Goal: Feedback & Contribution: Contribute content

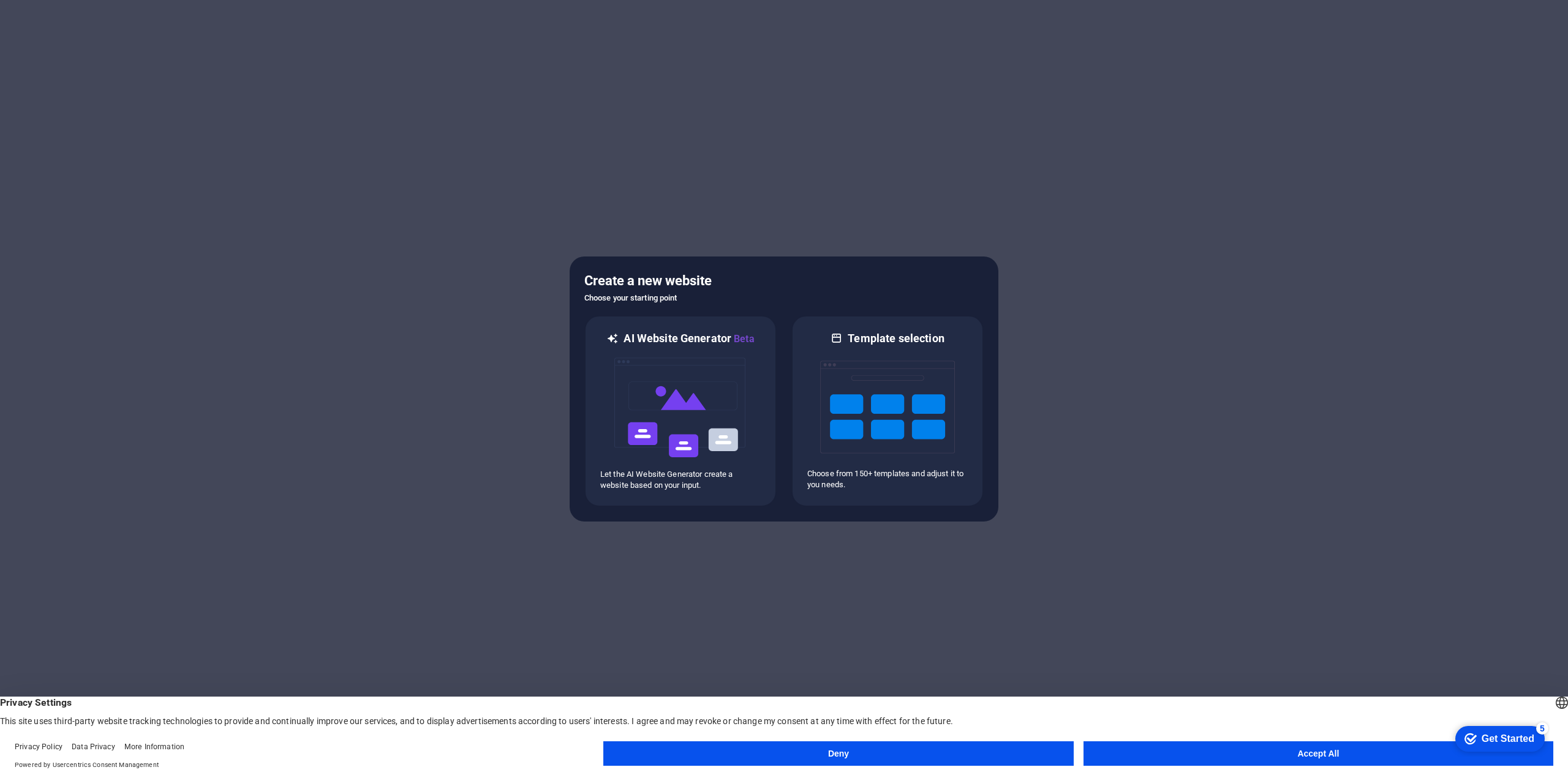
click at [1197, 756] on button "Accept All" at bounding box center [1318, 754] width 469 height 24
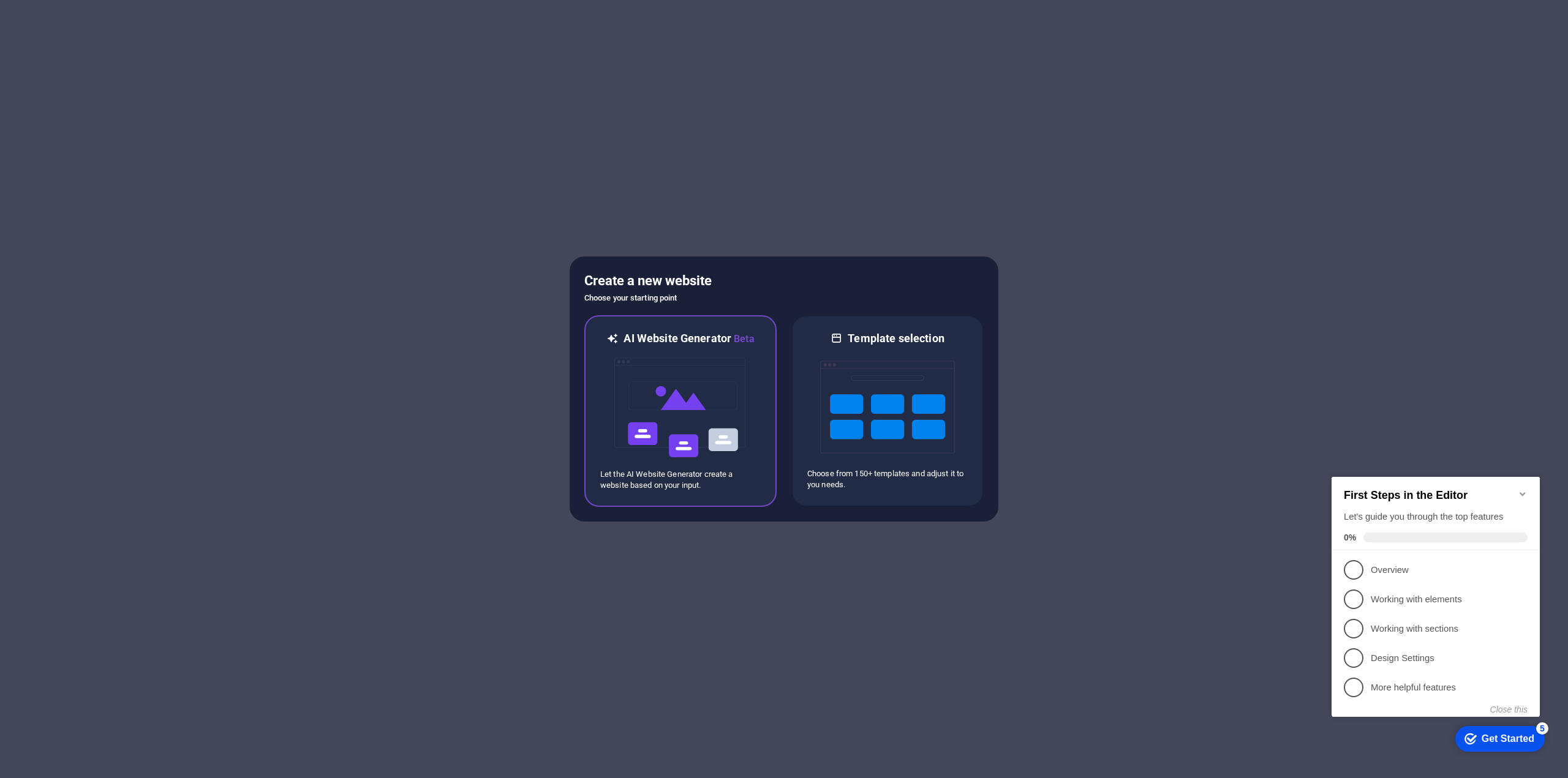
click at [723, 428] on img at bounding box center [680, 408] width 134 height 122
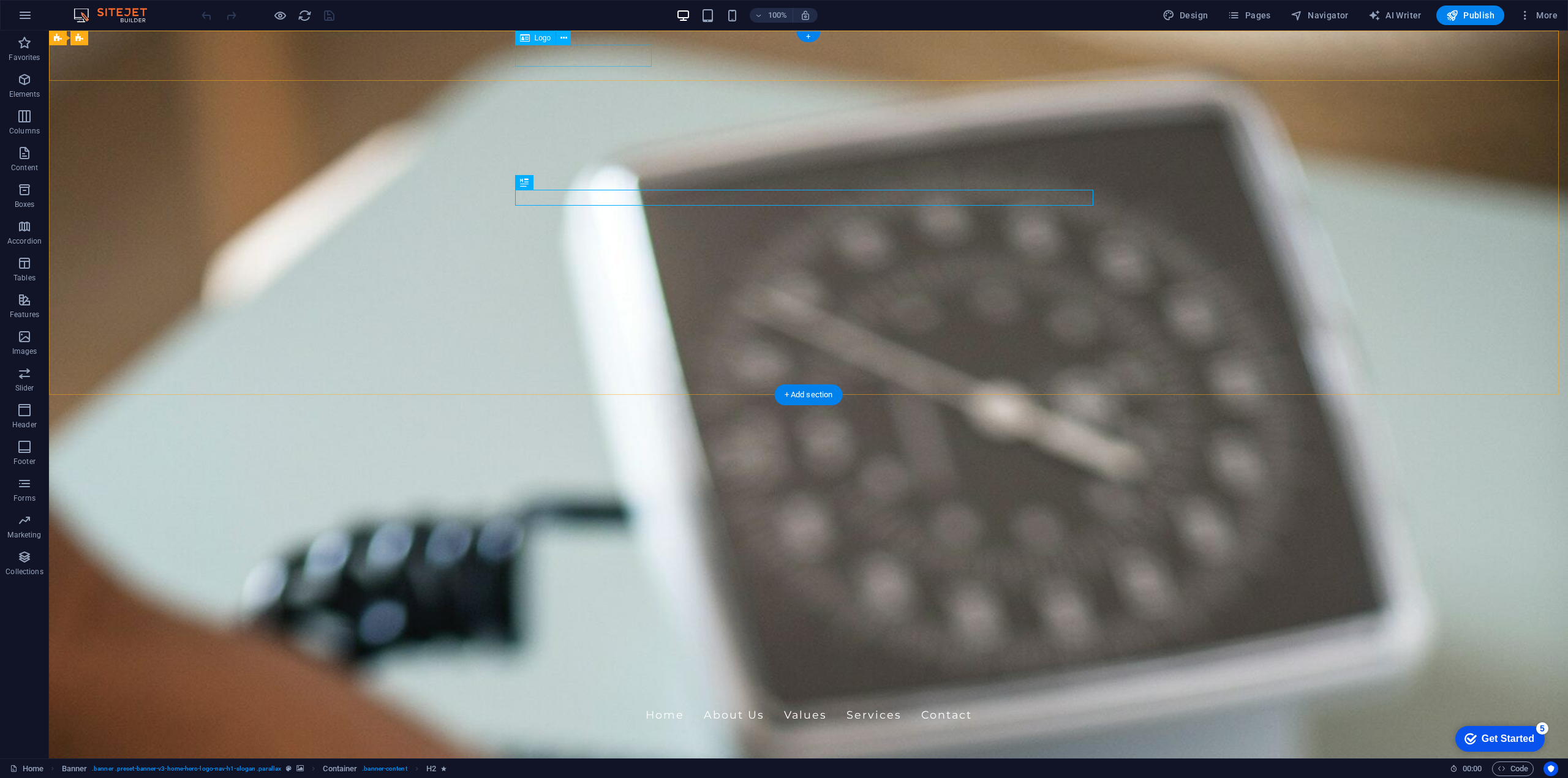
click at [547, 678] on div "RayStar Health" at bounding box center [808, 689] width 578 height 22
click at [563, 33] on icon at bounding box center [564, 38] width 7 height 13
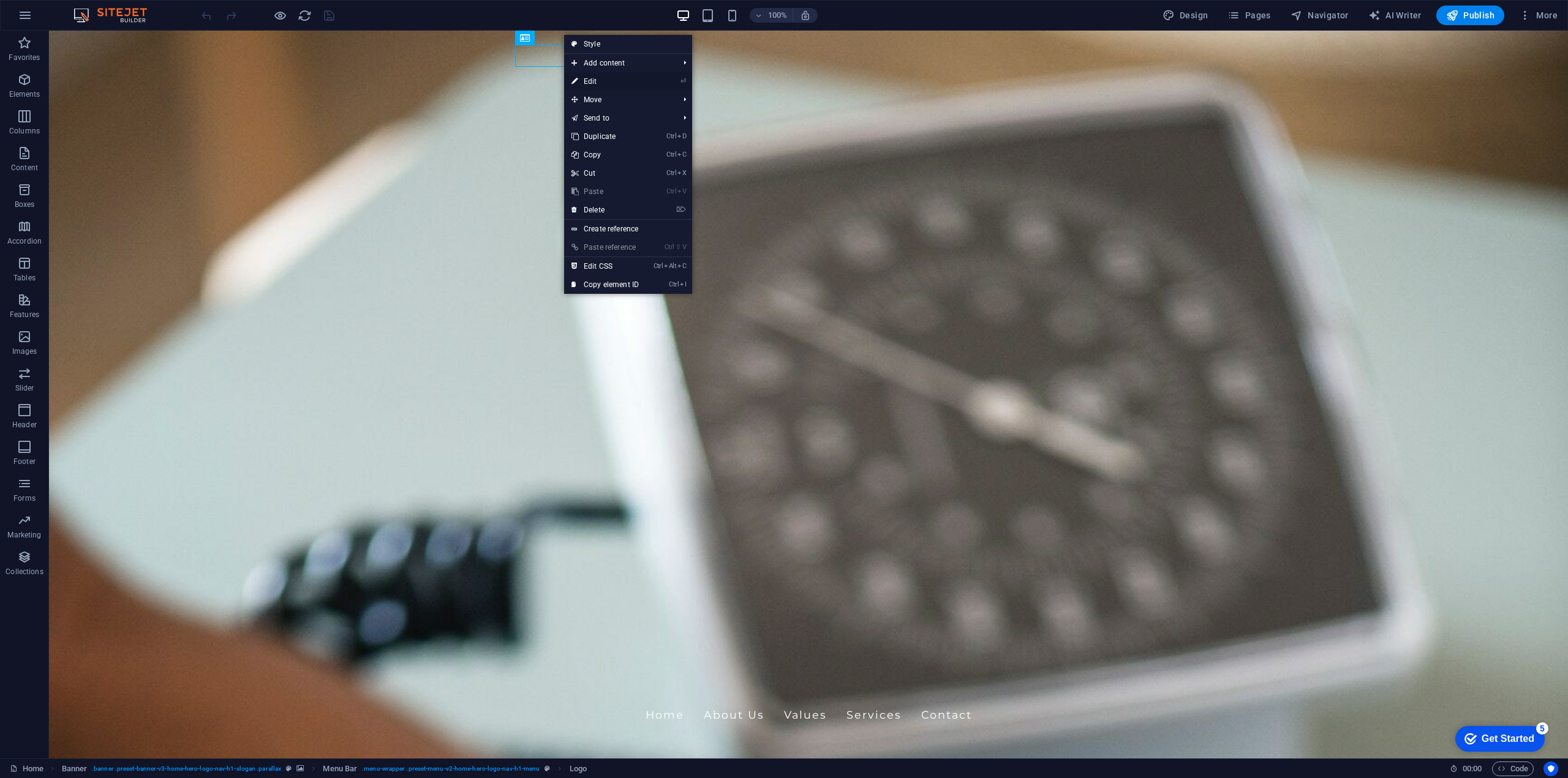
click at [609, 82] on link "⏎ Edit" at bounding box center [605, 81] width 82 height 19
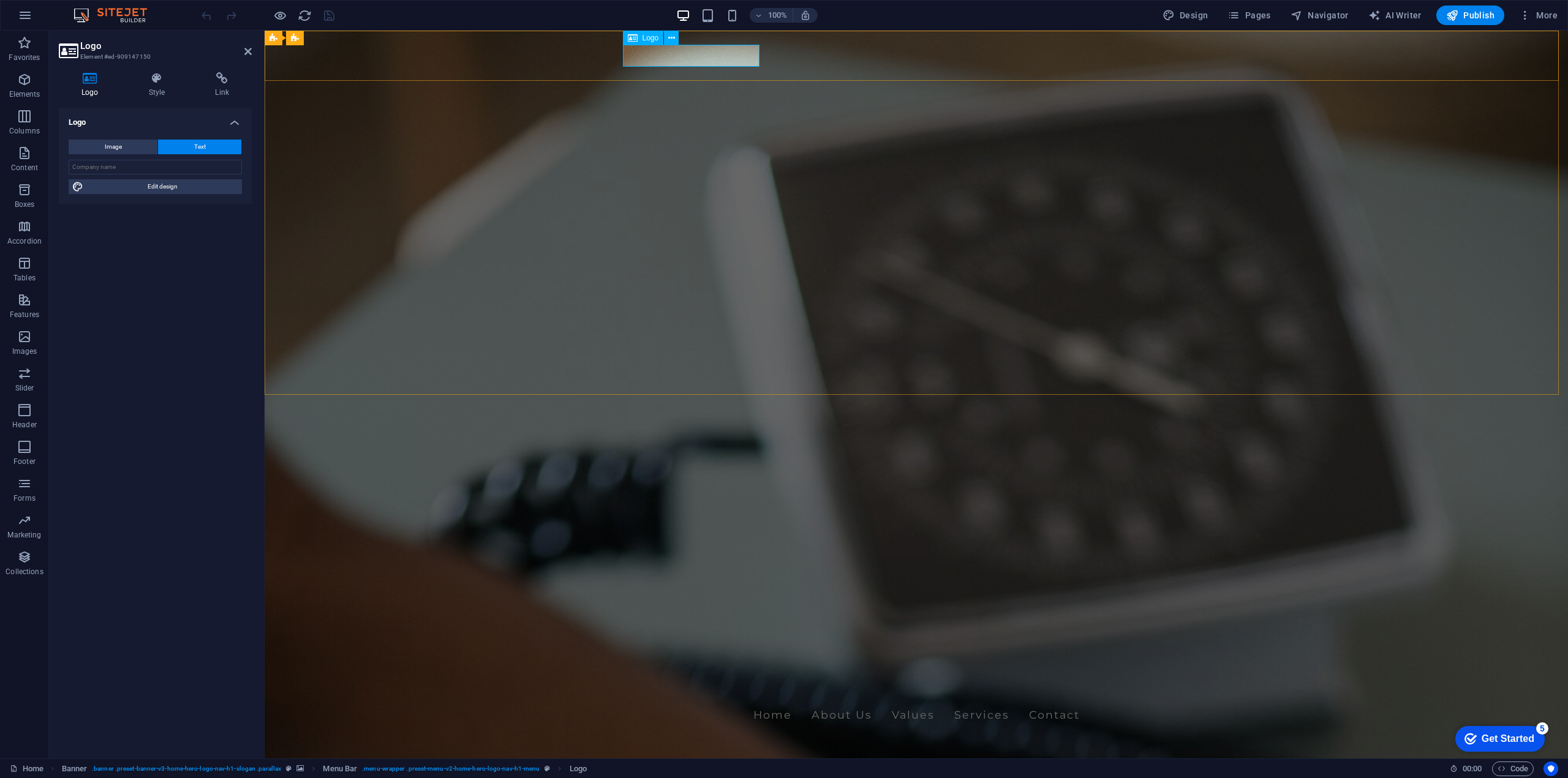
click at [672, 39] on icon at bounding box center [671, 38] width 7 height 13
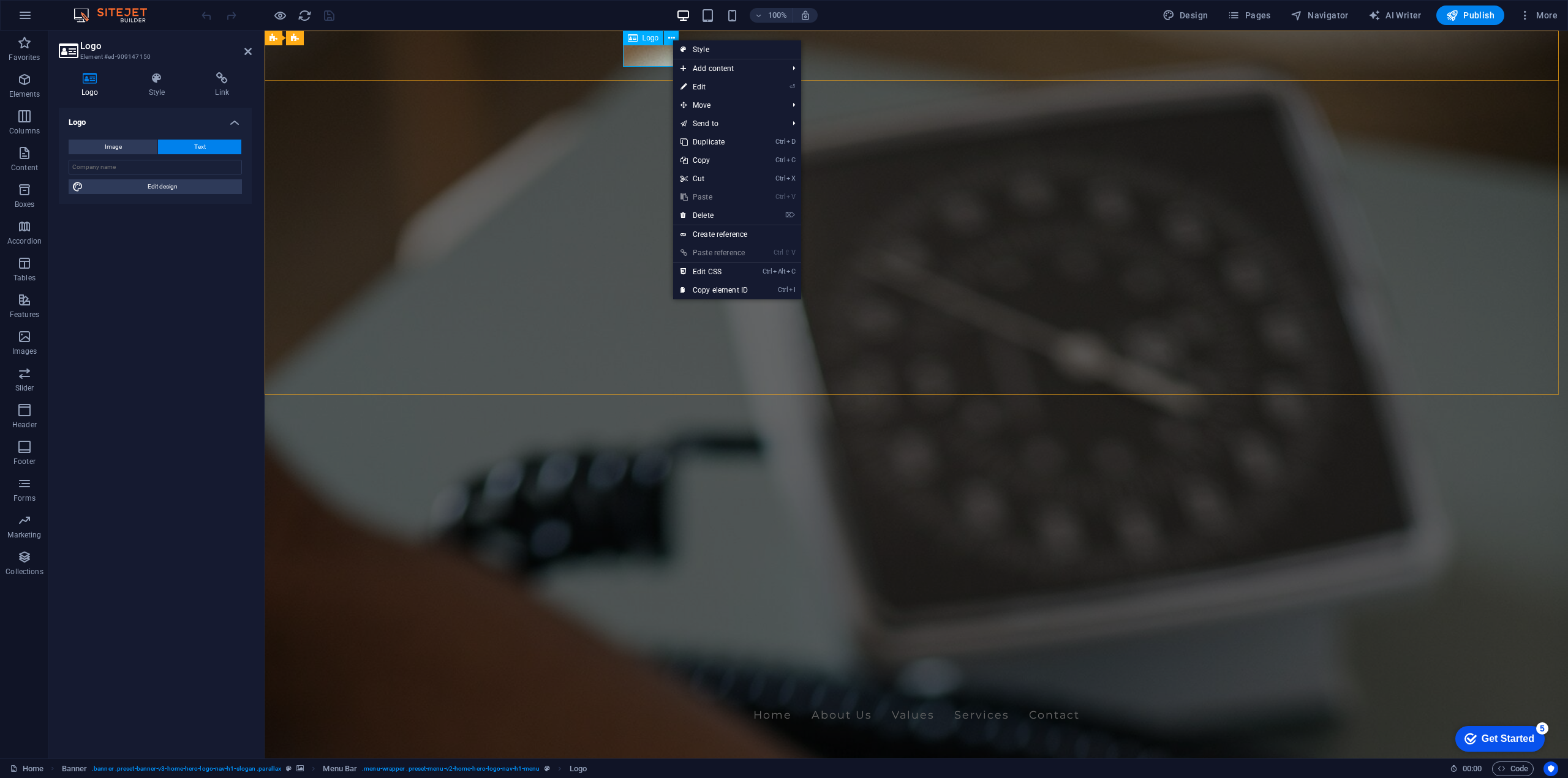
click at [641, 678] on div "RayStar Health" at bounding box center [916, 689] width 578 height 22
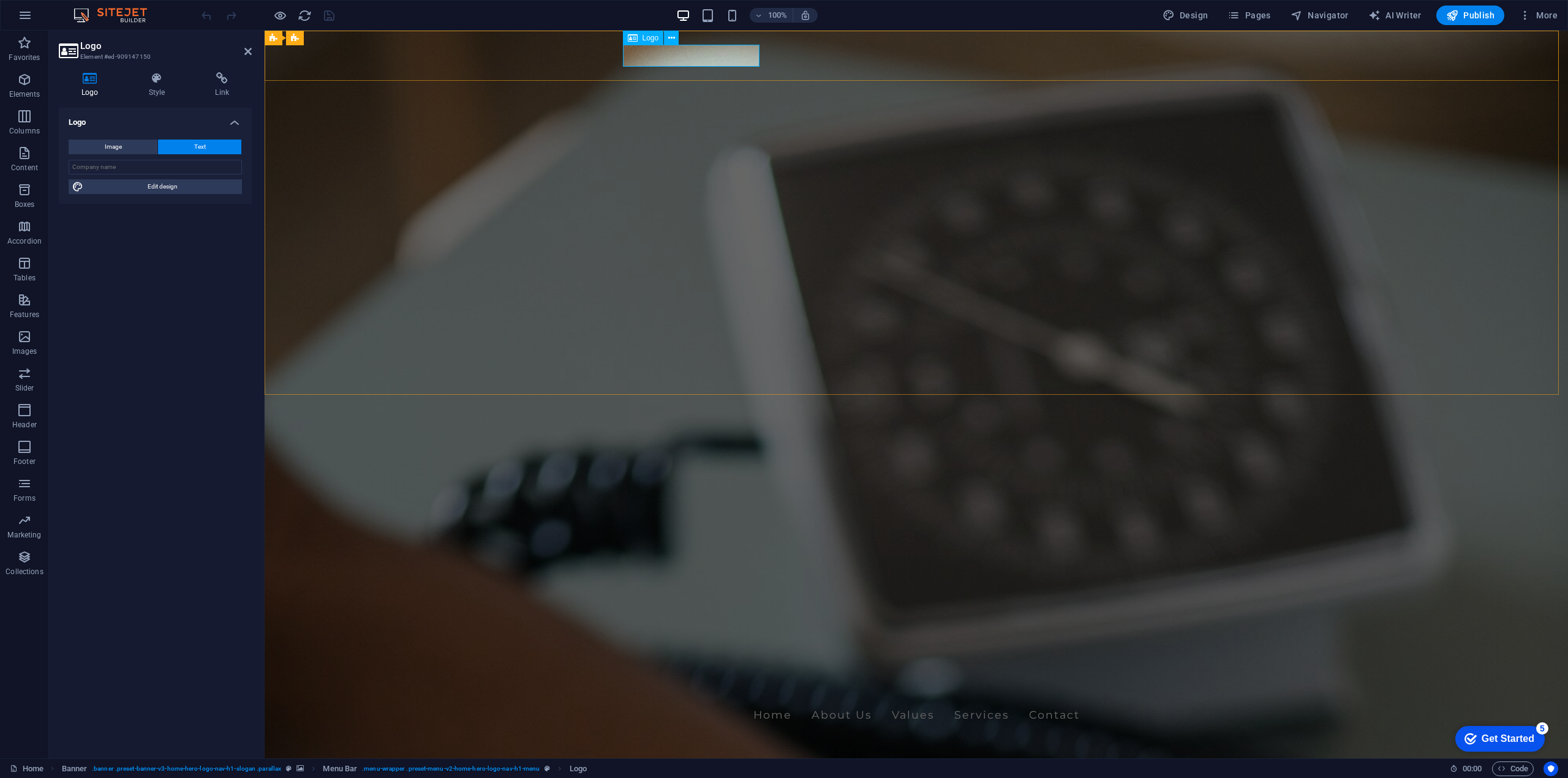
click at [641, 678] on div "RayStar Health" at bounding box center [916, 689] width 578 height 22
click at [648, 678] on div "RayStar Health" at bounding box center [916, 689] width 578 height 22
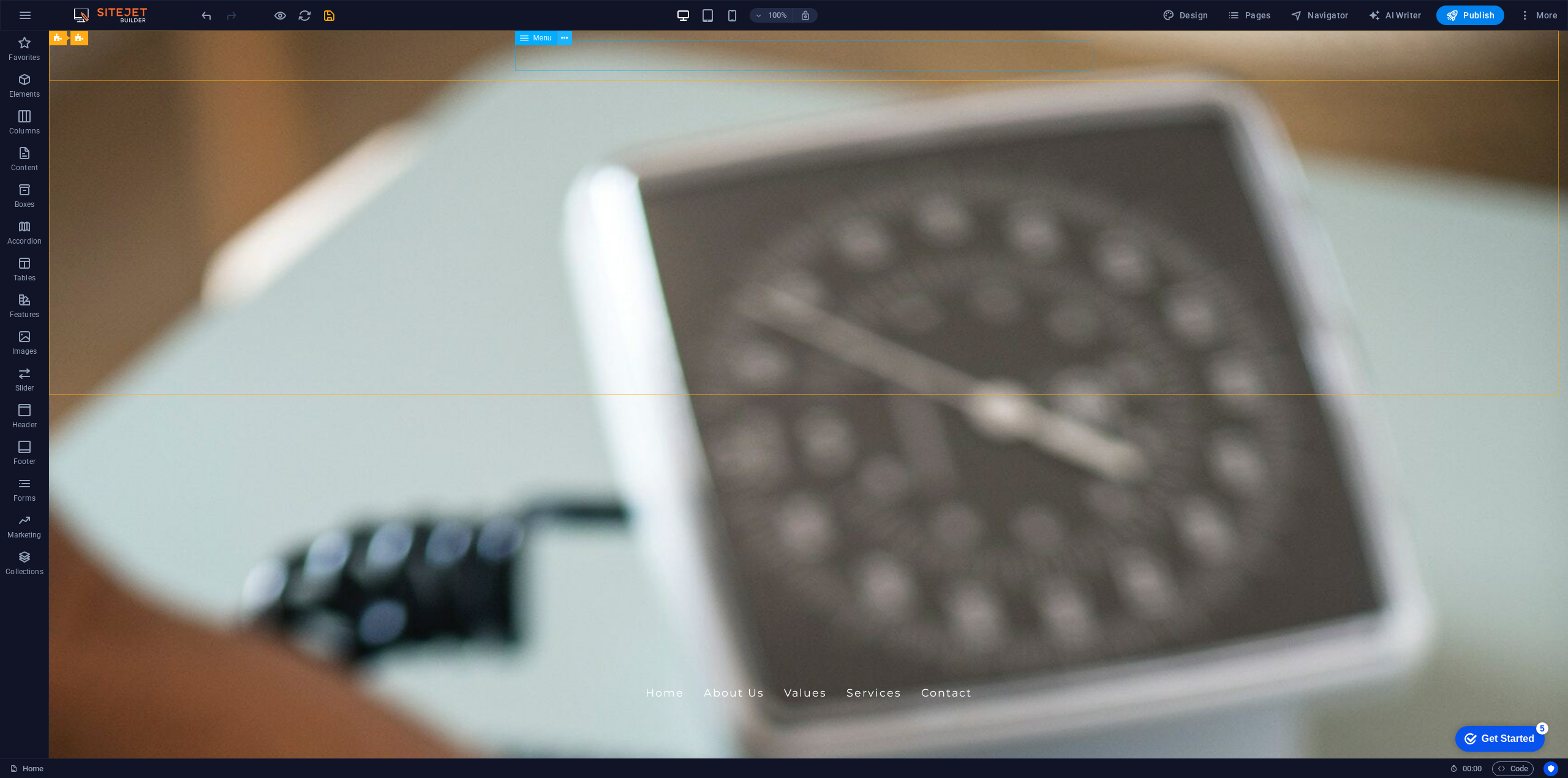
click at [564, 36] on icon at bounding box center [564, 38] width 7 height 13
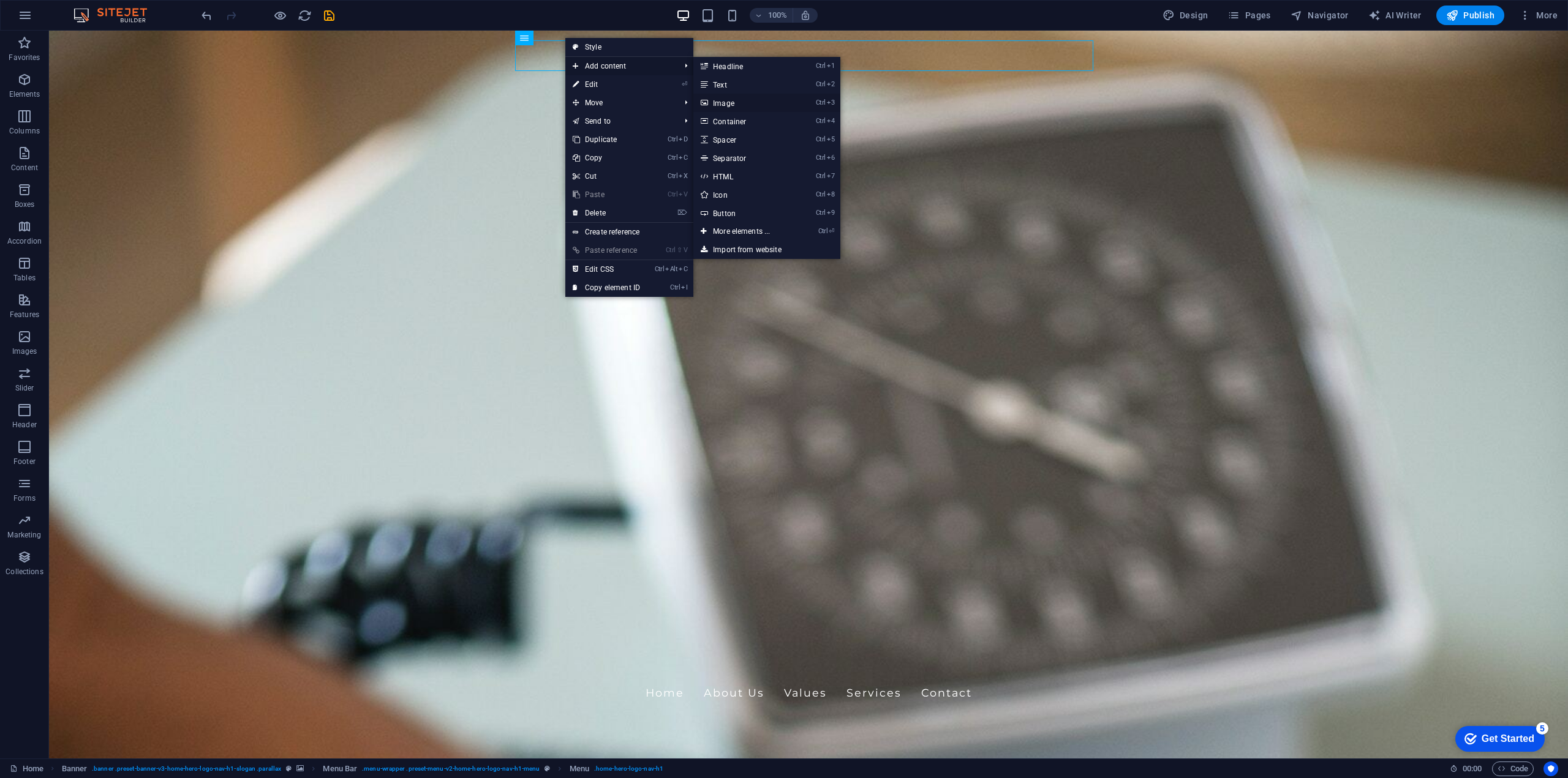
click at [732, 100] on link "Ctrl 3 Image" at bounding box center [744, 102] width 101 height 19
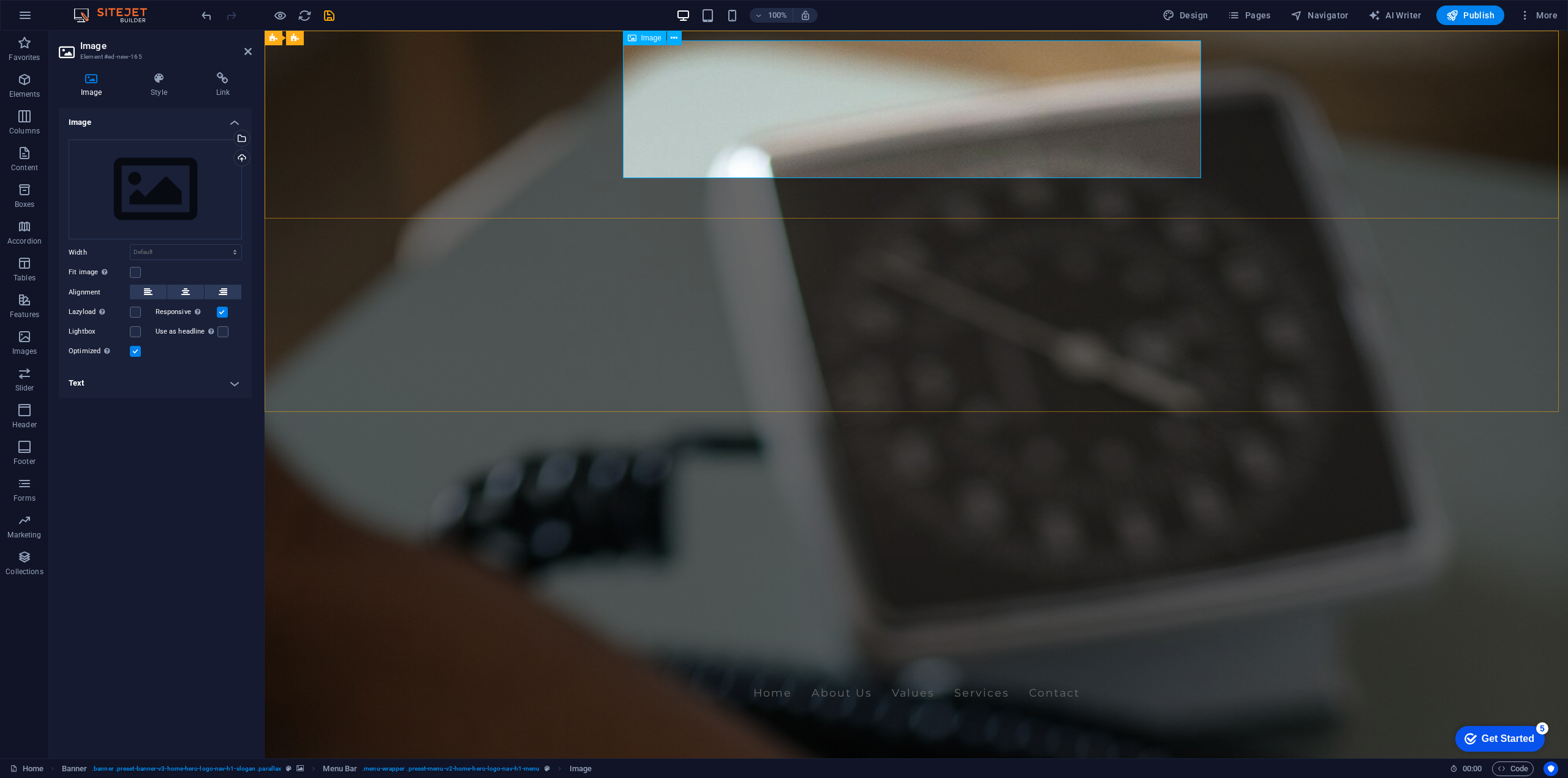
click at [725, 708] on figure at bounding box center [916, 777] width 578 height 138
click at [673, 32] on icon at bounding box center [674, 38] width 7 height 13
click at [169, 189] on div "Drag files here, click to choose files or select files from Files or our free s…" at bounding box center [154, 189] width 173 height 100
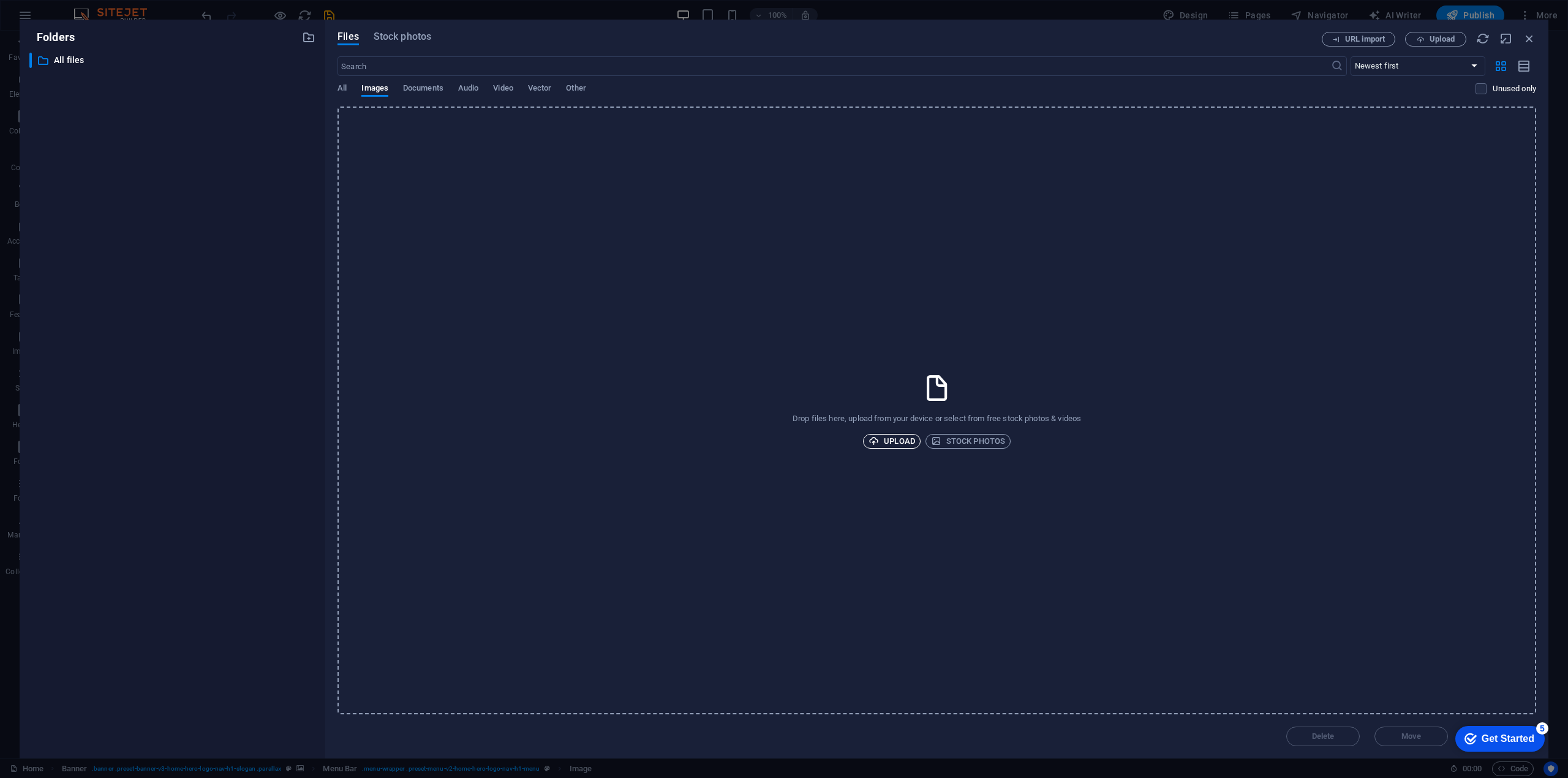
click at [885, 437] on span "Upload" at bounding box center [891, 442] width 47 height 15
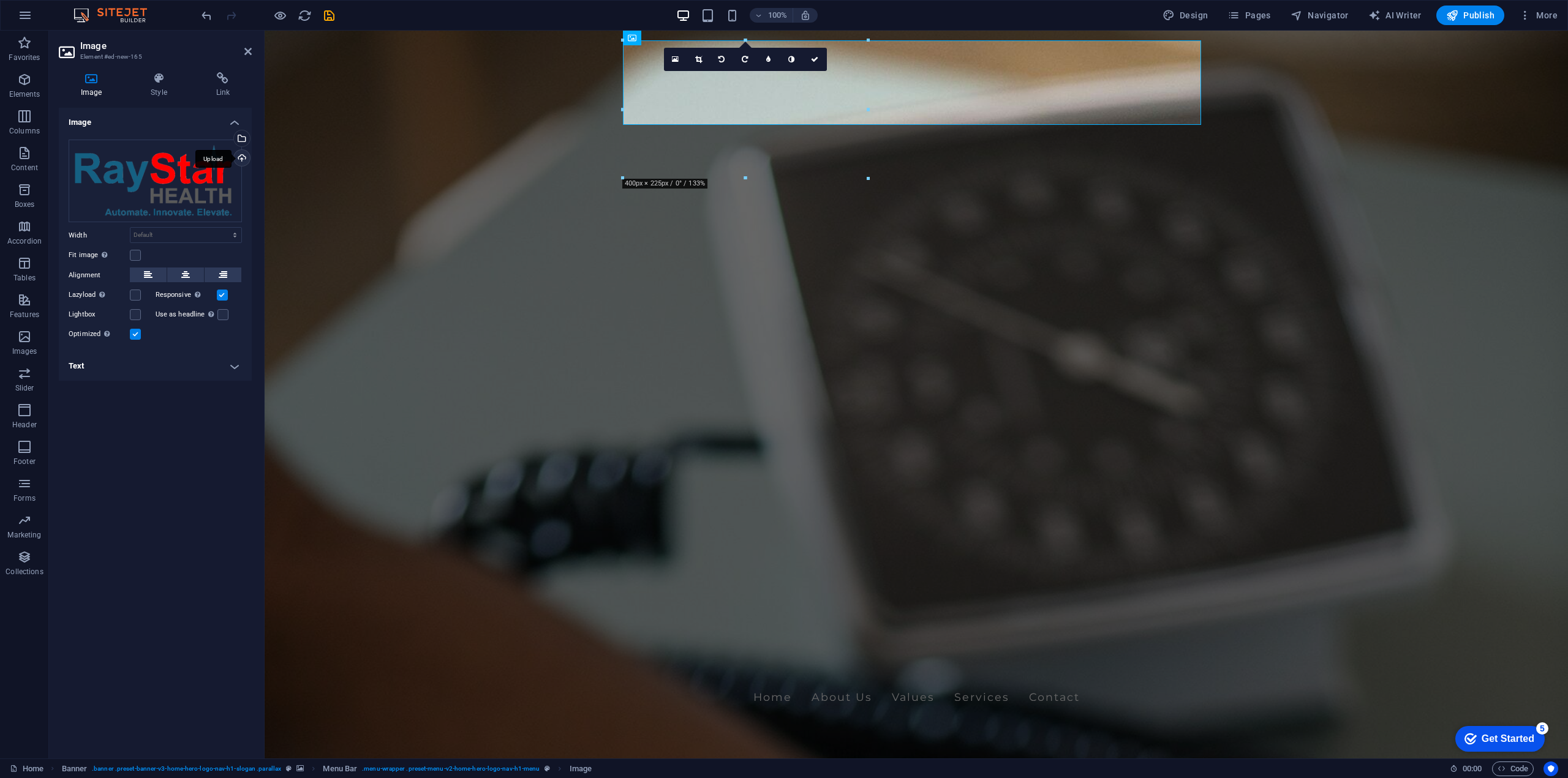
click at [244, 157] on div "Upload" at bounding box center [241, 159] width 19 height 19
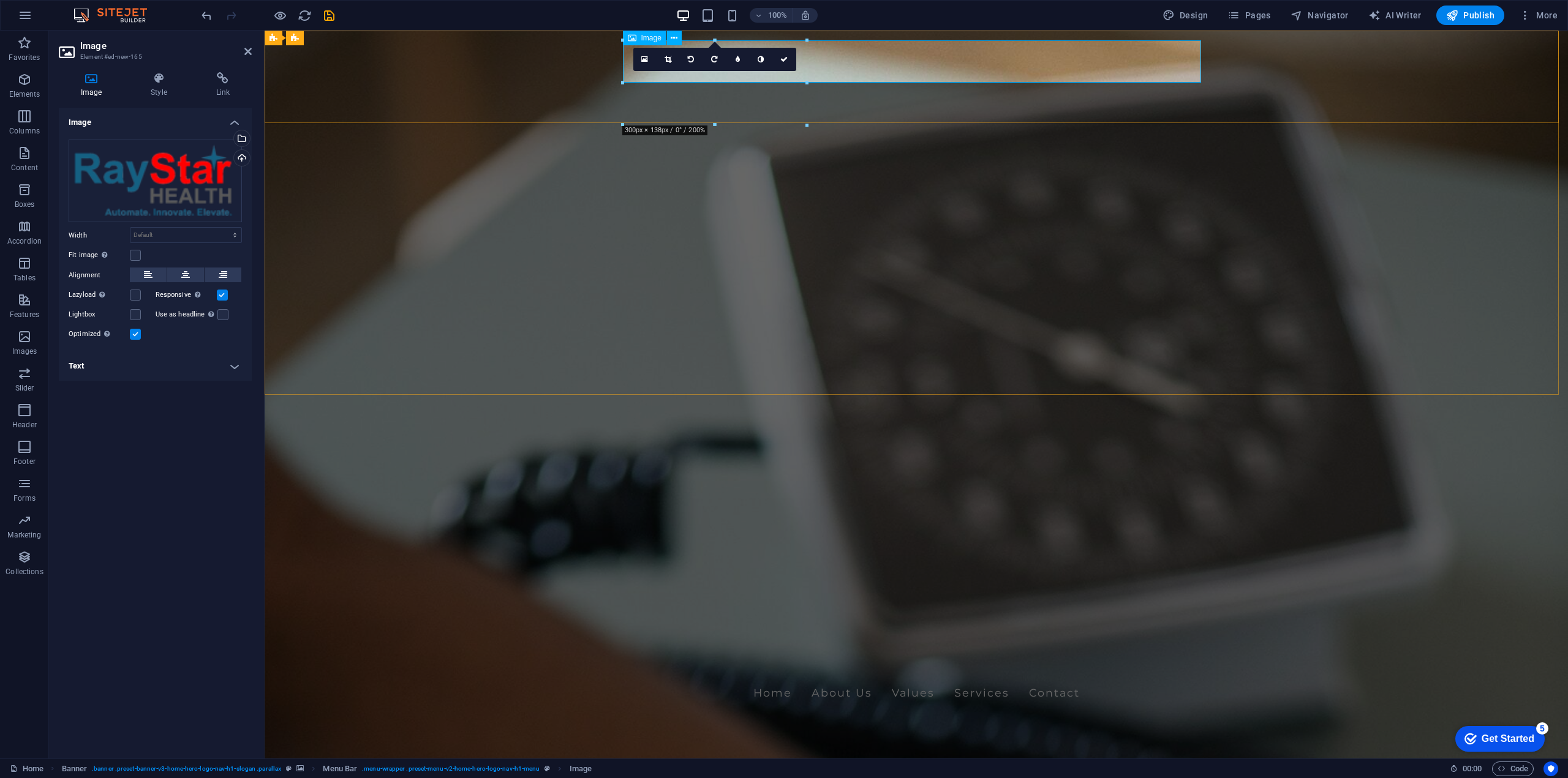
click at [1170, 708] on figure at bounding box center [916, 729] width 578 height 42
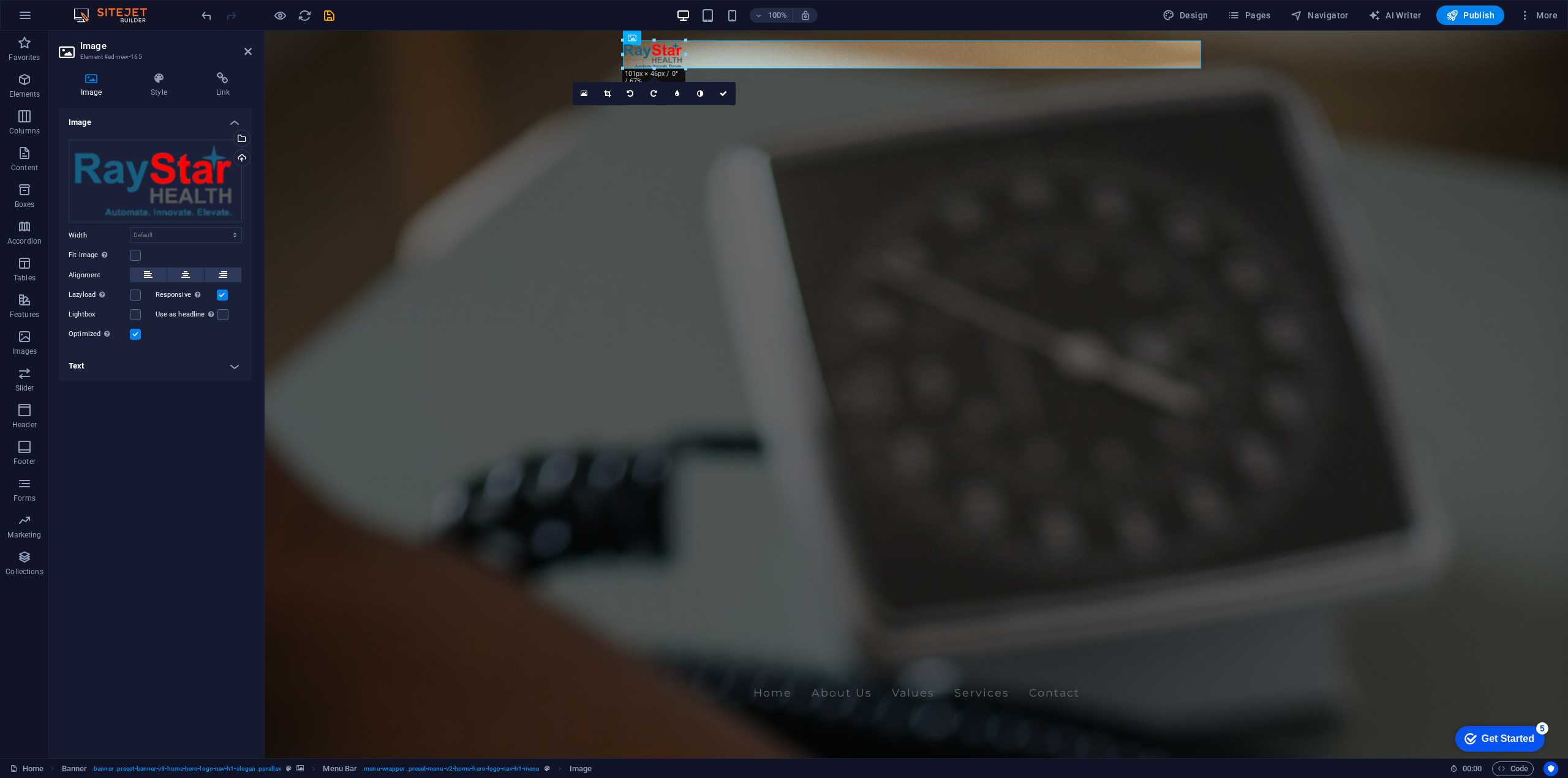
drag, startPoint x: 807, startPoint y: 122, endPoint x: 689, endPoint y: 66, distance: 130.6
type input "102"
select select "px"
click at [965, 708] on figure at bounding box center [916, 722] width 578 height 29
click at [504, 668] on div "Home About Us Values Services Contact" at bounding box center [916, 707] width 1304 height 79
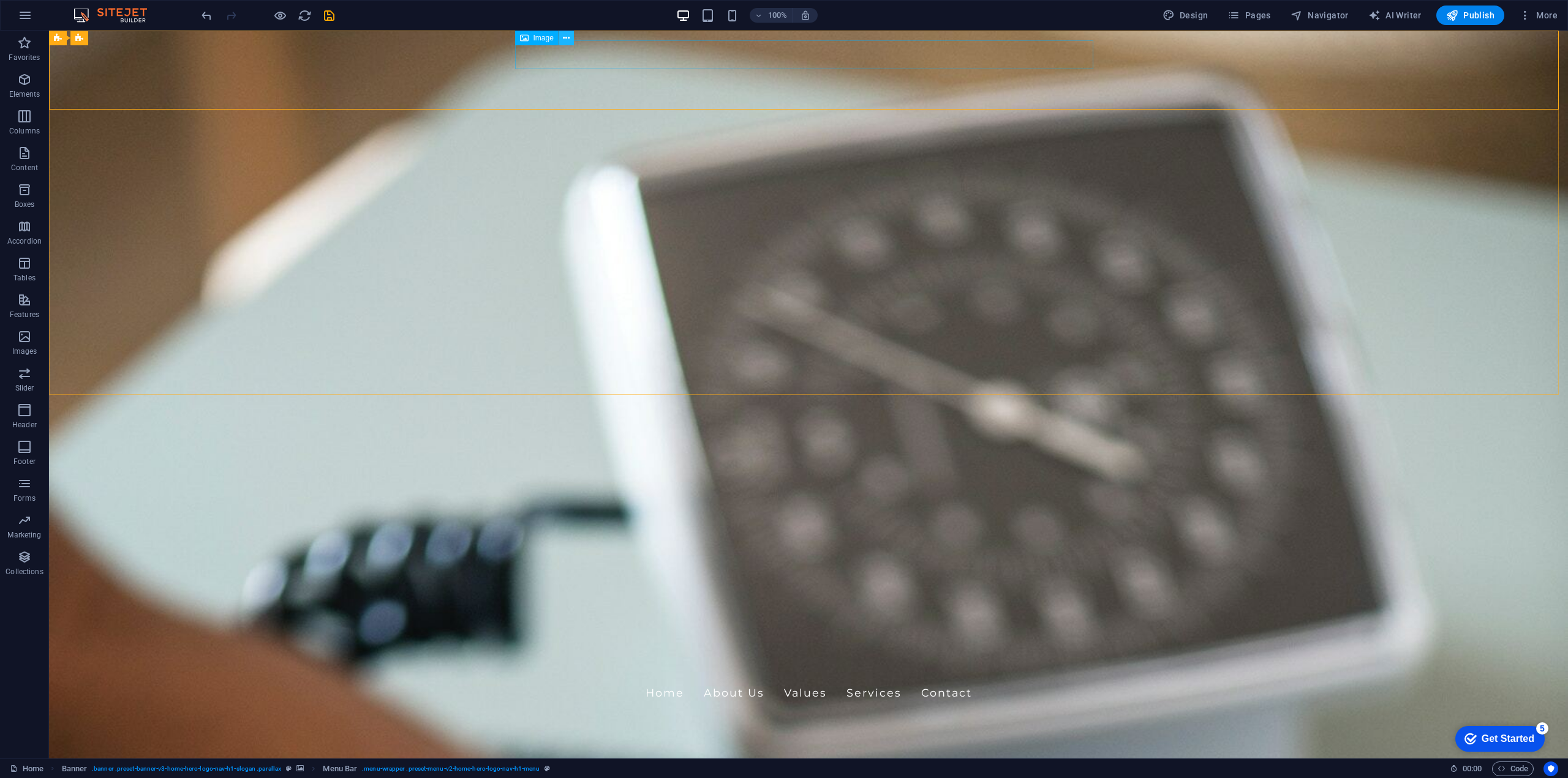
click at [566, 39] on icon at bounding box center [566, 38] width 7 height 13
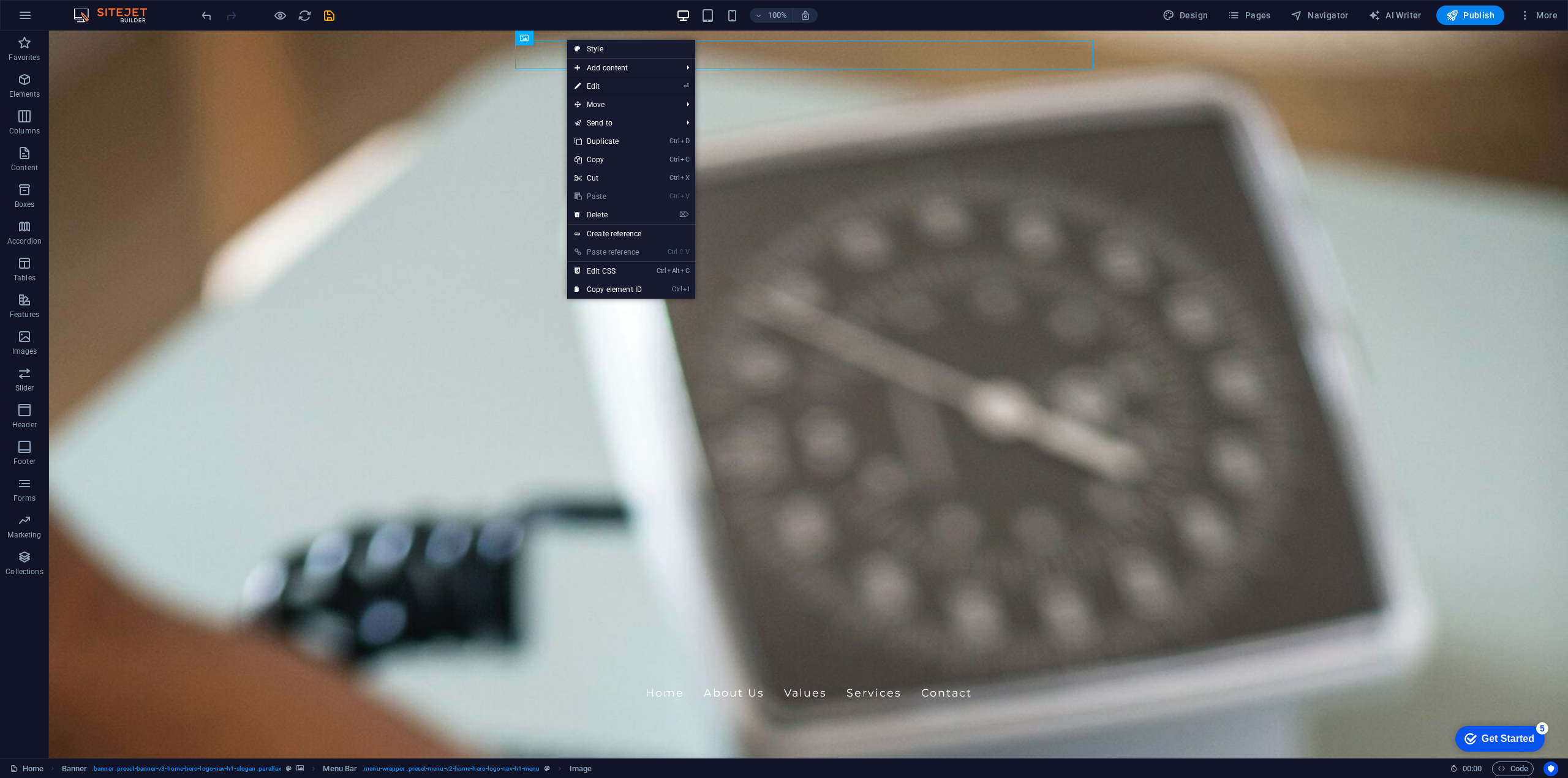
click at [608, 88] on link "⏎ Edit" at bounding box center [608, 86] width 82 height 19
select select "px"
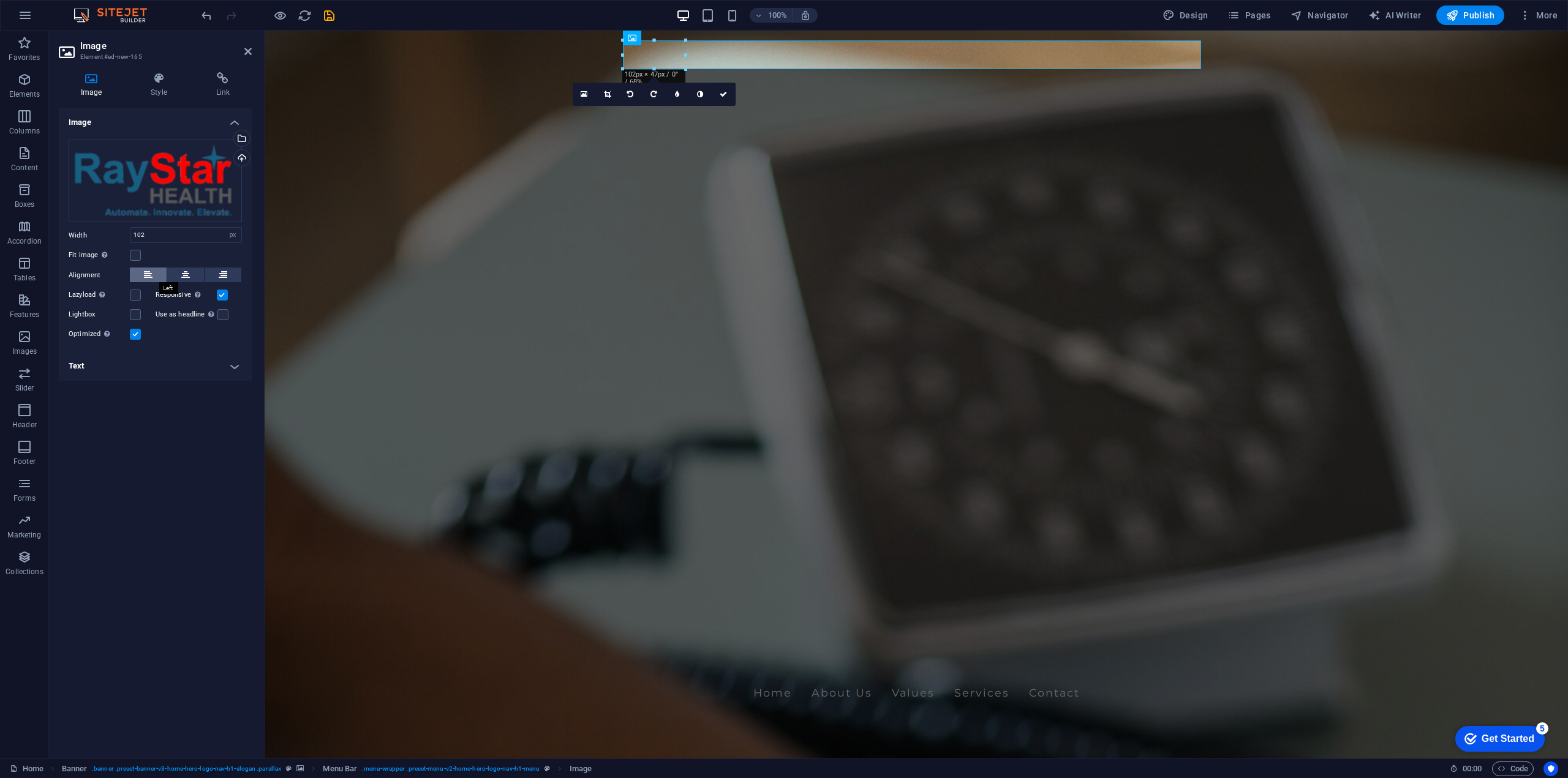
click at [140, 278] on button at bounding box center [148, 275] width 36 height 15
click at [192, 235] on input "102" at bounding box center [186, 235] width 111 height 15
drag, startPoint x: 149, startPoint y: 235, endPoint x: 109, endPoint y: 234, distance: 40.0
click at [109, 234] on div "Width 102 Default auto px rem % em vh vw" at bounding box center [154, 235] width 173 height 16
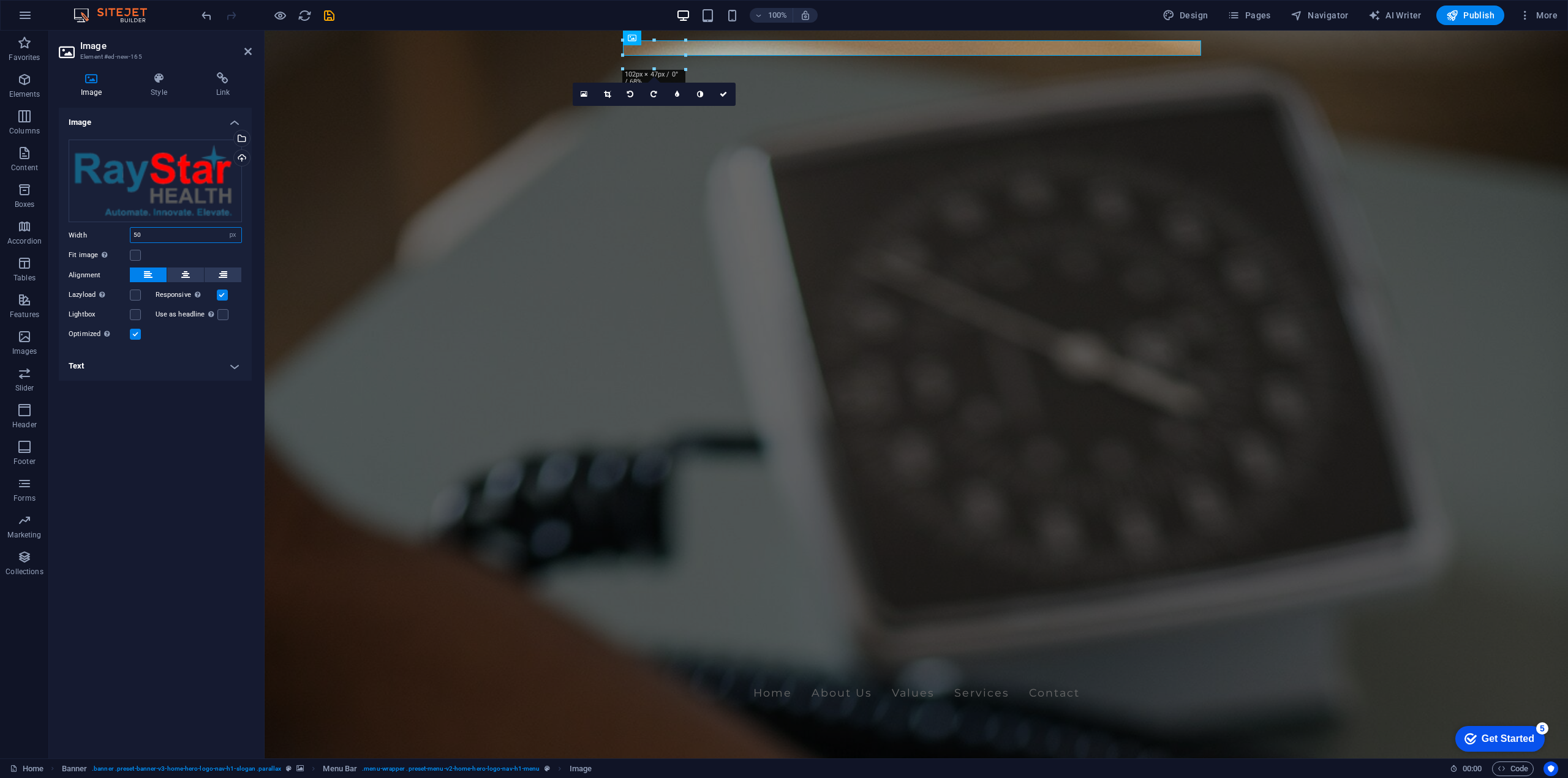
drag, startPoint x: 157, startPoint y: 236, endPoint x: 88, endPoint y: 235, distance: 69.0
click at [88, 235] on div "Width 50 Default auto px rem % em vh vw" at bounding box center [154, 235] width 173 height 16
click at [134, 253] on label at bounding box center [135, 255] width 11 height 11
click at [0, 0] on input "Fit image Automatically fit image to a fixed width and height" at bounding box center [0, 0] width 0 height 0
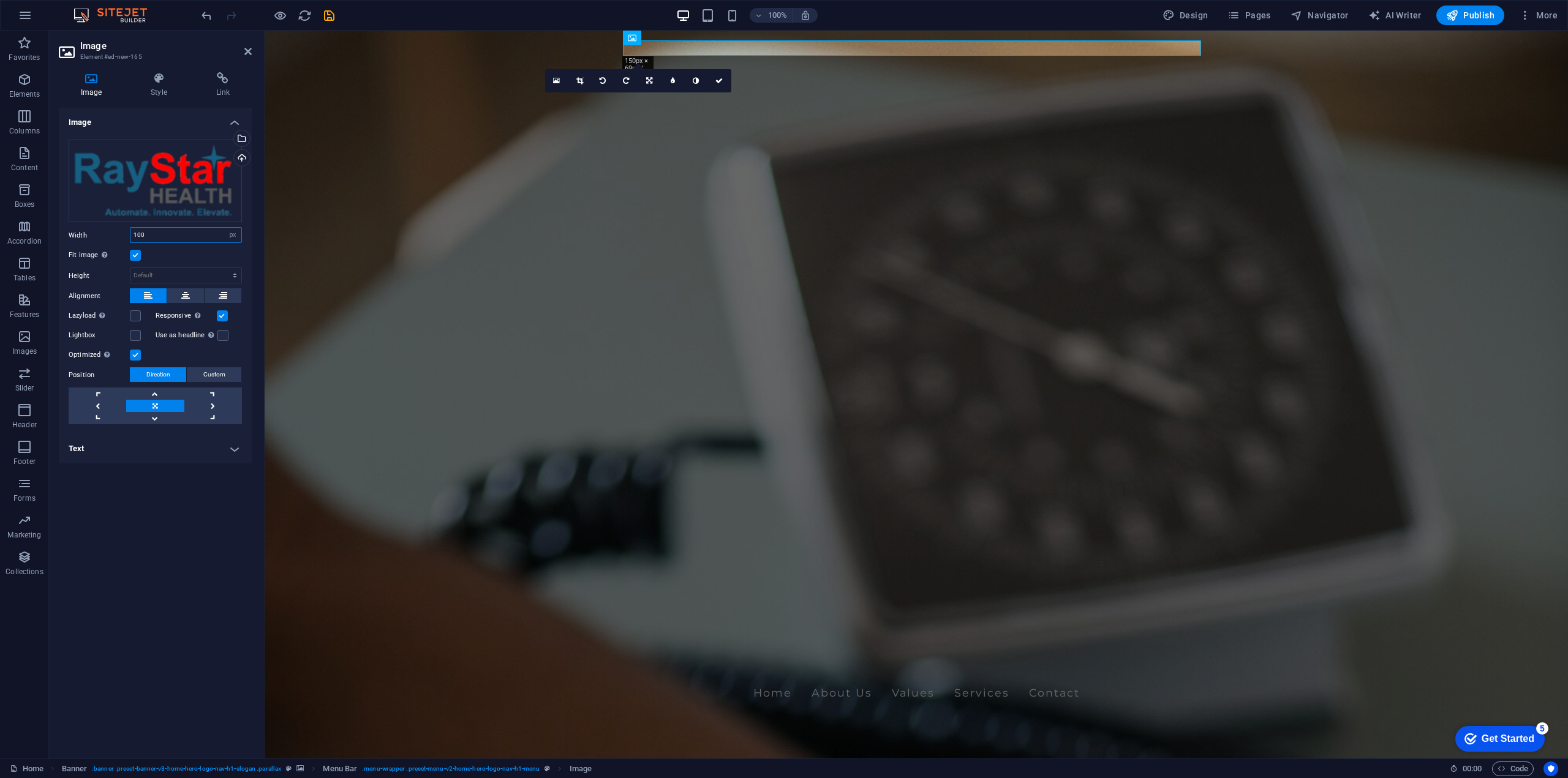
type input "100"
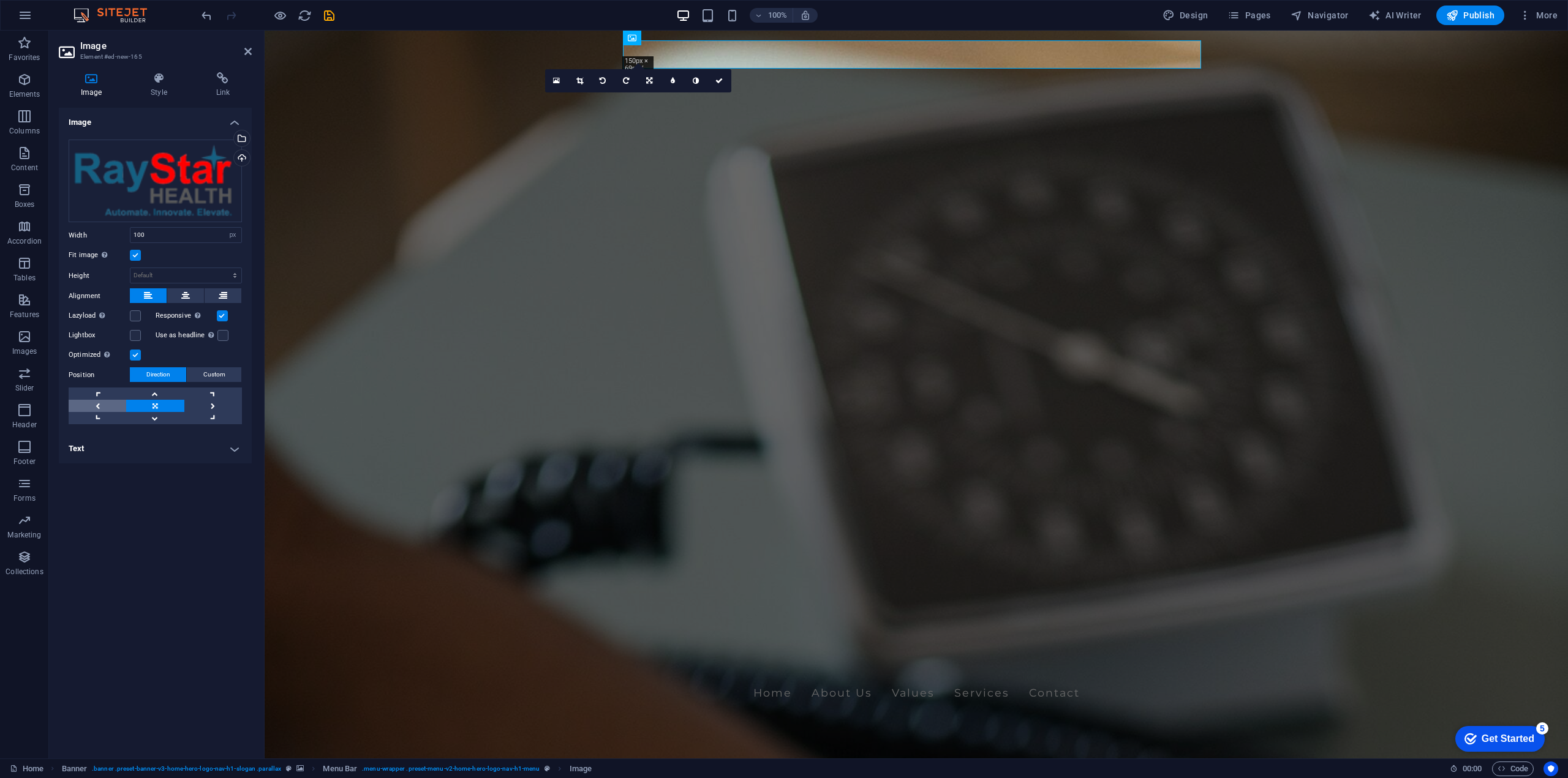
click at [102, 400] on link at bounding box center [97, 405] width 58 height 12
click at [159, 402] on link at bounding box center [155, 405] width 58 height 12
click at [225, 333] on label at bounding box center [223, 335] width 11 height 11
click at [0, 0] on input "Use as headline The image will be wrapped in an H1 headline tag. Useful for giv…" at bounding box center [0, 0] width 0 height 0
click at [218, 333] on label at bounding box center [223, 335] width 11 height 11
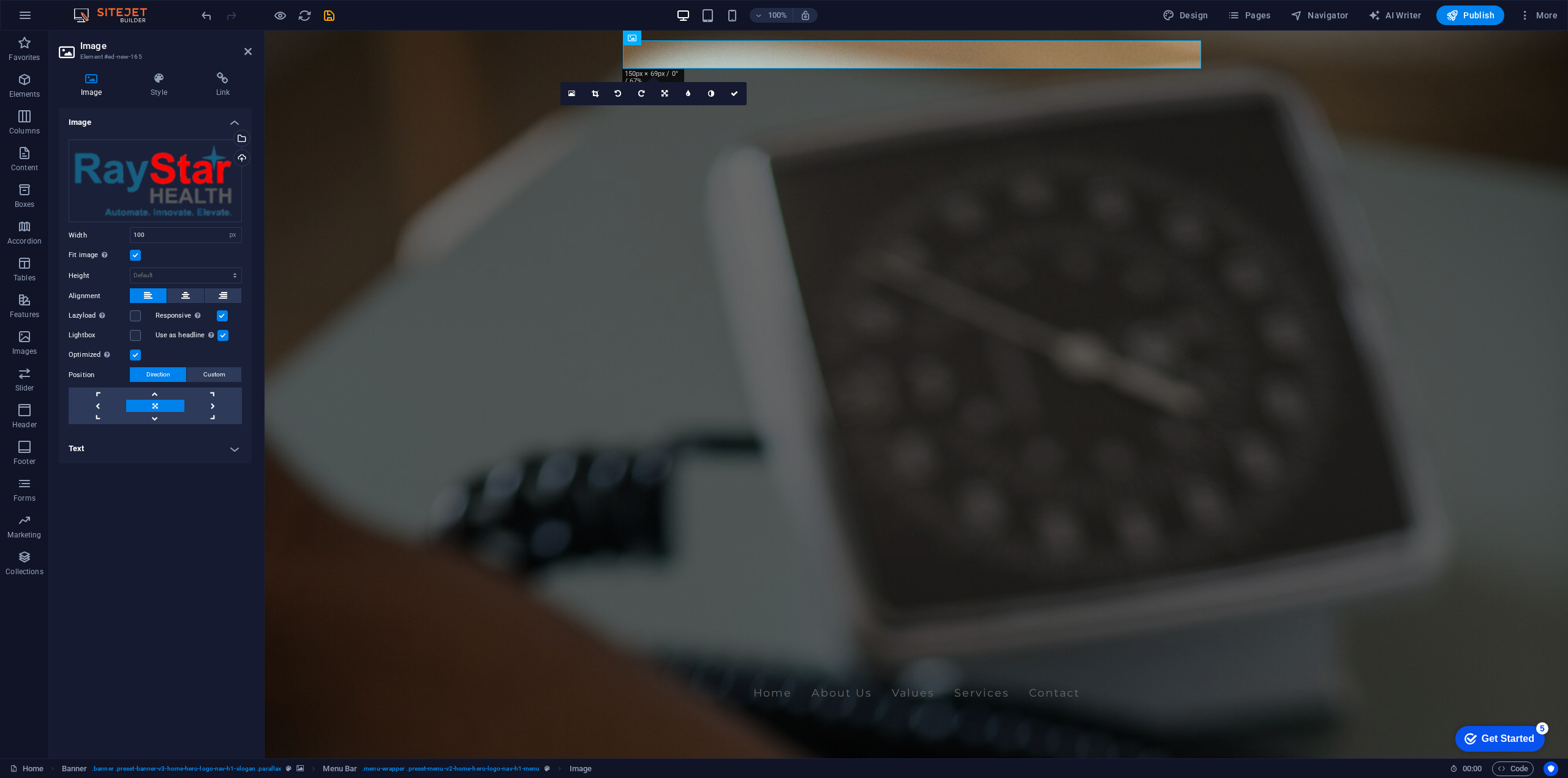
click at [0, 0] on input "Use as headline The image will be wrapped in an H1 headline tag. Useful for giv…" at bounding box center [0, 0] width 0 height 0
click at [138, 335] on label at bounding box center [135, 335] width 11 height 11
click at [0, 0] on input "Lightbox" at bounding box center [0, 0] width 0 height 0
click at [134, 314] on label at bounding box center [135, 316] width 11 height 11
click at [0, 0] on input "Lazyload Loading images after the page loads improves page speed." at bounding box center [0, 0] width 0 height 0
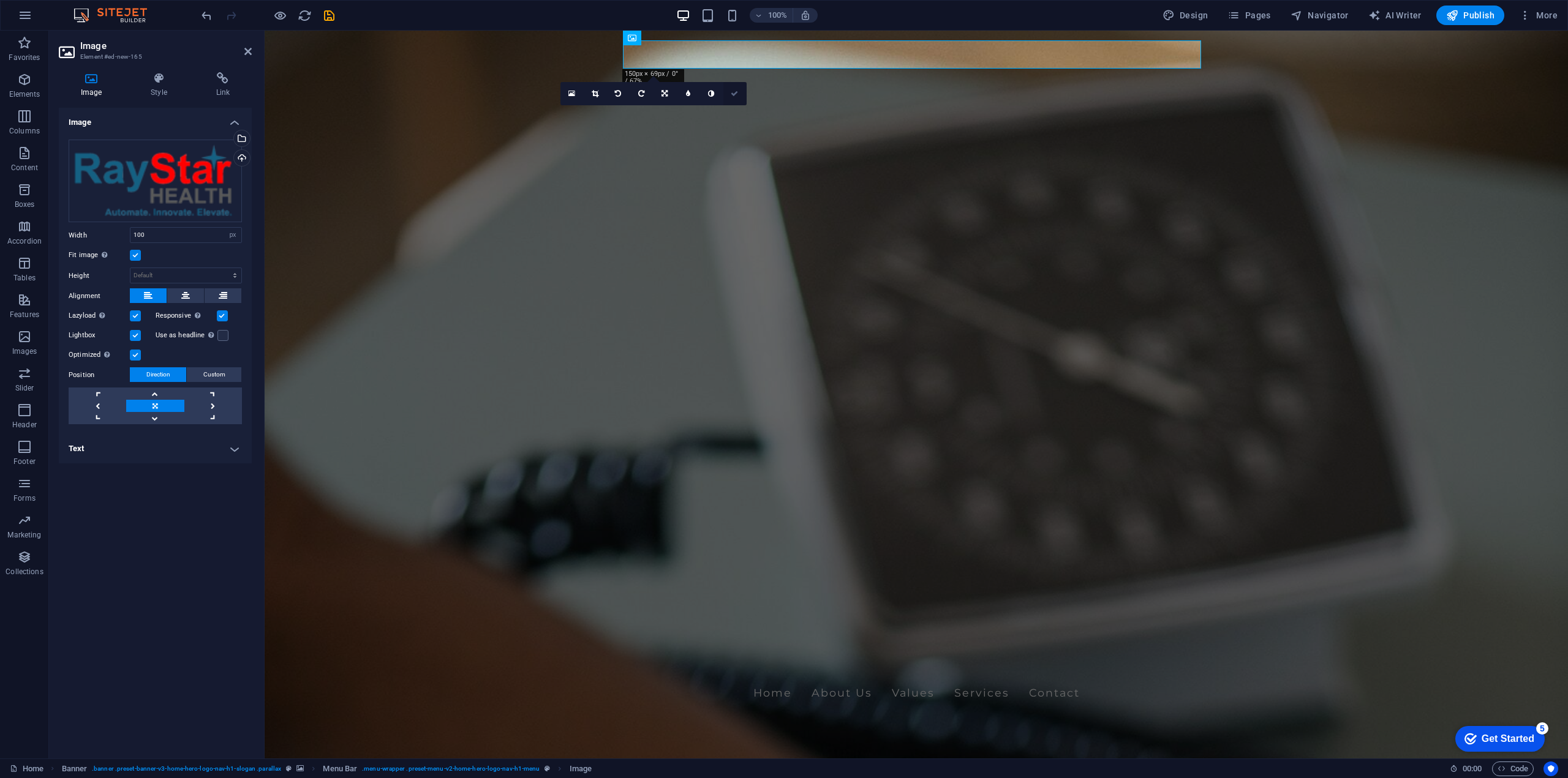
click at [734, 94] on icon at bounding box center [735, 94] width 7 height 7
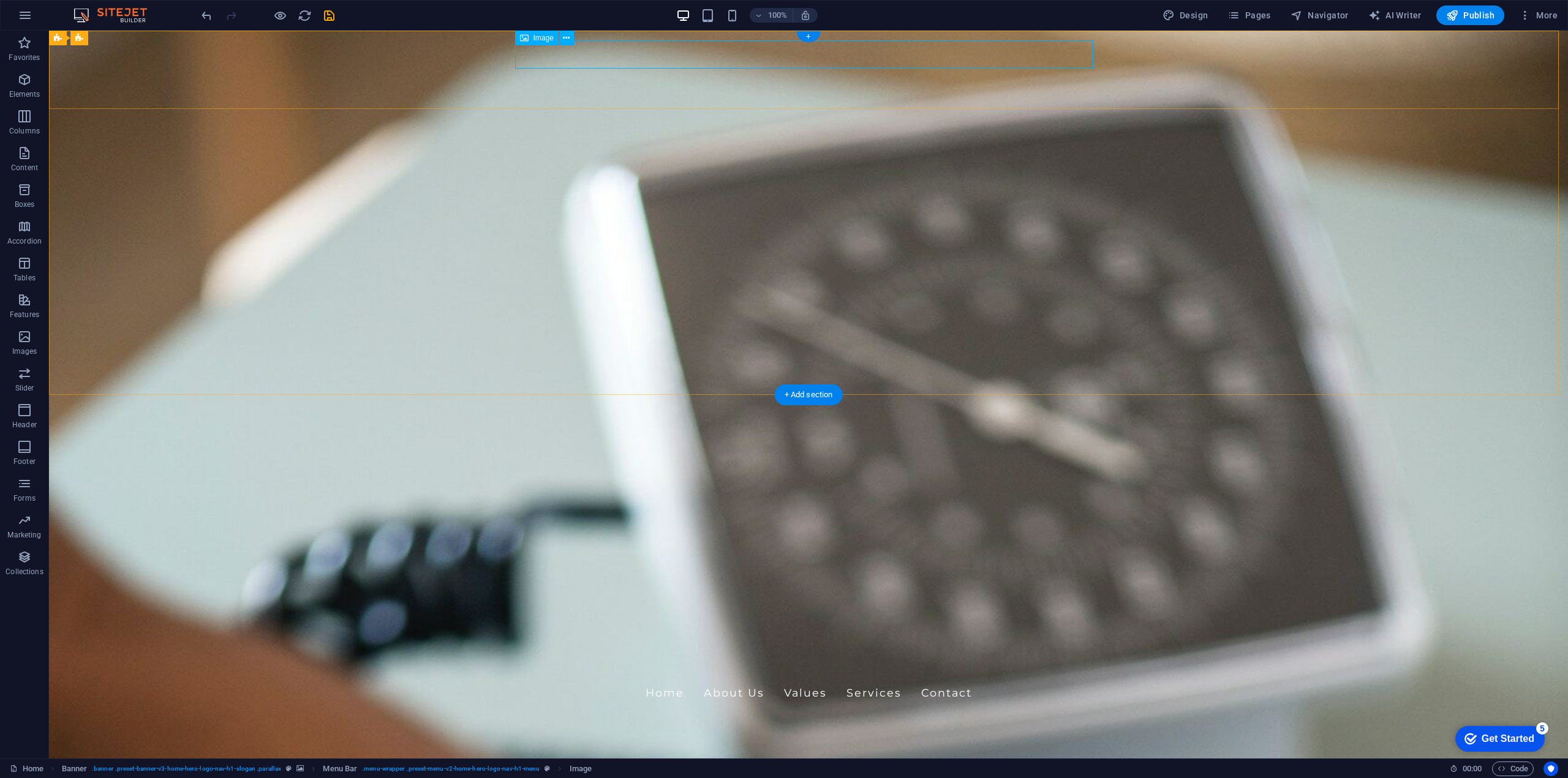
click at [554, 708] on figure at bounding box center [808, 722] width 578 height 28
click at [544, 58] on span "Menu" at bounding box center [542, 62] width 19 height 7
click at [548, 708] on figure at bounding box center [808, 722] width 578 height 28
select select "px"
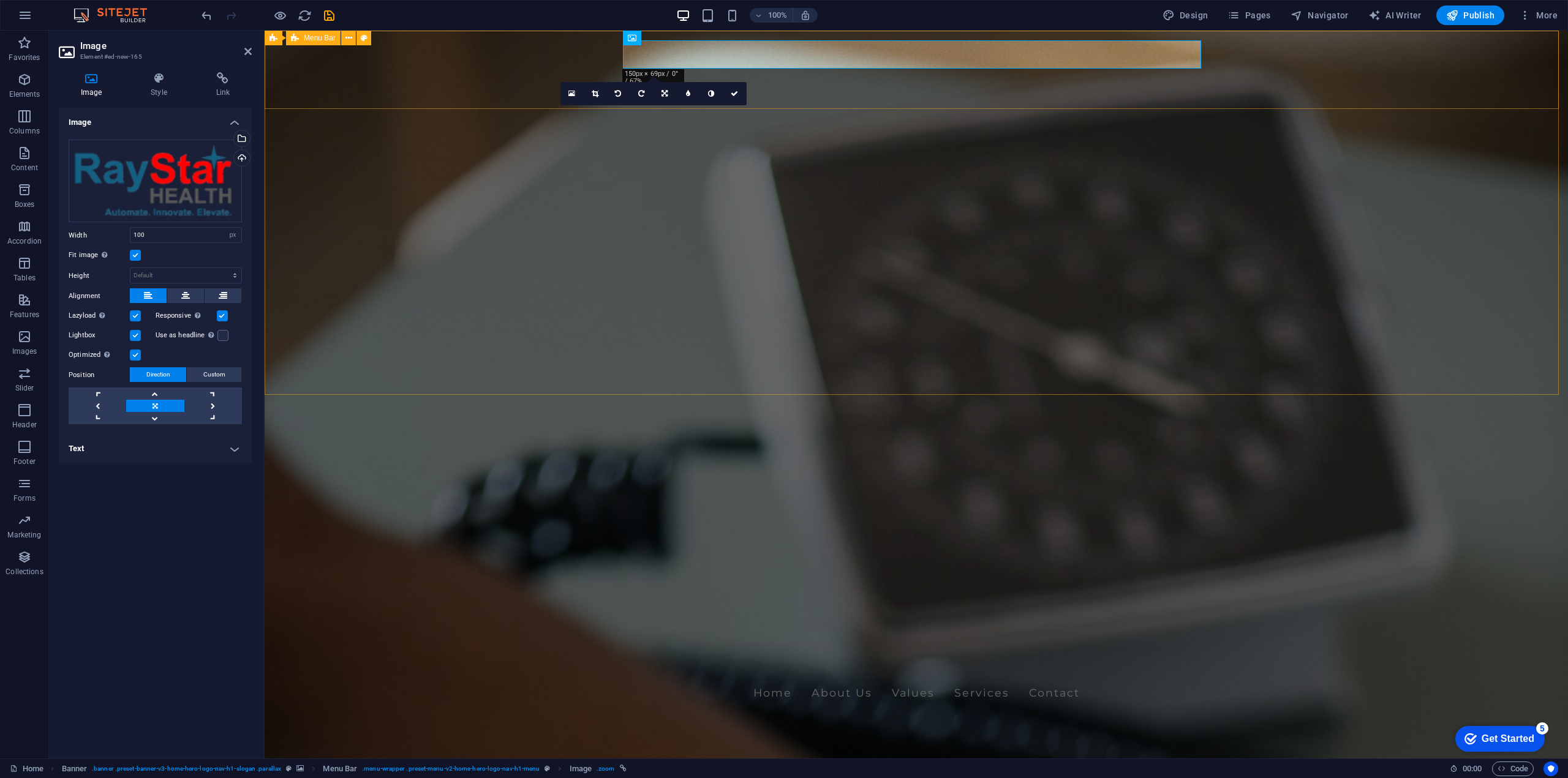
click at [548, 668] on div "Home About Us Values Services Contact" at bounding box center [916, 707] width 1304 height 79
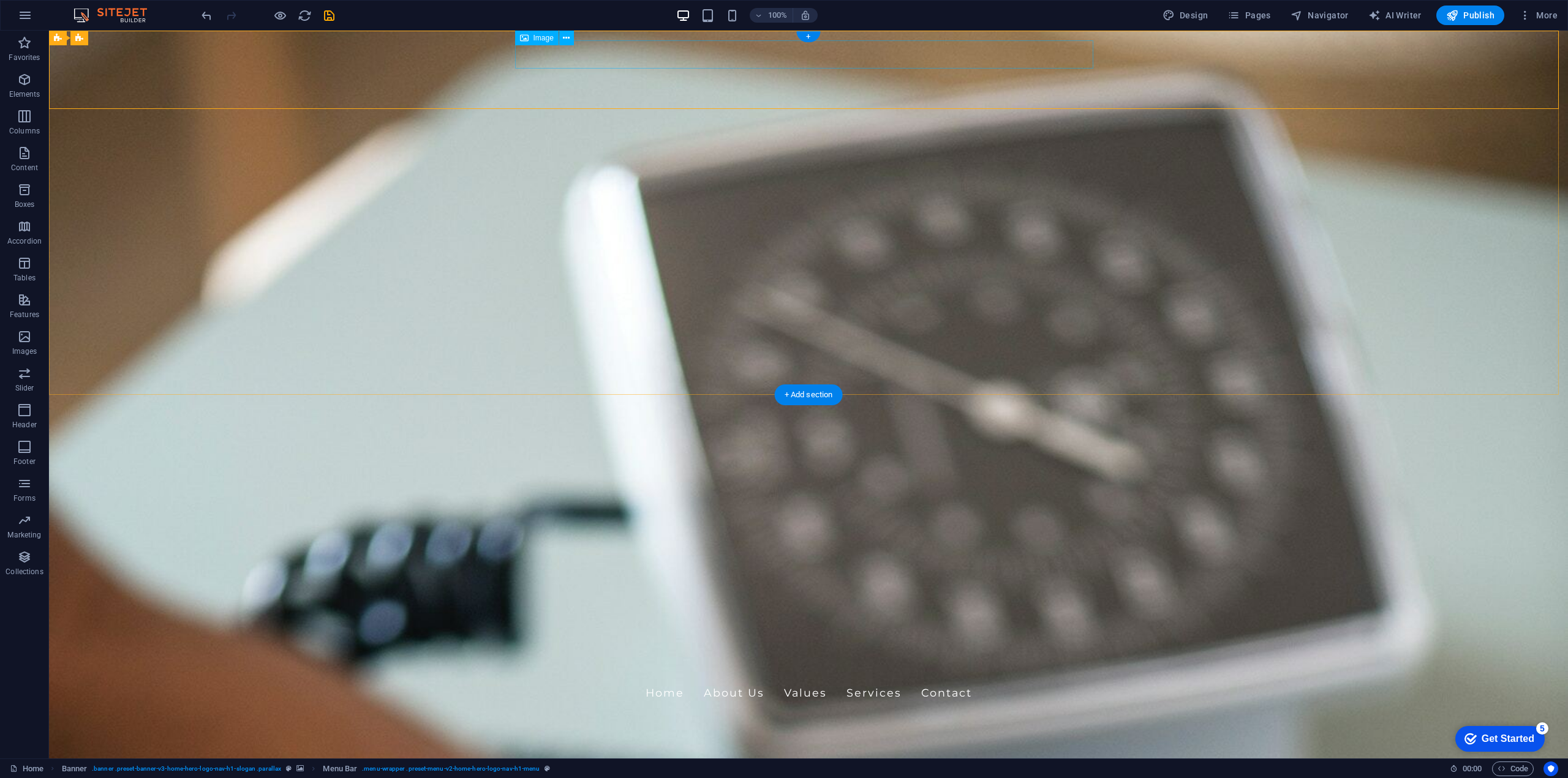
click at [550, 708] on figure at bounding box center [808, 722] width 578 height 28
select select "px"
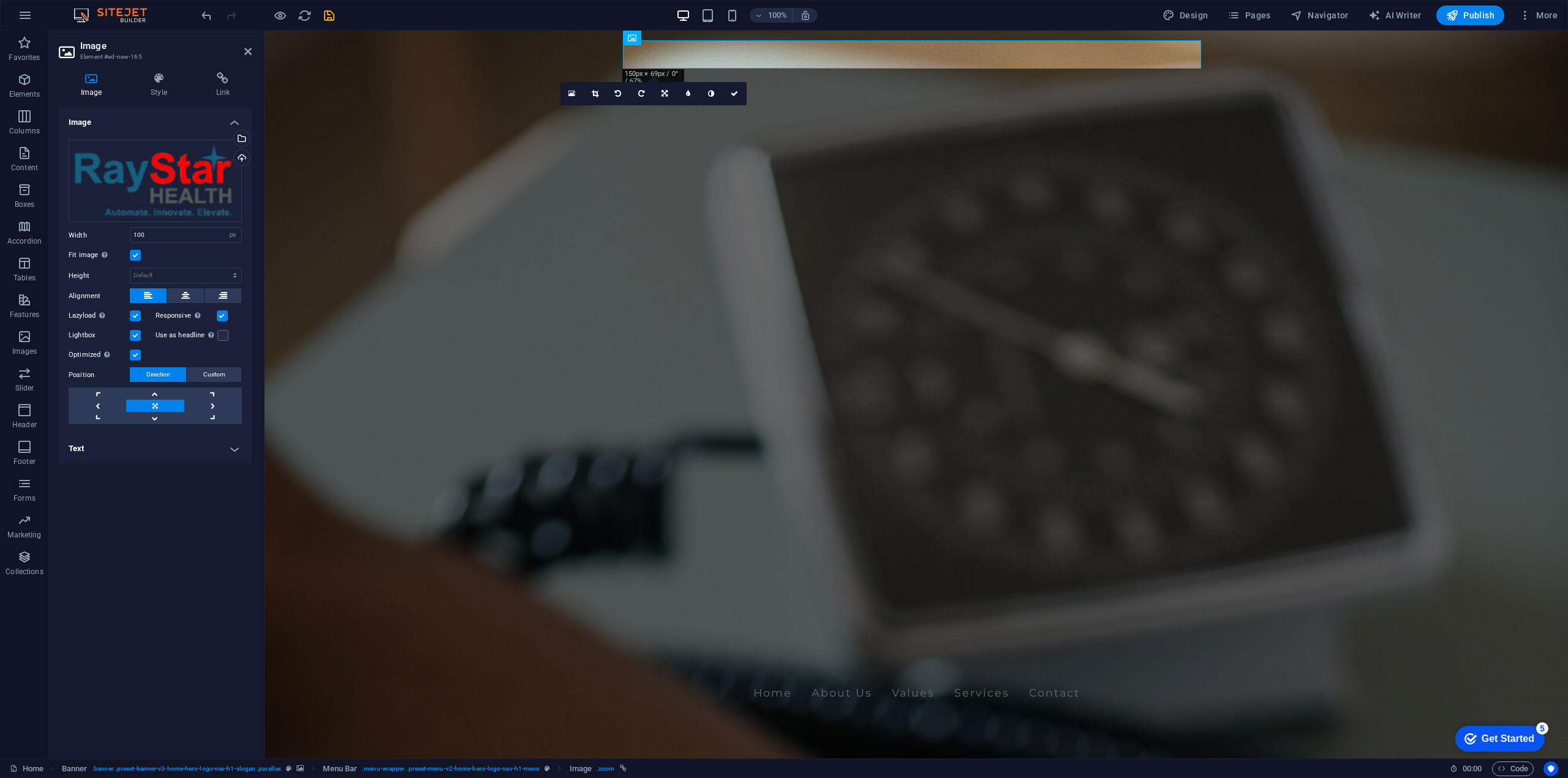
click at [132, 336] on label at bounding box center [135, 335] width 11 height 11
click at [0, 0] on input "Lightbox" at bounding box center [0, 0] width 0 height 0
click at [140, 313] on label at bounding box center [135, 316] width 11 height 11
click at [0, 0] on input "Lazyload Loading images after the page loads improves page speed." at bounding box center [0, 0] width 0 height 0
click at [246, 52] on icon at bounding box center [248, 51] width 7 height 10
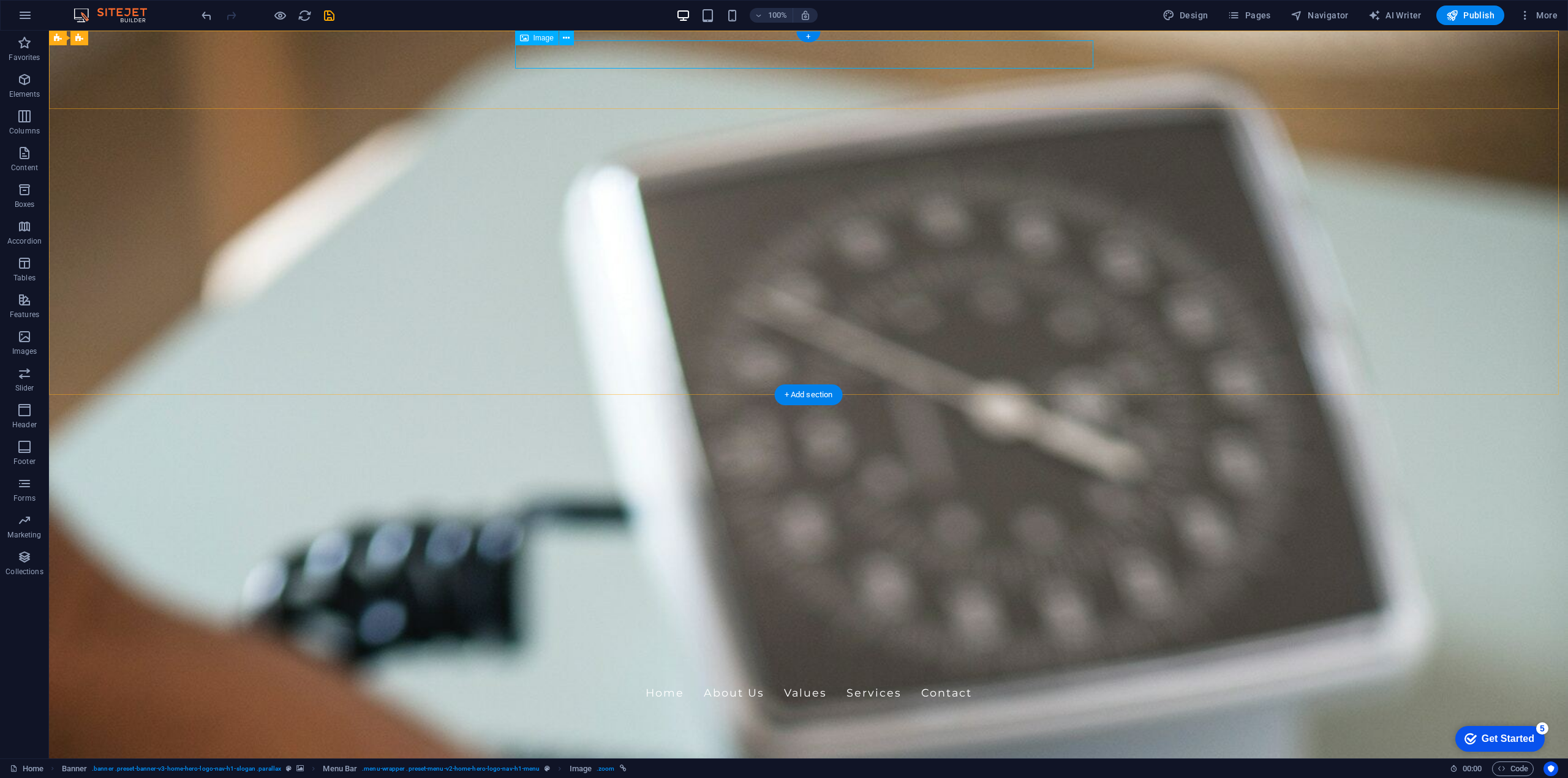
click at [703, 708] on figure at bounding box center [808, 722] width 578 height 28
click at [1092, 708] on figure at bounding box center [808, 722] width 578 height 28
select select "px"
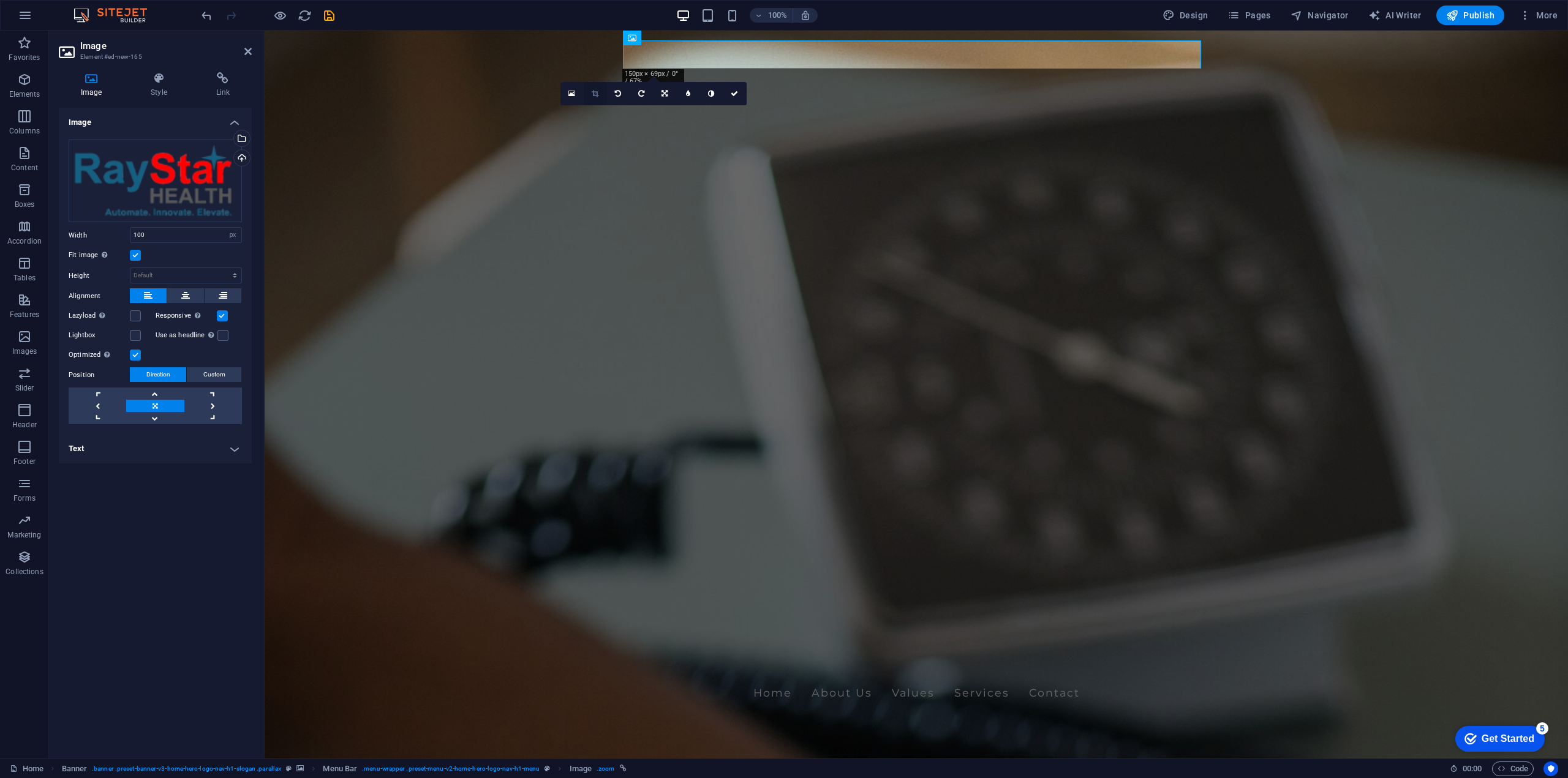
click at [595, 96] on icon at bounding box center [595, 94] width 7 height 7
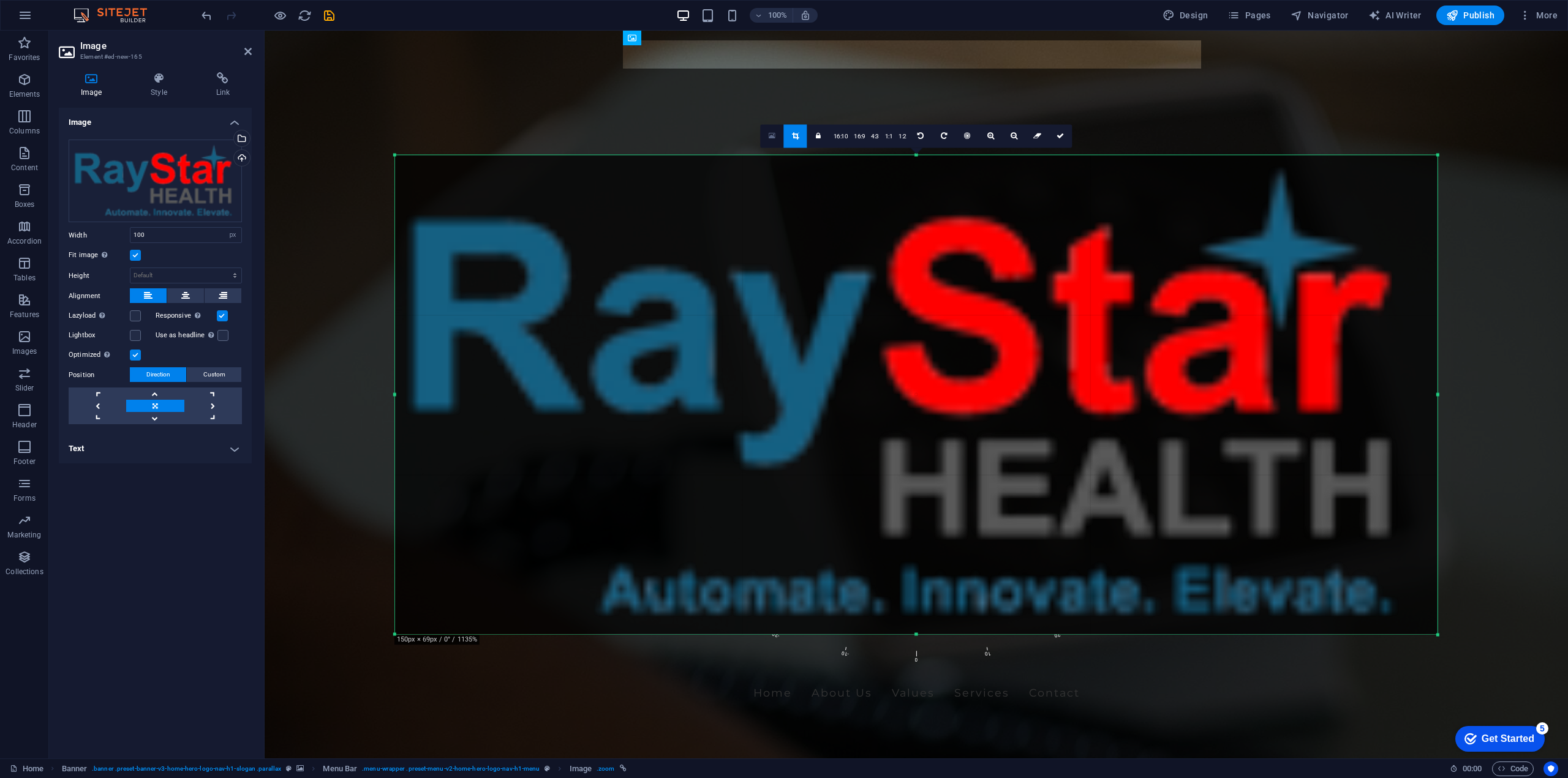
click at [770, 134] on icon at bounding box center [772, 136] width 7 height 9
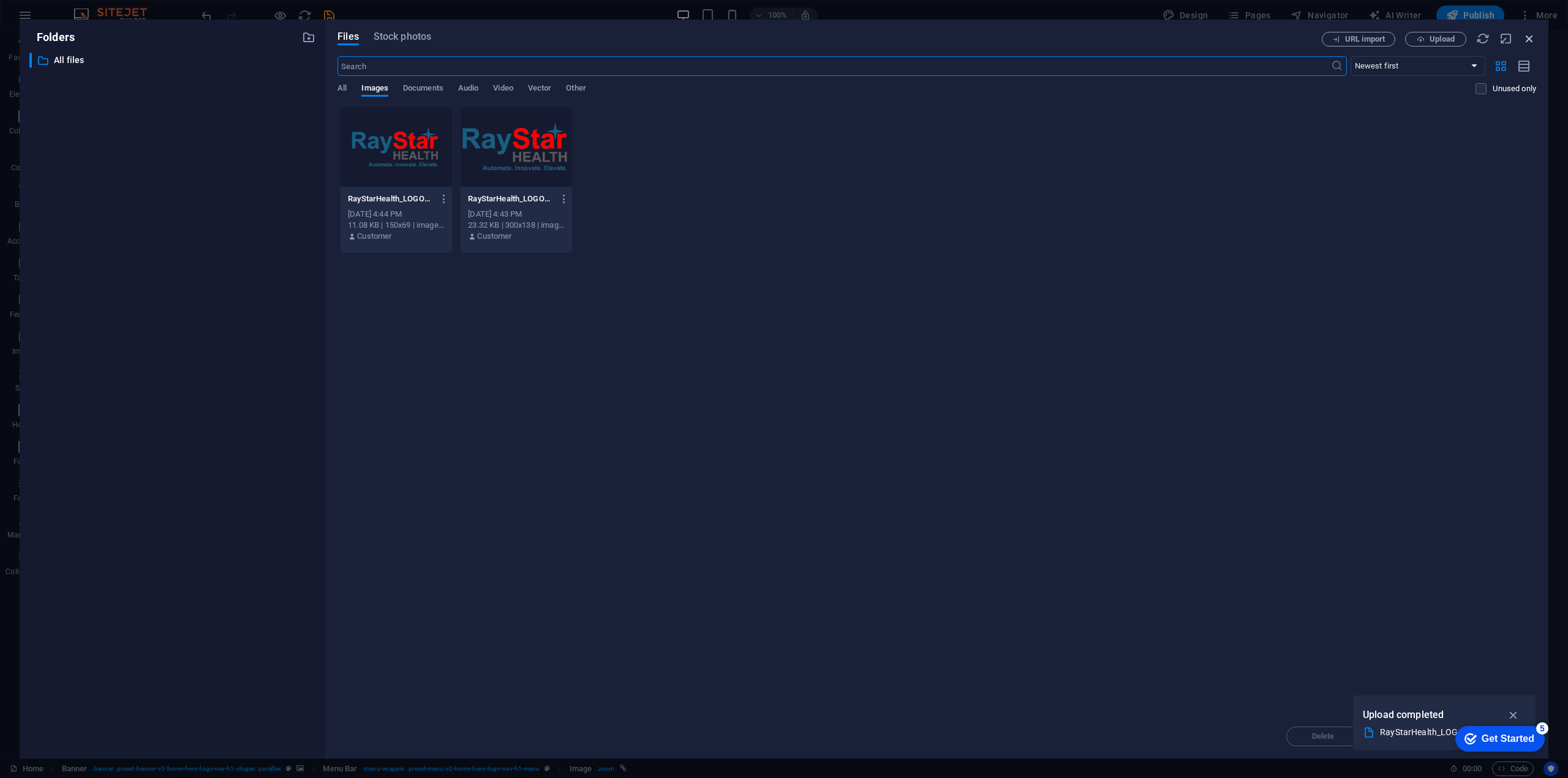
click at [1529, 42] on icon "button" at bounding box center [1529, 39] width 13 height 13
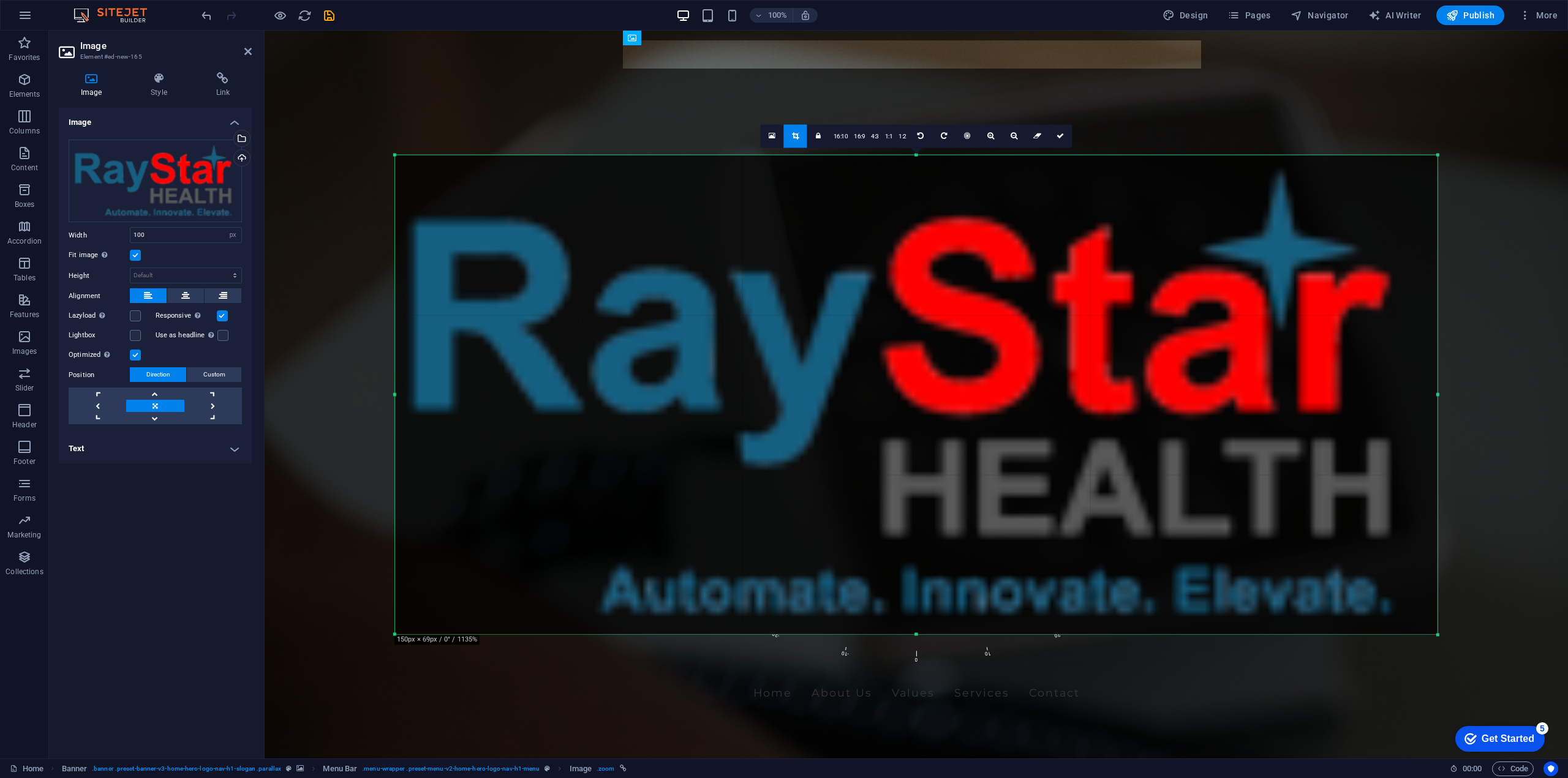
click at [767, 131] on link at bounding box center [772, 135] width 23 height 23
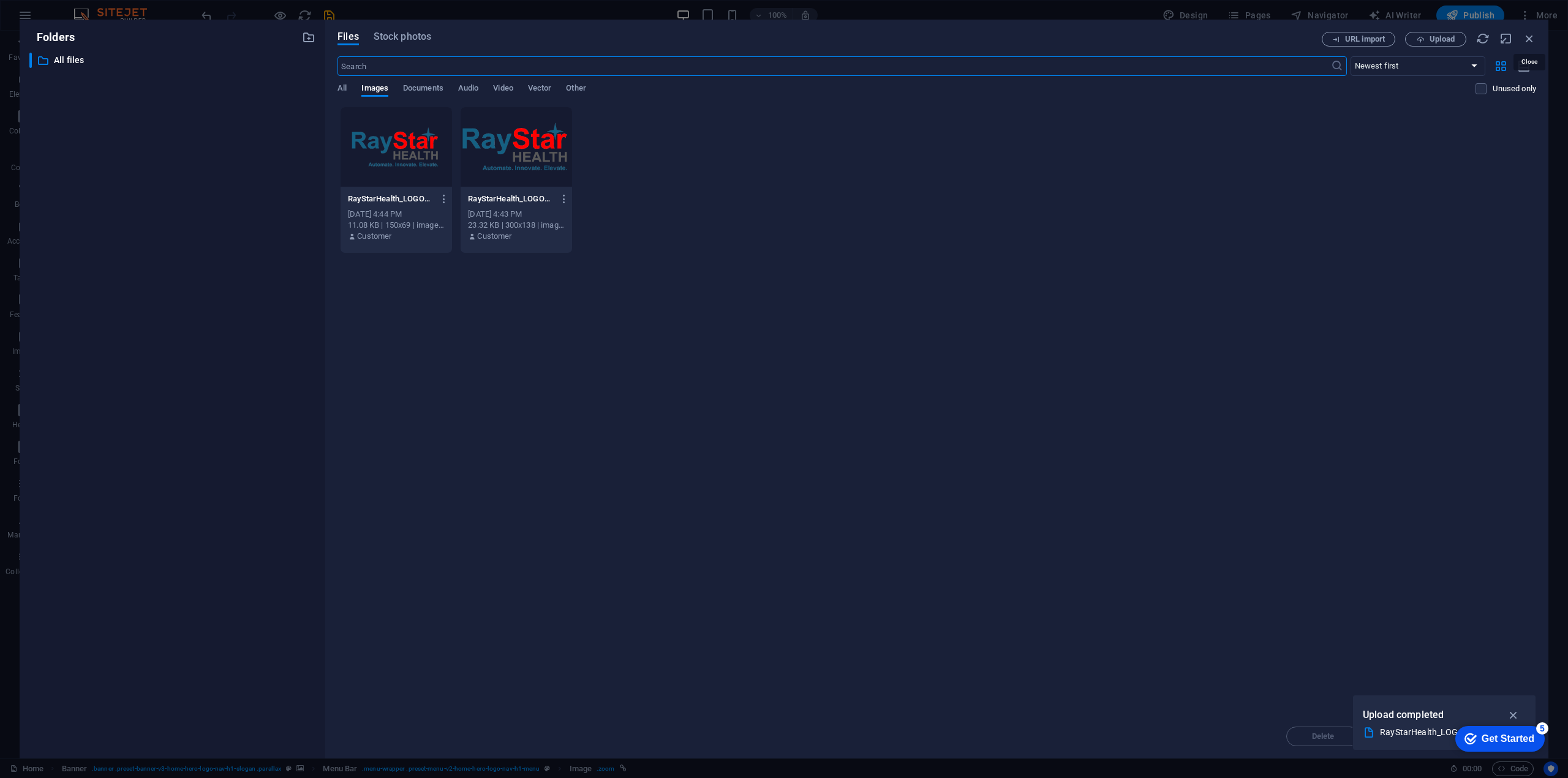
click at [1526, 44] on icon "button" at bounding box center [1529, 39] width 13 height 13
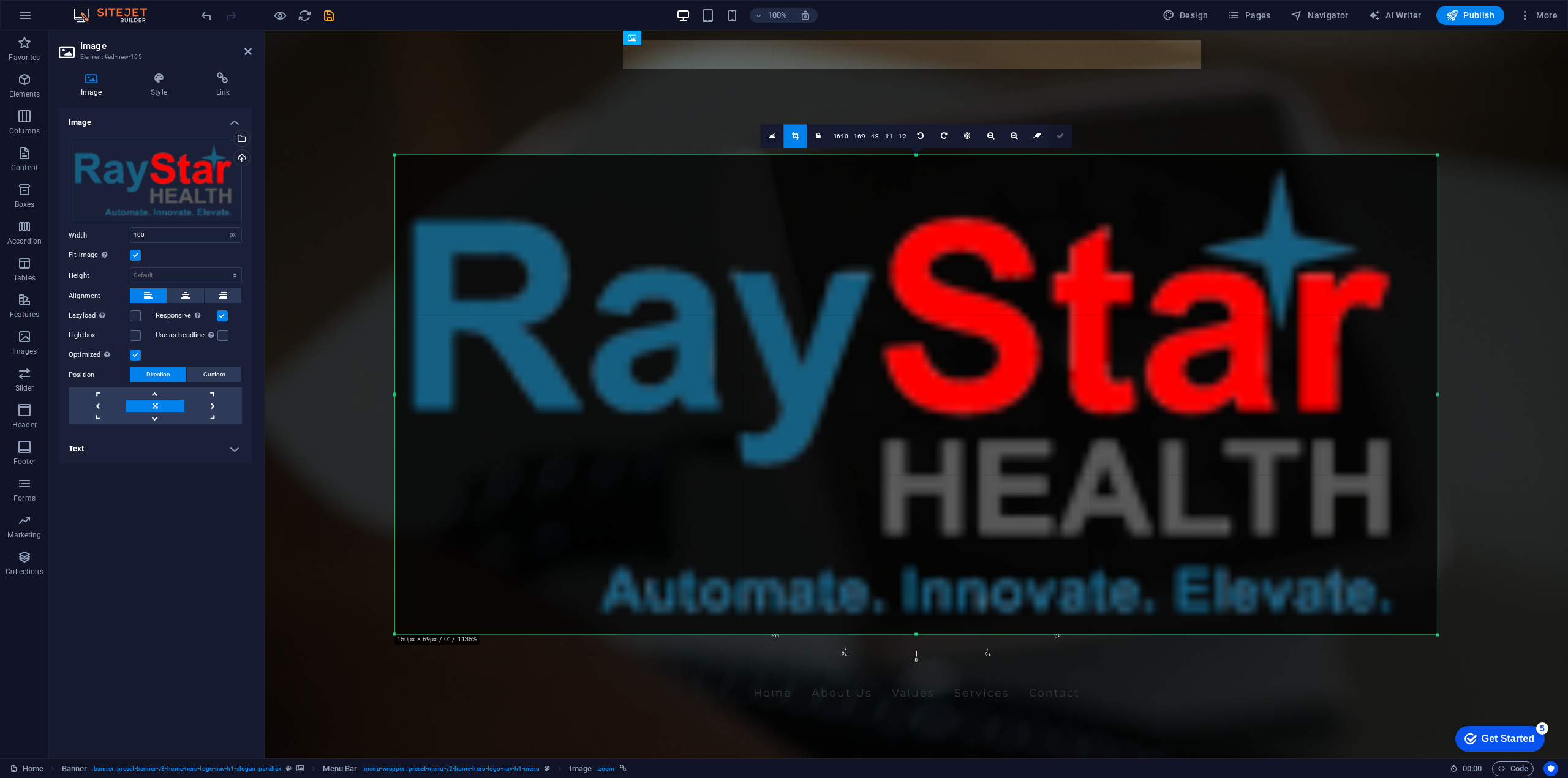
click at [1056, 138] on icon at bounding box center [1060, 136] width 7 height 7
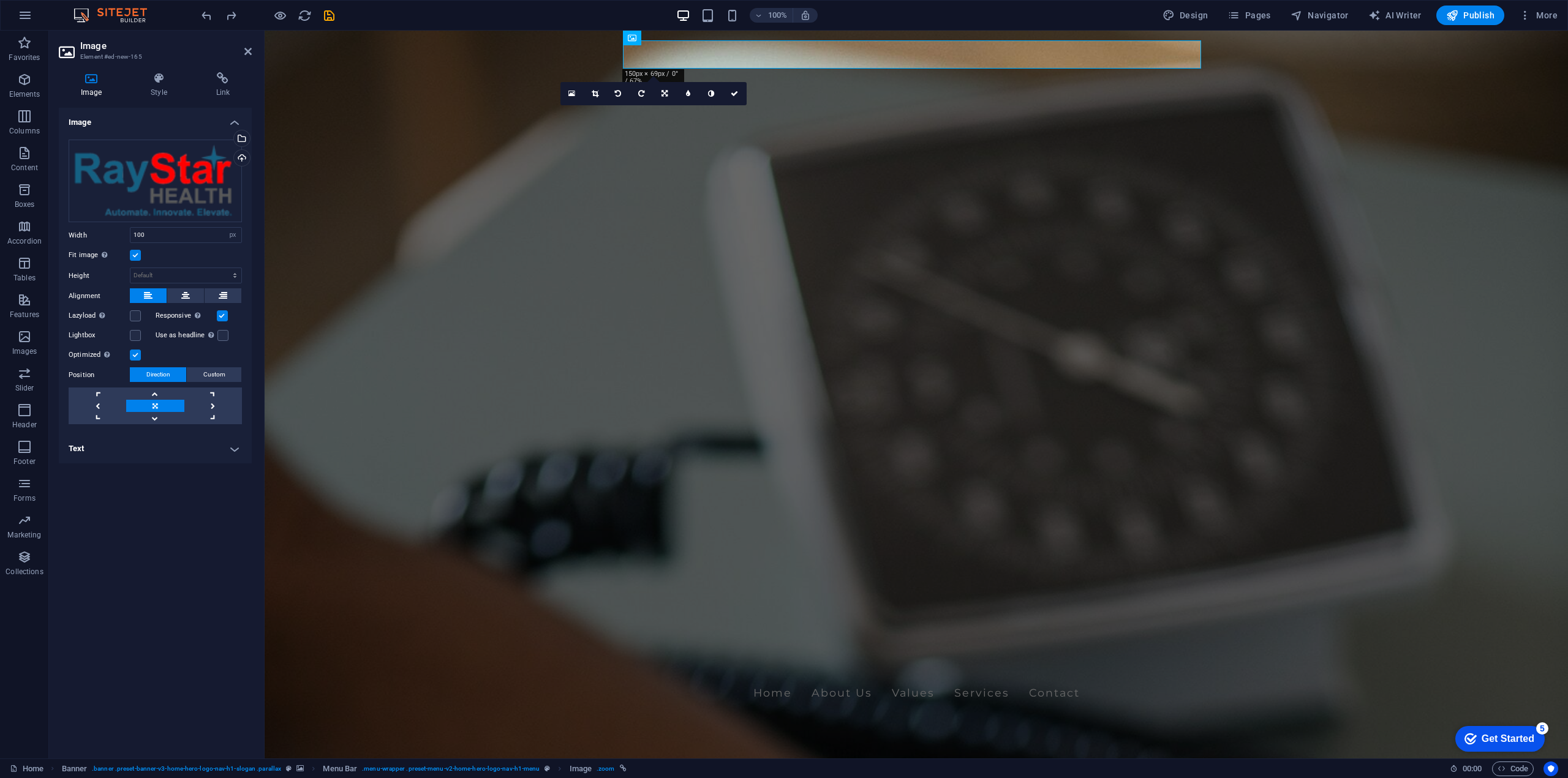
type input "102"
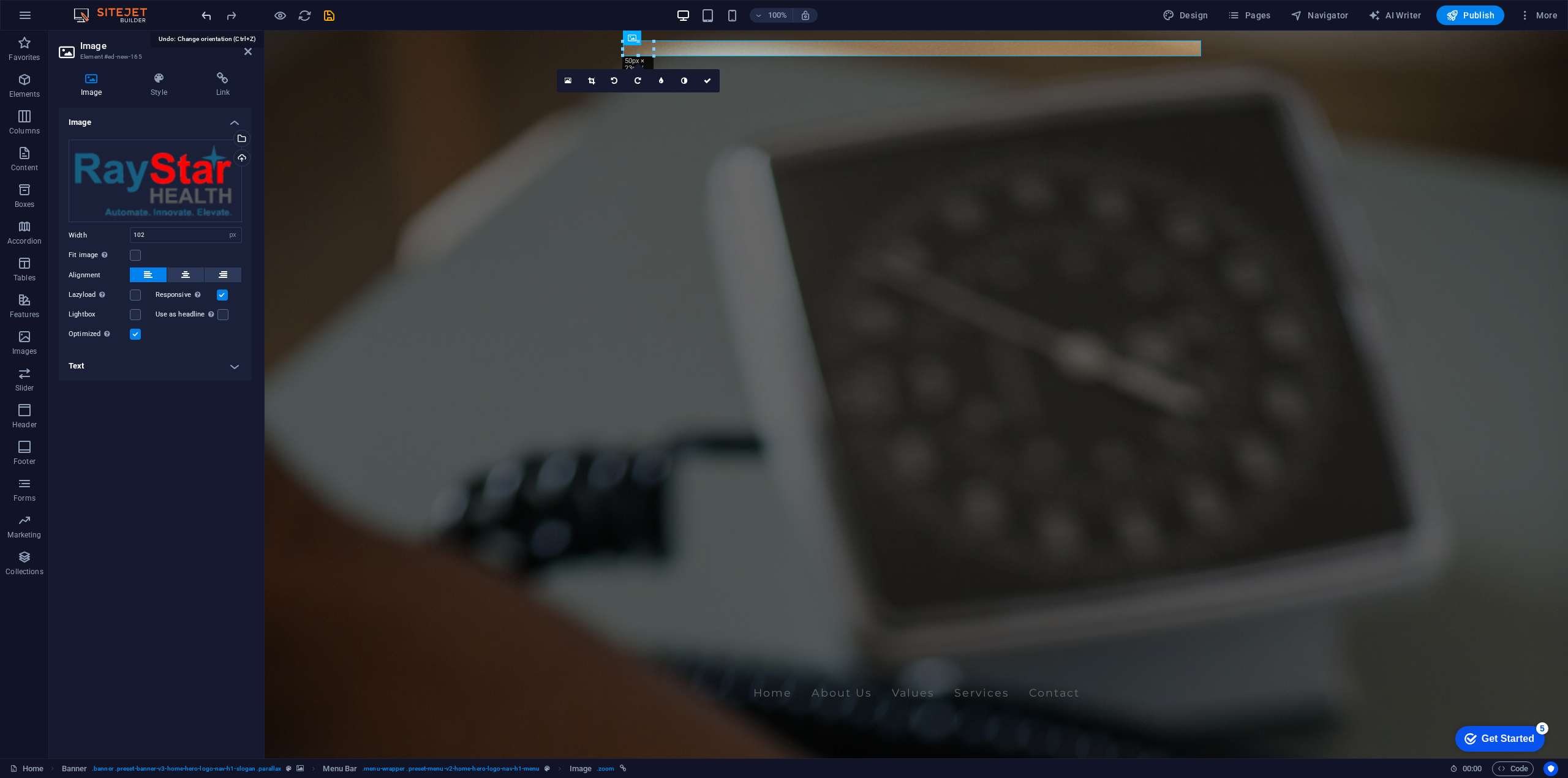
select select "DISABLED_OPTION_VALUE"
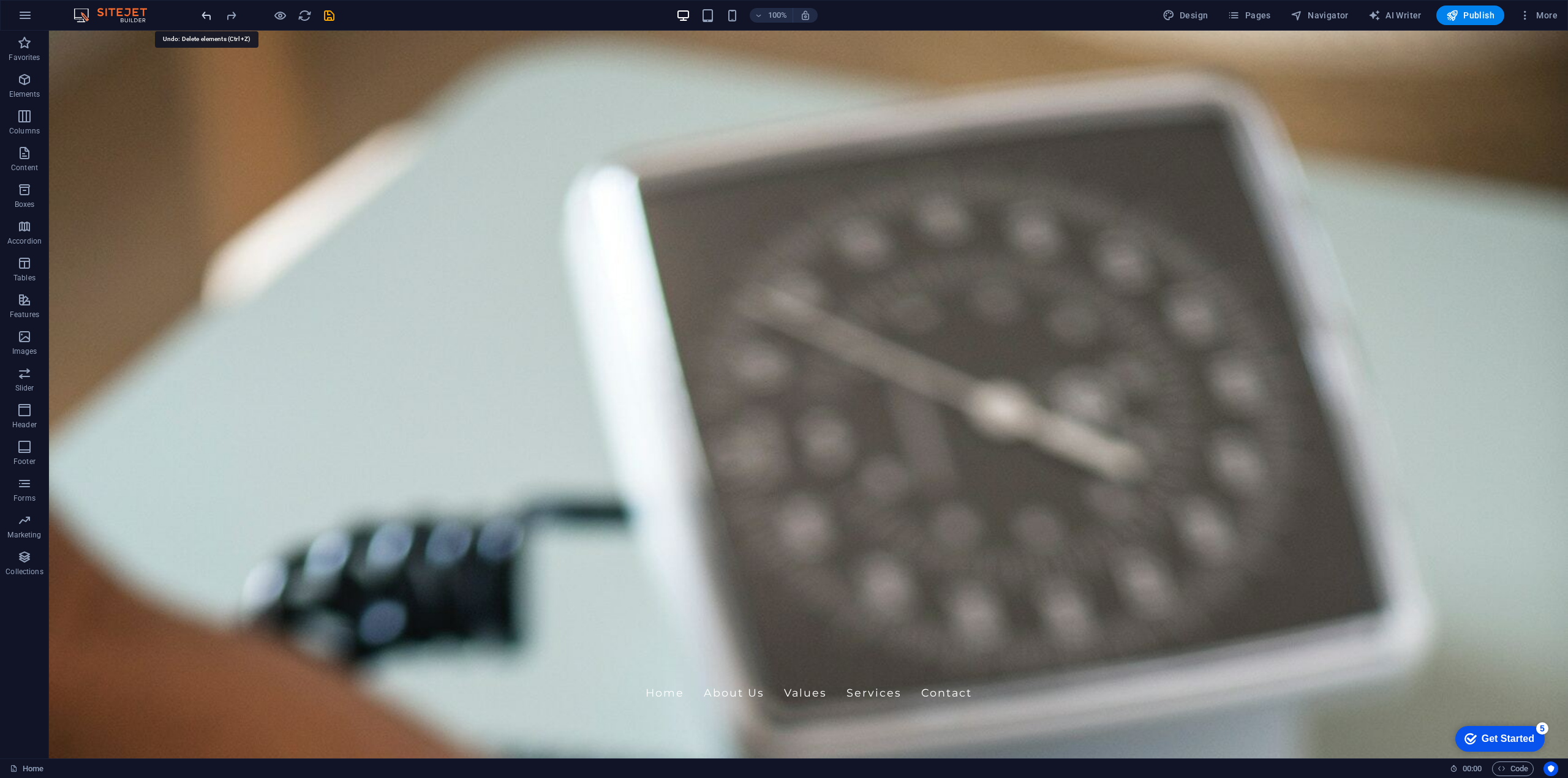
click at [592, 678] on div "RayStar Health" at bounding box center [808, 689] width 578 height 22
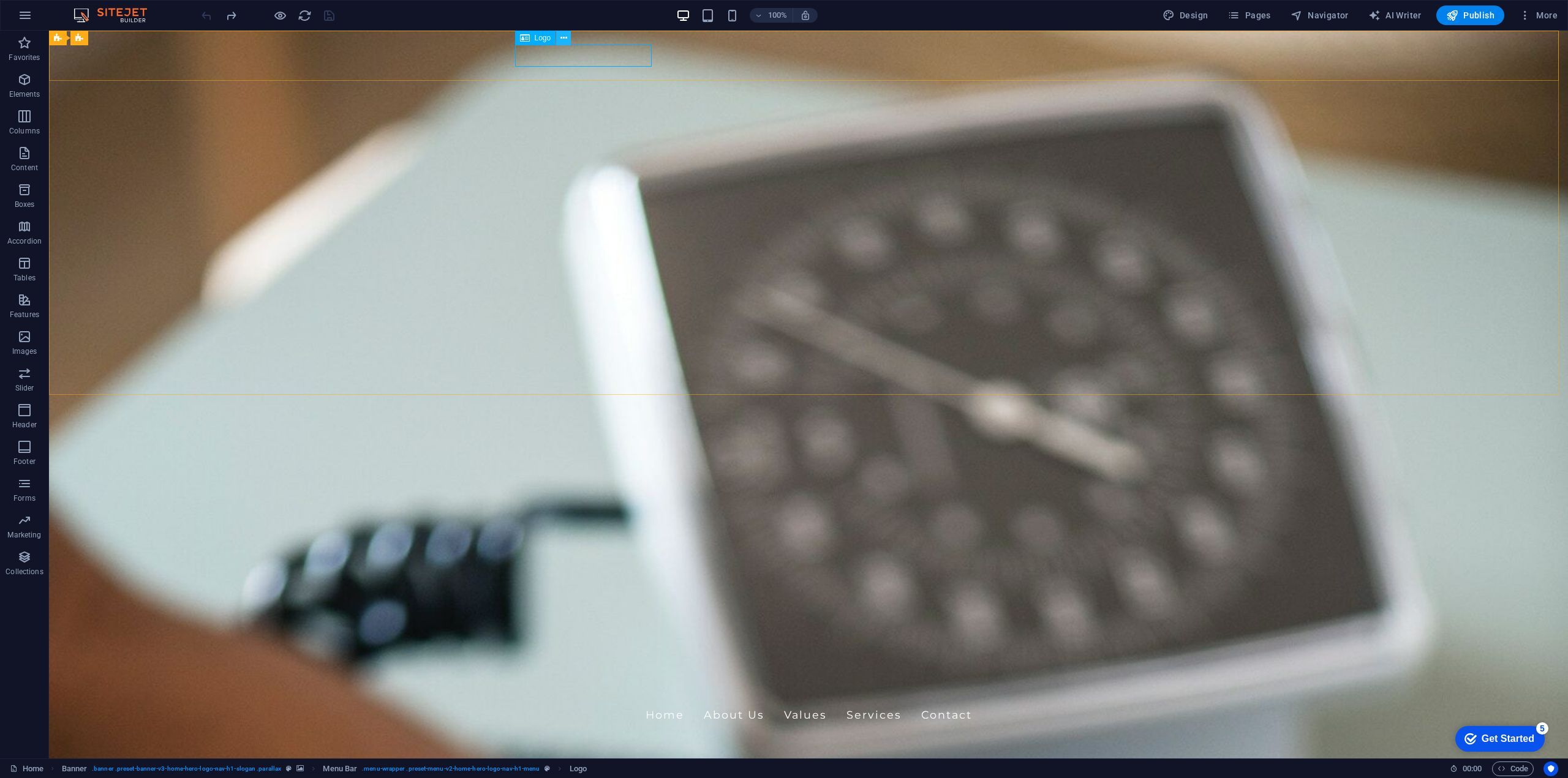
click at [0, 0] on button at bounding box center [0, 0] width 0 height 0
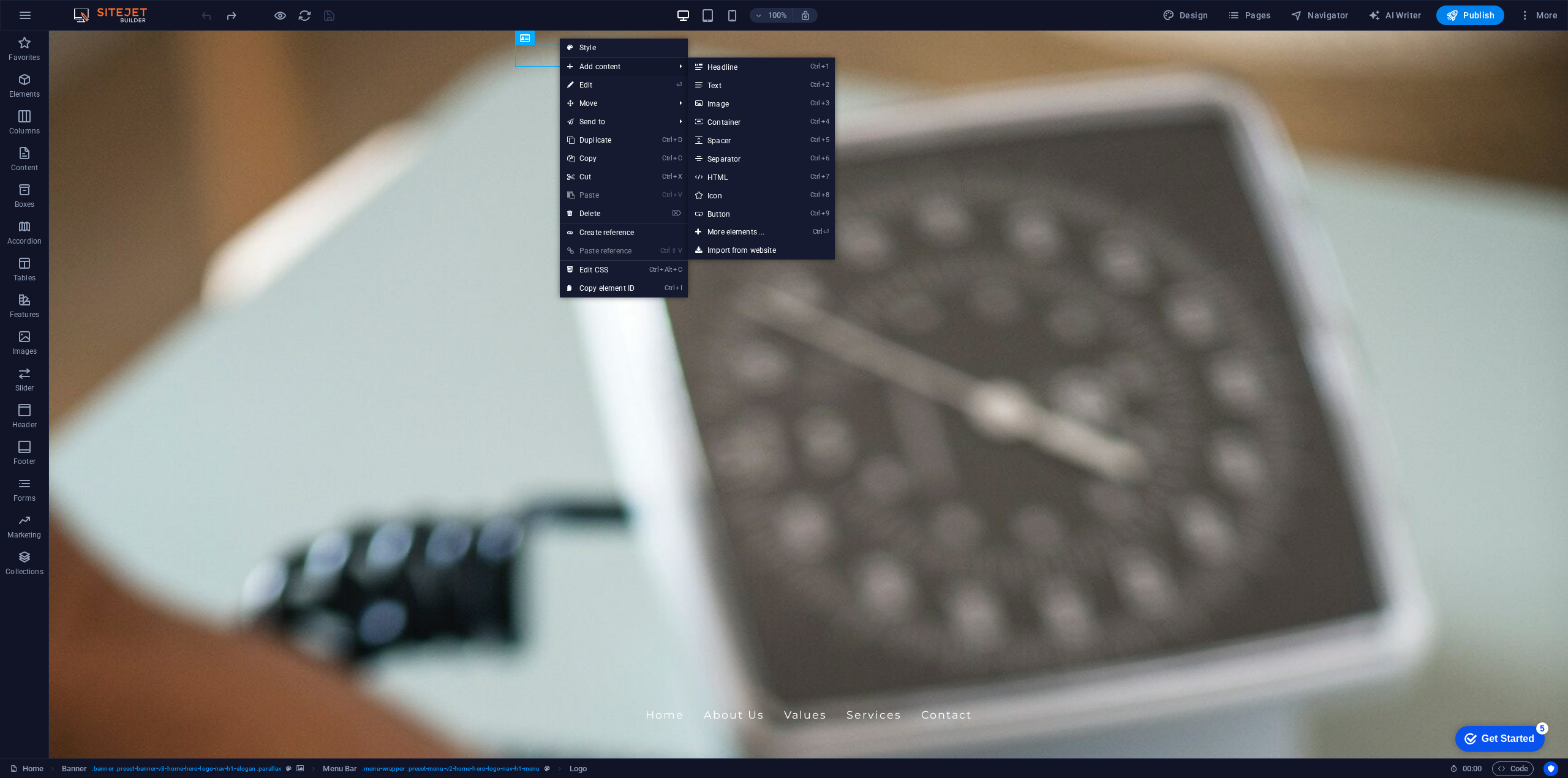
click at [580, 68] on span "Add content" at bounding box center [615, 67] width 110 height 19
click at [715, 100] on link "Ctrl 3 Image" at bounding box center [738, 103] width 101 height 19
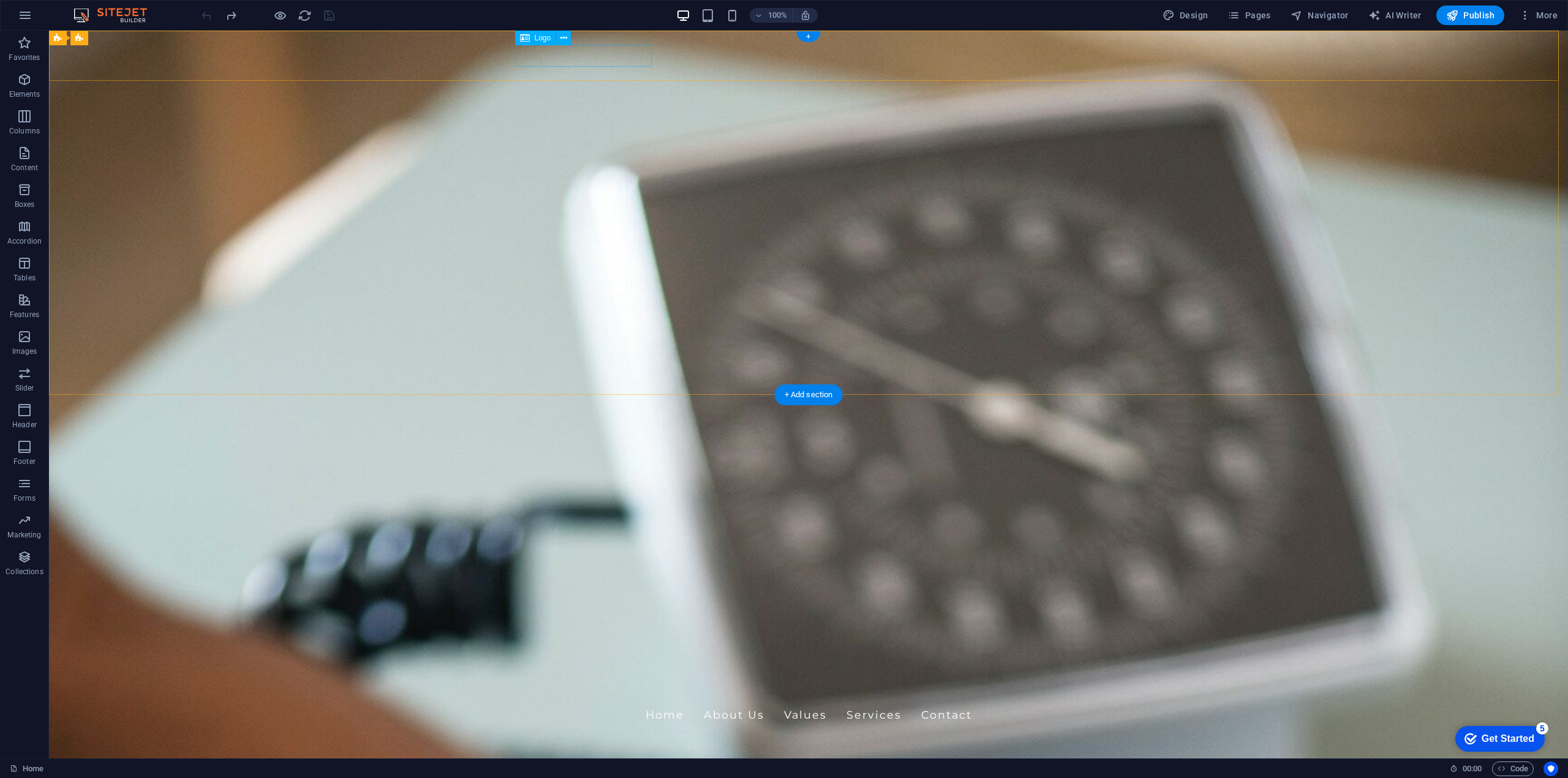
click at [586, 678] on div "RayStar Health" at bounding box center [808, 689] width 578 height 22
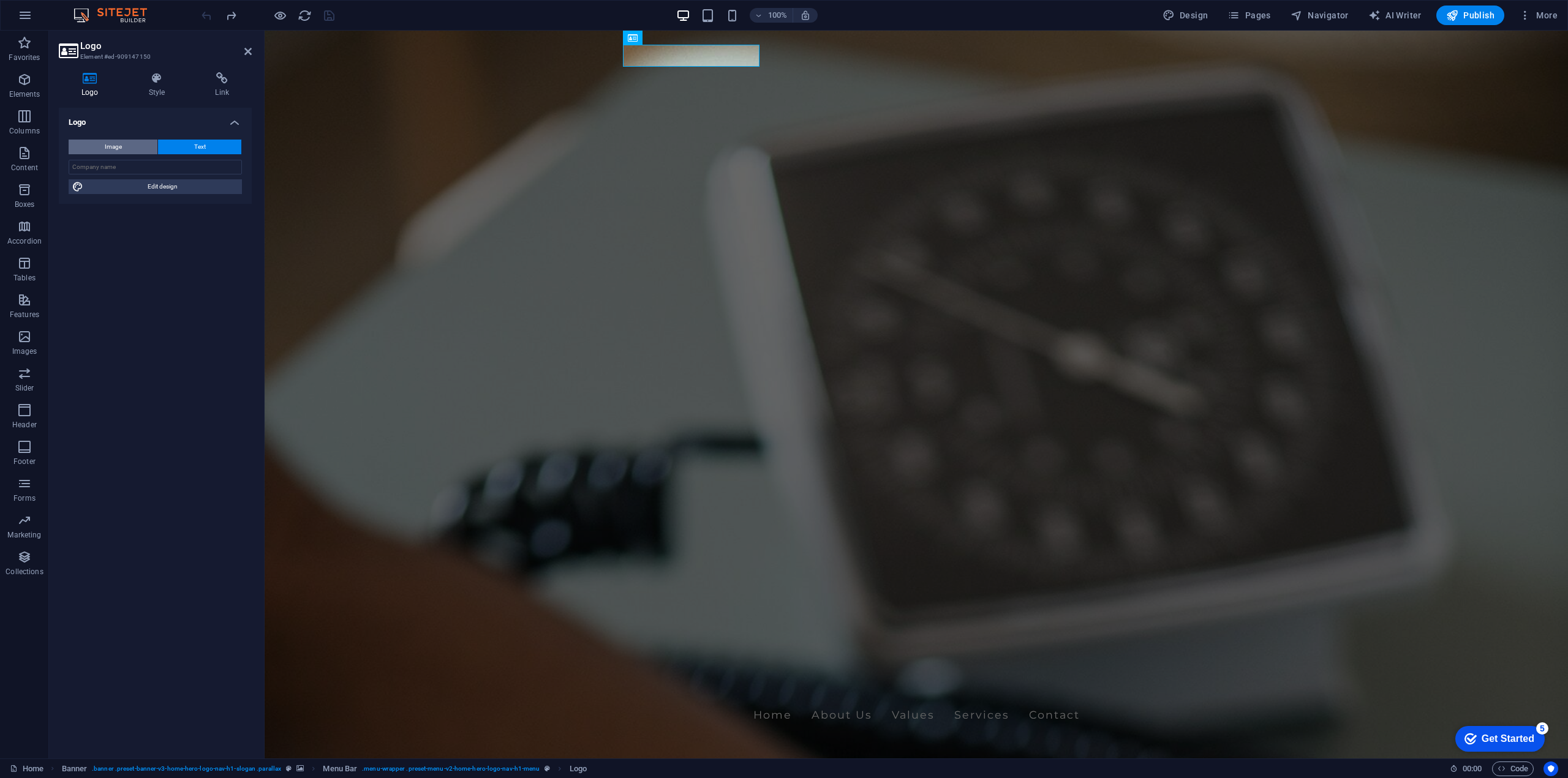
click at [130, 150] on button "Image" at bounding box center [113, 147] width 89 height 15
select select "DISABLED_OPTION_VALUE"
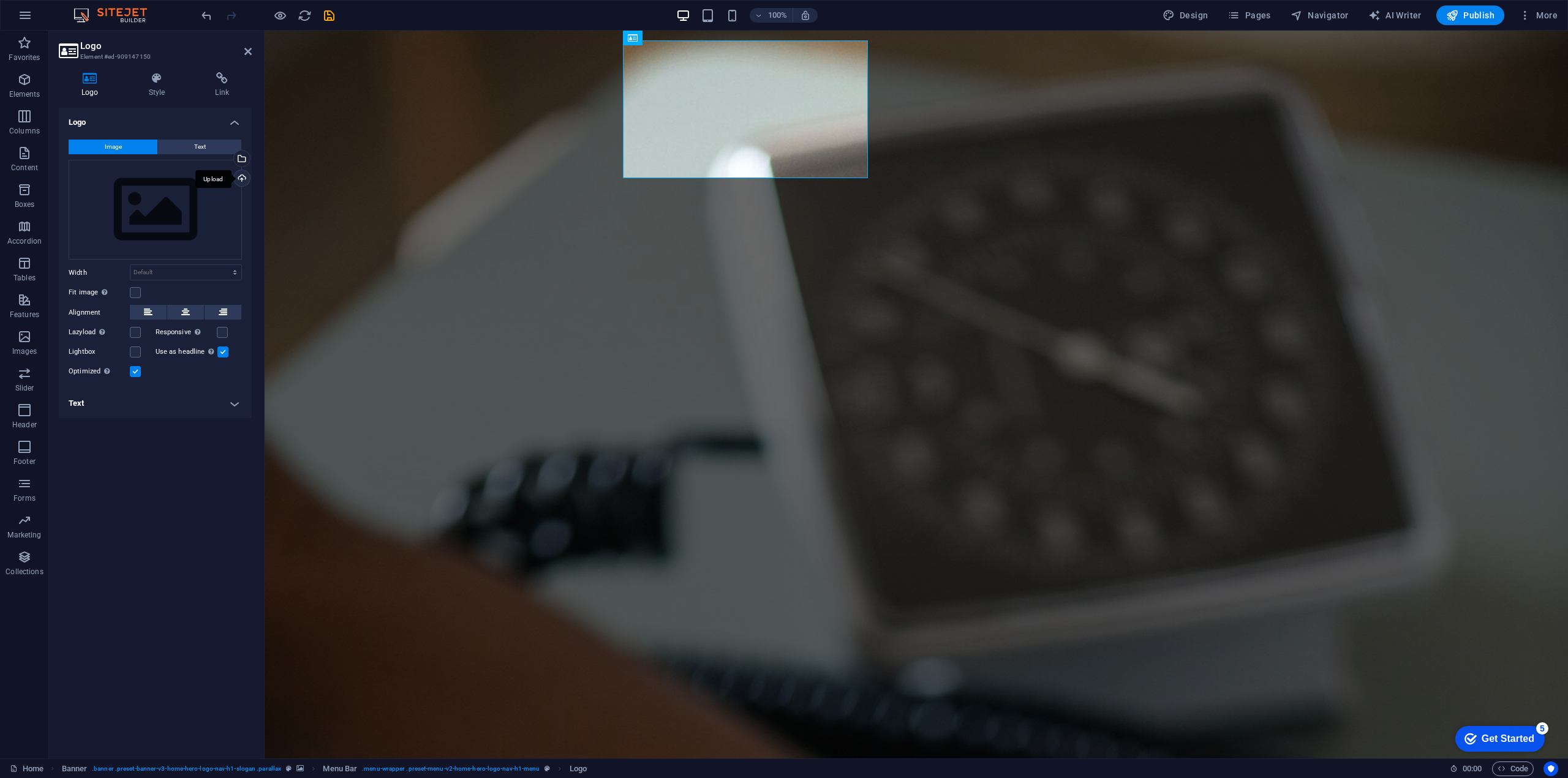
click at [244, 174] on div "Upload" at bounding box center [241, 179] width 19 height 19
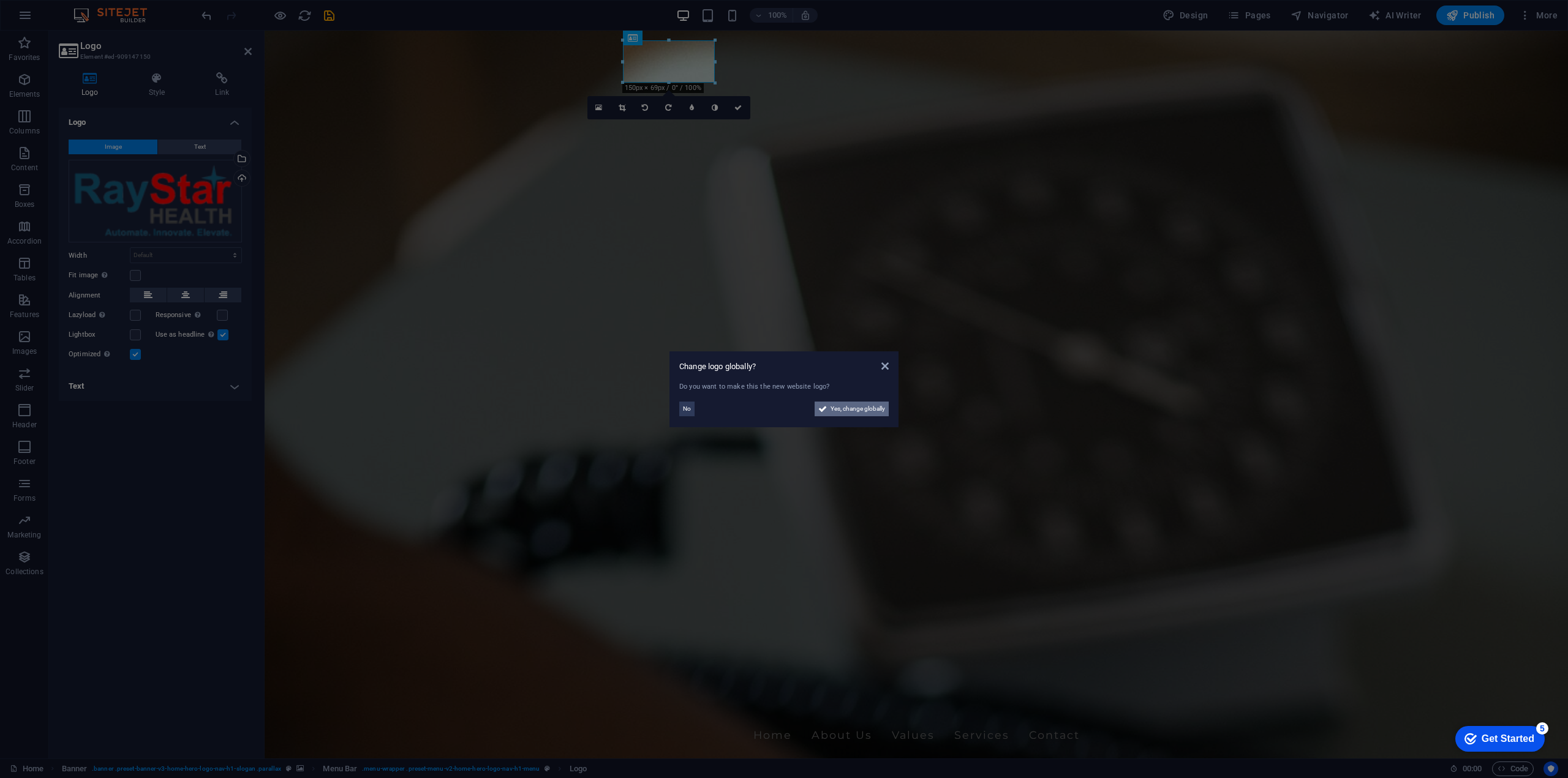
click at [831, 407] on span "Yes, change globally" at bounding box center [857, 409] width 54 height 15
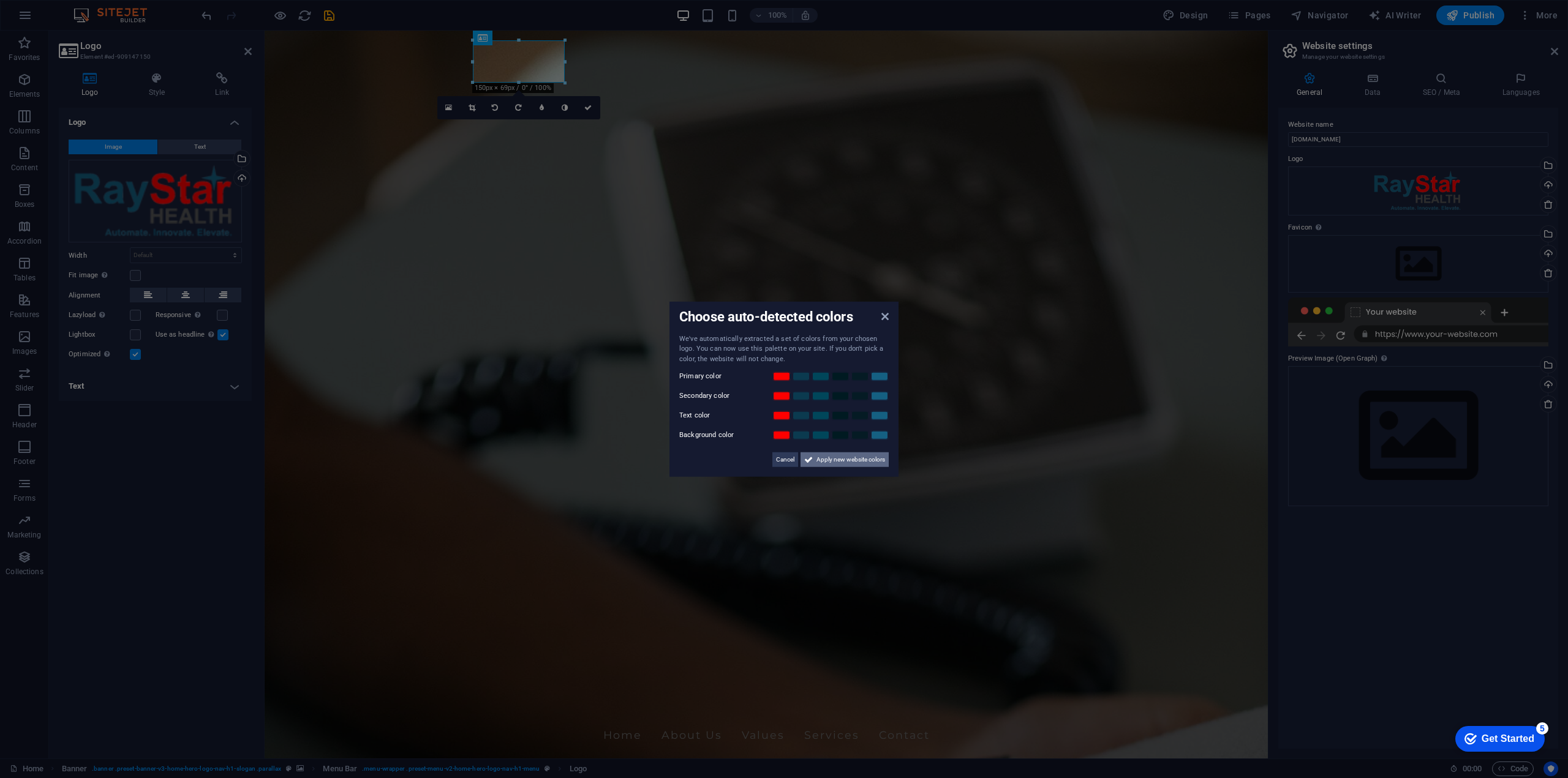
click at [818, 456] on span "Apply new website colors" at bounding box center [850, 460] width 68 height 15
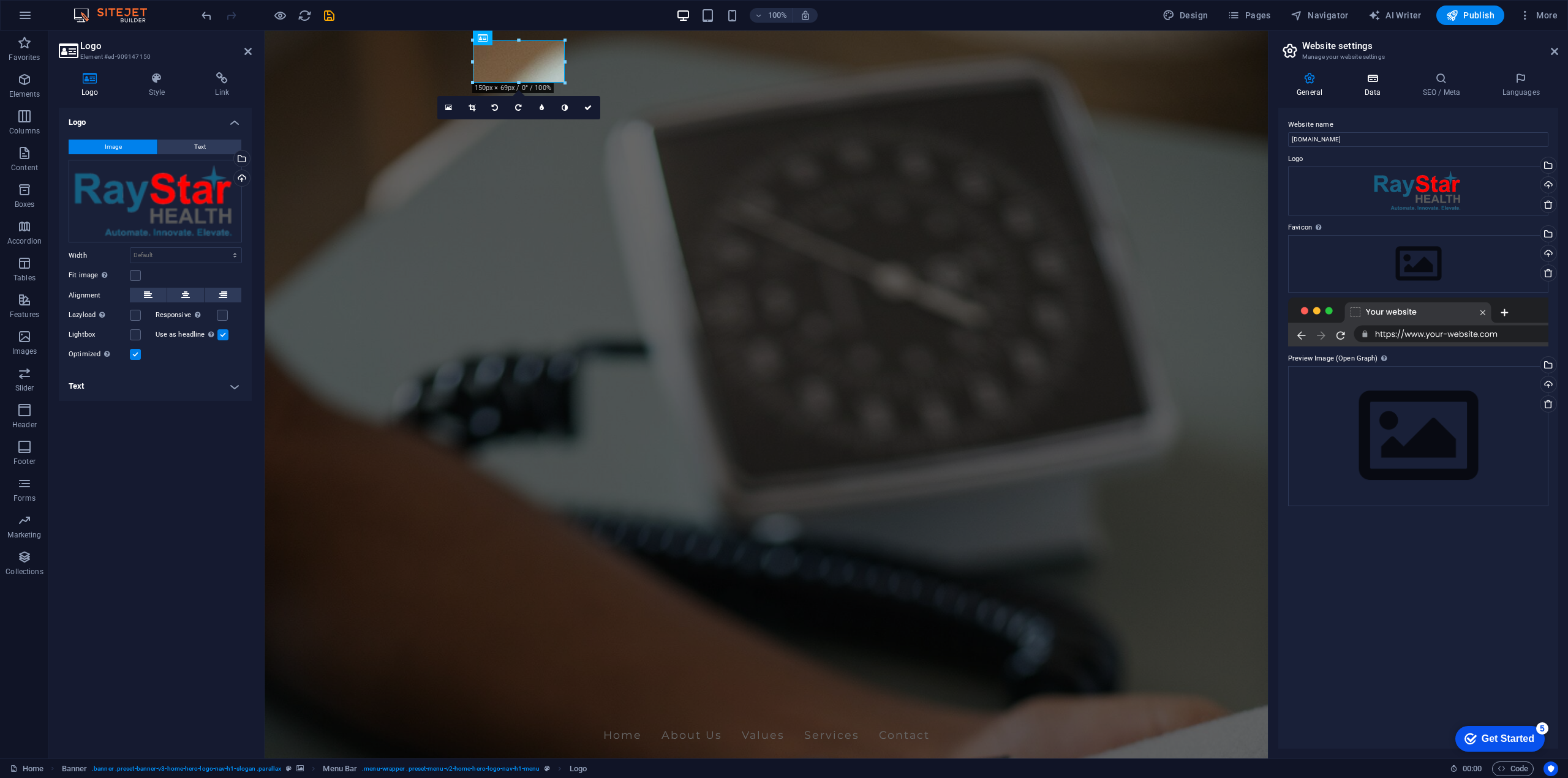
click at [1377, 85] on h4 "Data" at bounding box center [1375, 85] width 58 height 26
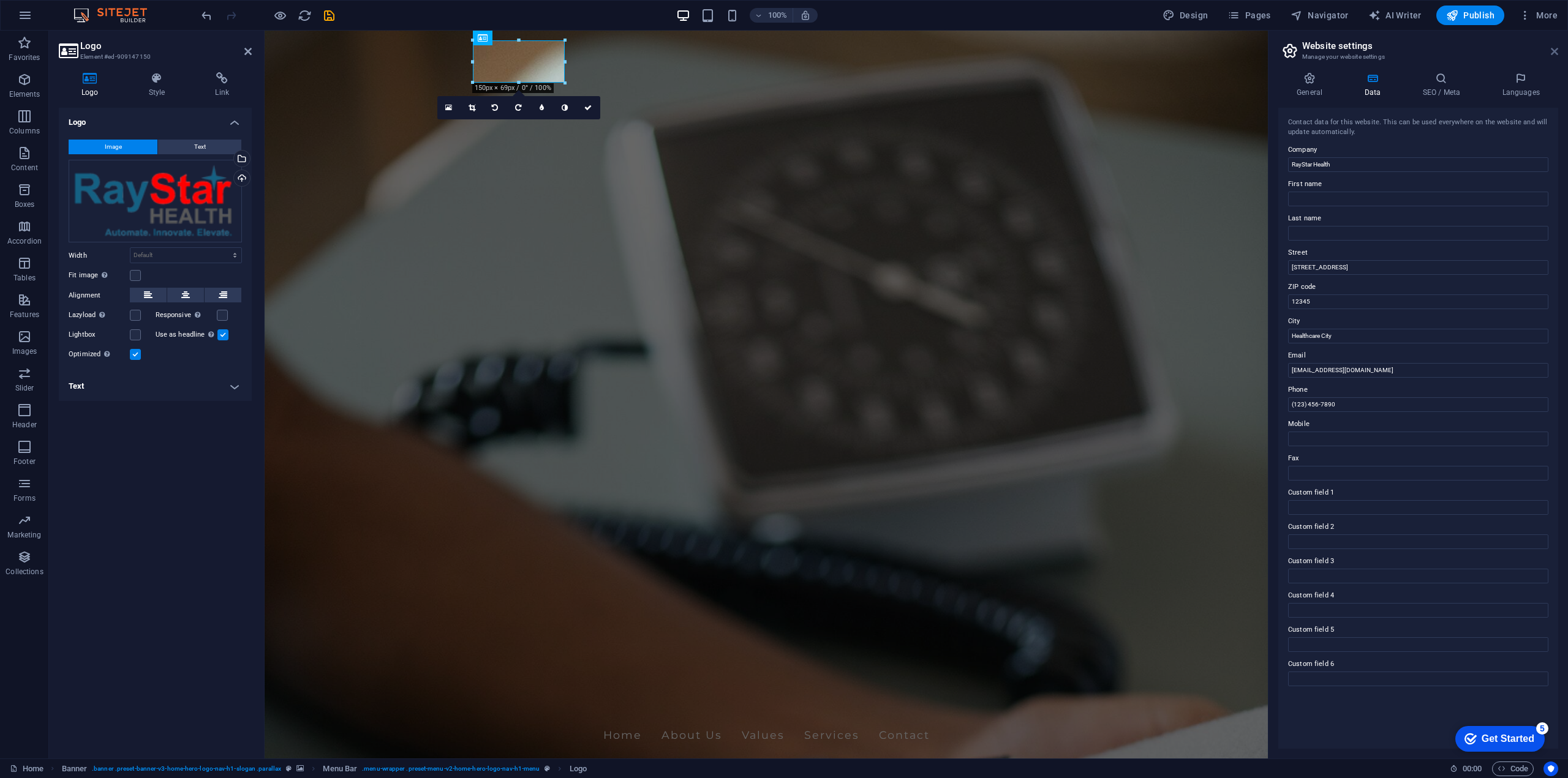
click at [1552, 51] on icon at bounding box center [1555, 51] width 7 height 10
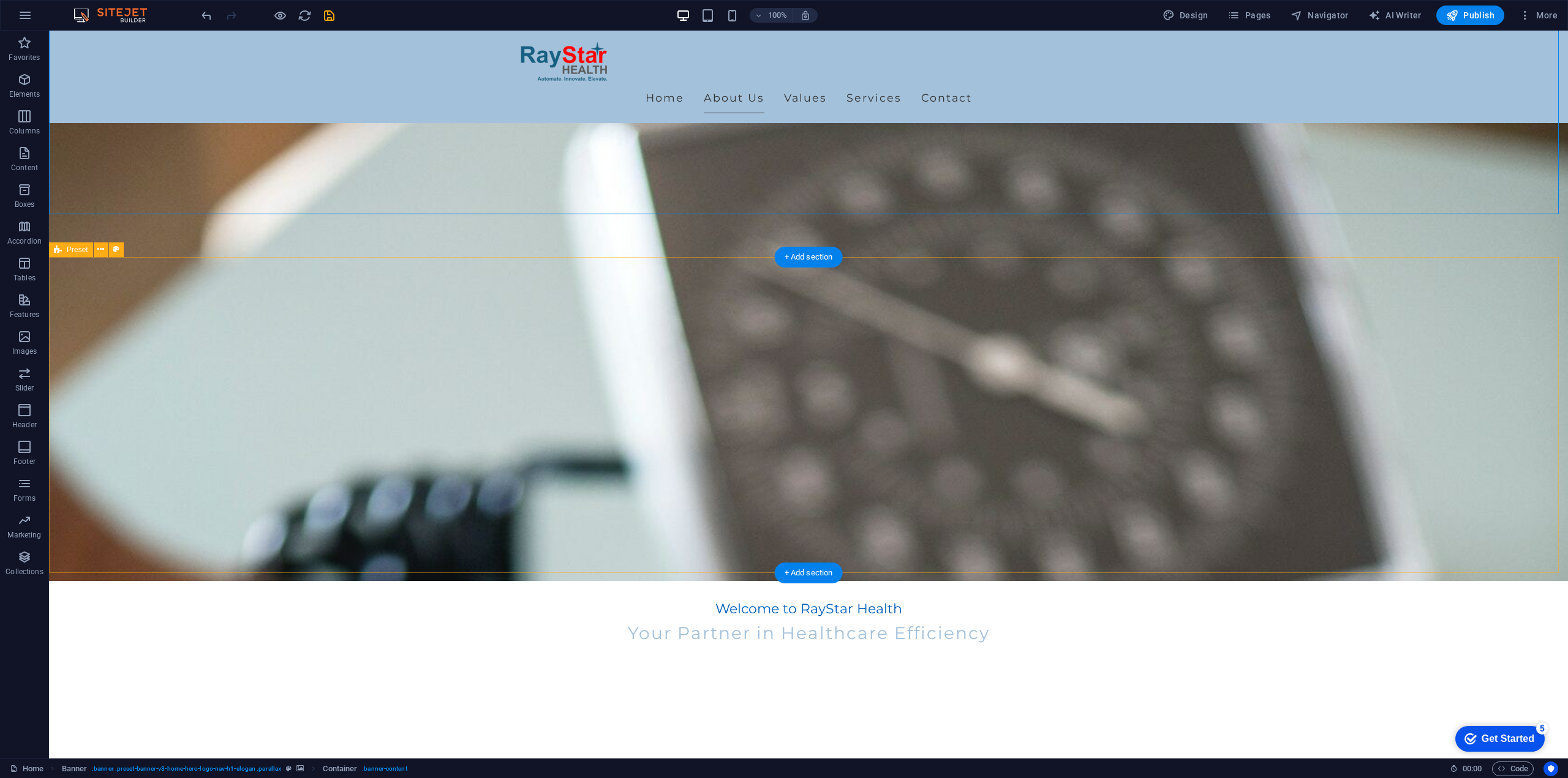
scroll to position [183, 0]
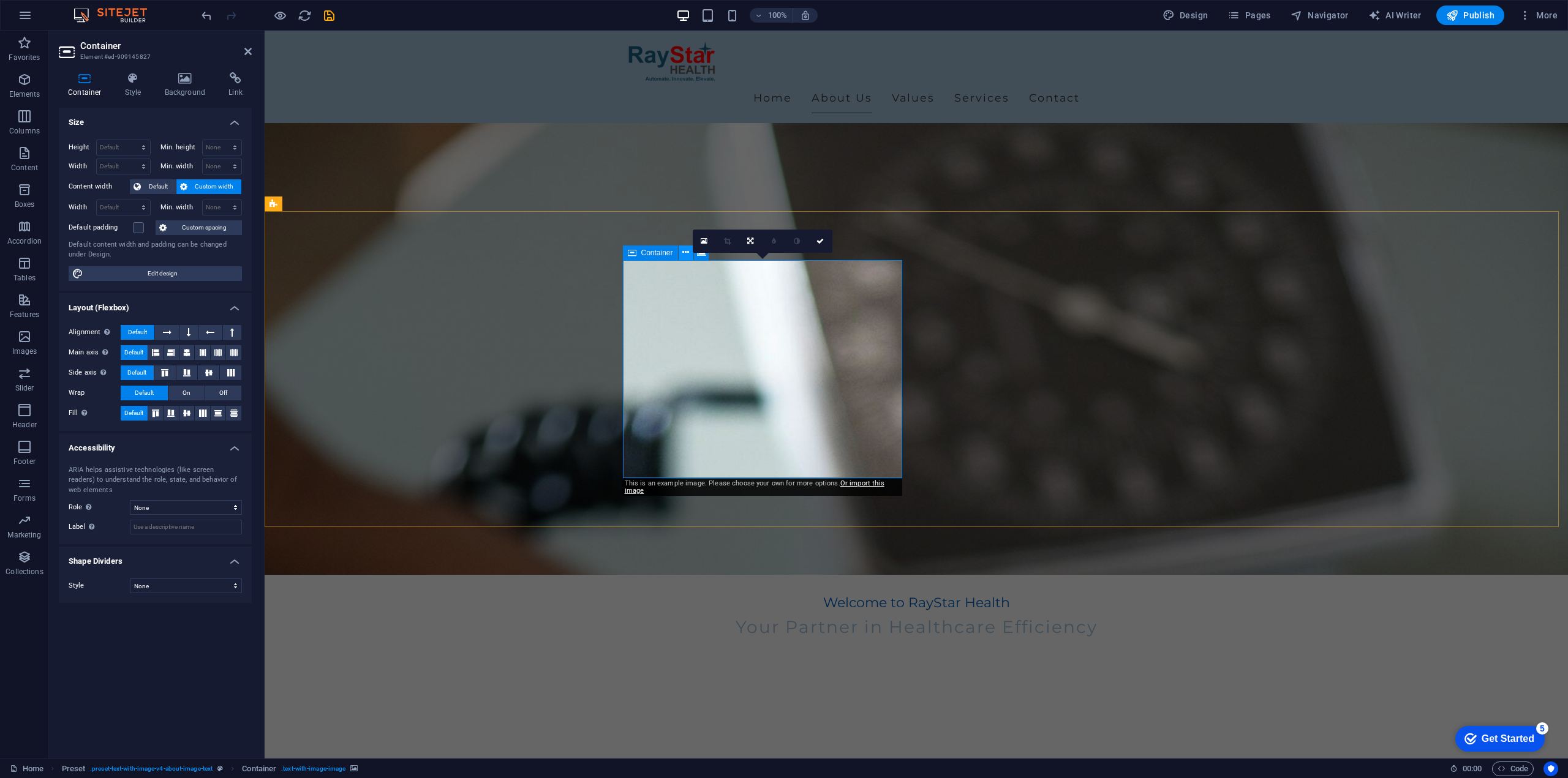
click at [686, 255] on icon at bounding box center [686, 252] width 7 height 13
click at [700, 240] on icon at bounding box center [703, 241] width 7 height 9
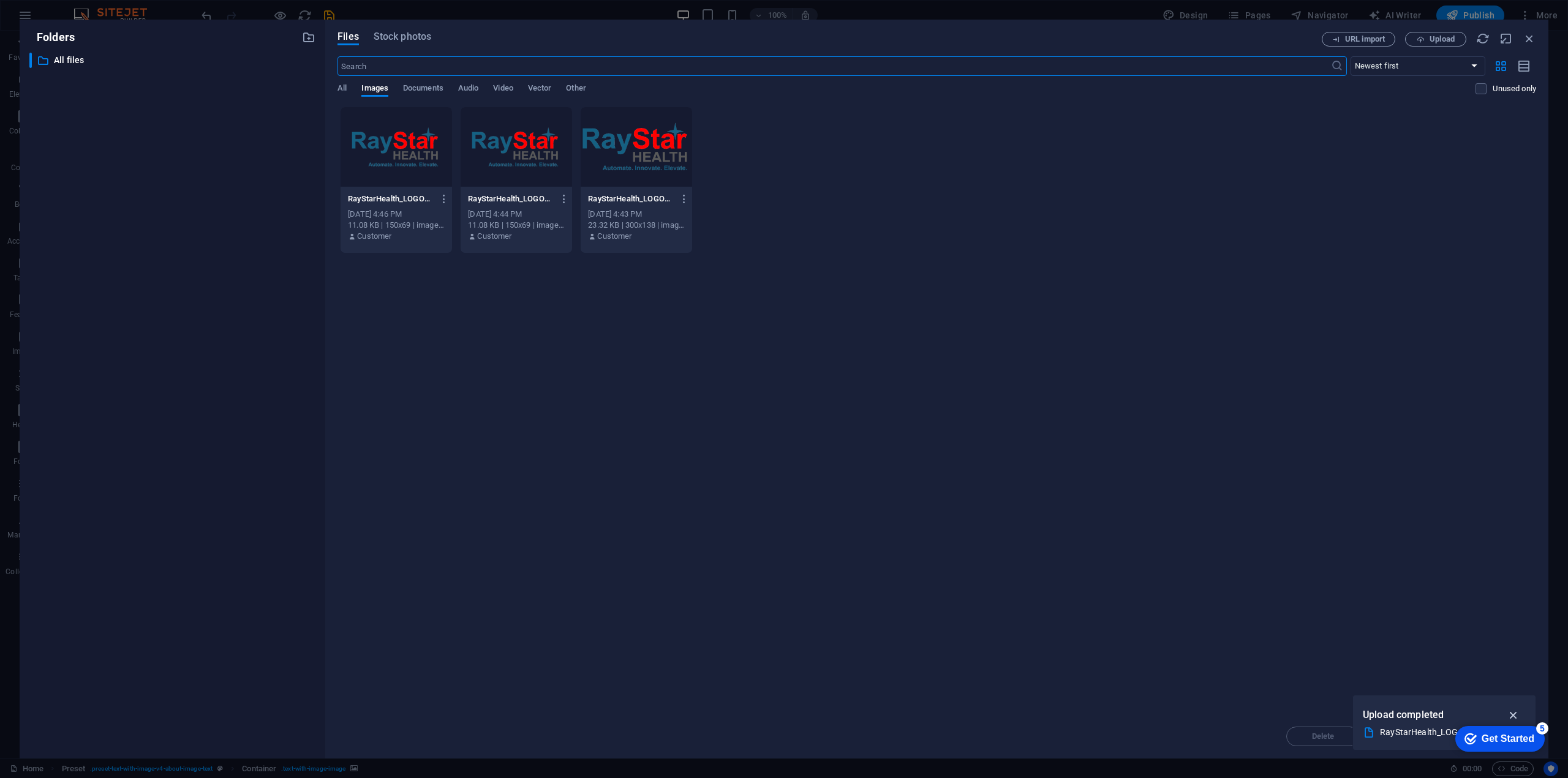
click at [1513, 710] on icon "button" at bounding box center [1514, 715] width 14 height 13
click at [1434, 39] on span "Upload" at bounding box center [1442, 39] width 25 height 7
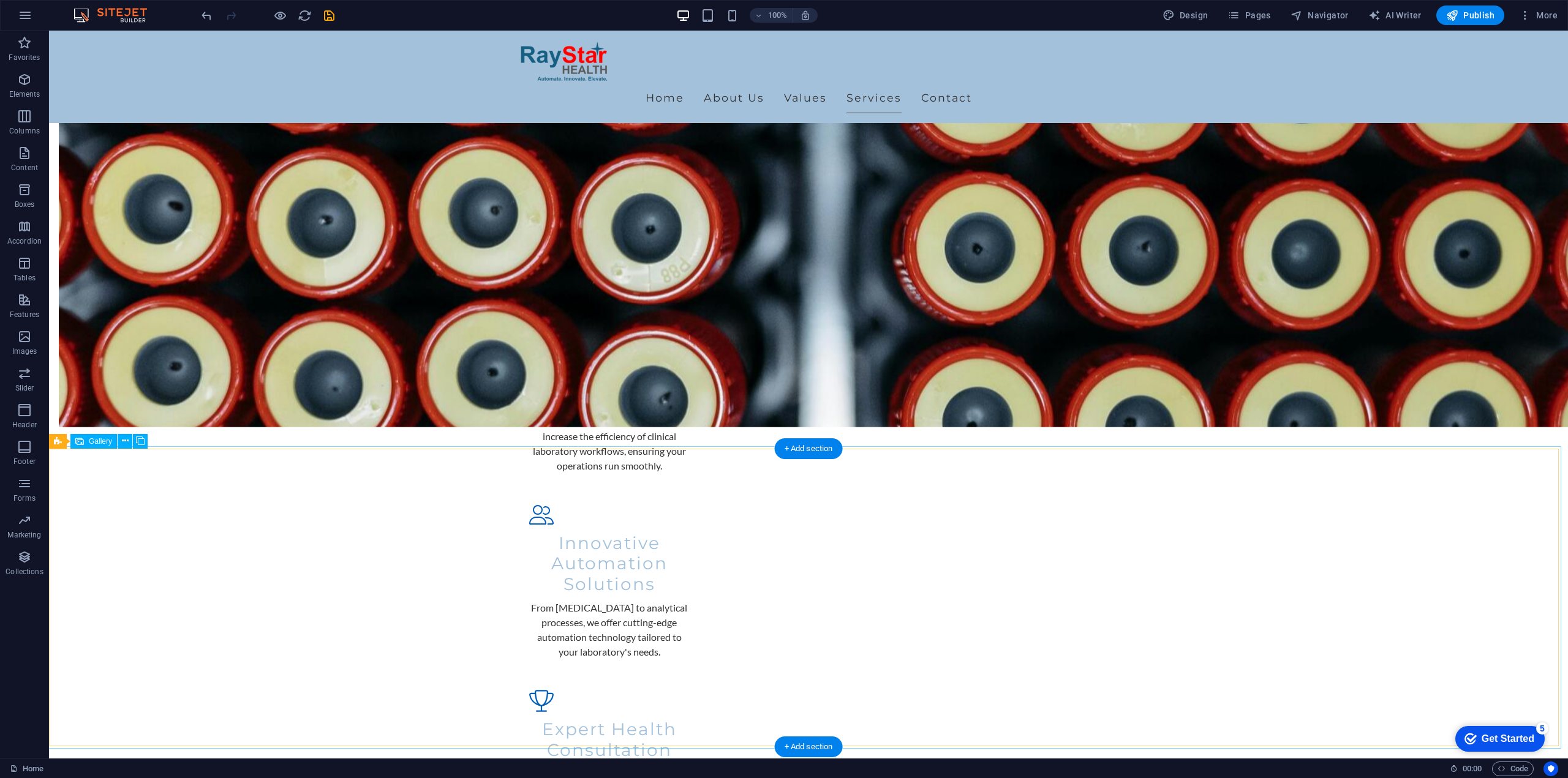
scroll to position [1286, 0]
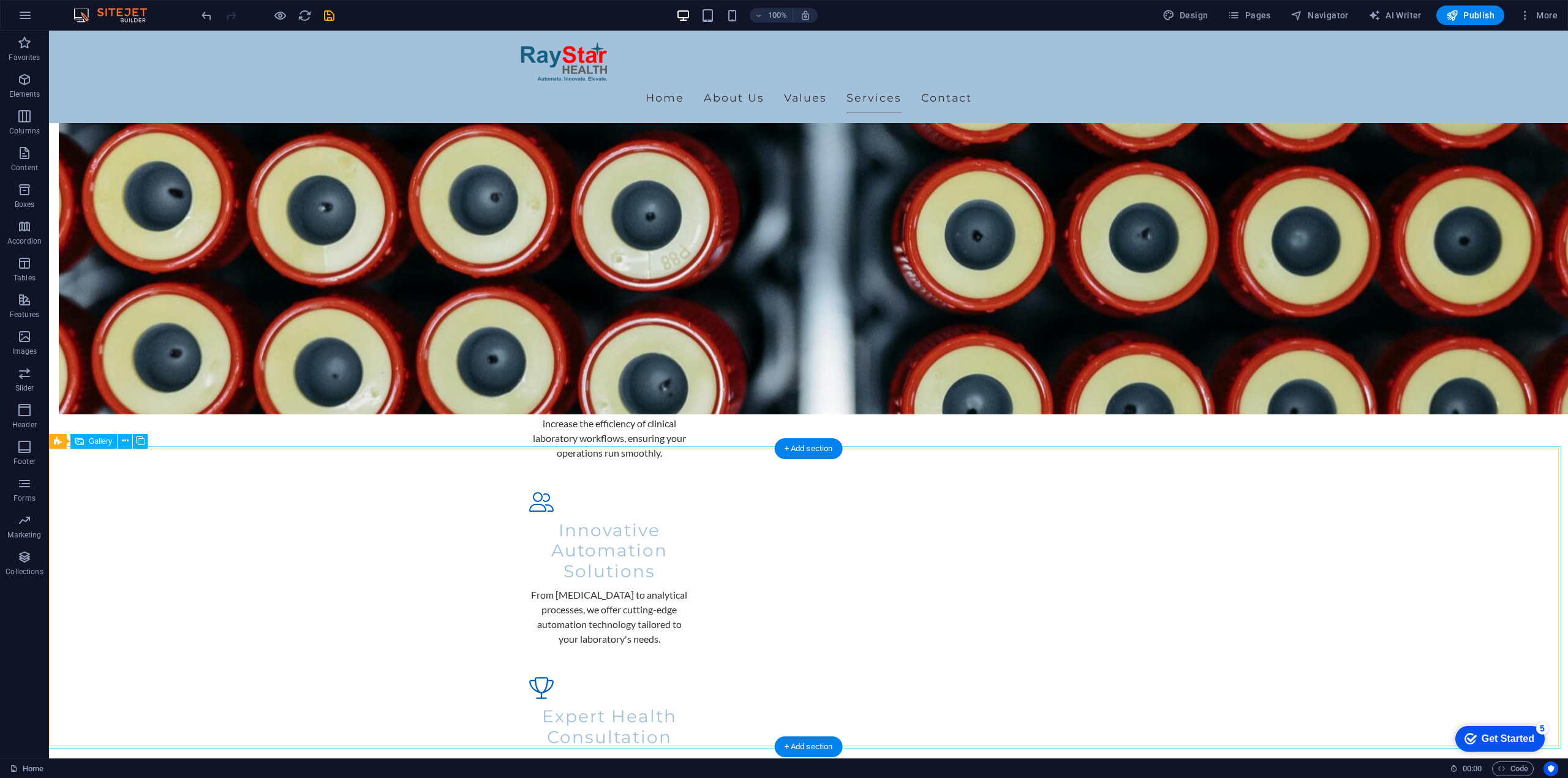
select select "px"
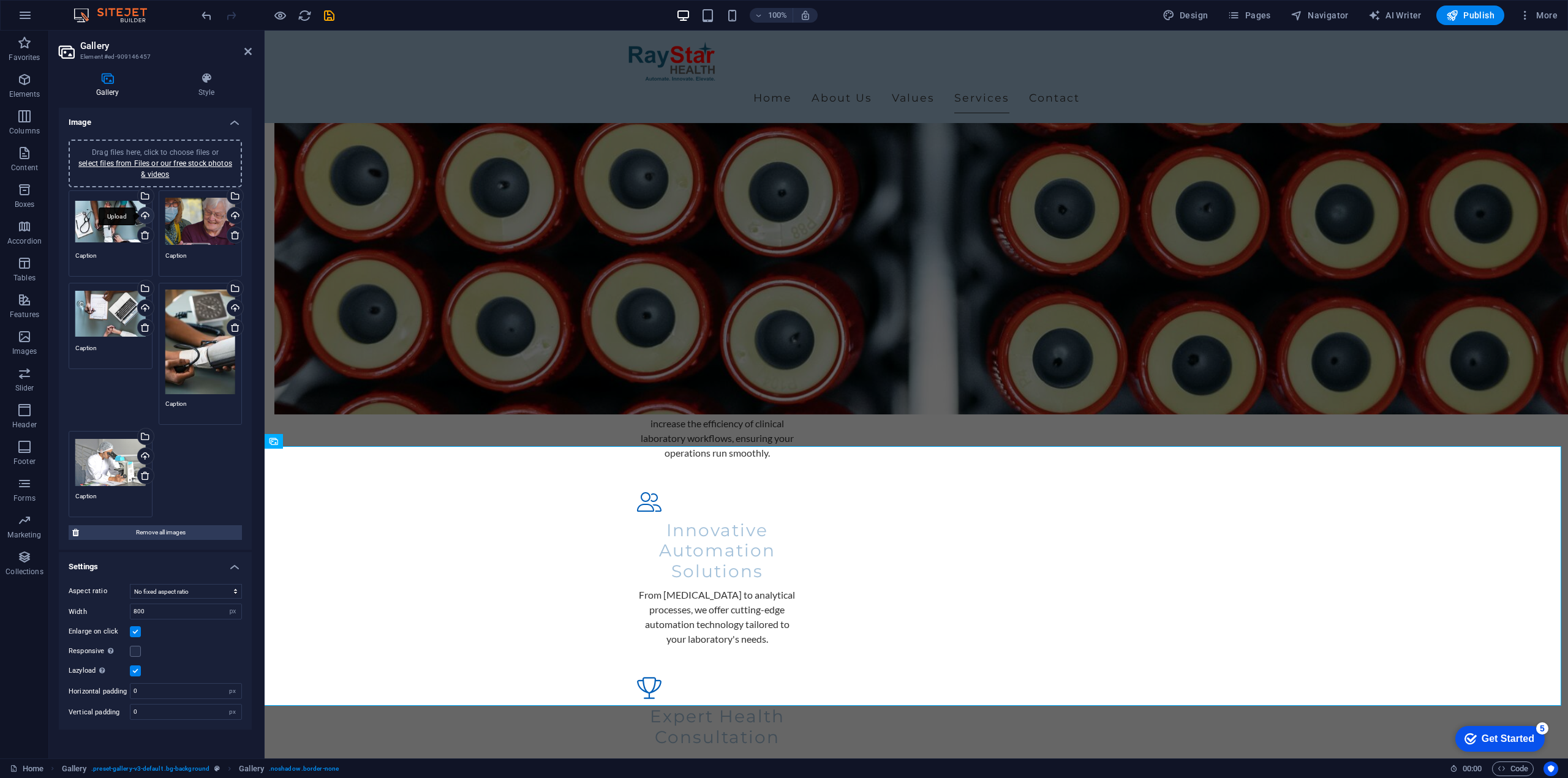
click at [145, 215] on div "Upload" at bounding box center [144, 217] width 19 height 19
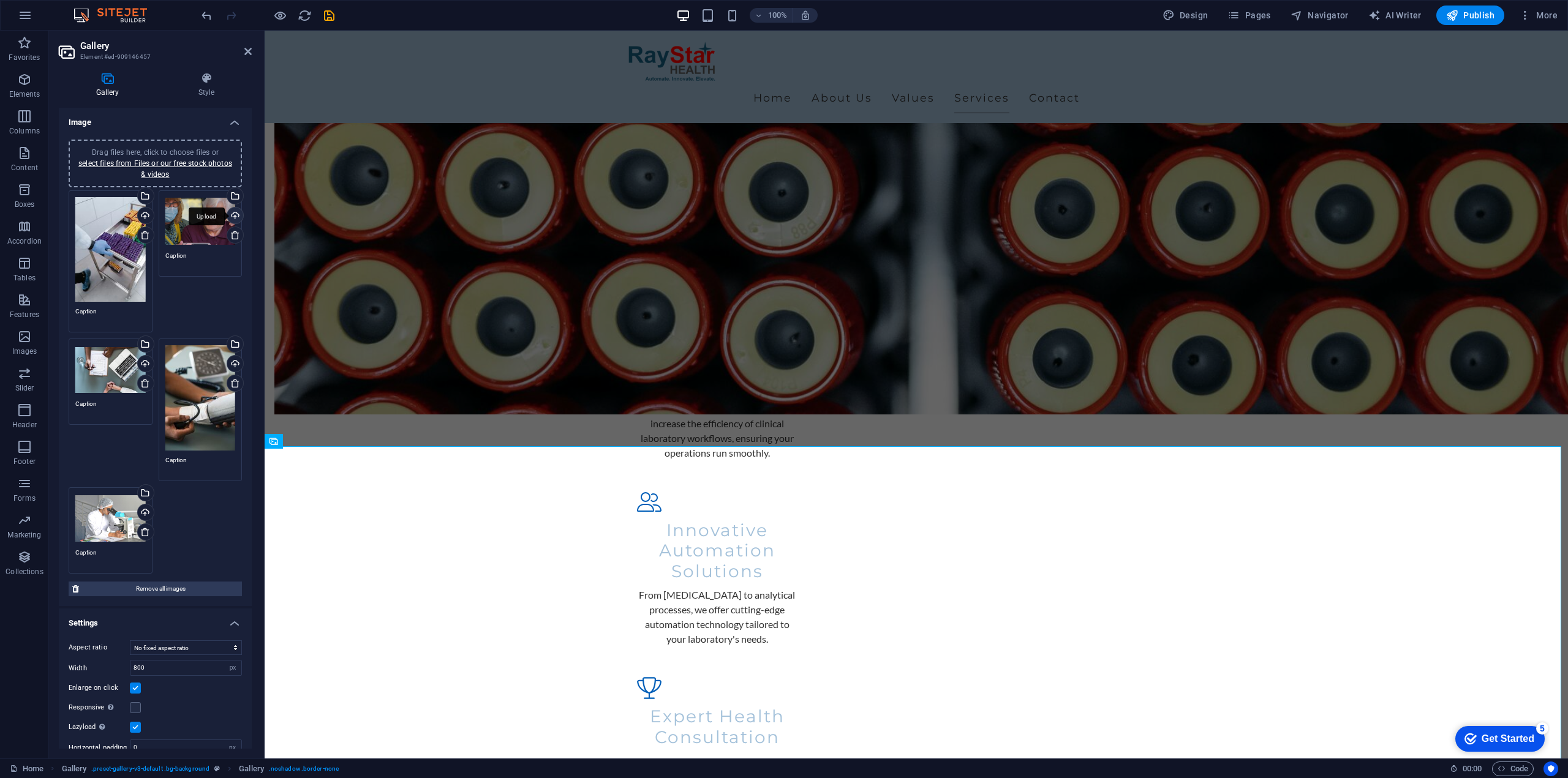
click at [232, 215] on div "Upload" at bounding box center [234, 217] width 19 height 19
click at [145, 359] on div "Upload" at bounding box center [144, 365] width 19 height 19
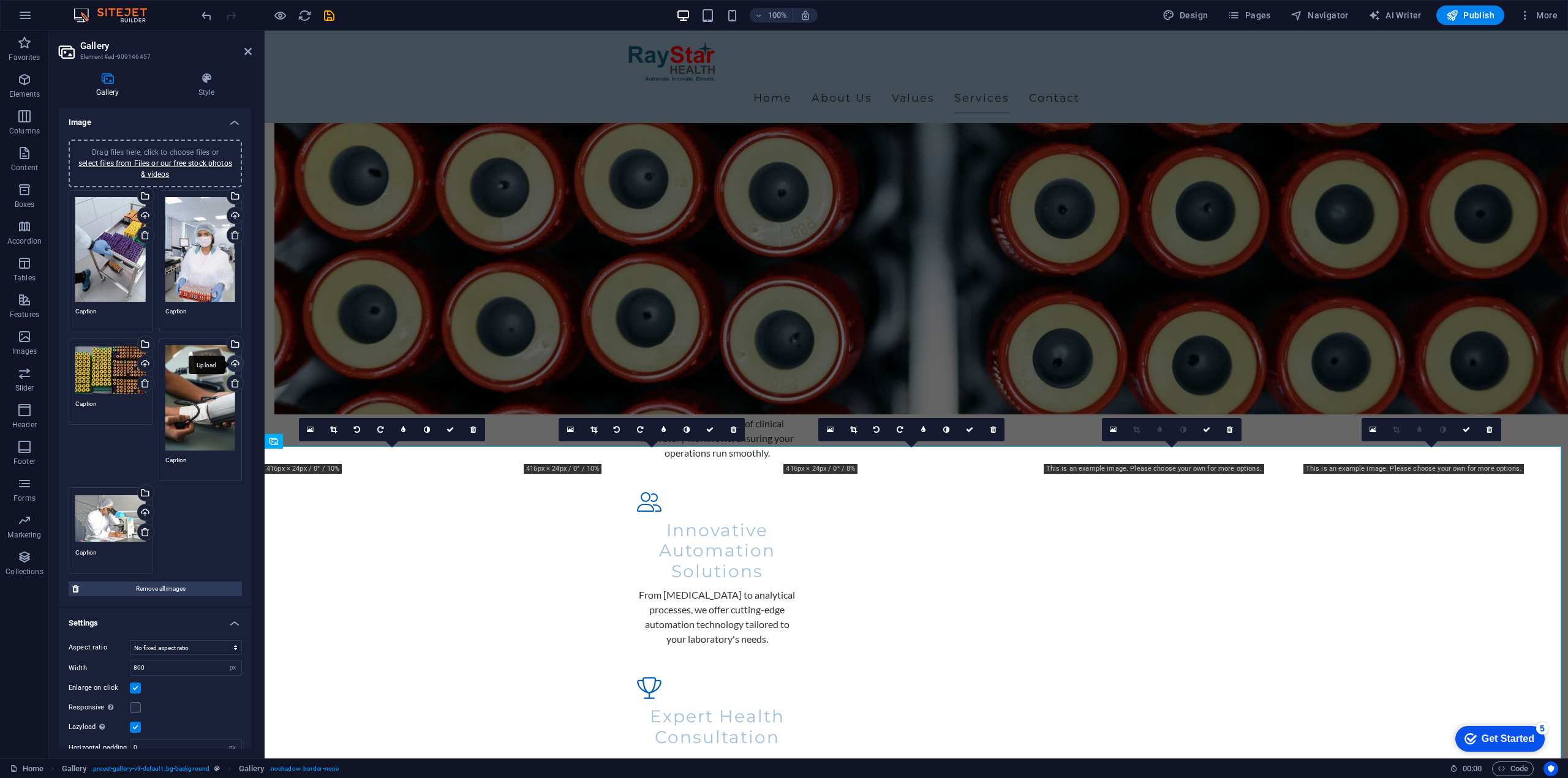
click at [232, 364] on div "Upload" at bounding box center [234, 365] width 19 height 19
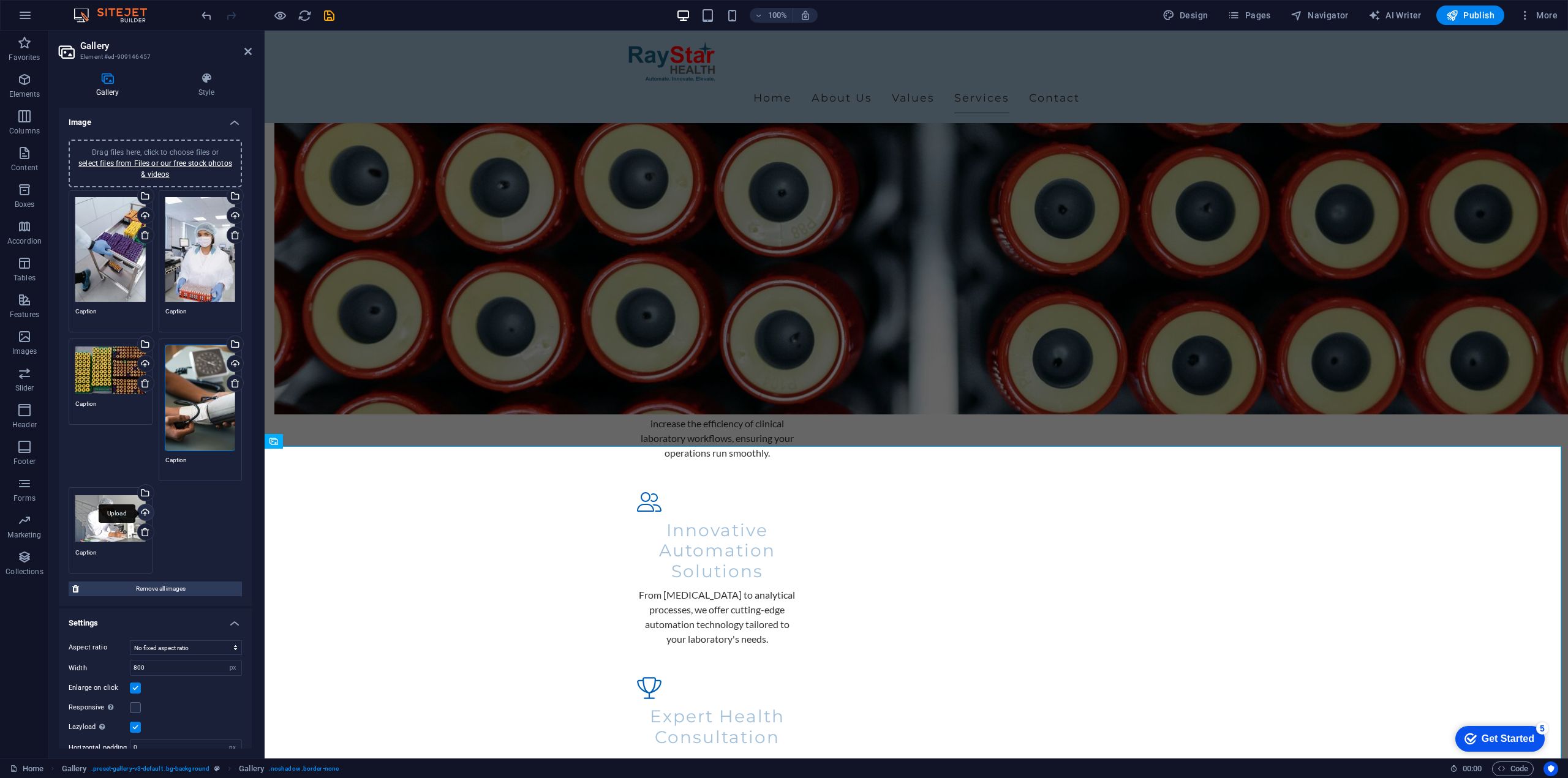
click at [143, 506] on div "Upload" at bounding box center [144, 513] width 19 height 19
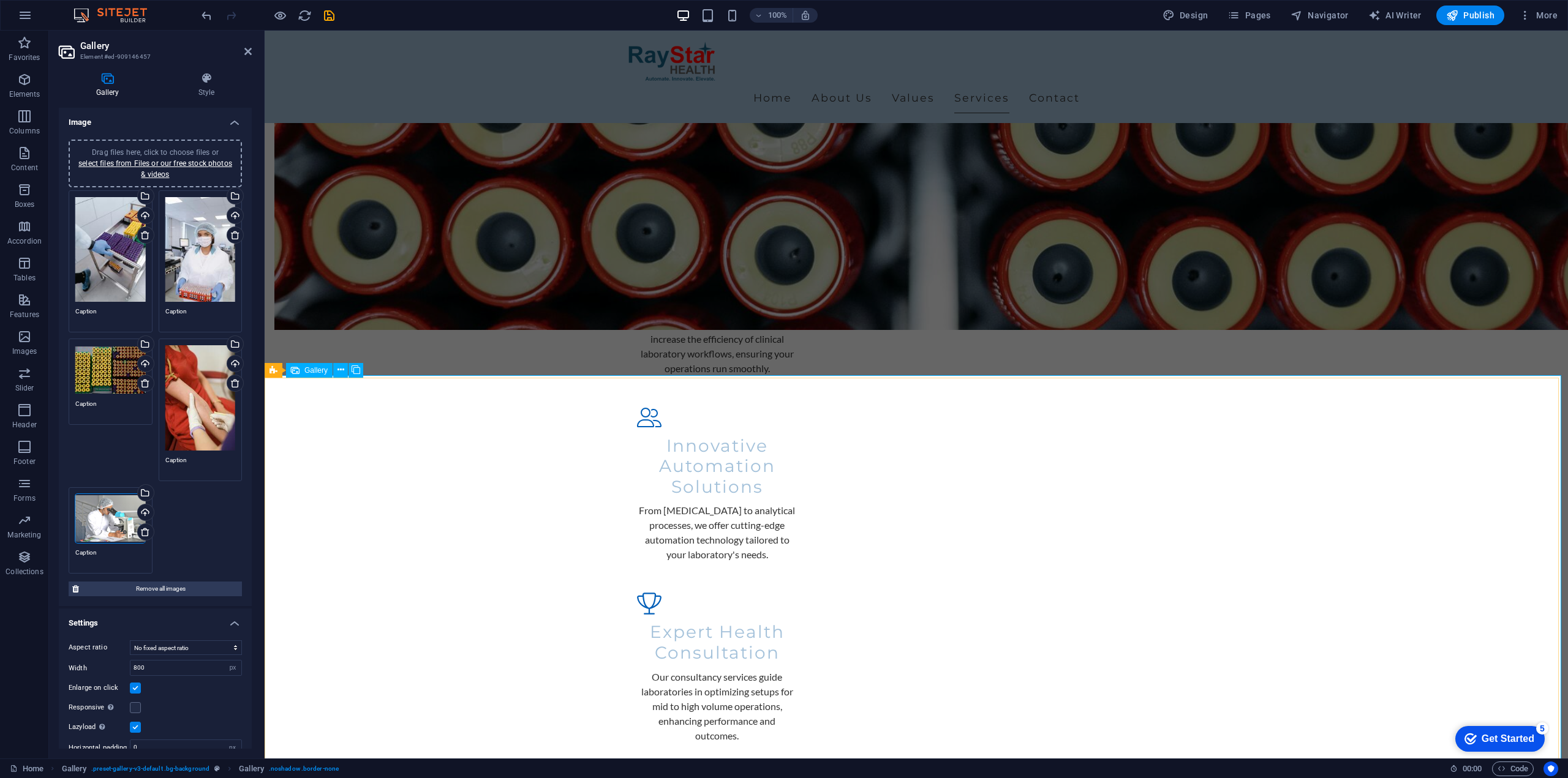
scroll to position [1469, 0]
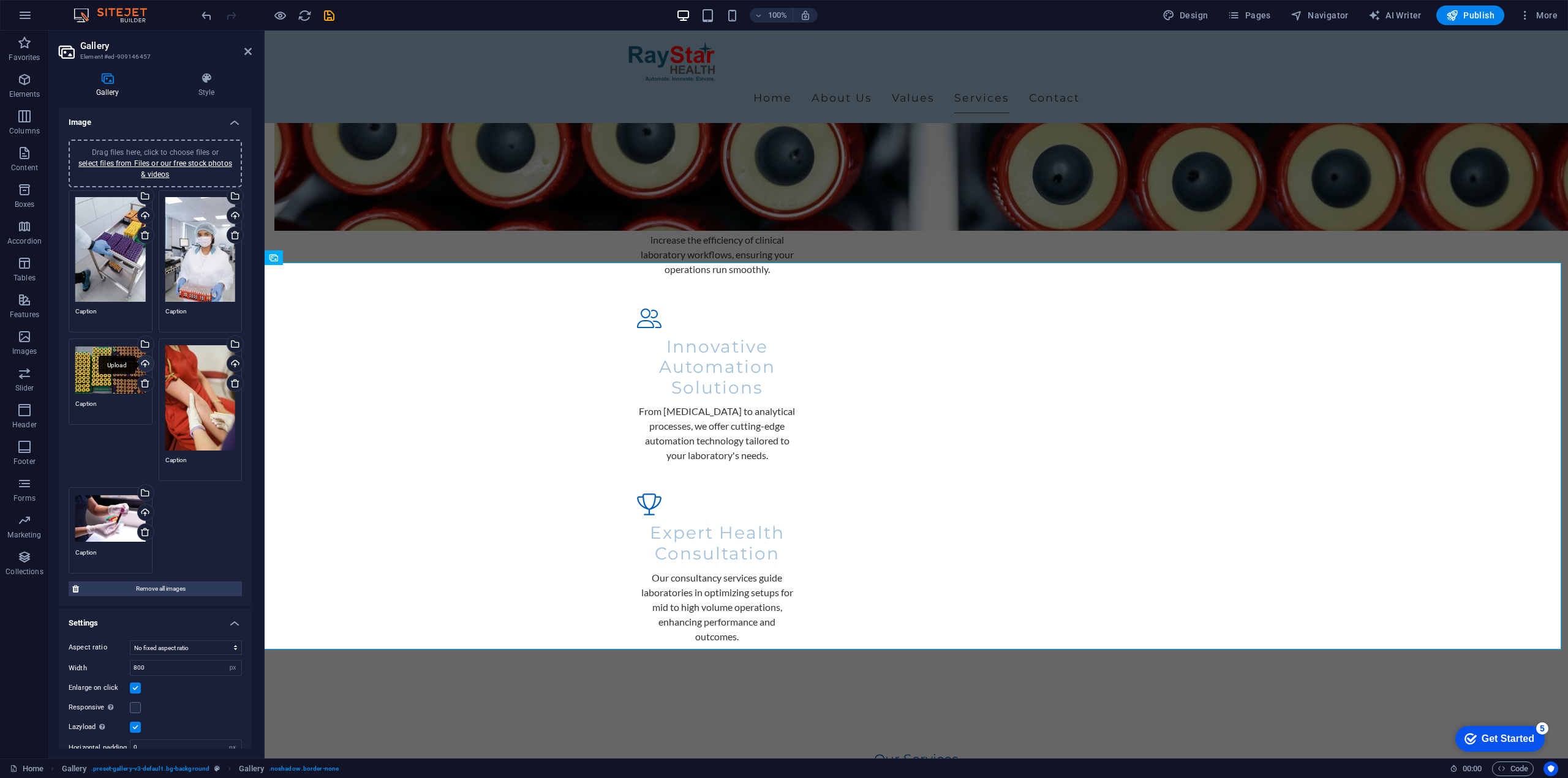
click at [140, 364] on div "Upload" at bounding box center [144, 365] width 19 height 19
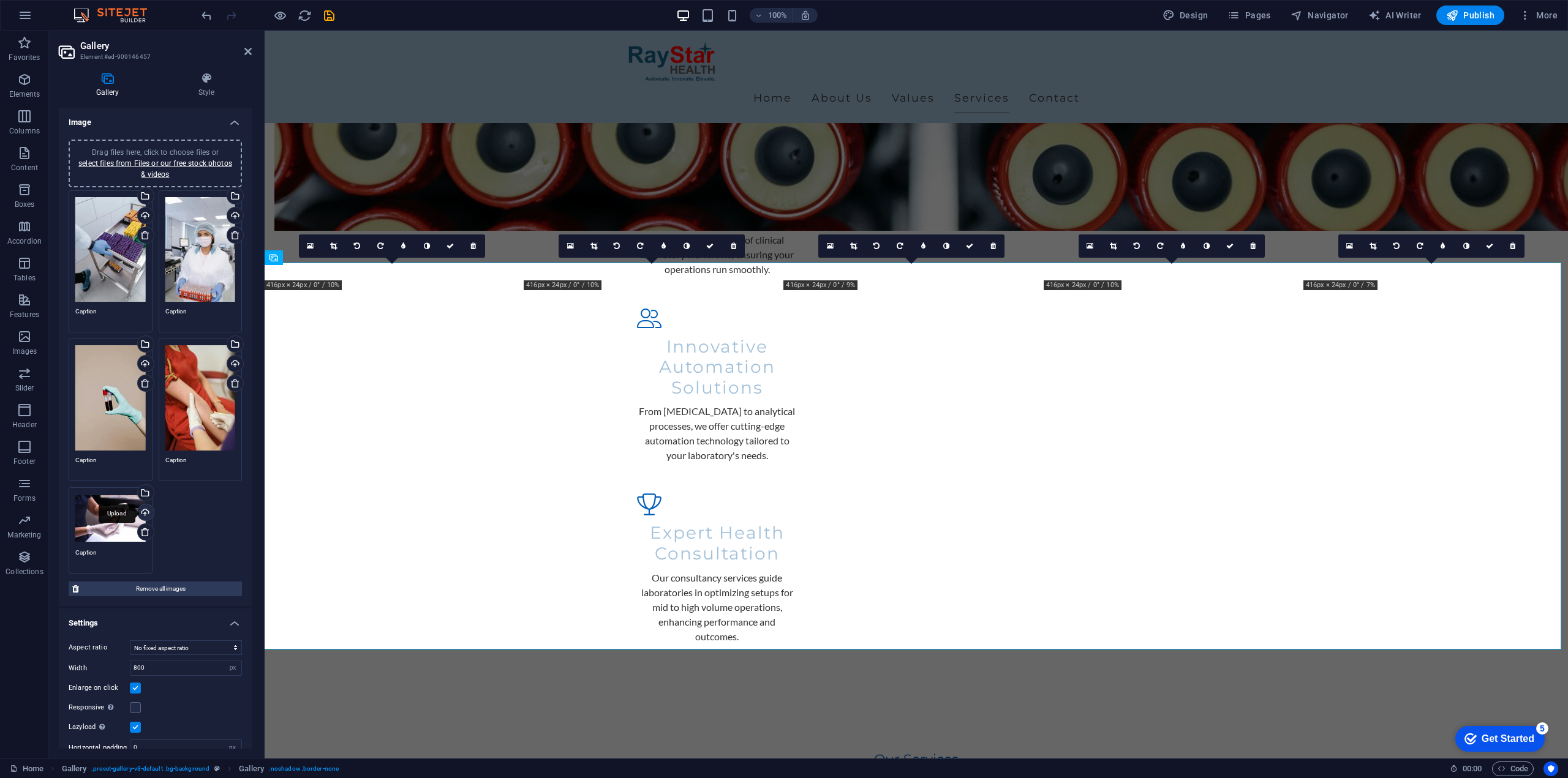
click at [146, 511] on div "Upload" at bounding box center [144, 513] width 19 height 19
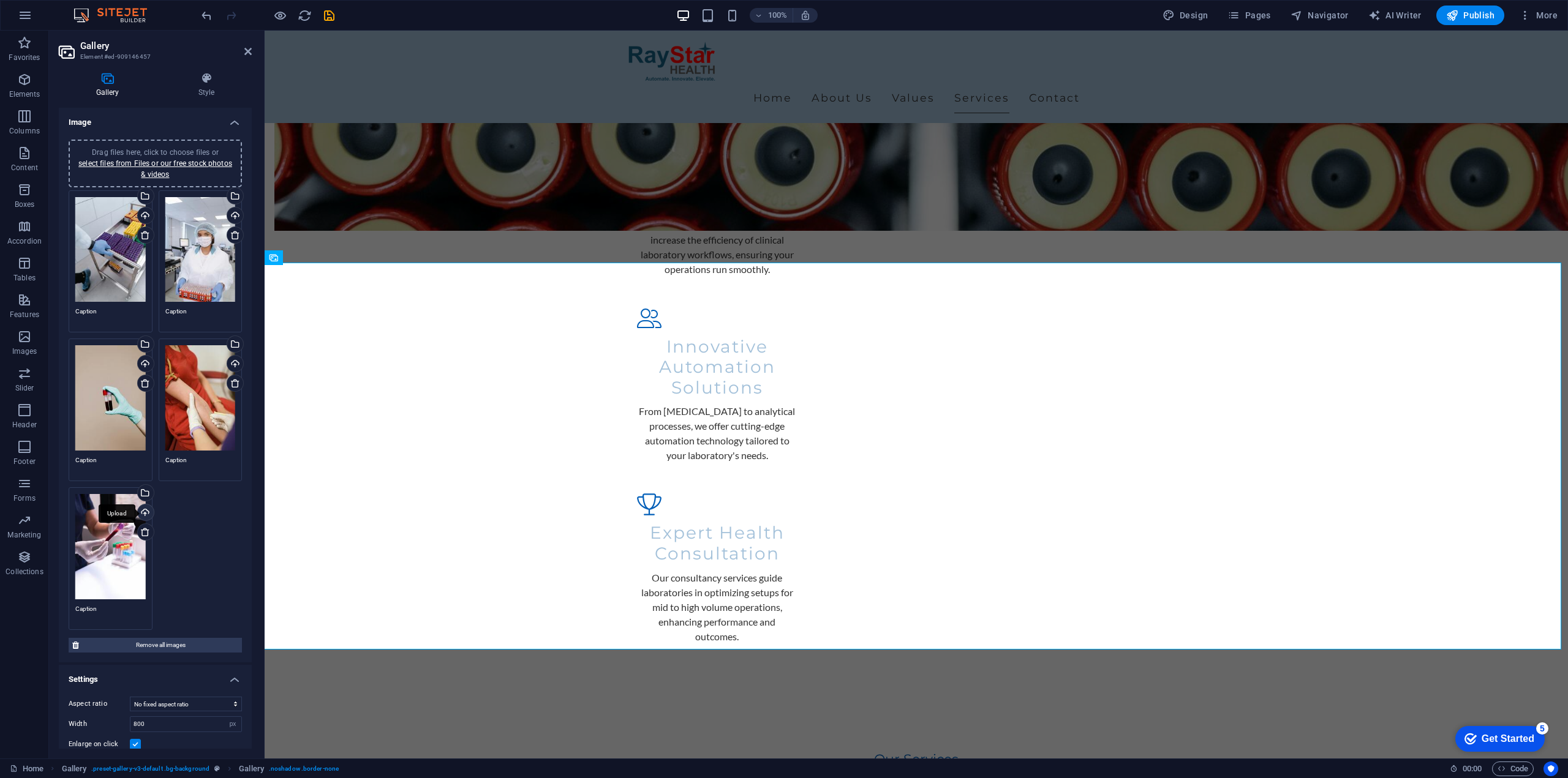
click at [145, 506] on div "Upload" at bounding box center [144, 513] width 19 height 19
click at [140, 362] on div "Upload" at bounding box center [144, 365] width 19 height 19
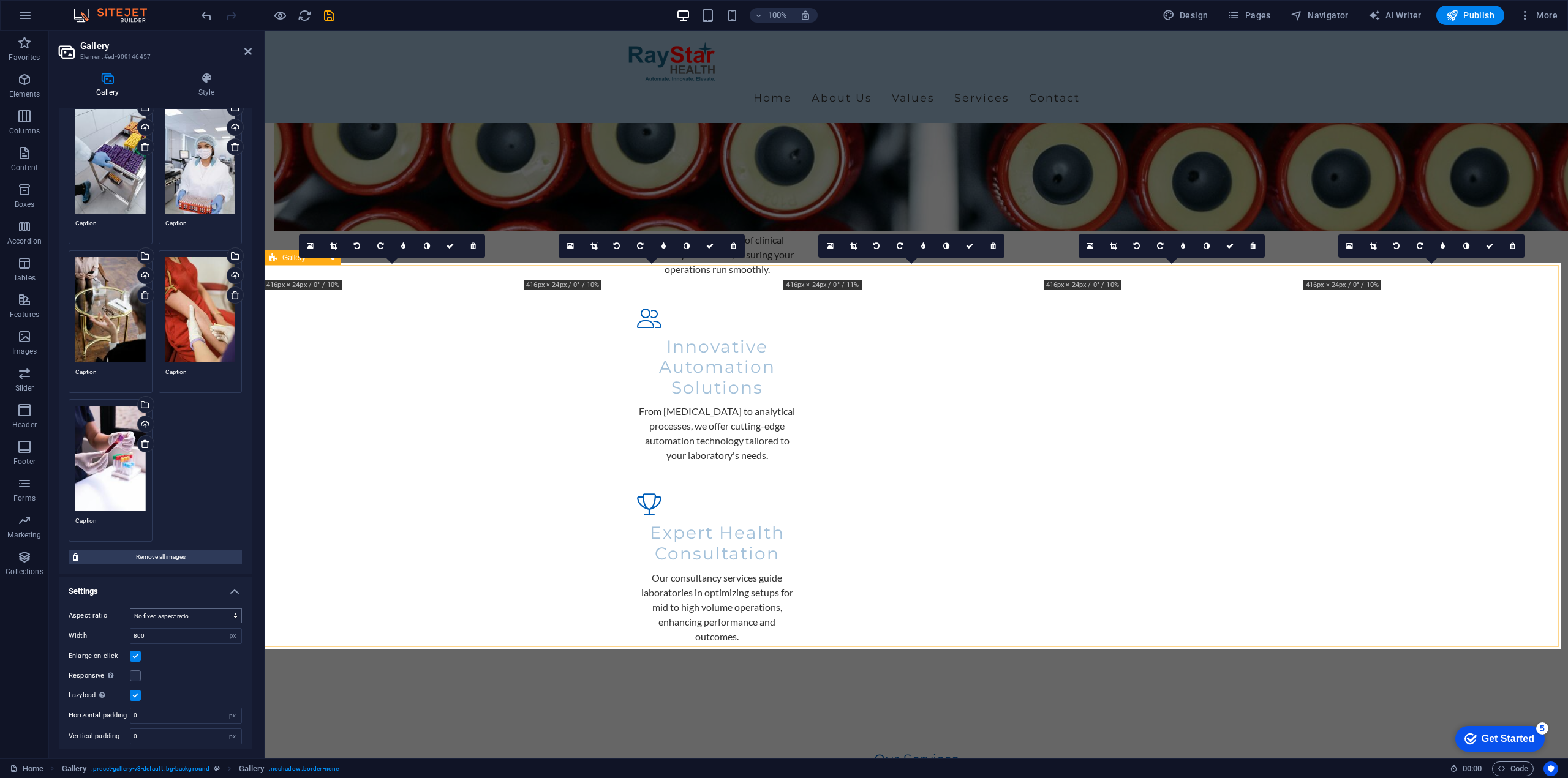
scroll to position [0, 0]
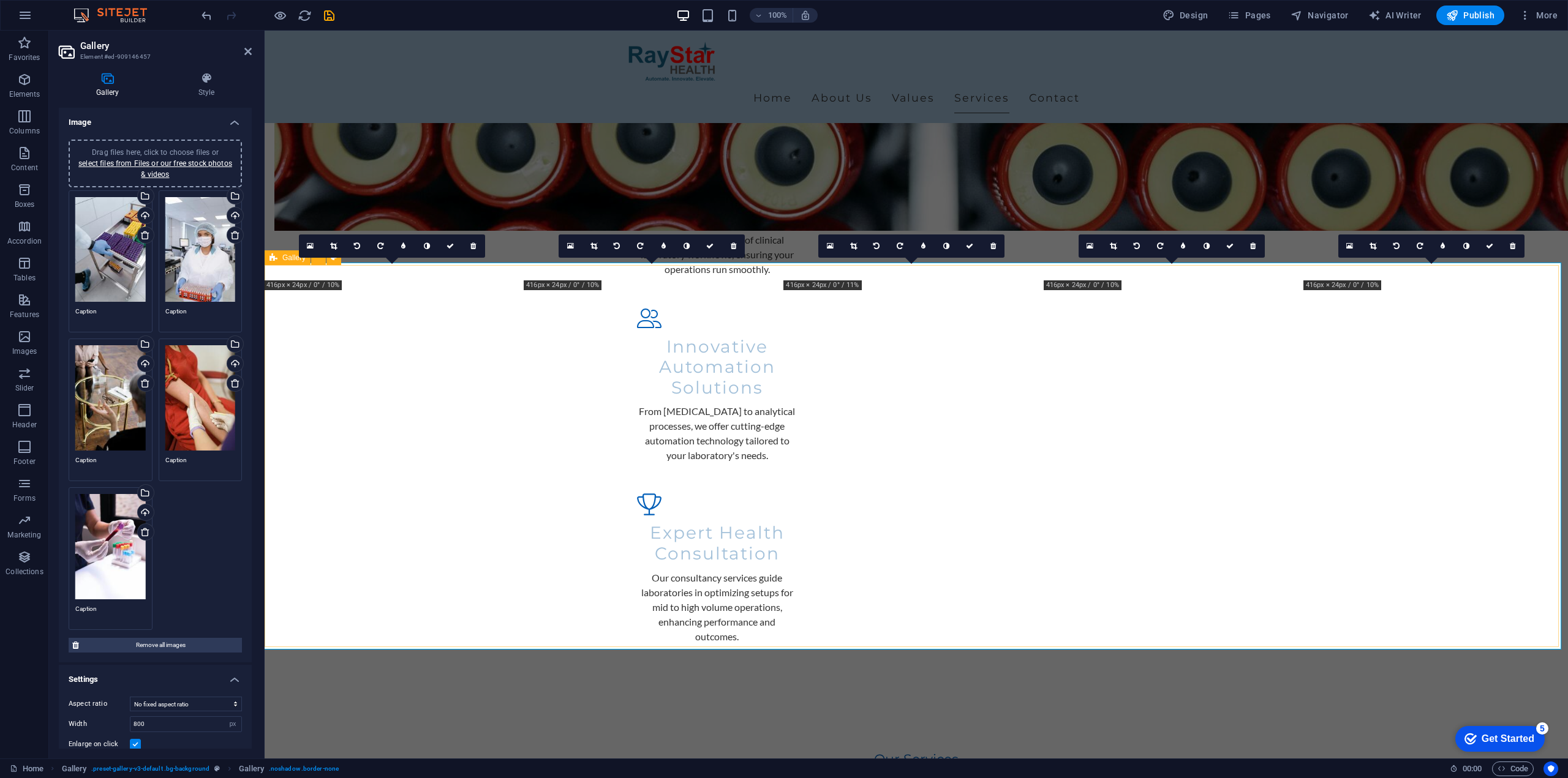
click at [243, 52] on header "Gallery Element #ed-909146457" at bounding box center [155, 46] width 193 height 32
click at [253, 52] on aside "Gallery Element #ed-909146457 Gallery Style Image Drag files here, click to cho…" at bounding box center [157, 394] width 215 height 728
click at [250, 50] on icon at bounding box center [248, 51] width 7 height 10
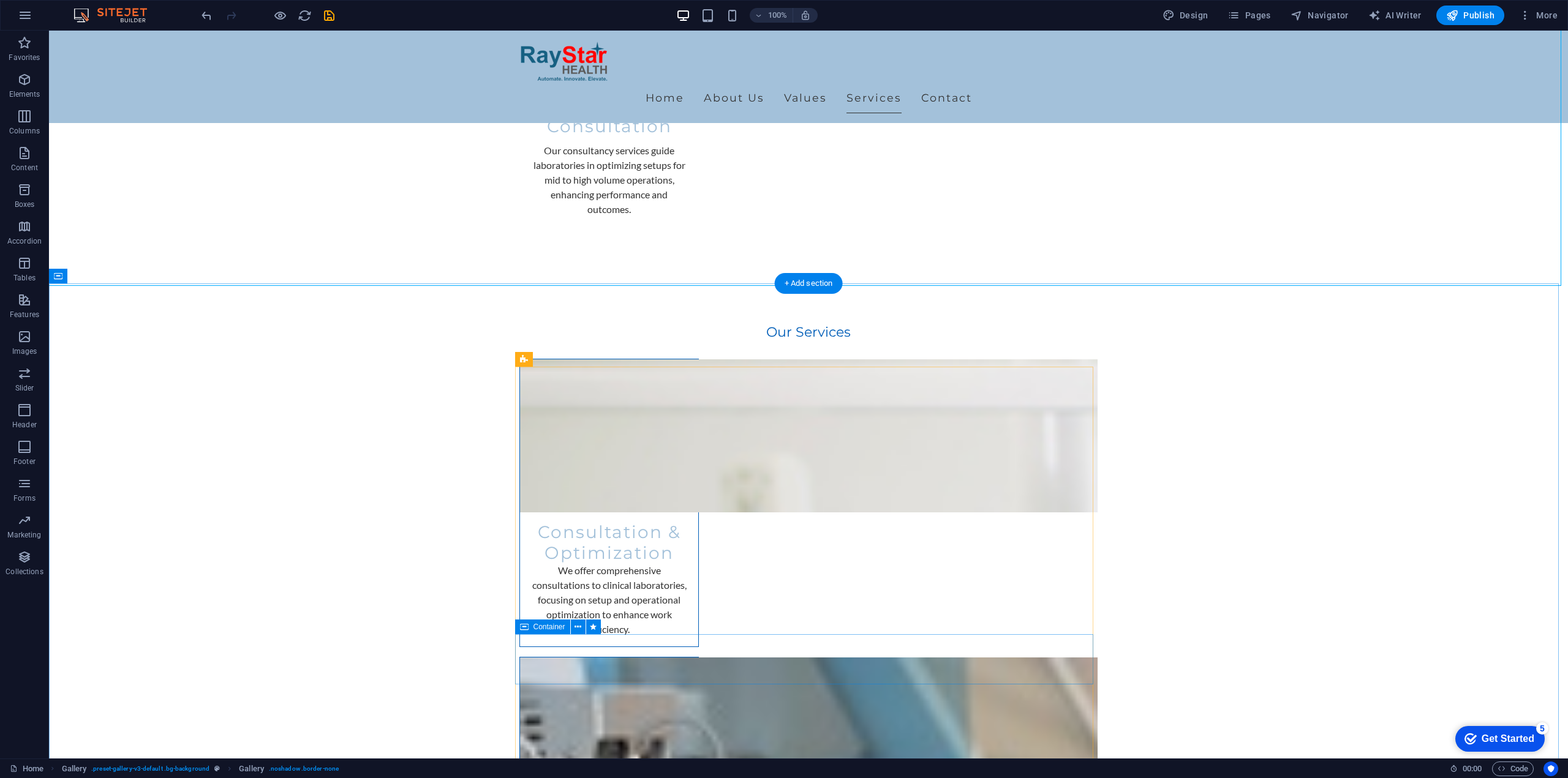
scroll to position [1897, 0]
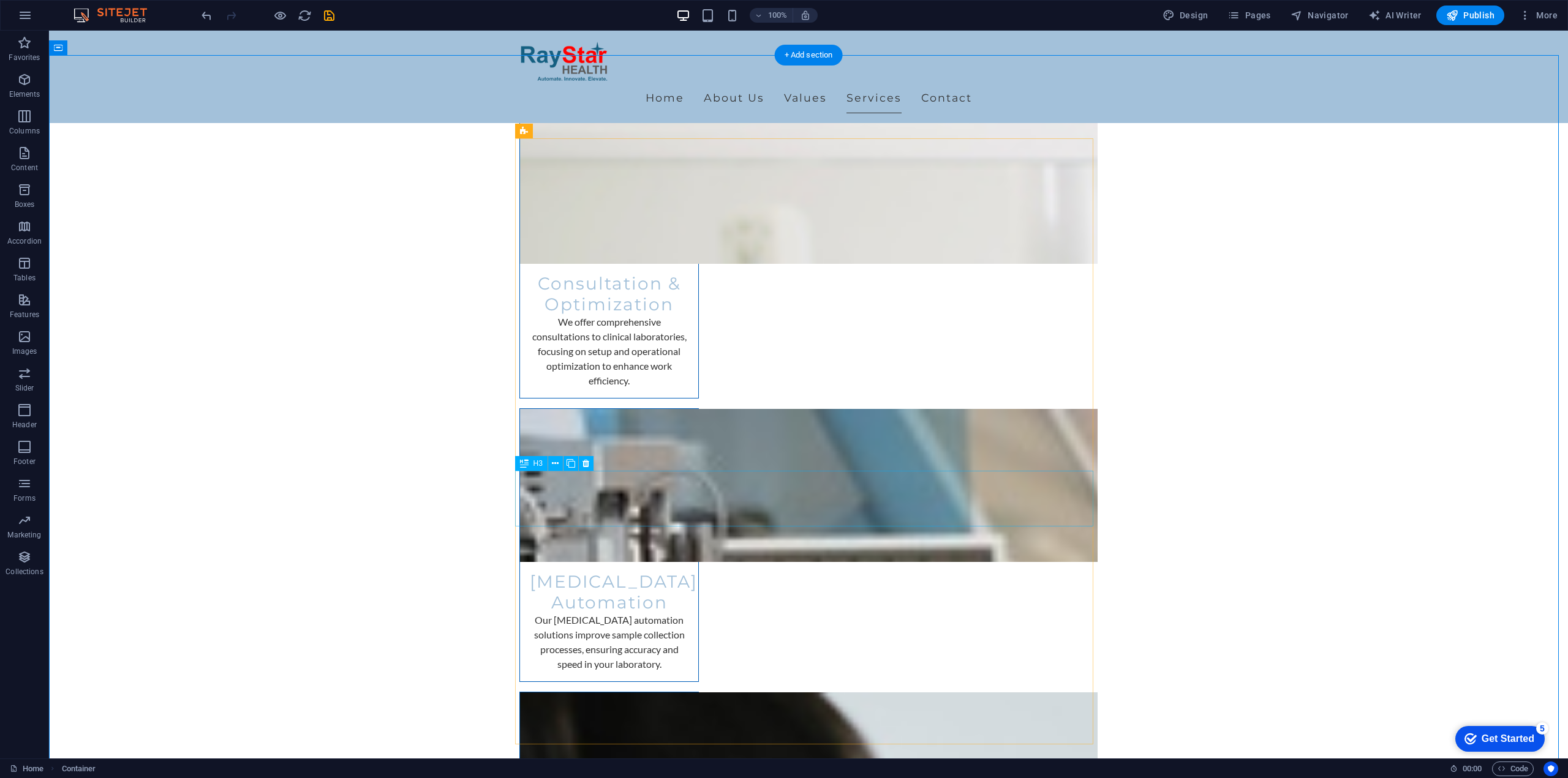
scroll to position [2145, 0]
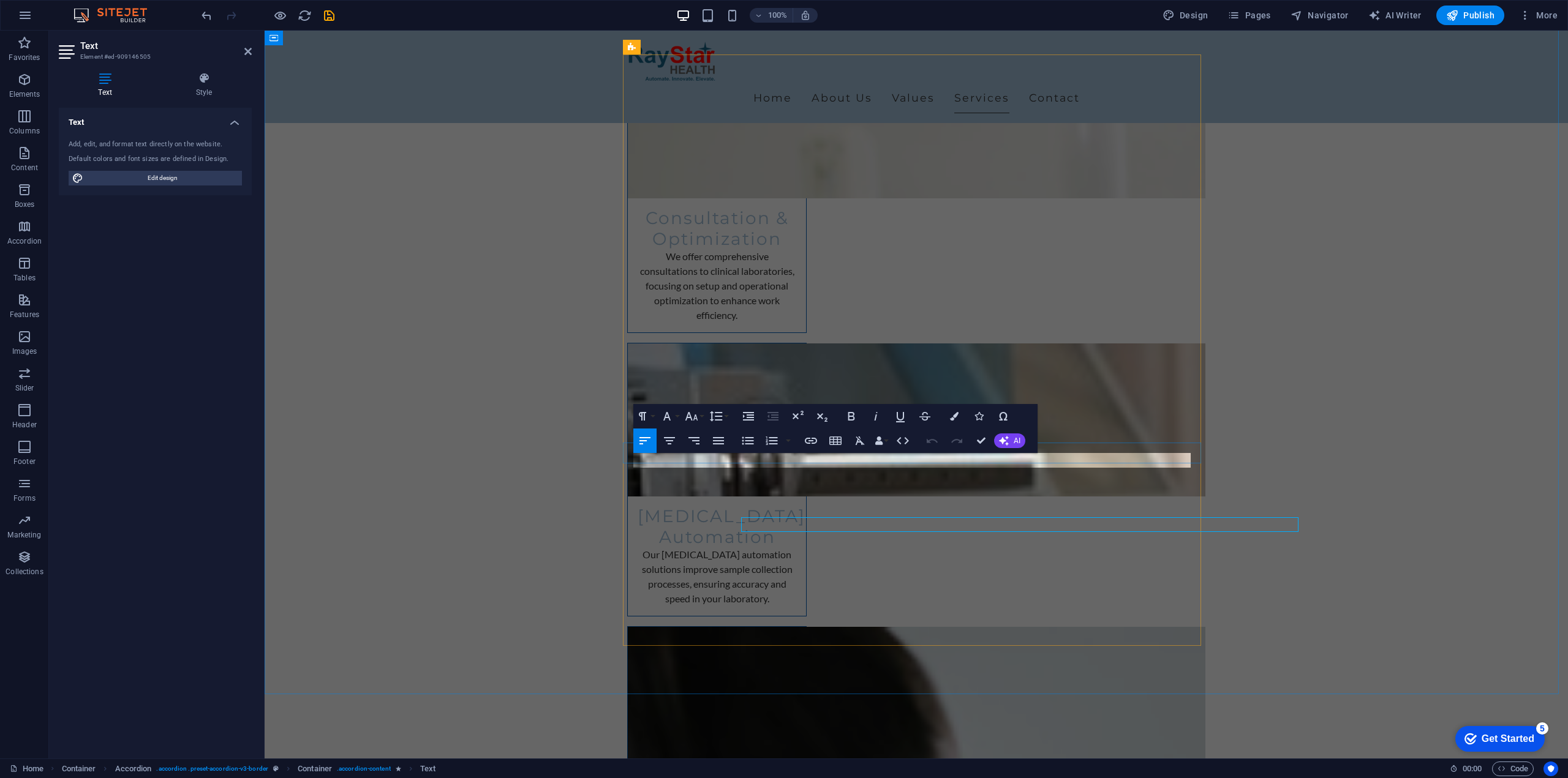
scroll to position [2145, 0]
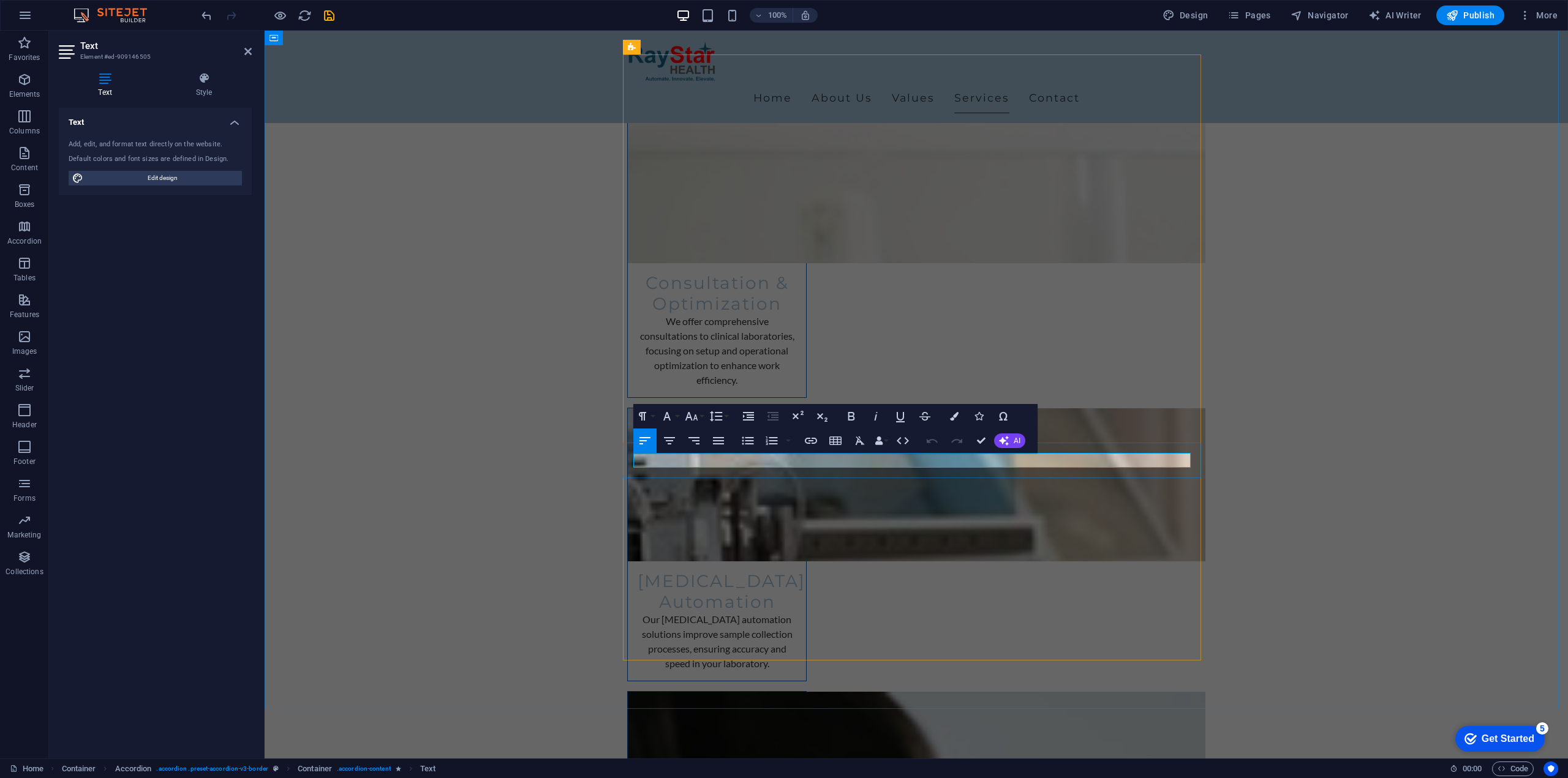
copy p "Everything that occurs prior to the"
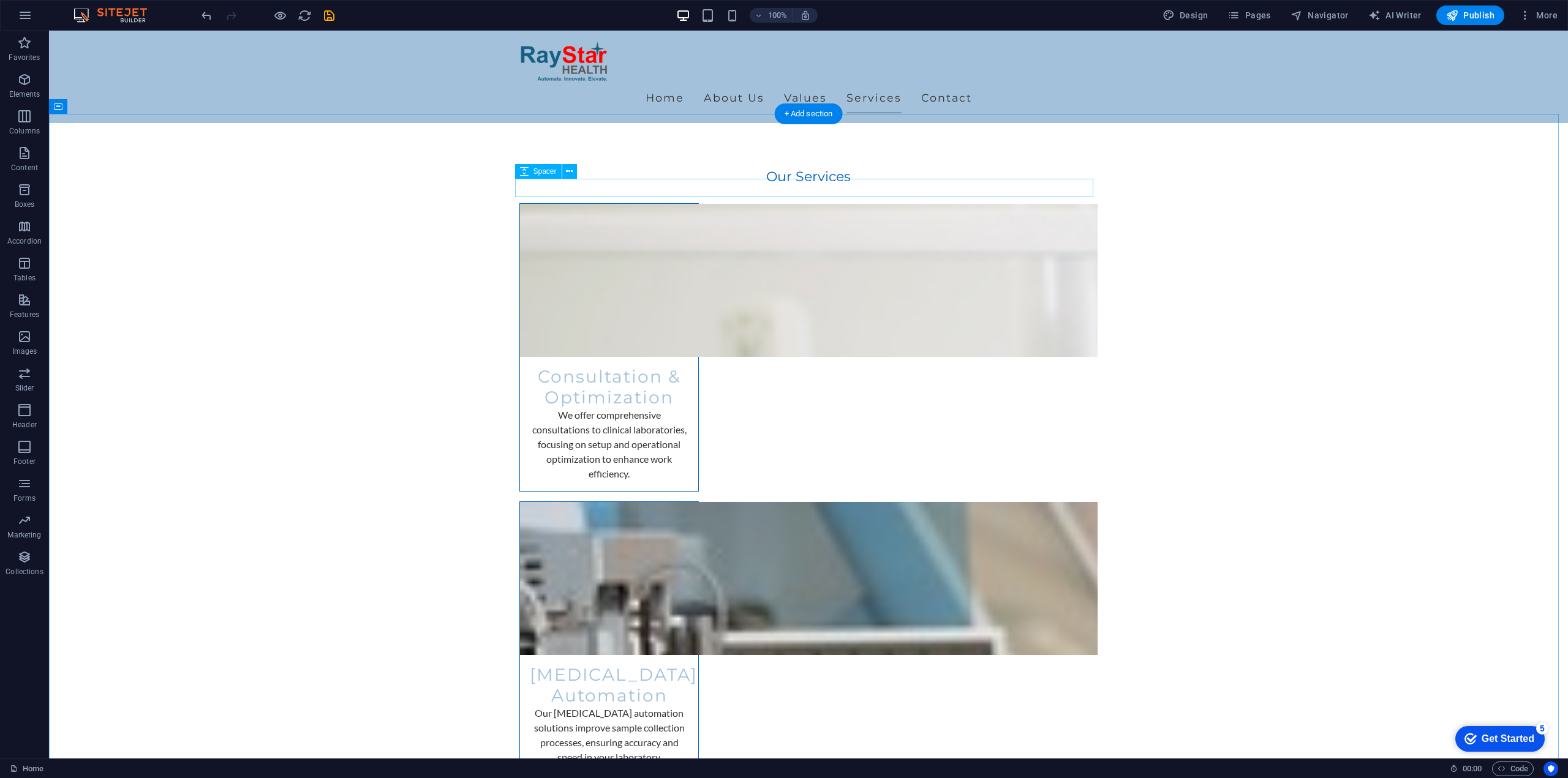
scroll to position [2020, 0]
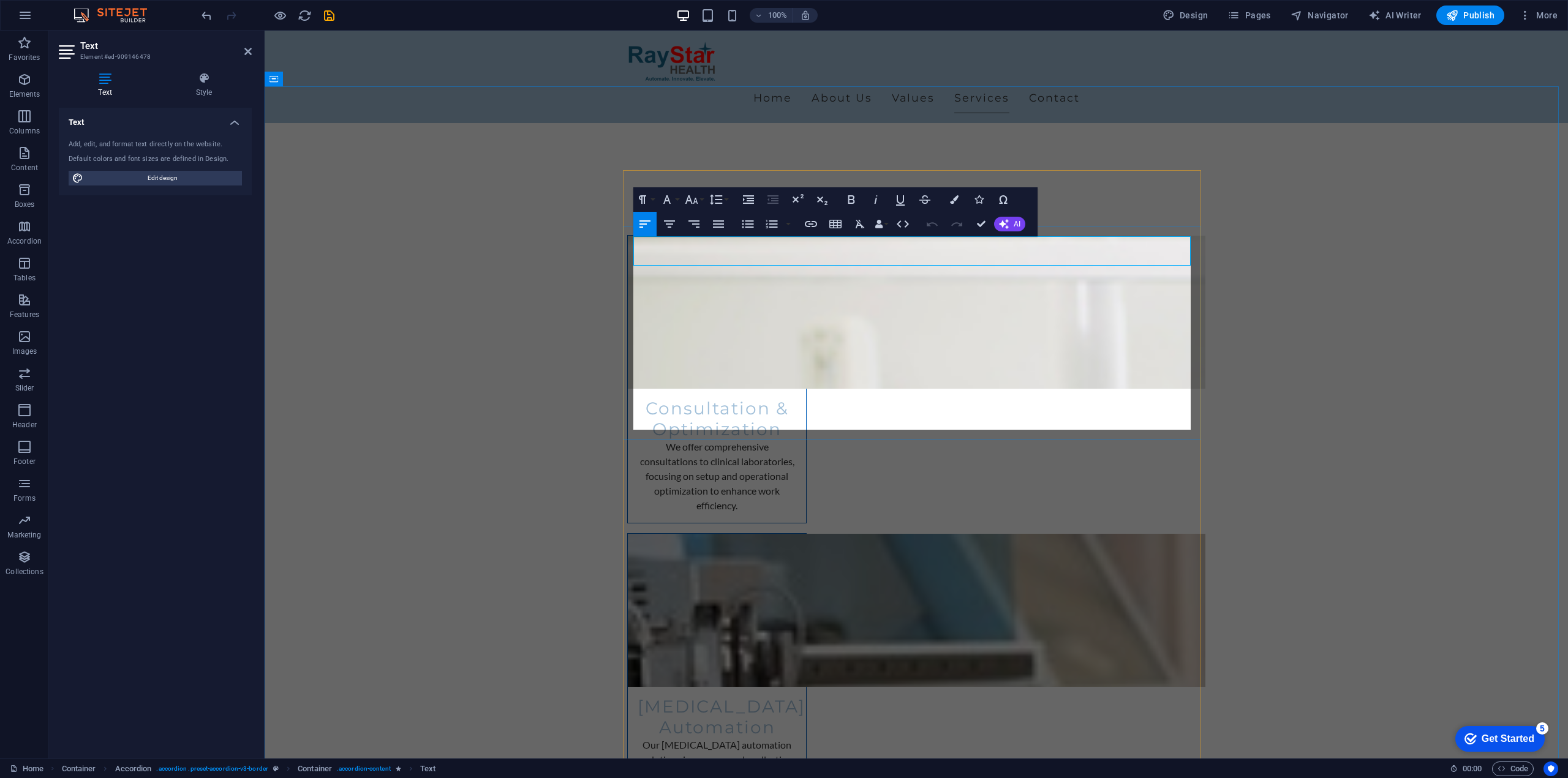
scroll to position [2030, 0]
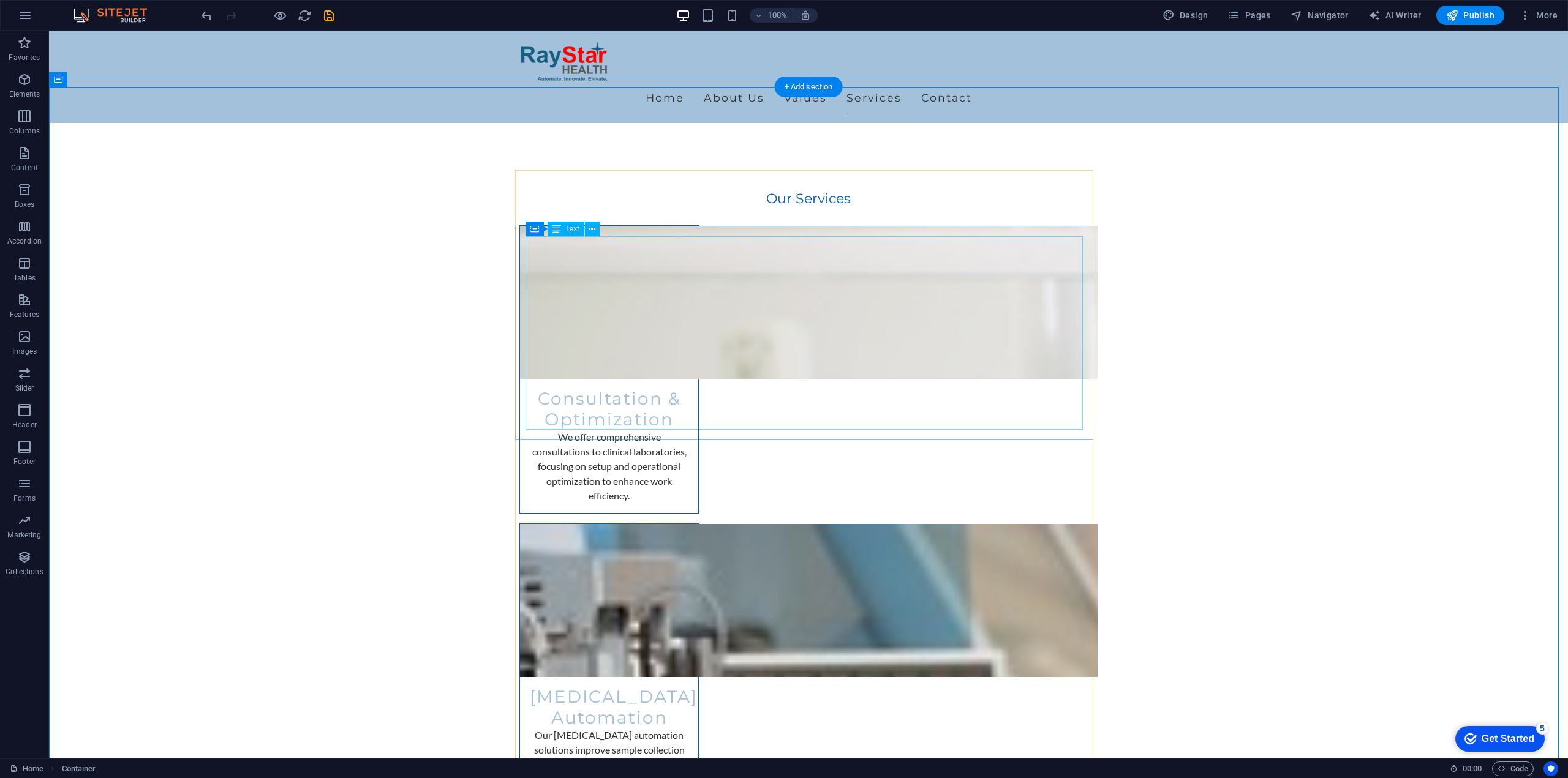
scroll to position [2094, 0]
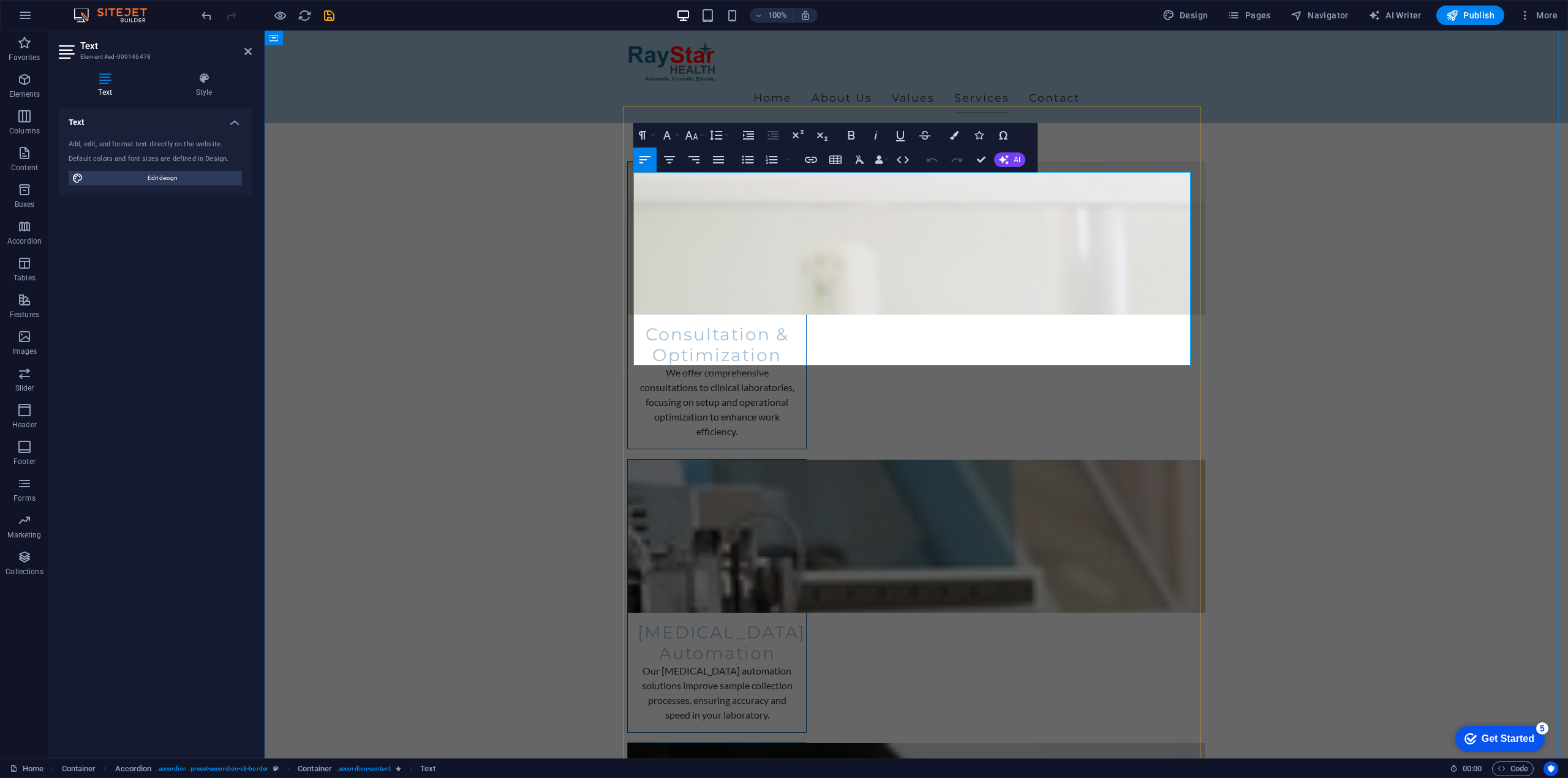
drag, startPoint x: 694, startPoint y: 243, endPoint x: 739, endPoint y: 309, distance: 79.9
click at [771, 157] on icon "button" at bounding box center [772, 160] width 12 height 9
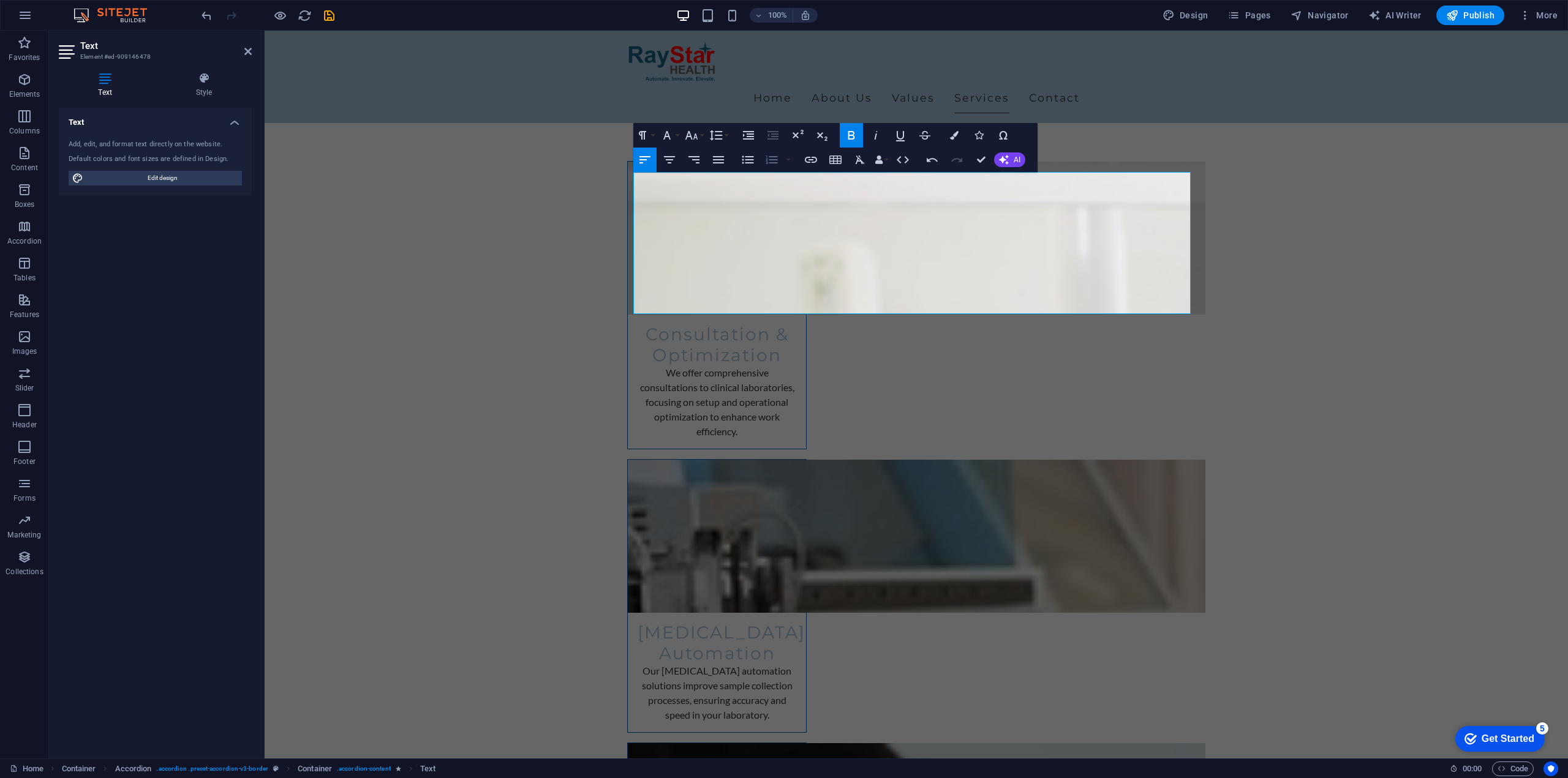
click at [771, 157] on icon "button" at bounding box center [772, 160] width 12 height 9
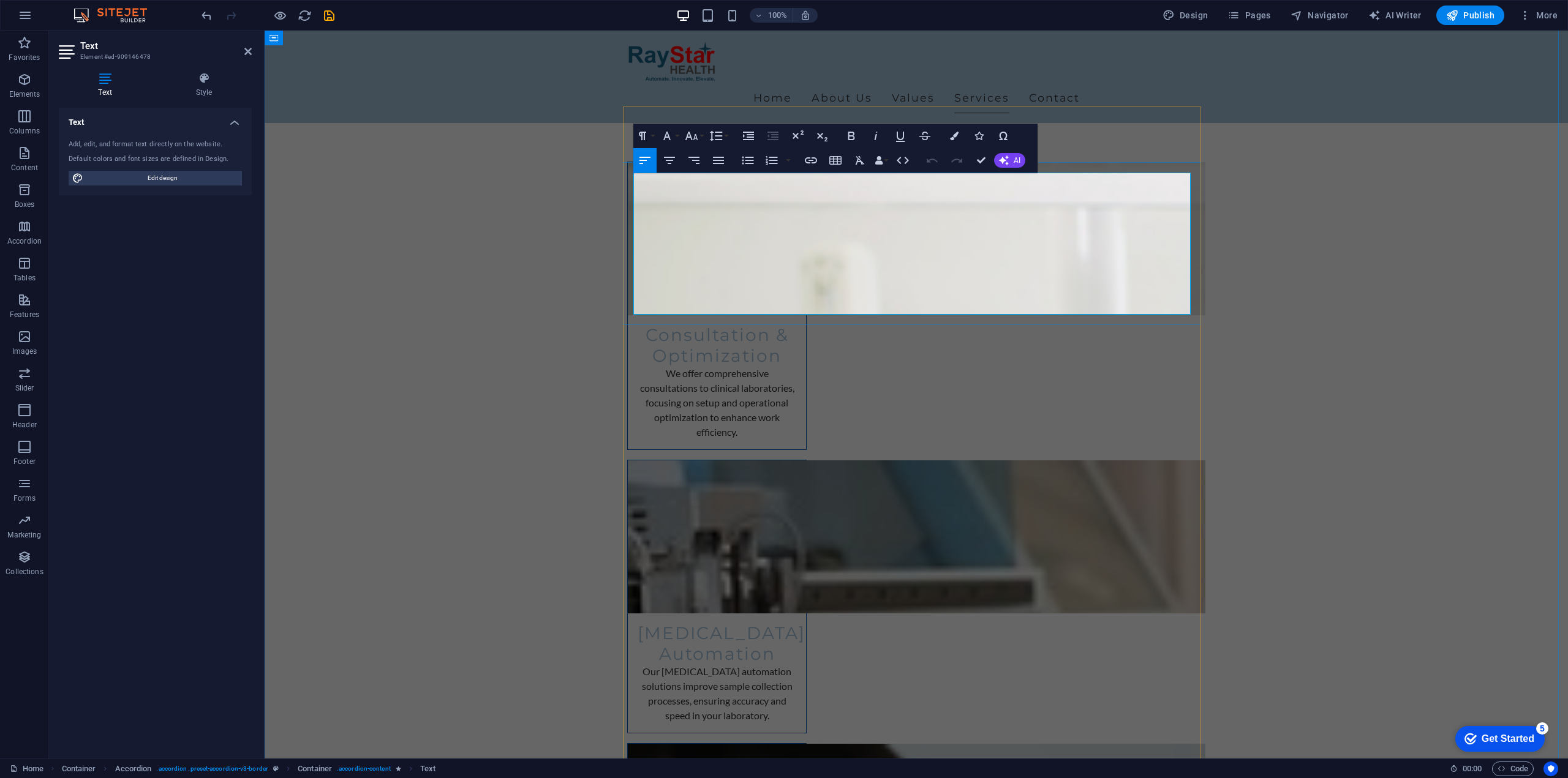
drag, startPoint x: 895, startPoint y: 216, endPoint x: 634, endPoint y: 185, distance: 262.8
drag, startPoint x: 800, startPoint y: 296, endPoint x: 634, endPoint y: 281, distance: 166.7
copy p "The biggest source of errors lies in the pre-analytical phase, and this is wher…"
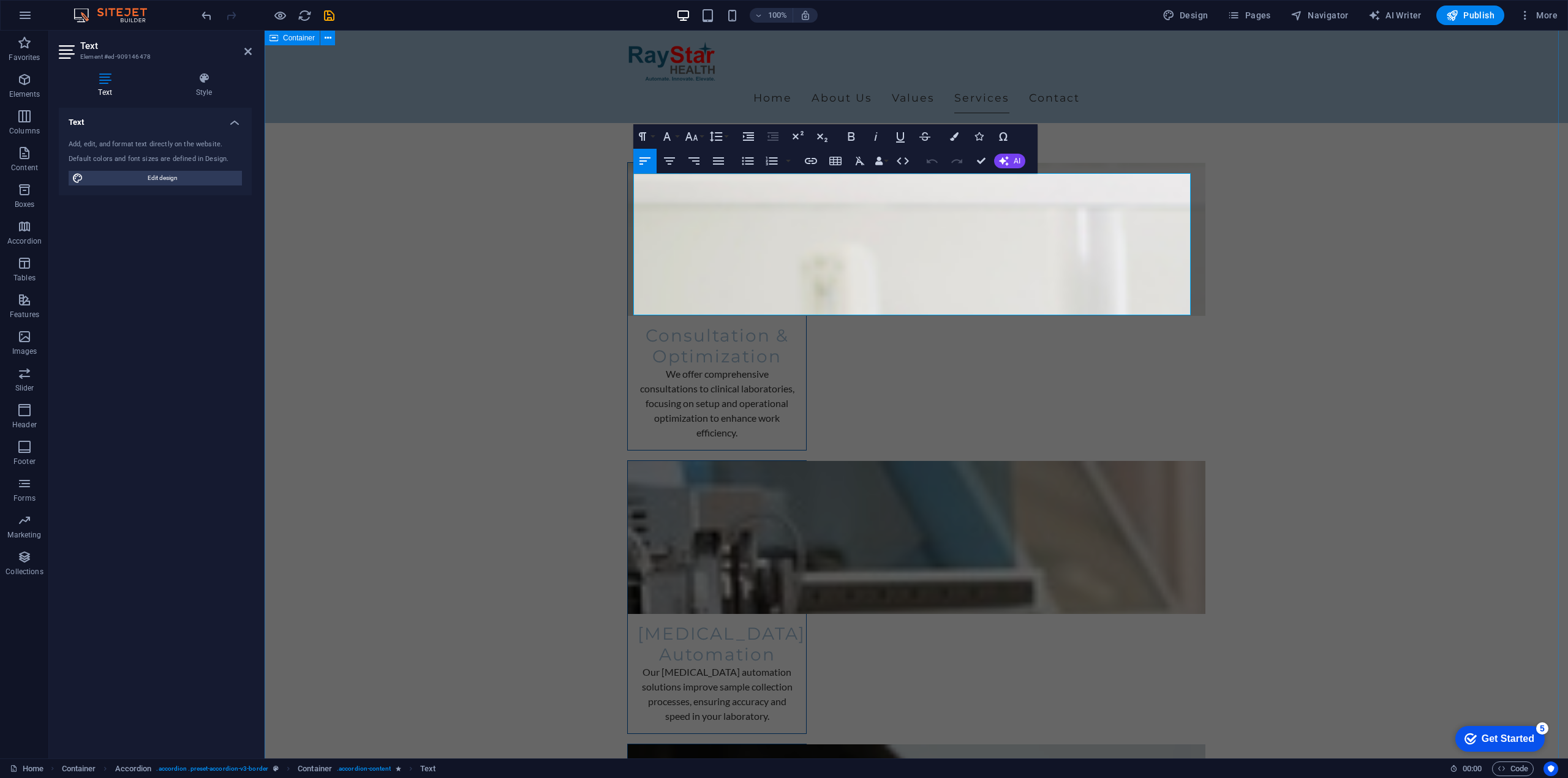
drag, startPoint x: 806, startPoint y: 304, endPoint x: 599, endPoint y: 281, distance: 208.3
click at [204, 177] on span "Edit design" at bounding box center [163, 178] width 152 height 15
select select "px"
select select "200"
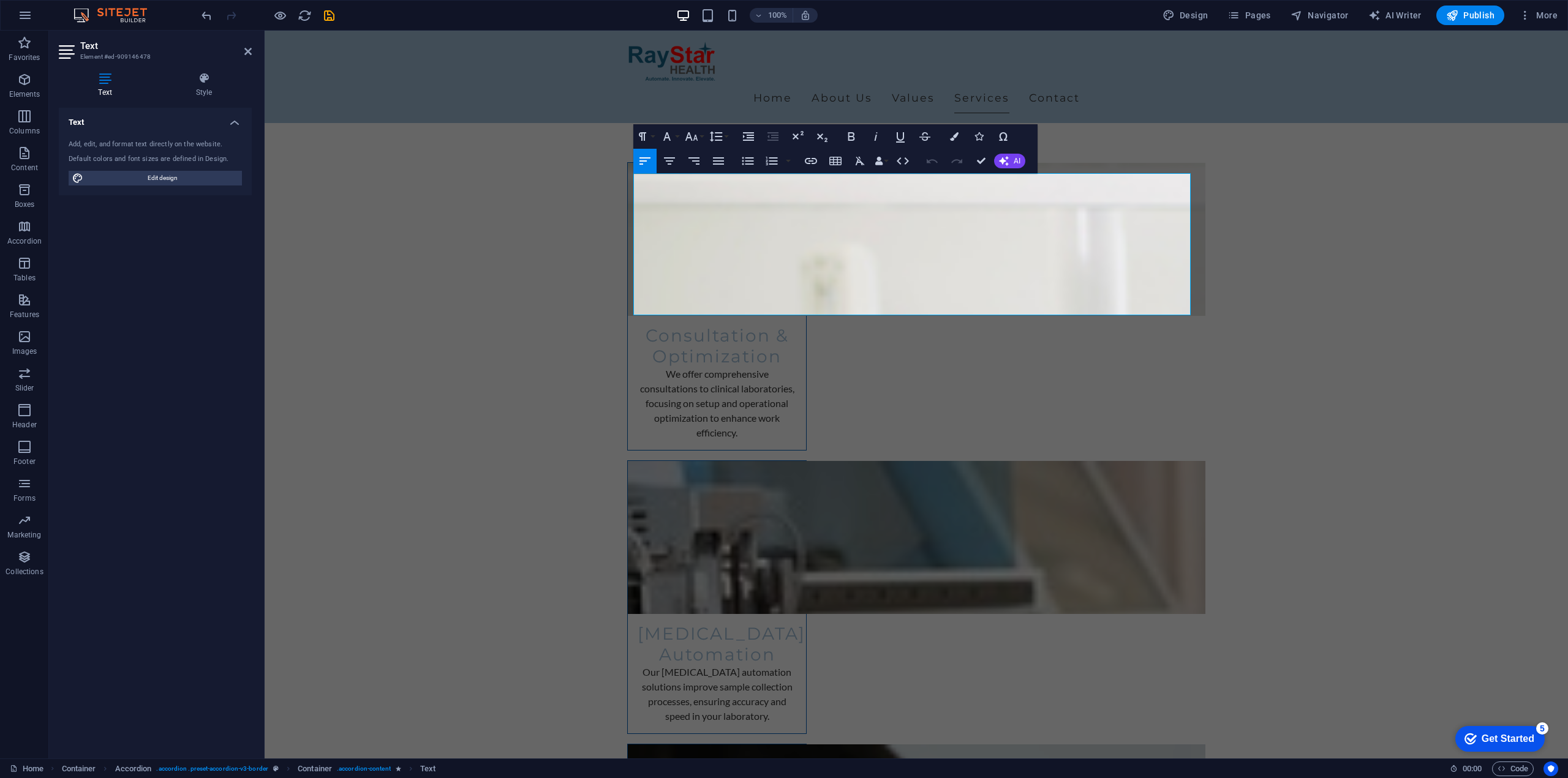
select select "px"
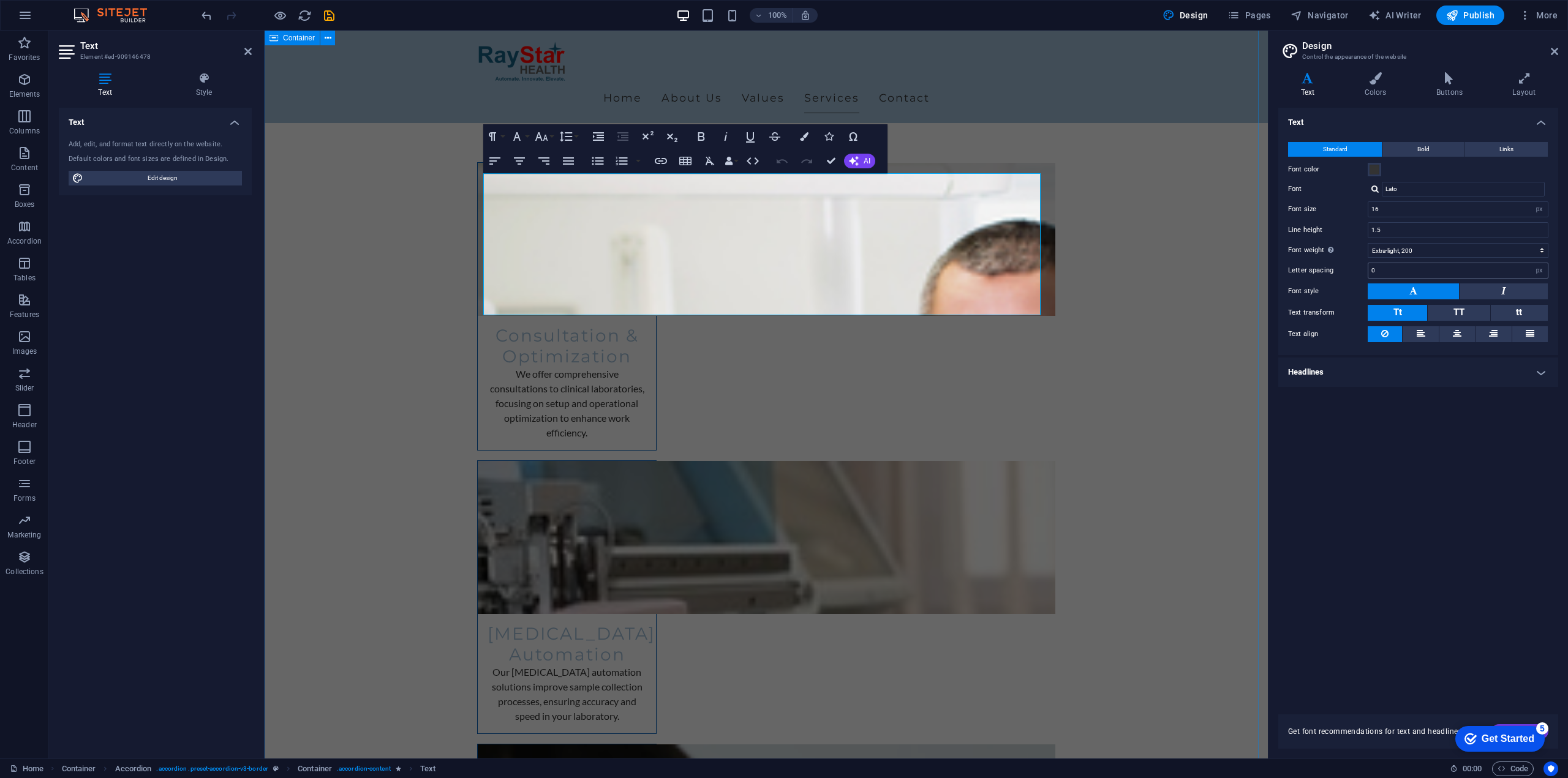
scroll to position [2003, 0]
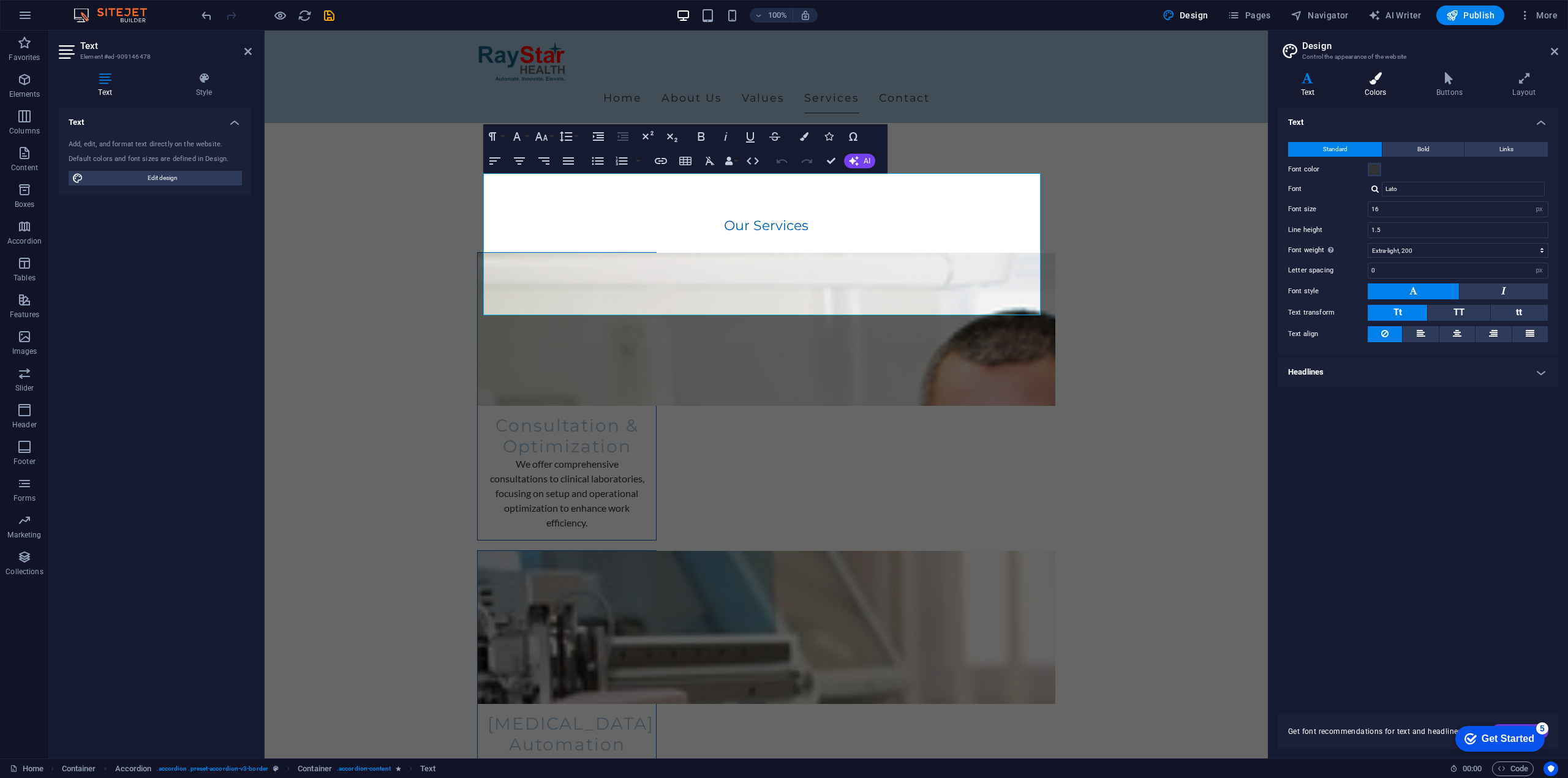
click at [1377, 82] on icon at bounding box center [1376, 78] width 67 height 12
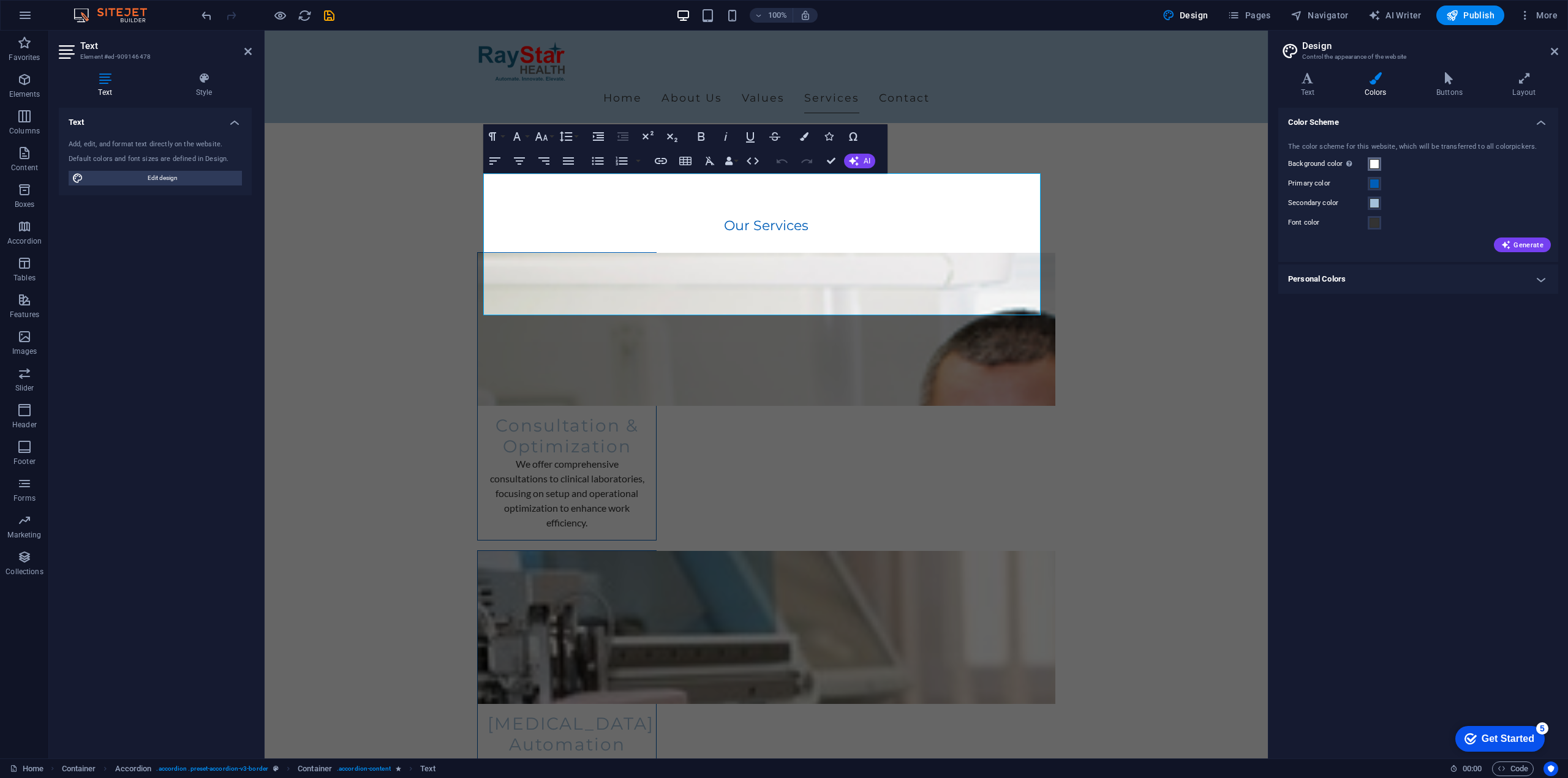
click at [1376, 166] on span at bounding box center [1374, 163] width 10 height 10
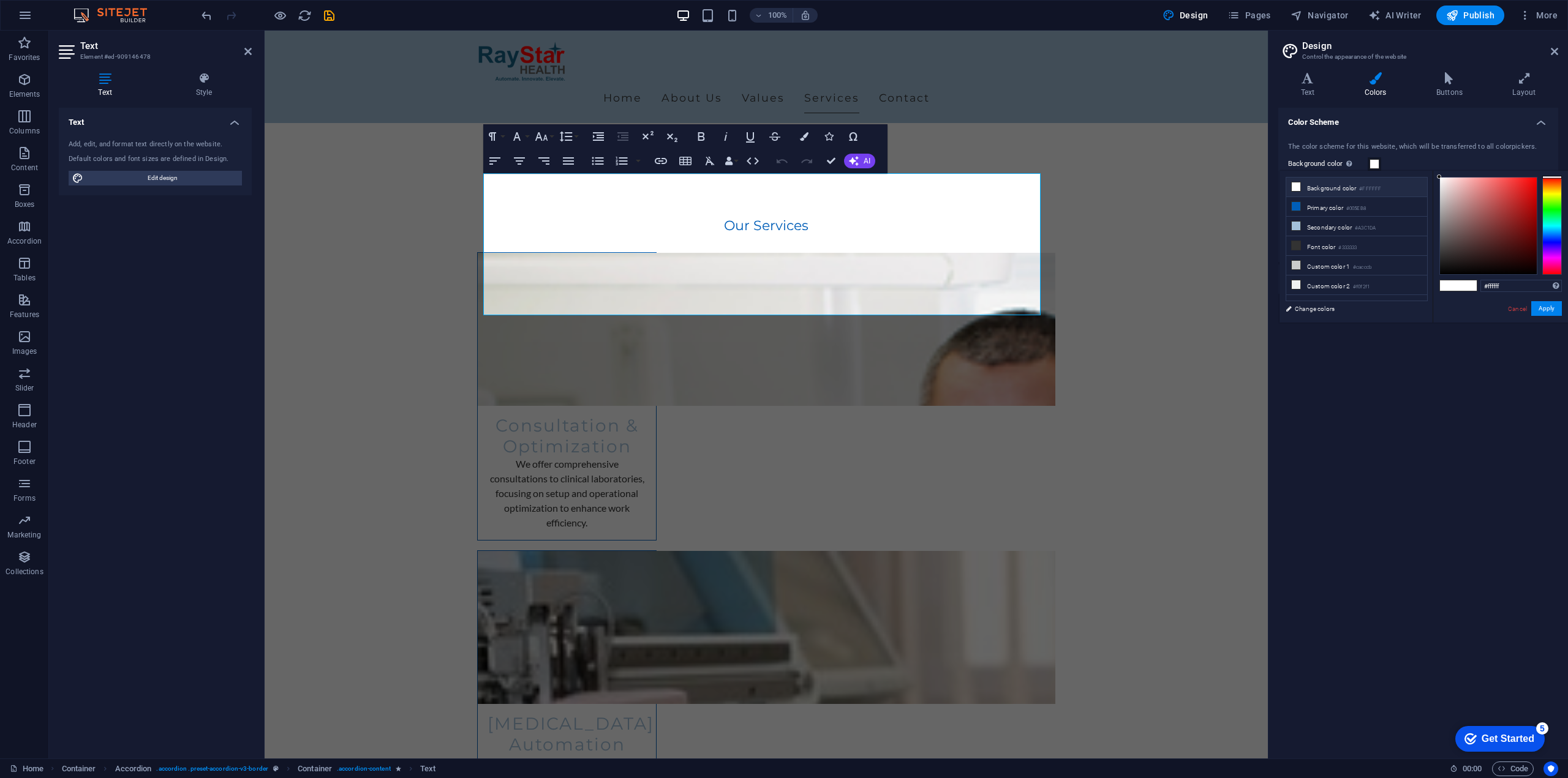
click at [1360, 190] on li "Background color #FFFFFF" at bounding box center [1357, 187] width 141 height 19
drag, startPoint x: 910, startPoint y: 270, endPoint x: 732, endPoint y: 303, distance: 181.0
drag, startPoint x: 671, startPoint y: 300, endPoint x: 457, endPoint y: 289, distance: 214.3
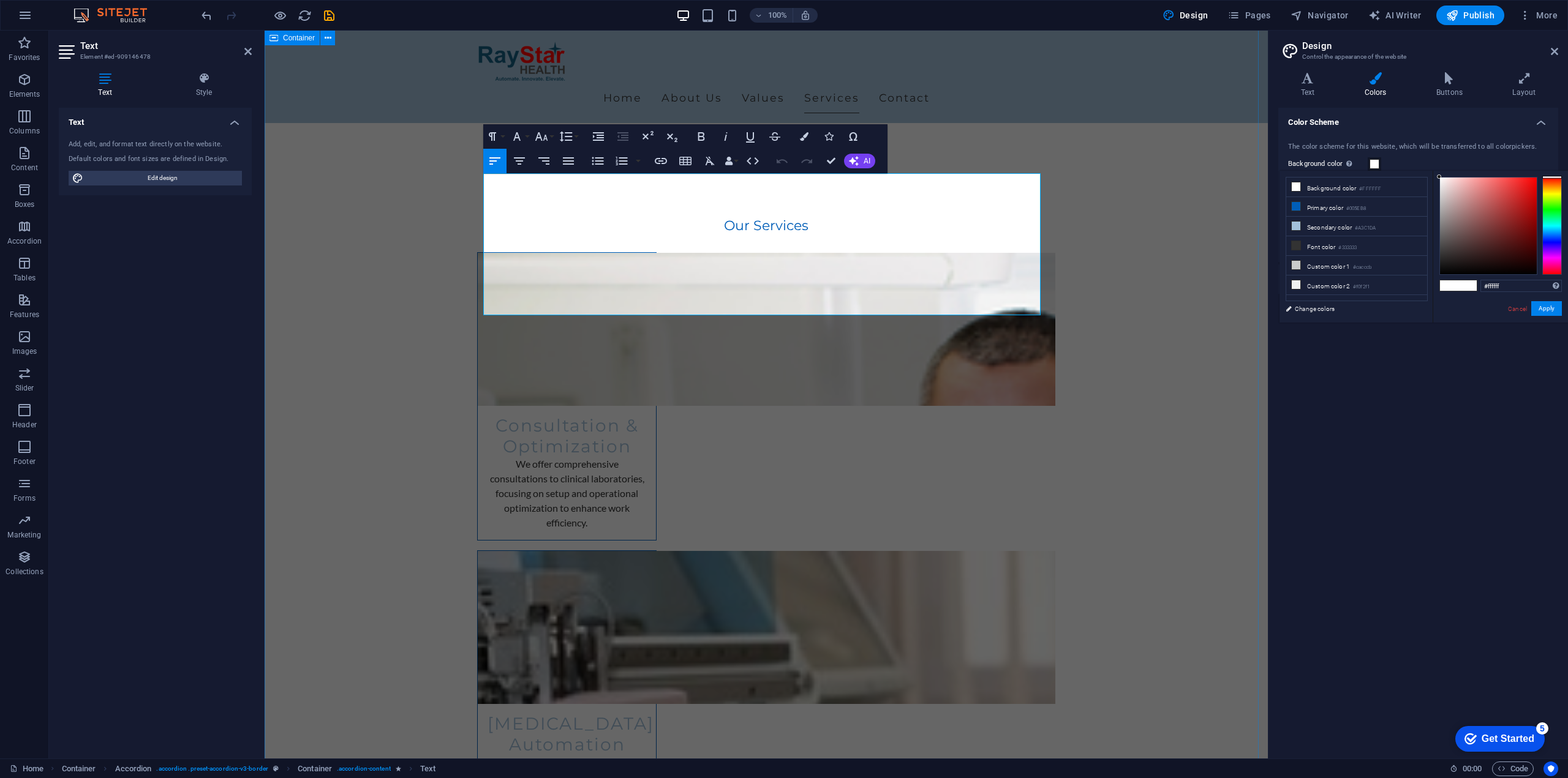
copy p "60% - 70% of all errors lies in the pre-analytical phase, and this is where [ME…"
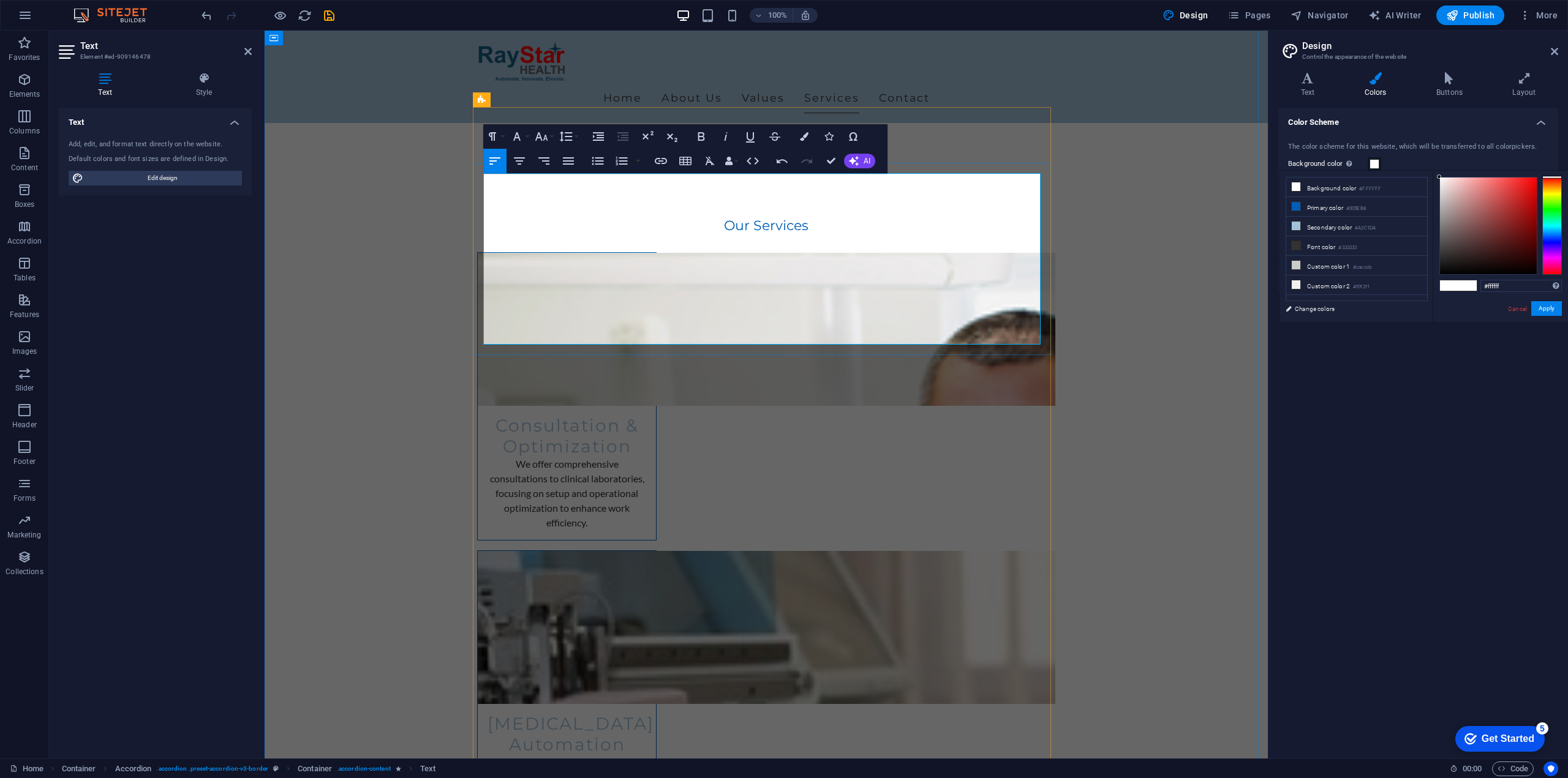
scroll to position [1109, 1]
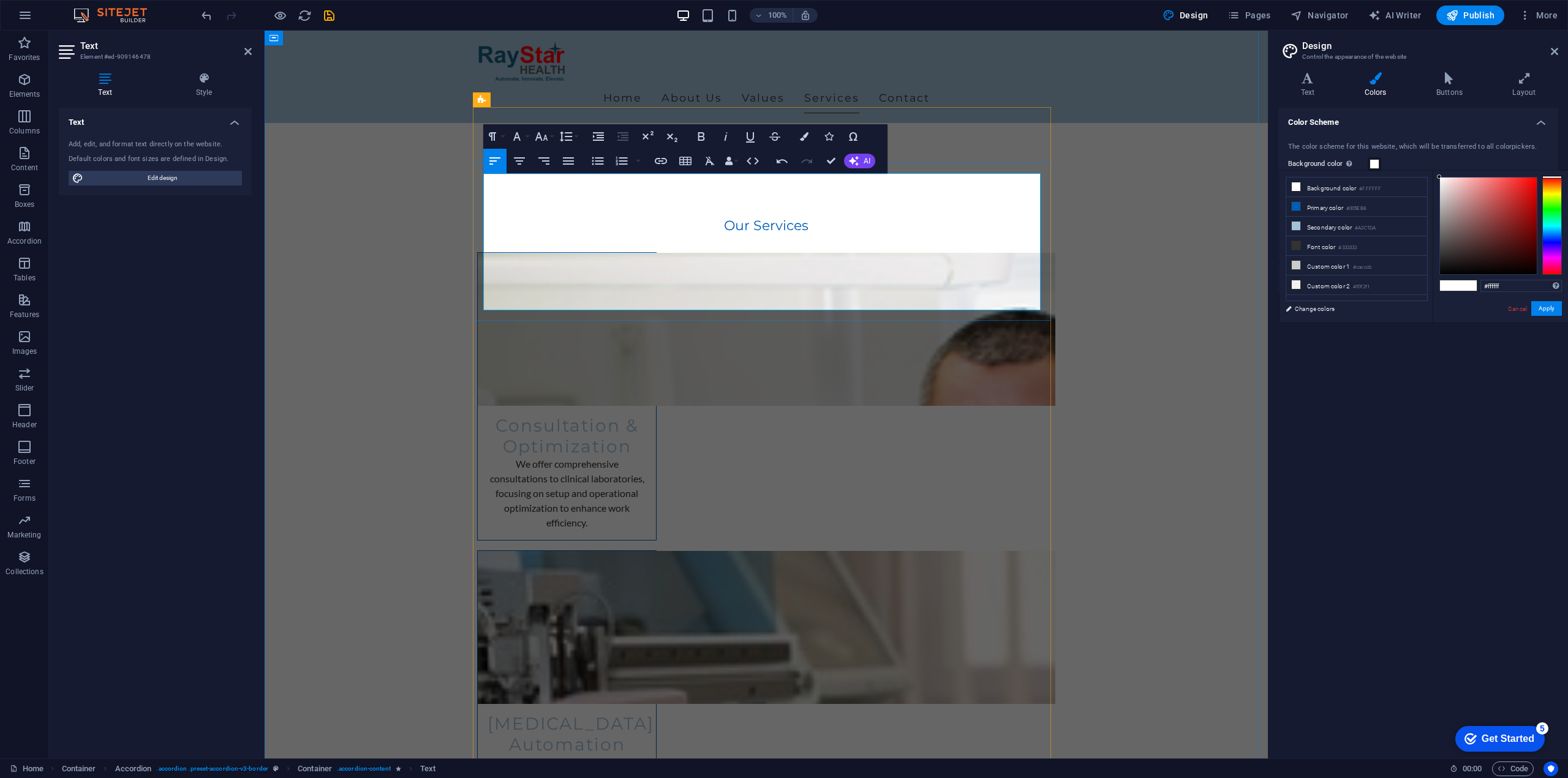
copy p "The goal of the clinical lab is to transform a doctor's question into a reliabl…"
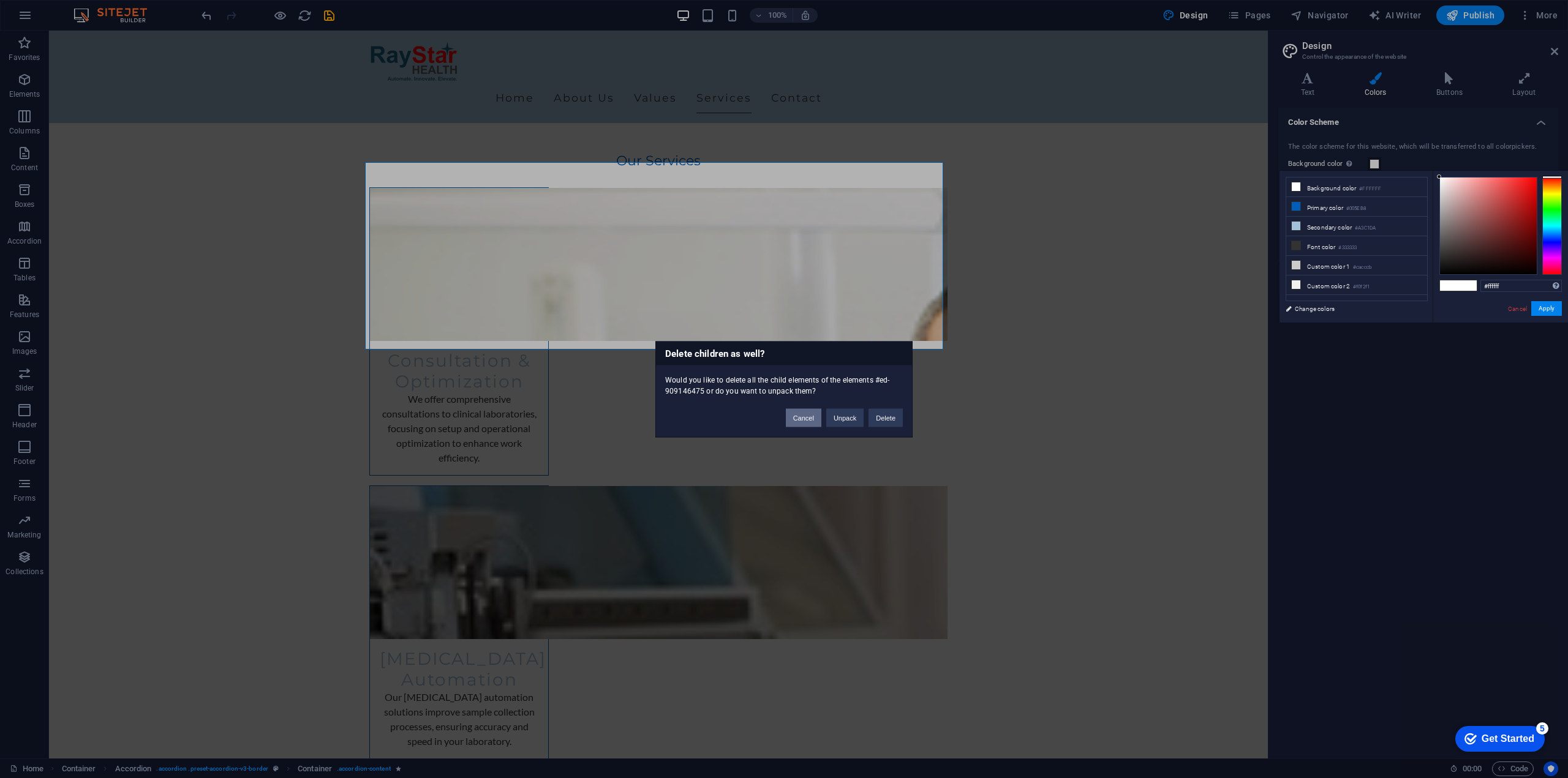
click at [810, 421] on button "Cancel" at bounding box center [804, 417] width 36 height 19
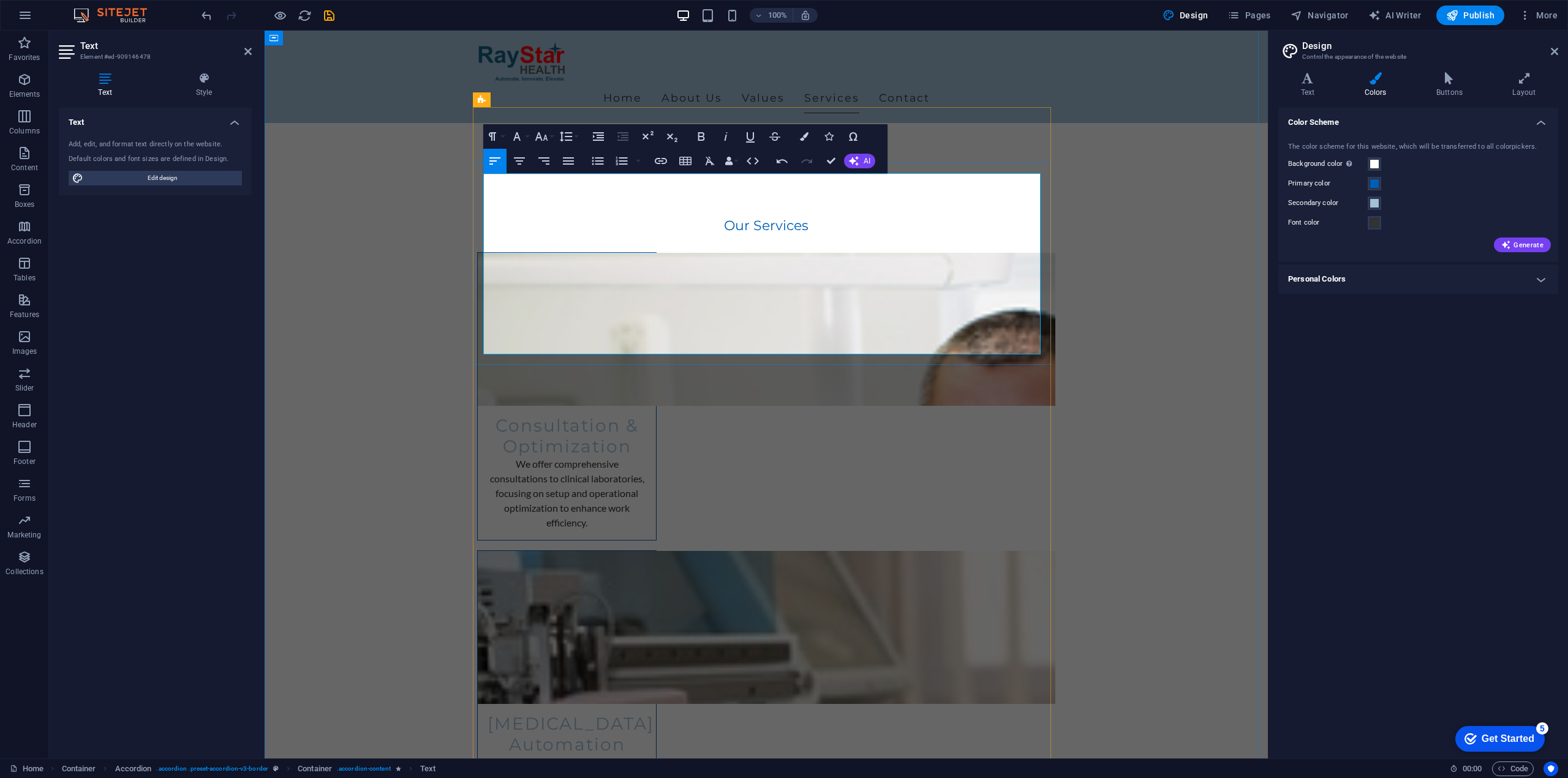
scroll to position [1880, 0]
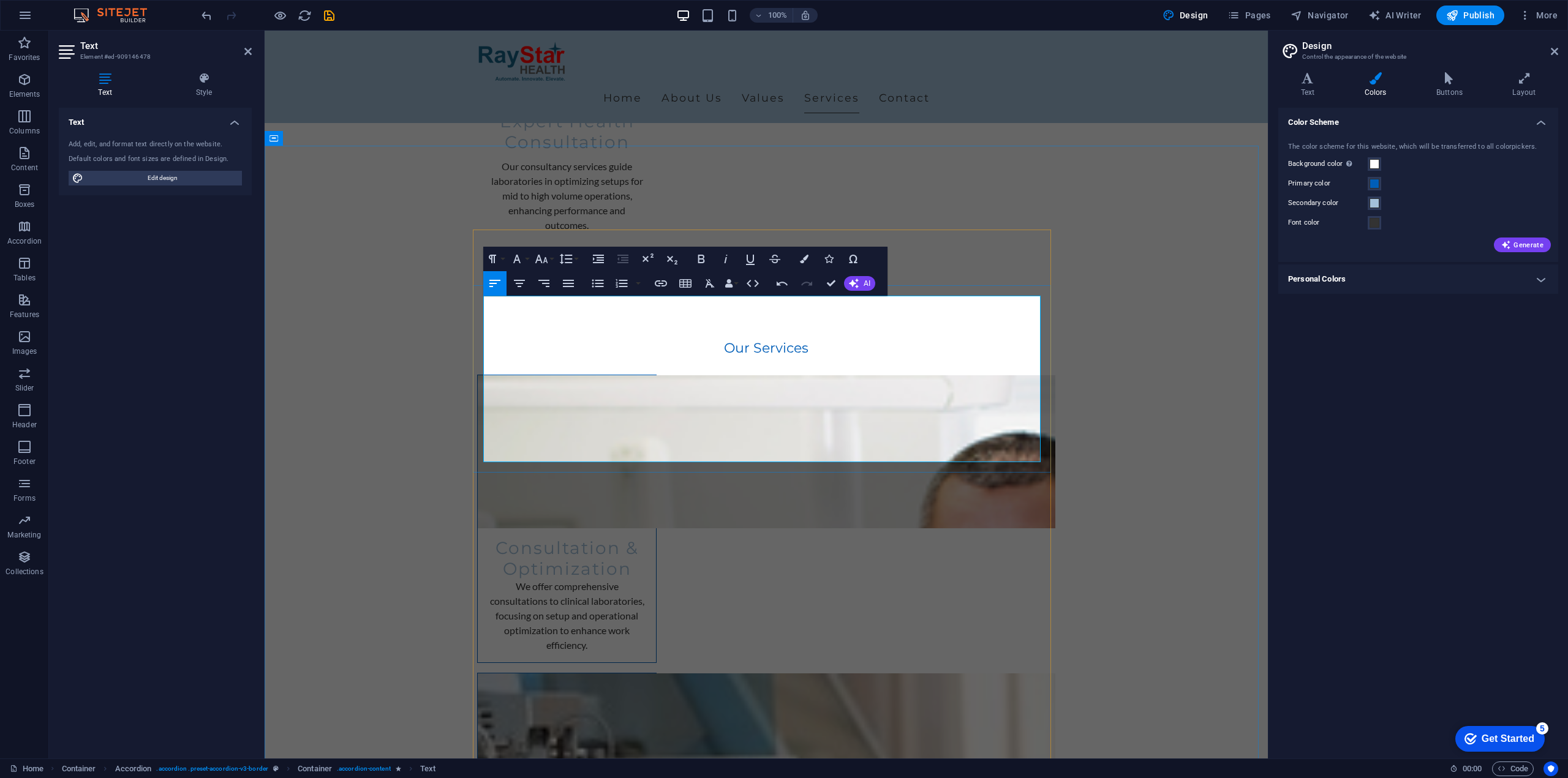
scroll to position [1871, 0]
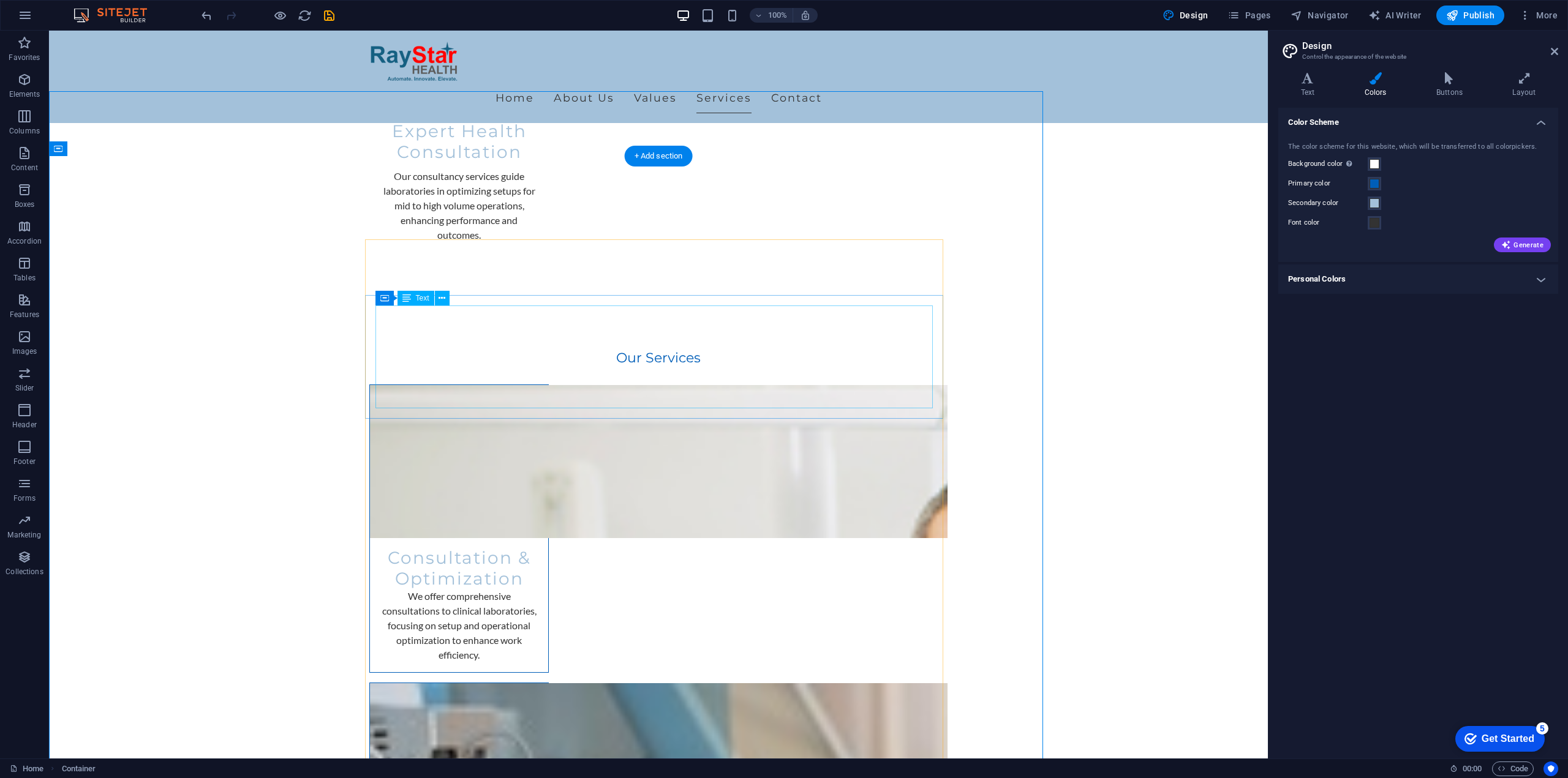
scroll to position [1935, 0]
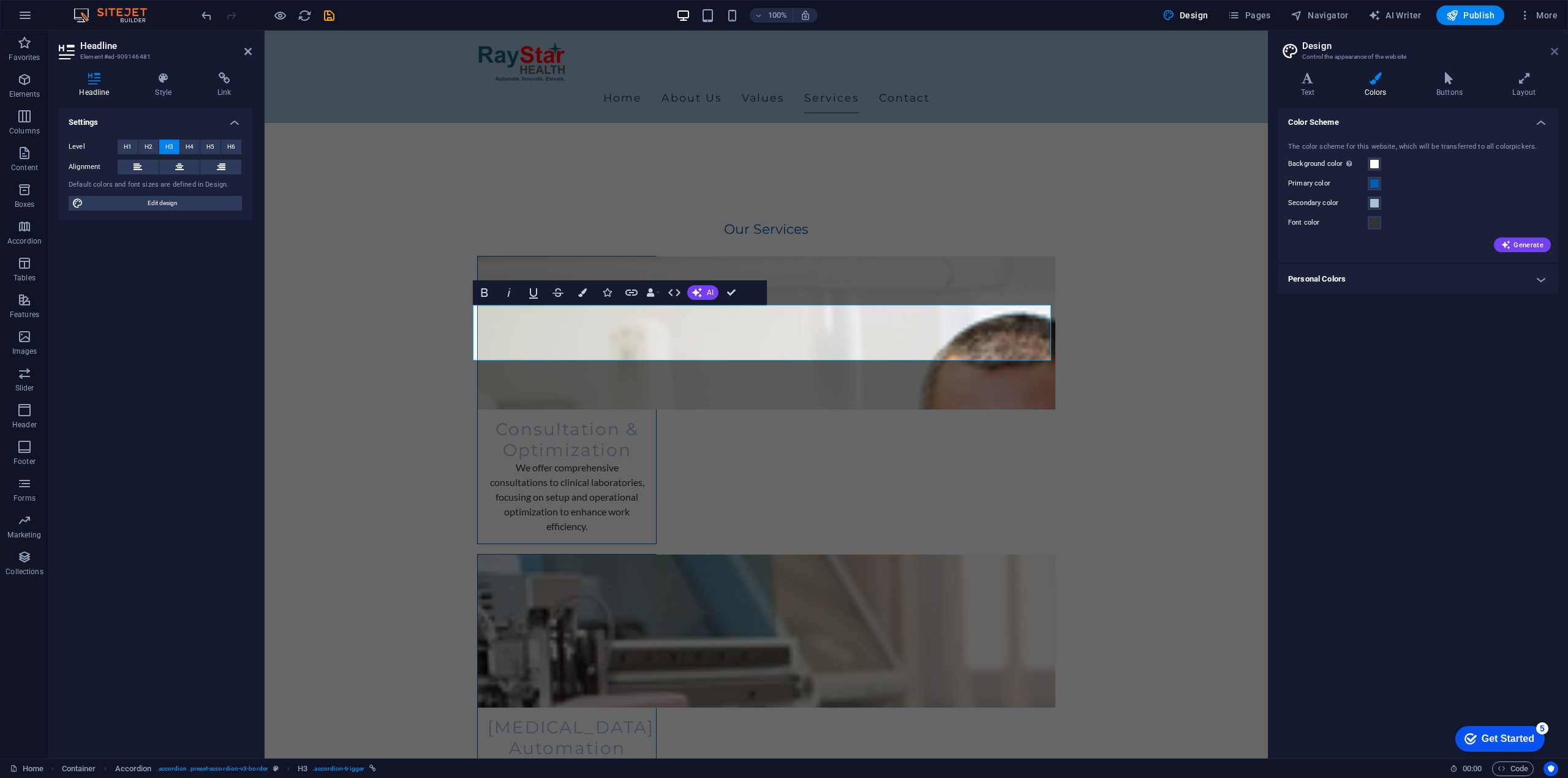
click at [1552, 53] on icon at bounding box center [1555, 51] width 7 height 10
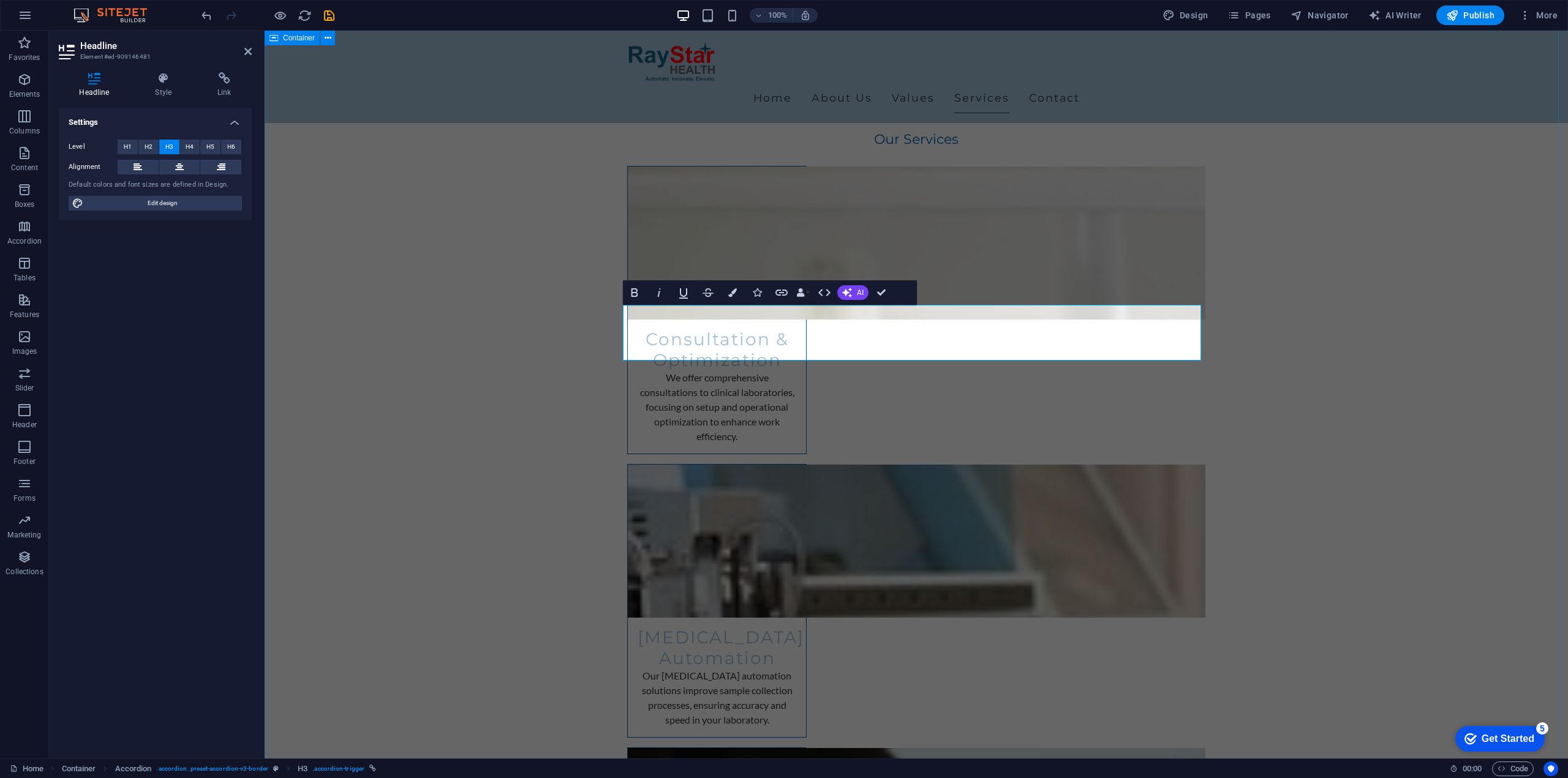
drag, startPoint x: 714, startPoint y: 314, endPoint x: 559, endPoint y: 327, distance: 155.5
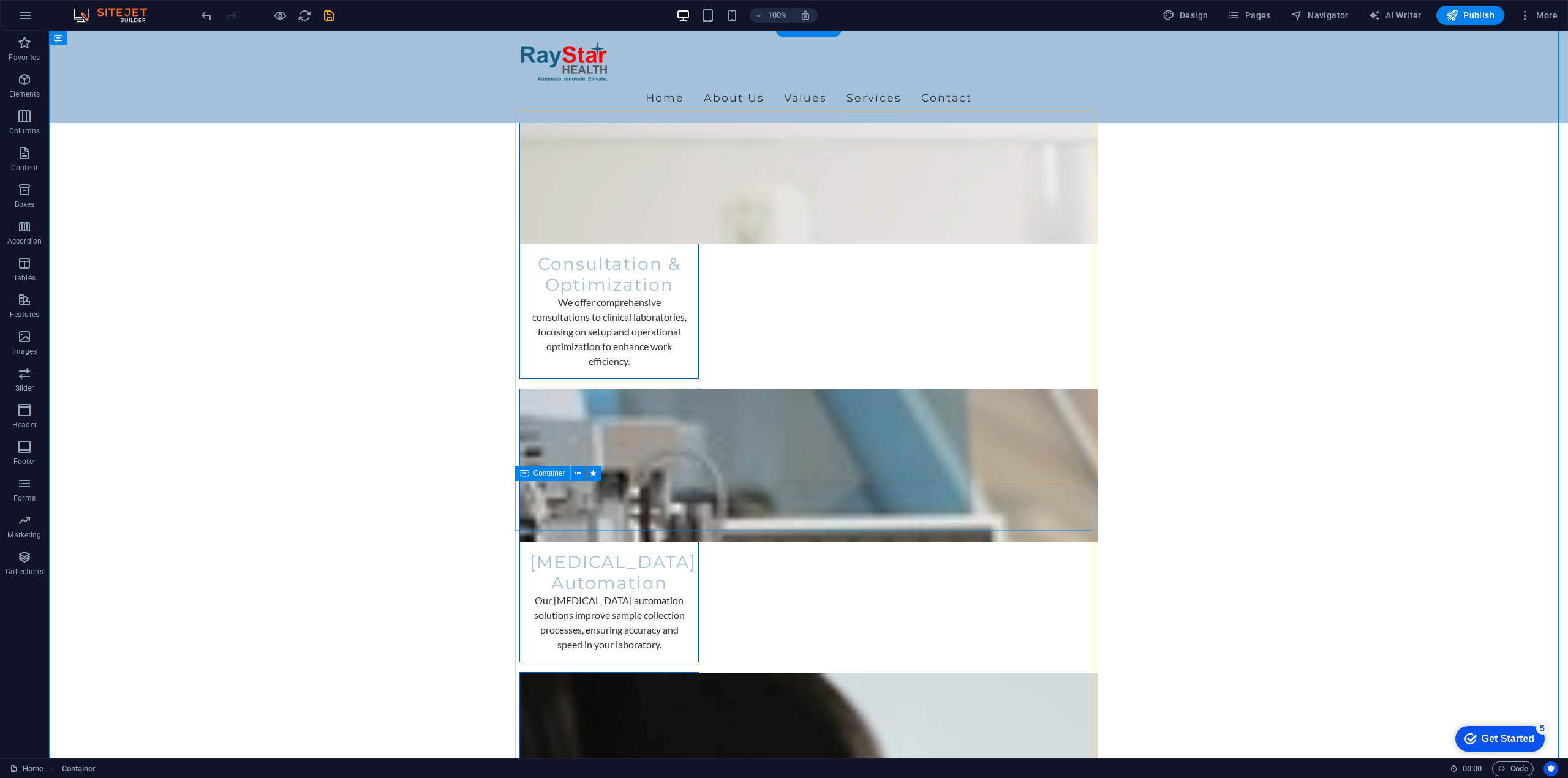
scroll to position [2154, 0]
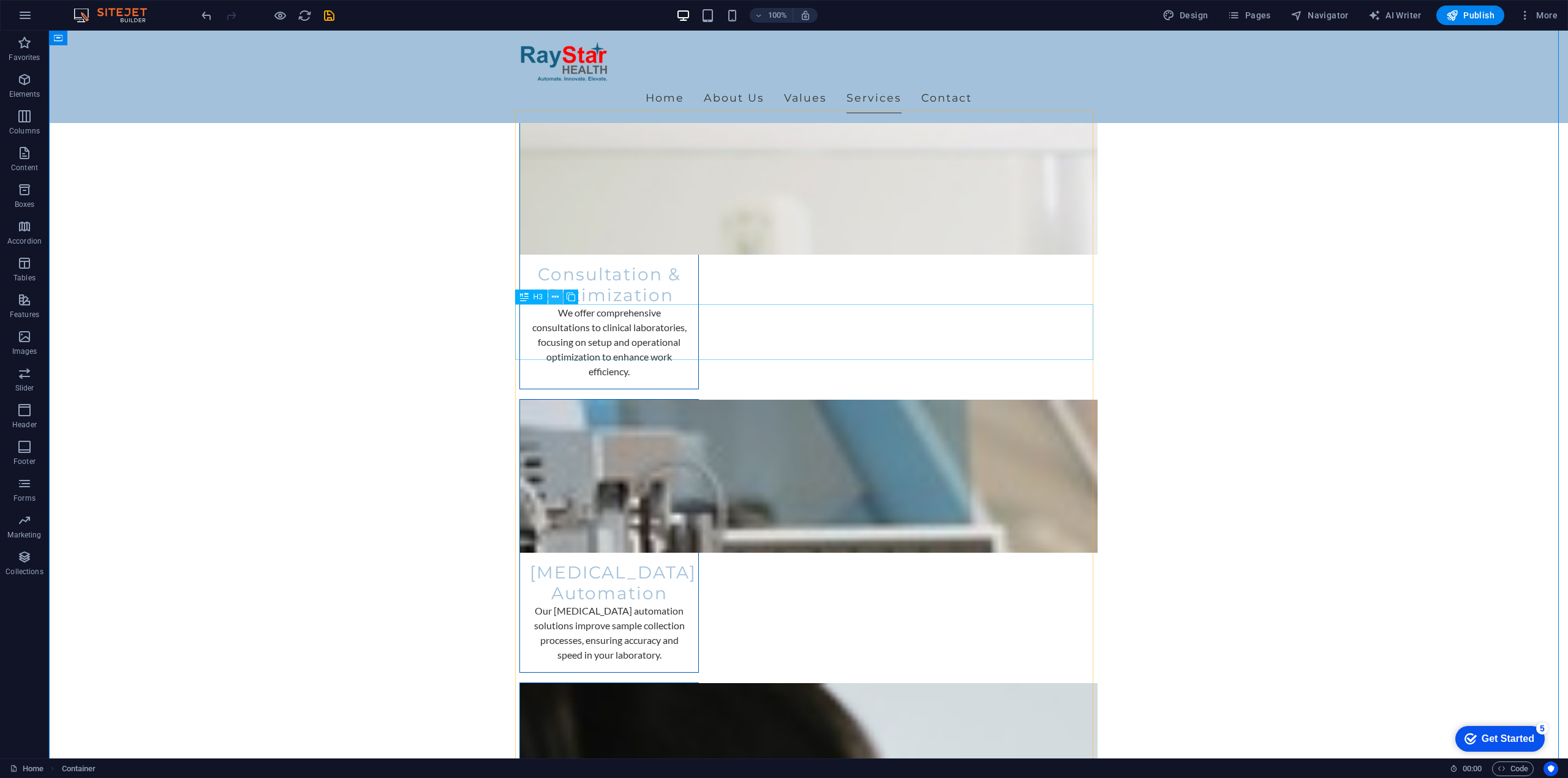
click at [553, 299] on icon at bounding box center [555, 297] width 7 height 13
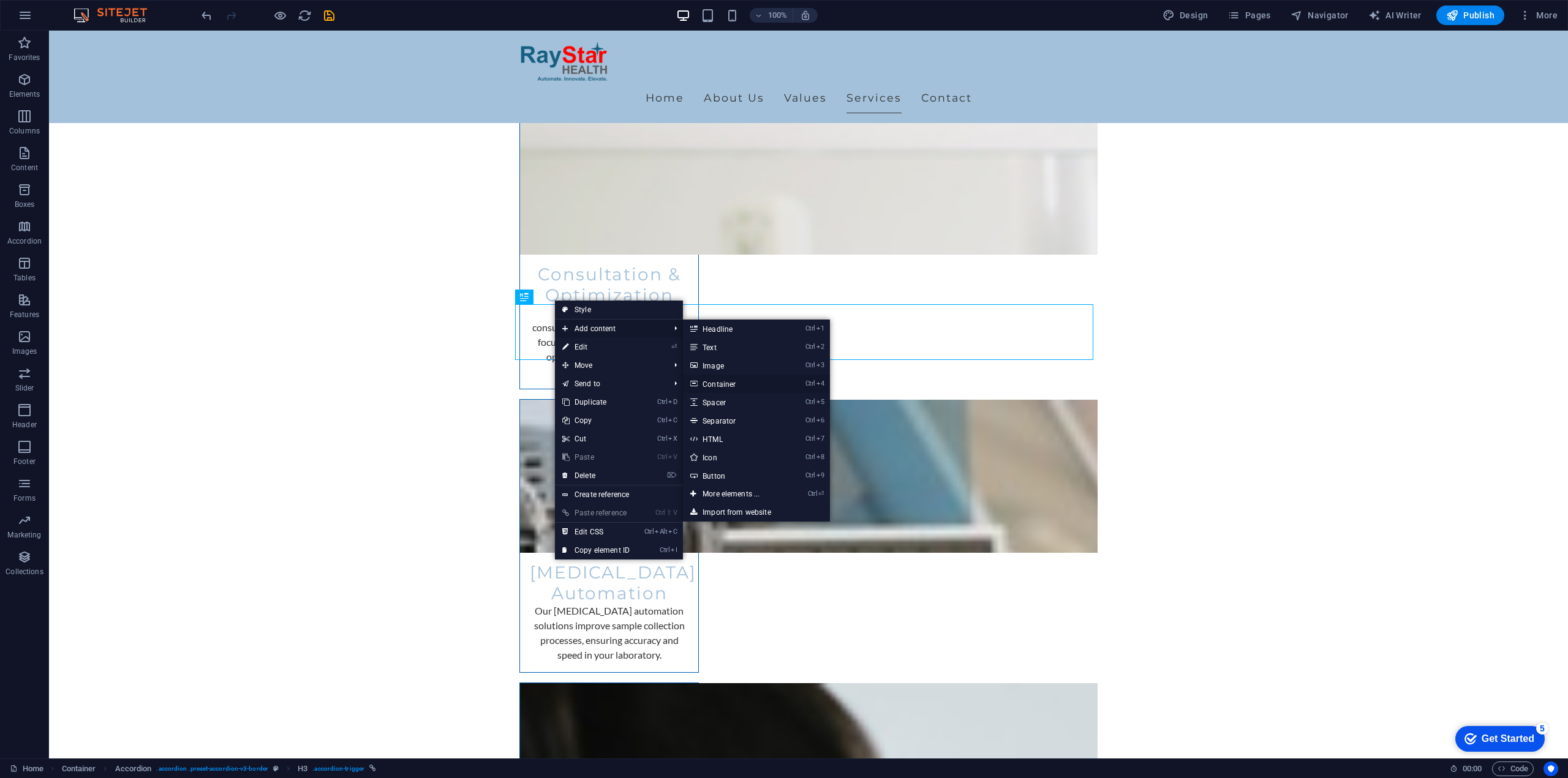
click at [726, 382] on link "Ctrl 4 Container" at bounding box center [733, 384] width 101 height 19
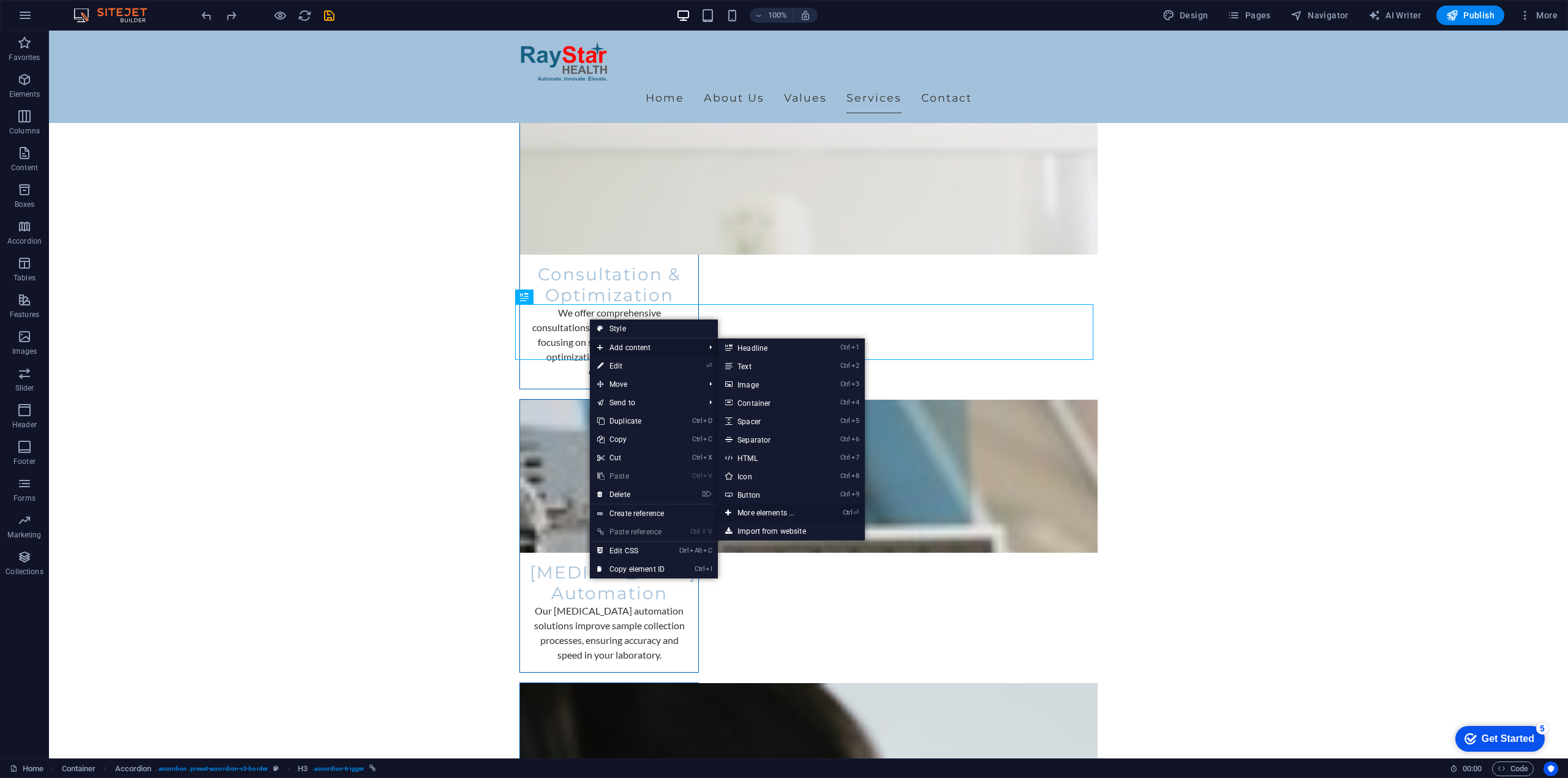
click at [764, 512] on link "Ctrl ⏎ More elements ..." at bounding box center [768, 513] width 101 height 19
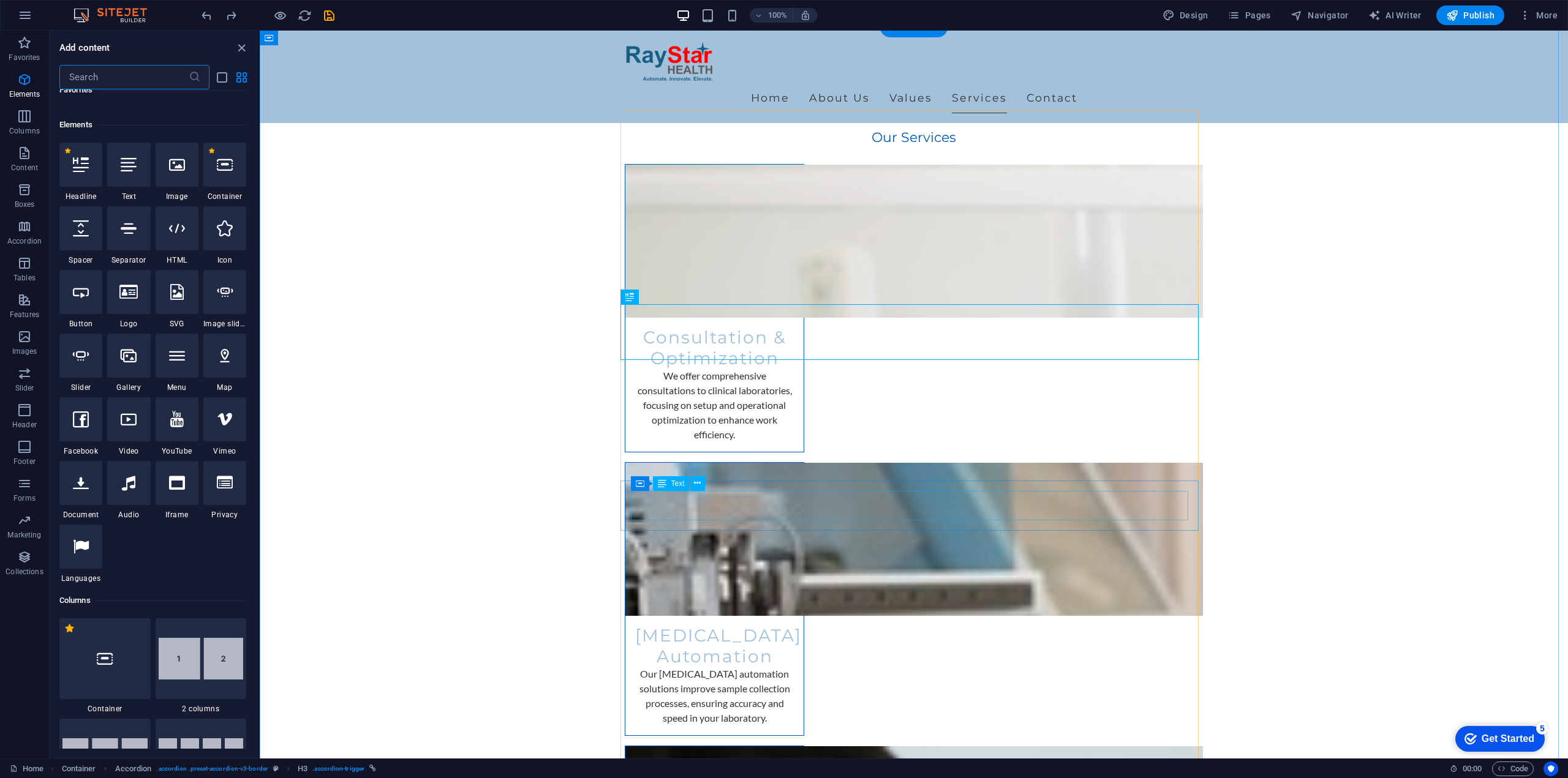
scroll to position [131, 0]
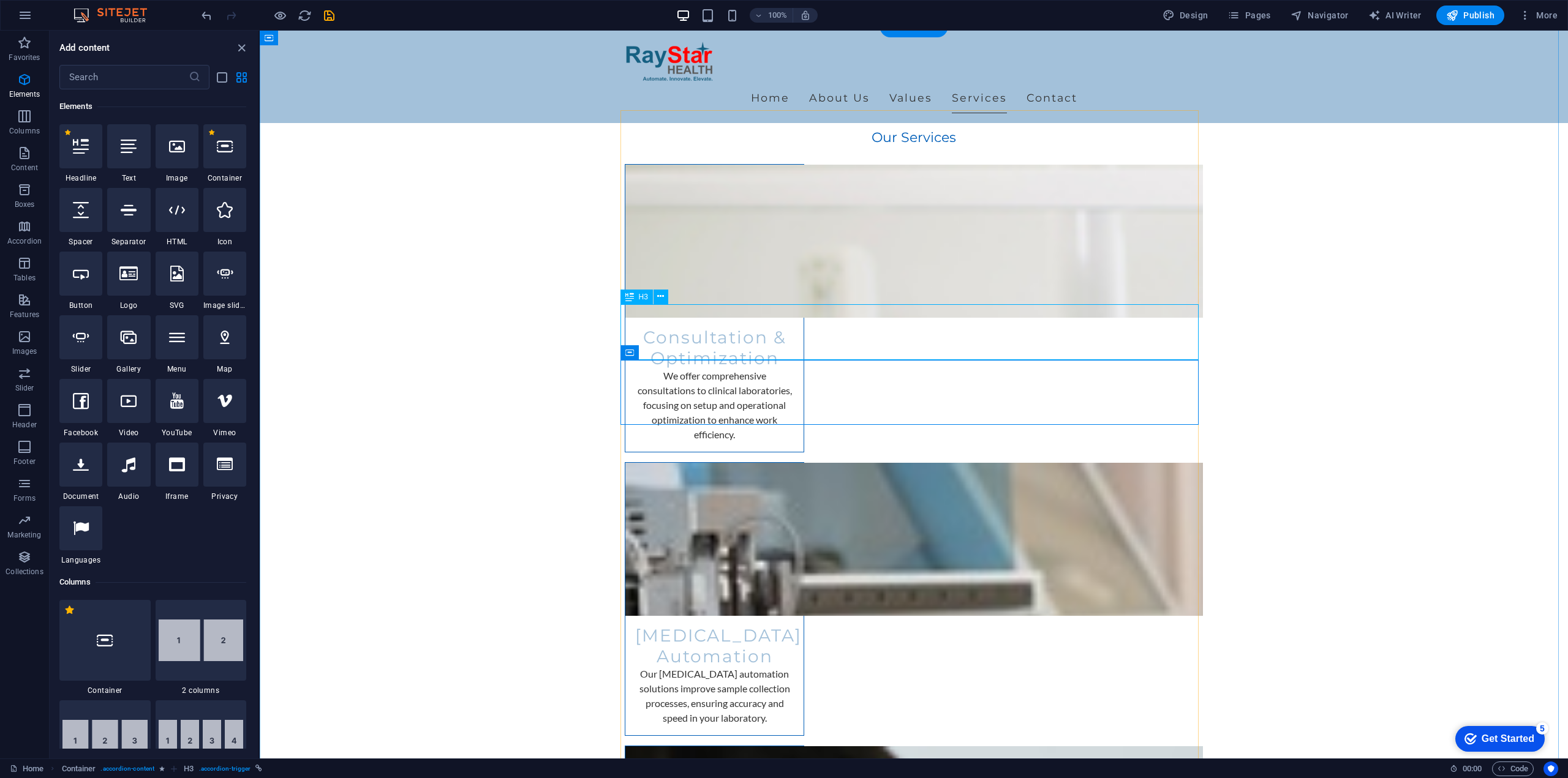
click at [244, 50] on icon "close panel" at bounding box center [241, 48] width 14 height 14
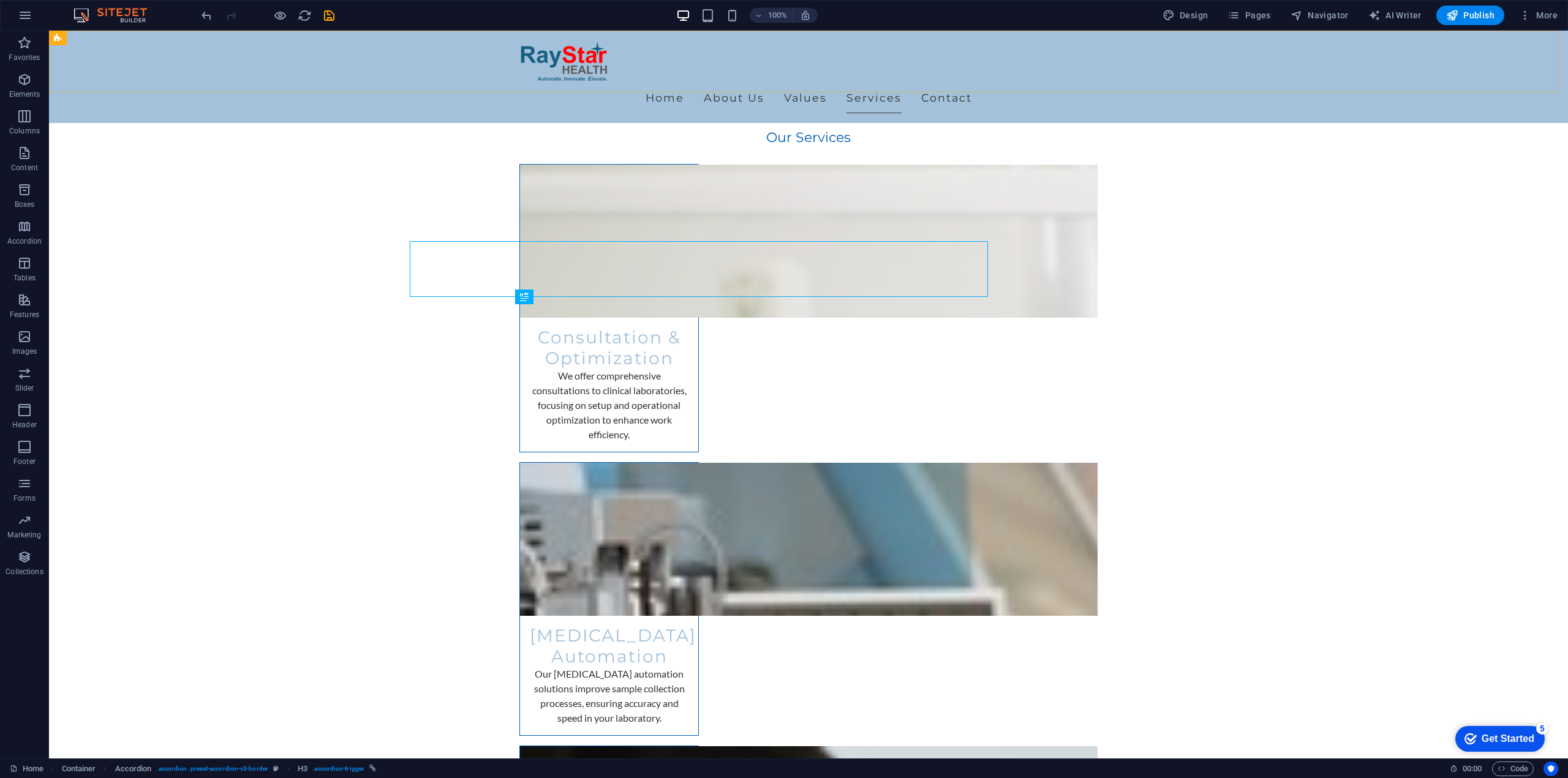
scroll to position [2154, 0]
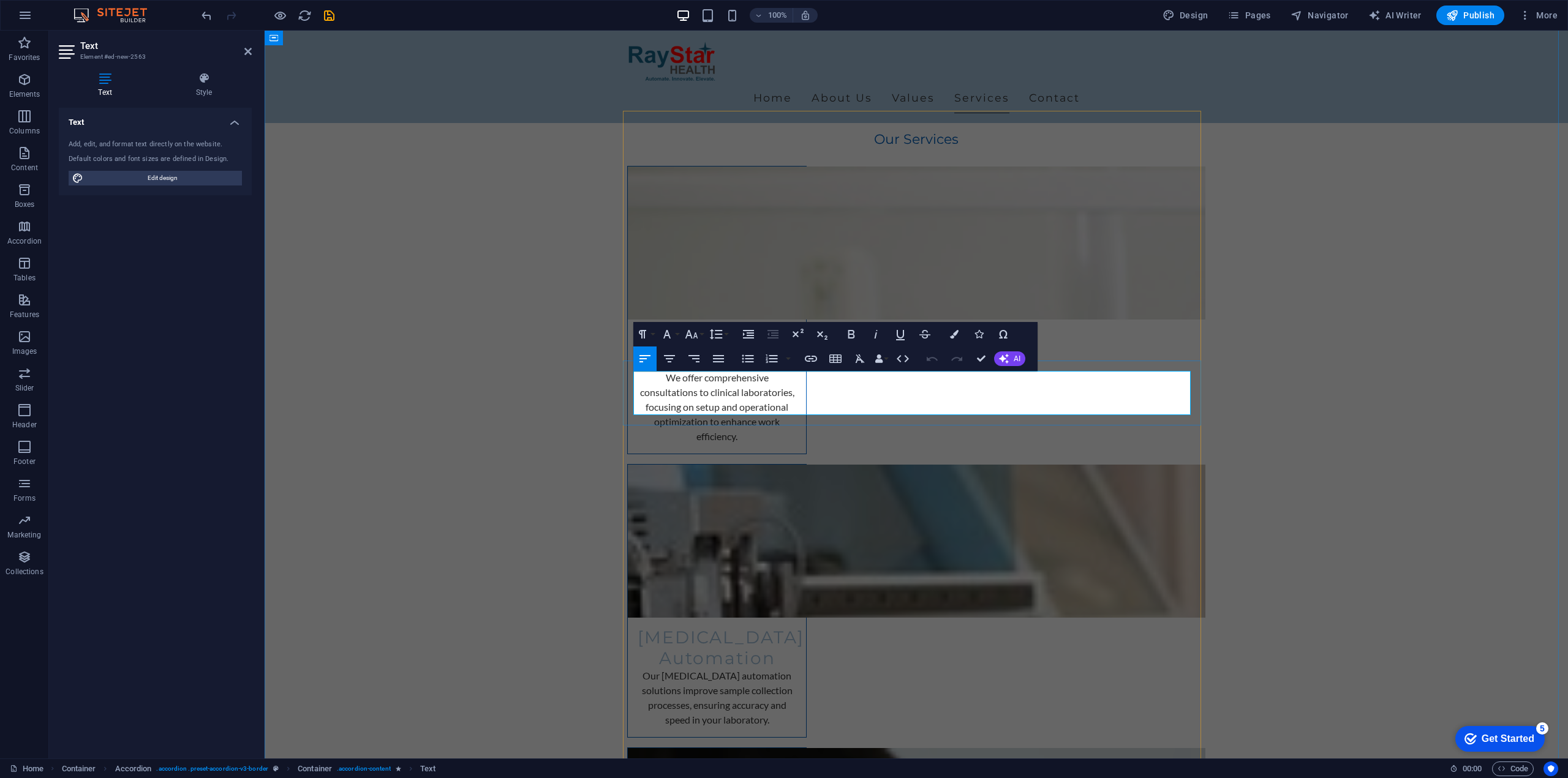
scroll to position [17198, 1]
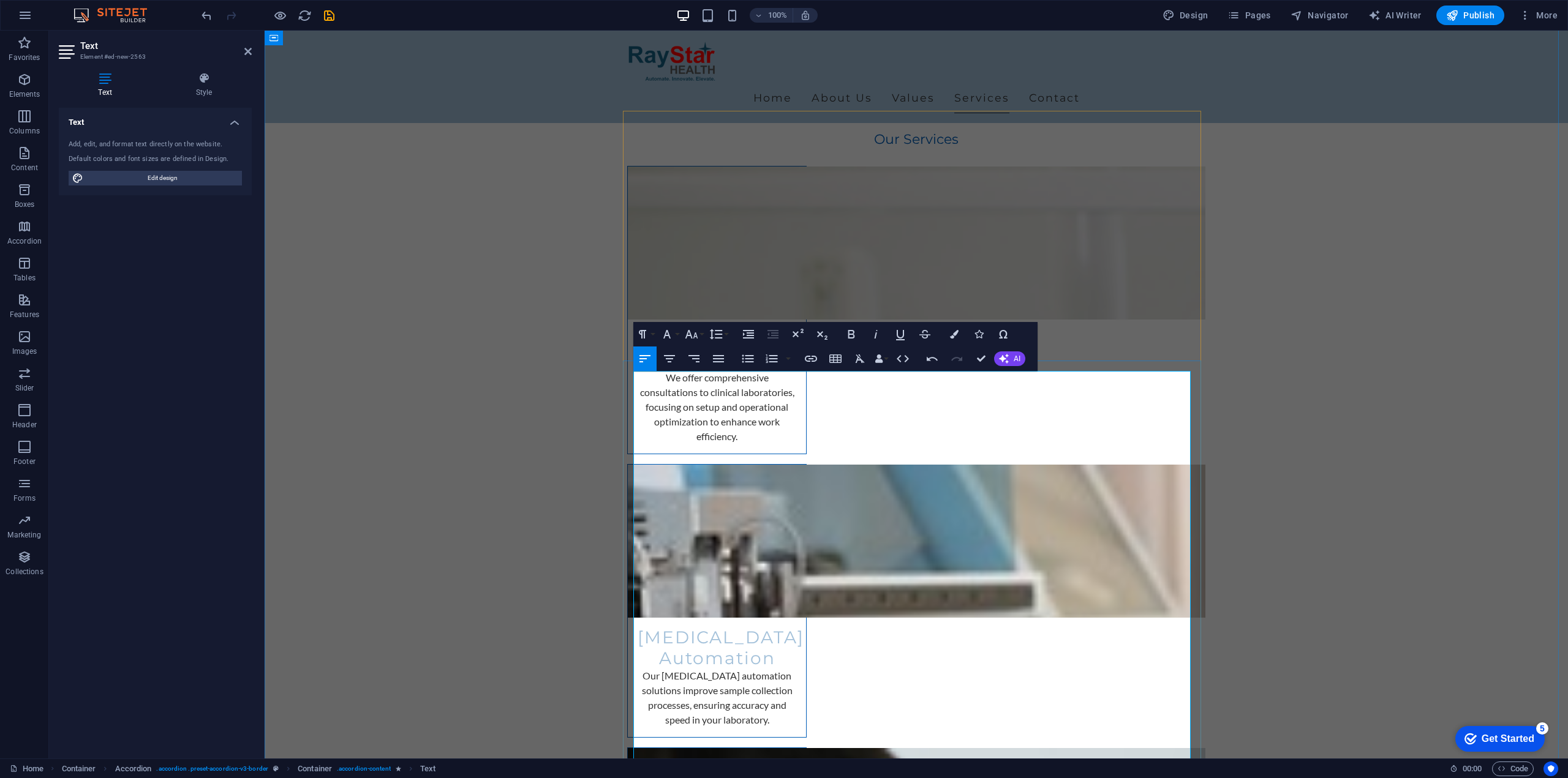
click at [753, 355] on icon "button" at bounding box center [748, 359] width 15 height 15
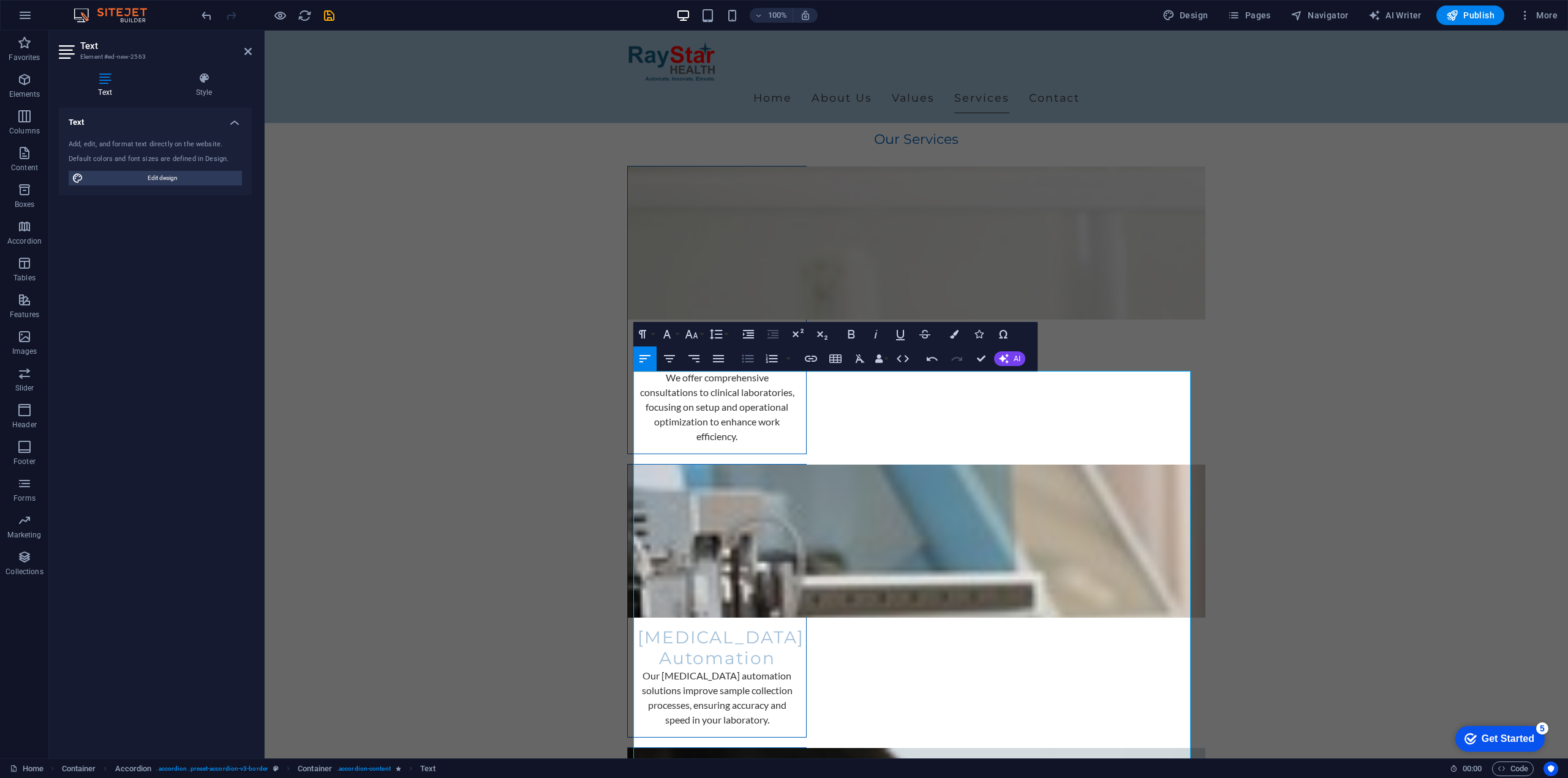
click at [749, 358] on icon "button" at bounding box center [748, 359] width 15 height 15
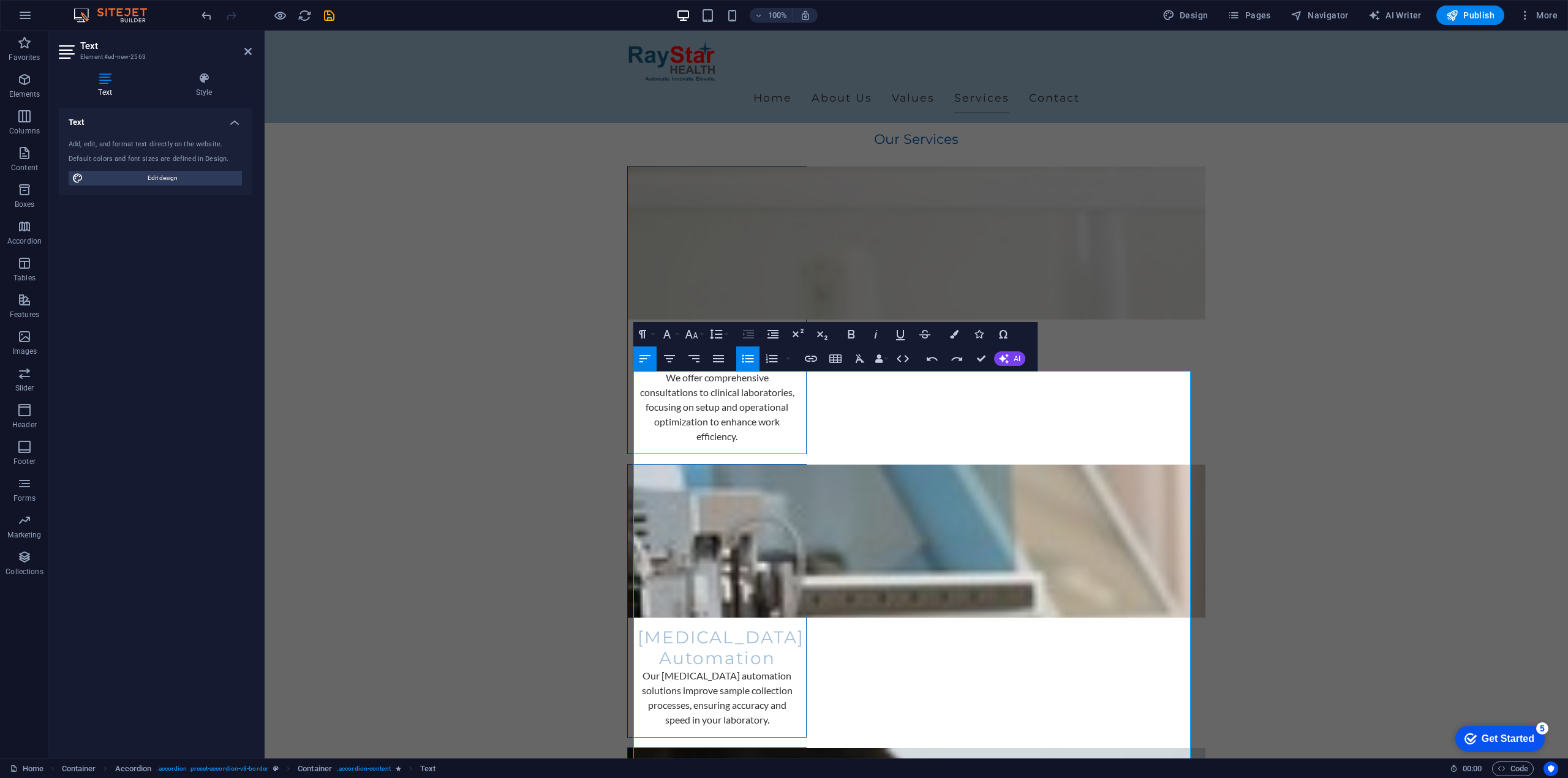
click at [749, 358] on icon "button" at bounding box center [748, 359] width 15 height 15
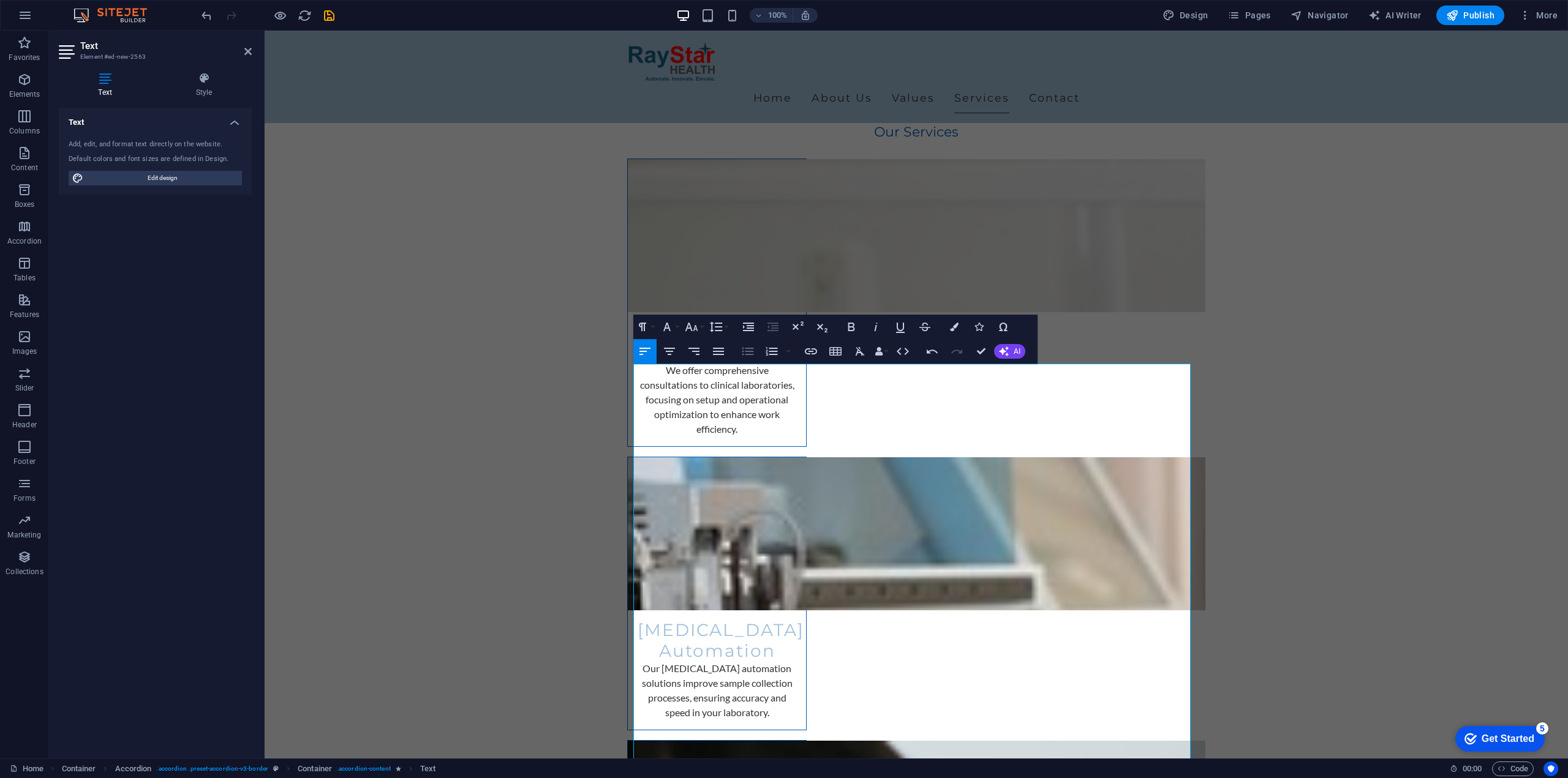
click at [749, 358] on icon "button" at bounding box center [748, 351] width 15 height 15
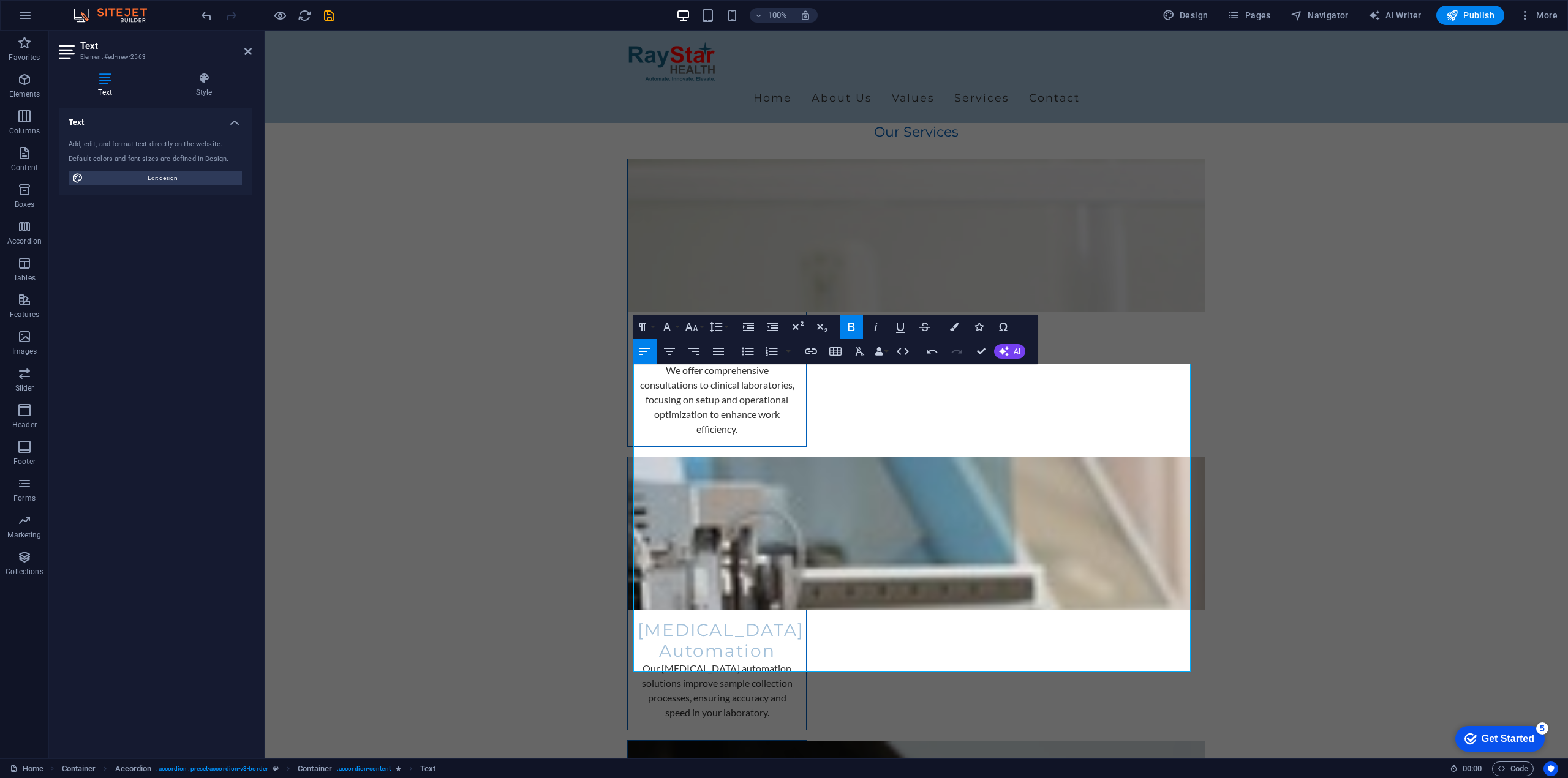
click at [847, 327] on icon "button" at bounding box center [851, 327] width 15 height 15
click at [861, 320] on button "Bold" at bounding box center [851, 327] width 23 height 24
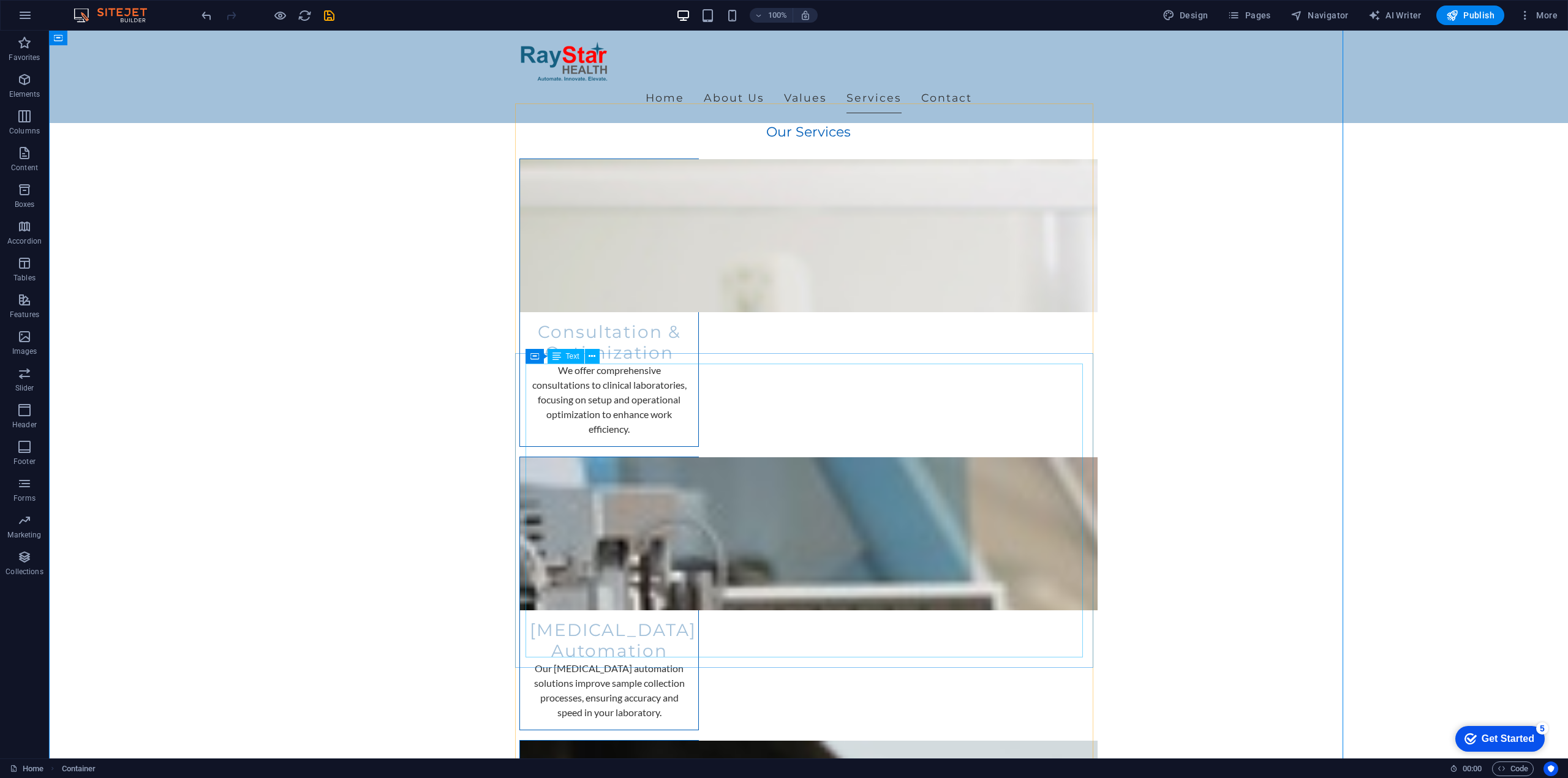
scroll to position [2161, 0]
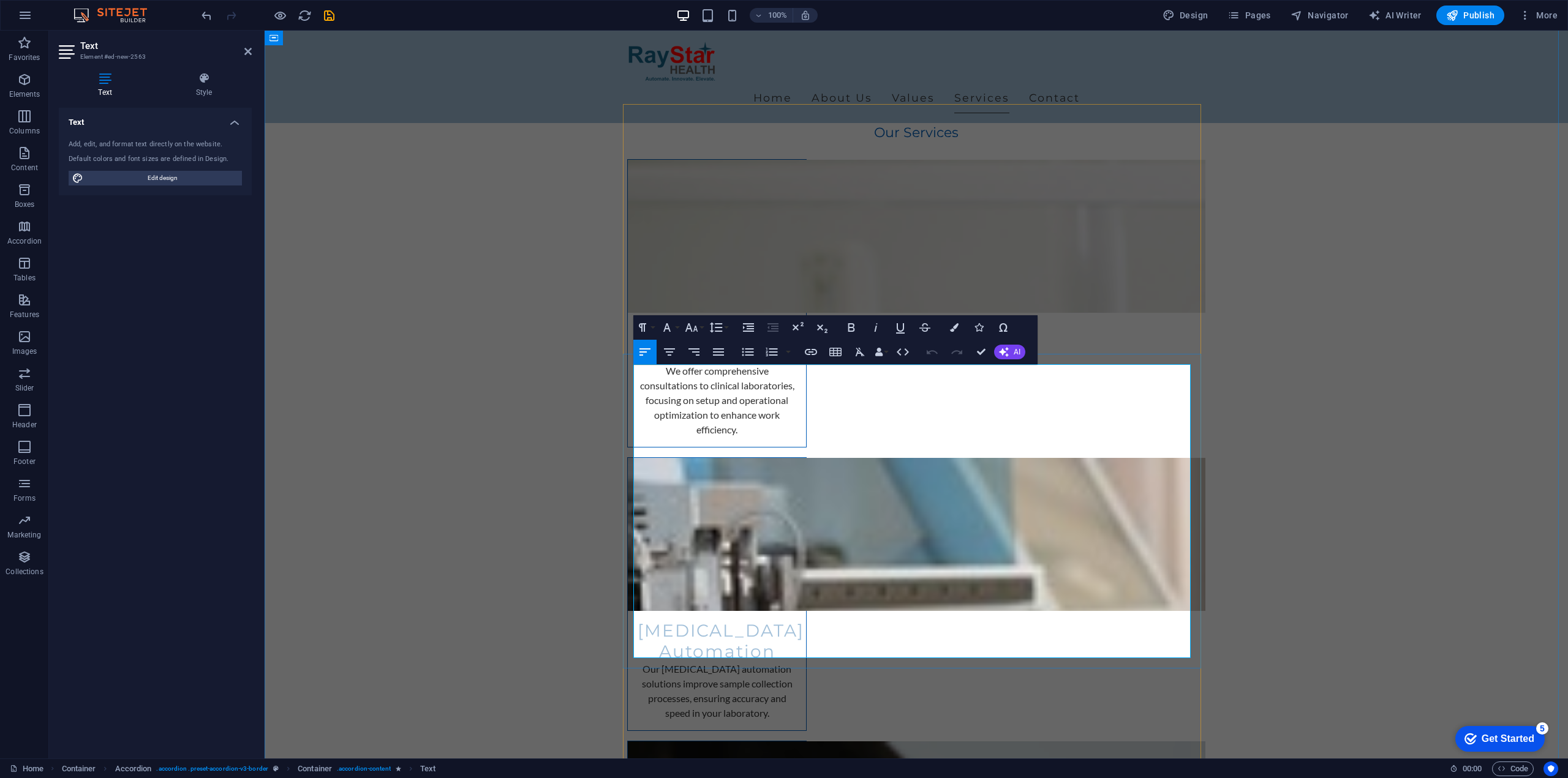
drag, startPoint x: 657, startPoint y: 386, endPoint x: 819, endPoint y: 609, distance: 275.6
drag, startPoint x: 697, startPoint y: 647, endPoint x: 628, endPoint y: 626, distance: 72.1
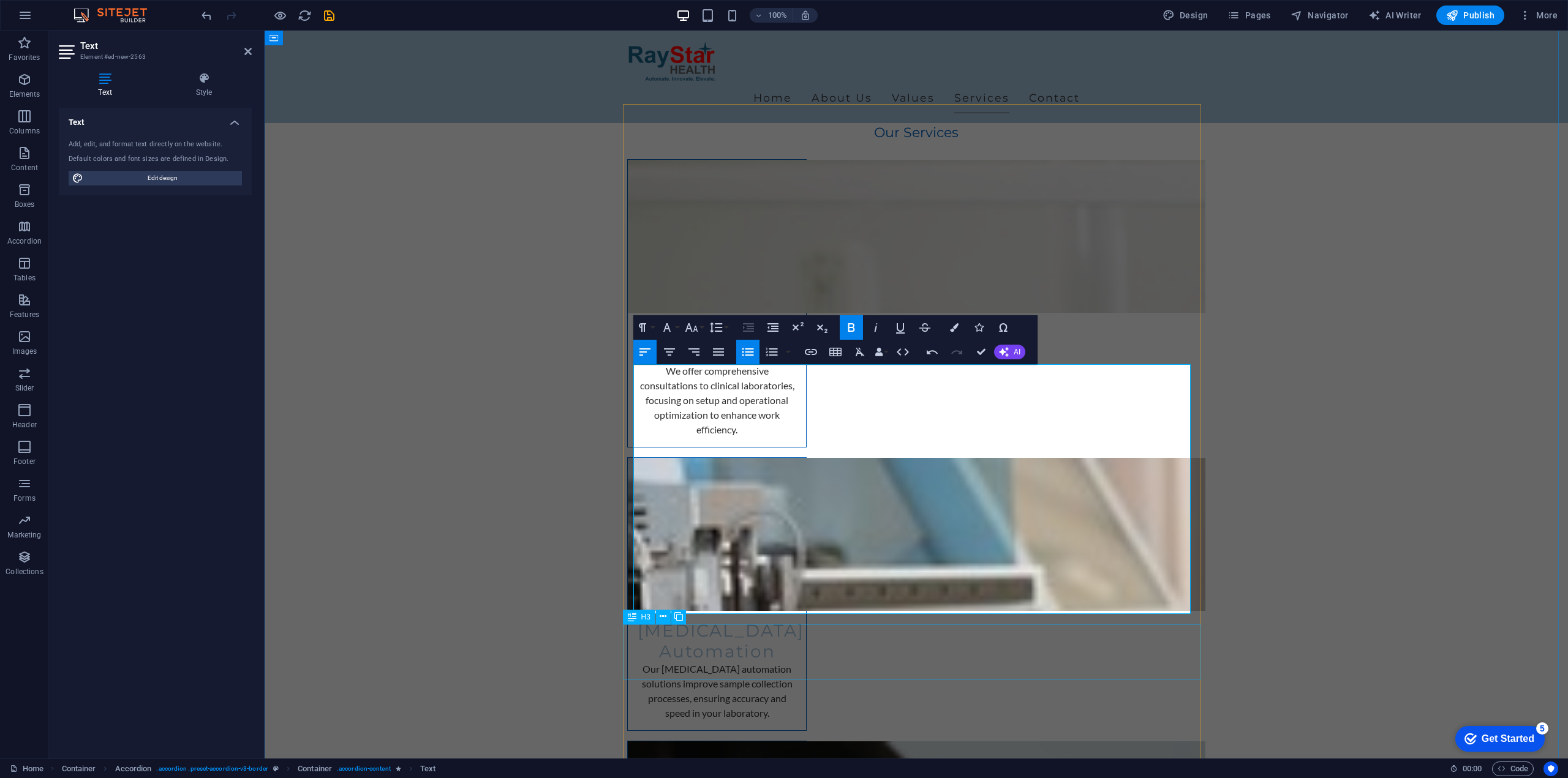
drag, startPoint x: 666, startPoint y: 385, endPoint x: 915, endPoint y: 653, distance: 365.8
click at [773, 351] on icon "button" at bounding box center [772, 352] width 15 height 15
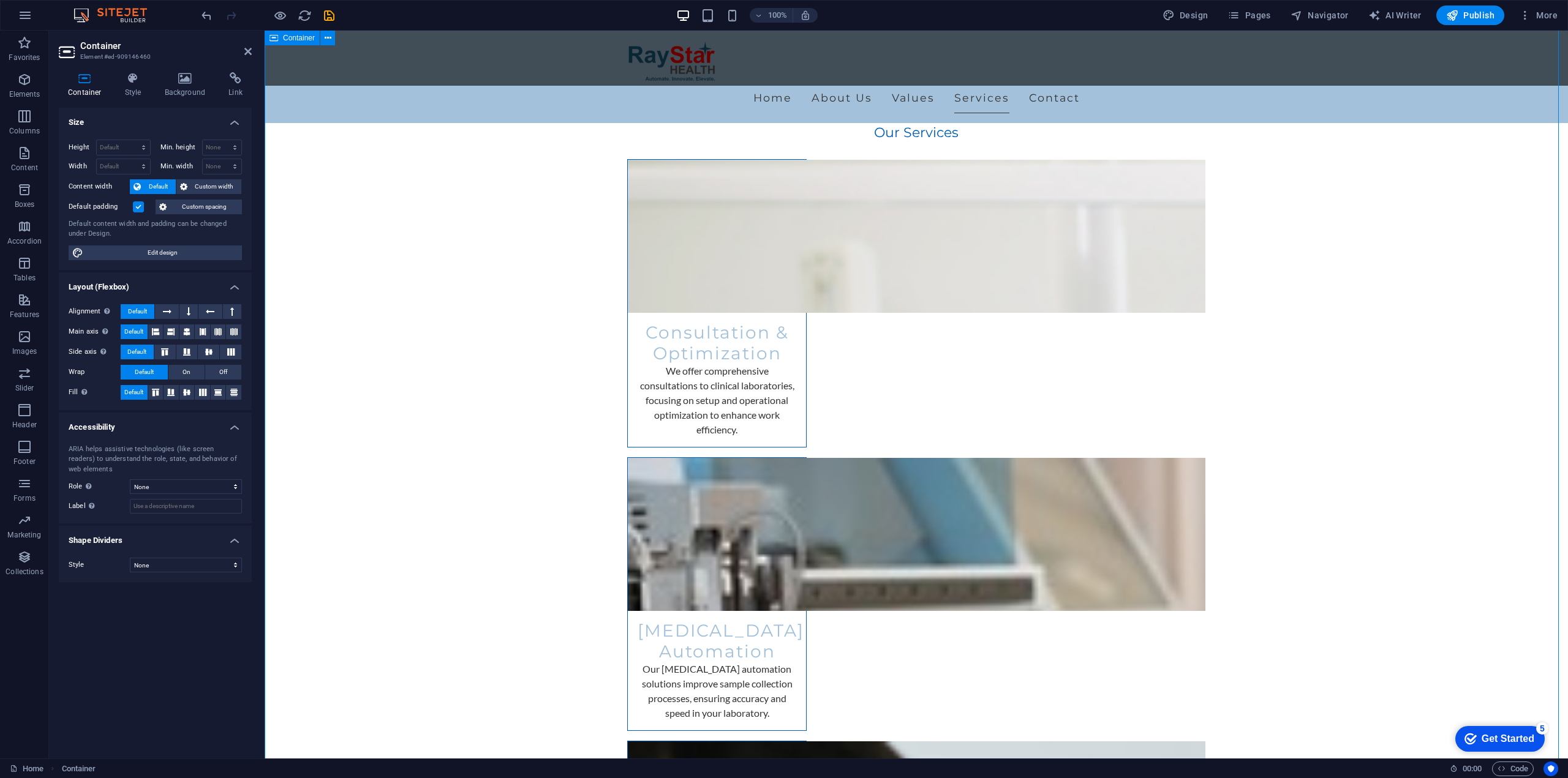
scroll to position [2096, 0]
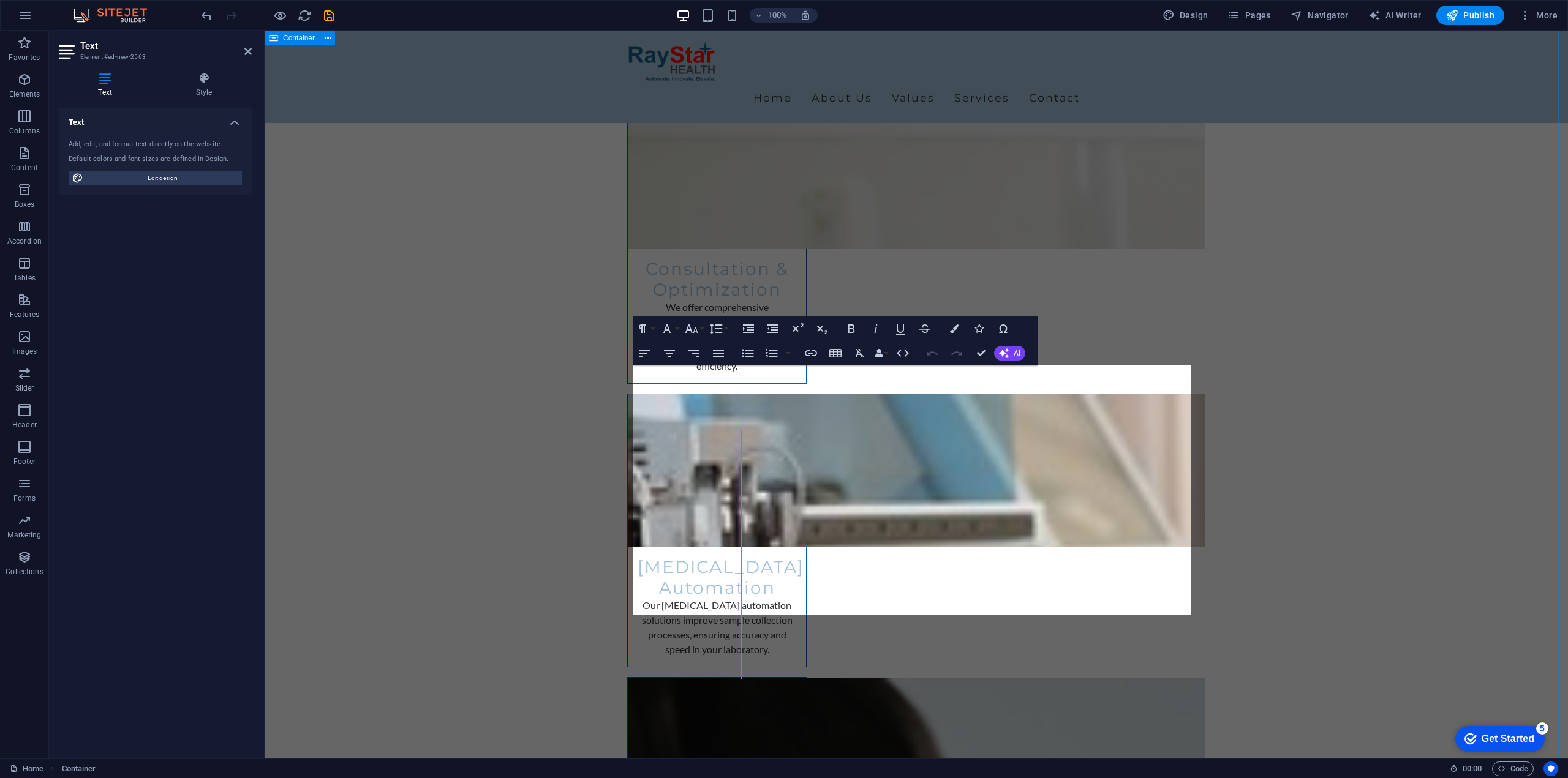
scroll to position [2095, 0]
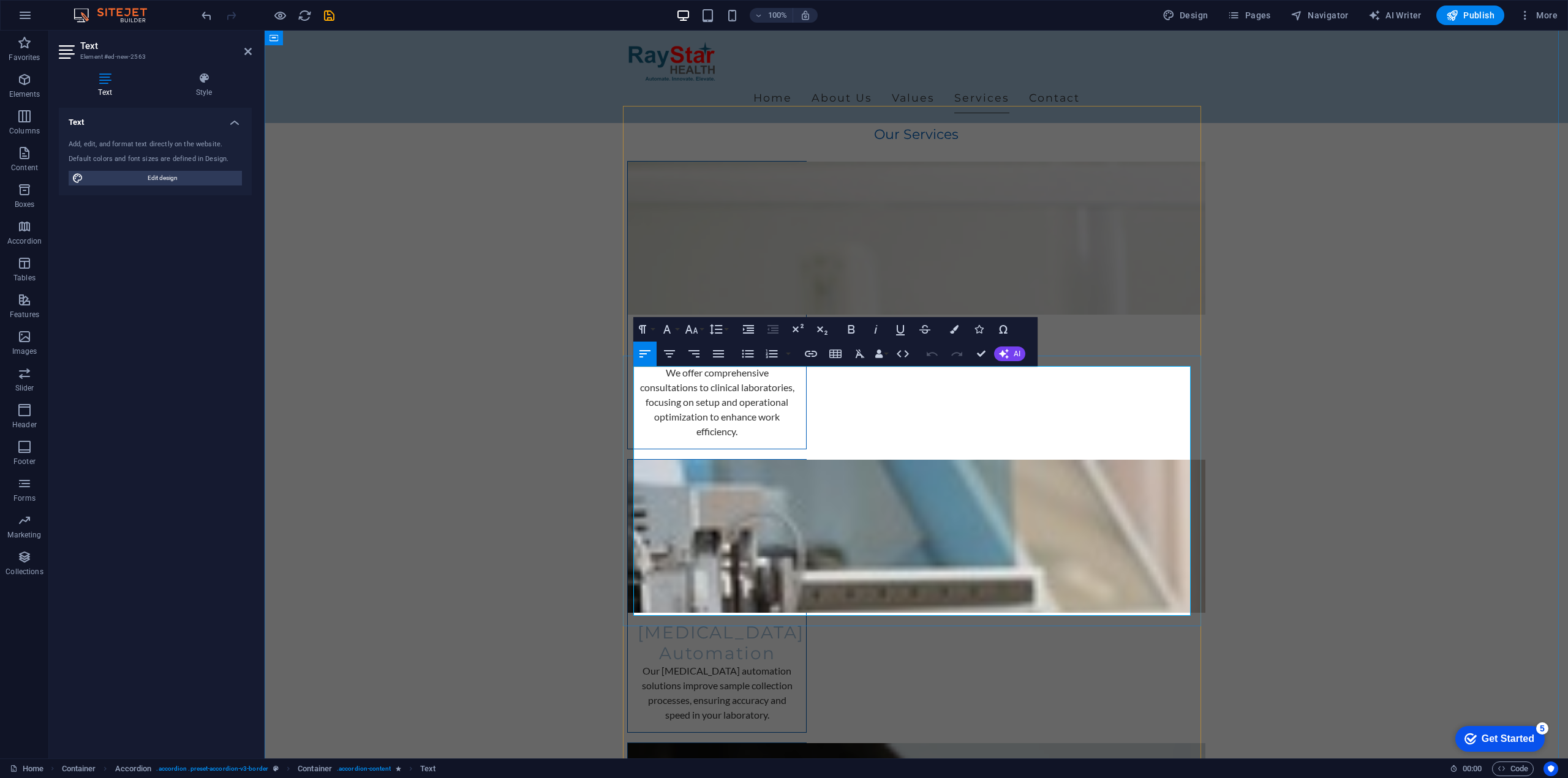
click at [952, 327] on icon "button" at bounding box center [954, 330] width 9 height 9
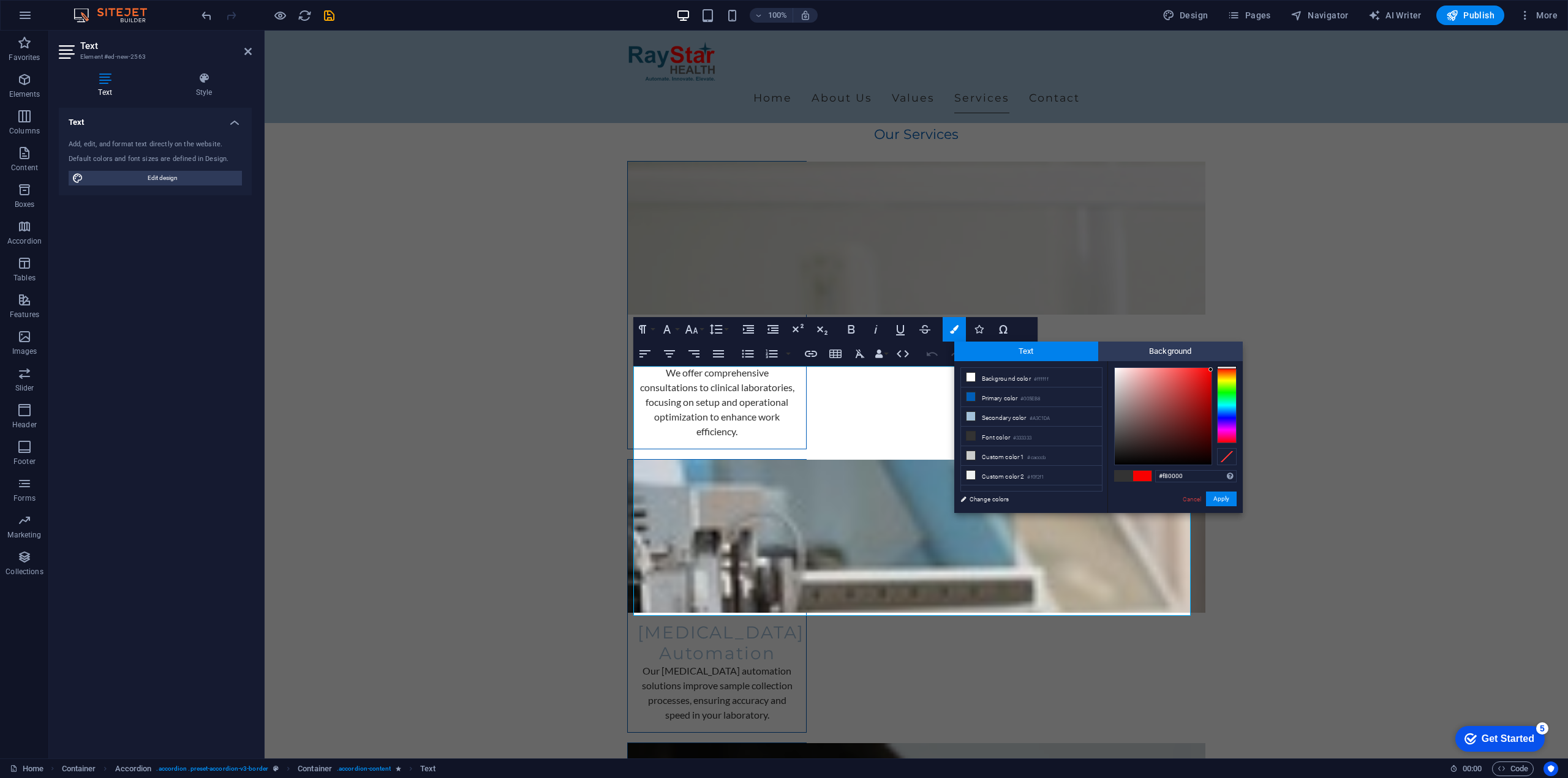
click at [1214, 370] on div at bounding box center [1175, 416] width 123 height 98
click at [1220, 501] on button "Apply" at bounding box center [1221, 499] width 30 height 15
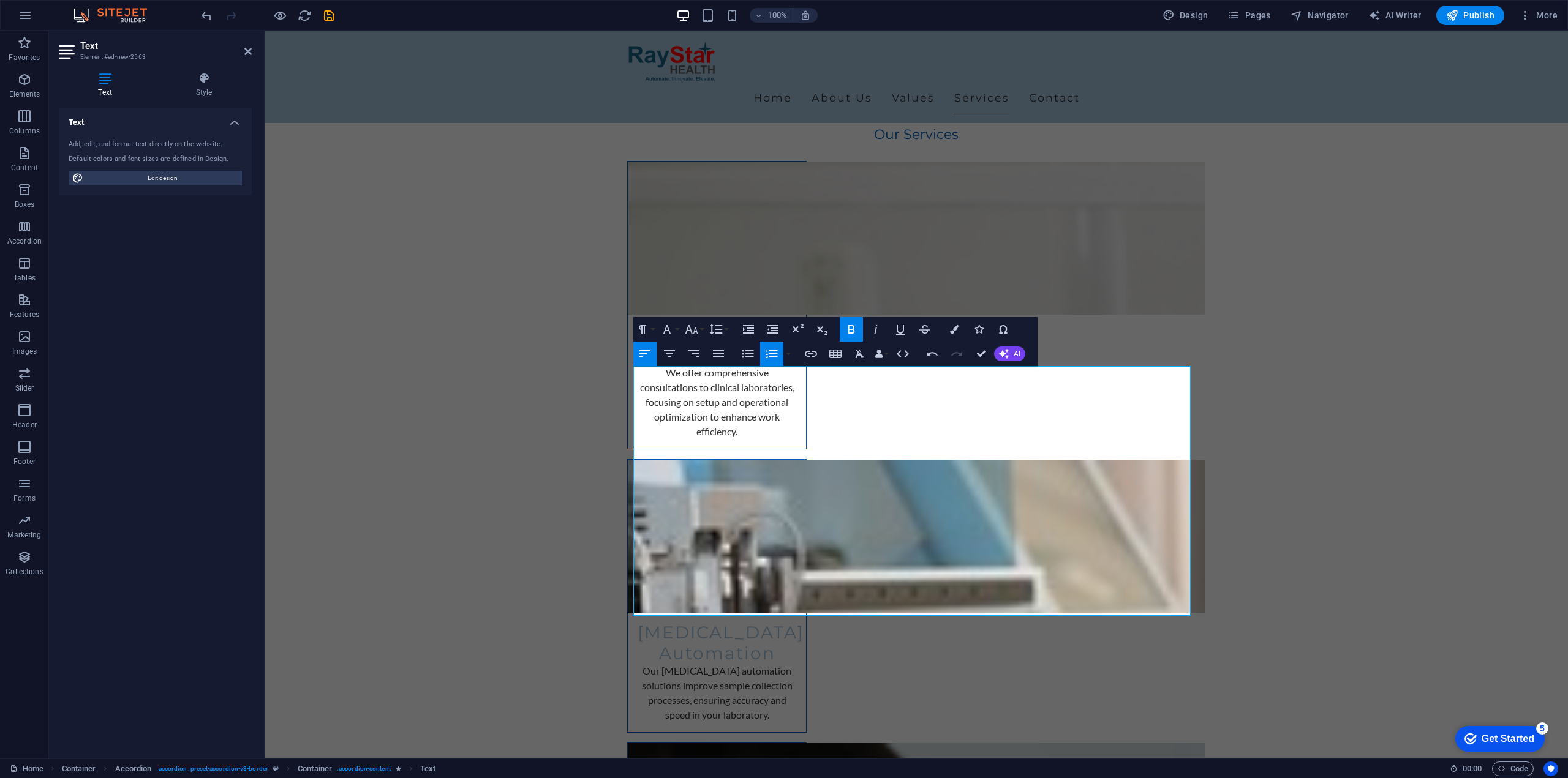
click at [842, 482] on div "Drag here to replace the existing content. Press “Ctrl” if you want to create a…" at bounding box center [916, 394] width 1304 height 728
drag, startPoint x: 784, startPoint y: 476, endPoint x: 643, endPoint y: 477, distance: 141.0
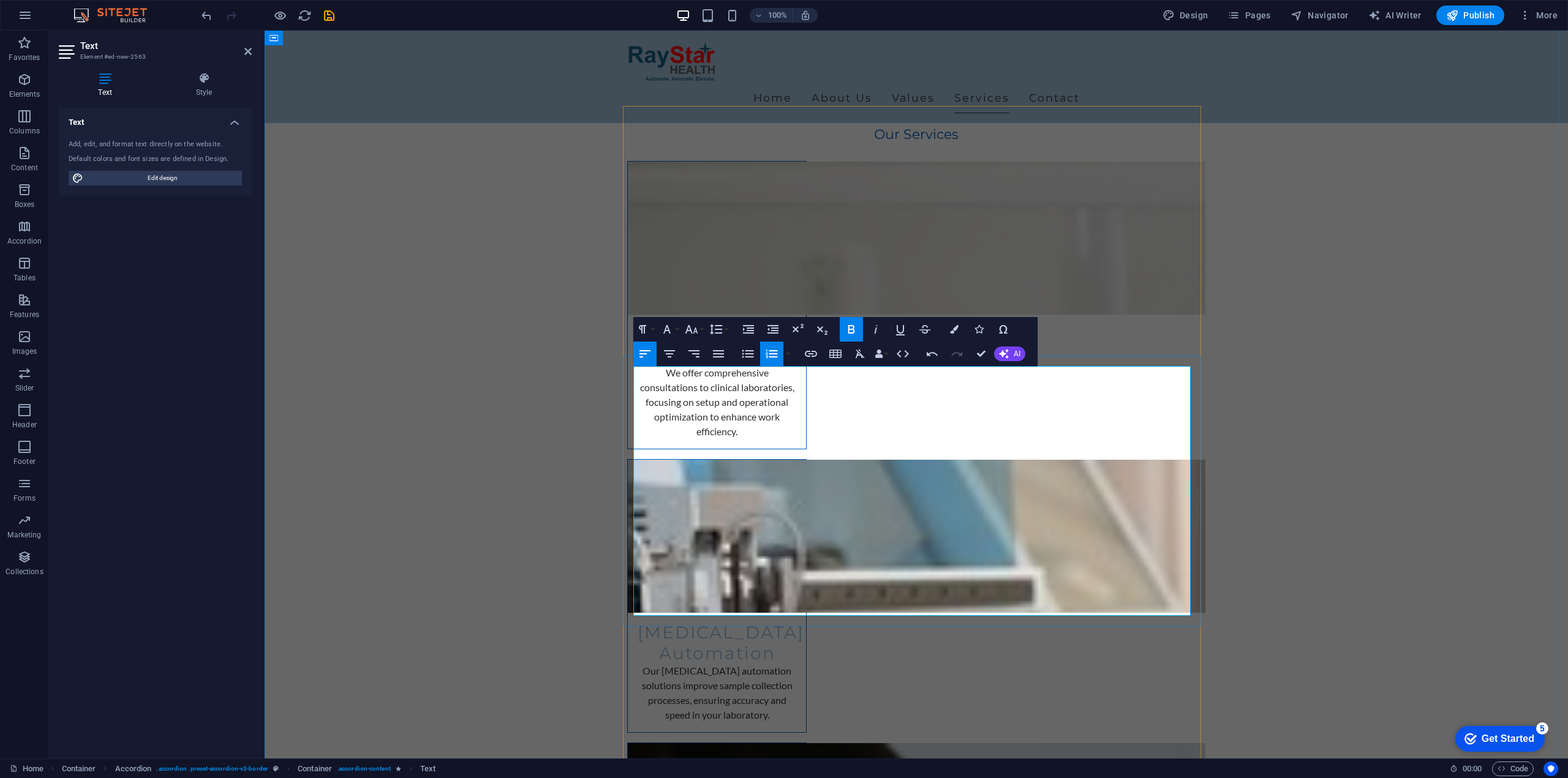
click at [955, 328] on icon "button" at bounding box center [954, 330] width 9 height 9
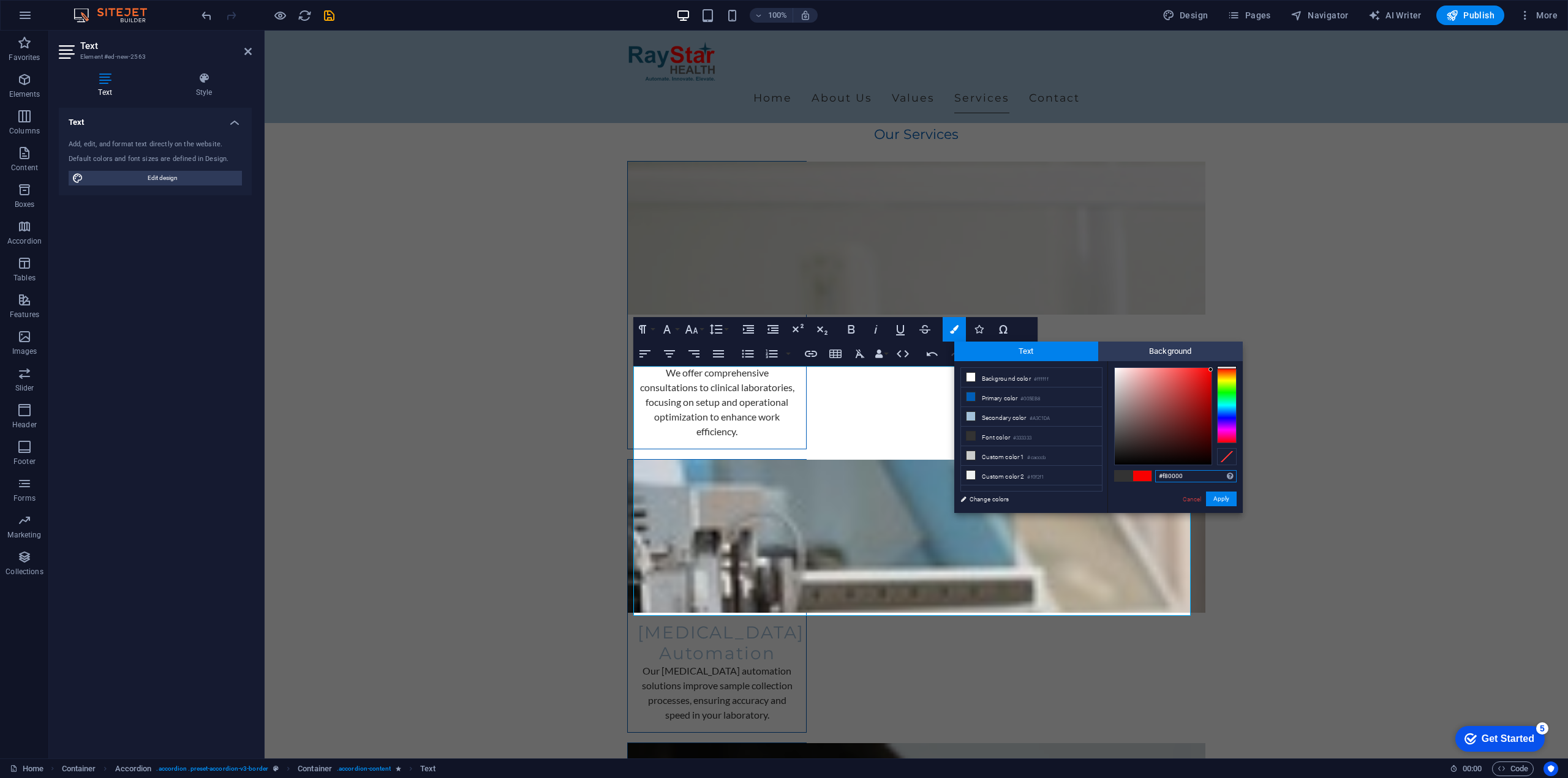
drag, startPoint x: 1200, startPoint y: 370, endPoint x: 1215, endPoint y: 370, distance: 15.0
click at [1215, 370] on div at bounding box center [1175, 416] width 123 height 98
click at [1221, 366] on div at bounding box center [1227, 367] width 19 height 3
click at [1220, 500] on button "Apply" at bounding box center [1221, 499] width 30 height 15
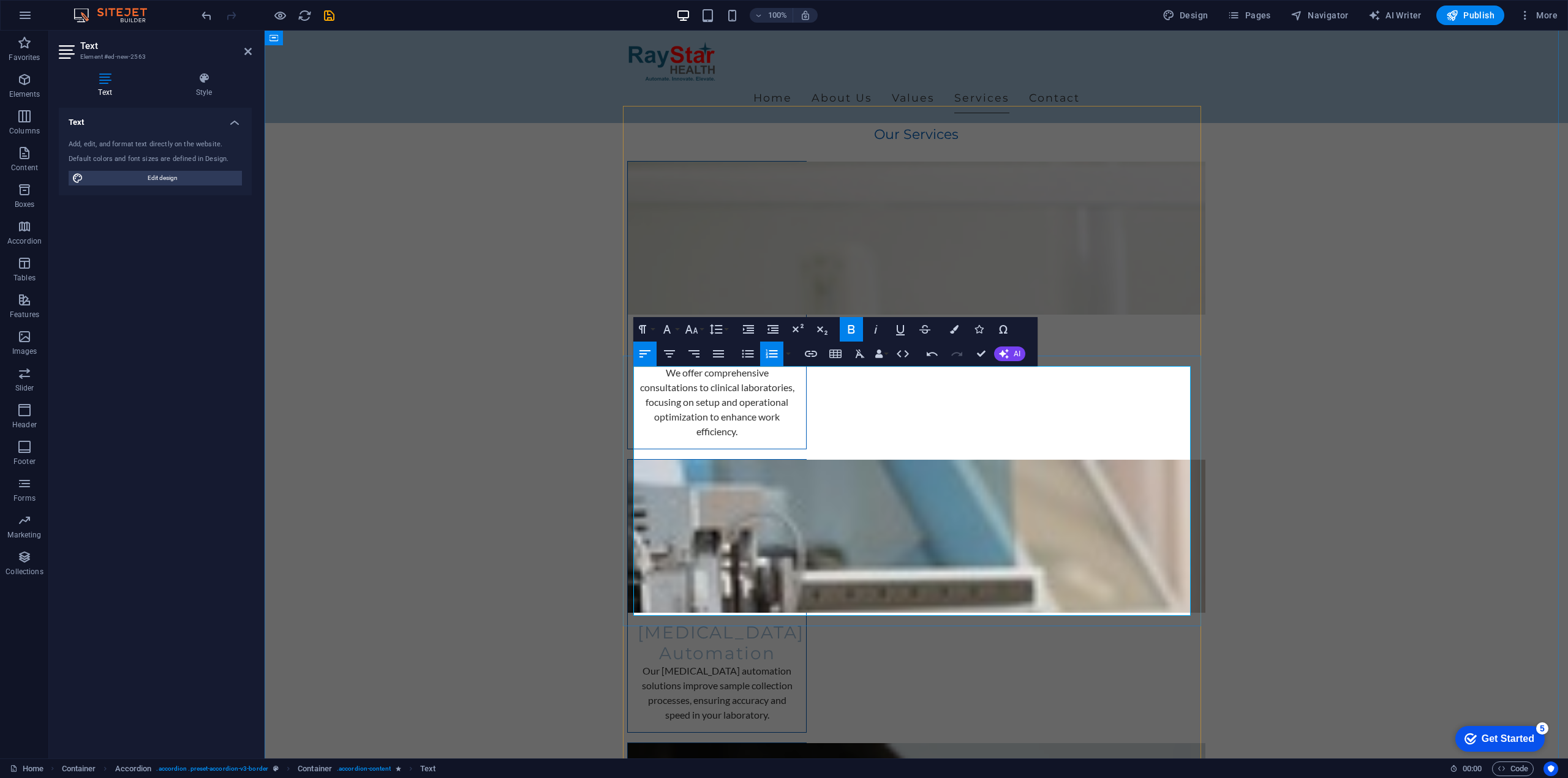
click at [951, 328] on icon "button" at bounding box center [954, 330] width 9 height 9
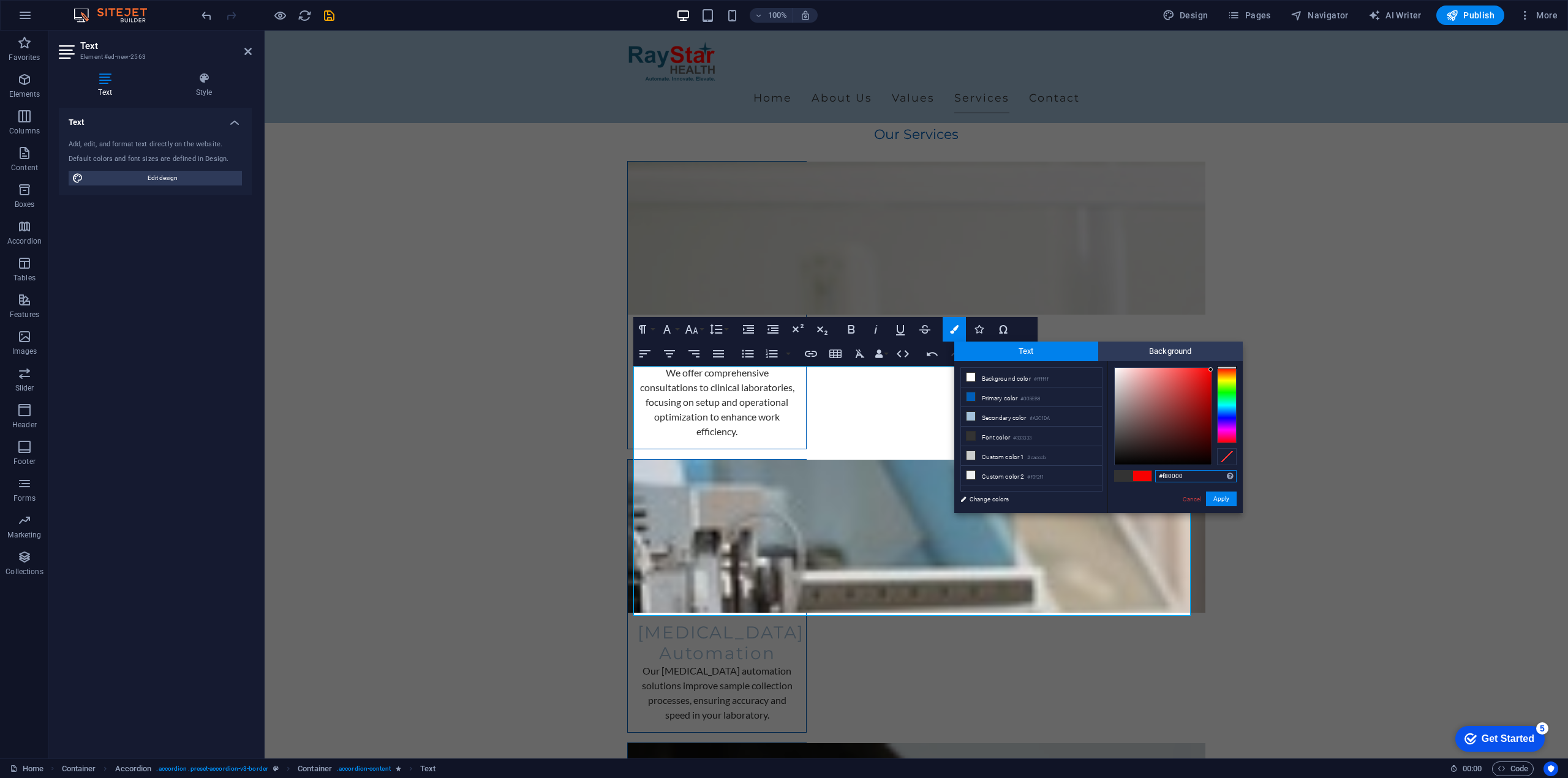
drag, startPoint x: 1206, startPoint y: 370, endPoint x: 1216, endPoint y: 370, distance: 10.0
click at [1216, 370] on div at bounding box center [1175, 416] width 123 height 98
click at [1210, 368] on div at bounding box center [1210, 367] width 4 height 4
click at [1212, 368] on div at bounding box center [1175, 416] width 123 height 98
click at [1209, 370] on div at bounding box center [1163, 416] width 97 height 97
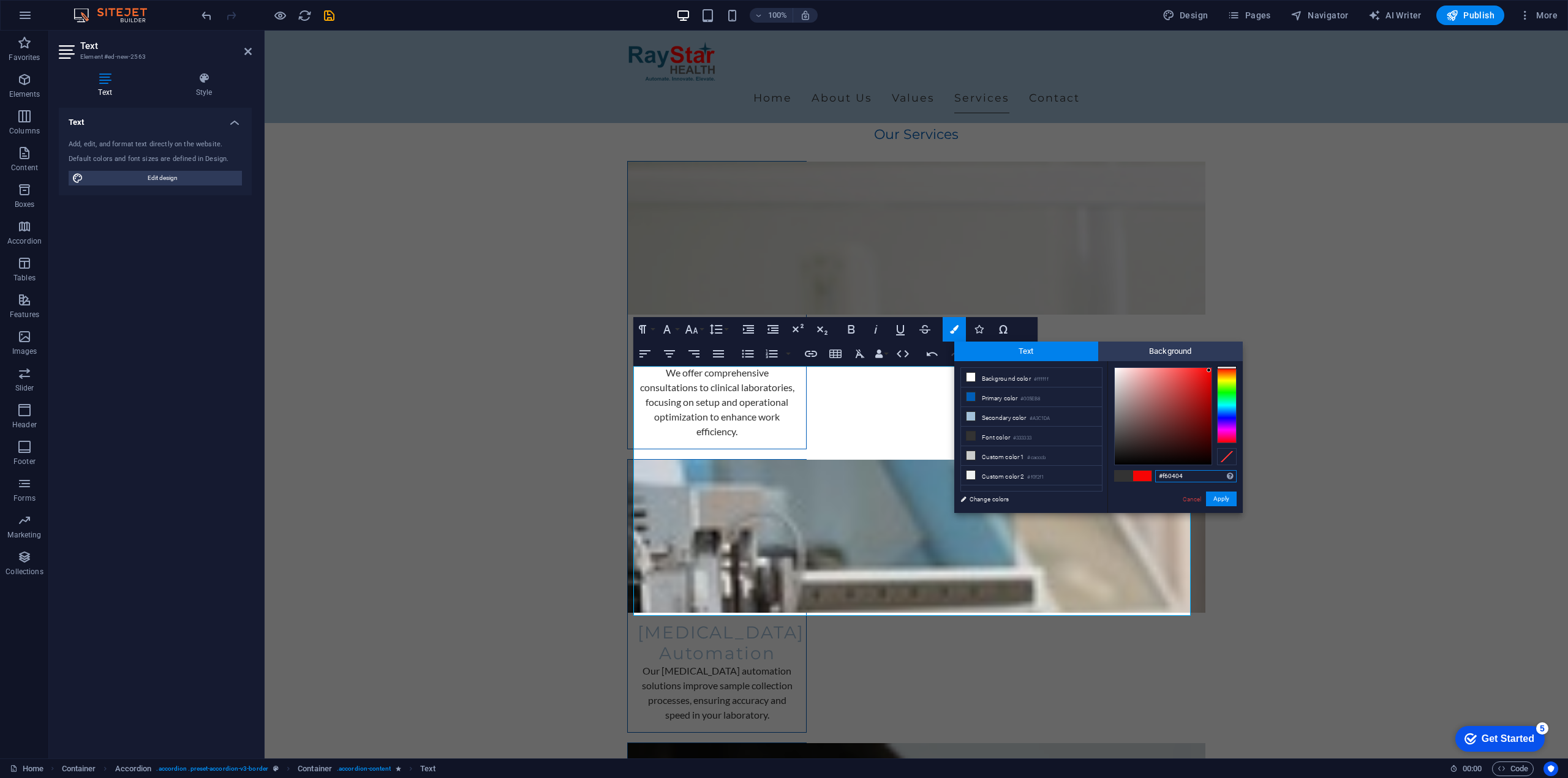
click at [1165, 477] on input "#f60404" at bounding box center [1196, 476] width 82 height 12
click at [1220, 501] on button "Apply" at bounding box center [1221, 499] width 30 height 15
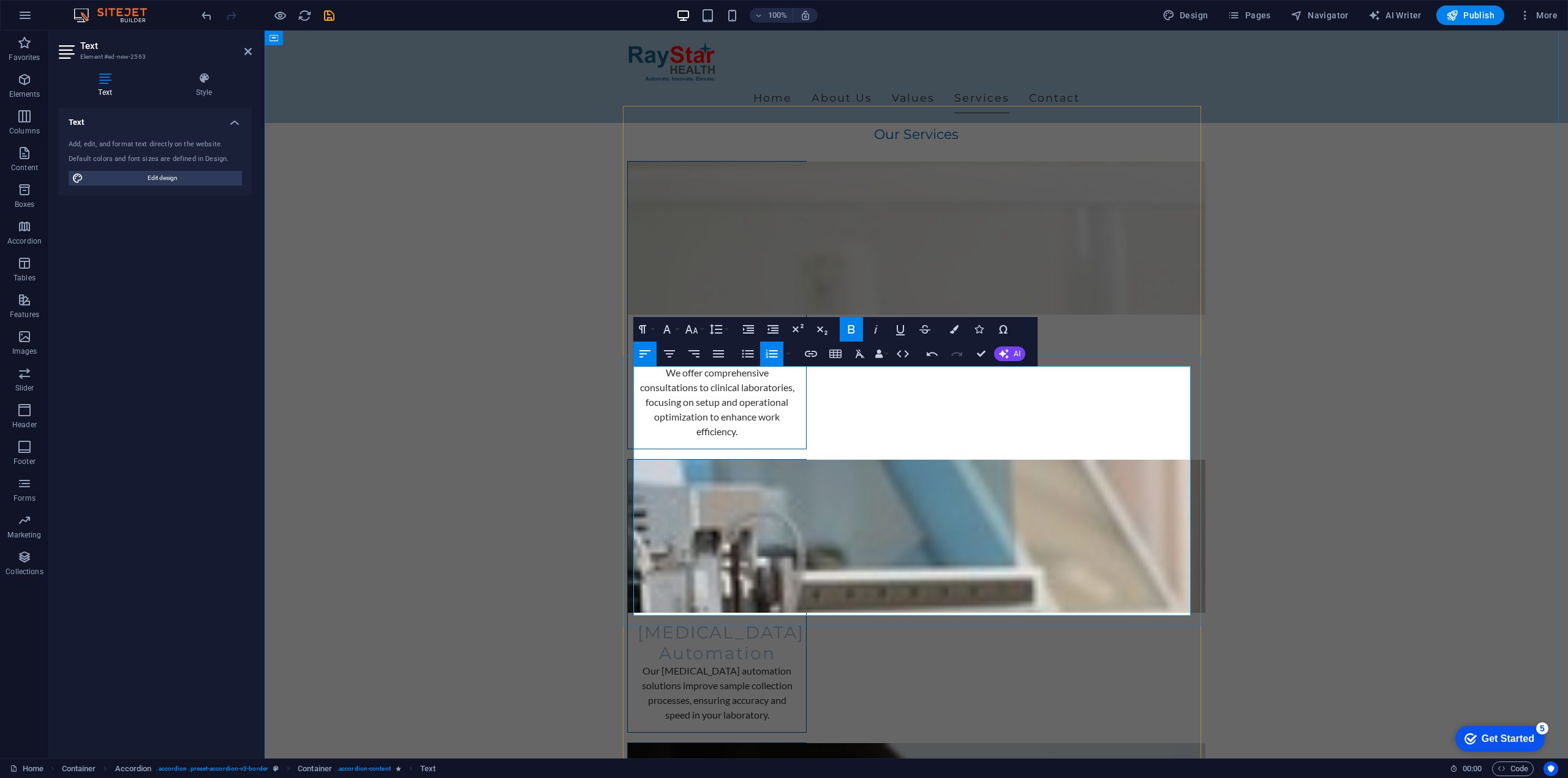
click at [953, 330] on icon "button" at bounding box center [954, 330] width 9 height 9
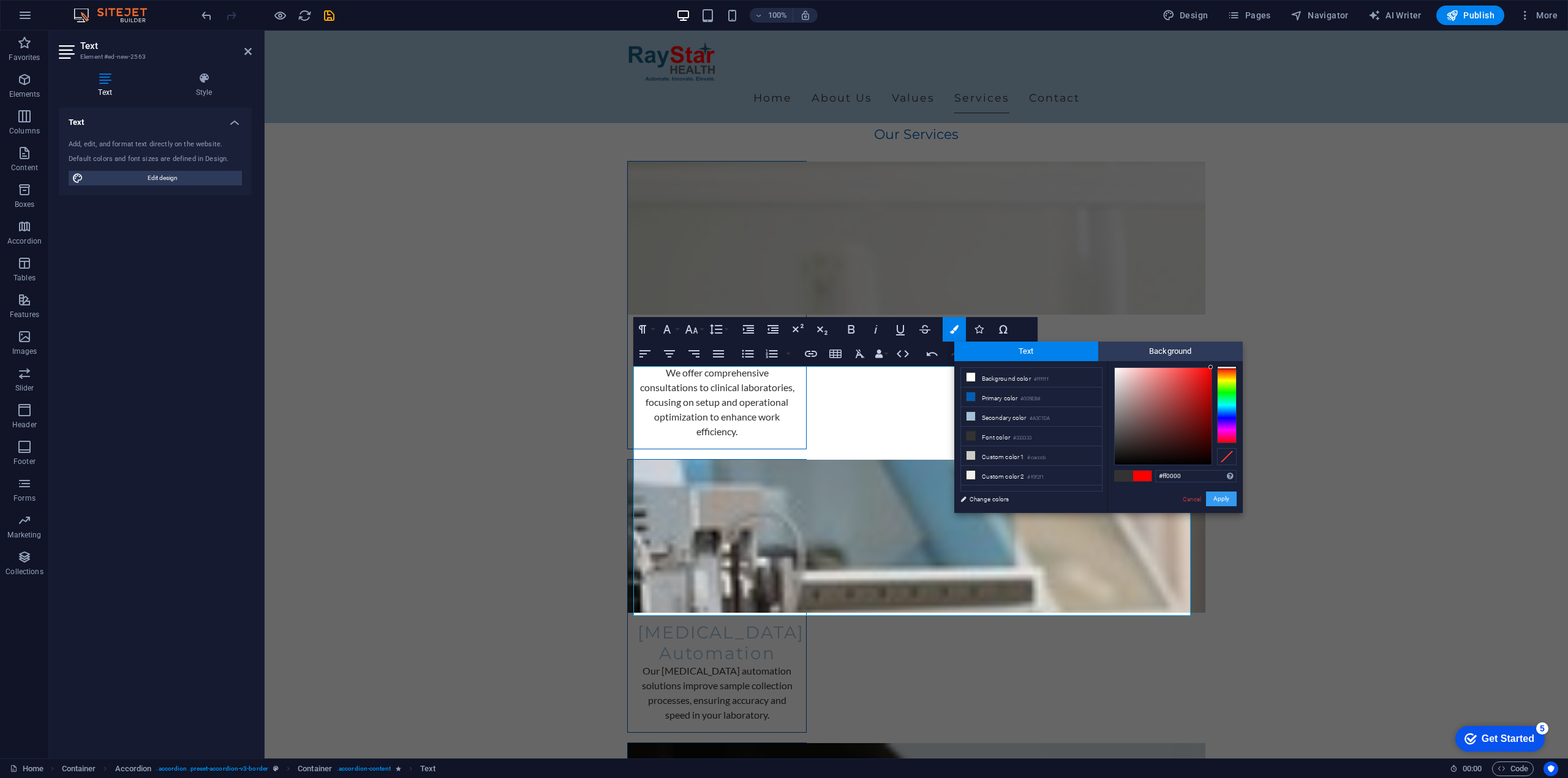
click at [1210, 496] on button "Apply" at bounding box center [1221, 499] width 30 height 15
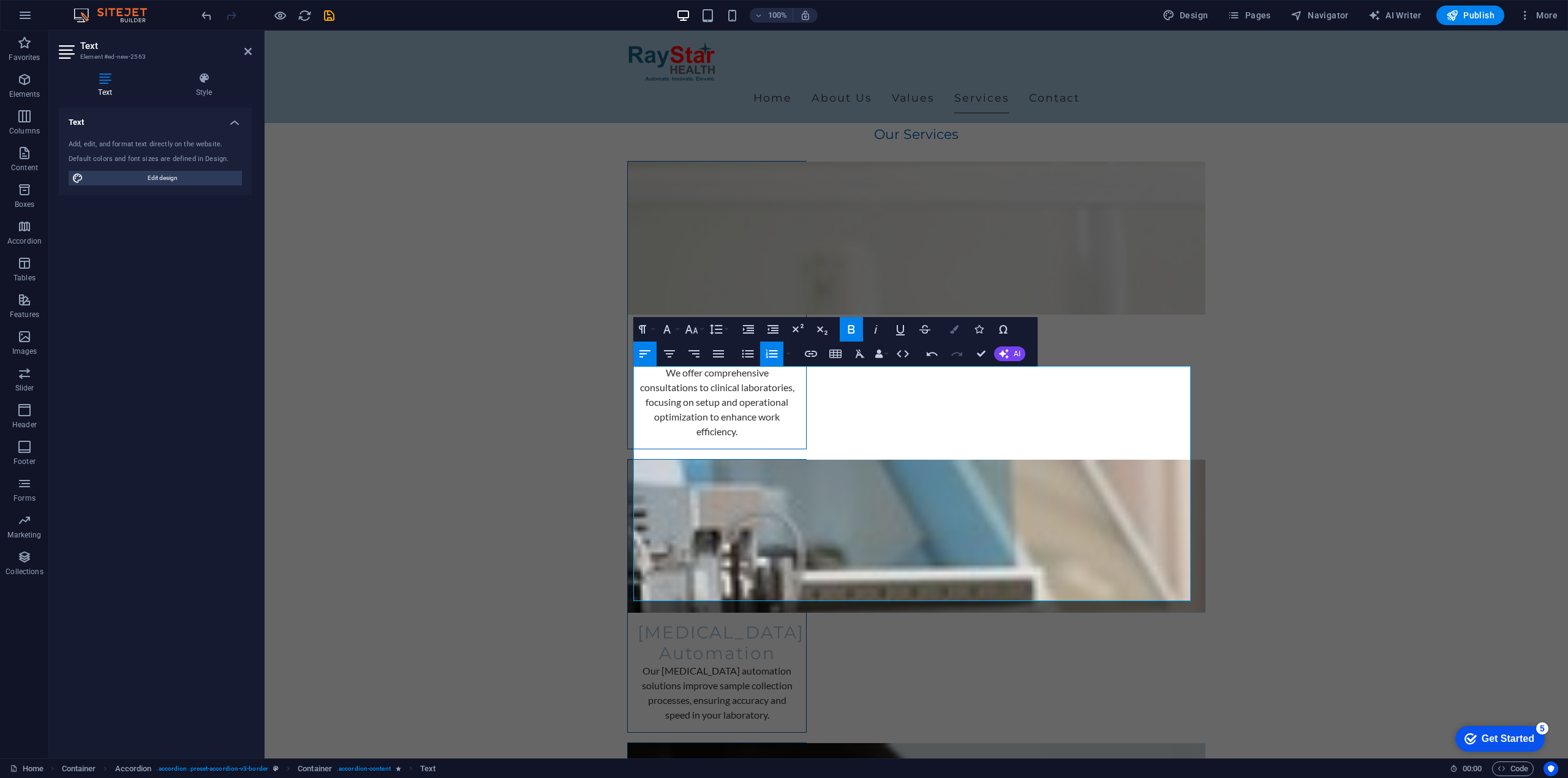
click at [955, 330] on icon "button" at bounding box center [954, 330] width 9 height 9
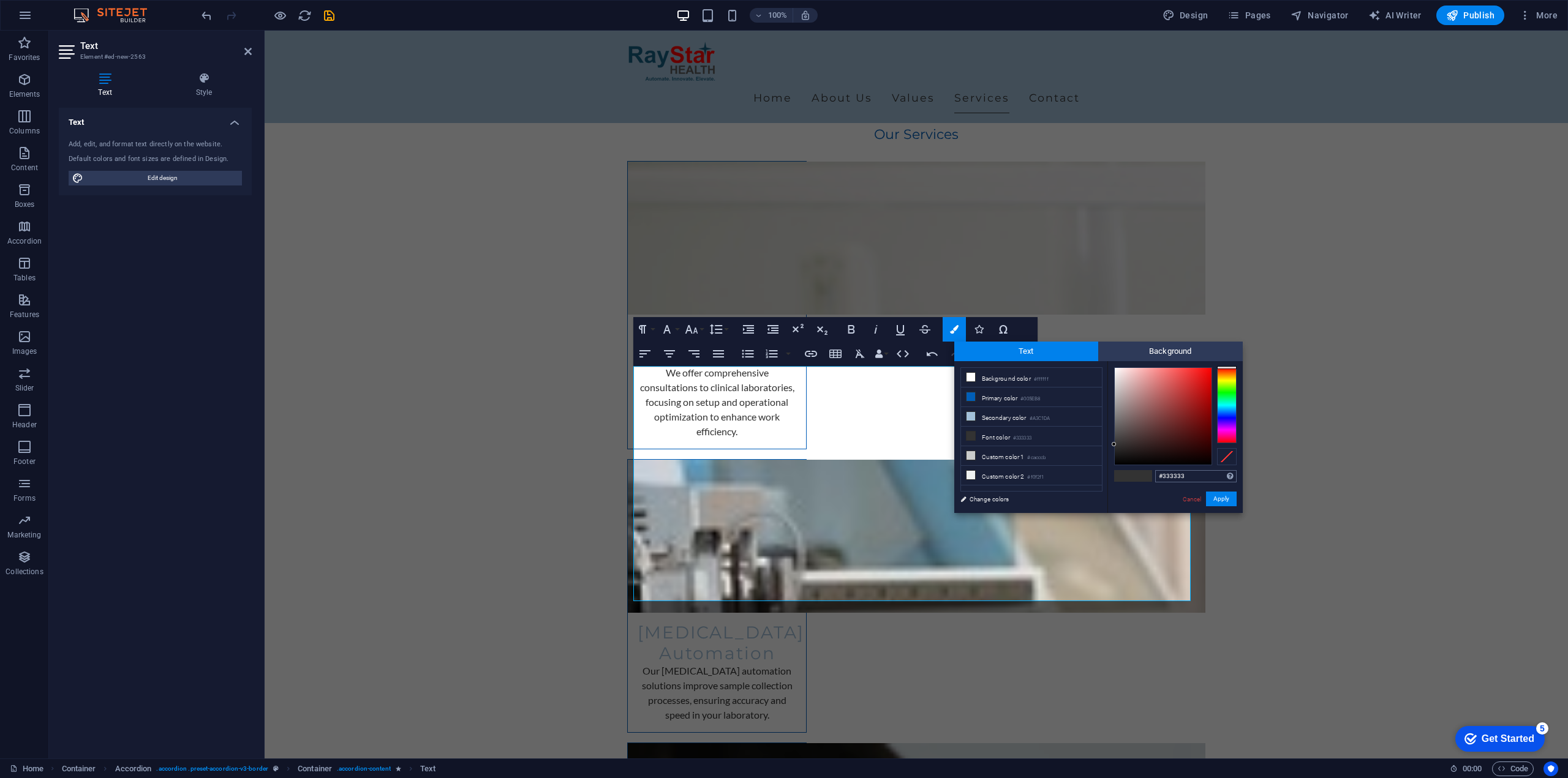
type input "#ff0000"
click at [1214, 497] on button "Apply" at bounding box center [1221, 499] width 30 height 15
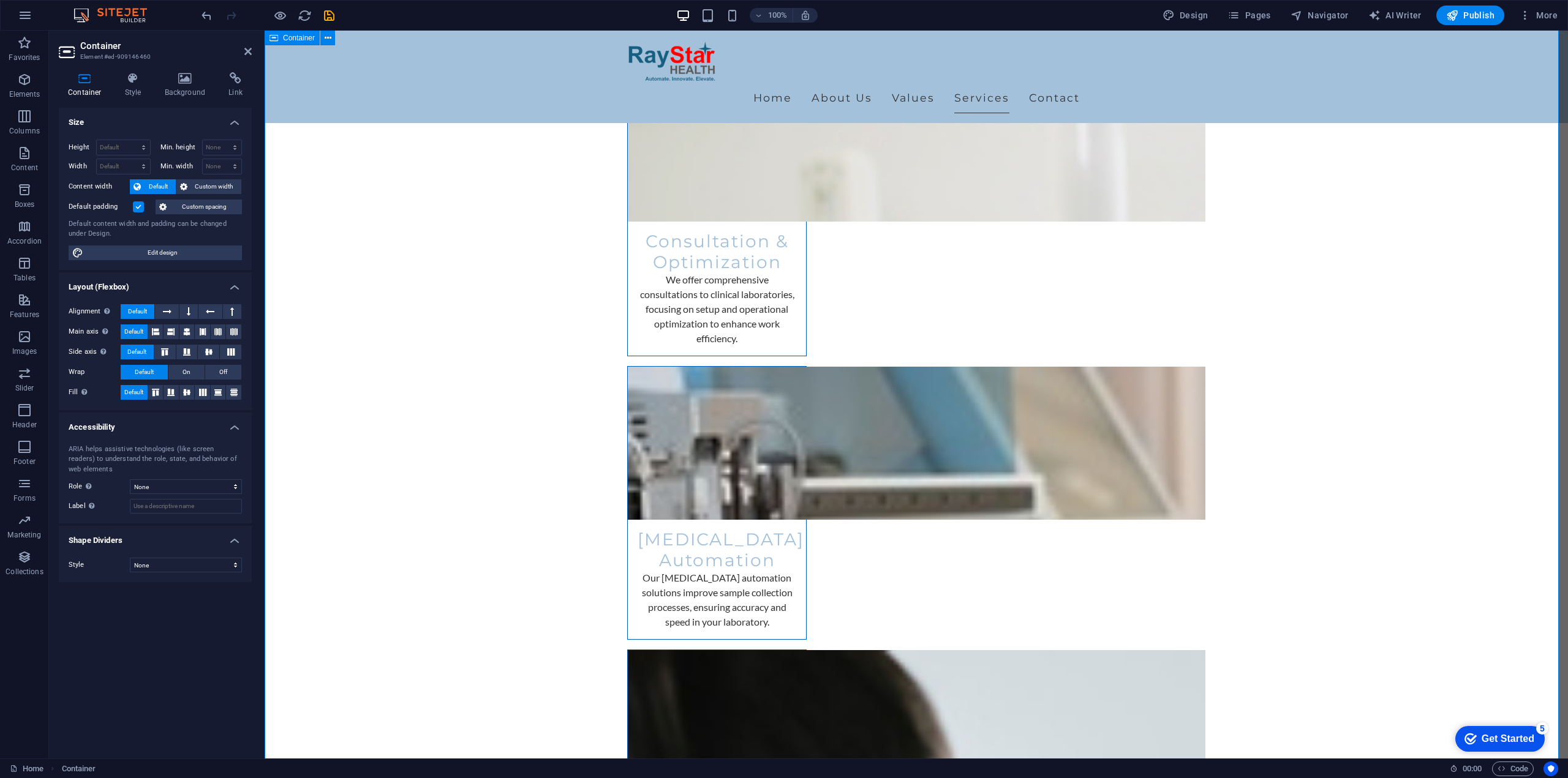
scroll to position [2216, 0]
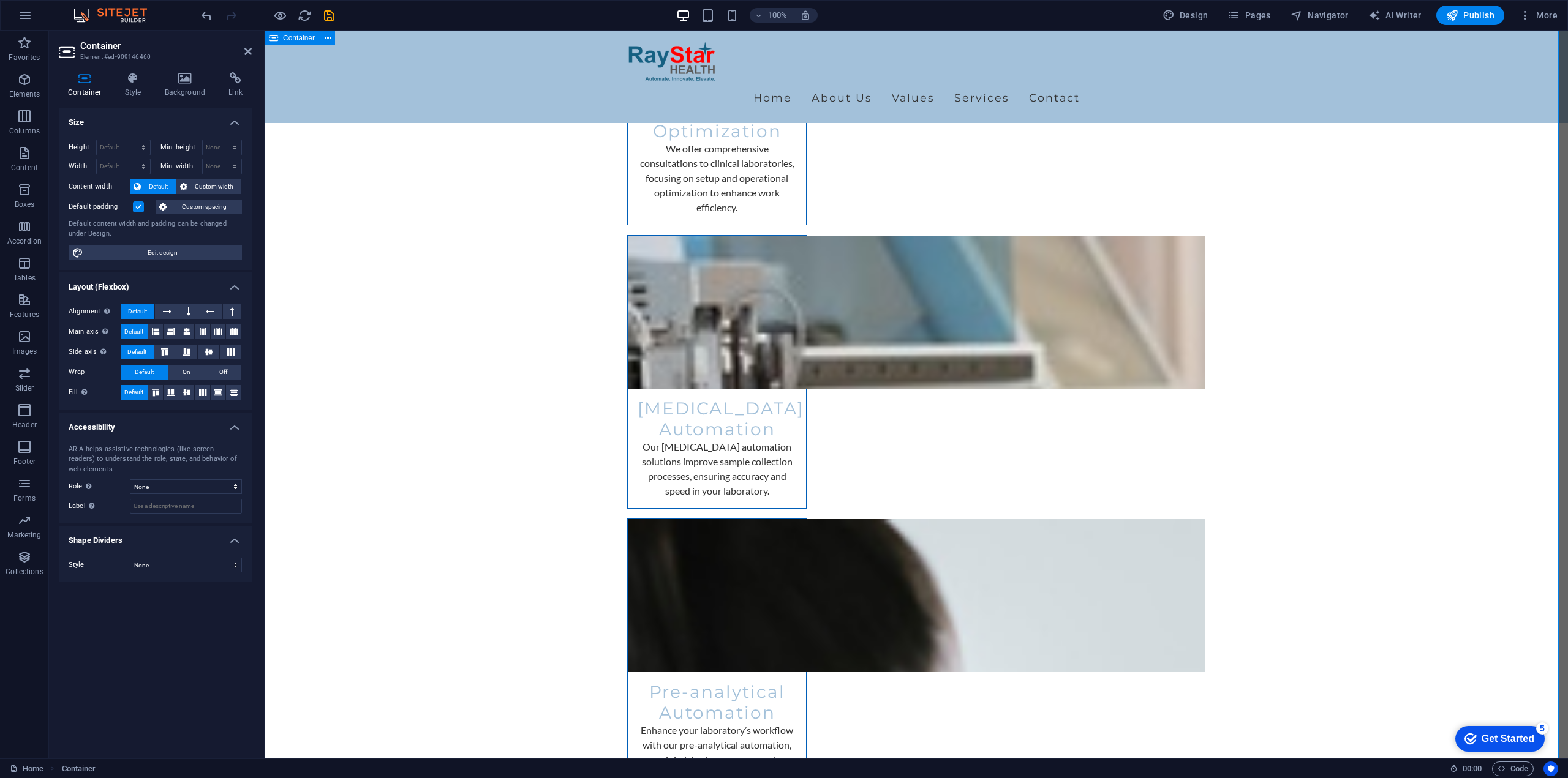
scroll to position [2338, 0]
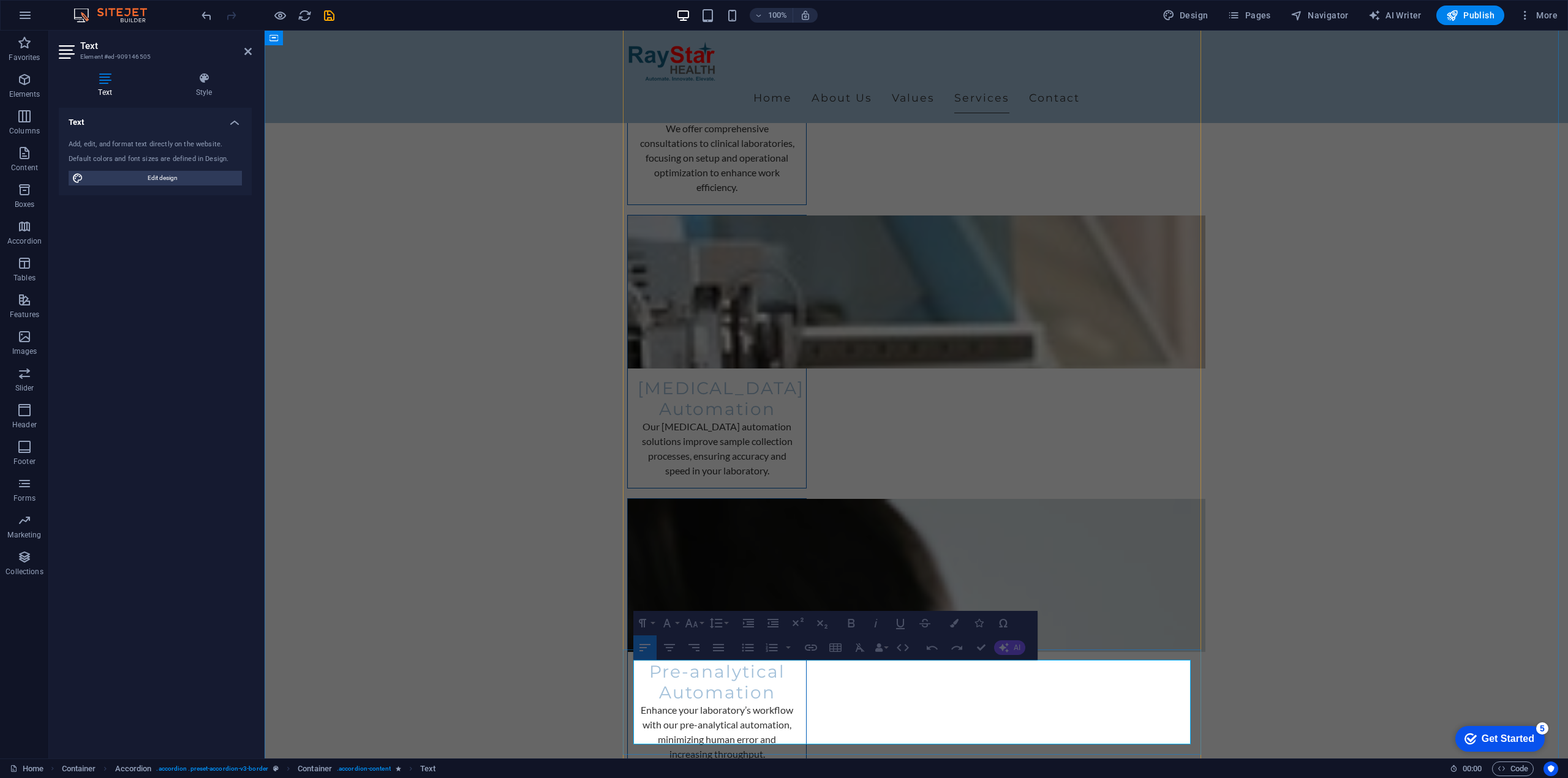
drag, startPoint x: 645, startPoint y: 673, endPoint x: 1150, endPoint y: 735, distance: 508.8
click at [876, 660] on icon "button" at bounding box center [874, 658] width 12 height 9
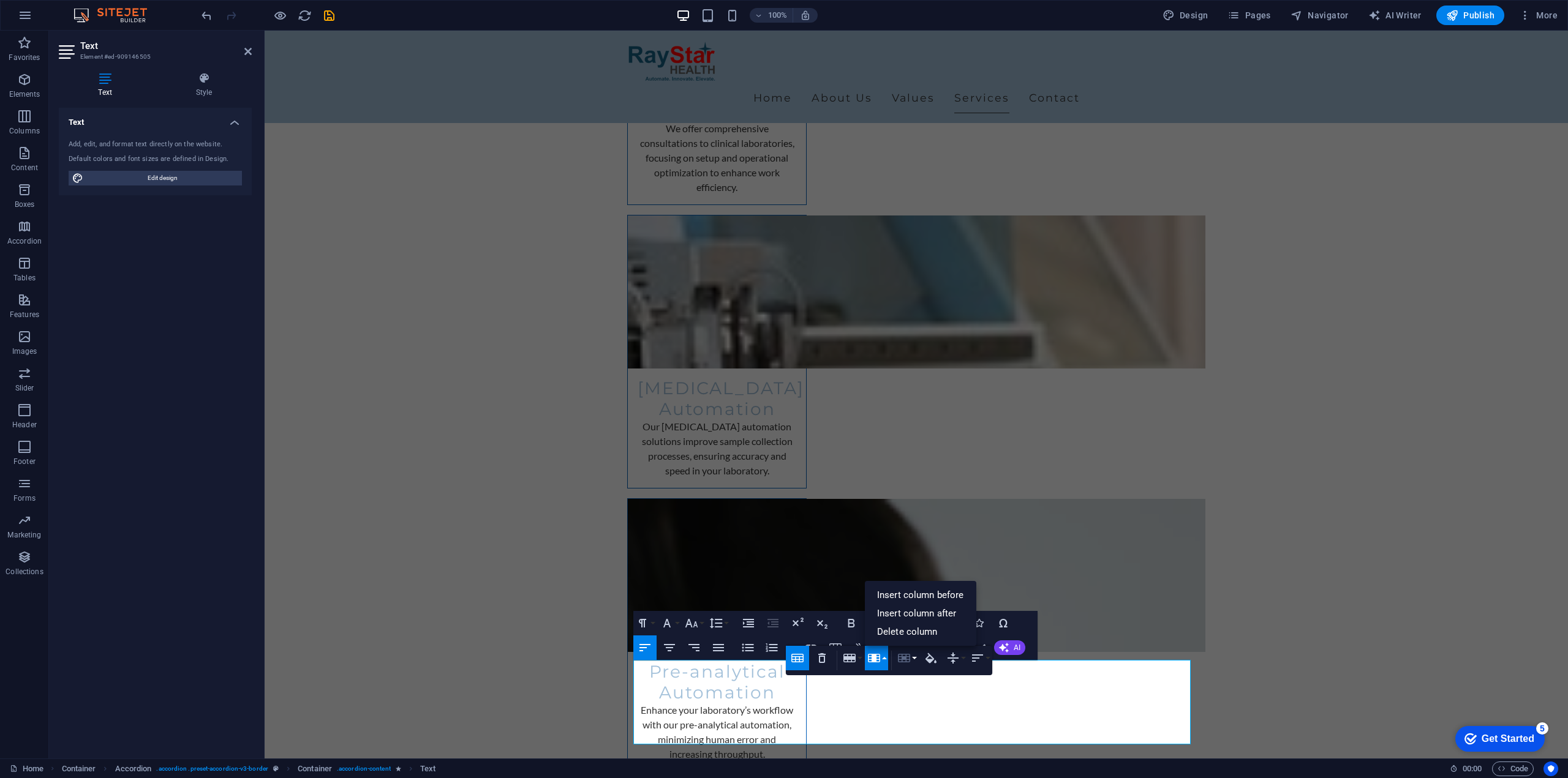
click at [911, 661] on button "Cell" at bounding box center [906, 658] width 23 height 24
click at [955, 658] on icon "button" at bounding box center [953, 658] width 11 height 11
click at [796, 658] on icon "button" at bounding box center [798, 658] width 15 height 15
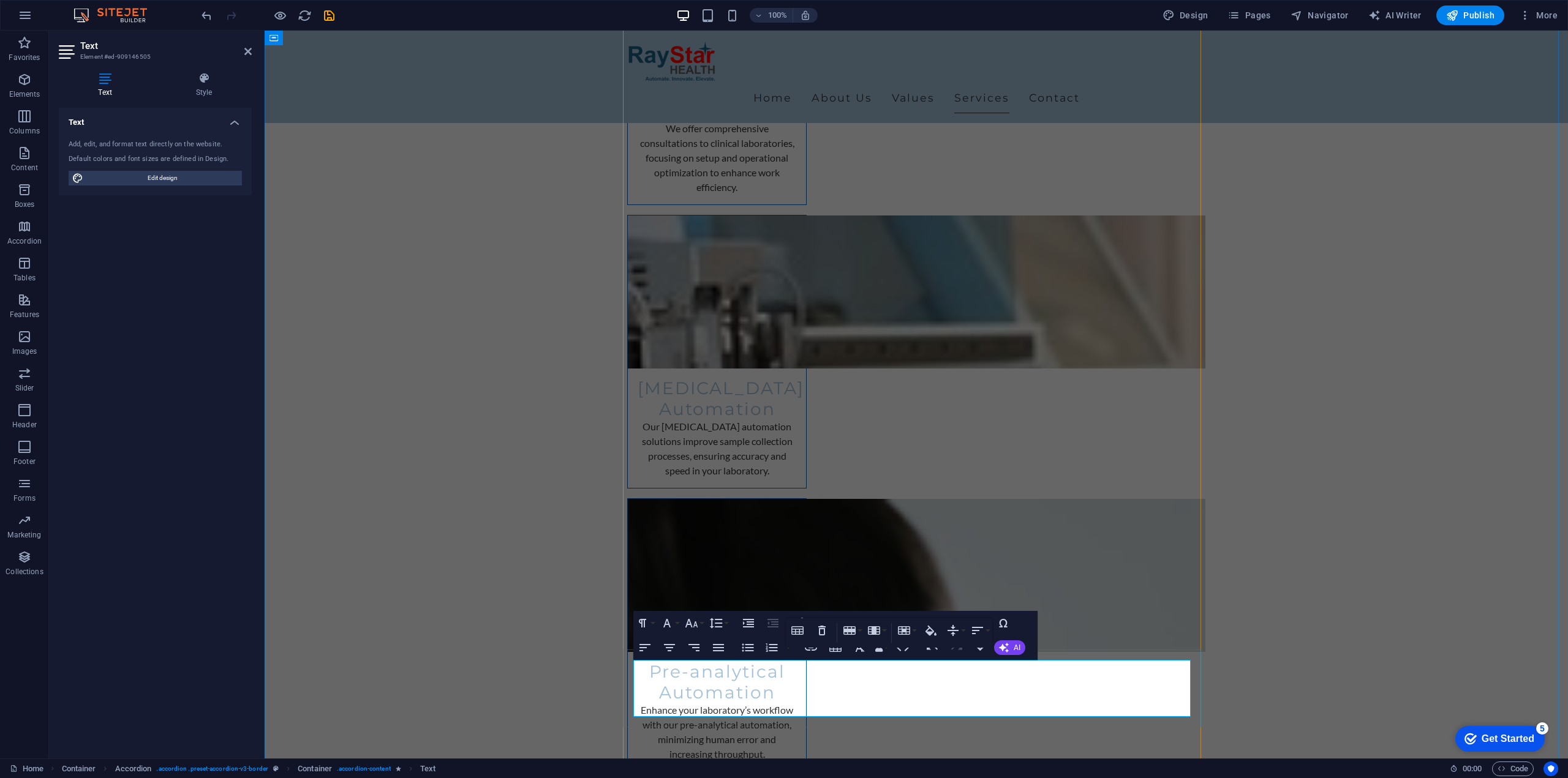
click at [154, 177] on span "Edit design" at bounding box center [163, 178] width 152 height 15
select select "px"
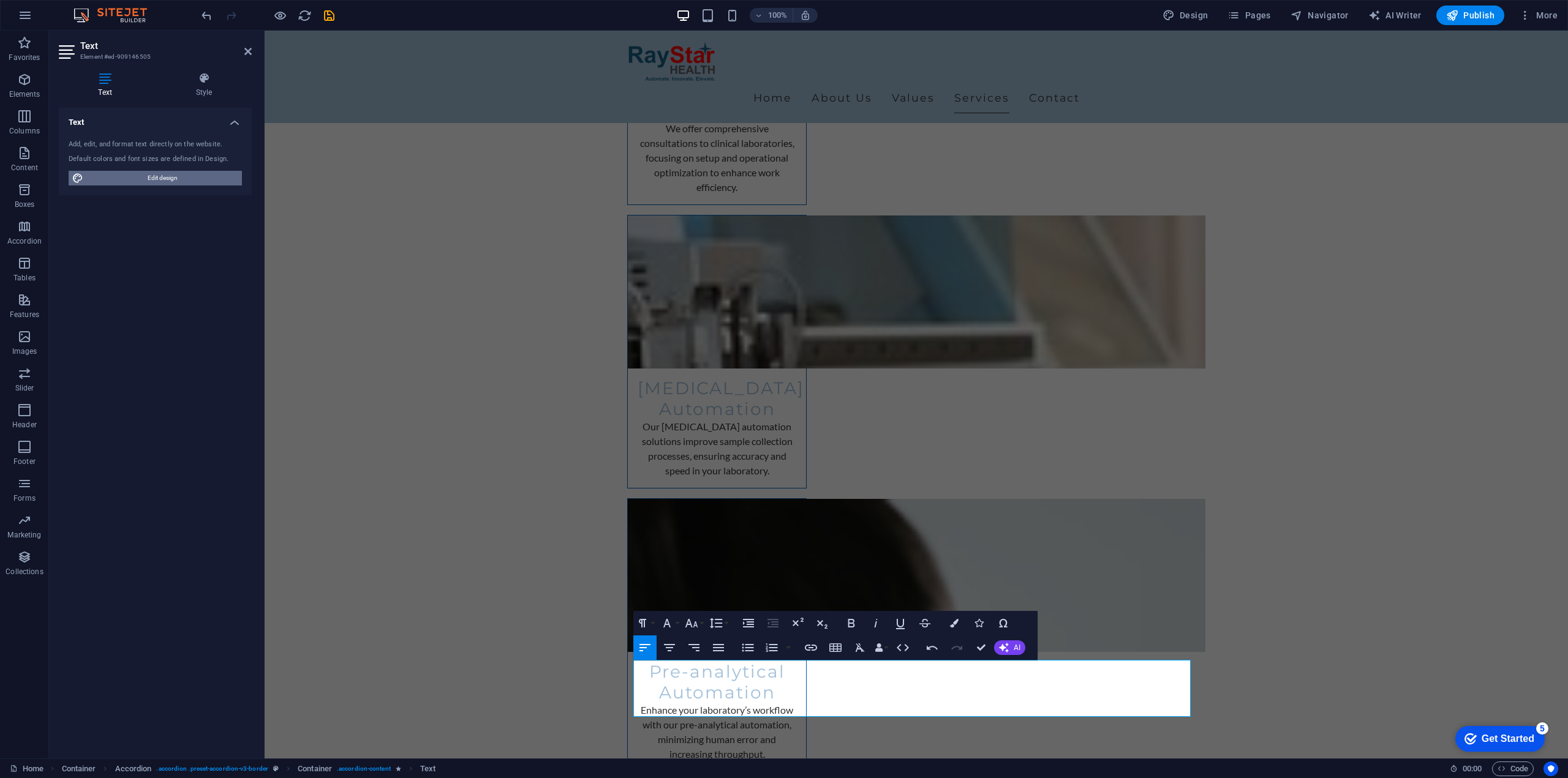
select select "200"
select select "px"
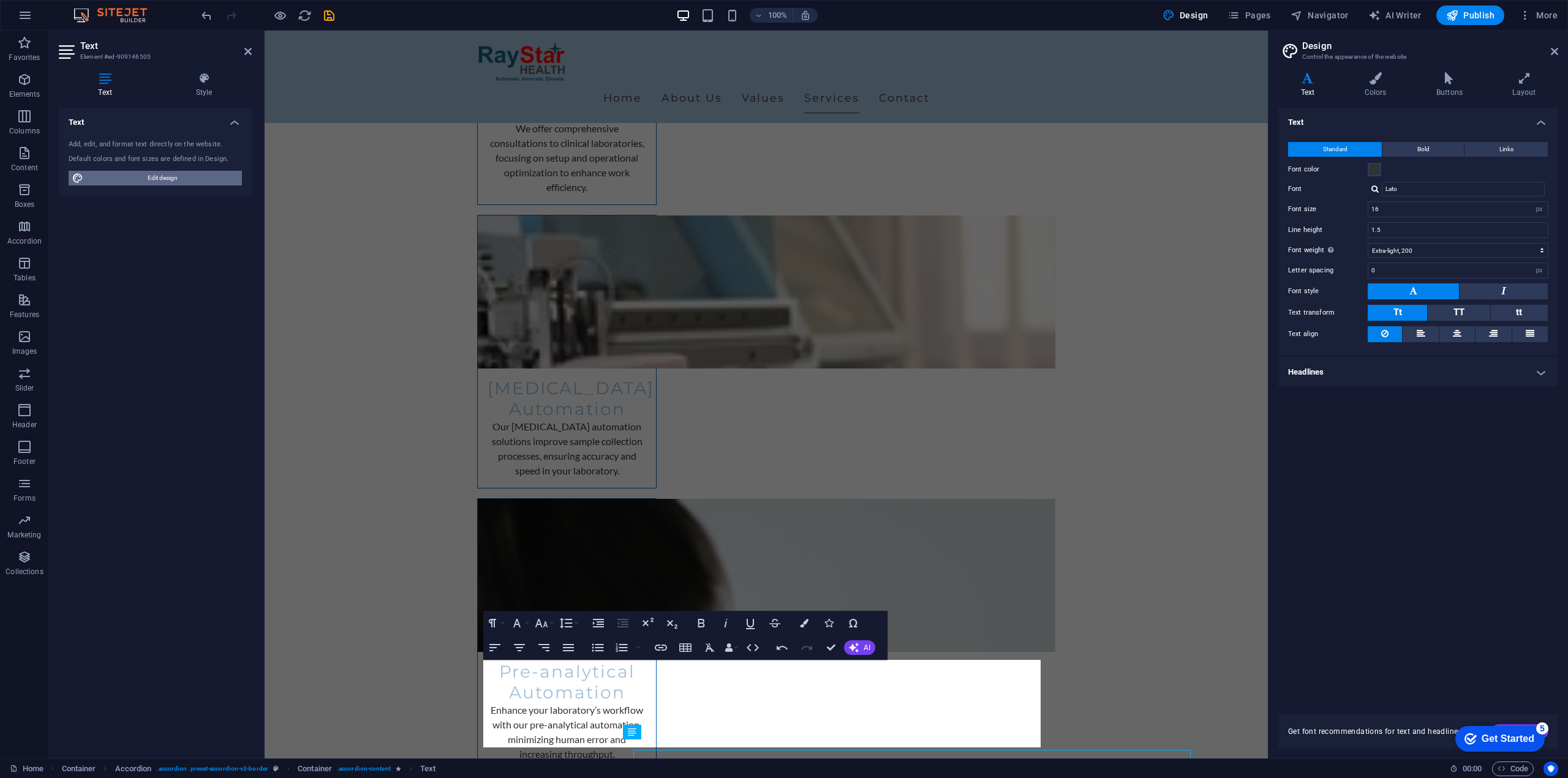
scroll to position [2249, 0]
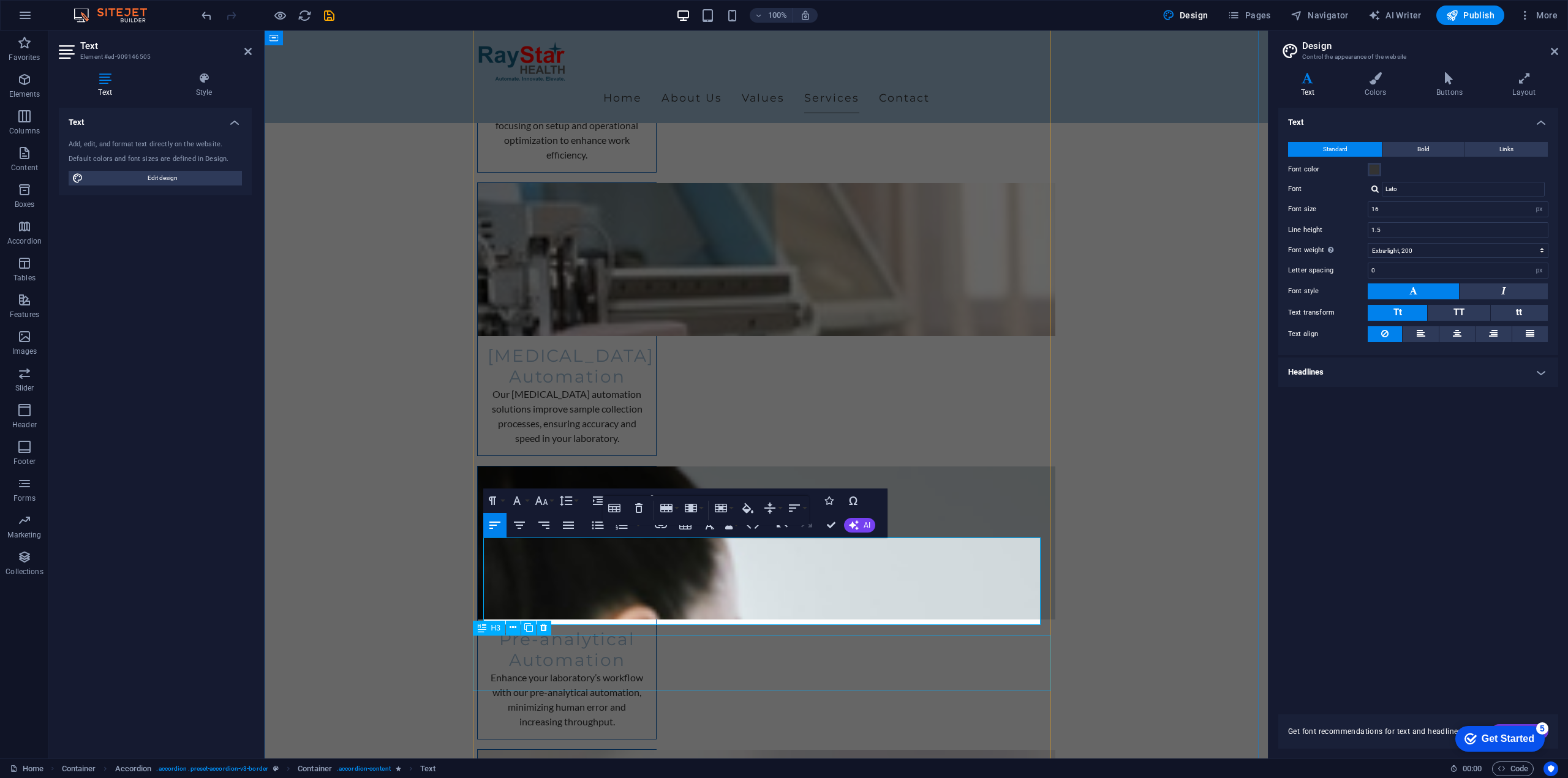
scroll to position [2432, 0]
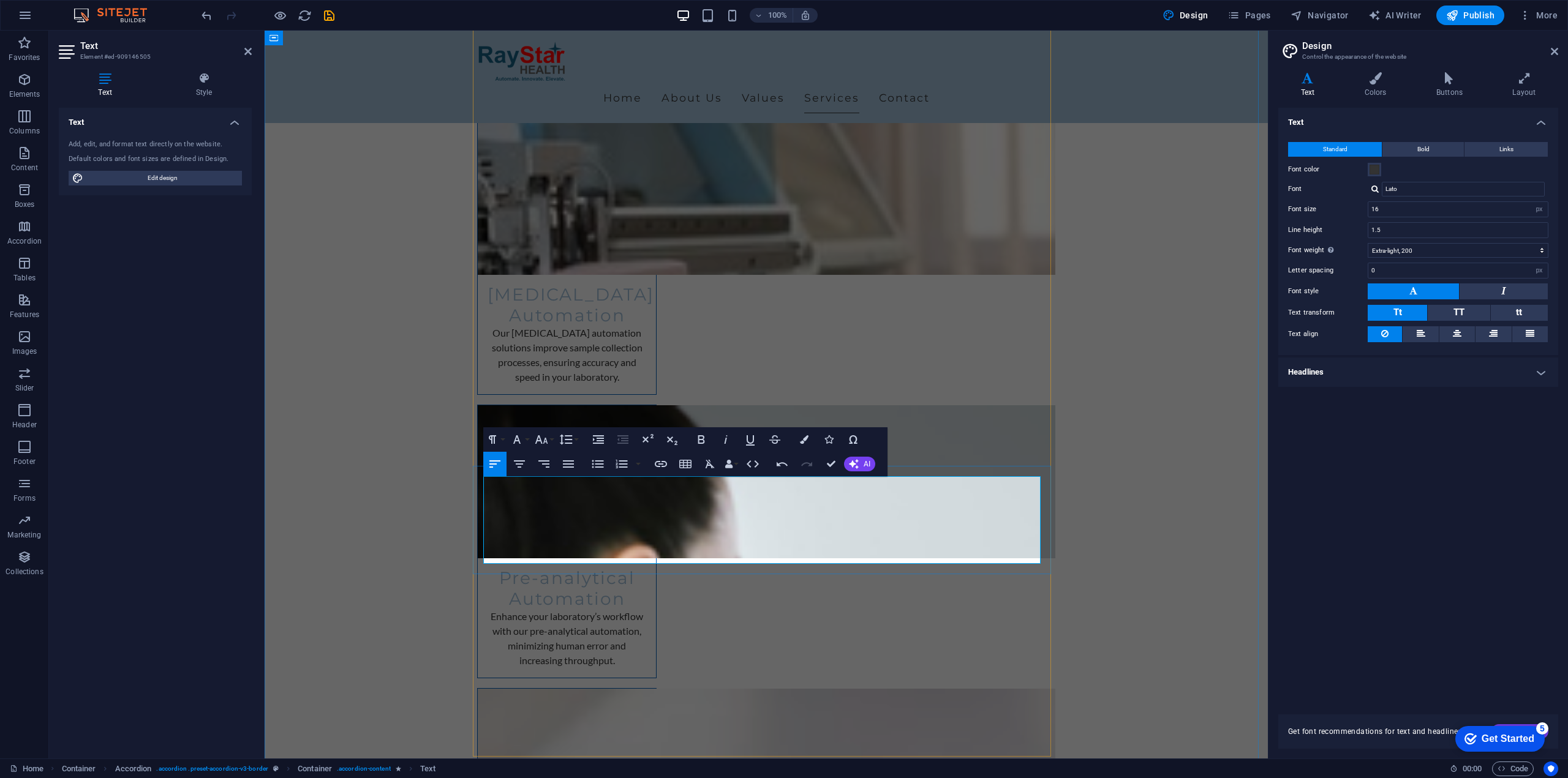
click at [1106, 491] on button "Horizontal Align" at bounding box center [1097, 490] width 23 height 24
click at [917, 489] on icon "button" at bounding box center [915, 491] width 12 height 9
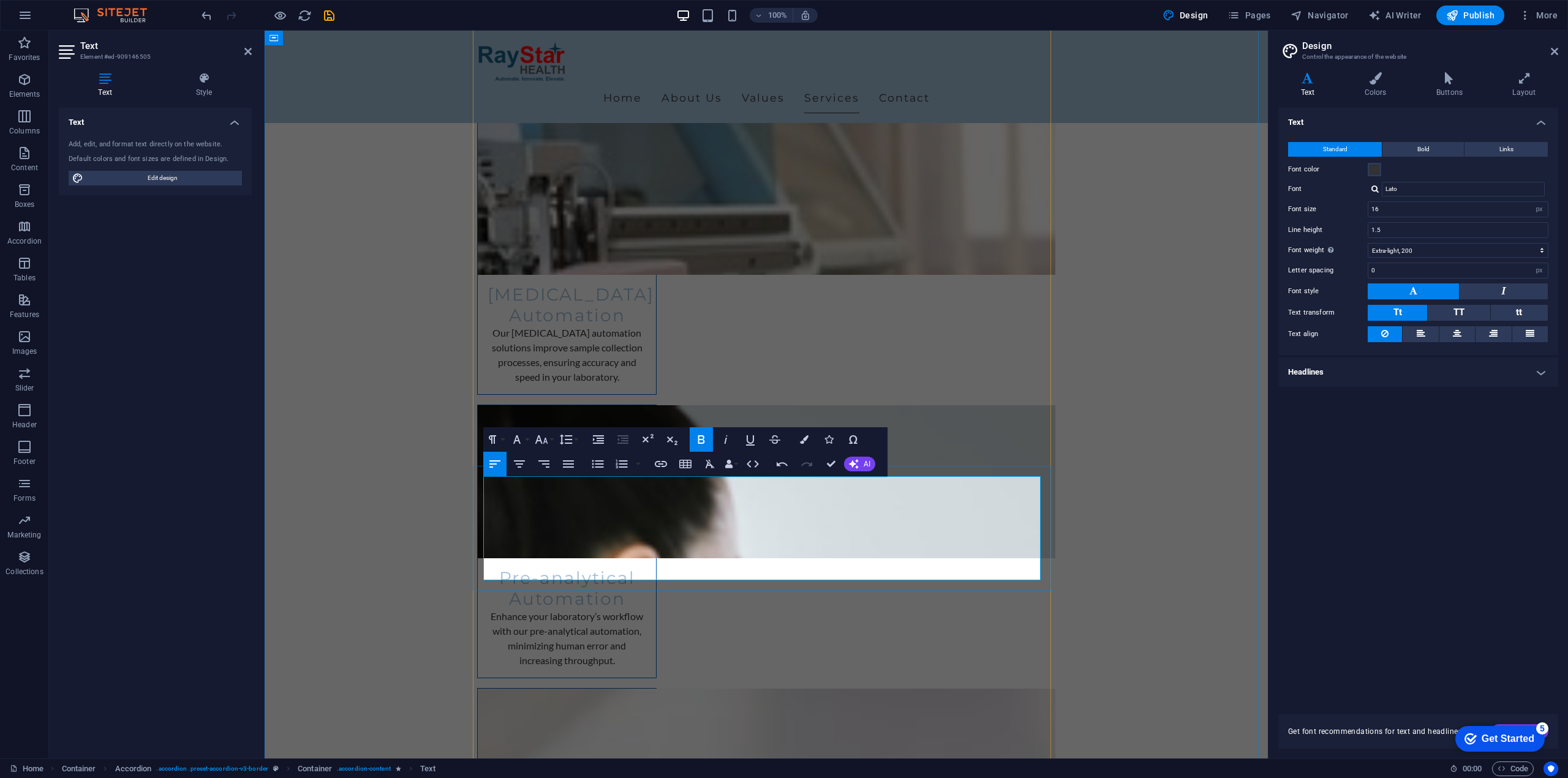
click at [530, 518] on button "Cell" at bounding box center [536, 506] width 23 height 24
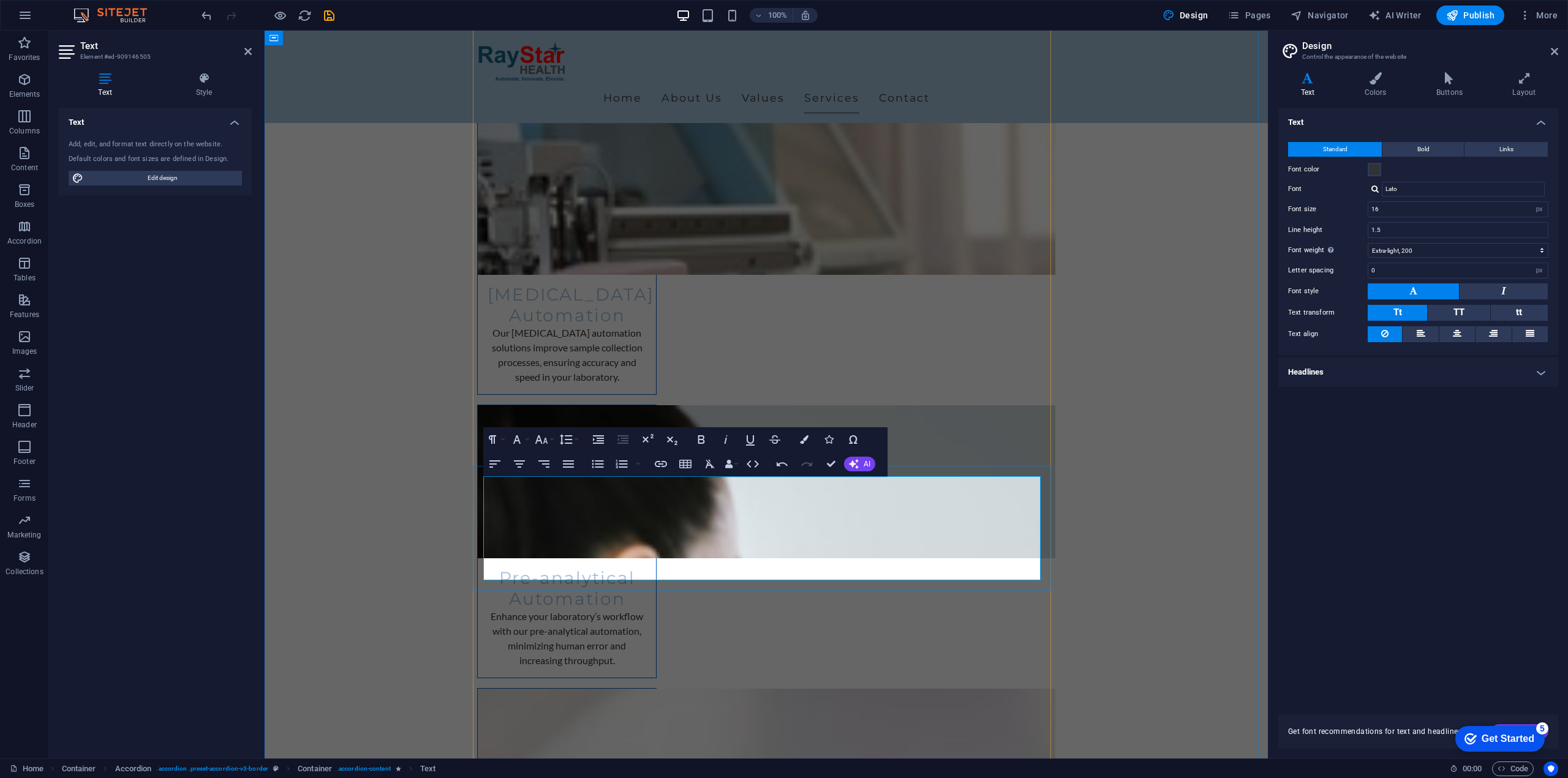
drag, startPoint x: 515, startPoint y: 508, endPoint x: 378, endPoint y: 339, distance: 217.6
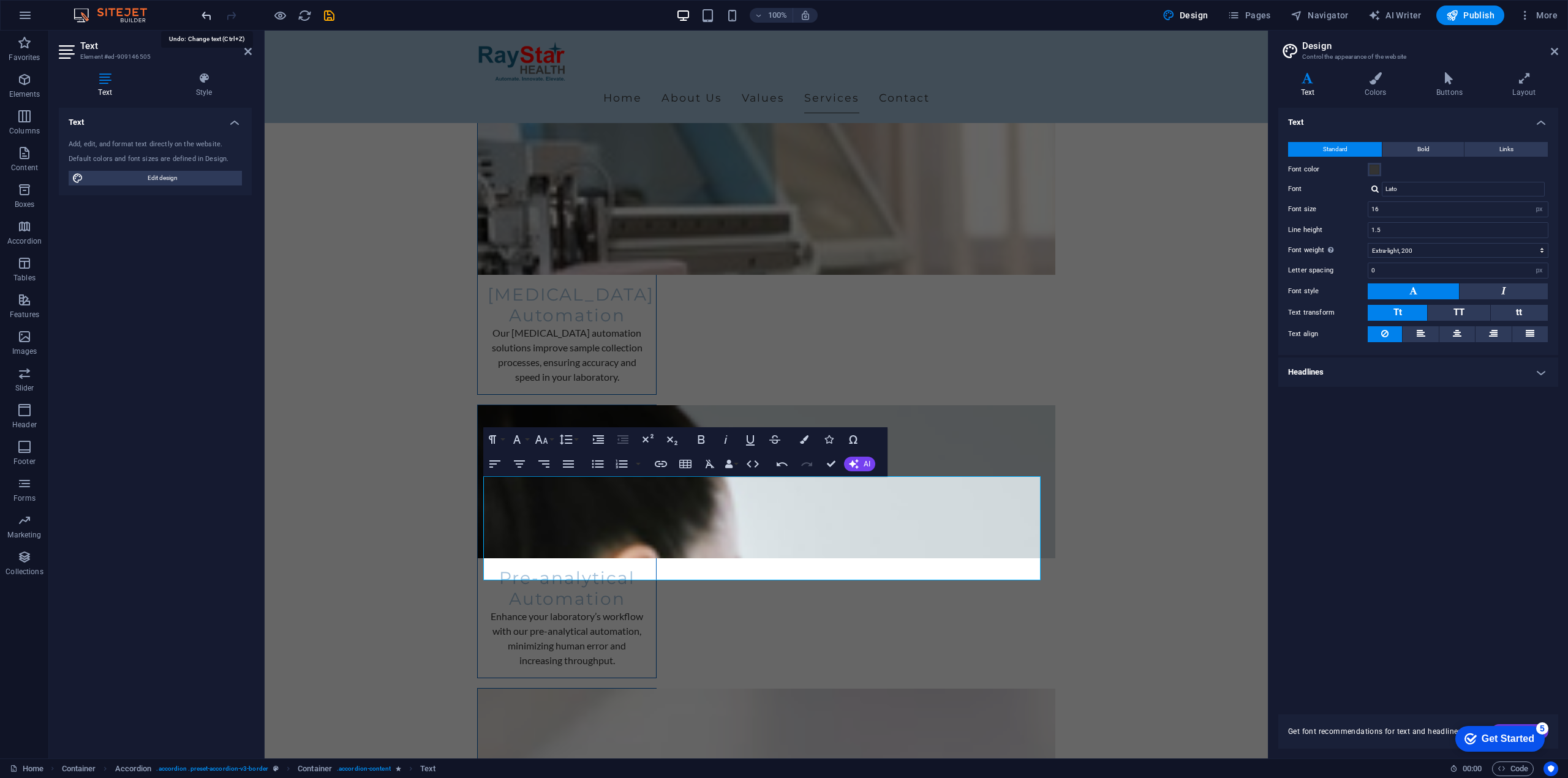
click at [1560, 47] on aside "Design Control the appearance of the website Variants Text Colors Buttons Layou…" at bounding box center [1418, 394] width 300 height 728
click at [1558, 48] on icon at bounding box center [1555, 51] width 7 height 10
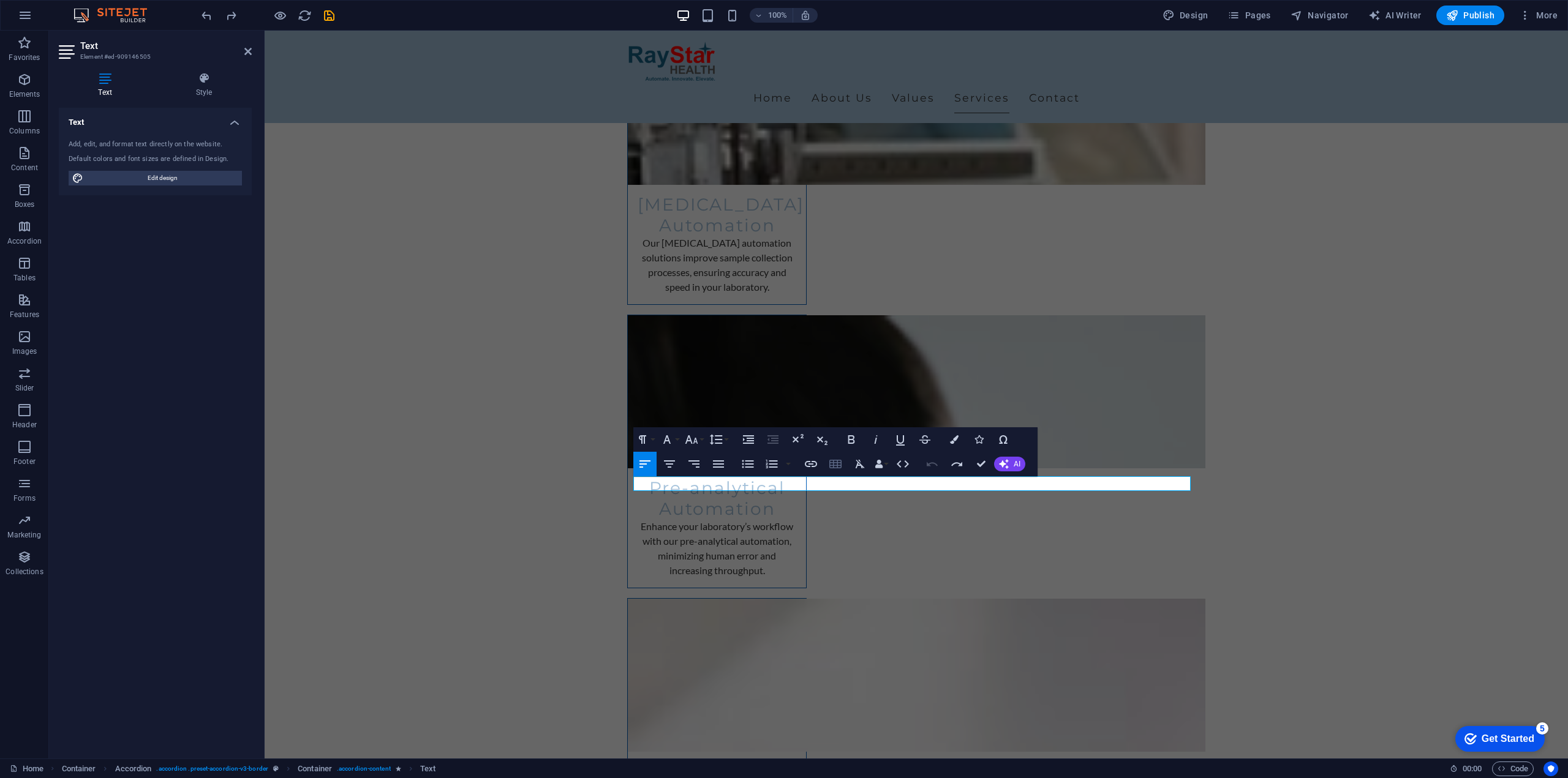
click at [844, 465] on button "Insert Table" at bounding box center [835, 464] width 23 height 24
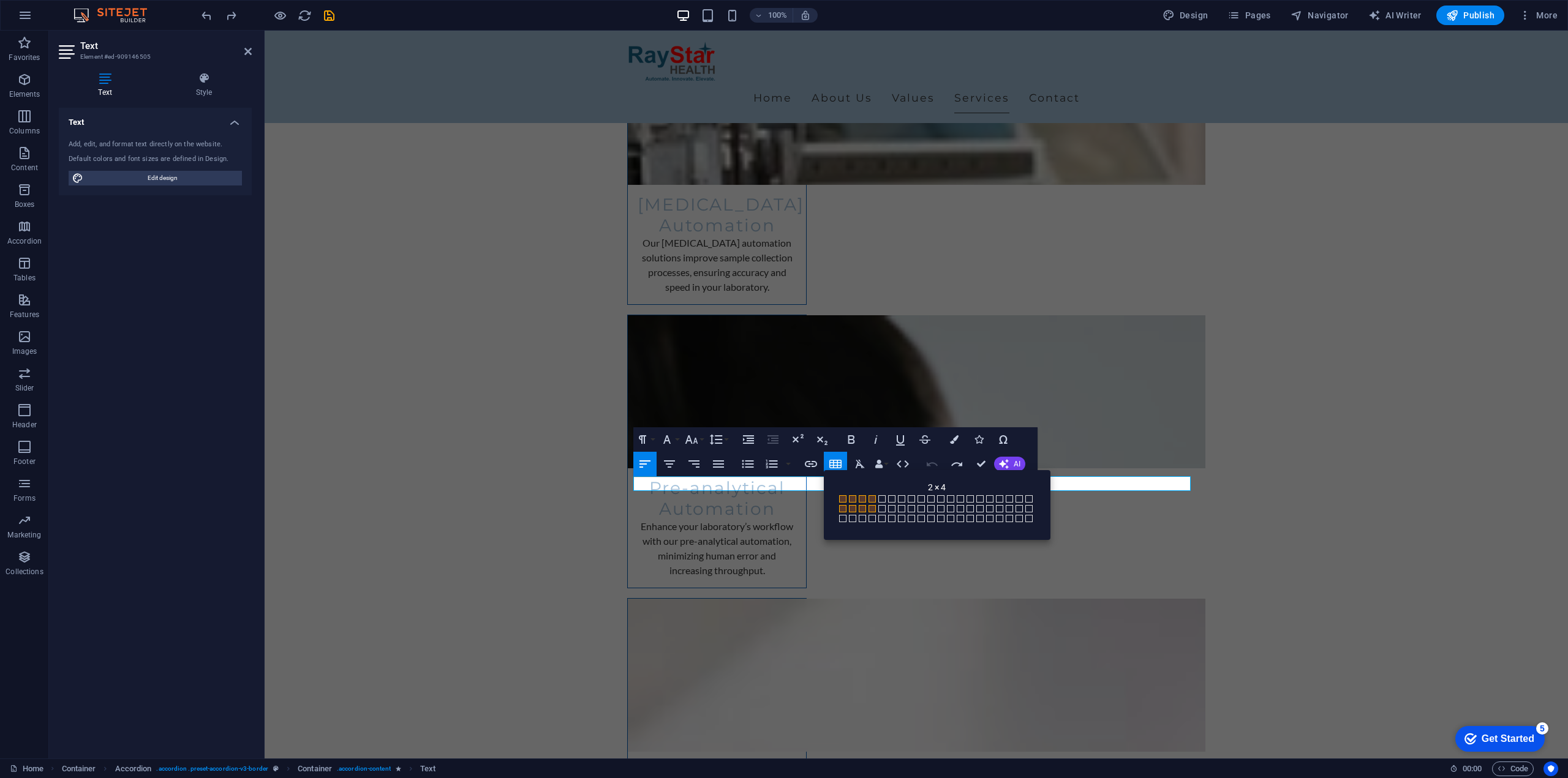
click at [871, 508] on span at bounding box center [872, 509] width 7 height 7
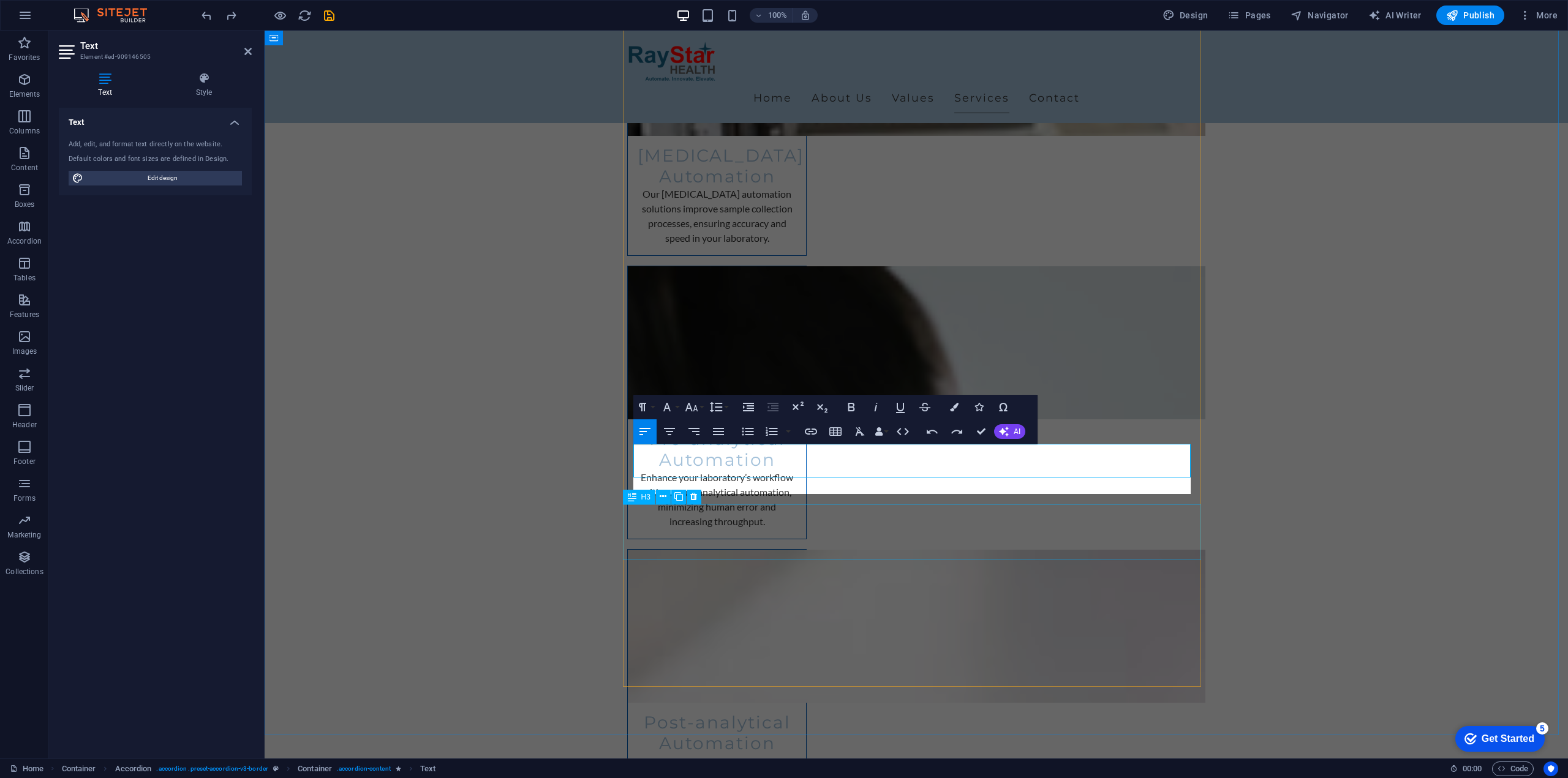
scroll to position [2644, 0]
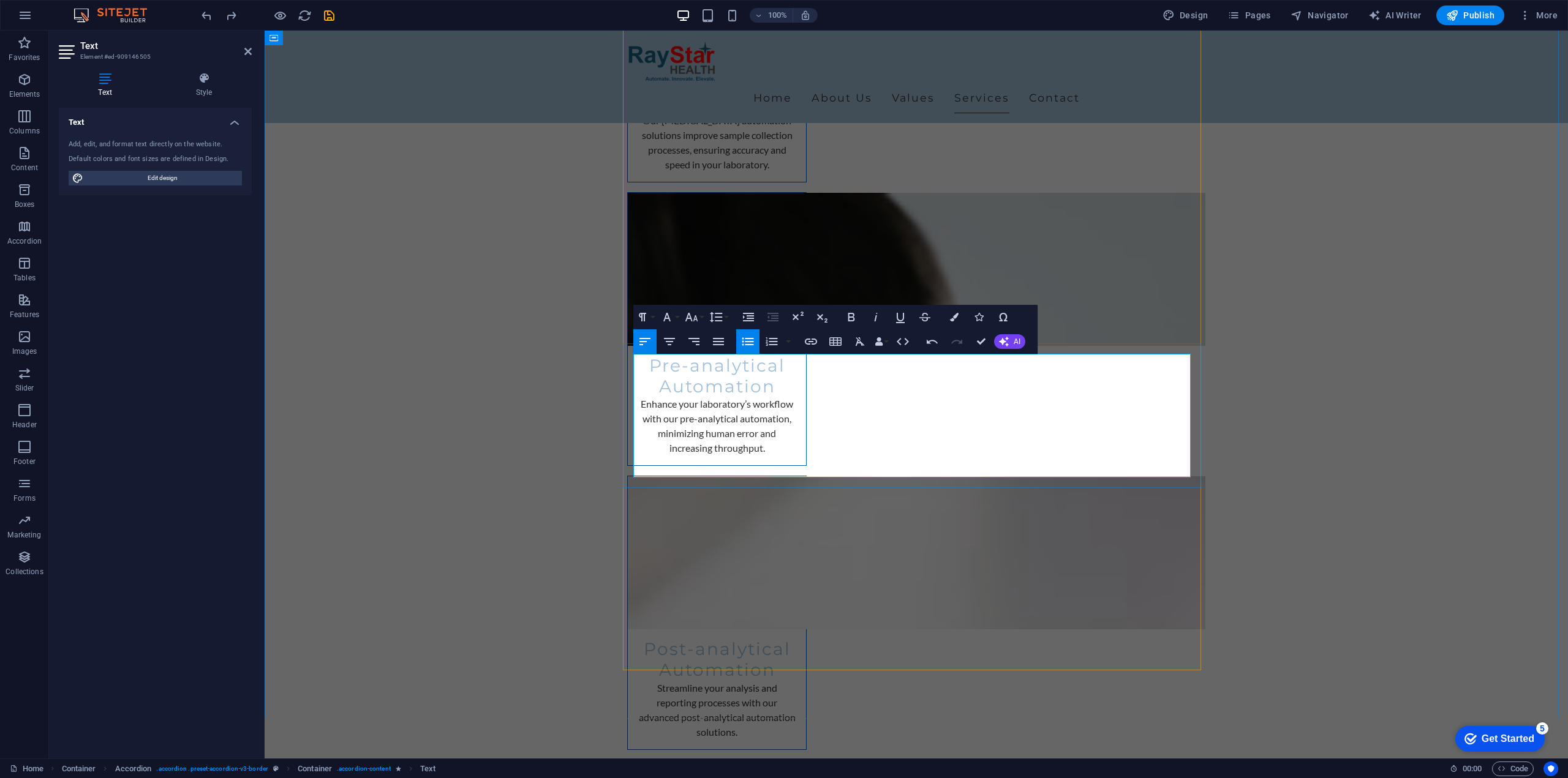
click at [846, 316] on icon "button" at bounding box center [851, 317] width 15 height 15
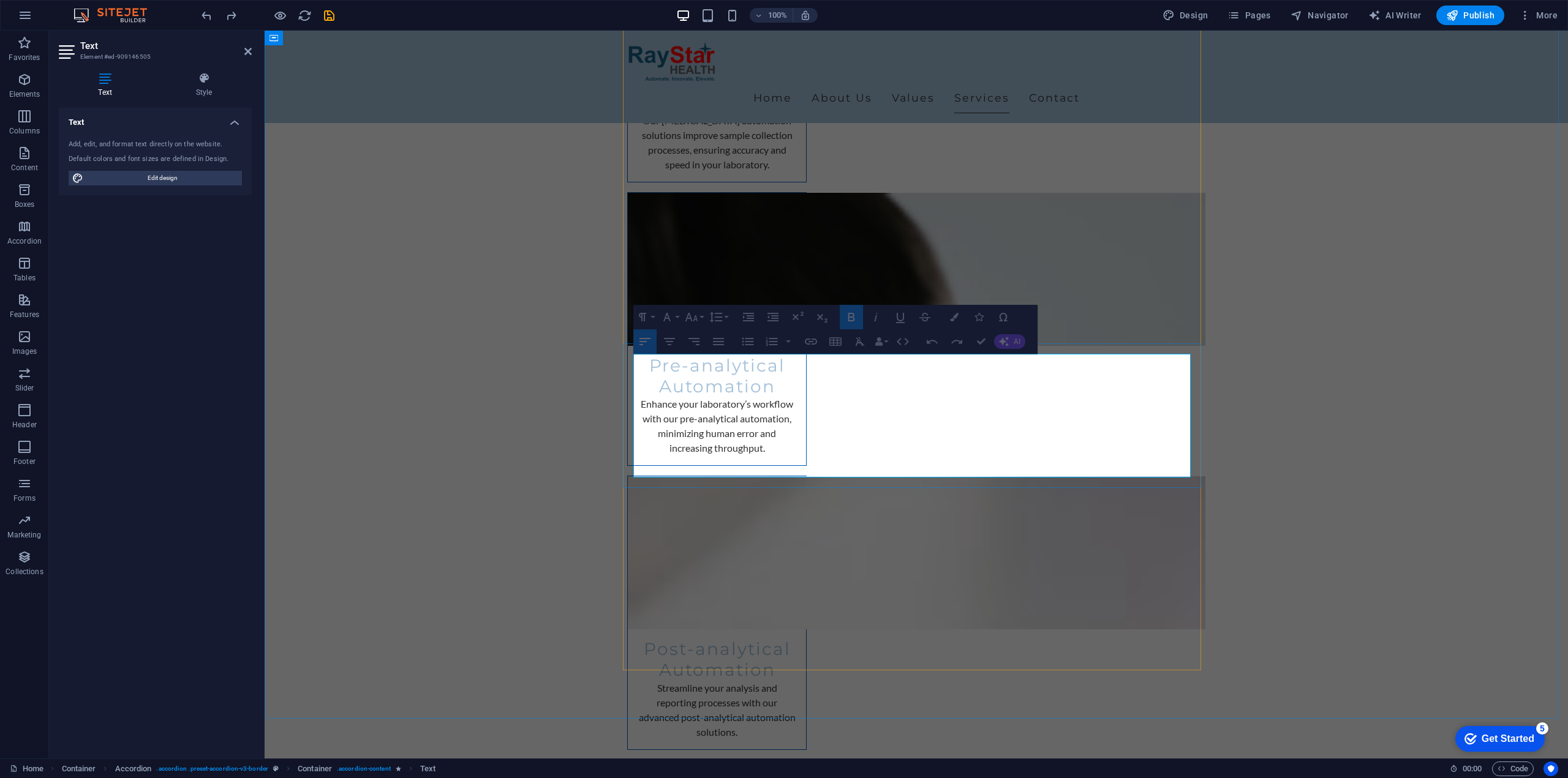
drag, startPoint x: 755, startPoint y: 365, endPoint x: 1069, endPoint y: 361, distance: 314.0
click at [853, 317] on icon "button" at bounding box center [850, 317] width 7 height 9
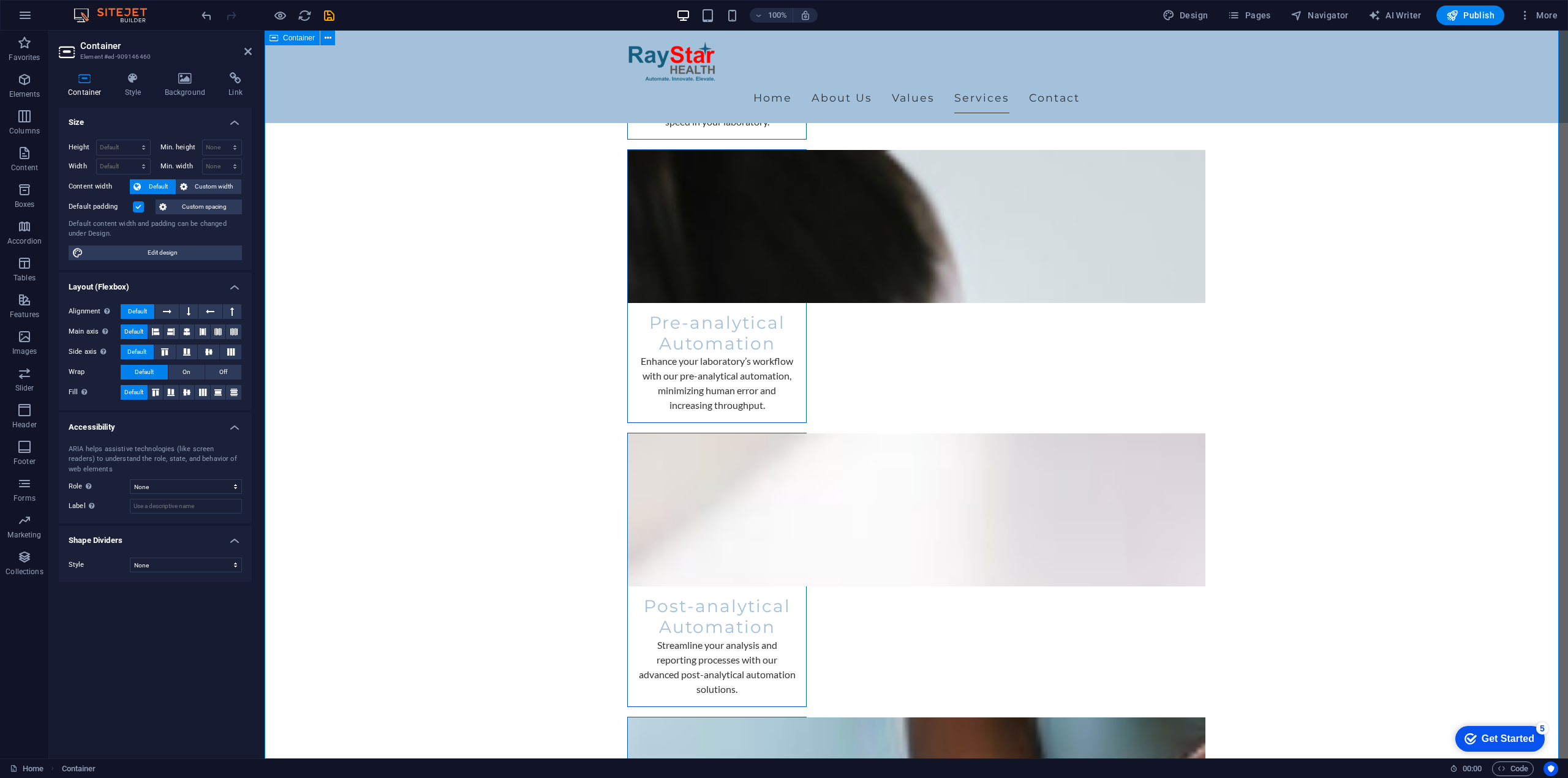
scroll to position [2706, 0]
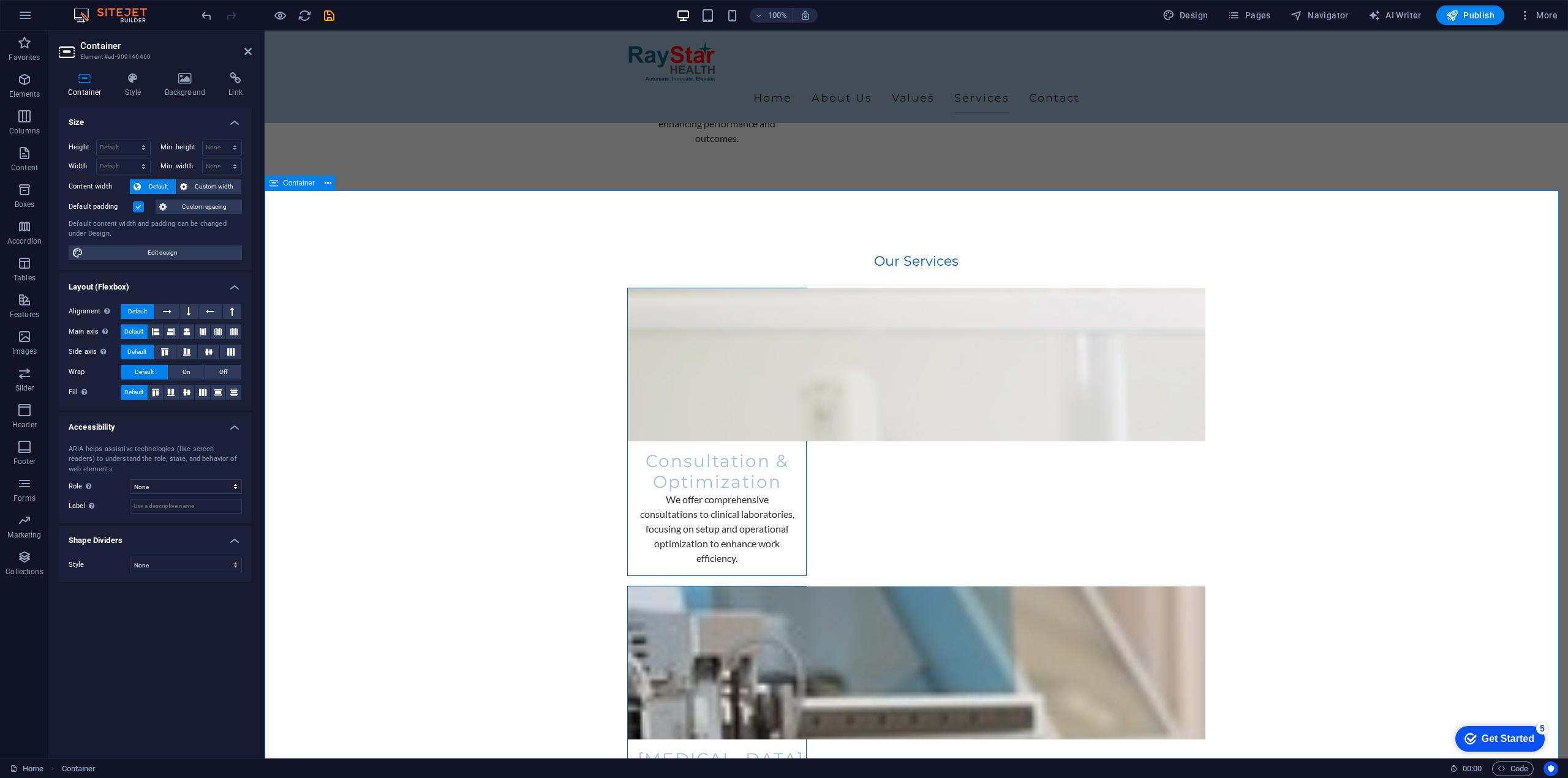
scroll to position [2033, 0]
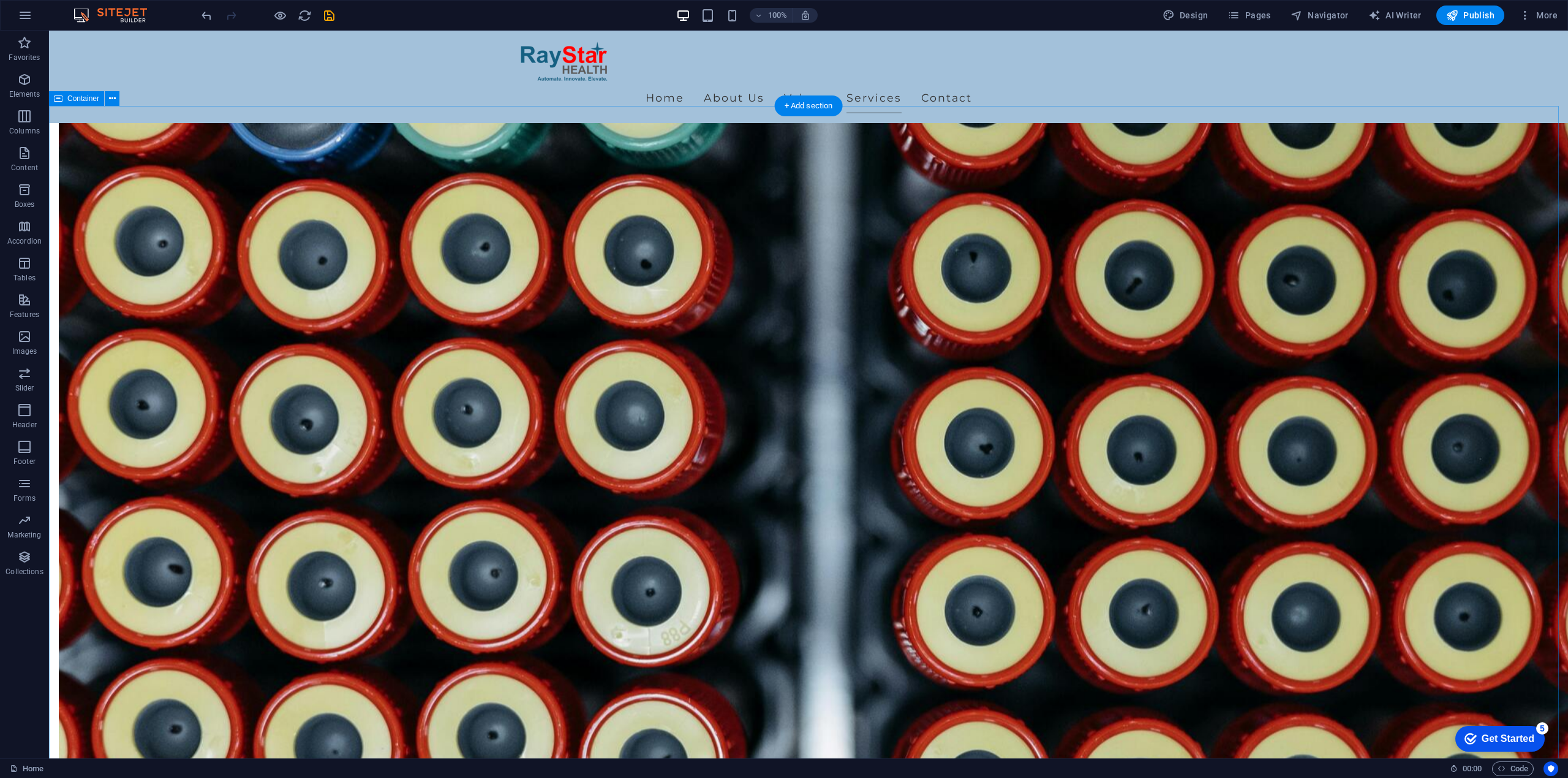
scroll to position [918, 0]
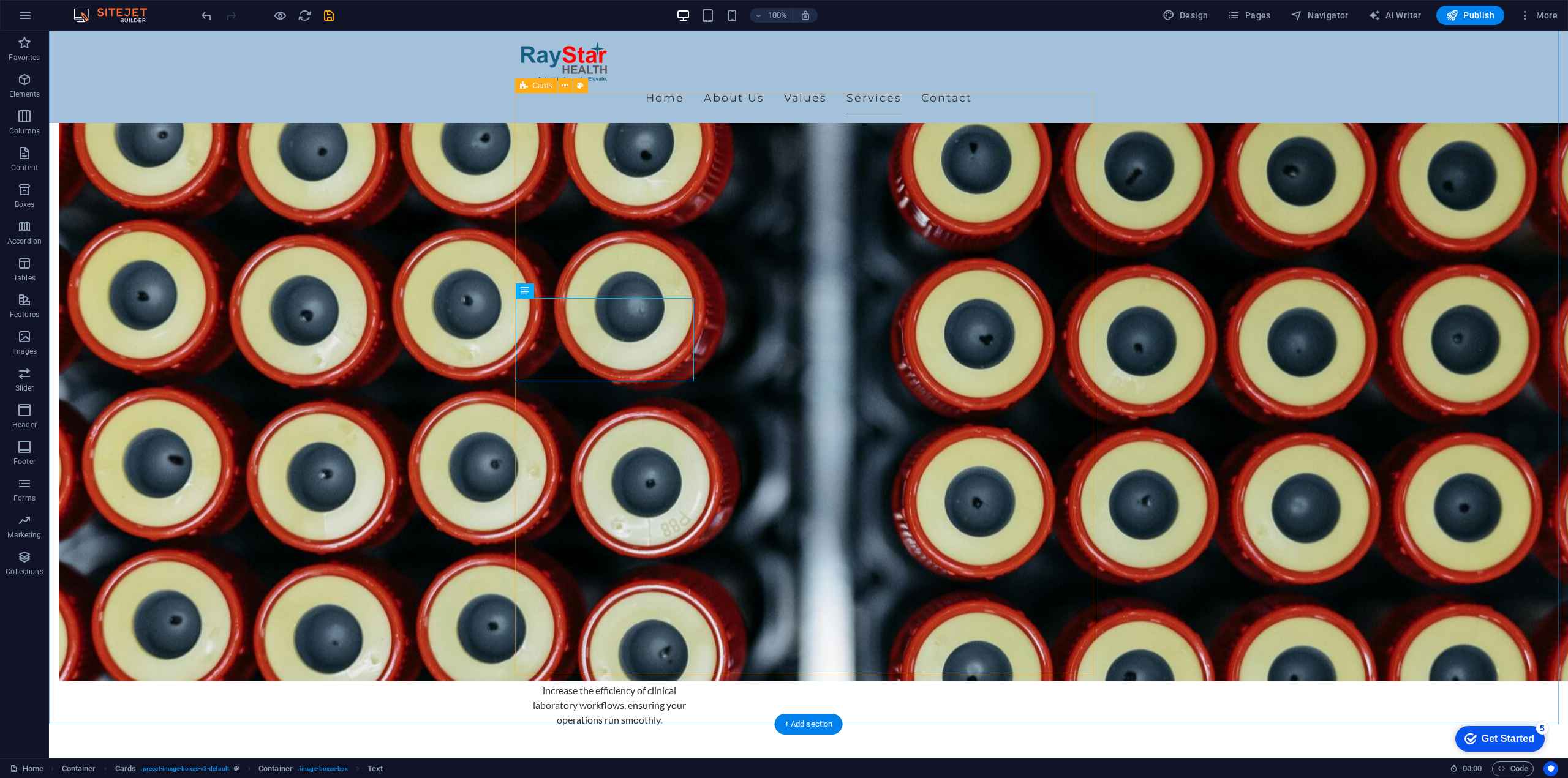
scroll to position [1041, 0]
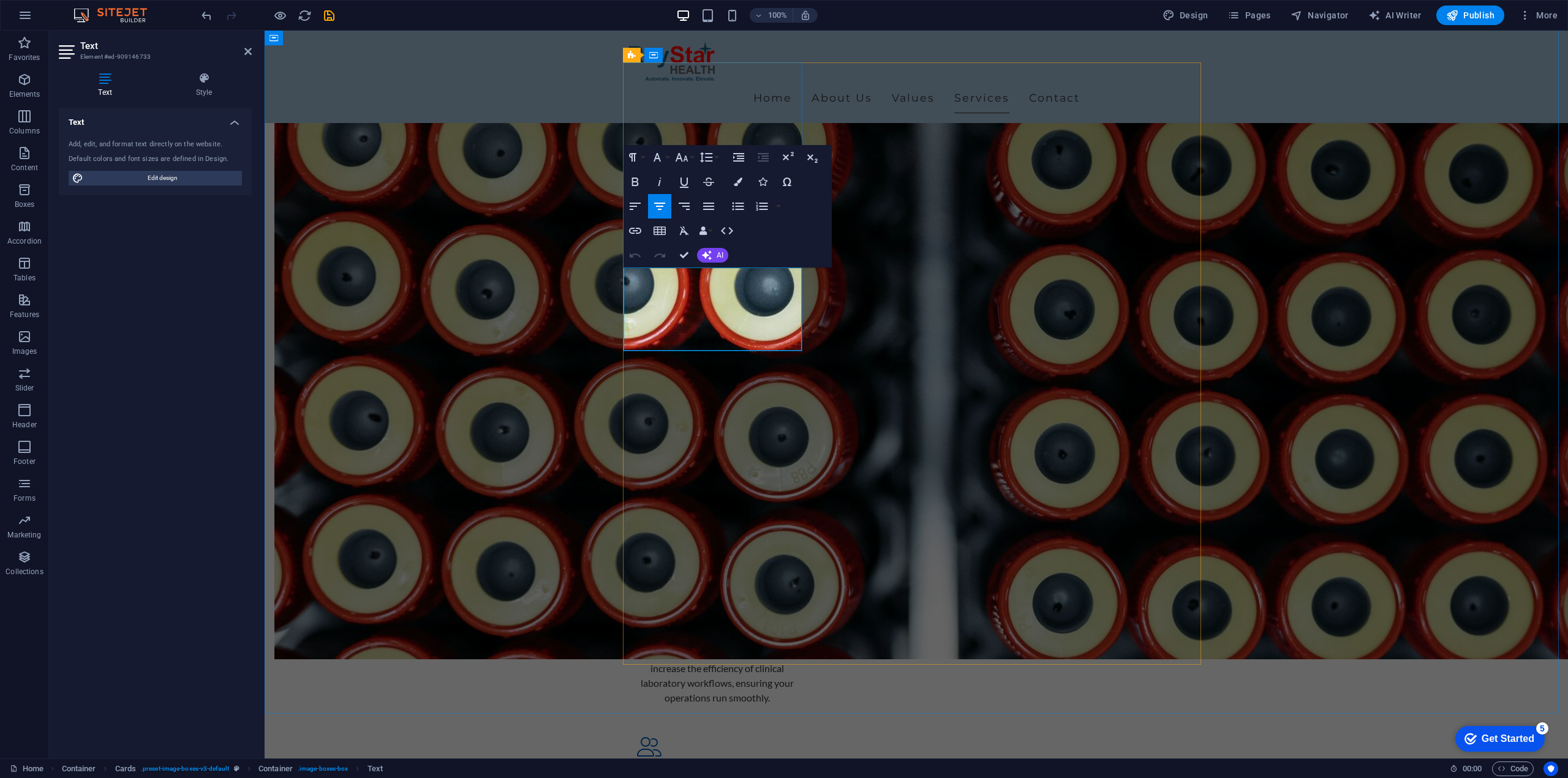
drag, startPoint x: 739, startPoint y: 333, endPoint x: 651, endPoint y: 278, distance: 103.8
copy p "We offer comprehensive consultations to clinical laboratories, focusing on setu…"
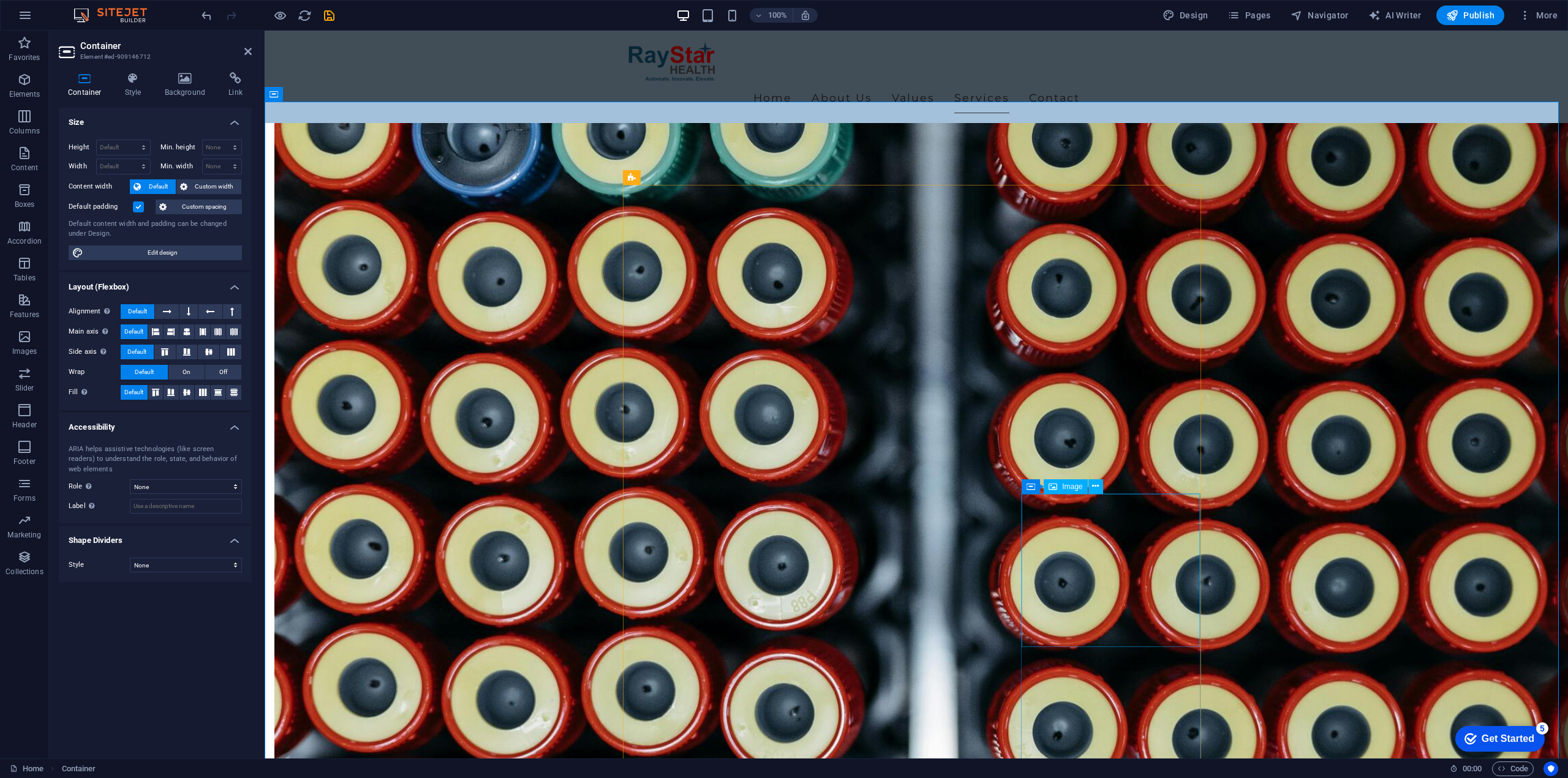
scroll to position [918, 0]
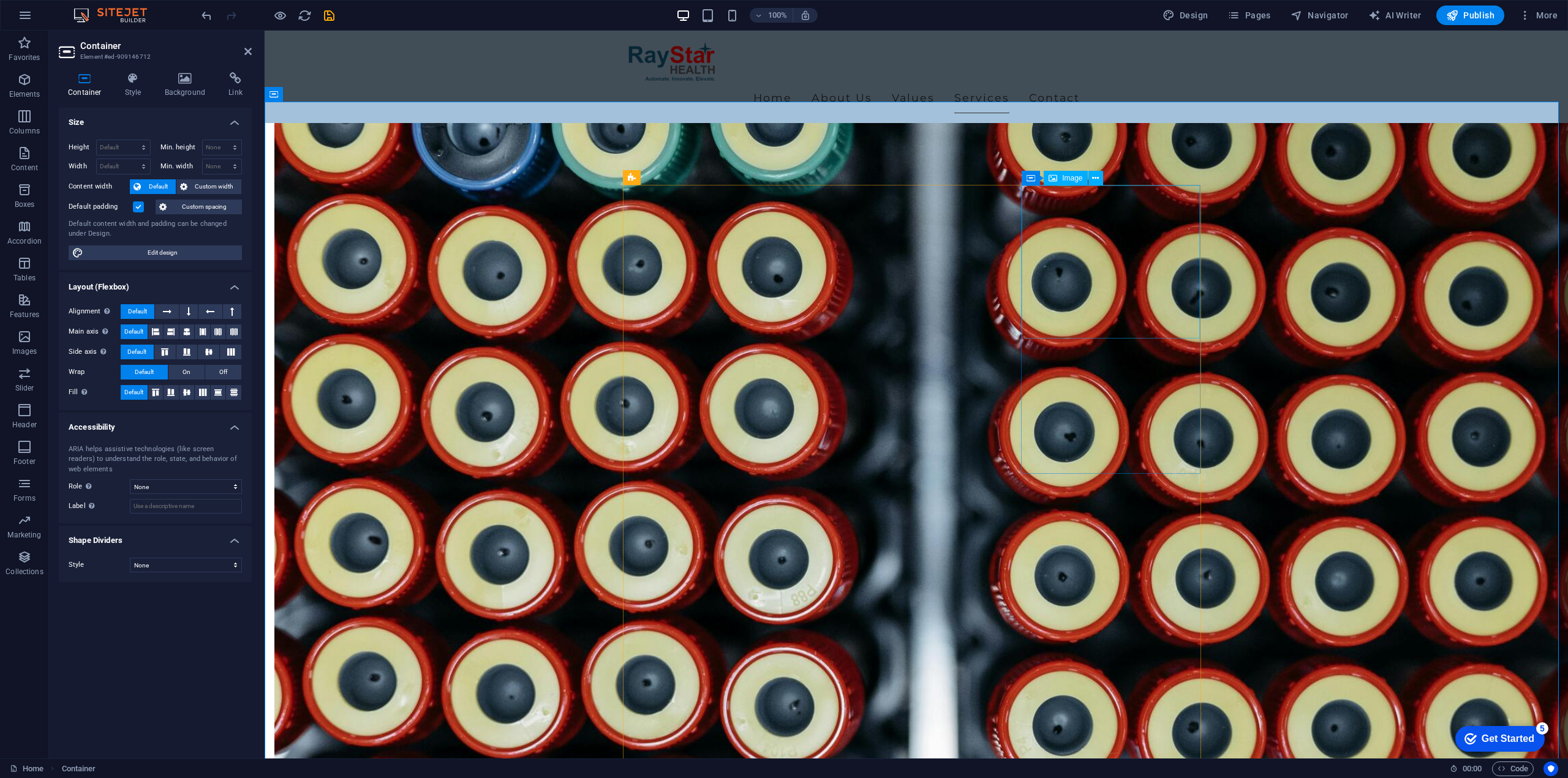
select select "vw"
select select "px"
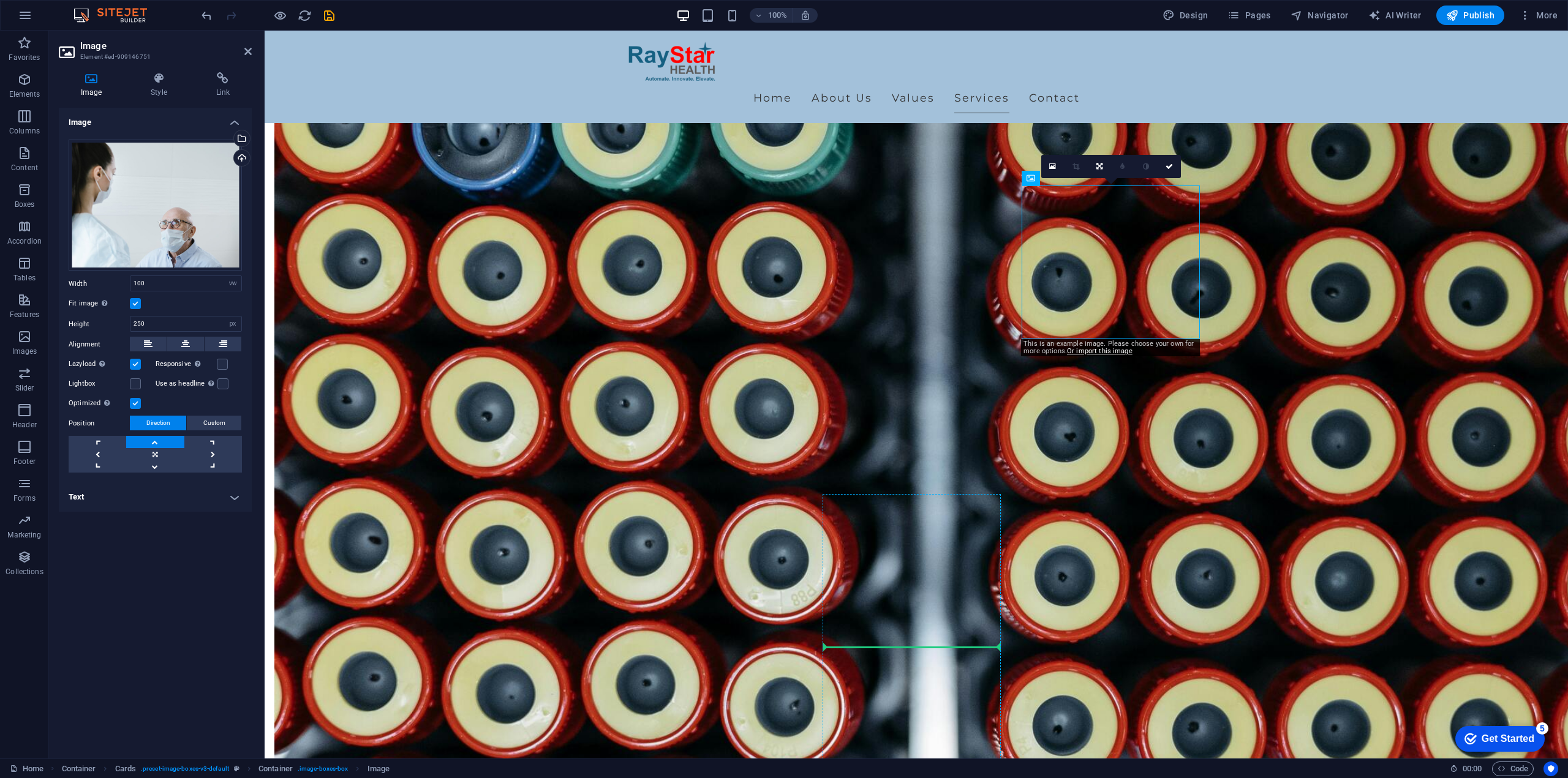
drag, startPoint x: 1103, startPoint y: 259, endPoint x: 885, endPoint y: 573, distance: 382.3
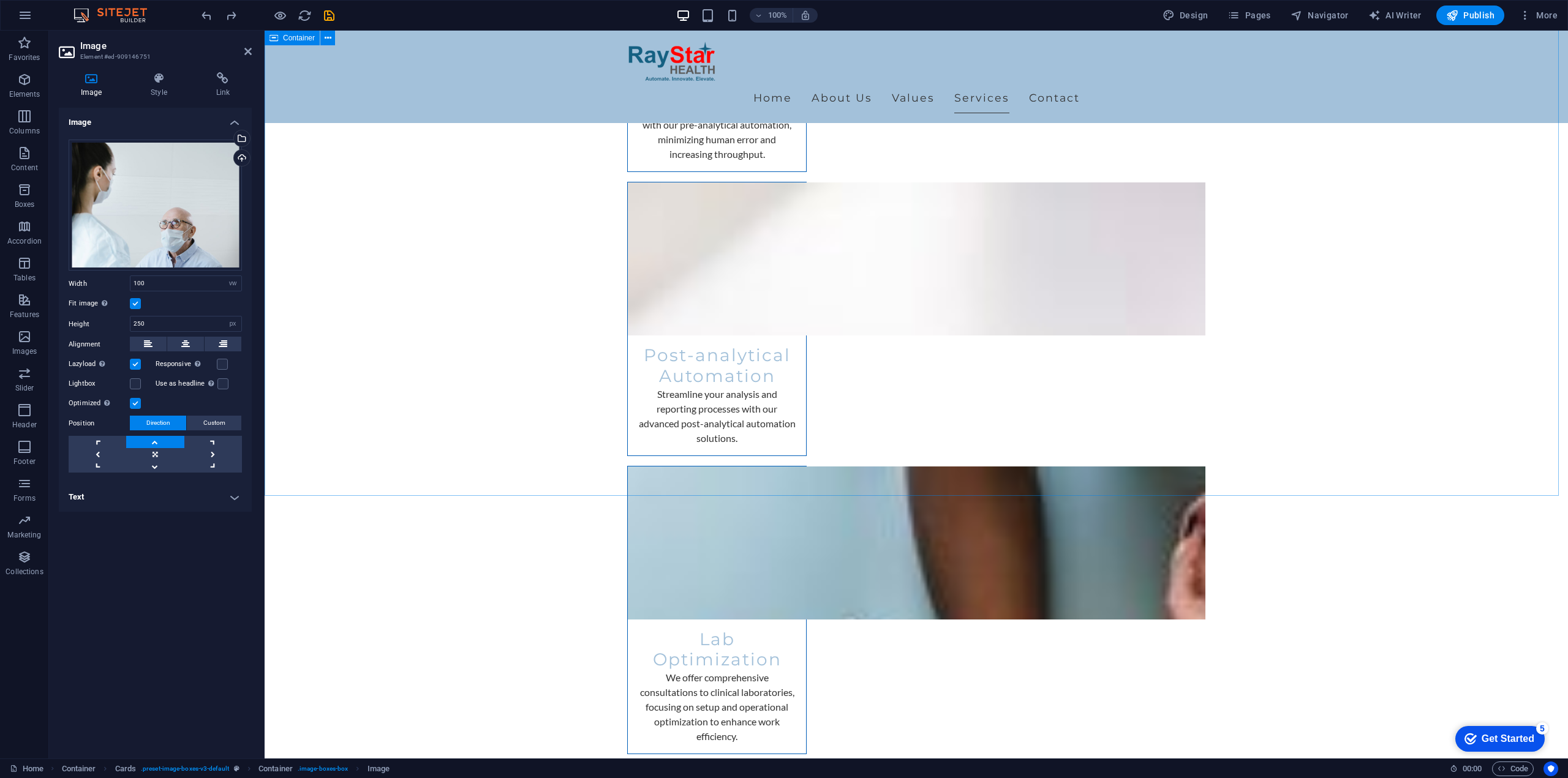
scroll to position [3183, 0]
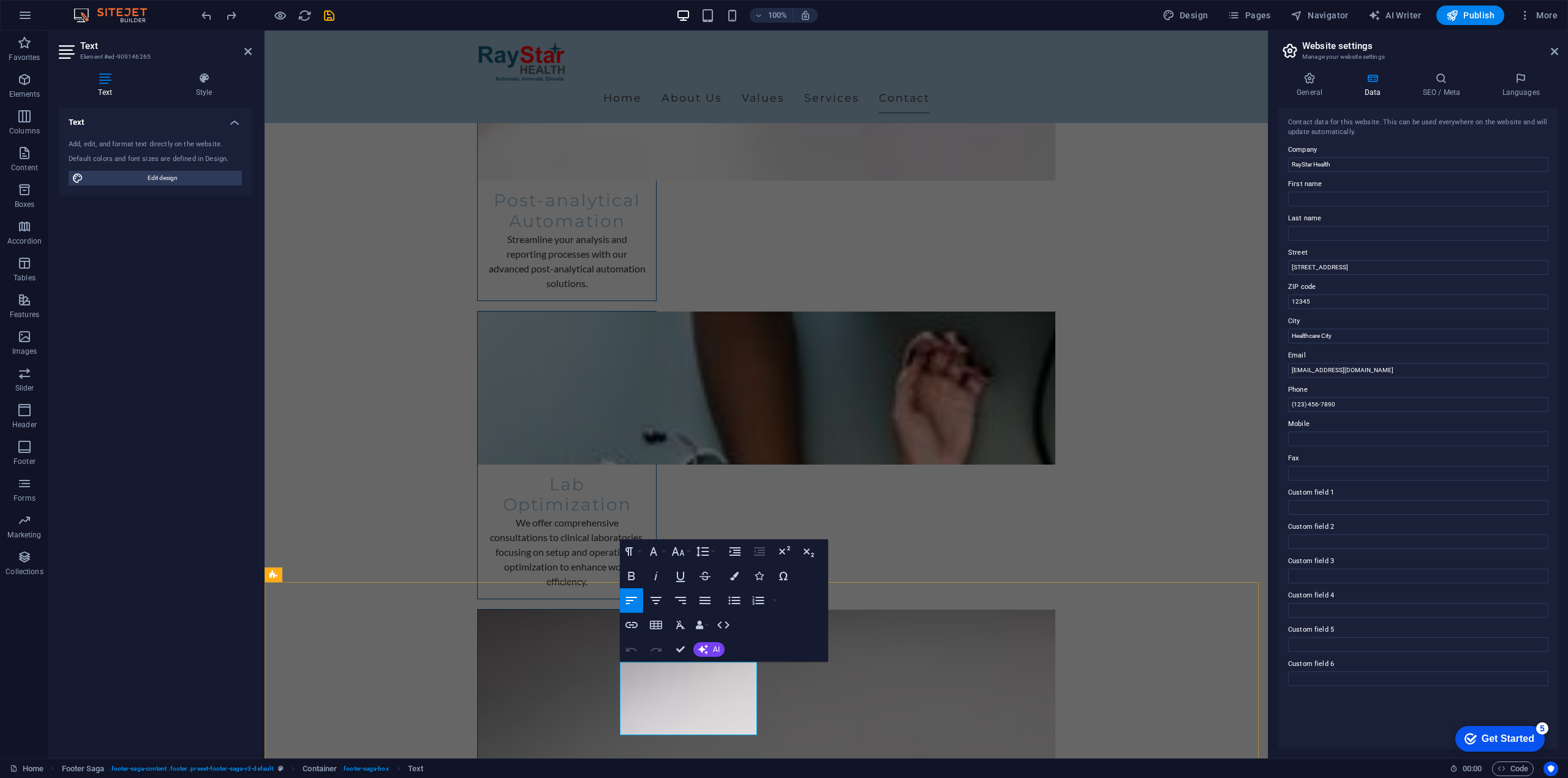
drag, startPoint x: 754, startPoint y: 723, endPoint x: 626, endPoint y: 686, distance: 133.2
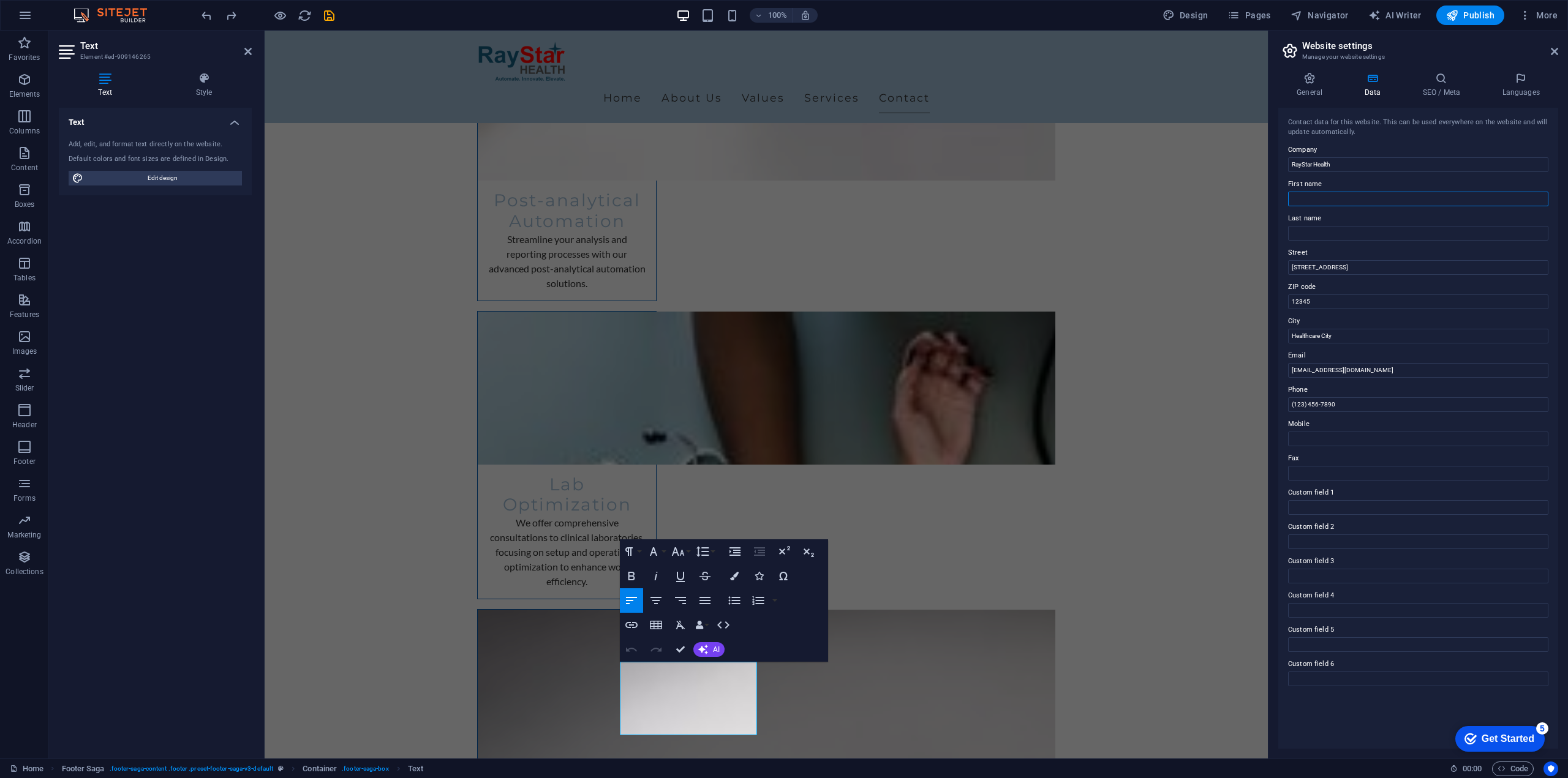
click at [1330, 194] on input "First name" at bounding box center [1418, 199] width 260 height 15
paste input "RayStar Health Pte. Ltd. (UEN: 202529944R) [EMAIL_ADDRESS][DOMAIN_NAME] | [STRE…"
type input "RayStar Health Pte. Ltd. (UEN: 202529944R) [STREET_ADDRESS]"
drag, startPoint x: 1630, startPoint y: 402, endPoint x: 1252, endPoint y: 370, distance: 379.4
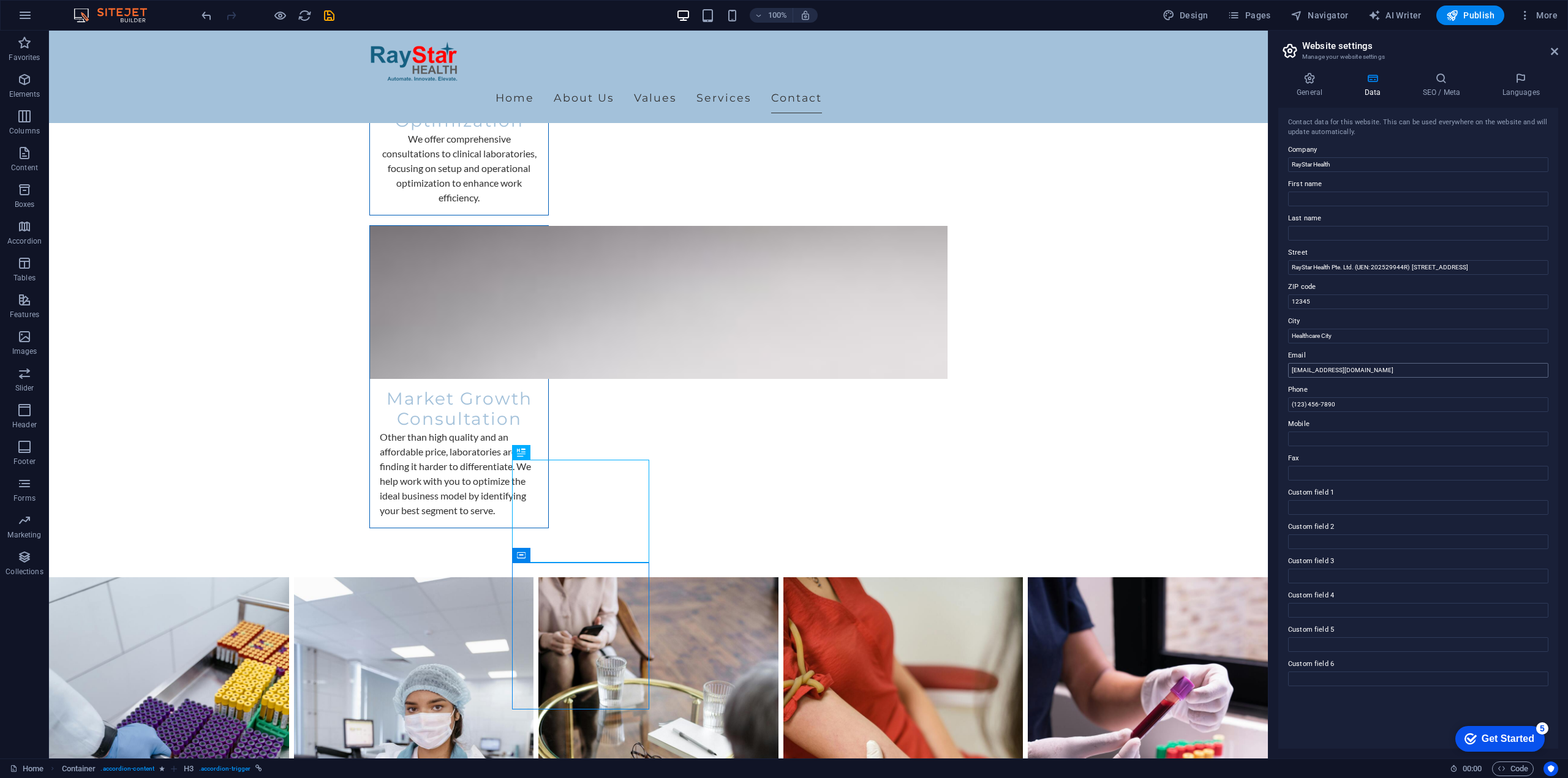
scroll to position [3433, 0]
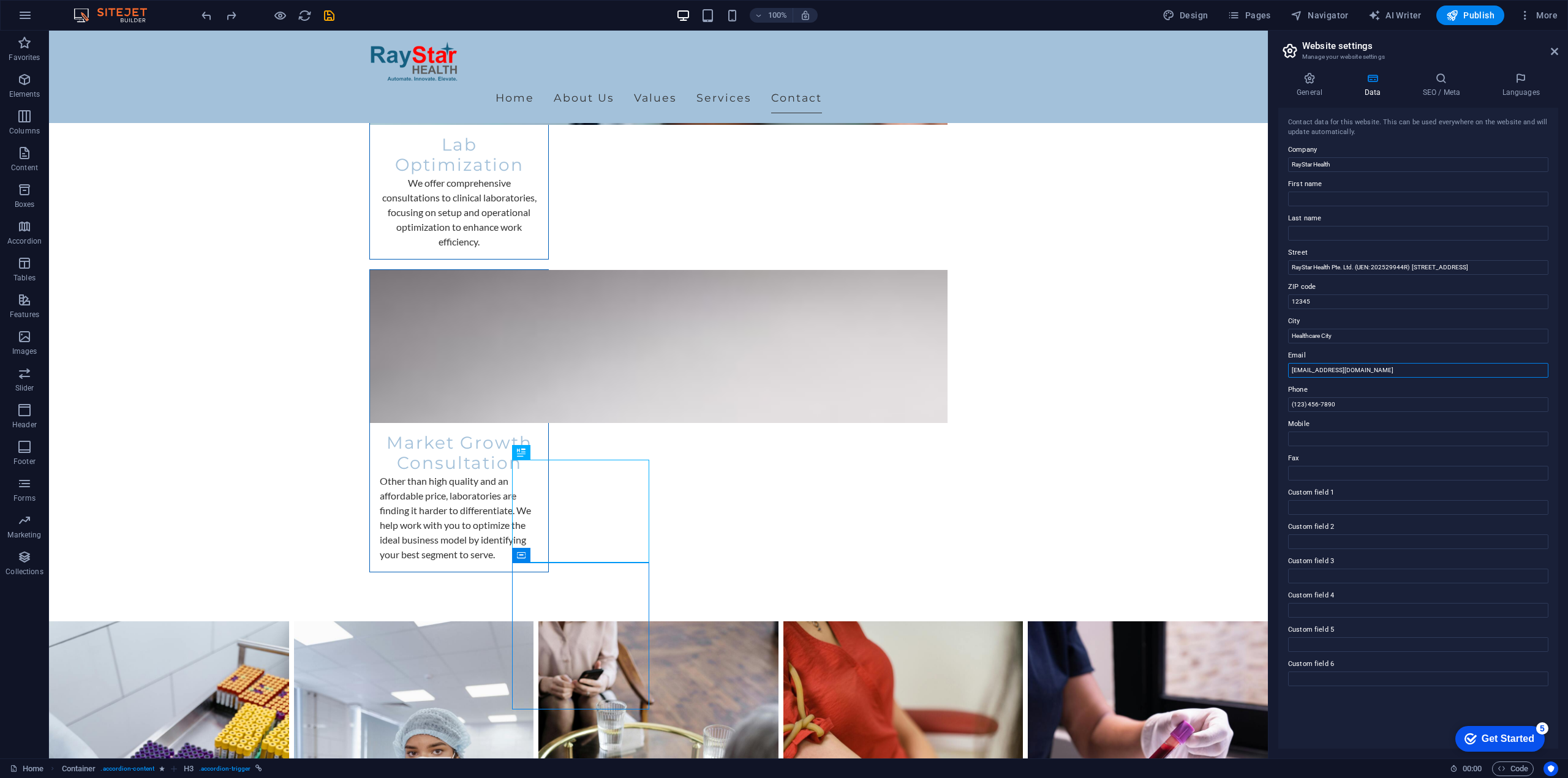
click at [1350, 370] on input "[EMAIL_ADDRESS][DOMAIN_NAME]" at bounding box center [1418, 370] width 260 height 15
drag, startPoint x: 1365, startPoint y: 370, endPoint x: 1284, endPoint y: 371, distance: 81.0
click at [1284, 371] on div "Contact data for this website. This can be used everywhere on the website and w…" at bounding box center [1418, 428] width 280 height 641
click at [208, 588] on icon "undo" at bounding box center [610, 770] width 1224 height 365
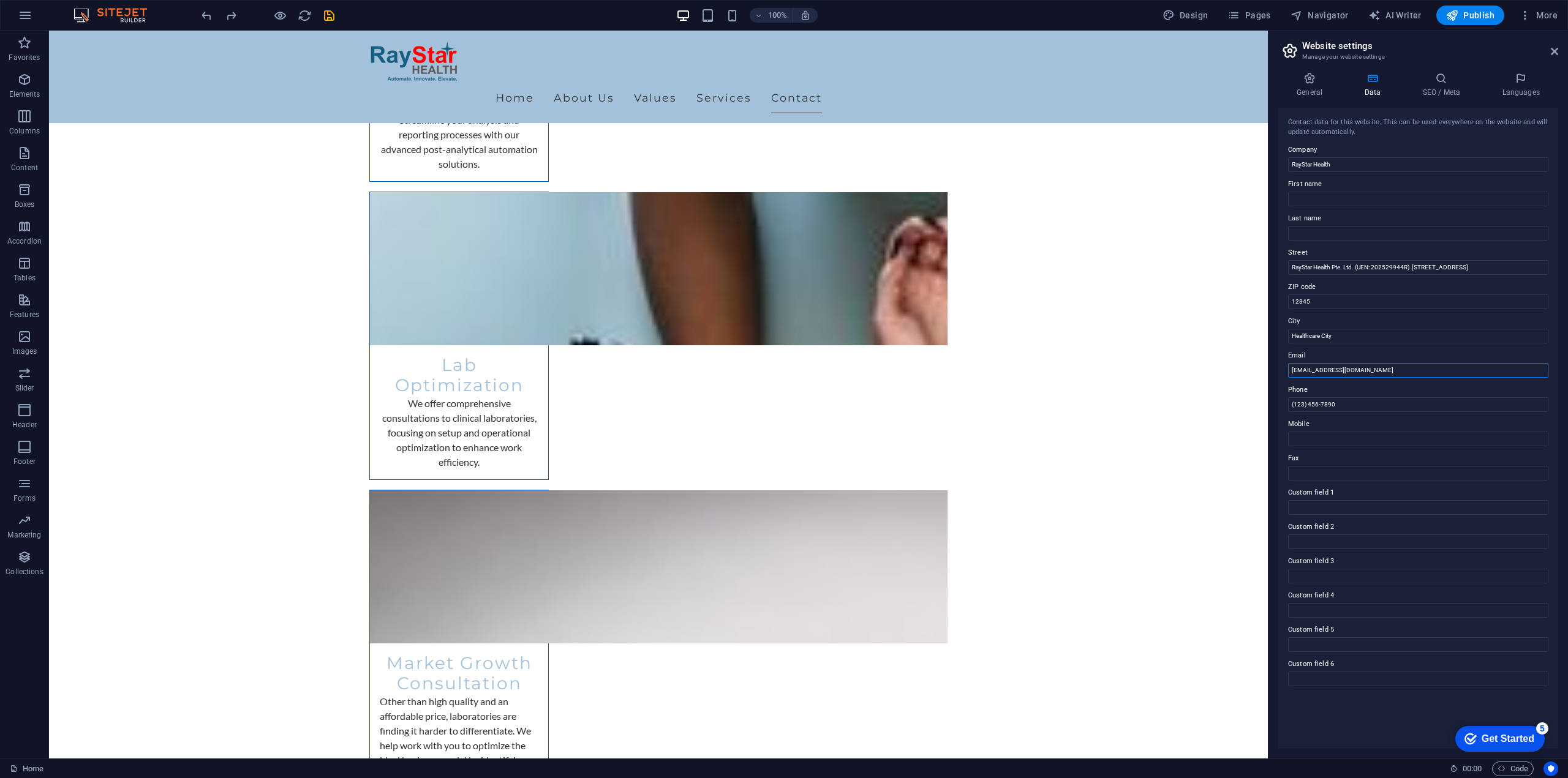
click at [1367, 371] on input "[EMAIL_ADDRESS][DOMAIN_NAME]" at bounding box center [1418, 370] width 260 height 15
drag, startPoint x: 1385, startPoint y: 370, endPoint x: 1275, endPoint y: 368, distance: 110.0
click at [1275, 368] on div "General Data SEO / Meta Languages Website name [DOMAIN_NAME] Logo Drag files he…" at bounding box center [1418, 411] width 299 height 696
paste input "Sales@RayStarH"
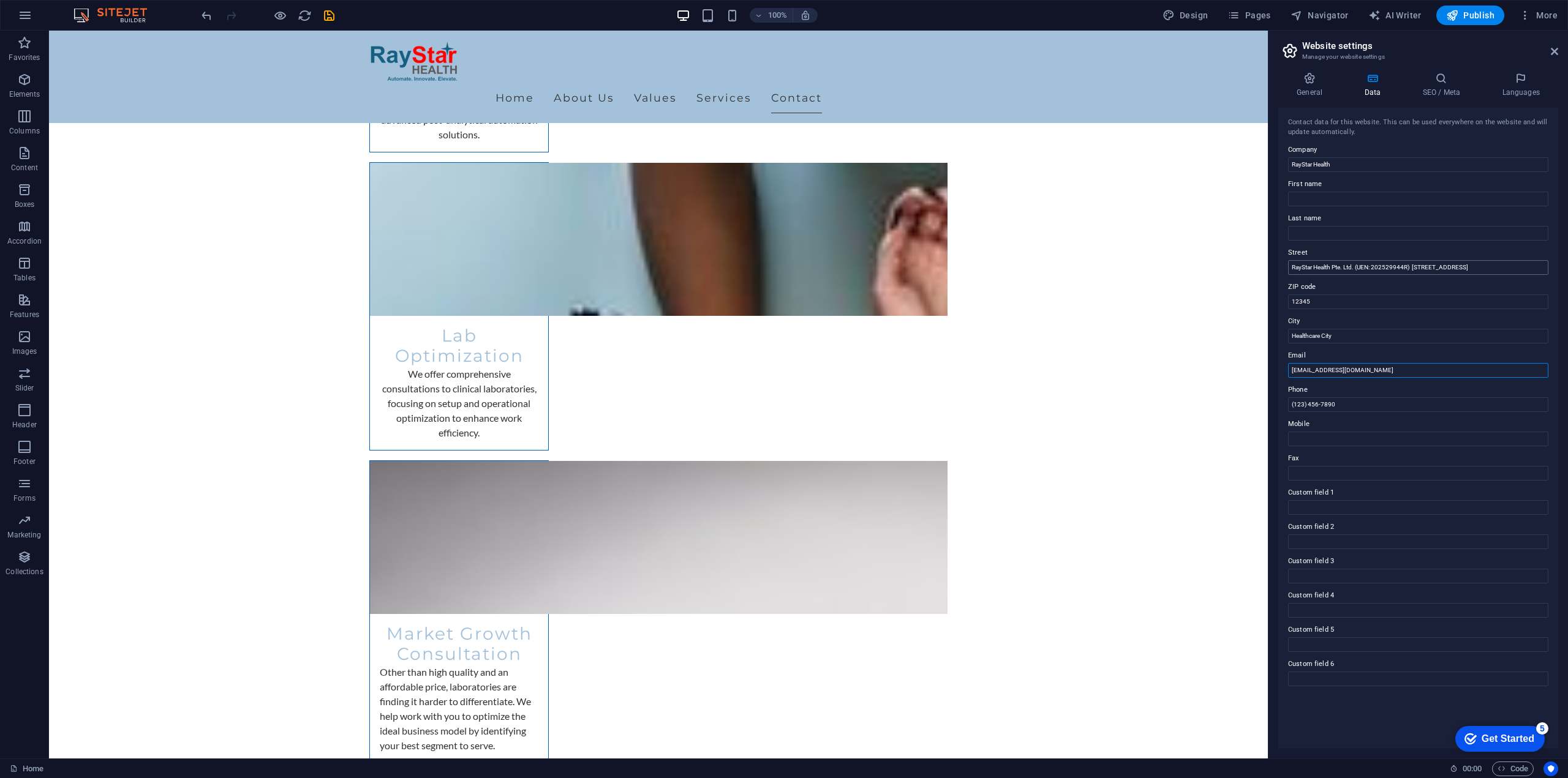
type input "[EMAIL_ADDRESS][DOMAIN_NAME]"
click at [1335, 267] on input "RayStar Health Pte. Ltd. (UEN: 202529944R) [STREET_ADDRESS]" at bounding box center [1418, 267] width 260 height 15
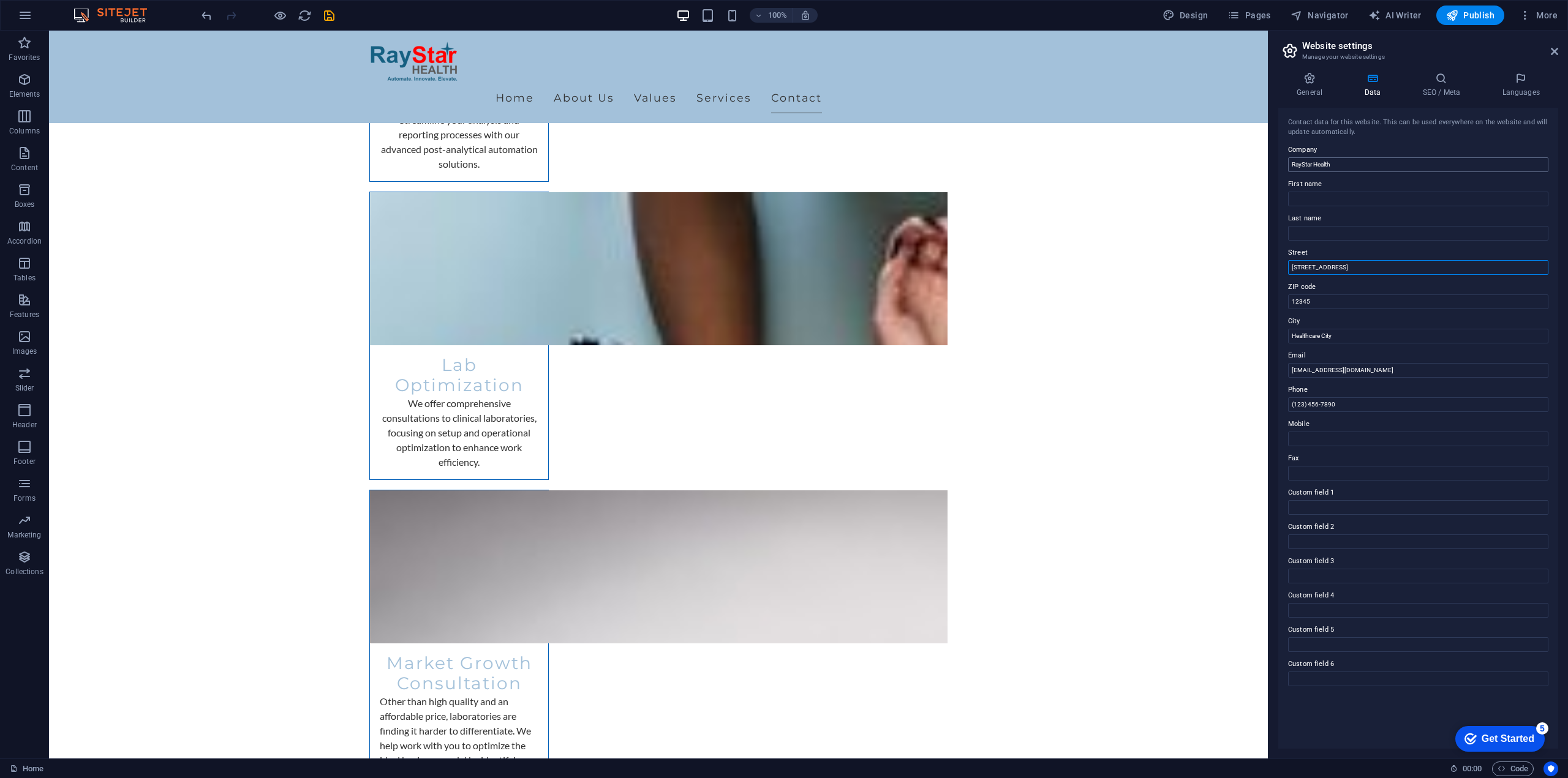
type input "[STREET_ADDRESS]"
drag, startPoint x: 1360, startPoint y: 169, endPoint x: 1272, endPoint y: 160, distance: 88.5
click at [1272, 160] on div "General Data SEO / Meta Languages Website name [DOMAIN_NAME] Logo Drag files he…" at bounding box center [1418, 411] width 299 height 696
paste input "Pte. Ltd. (UEN: 202529944R)"
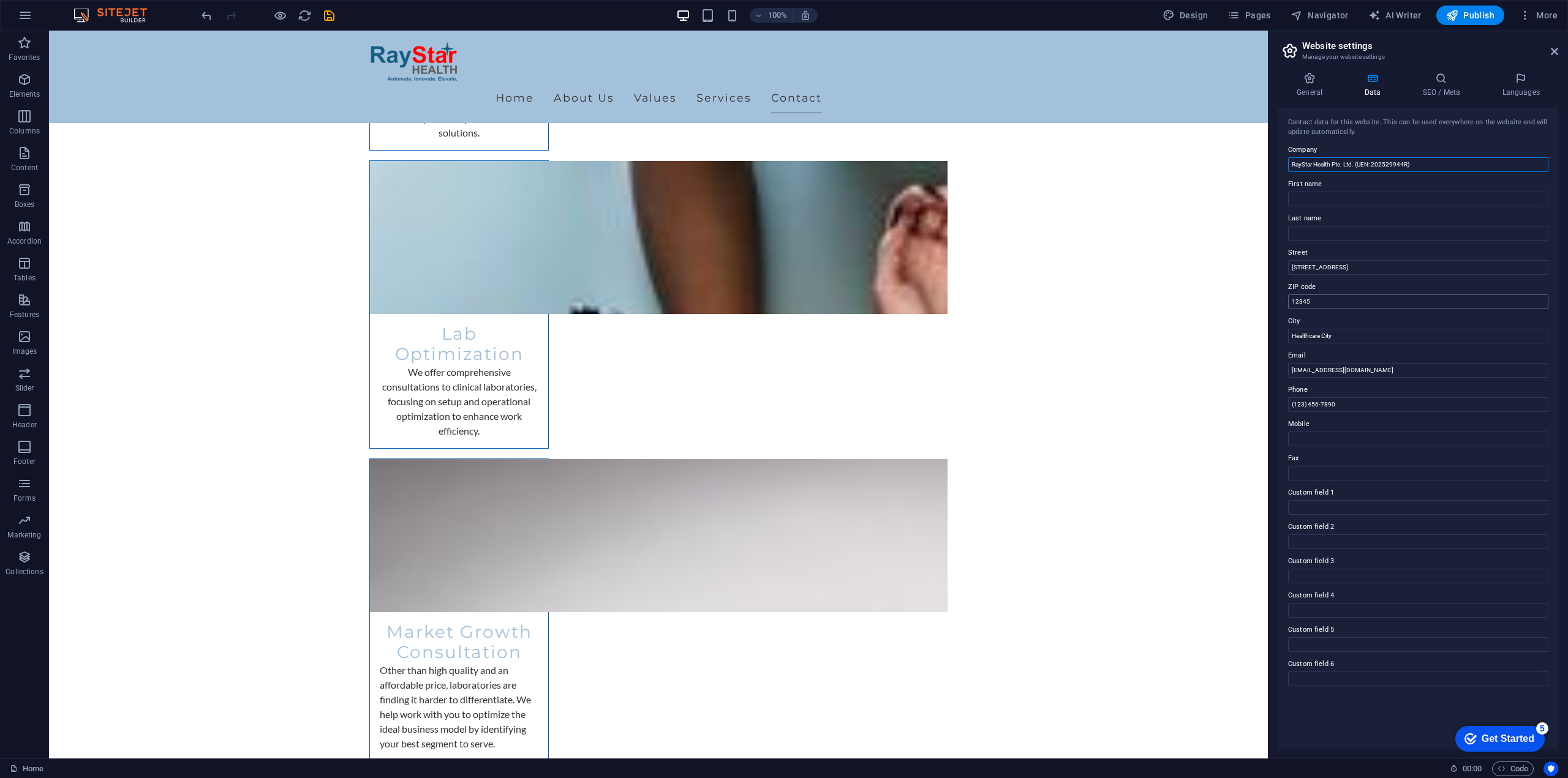
type input "RayStar Health Pte. Ltd. (UEN: 202529944R)"
click at [1320, 305] on input "12345" at bounding box center [1418, 302] width 260 height 15
click at [1414, 267] on input "[STREET_ADDRESS]" at bounding box center [1418, 267] width 260 height 15
click at [1315, 301] on input "12345" at bounding box center [1418, 302] width 260 height 15
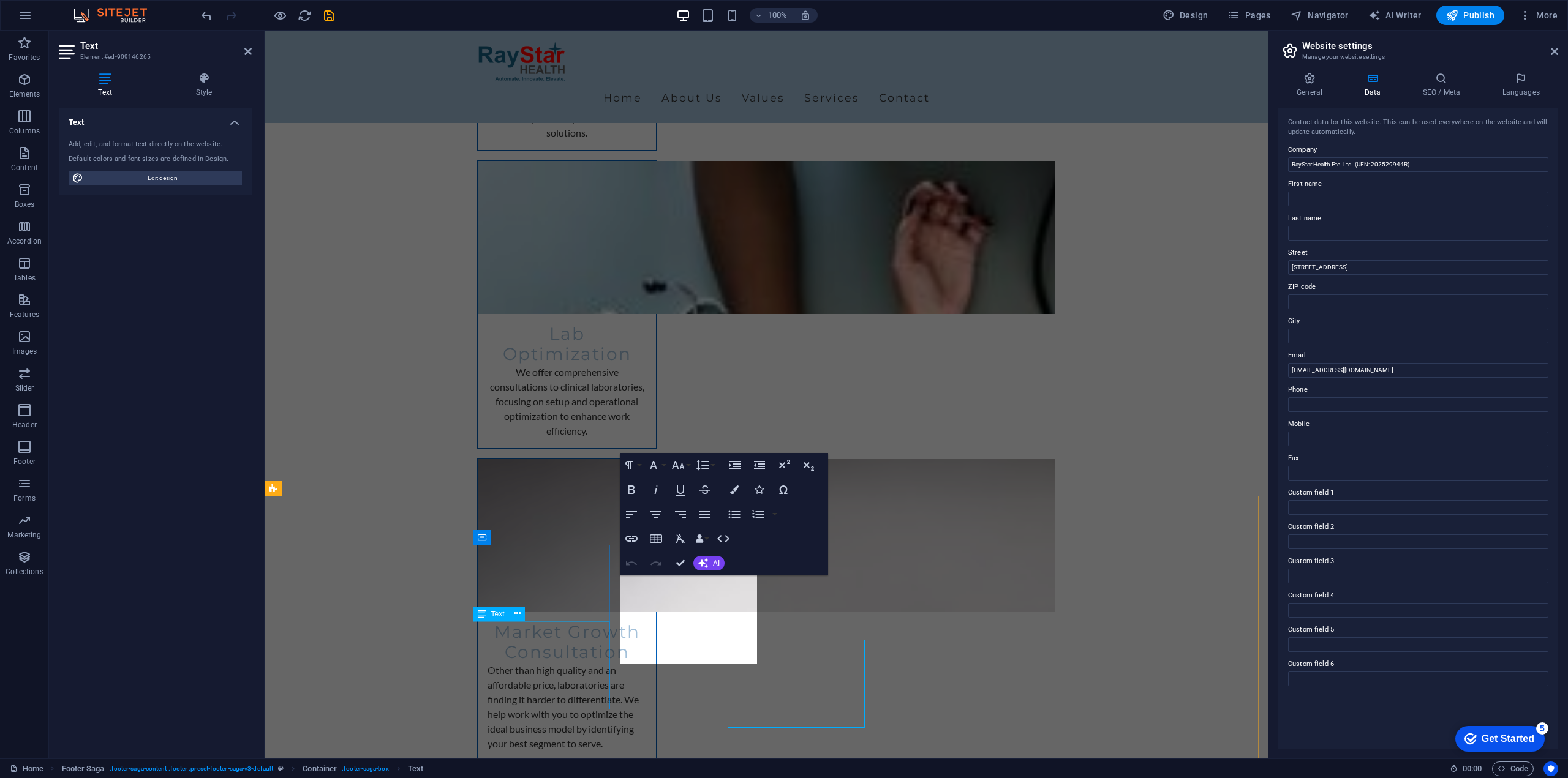
scroll to position [3180, 0]
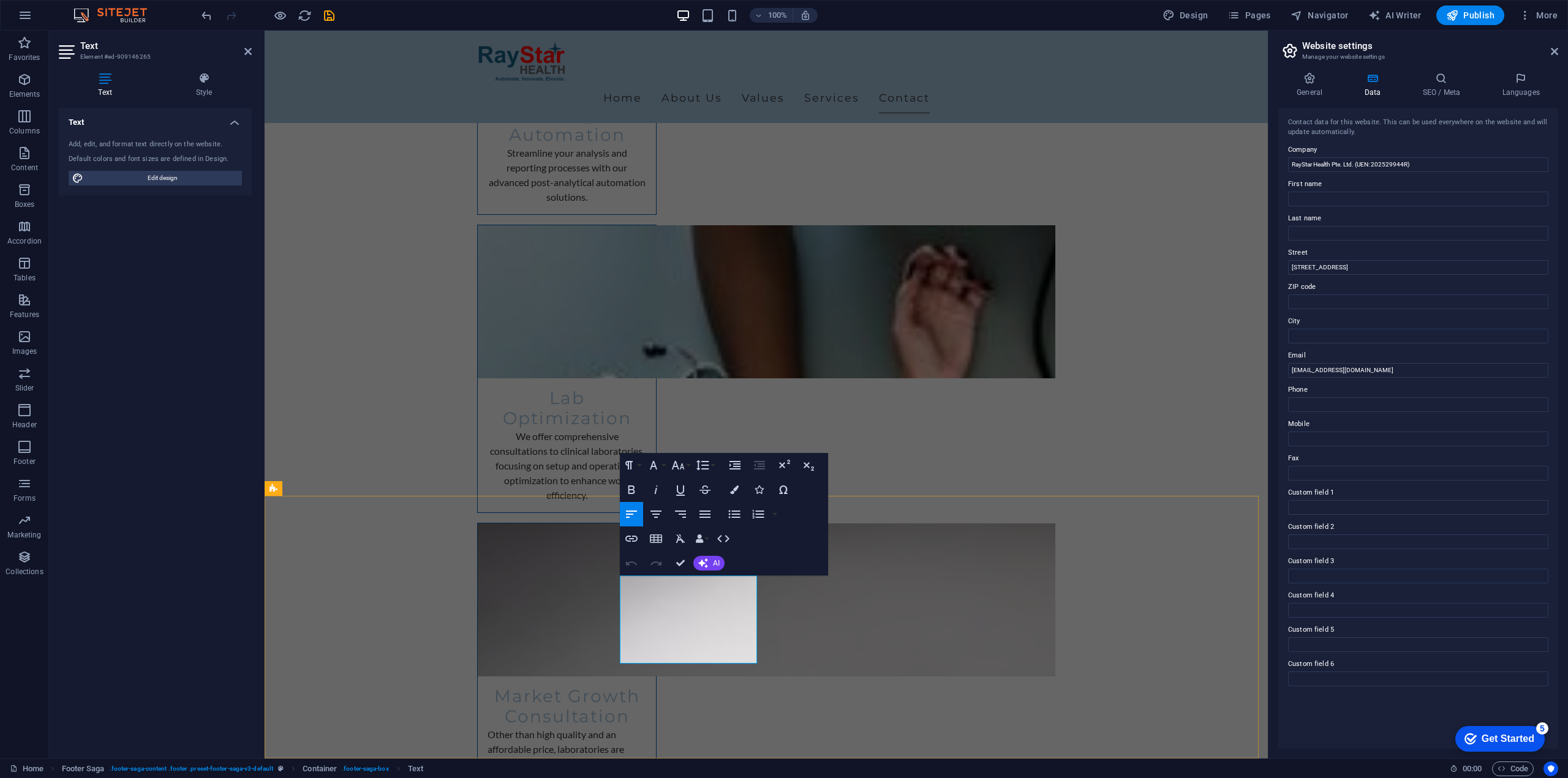
select select "footer"
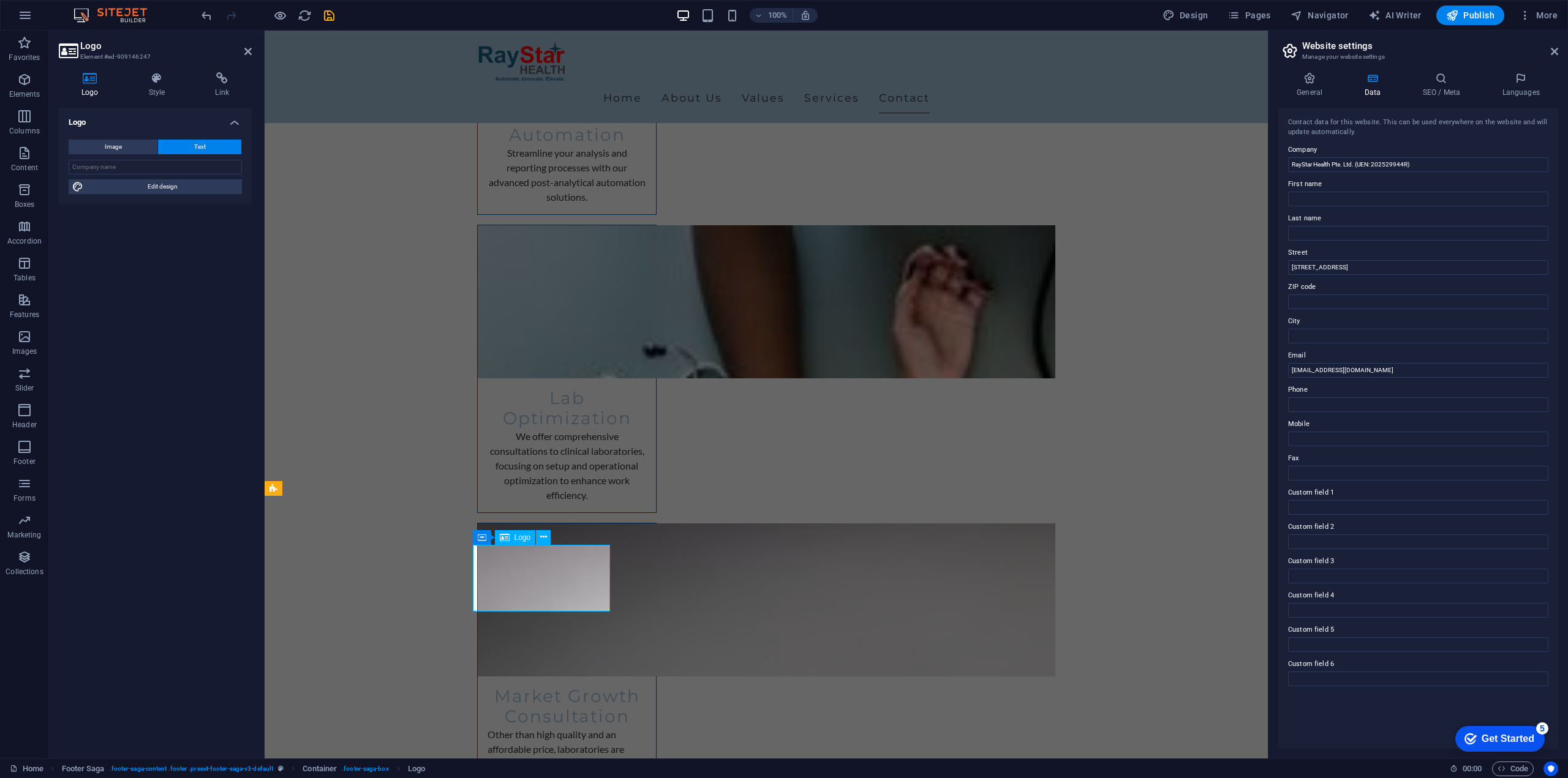
click at [1347, 170] on input "RayStar Health Pte. Ltd. (UEN: 202529944R)" at bounding box center [1418, 165] width 260 height 15
drag, startPoint x: 1695, startPoint y: 190, endPoint x: 1228, endPoint y: 166, distance: 467.6
click at [1331, 197] on input "First name" at bounding box center [1418, 199] width 260 height 15
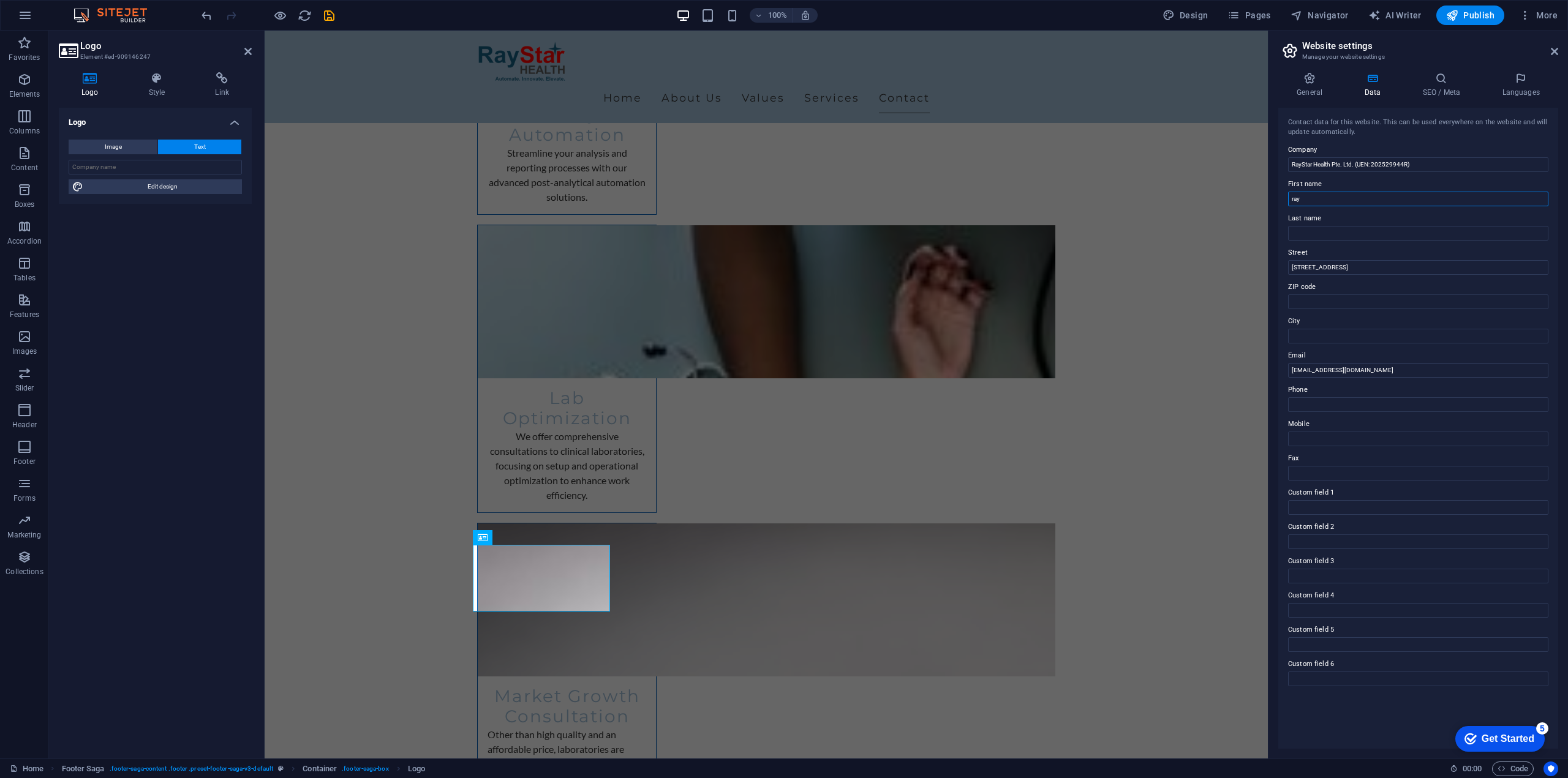
type input "ray"
click at [1312, 221] on label "Last name" at bounding box center [1418, 218] width 260 height 15
click at [1312, 226] on input "Last name" at bounding box center [1418, 233] width 260 height 15
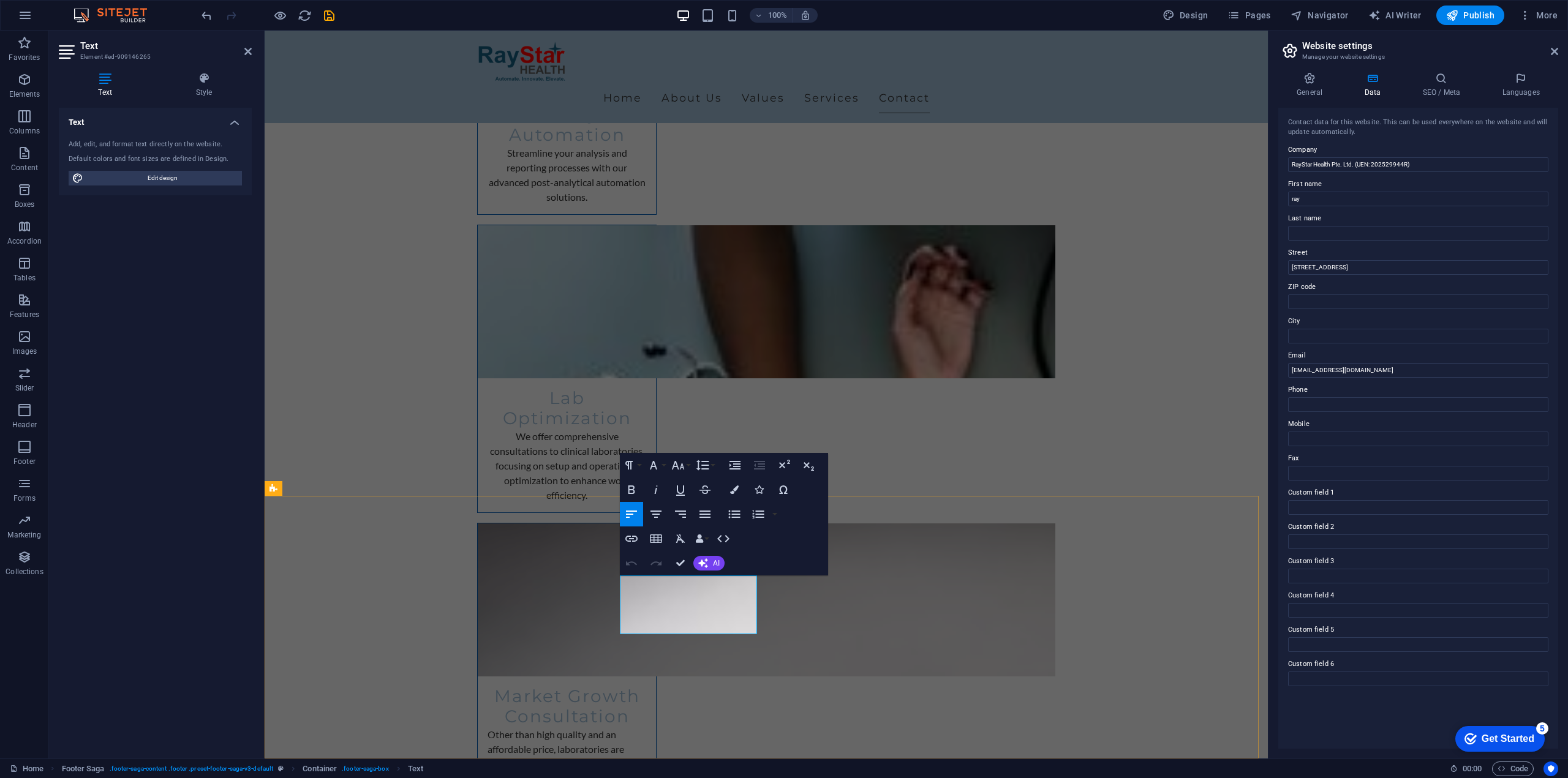
drag, startPoint x: 1356, startPoint y: 164, endPoint x: 1421, endPoint y: 158, distance: 65.3
click at [1421, 158] on input "RayStar Health Pte. Ltd. (UEN: 202529944R)" at bounding box center [1418, 165] width 260 height 15
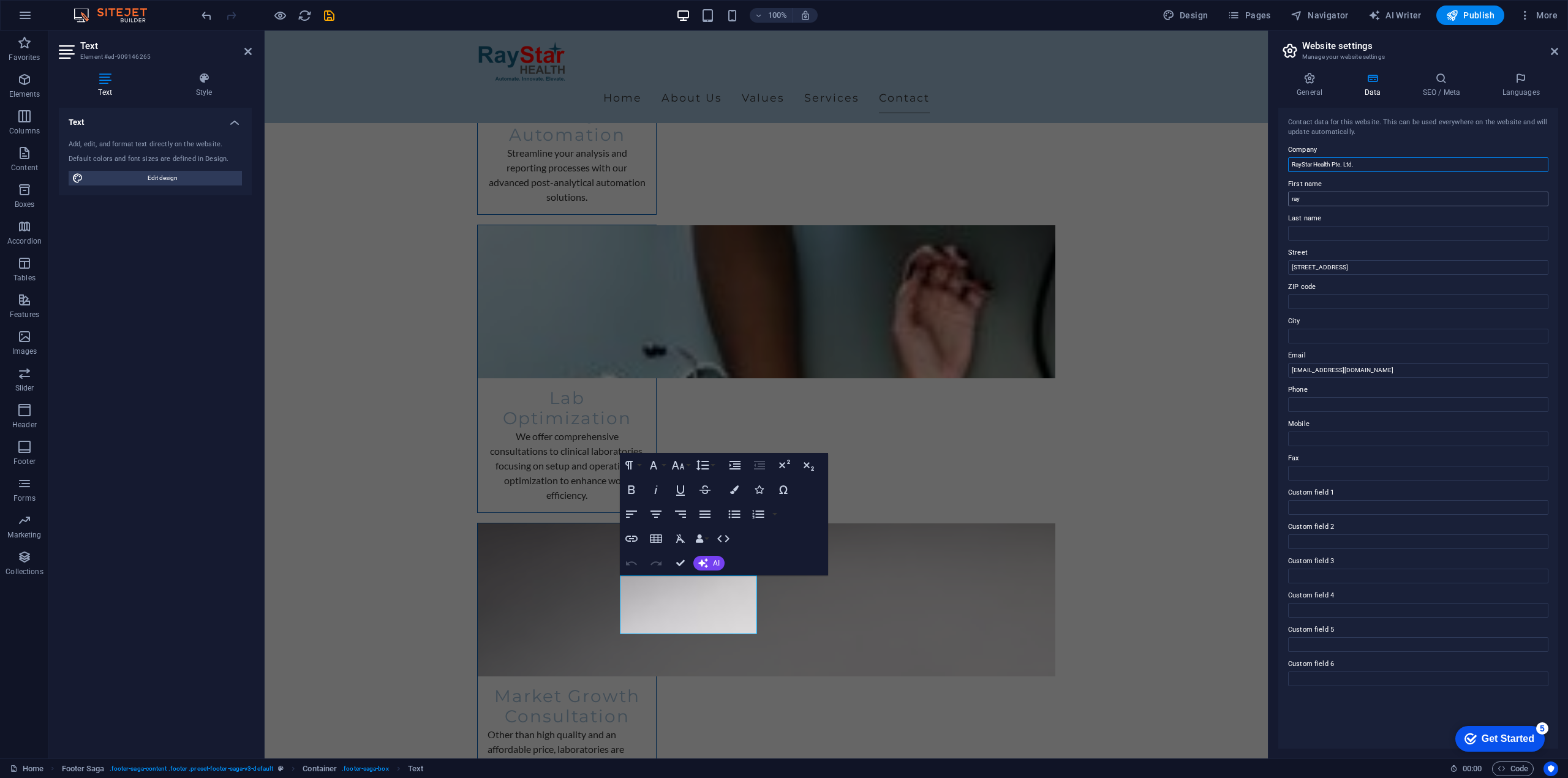
scroll to position [3157, 0]
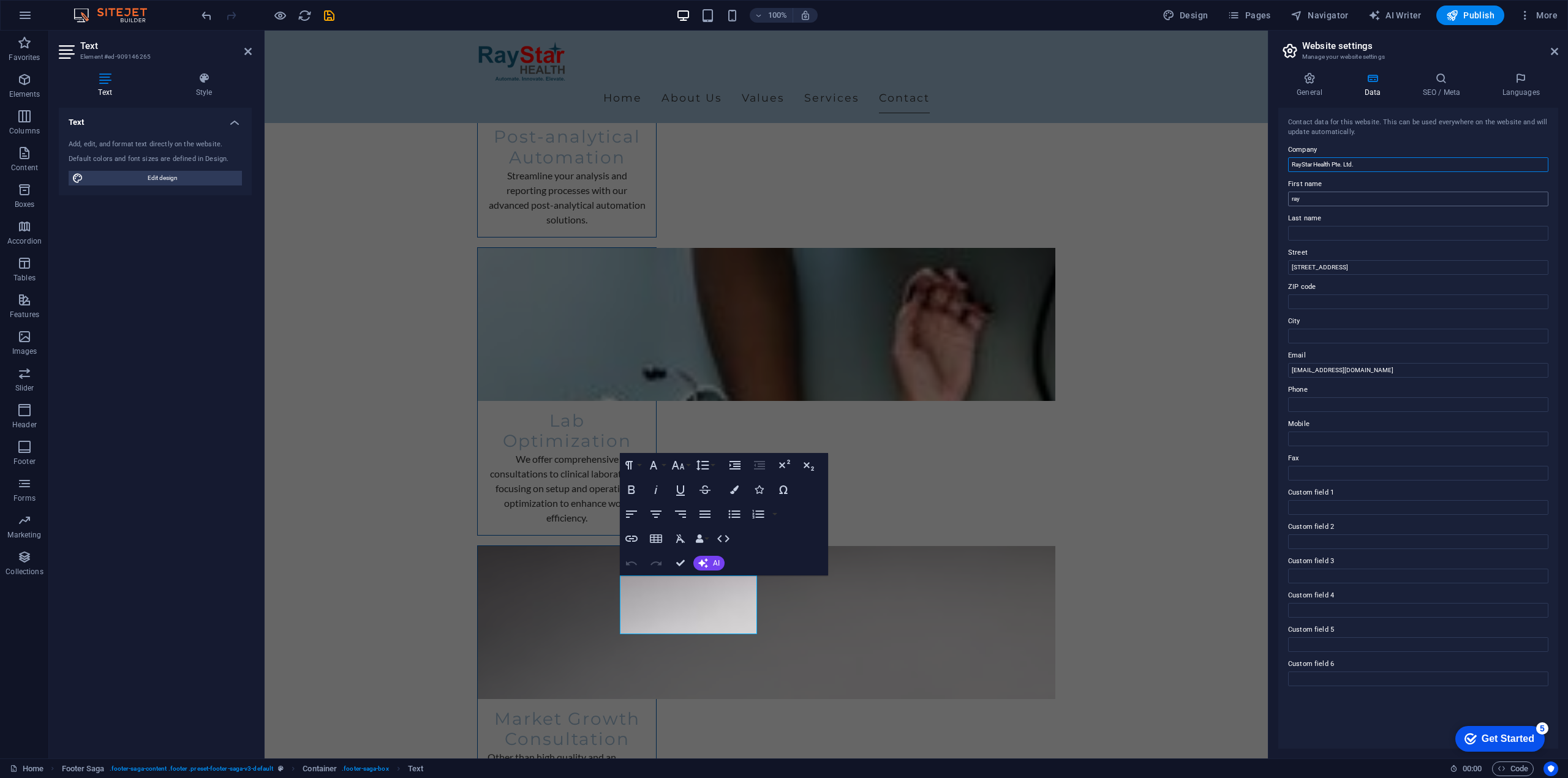
type input "RayStar Health Pte. Ltd."
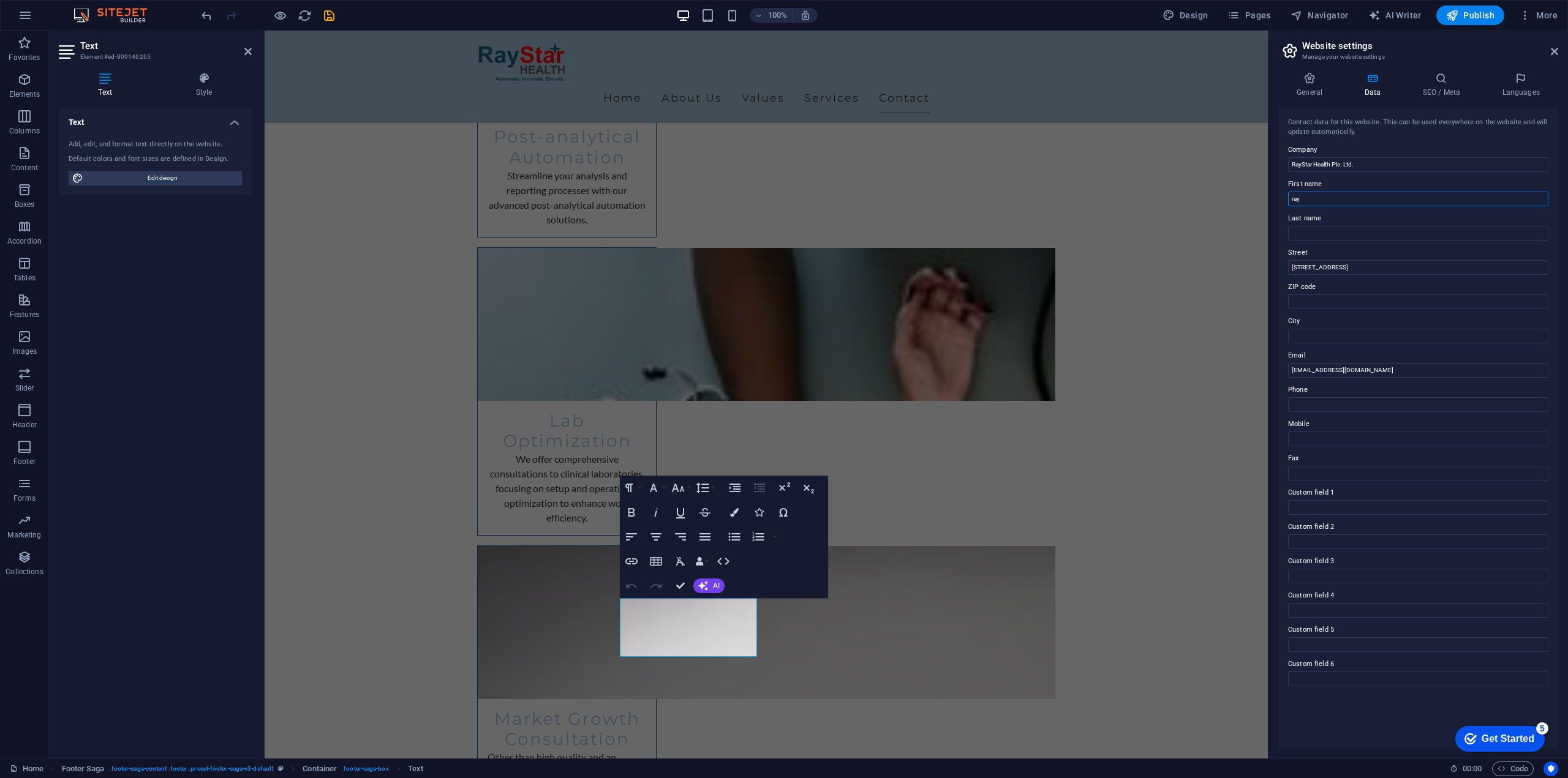
drag, startPoint x: 1596, startPoint y: 229, endPoint x: 1260, endPoint y: 200, distance: 337.2
paste input "(UEN: 202529944R)"
type input "(UEN: 202529944R)"
click at [1367, 169] on input "RayStar Health Pte. Ltd." at bounding box center [1418, 165] width 260 height 15
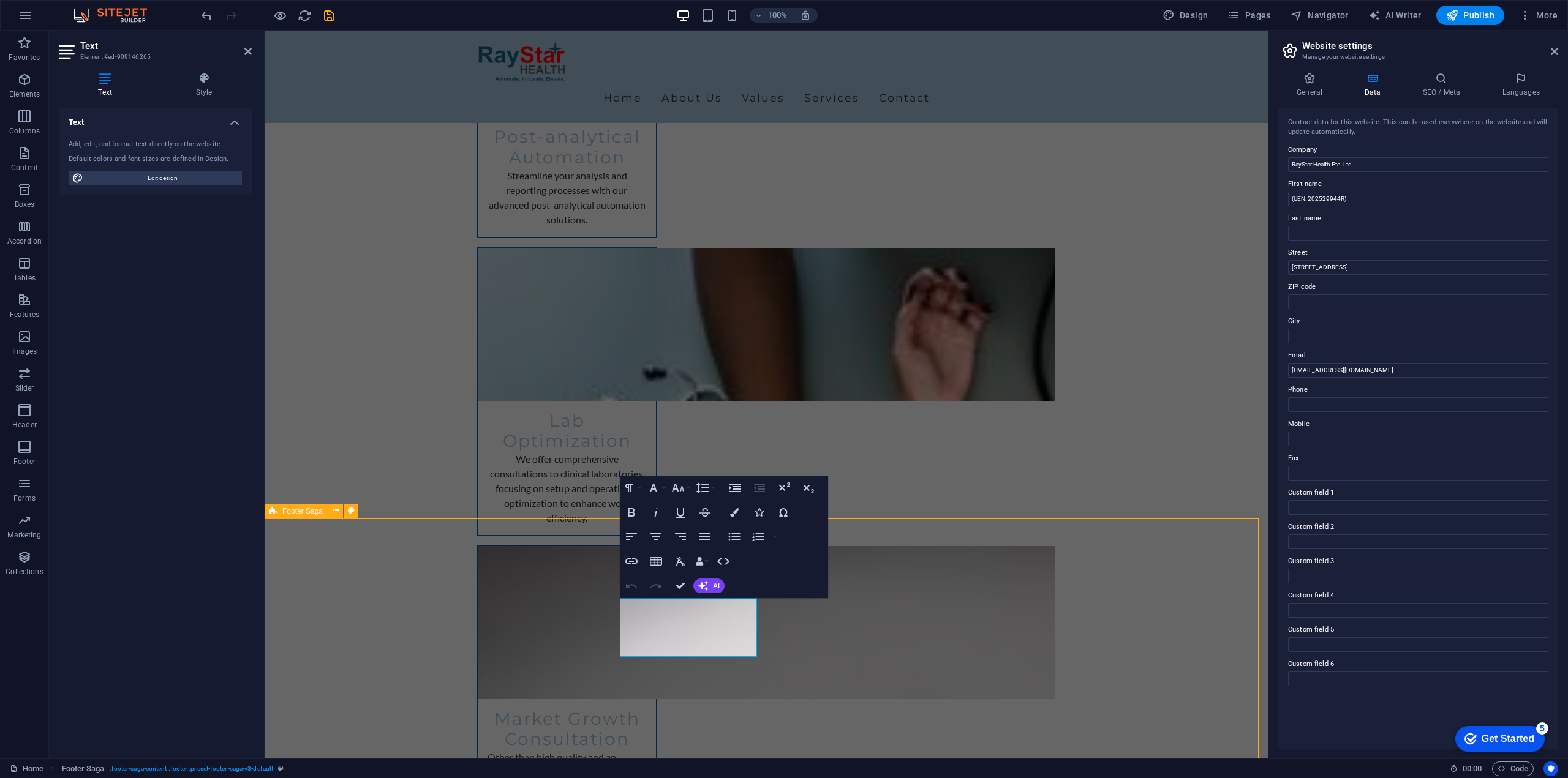
scroll to position [3222, 0]
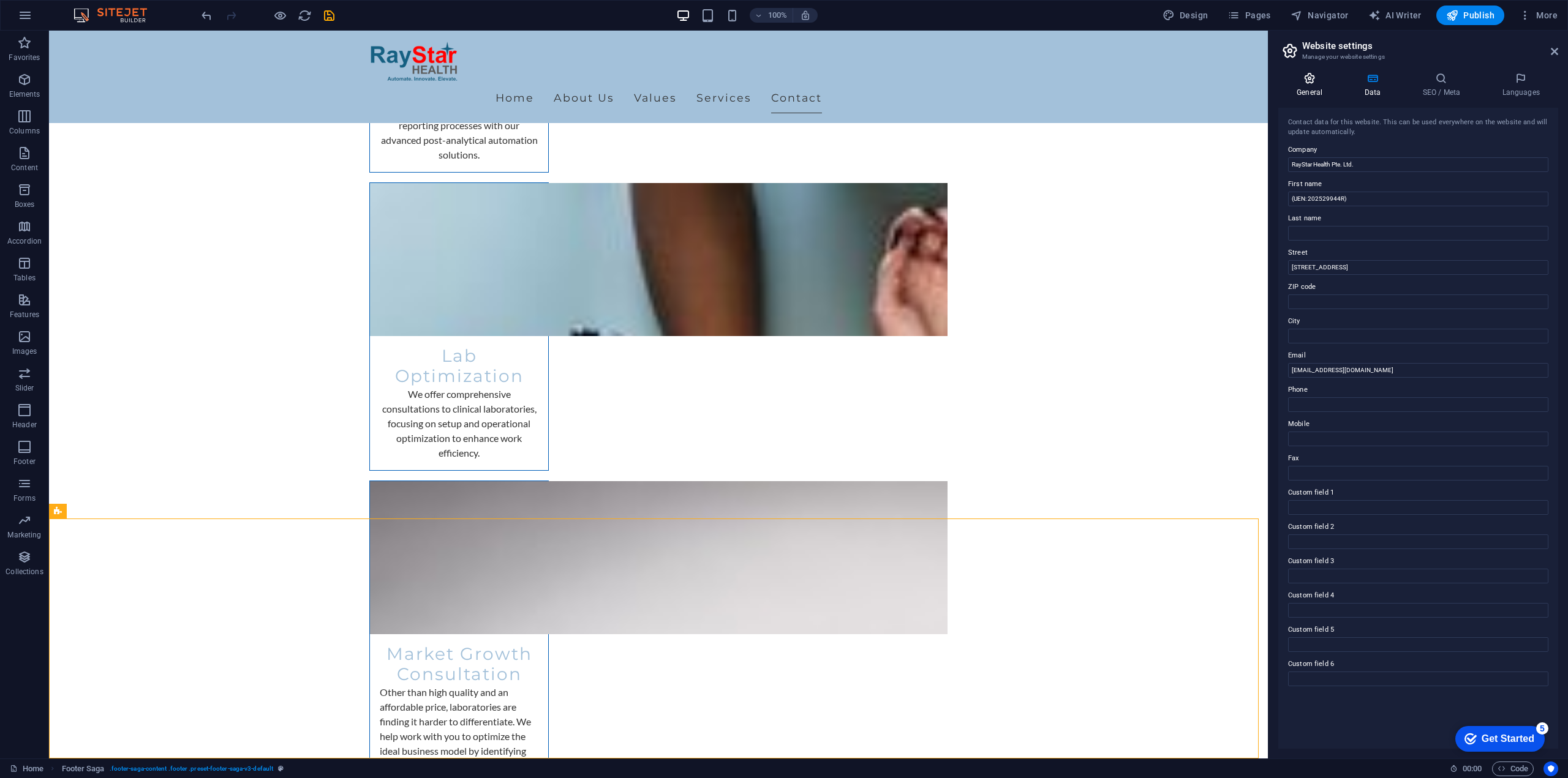
click at [1311, 79] on icon at bounding box center [1310, 78] width 62 height 12
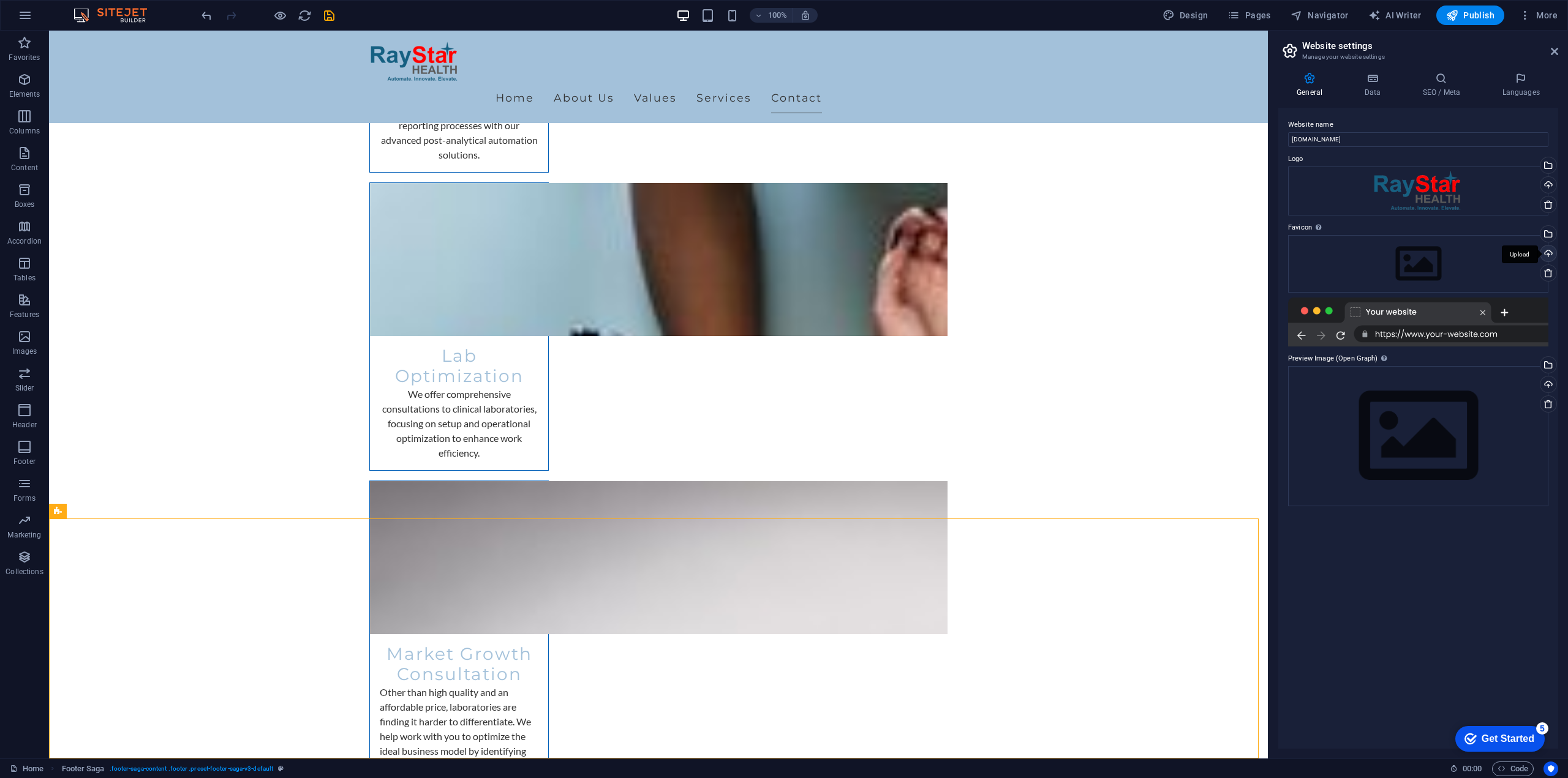
click at [1552, 250] on div "Upload" at bounding box center [1547, 255] width 19 height 19
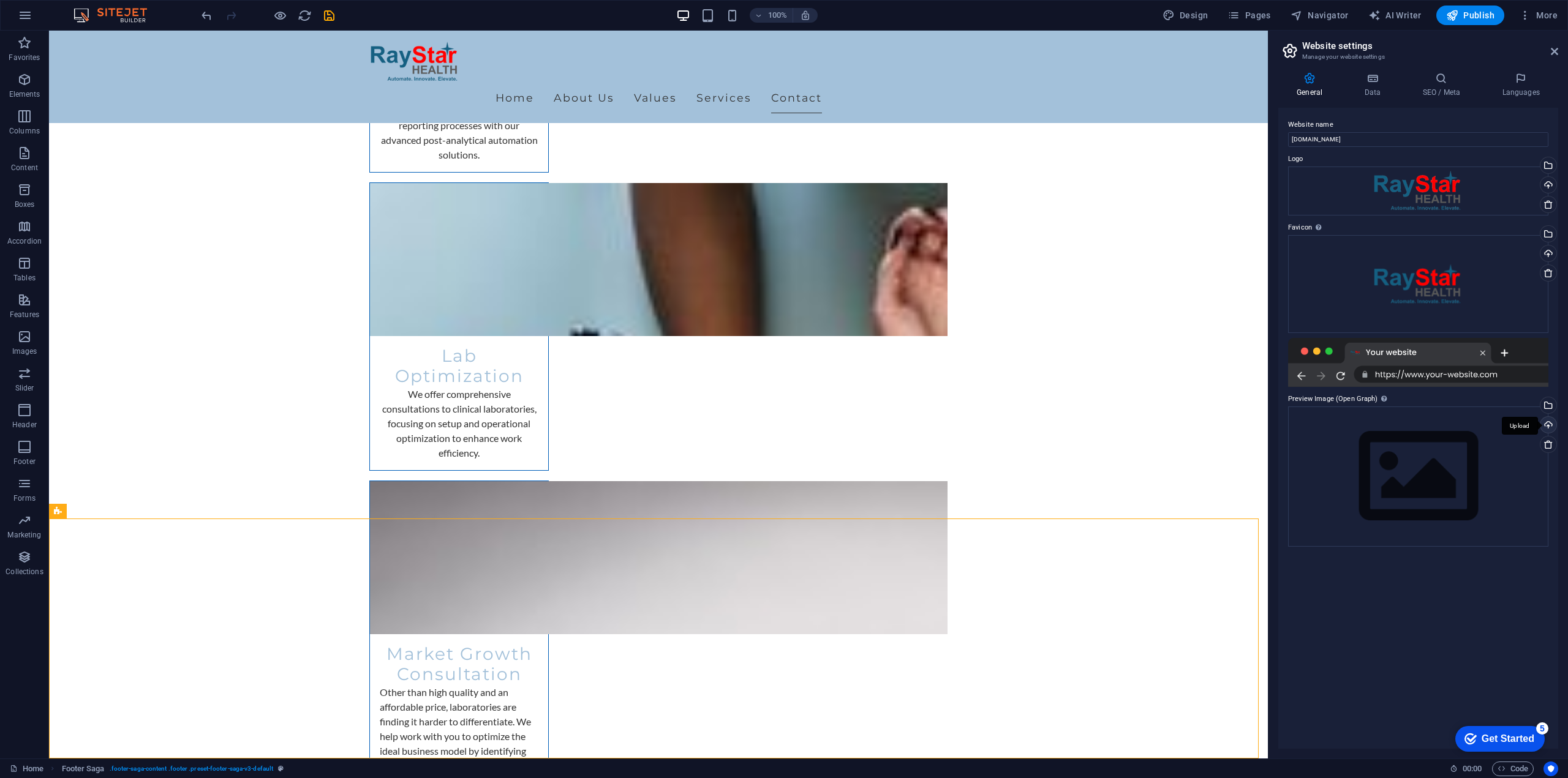
click at [1550, 424] on div "Upload" at bounding box center [1547, 426] width 19 height 19
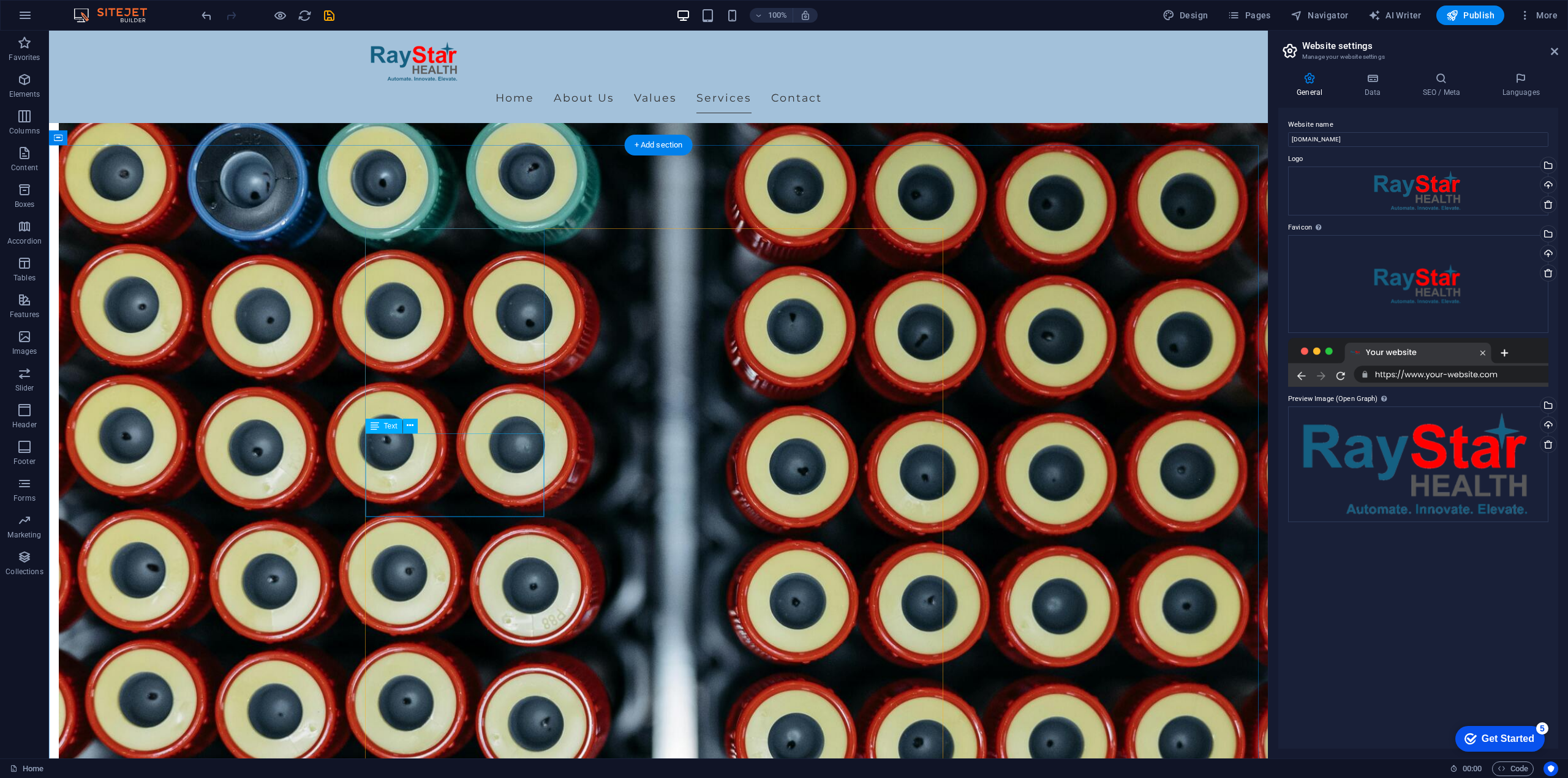
scroll to position [895, 0]
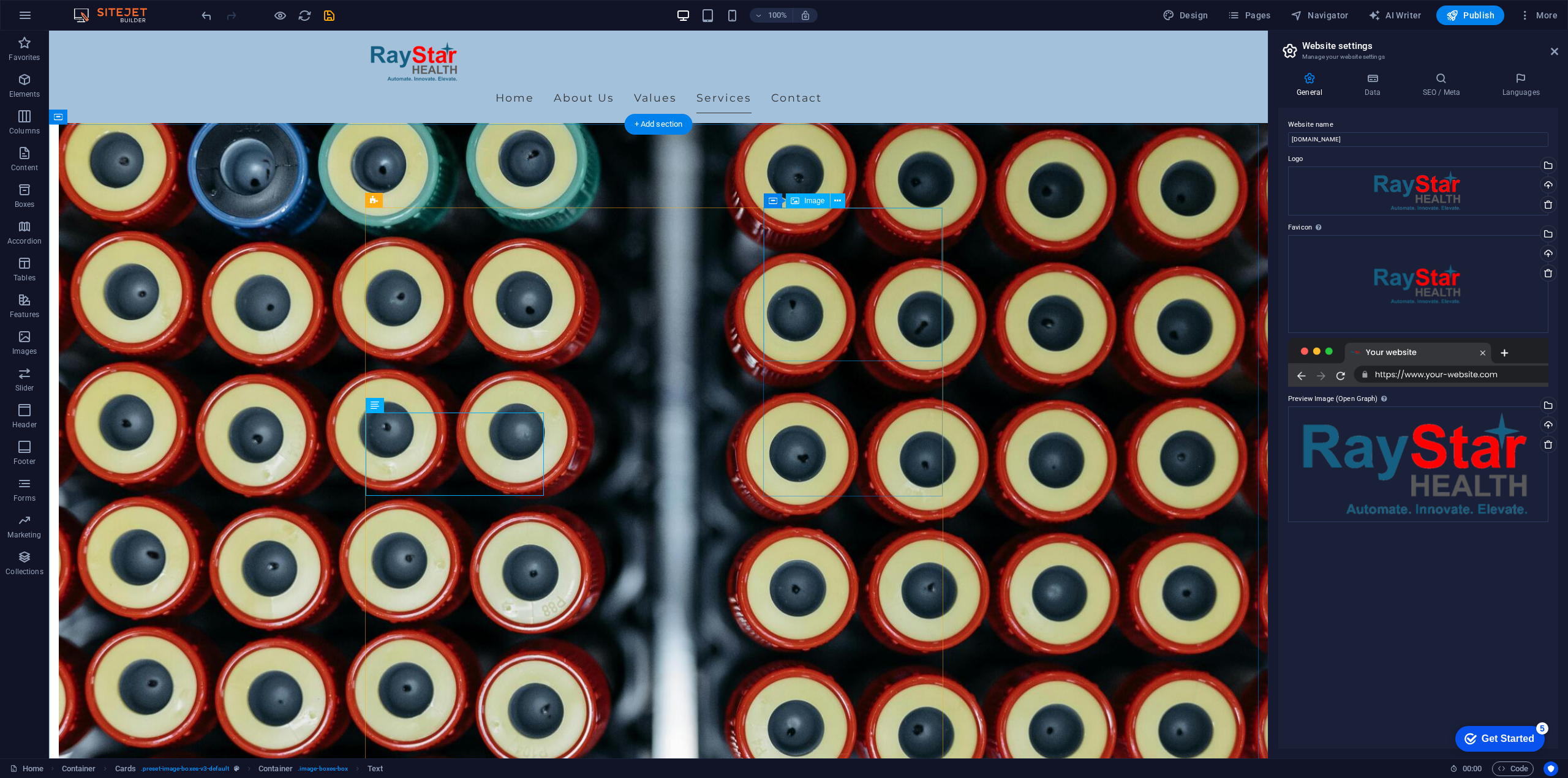
select select "vw"
select select "px"
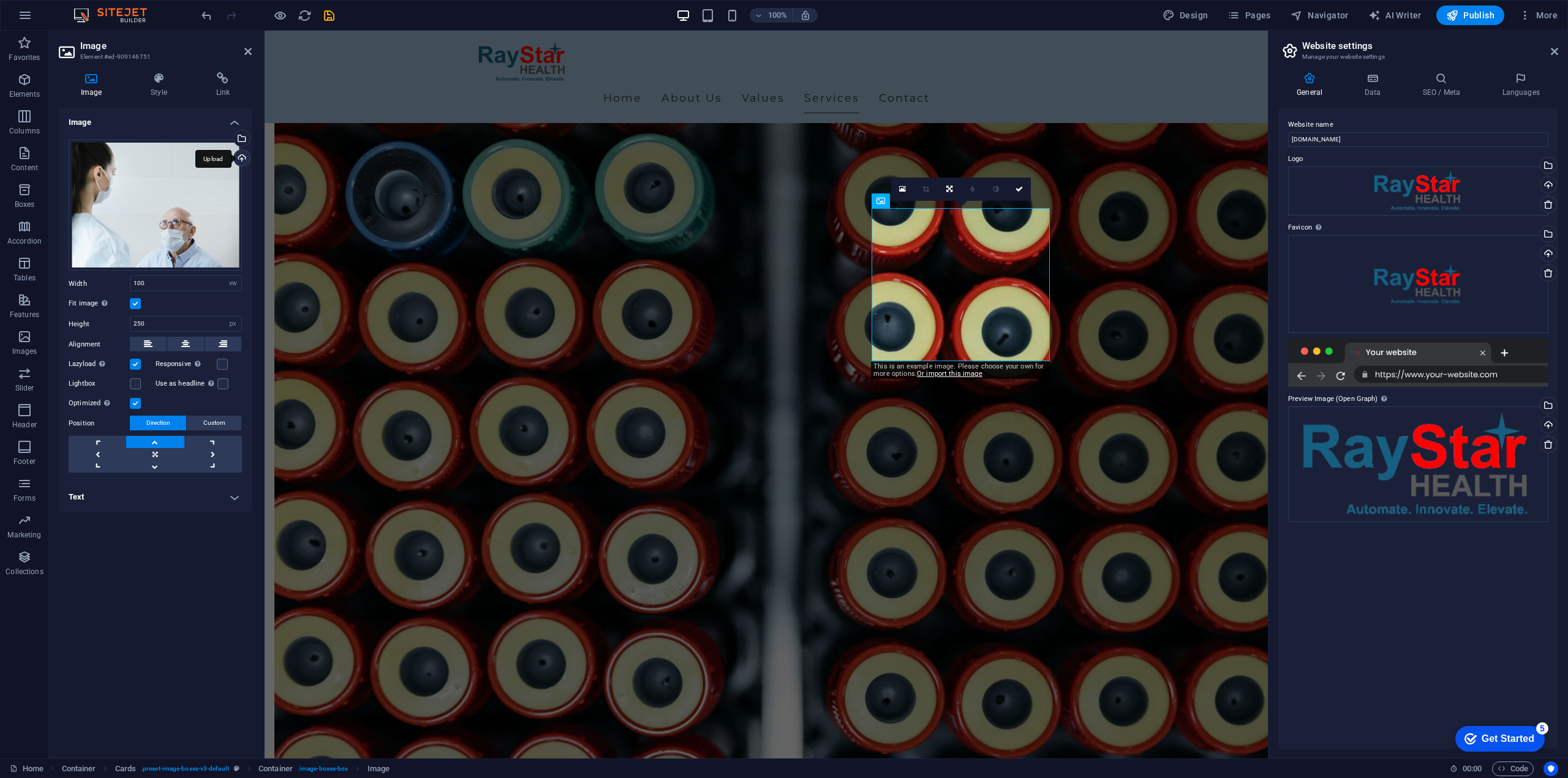
click at [242, 154] on div "Upload" at bounding box center [241, 159] width 19 height 19
click at [242, 158] on div "Upload" at bounding box center [241, 159] width 19 height 19
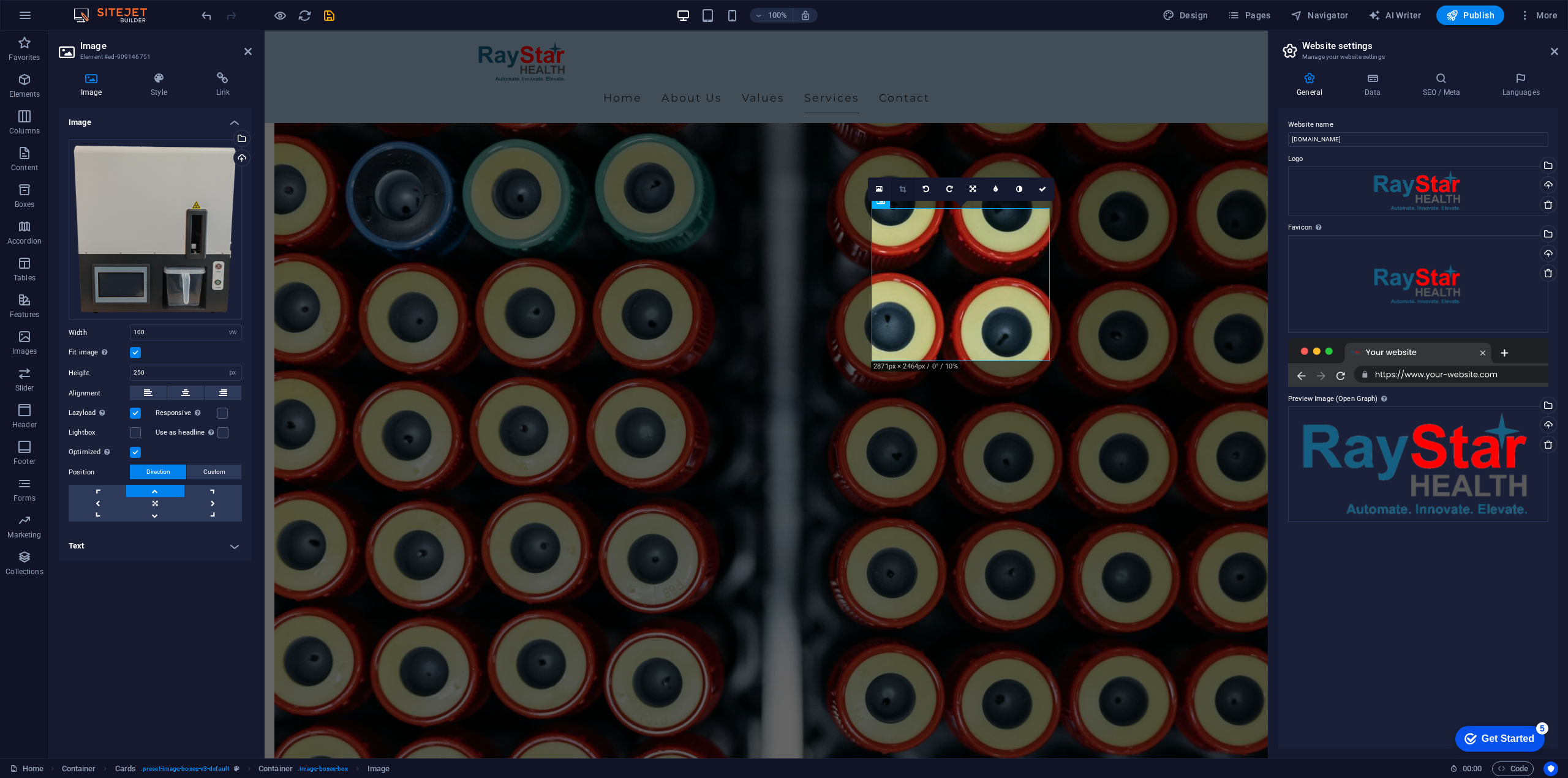
click at [900, 189] on icon at bounding box center [902, 189] width 7 height 7
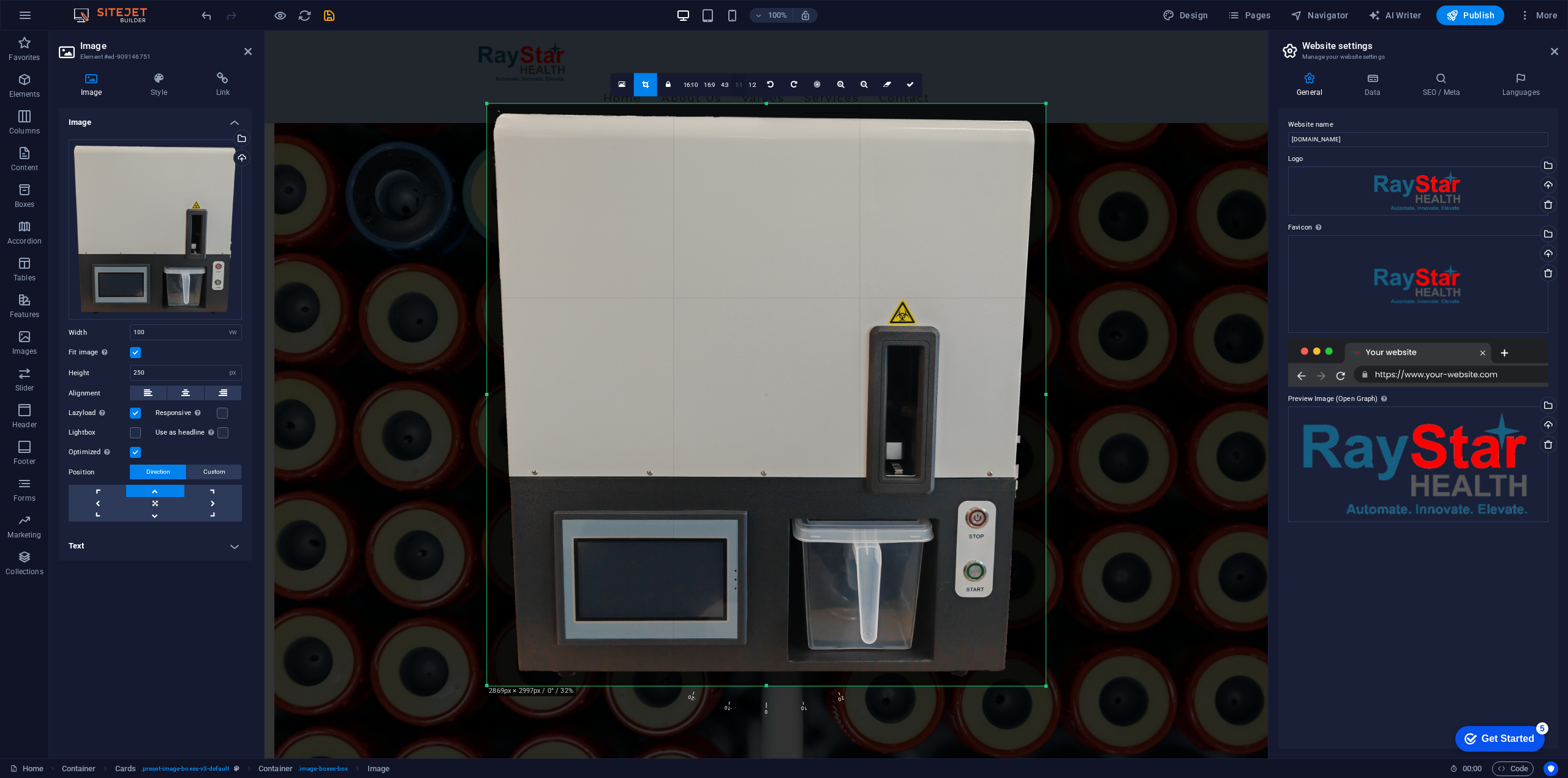
click at [738, 81] on link "1:1" at bounding box center [738, 85] width 14 height 23
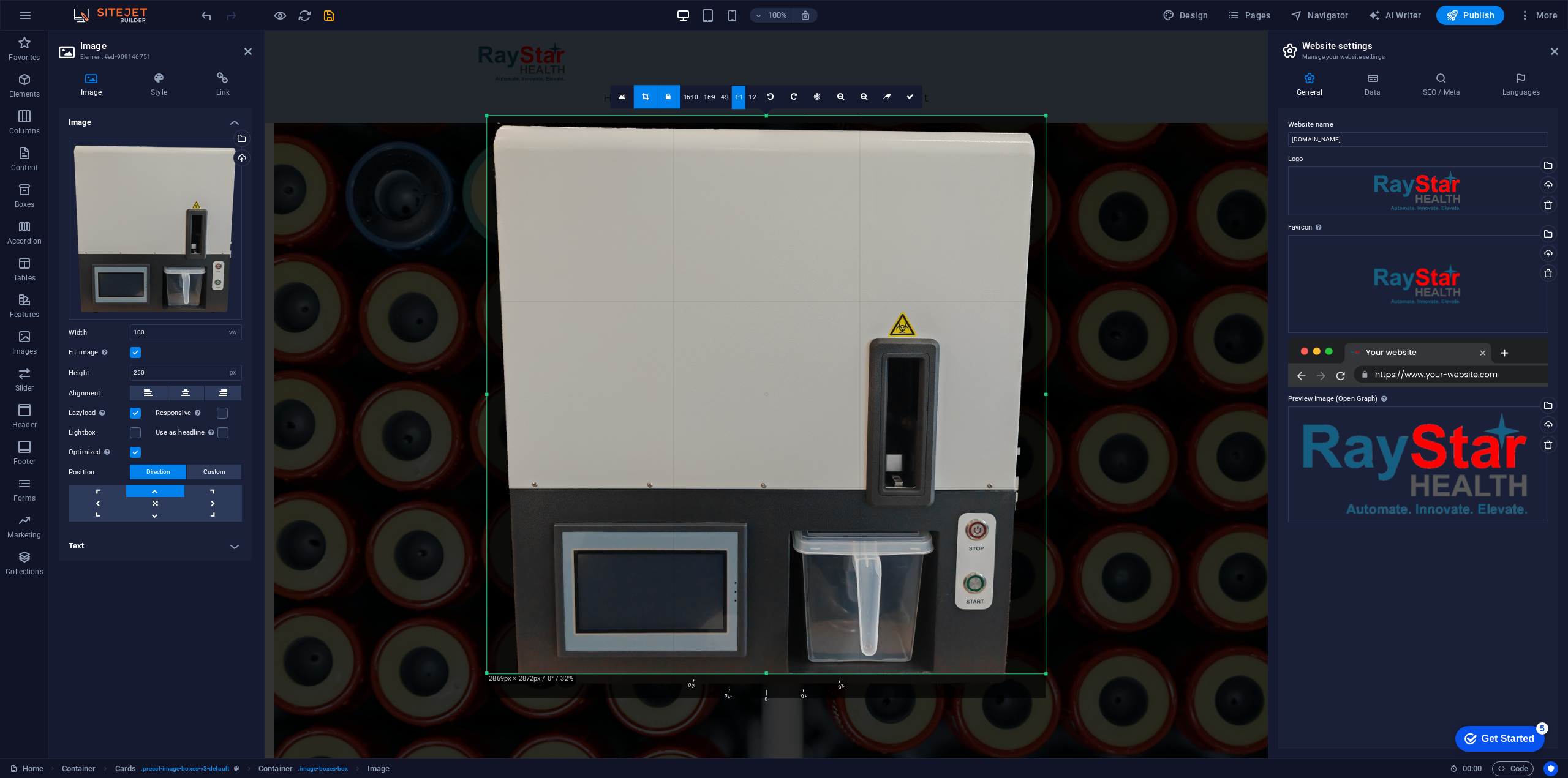
click at [906, 94] on icon at bounding box center [910, 97] width 7 height 7
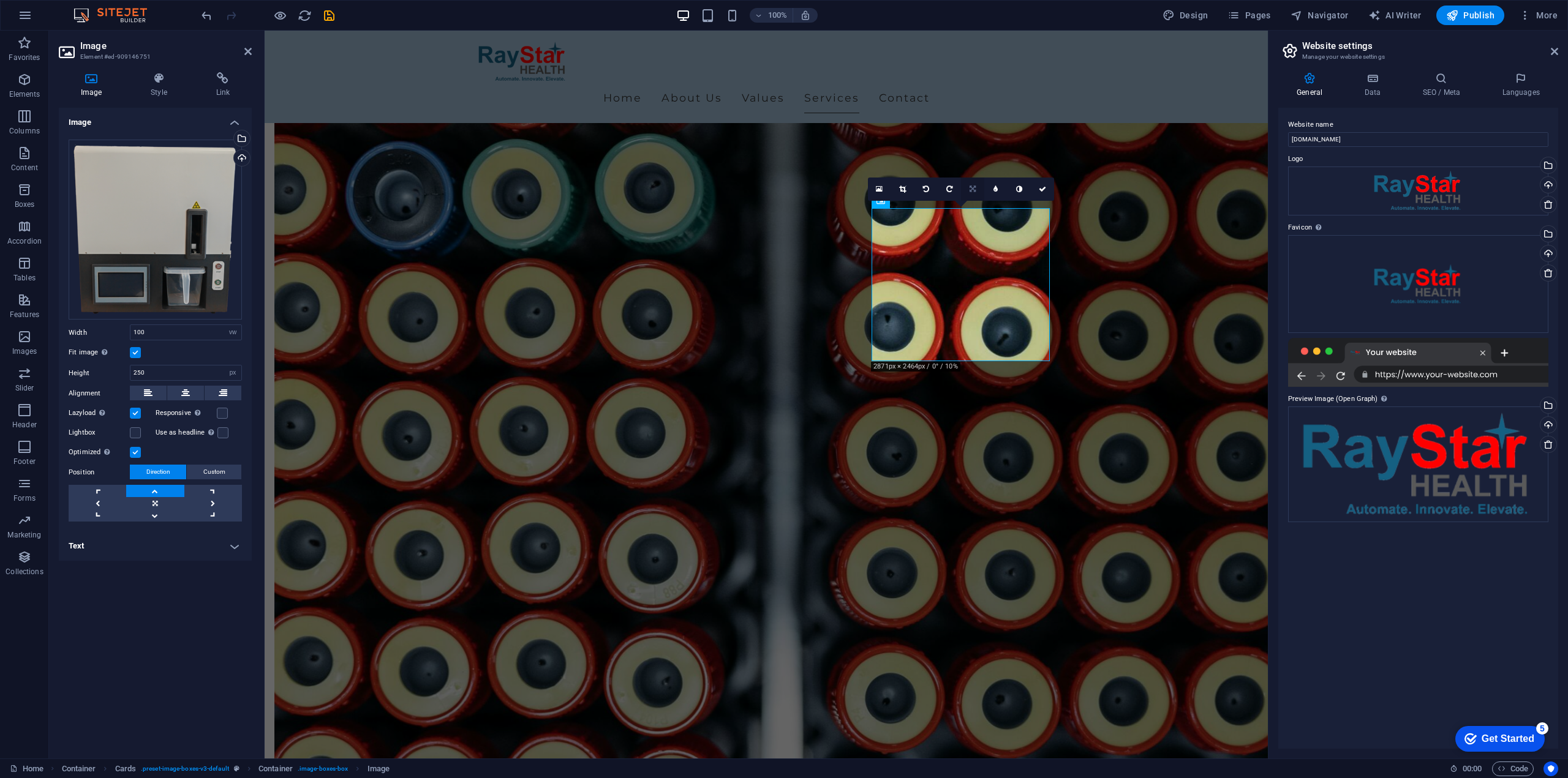
click at [971, 192] on icon at bounding box center [972, 189] width 6 height 7
click at [971, 165] on icon at bounding box center [973, 166] width 7 height 7
click at [972, 187] on icon at bounding box center [973, 189] width 7 height 7
click at [972, 187] on icon at bounding box center [972, 189] width 6 height 7
click at [975, 183] on link at bounding box center [972, 189] width 23 height 23
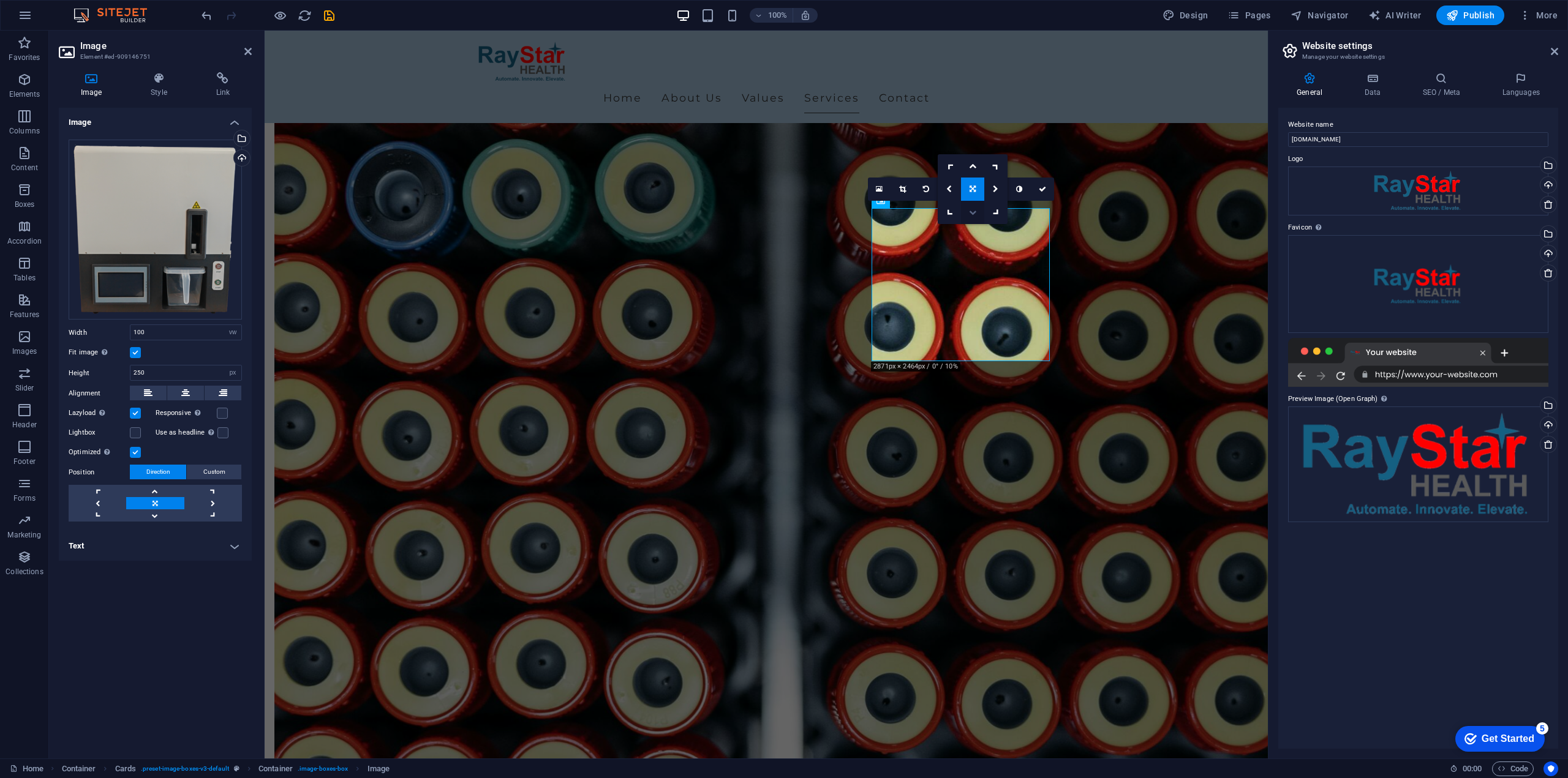
click at [975, 209] on icon at bounding box center [973, 212] width 7 height 7
click at [971, 190] on icon at bounding box center [973, 189] width 7 height 7
click at [971, 212] on icon at bounding box center [973, 212] width 7 height 7
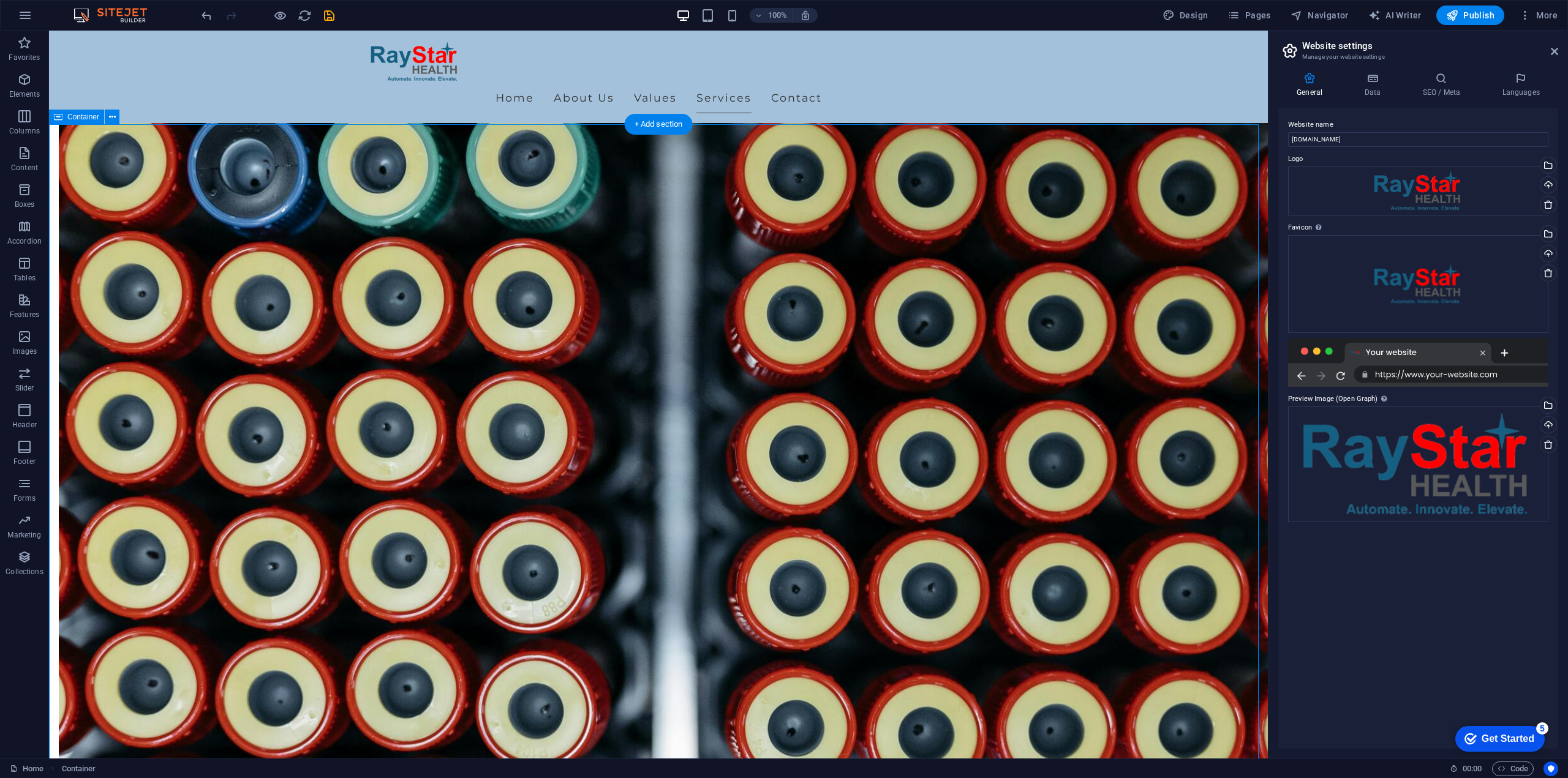
drag, startPoint x: 1056, startPoint y: 407, endPoint x: 1006, endPoint y: 380, distance: 56.8
select select "vw"
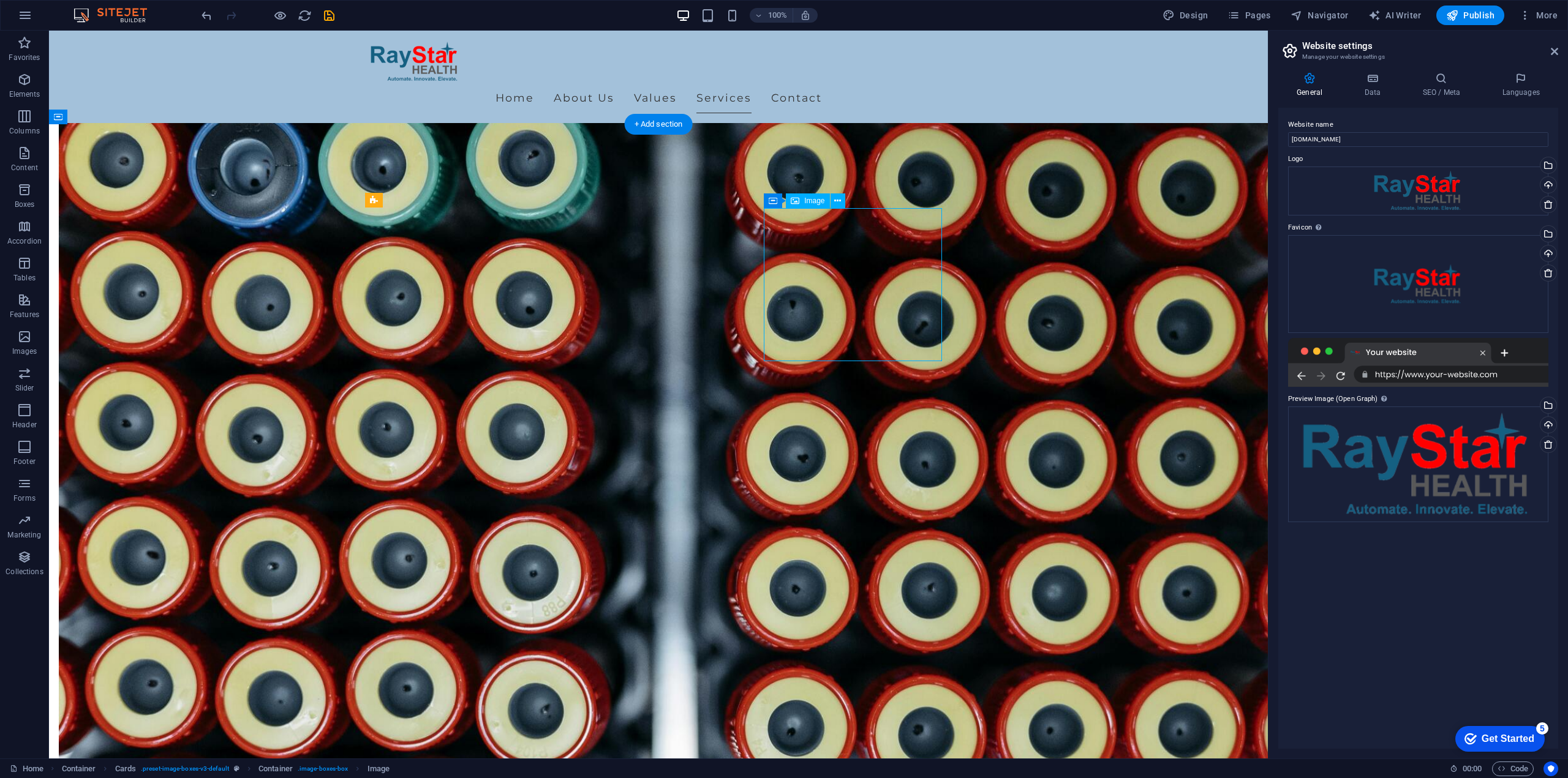
select select "px"
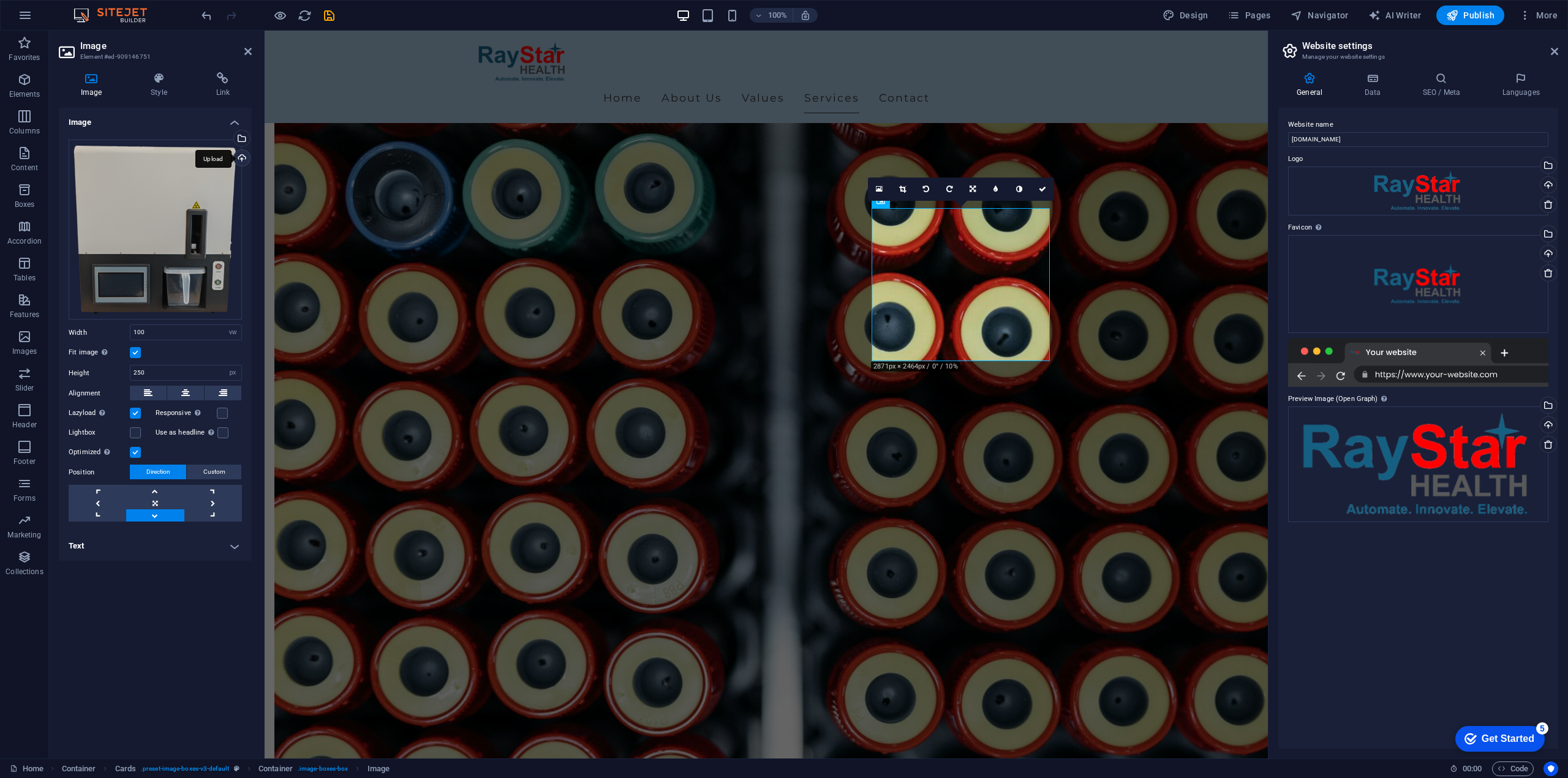
click at [244, 155] on div "Upload" at bounding box center [241, 159] width 19 height 19
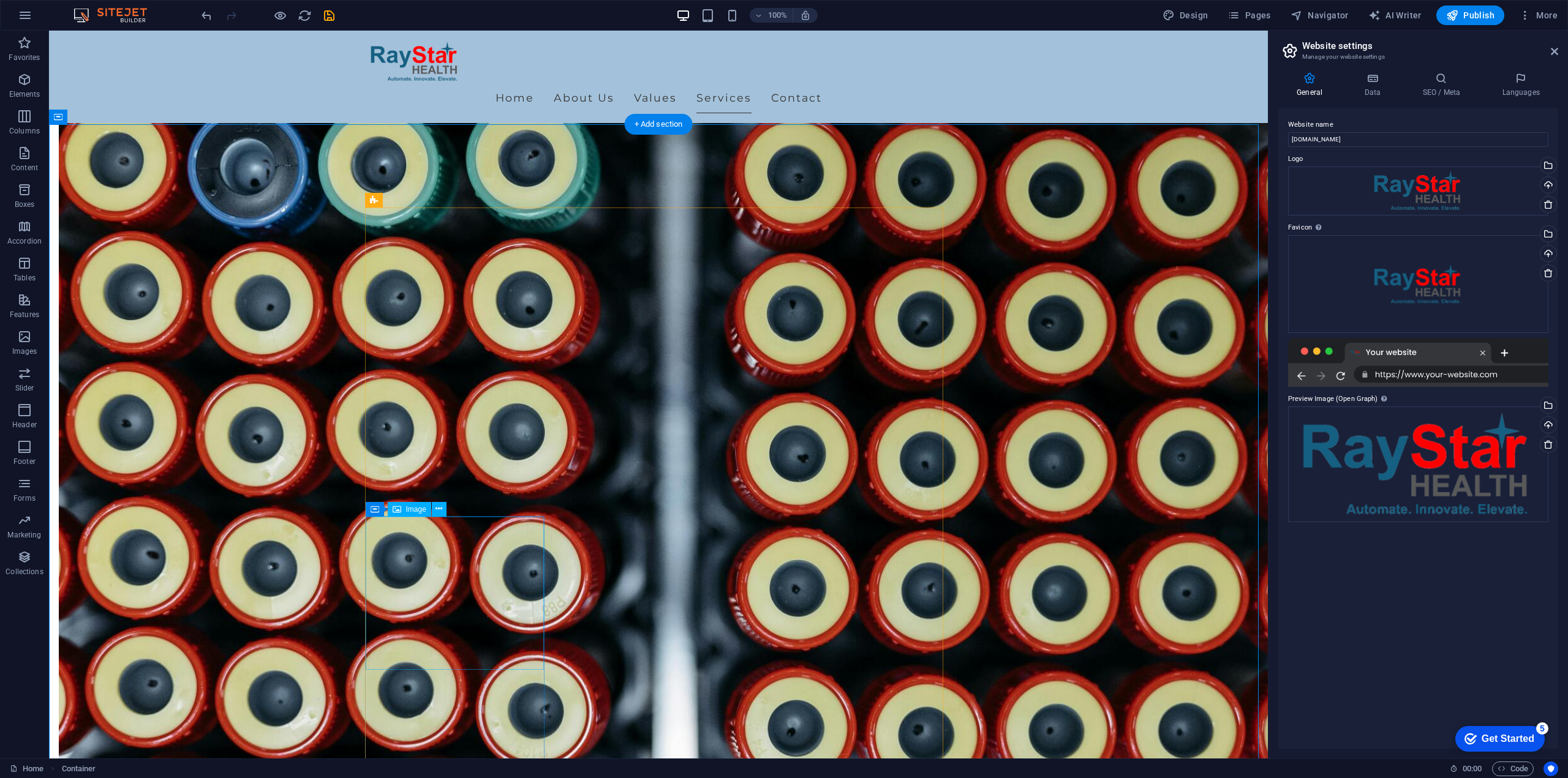
select select "vw"
select select "px"
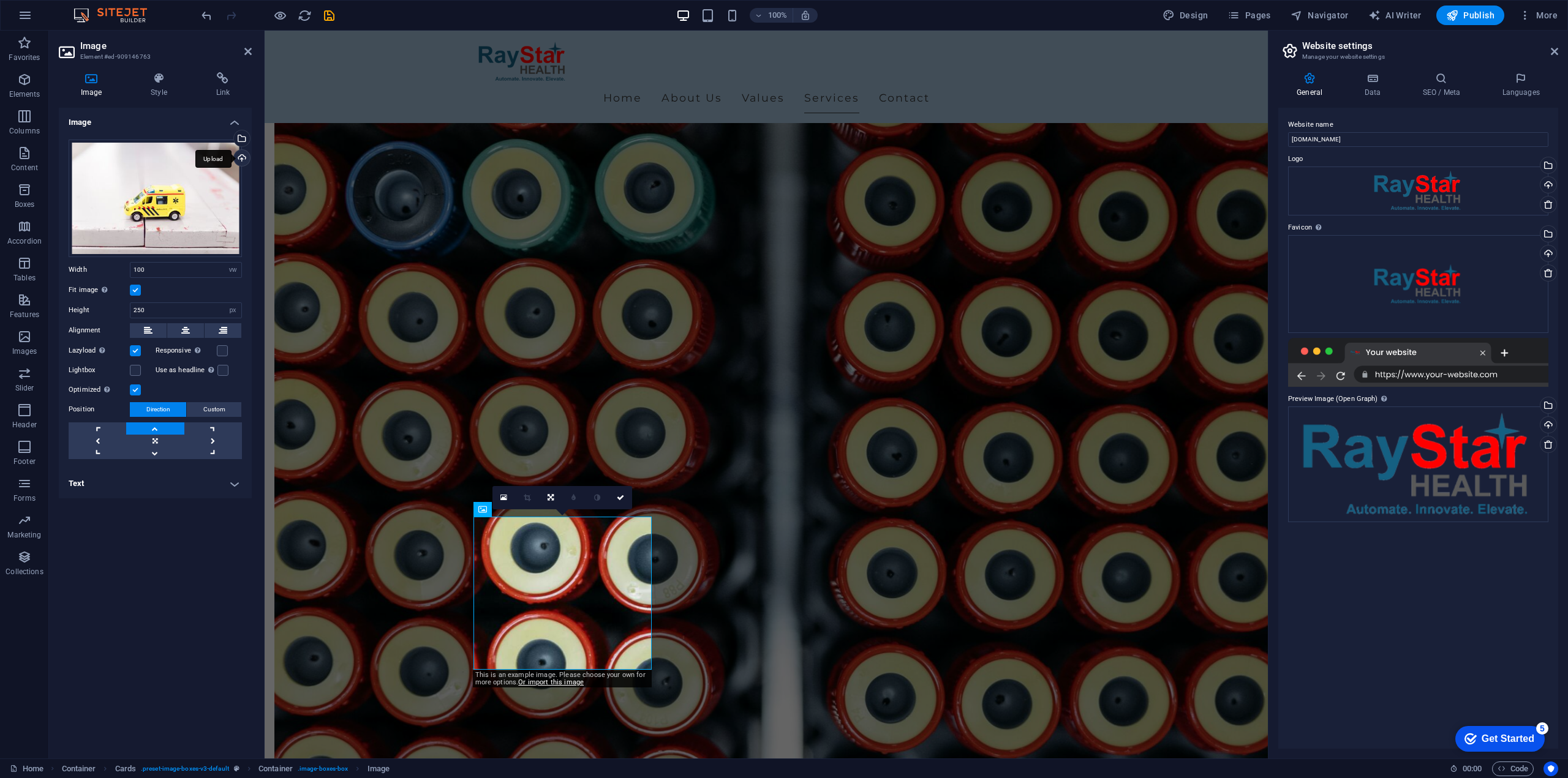
click at [244, 160] on div "Upload" at bounding box center [241, 159] width 19 height 19
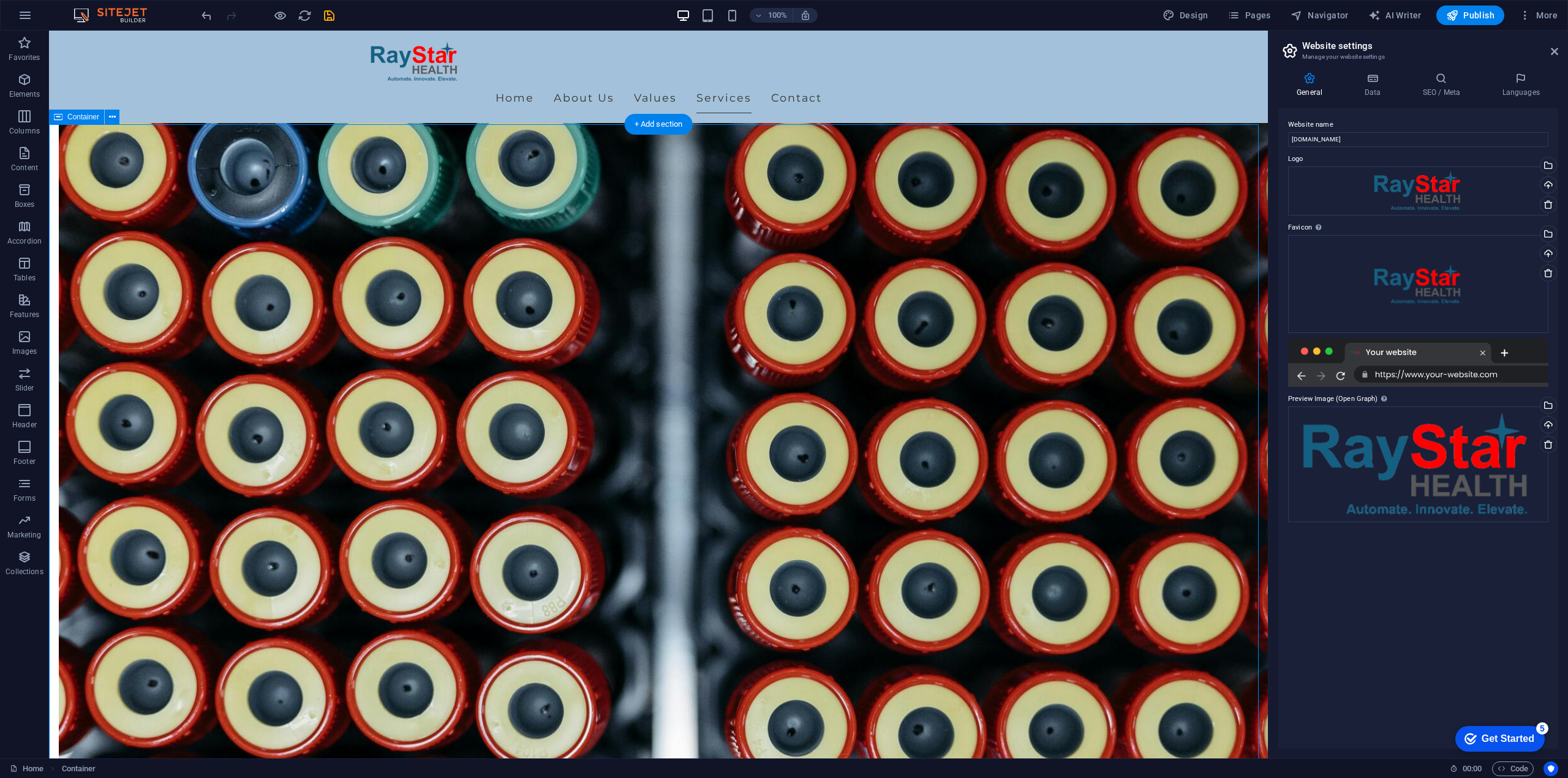
select select "vw"
select select "px"
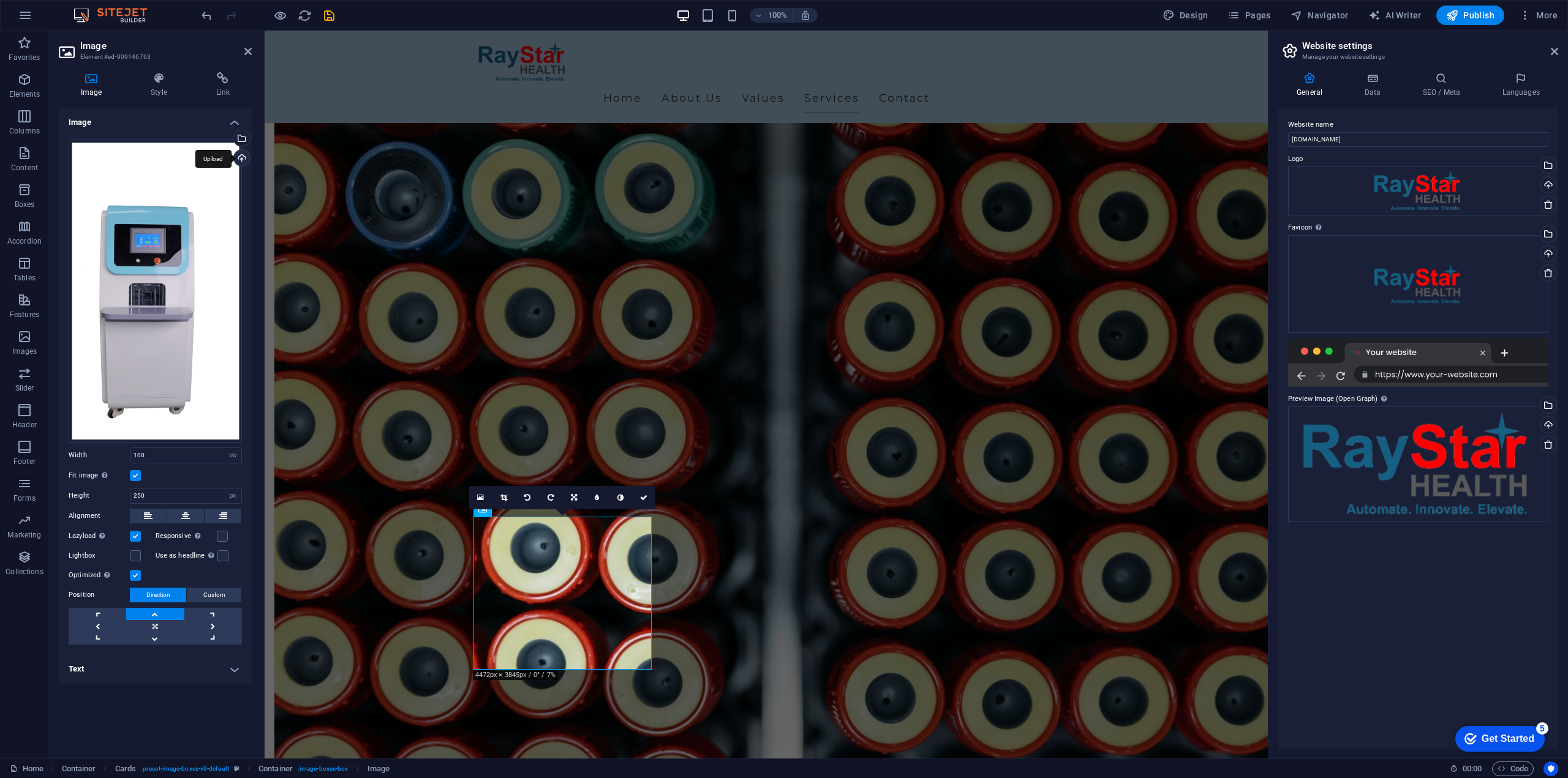
click at [242, 159] on div "Upload" at bounding box center [241, 159] width 19 height 19
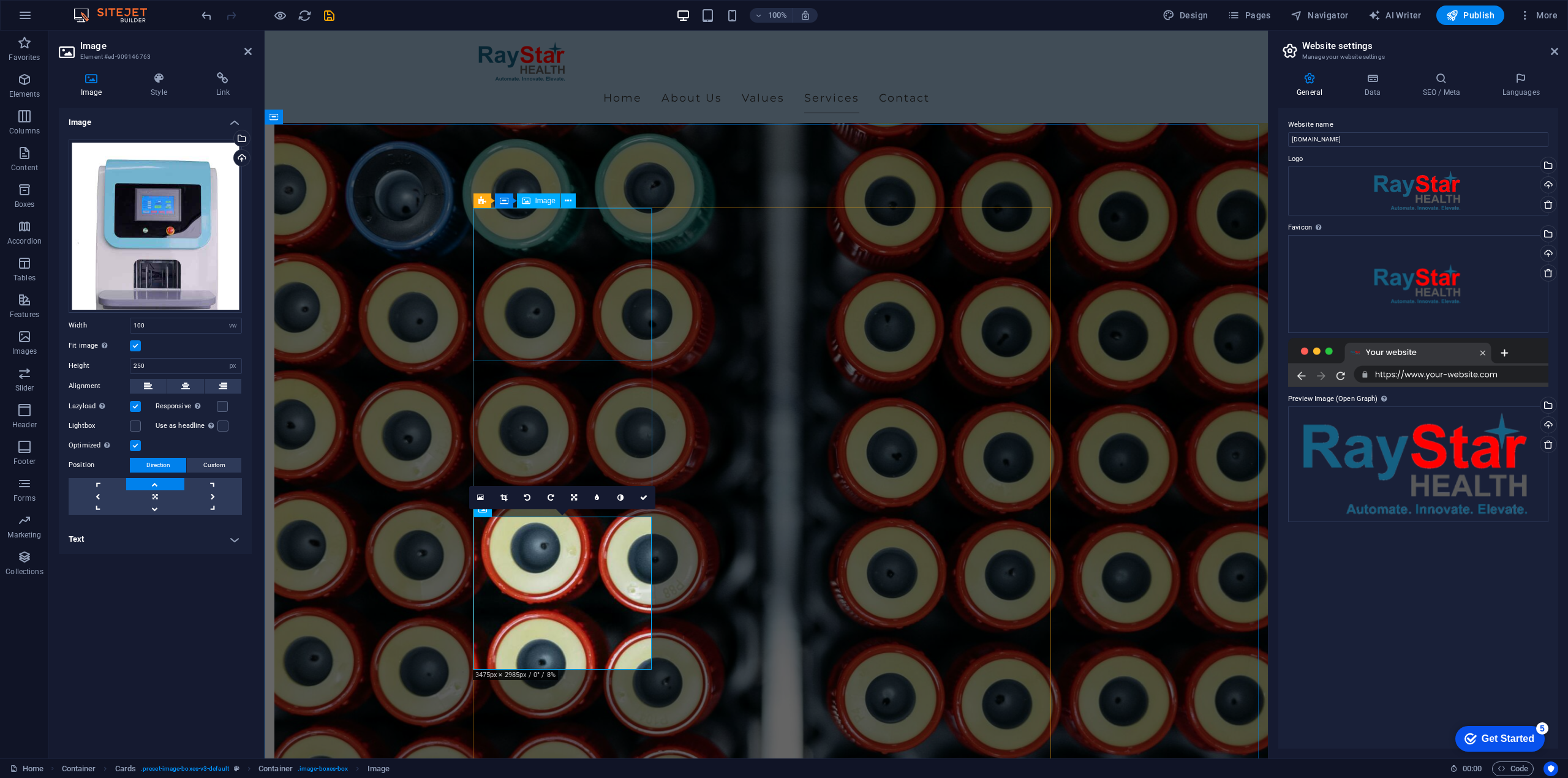
select select "vw"
select select "px"
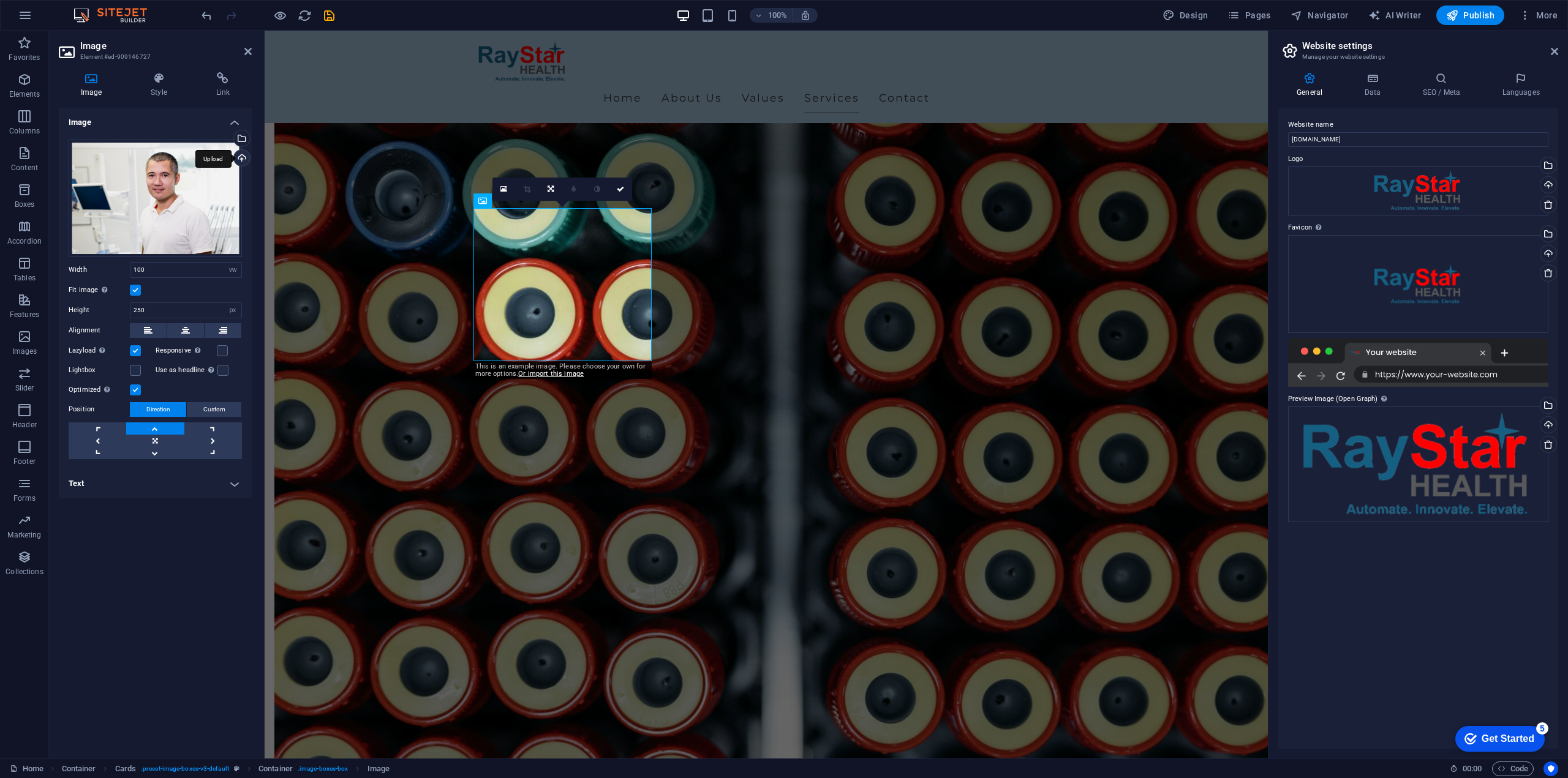
click at [243, 156] on div "Upload" at bounding box center [241, 159] width 19 height 19
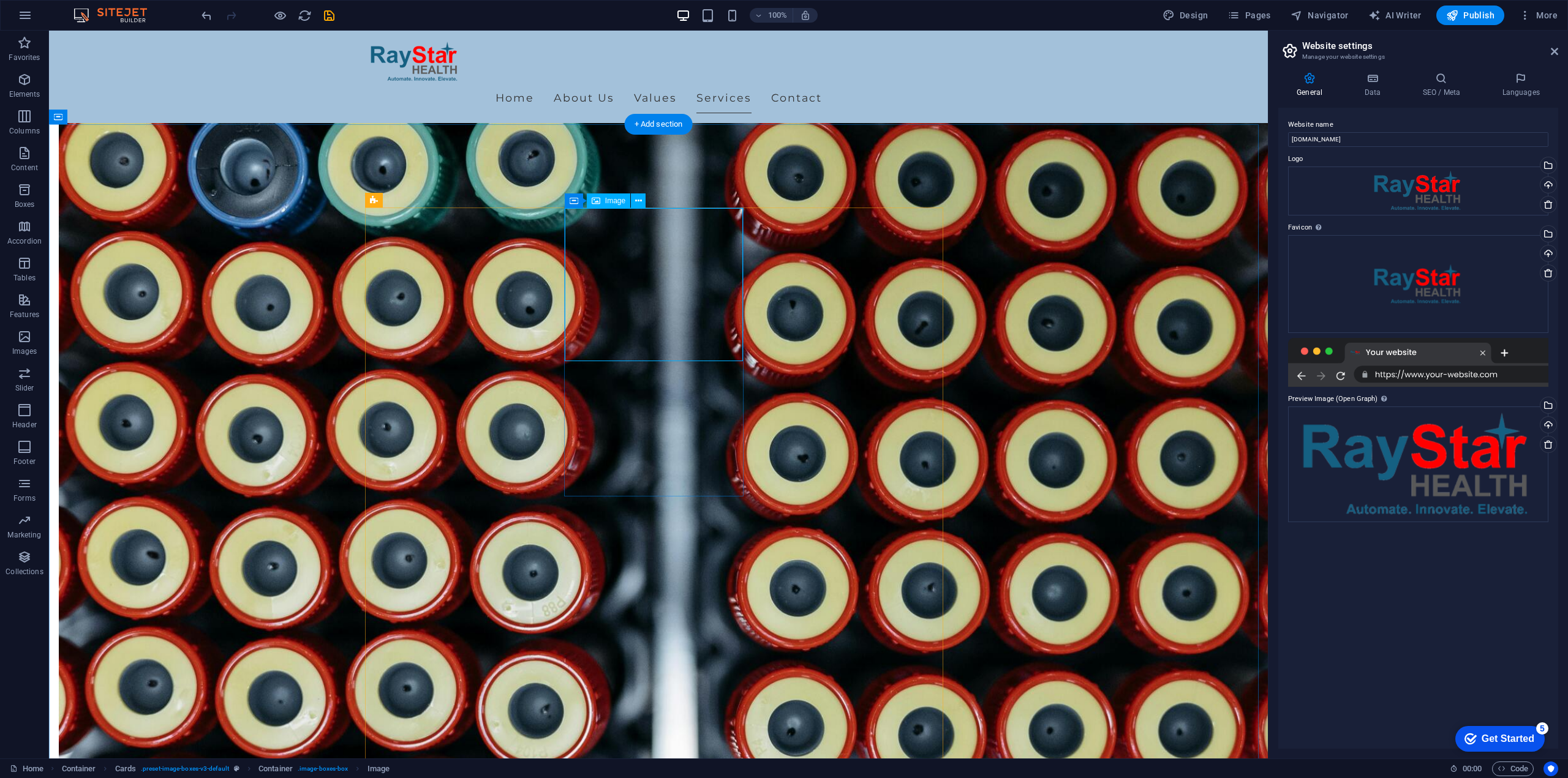
select select "vw"
select select "px"
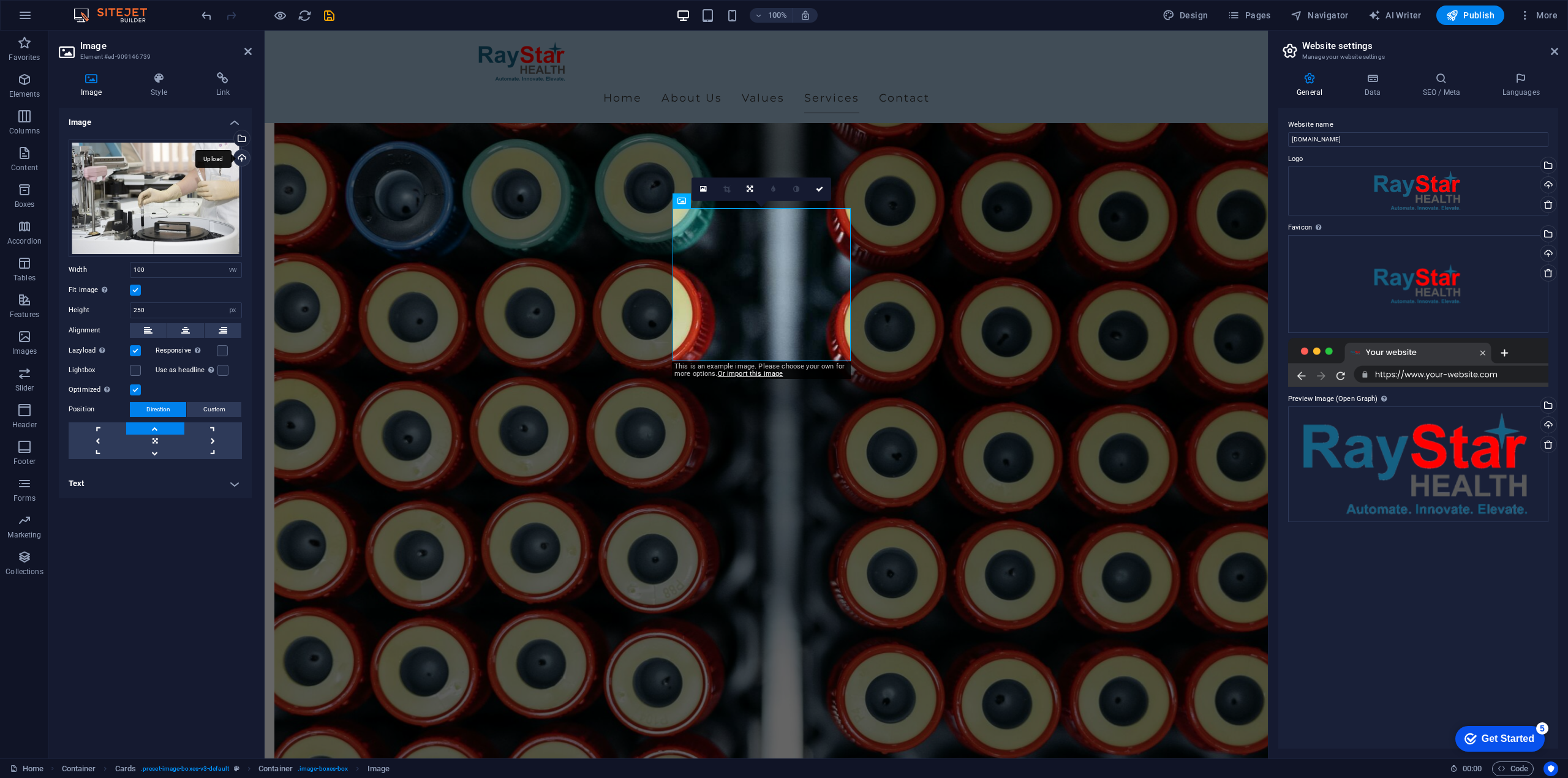
click at [240, 157] on div "Upload" at bounding box center [241, 159] width 19 height 19
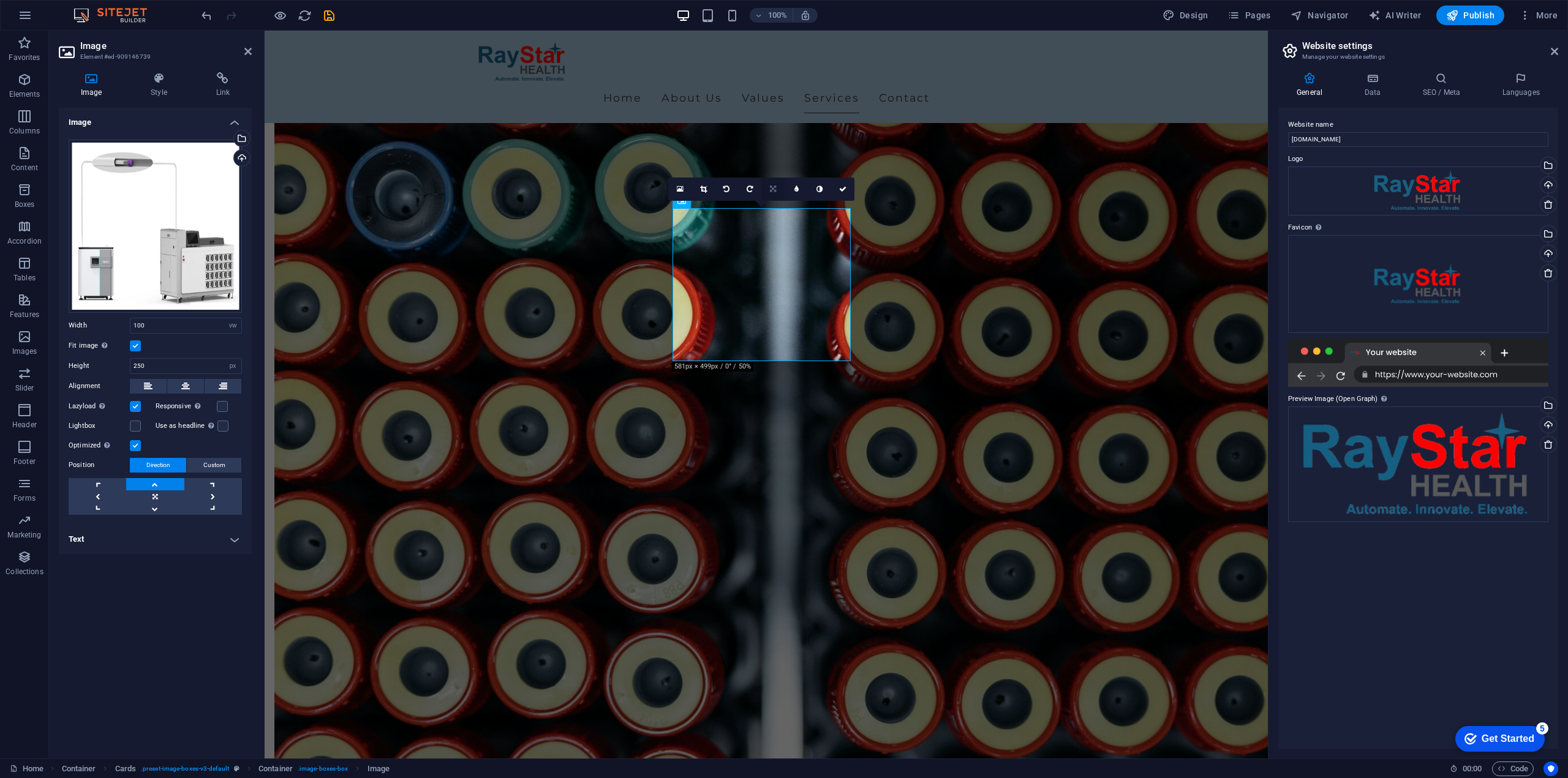
click at [772, 183] on link at bounding box center [772, 189] width 23 height 23
click at [776, 163] on icon at bounding box center [773, 166] width 7 height 7
click at [771, 190] on icon at bounding box center [773, 189] width 7 height 7
click at [775, 212] on icon at bounding box center [773, 212] width 7 height 7
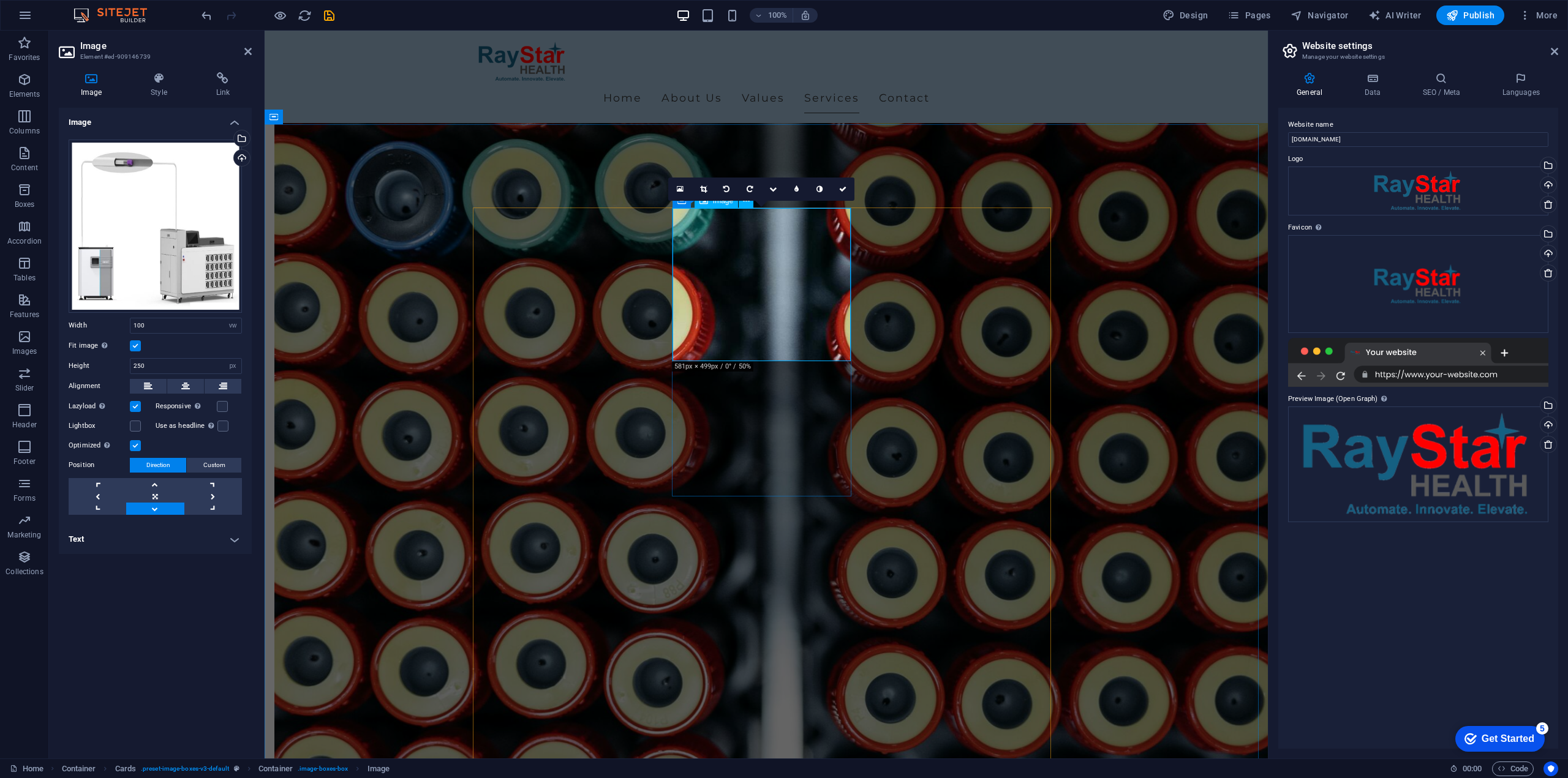
click at [236, 148] on div "Drag files here, click to choose files or select files from Files or our free s…" at bounding box center [154, 226] width 173 height 173
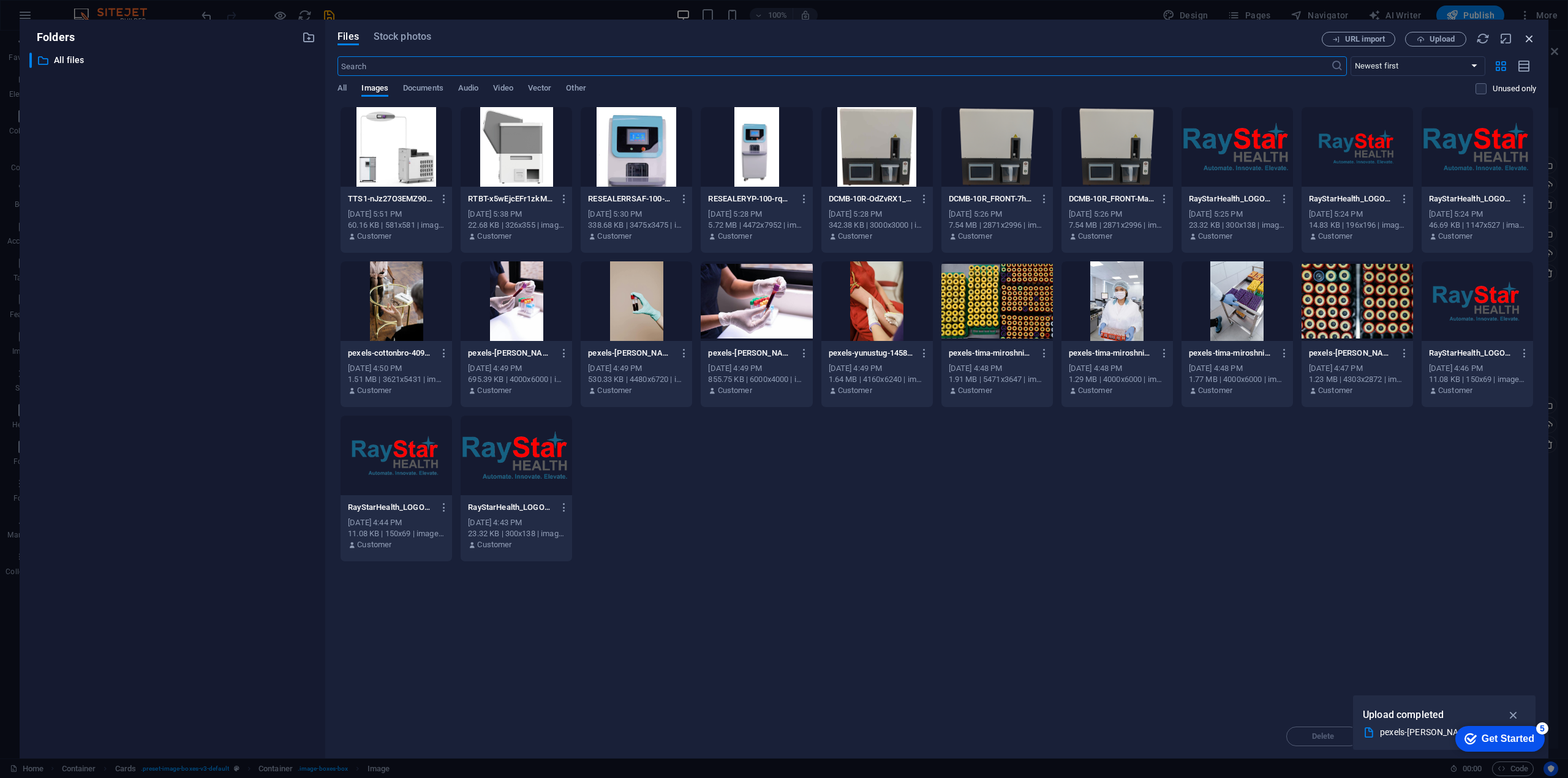
click at [1524, 37] on icon "button" at bounding box center [1529, 39] width 13 height 13
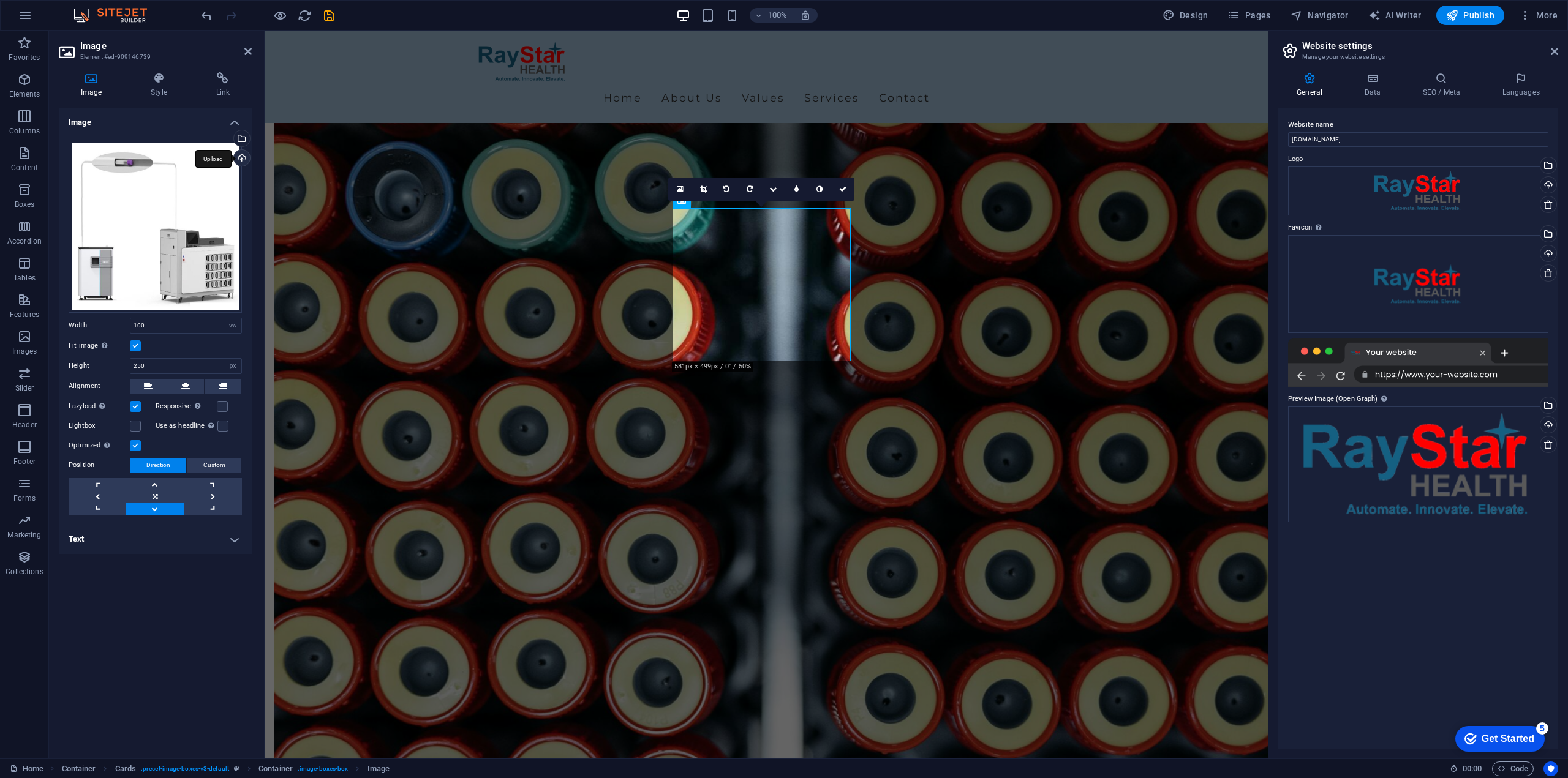
click at [237, 154] on div "Upload" at bounding box center [241, 159] width 19 height 19
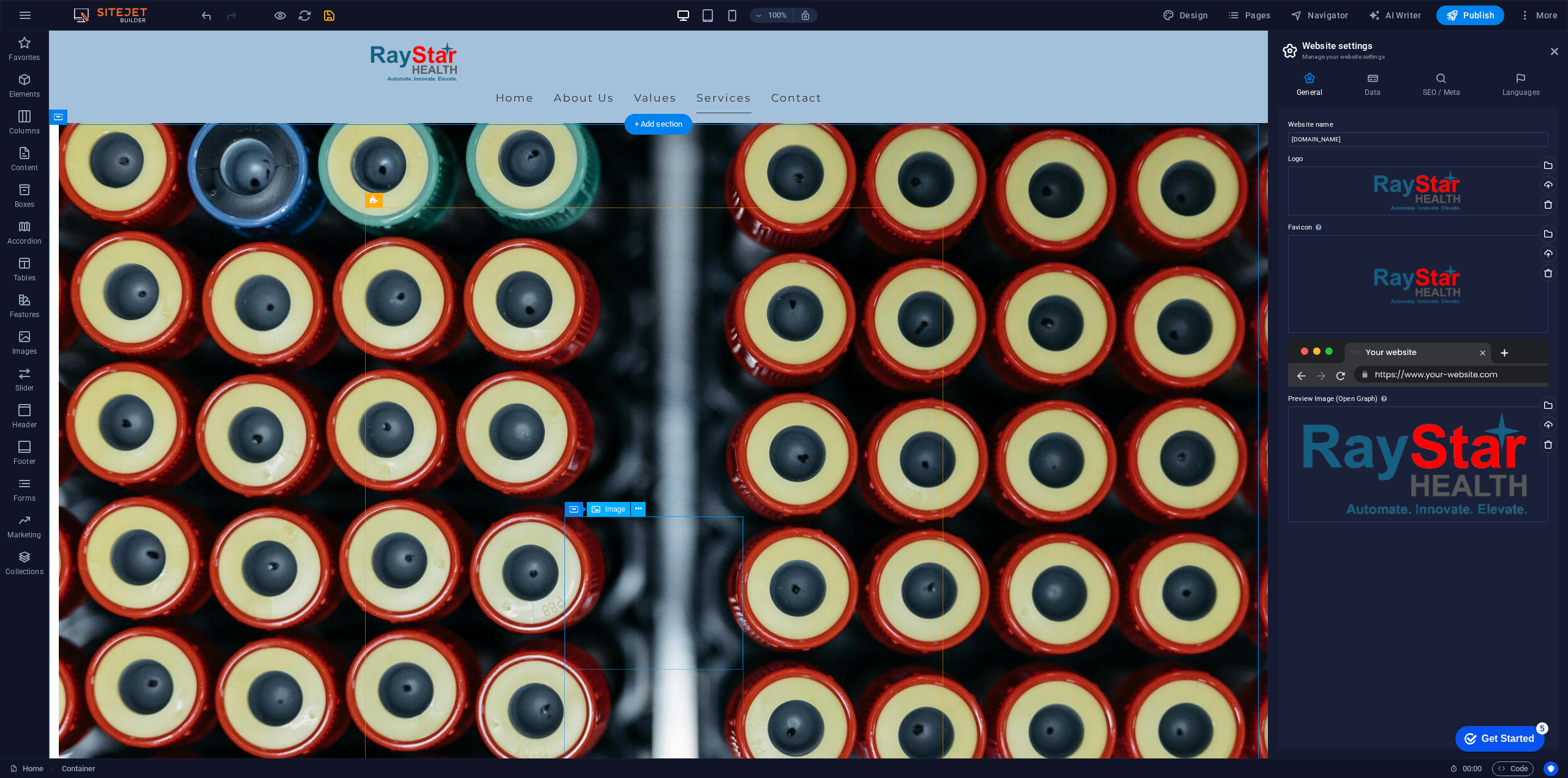
select select "vw"
select select "px"
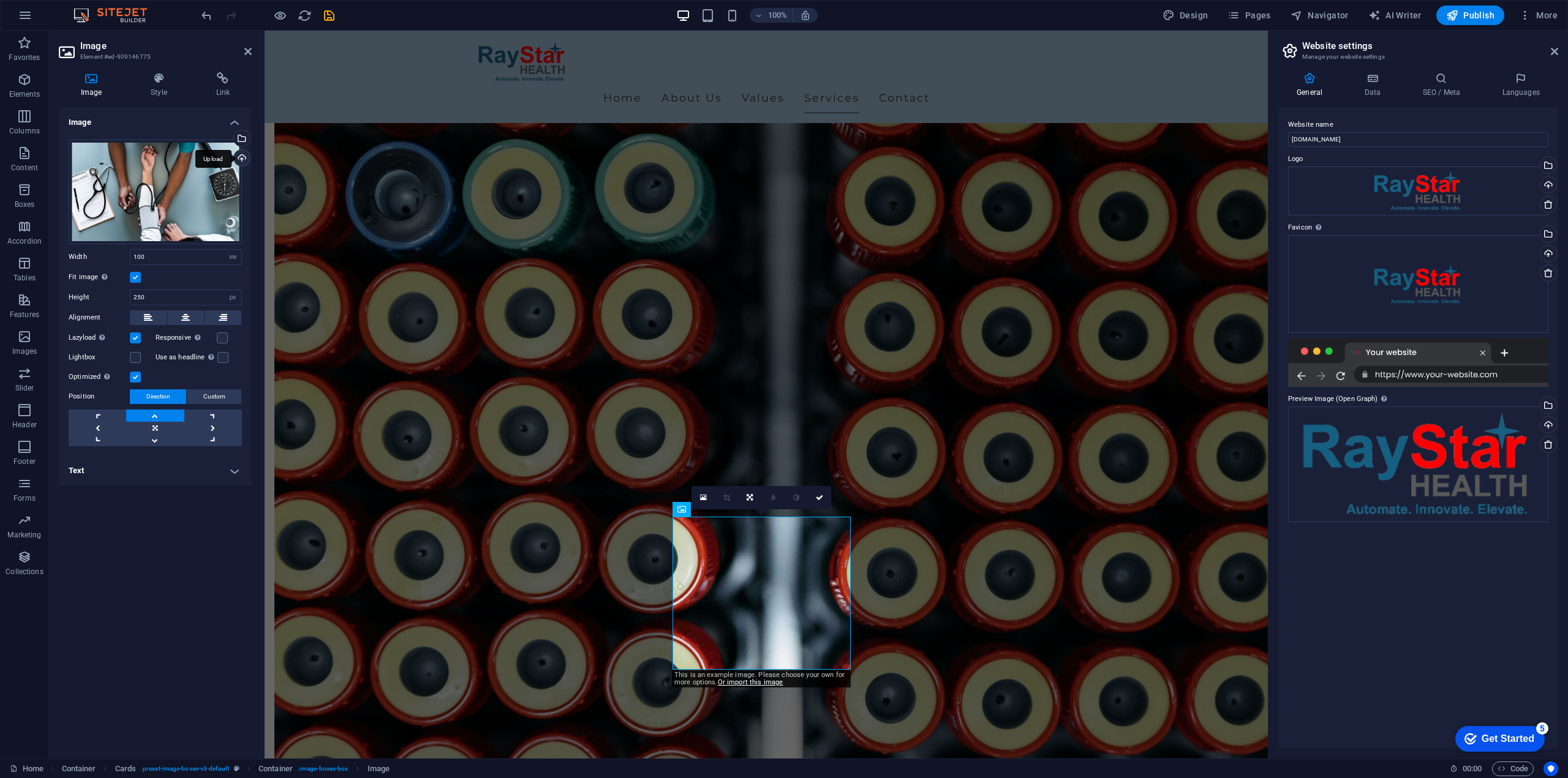
click at [239, 152] on div "Upload" at bounding box center [241, 159] width 19 height 19
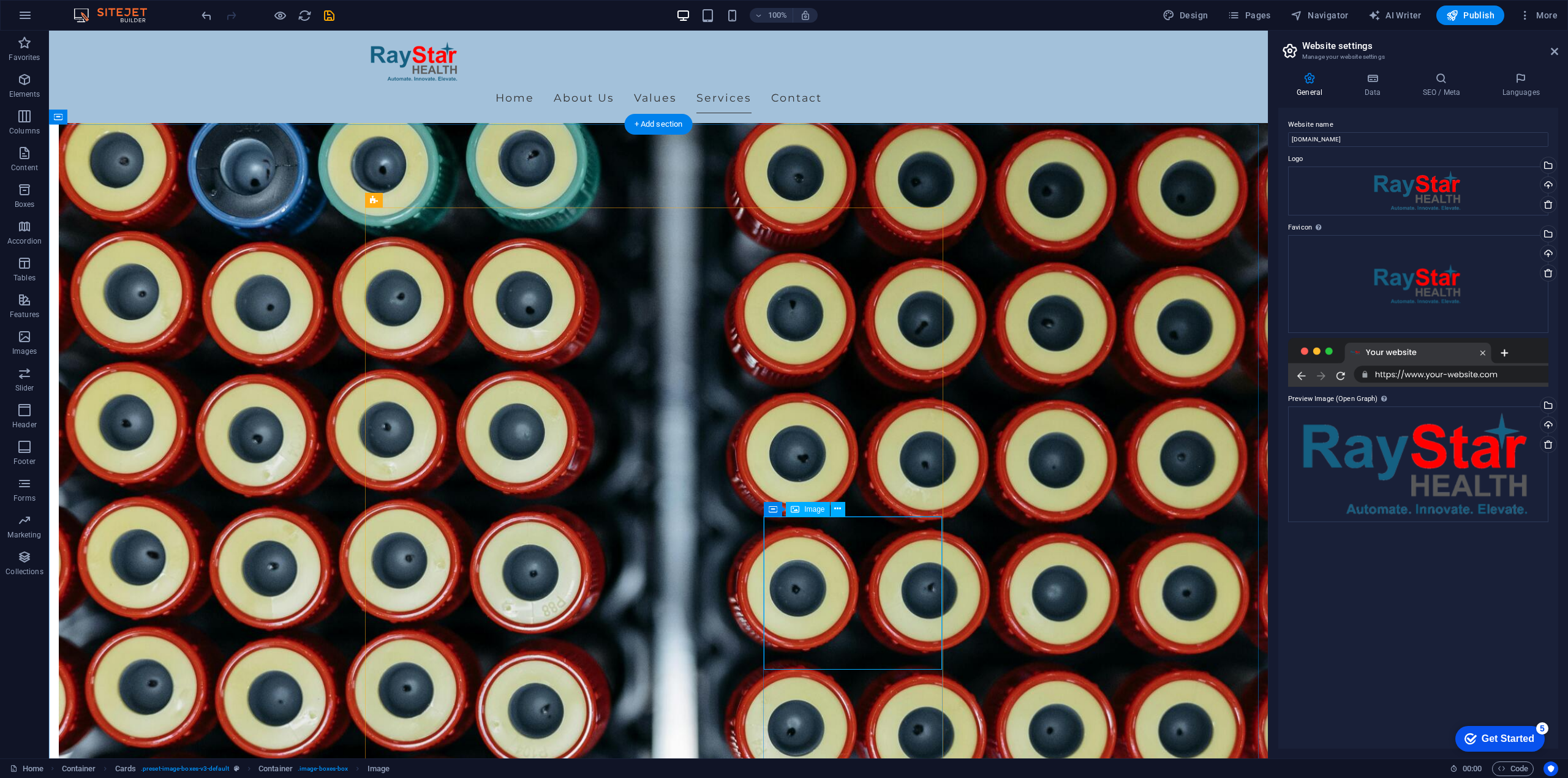
select select "vw"
select select "px"
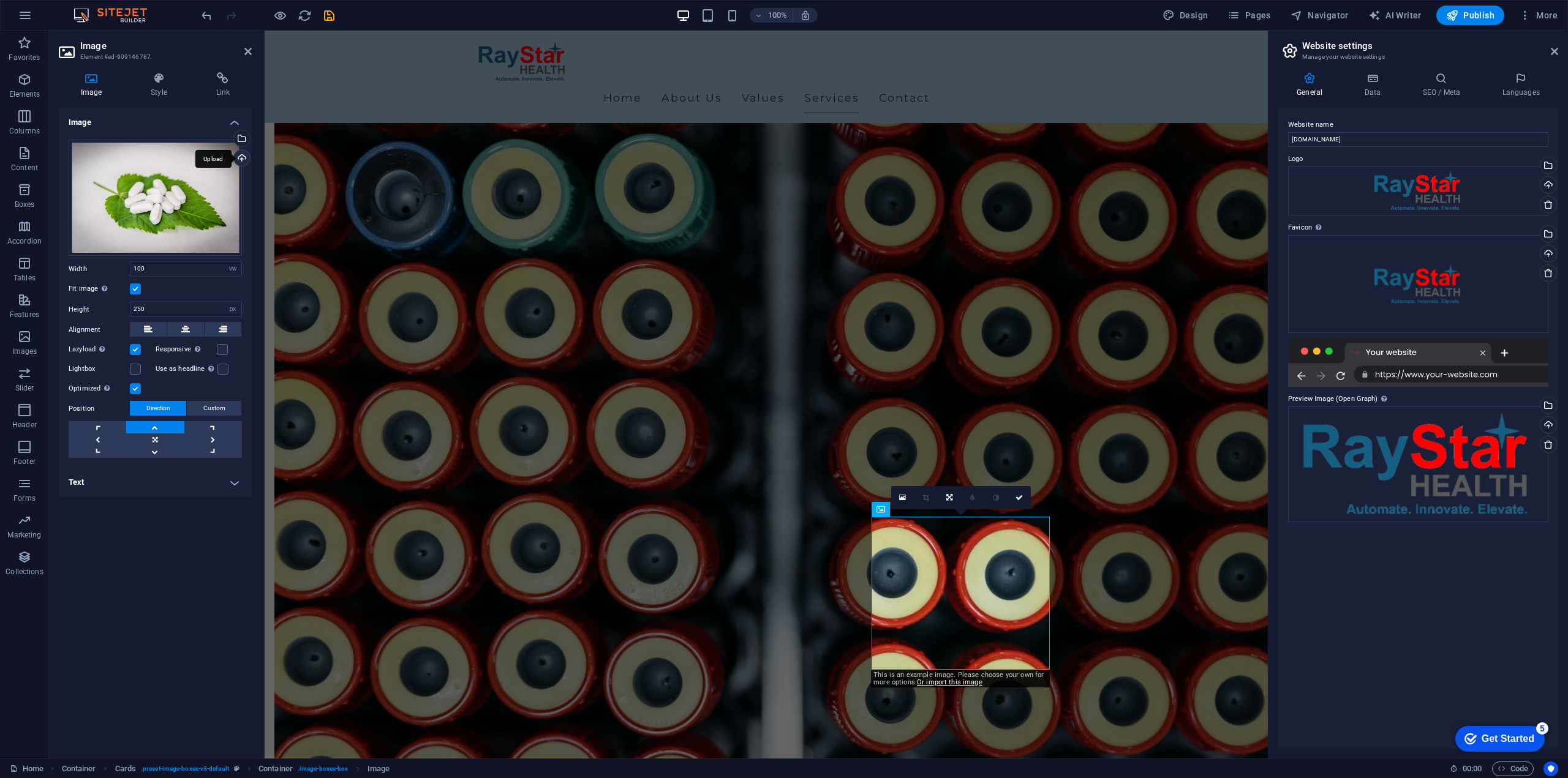
click at [241, 160] on div "Upload" at bounding box center [241, 159] width 19 height 19
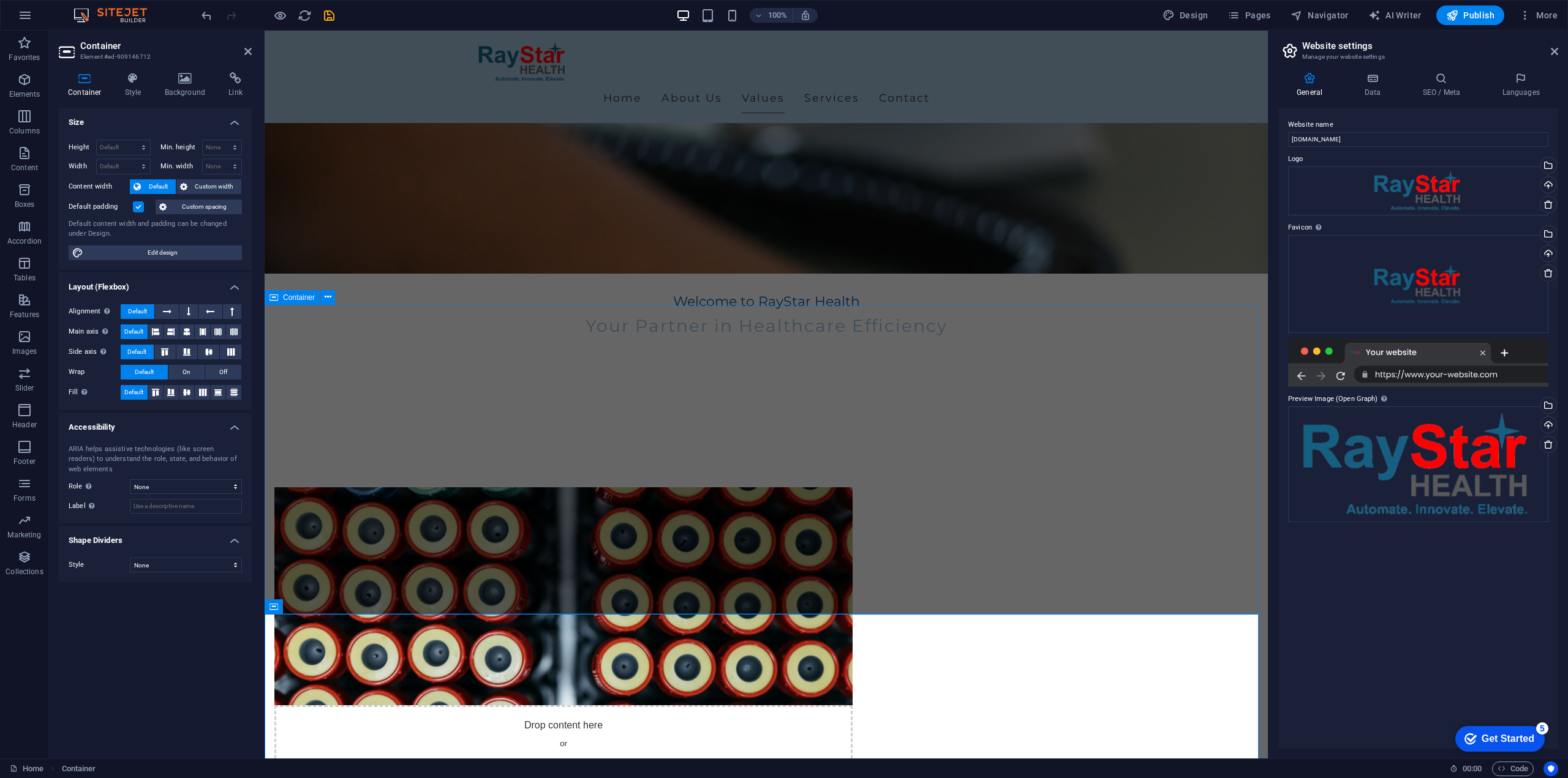
scroll to position [406, 0]
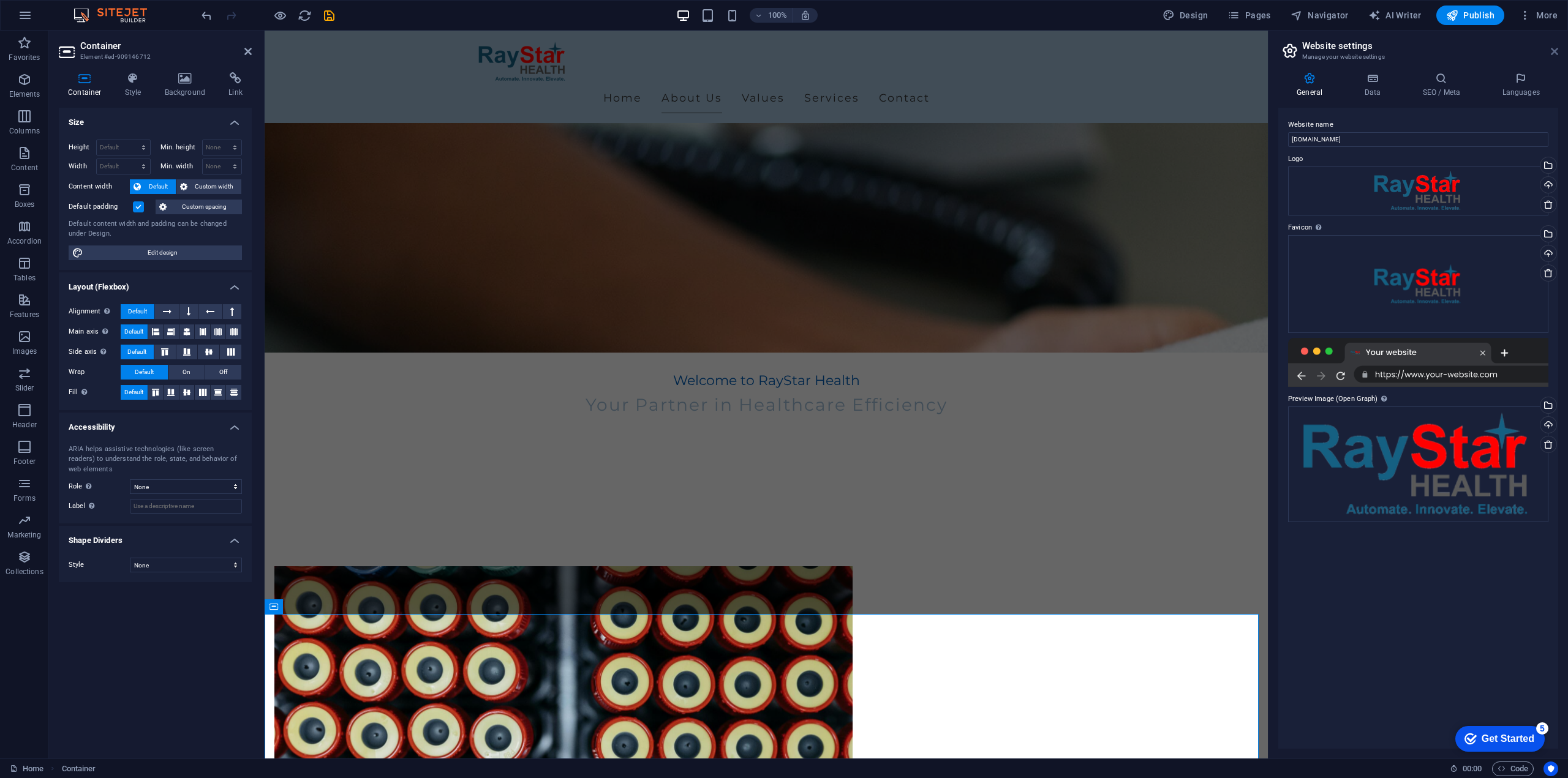
click at [1555, 52] on icon at bounding box center [1555, 51] width 7 height 10
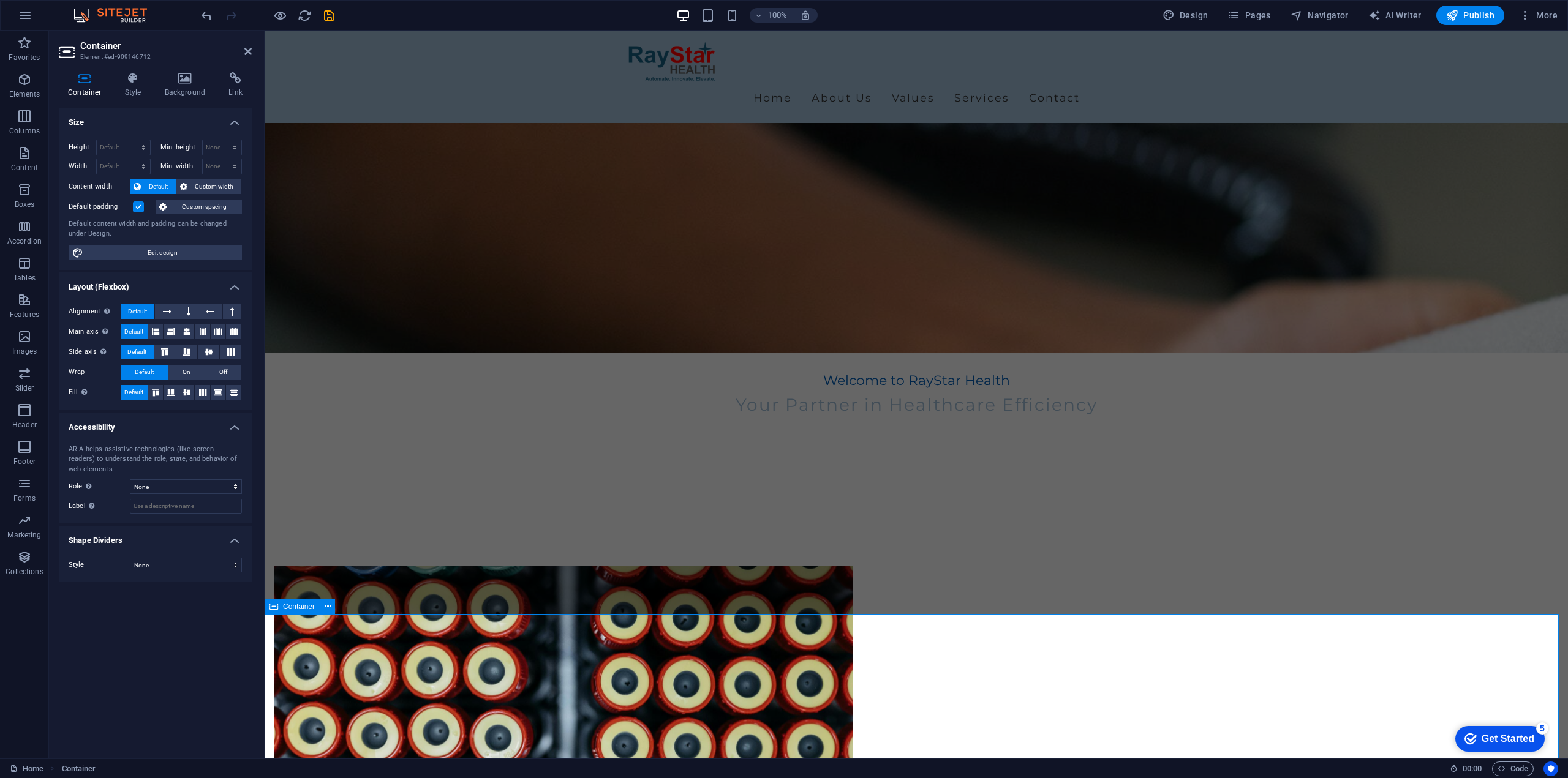
click at [327, 13] on icon "save" at bounding box center [329, 16] width 14 height 14
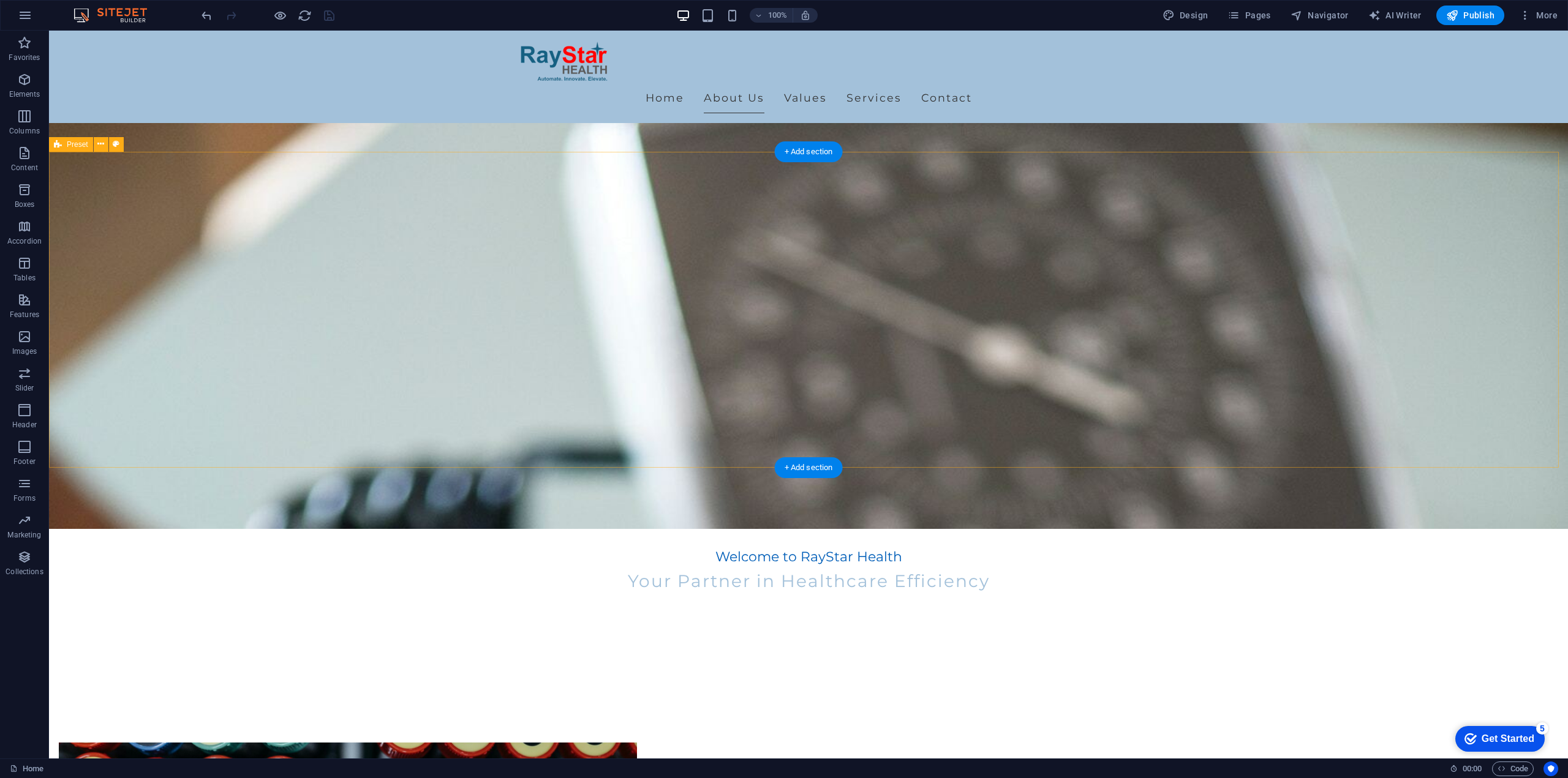
scroll to position [222, 0]
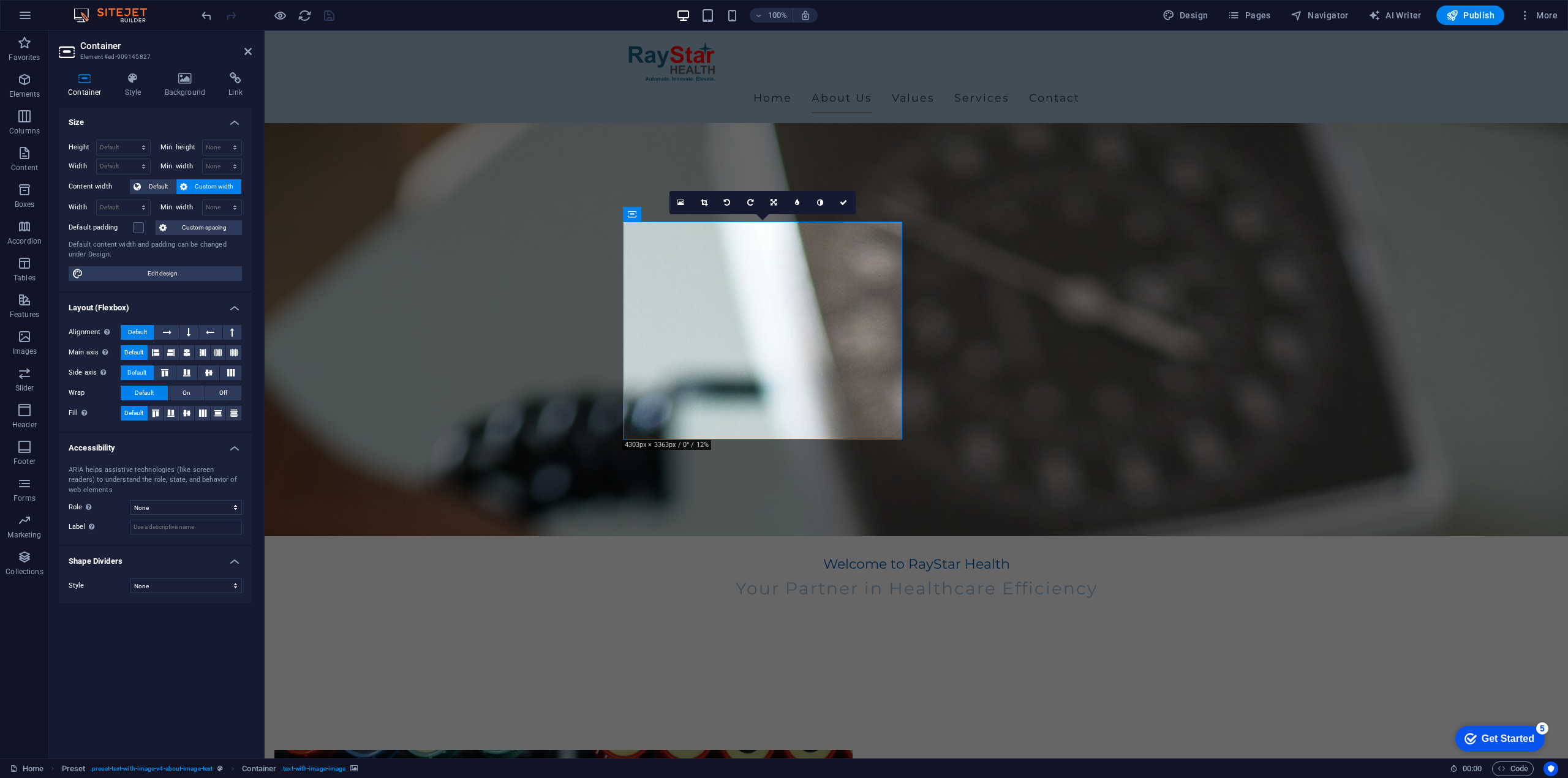
click at [680, 200] on icon at bounding box center [680, 203] width 7 height 9
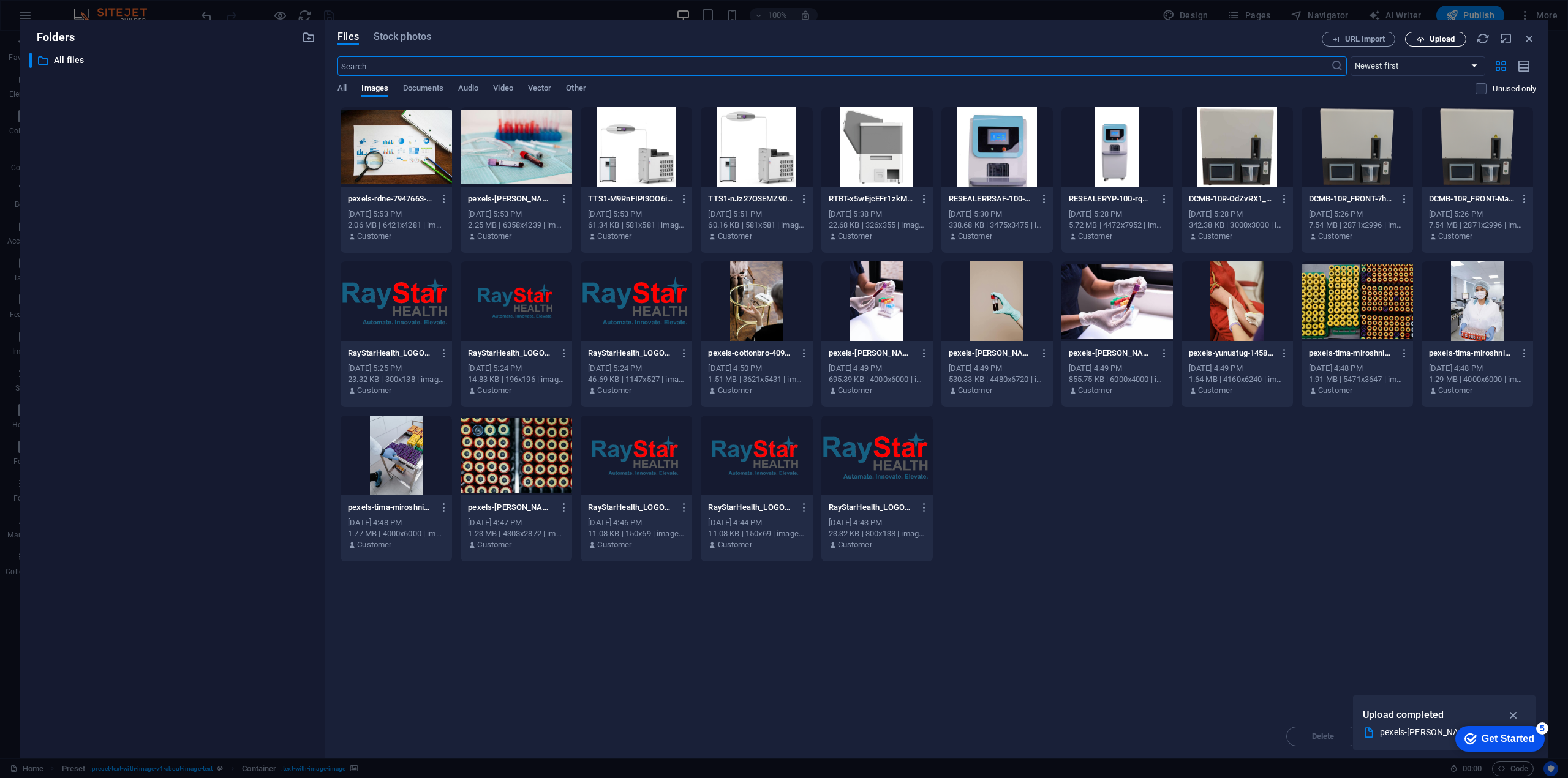
click at [1437, 39] on span "Upload" at bounding box center [1442, 39] width 25 height 7
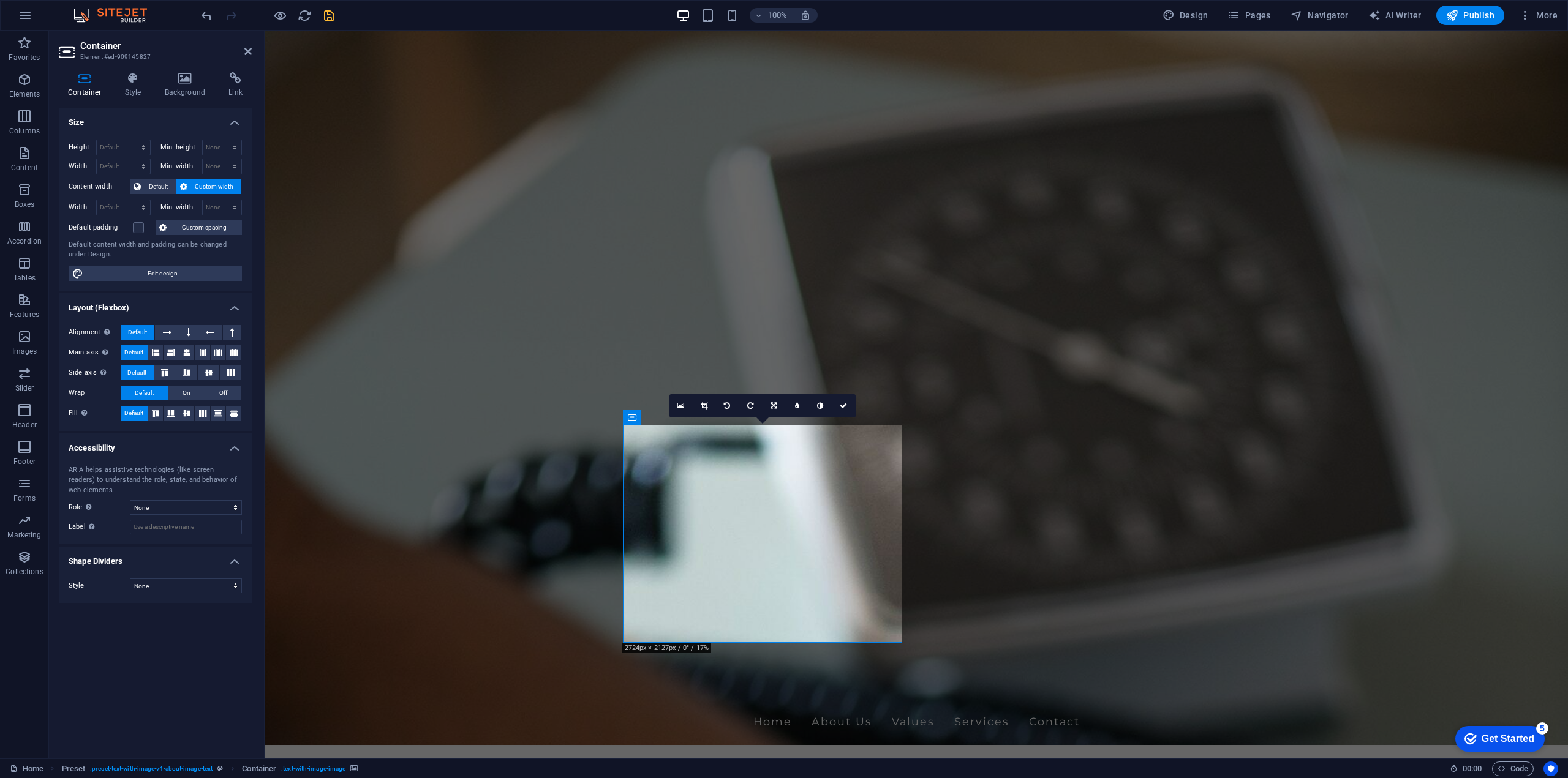
scroll to position [0, 0]
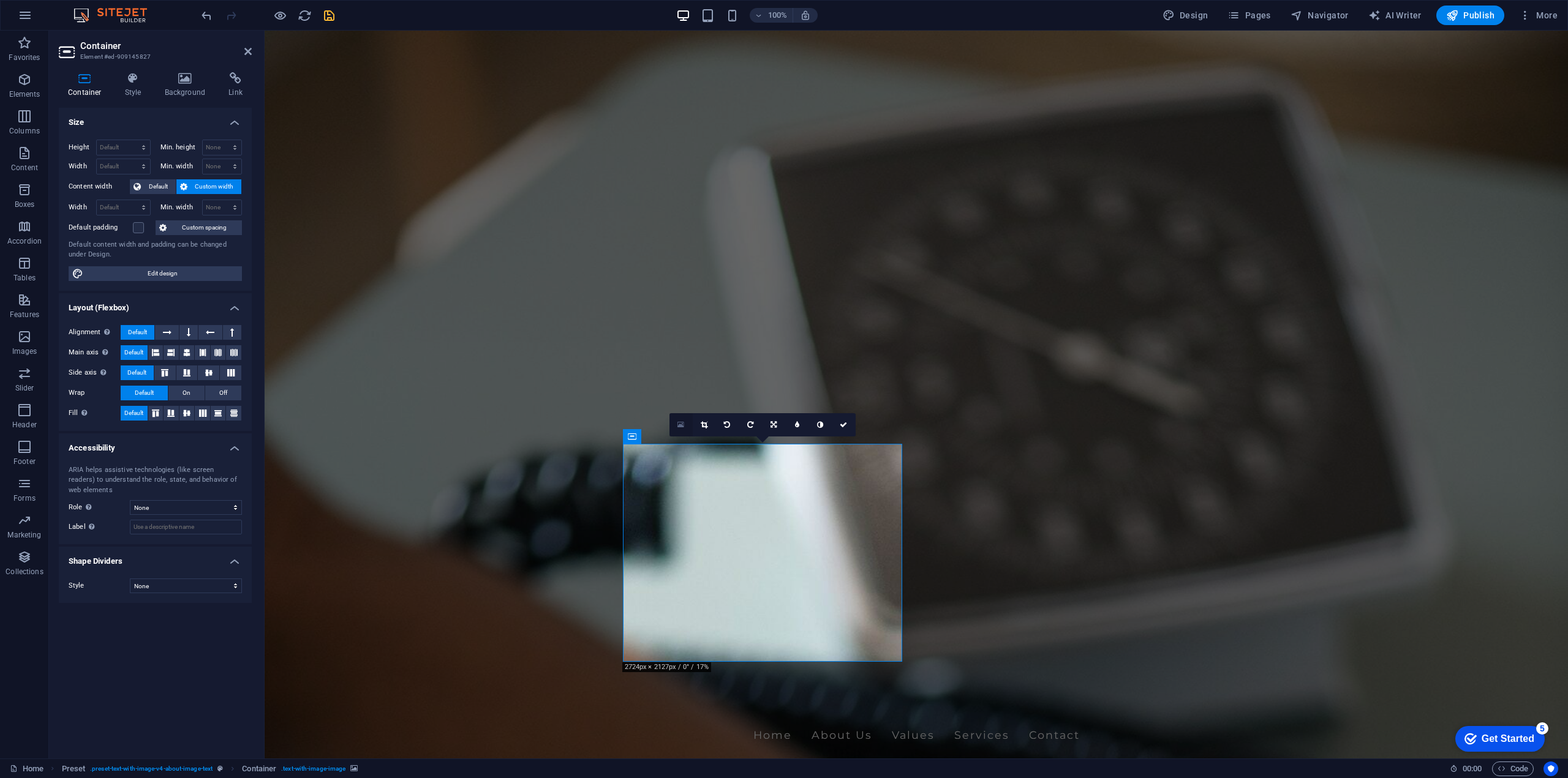
click at [681, 425] on icon at bounding box center [680, 425] width 7 height 9
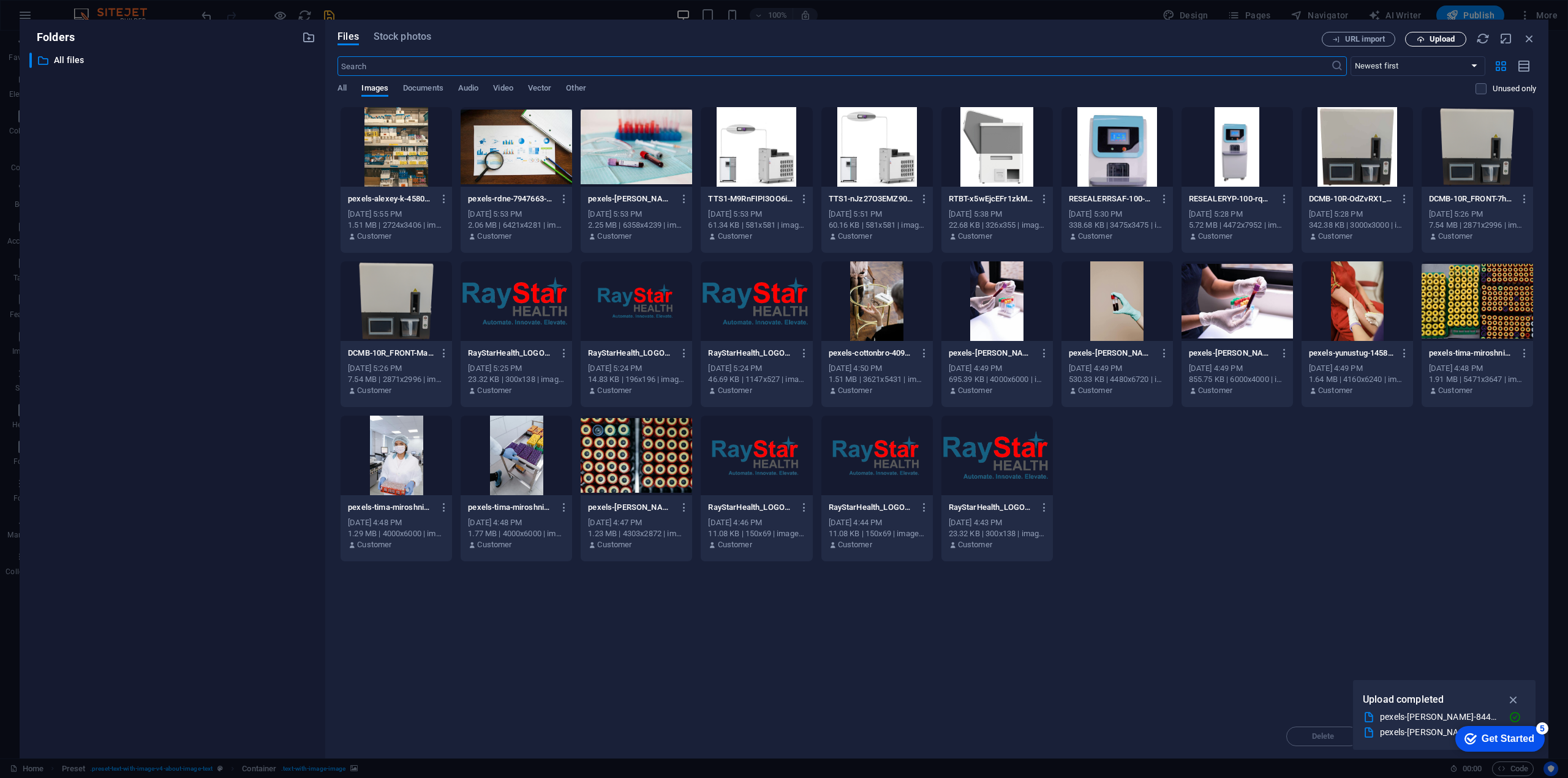
click at [1428, 37] on span "Upload" at bounding box center [1436, 39] width 51 height 8
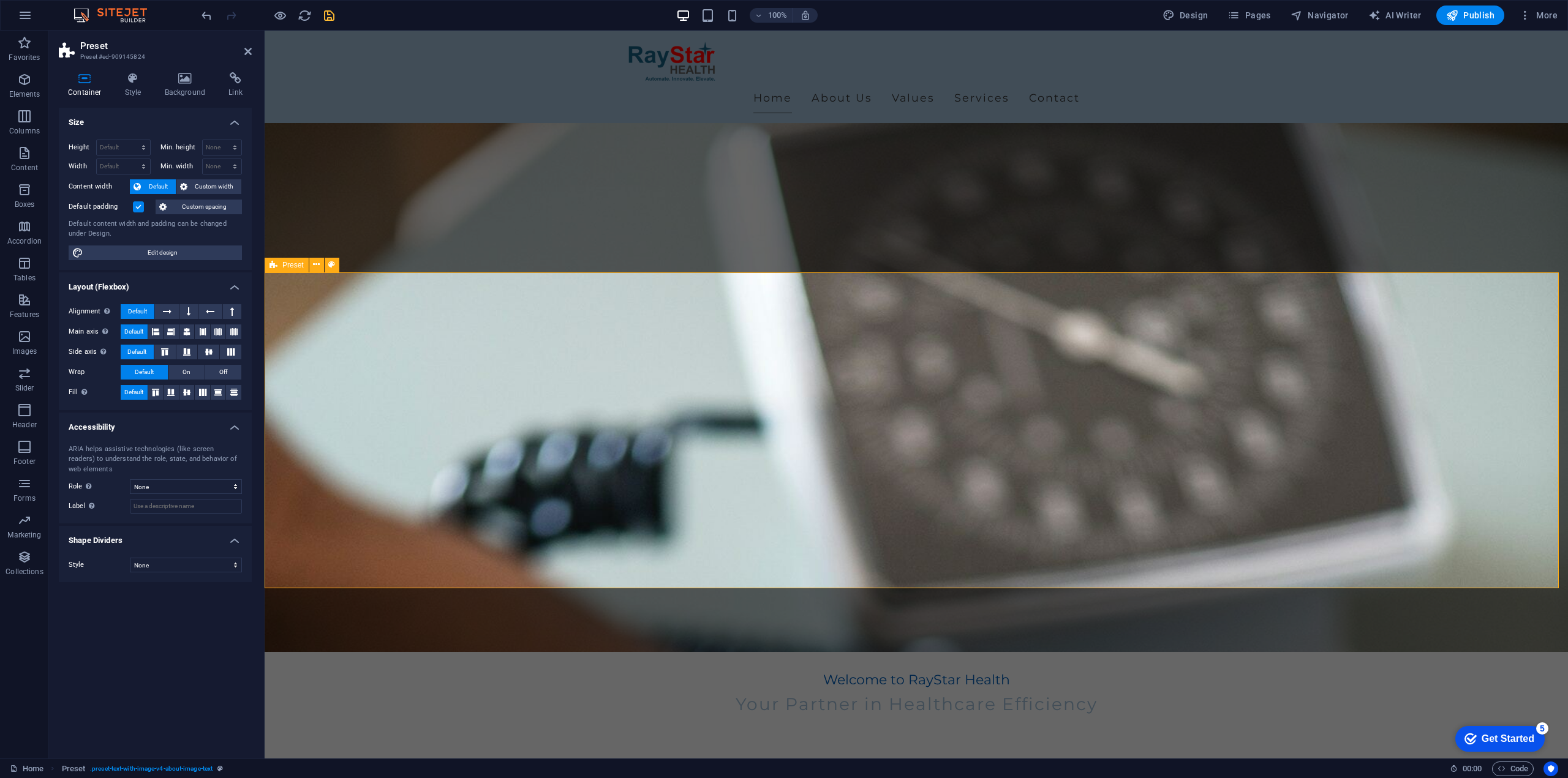
scroll to position [122, 0]
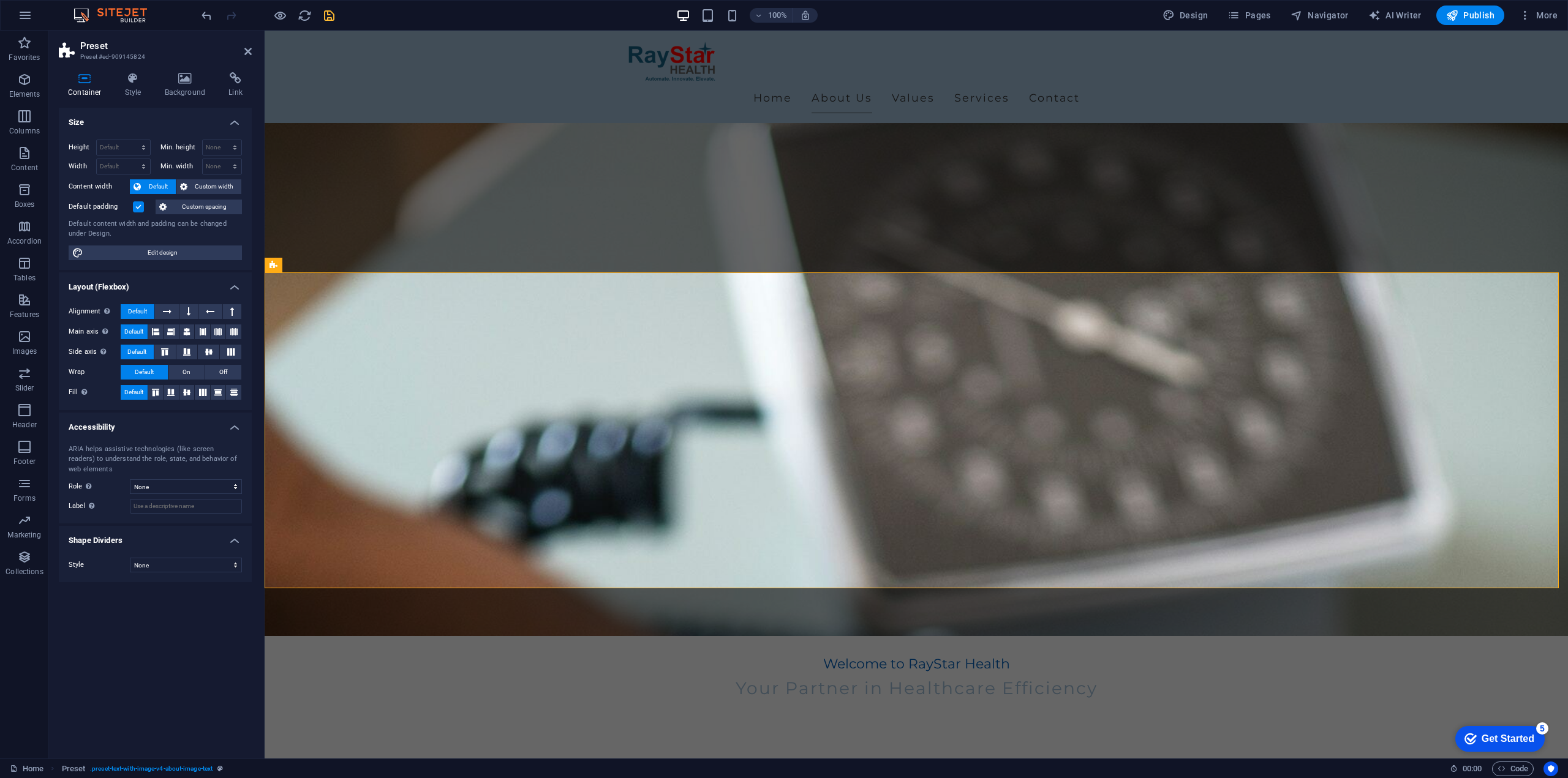
click at [253, 54] on aside "Preset Preset #ed-909145824 Container Style Background Link Size Height Default…" at bounding box center [157, 394] width 215 height 728
click at [249, 48] on icon at bounding box center [248, 51] width 7 height 10
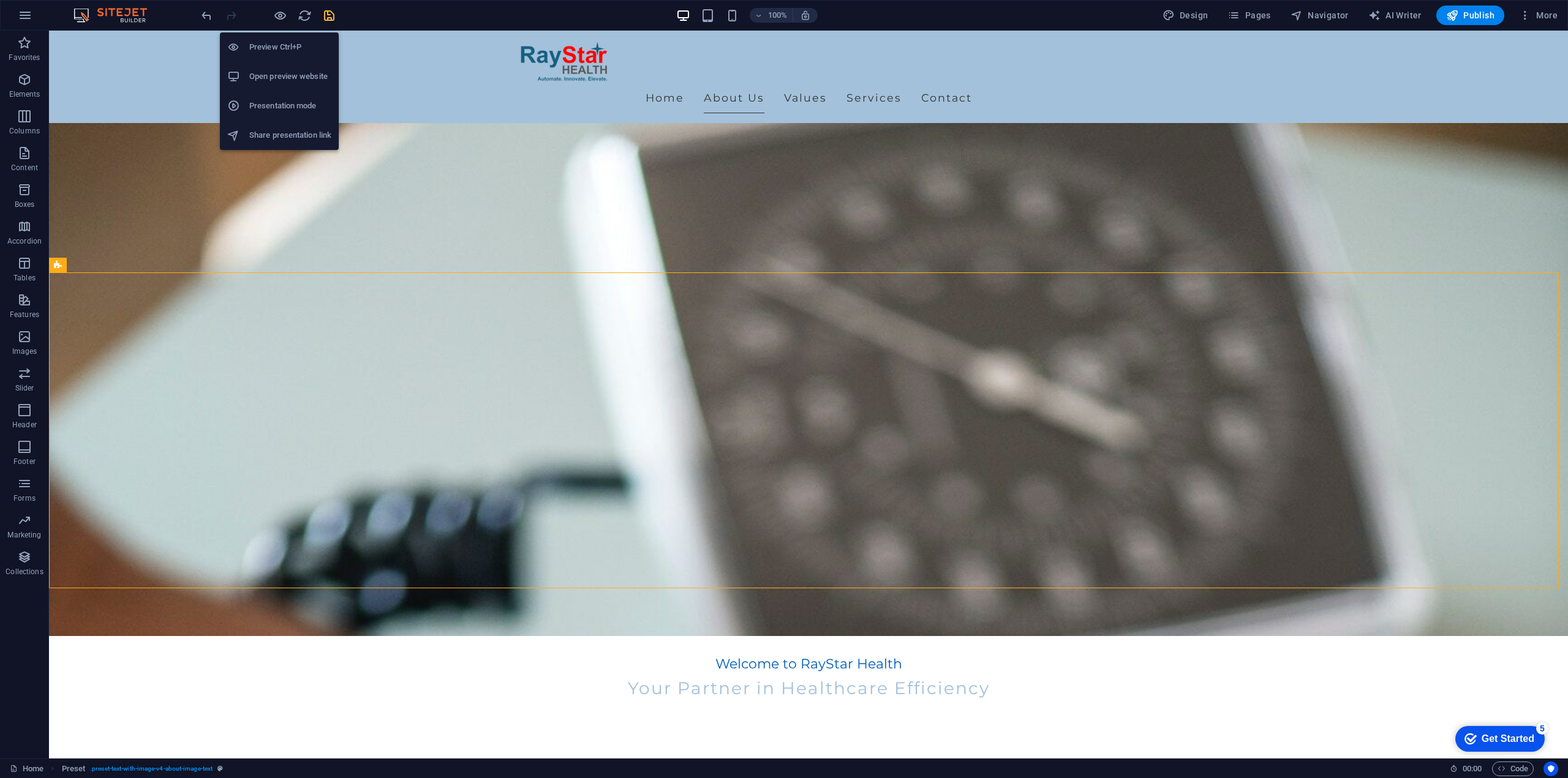
click at [283, 77] on h6 "Open preview website" at bounding box center [290, 76] width 82 height 15
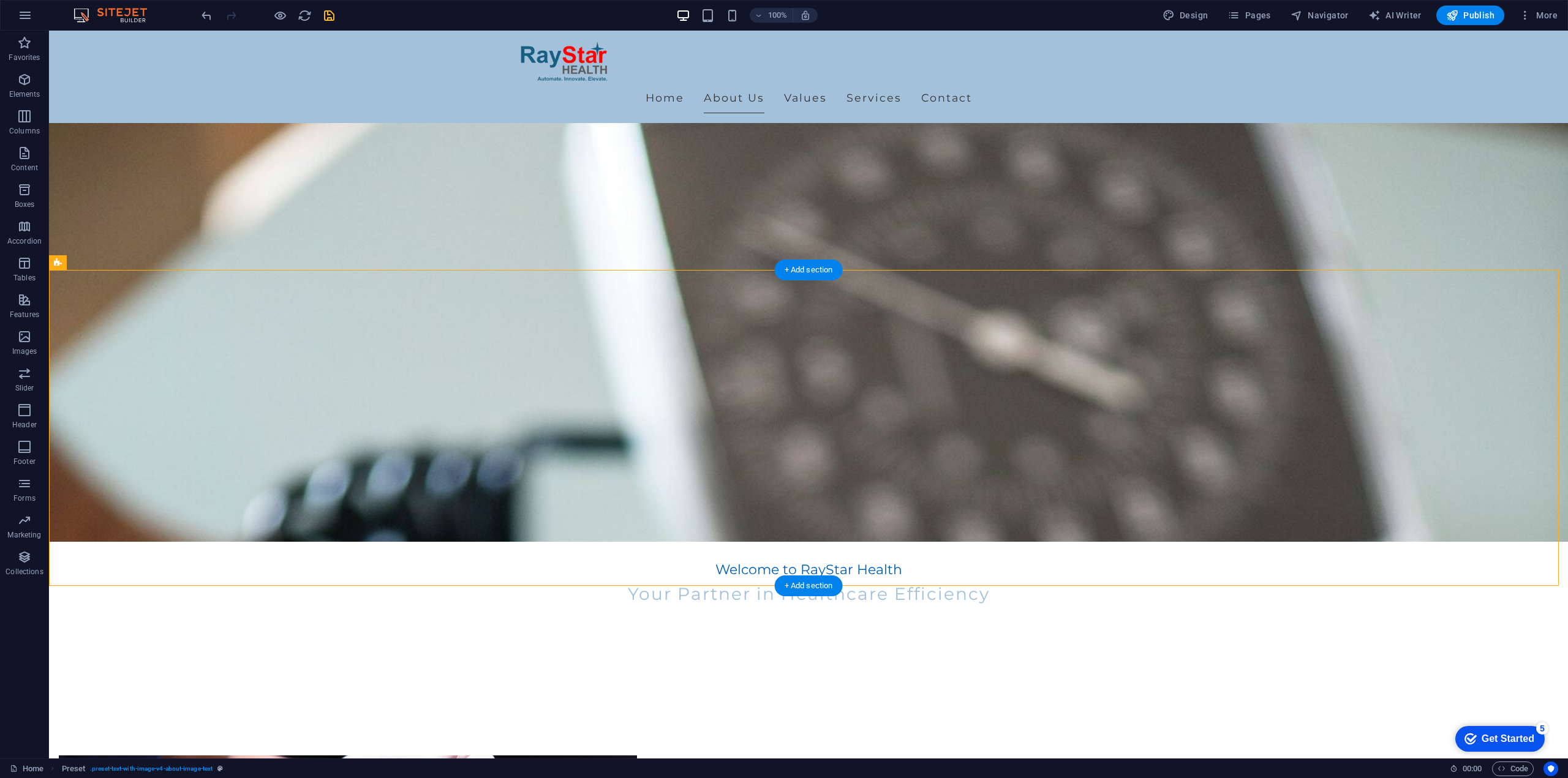
scroll to position [367, 0]
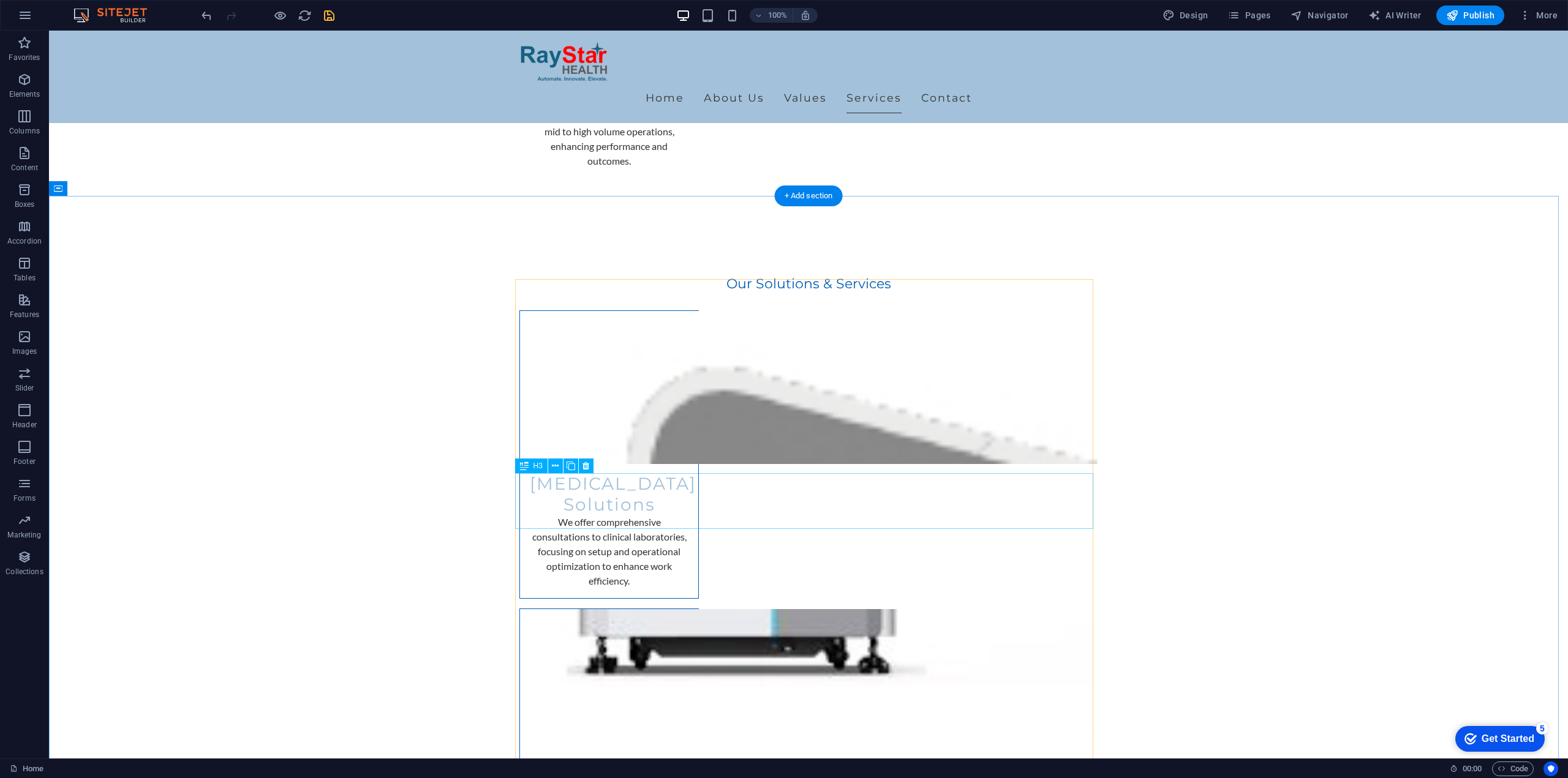
scroll to position [2082, 0]
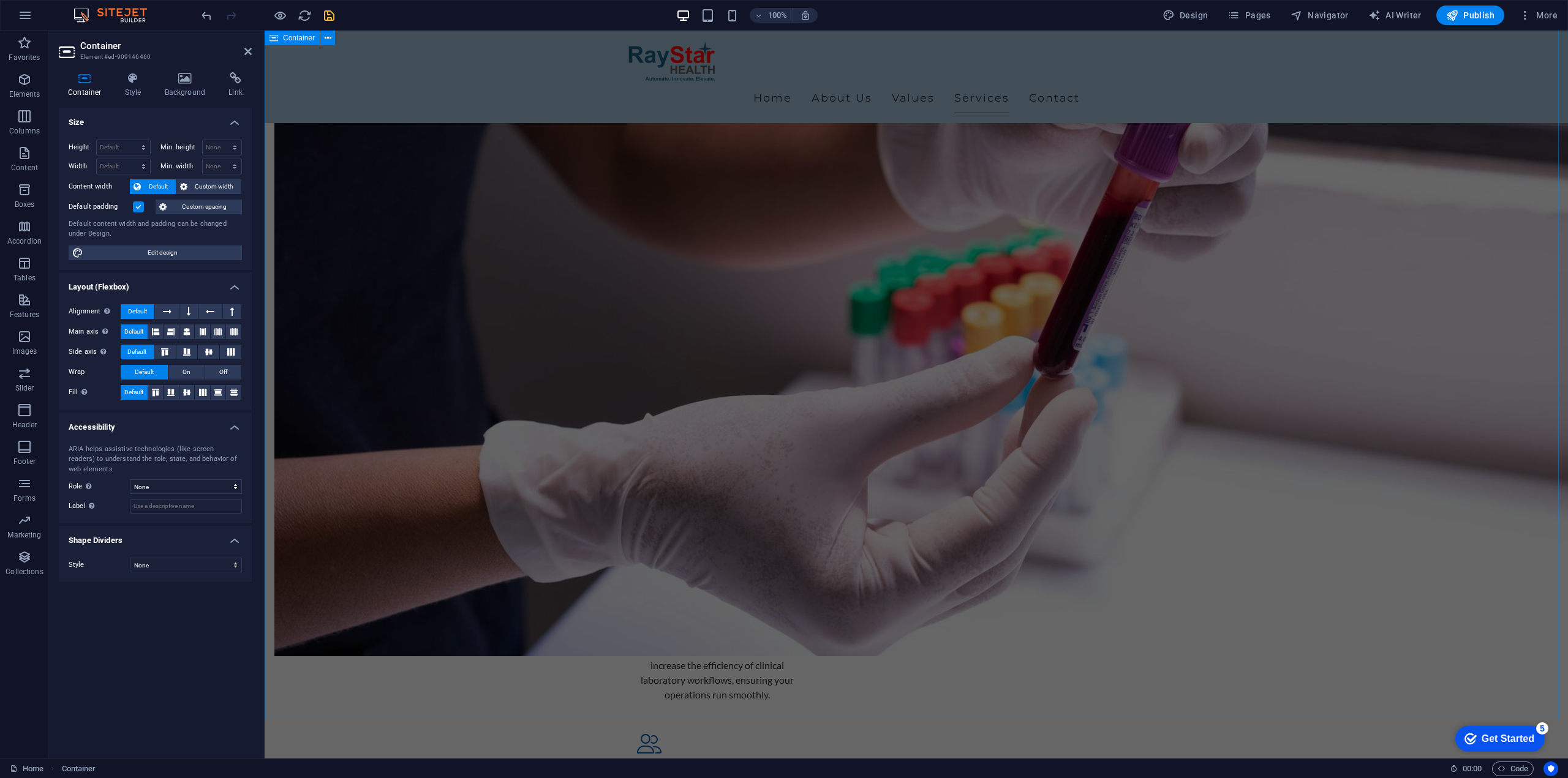
scroll to position [1105, 0]
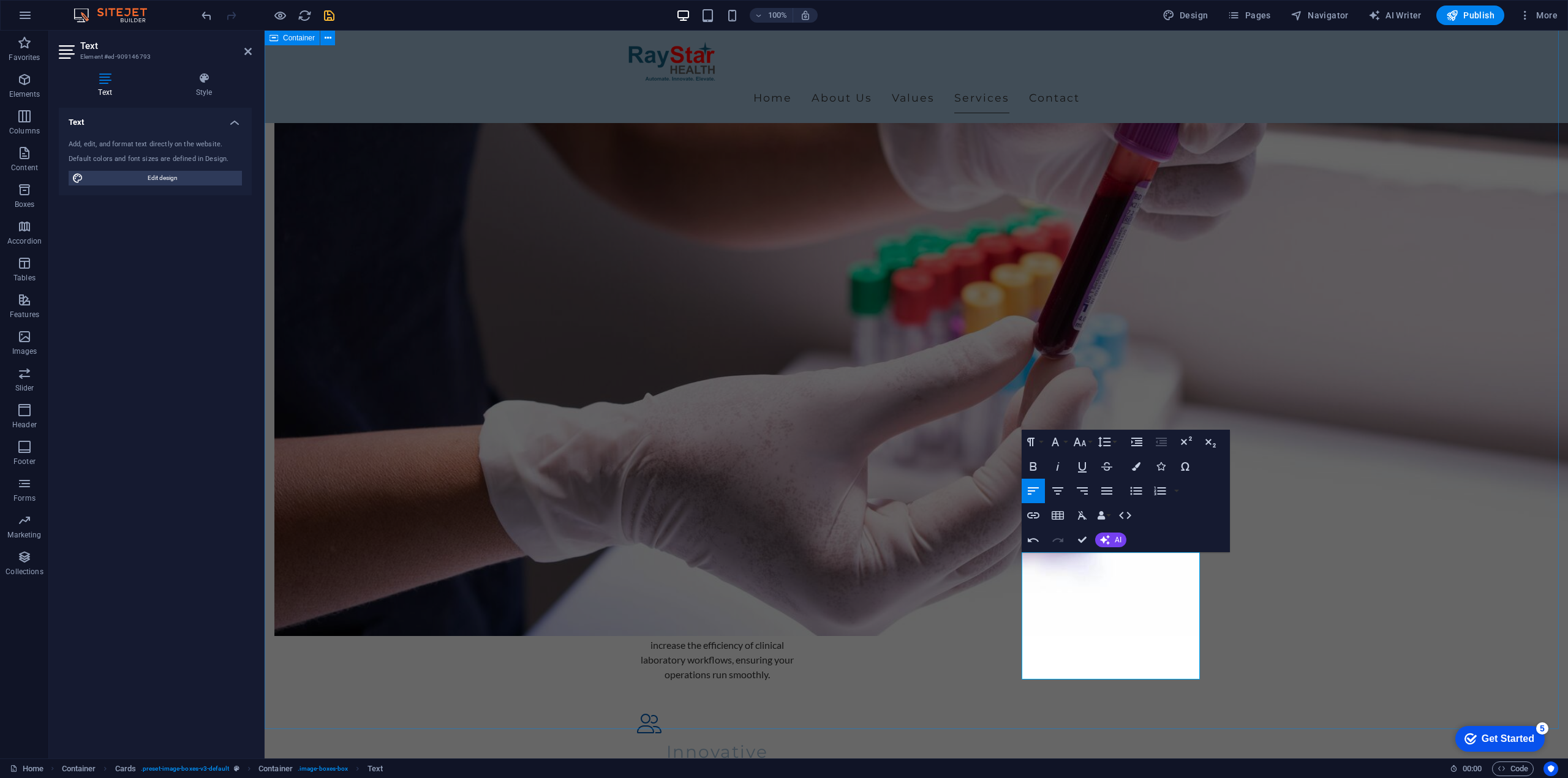
scroll to position [1044, 0]
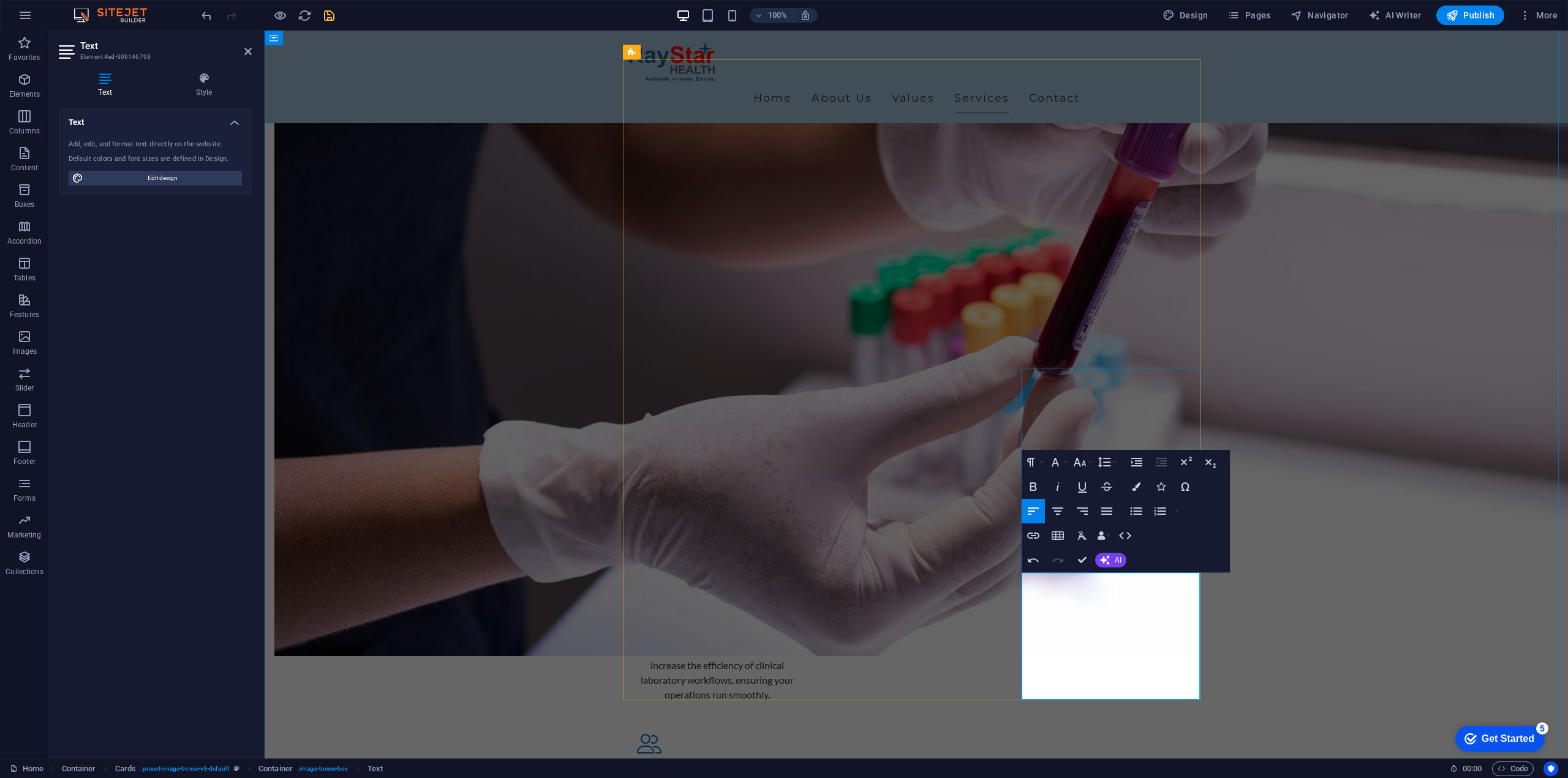
drag, startPoint x: 1116, startPoint y: 581, endPoint x: 976, endPoint y: 574, distance: 140.2
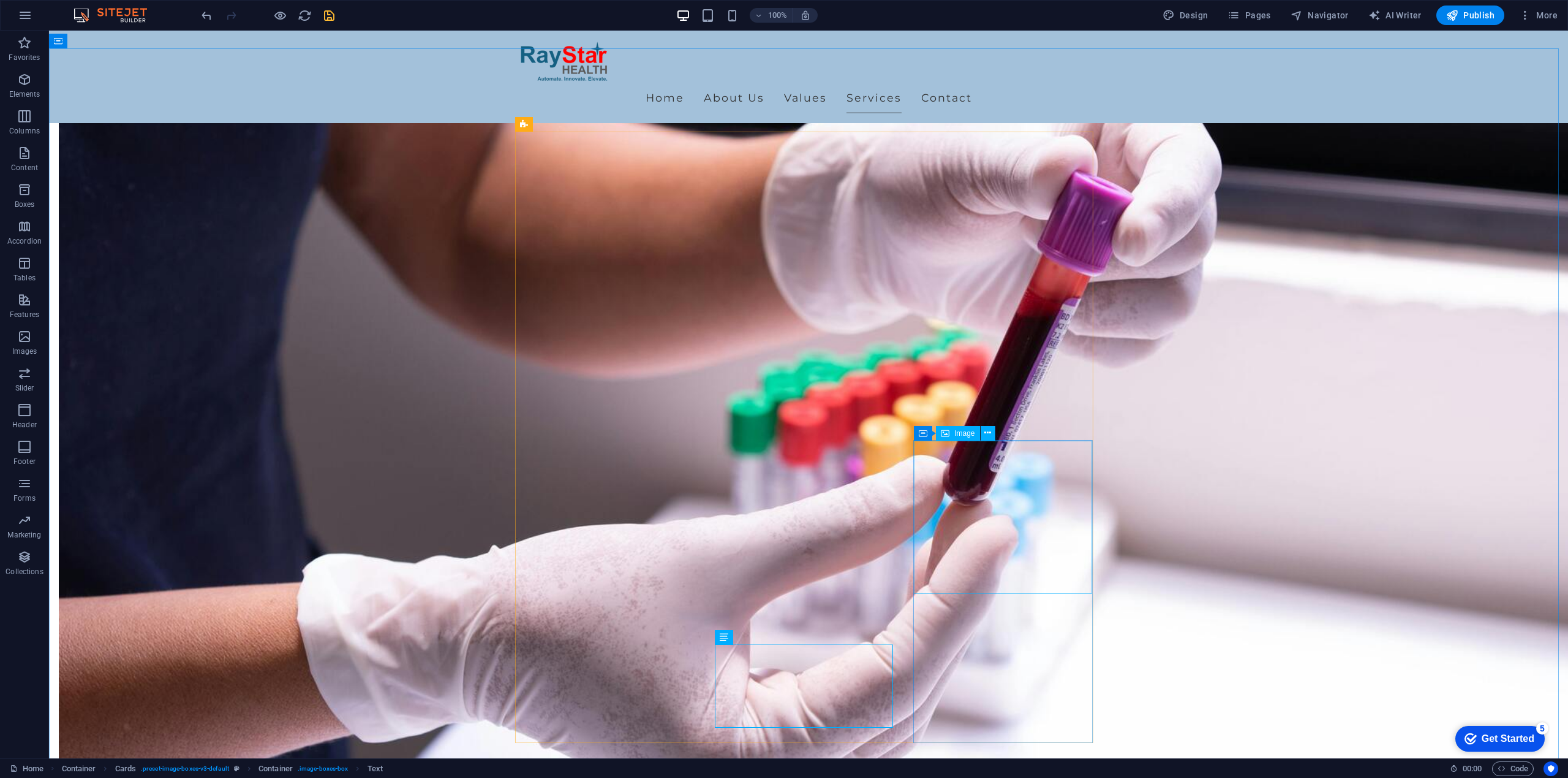
scroll to position [921, 0]
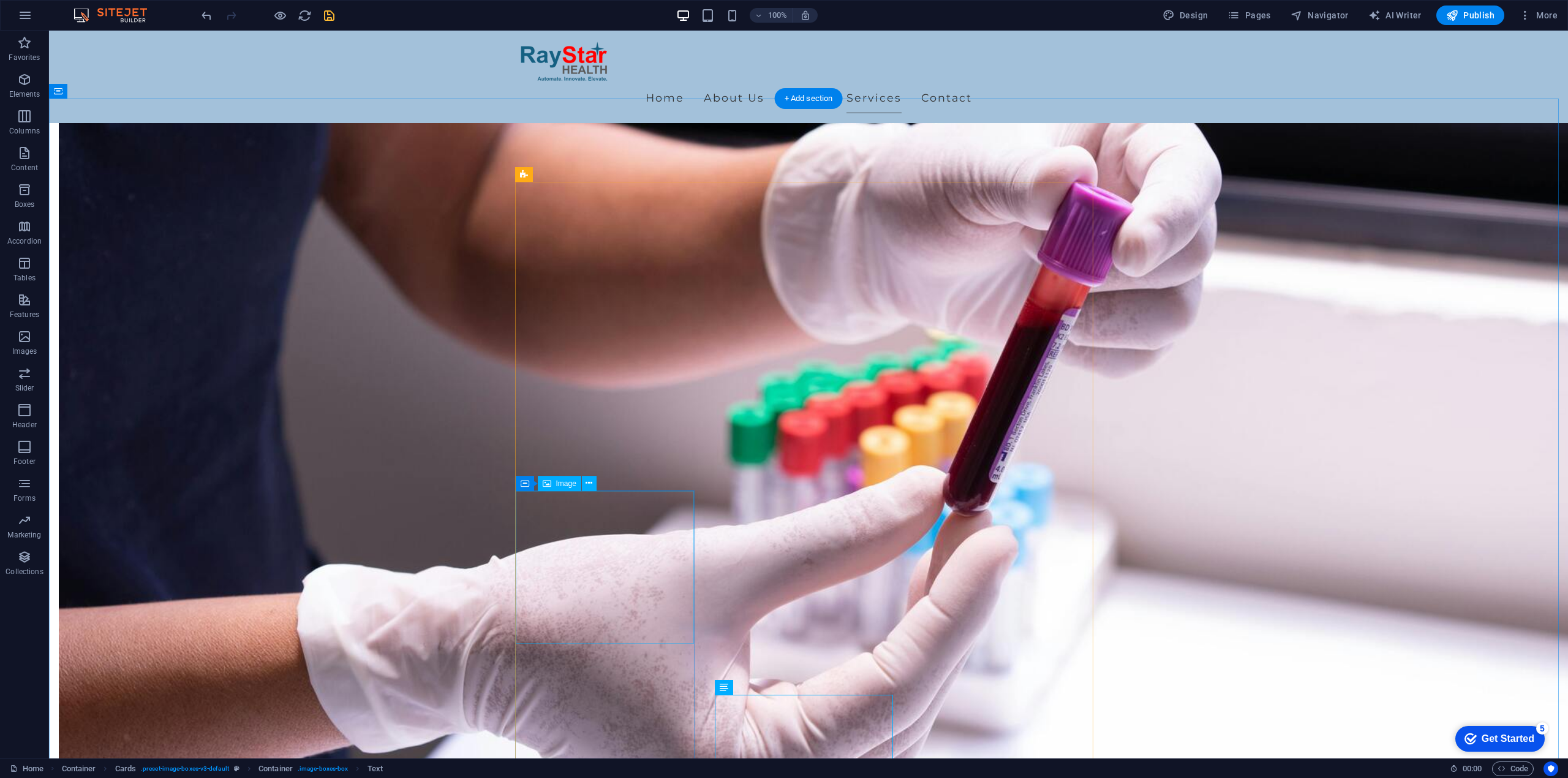
select select "vw"
select select "px"
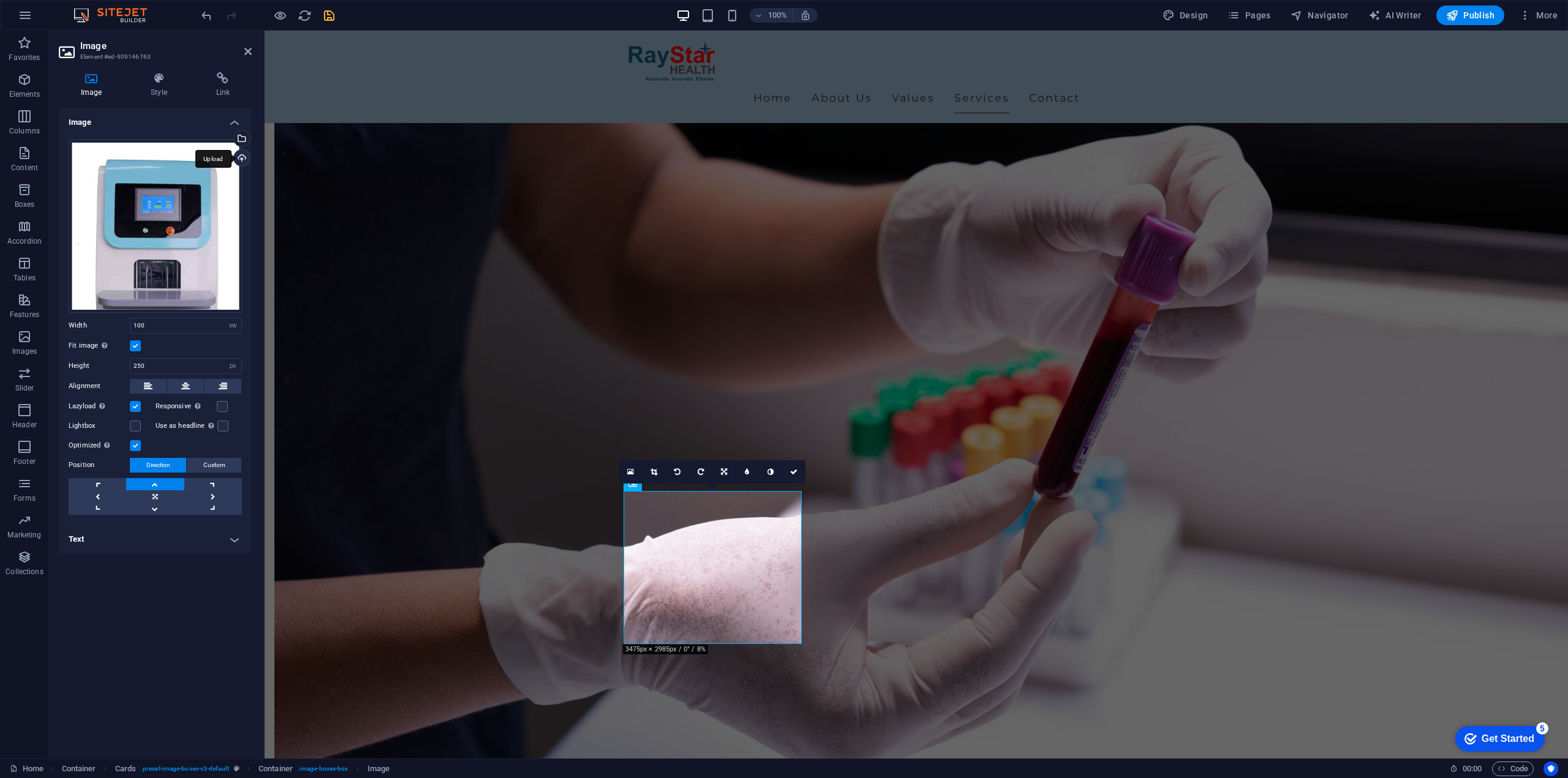
click at [236, 160] on div "Upload" at bounding box center [241, 159] width 19 height 19
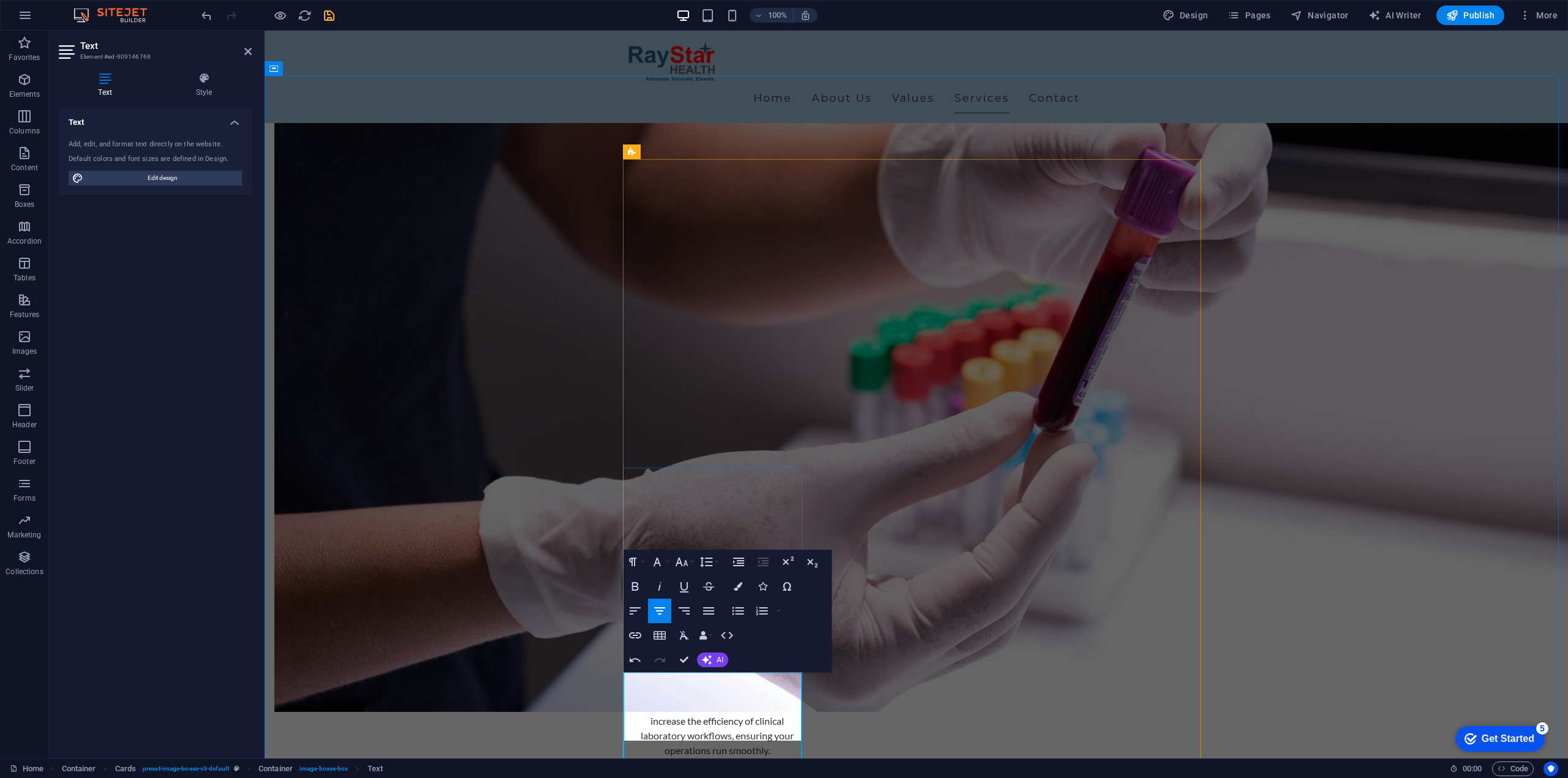
scroll to position [944, 0]
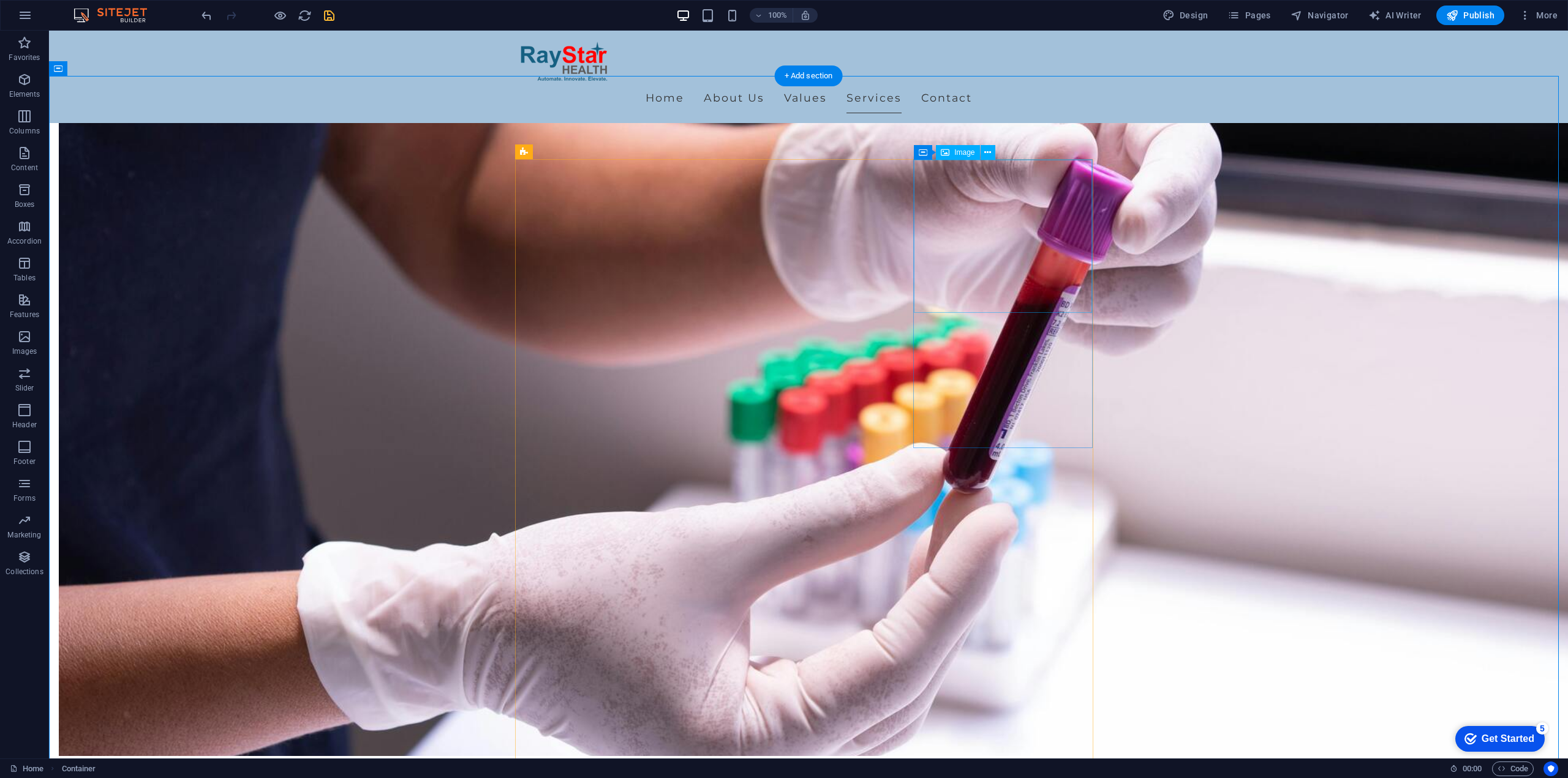
select select "vw"
select select "px"
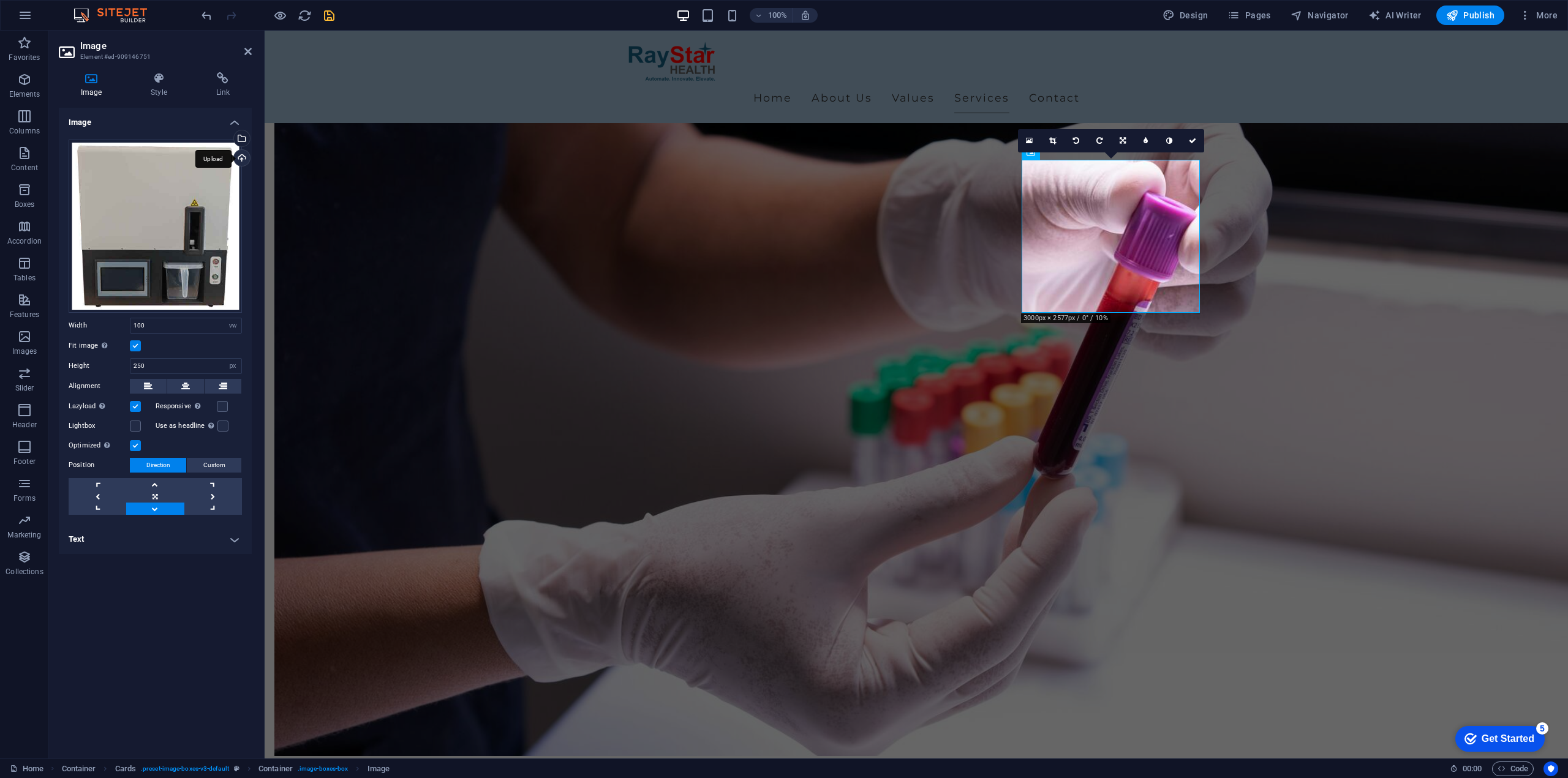
click at [241, 154] on div "Upload" at bounding box center [241, 159] width 19 height 19
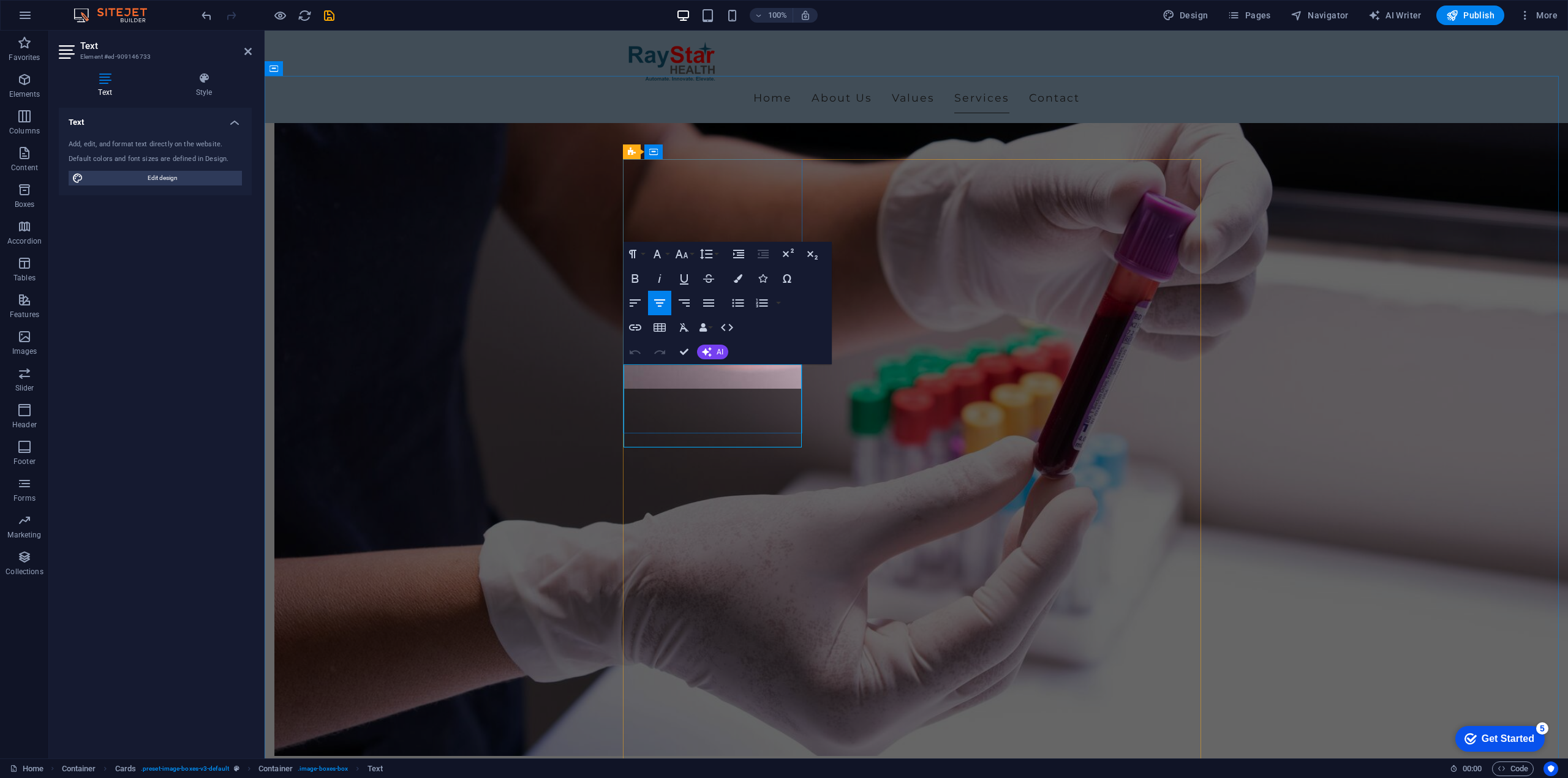
scroll to position [944, 0]
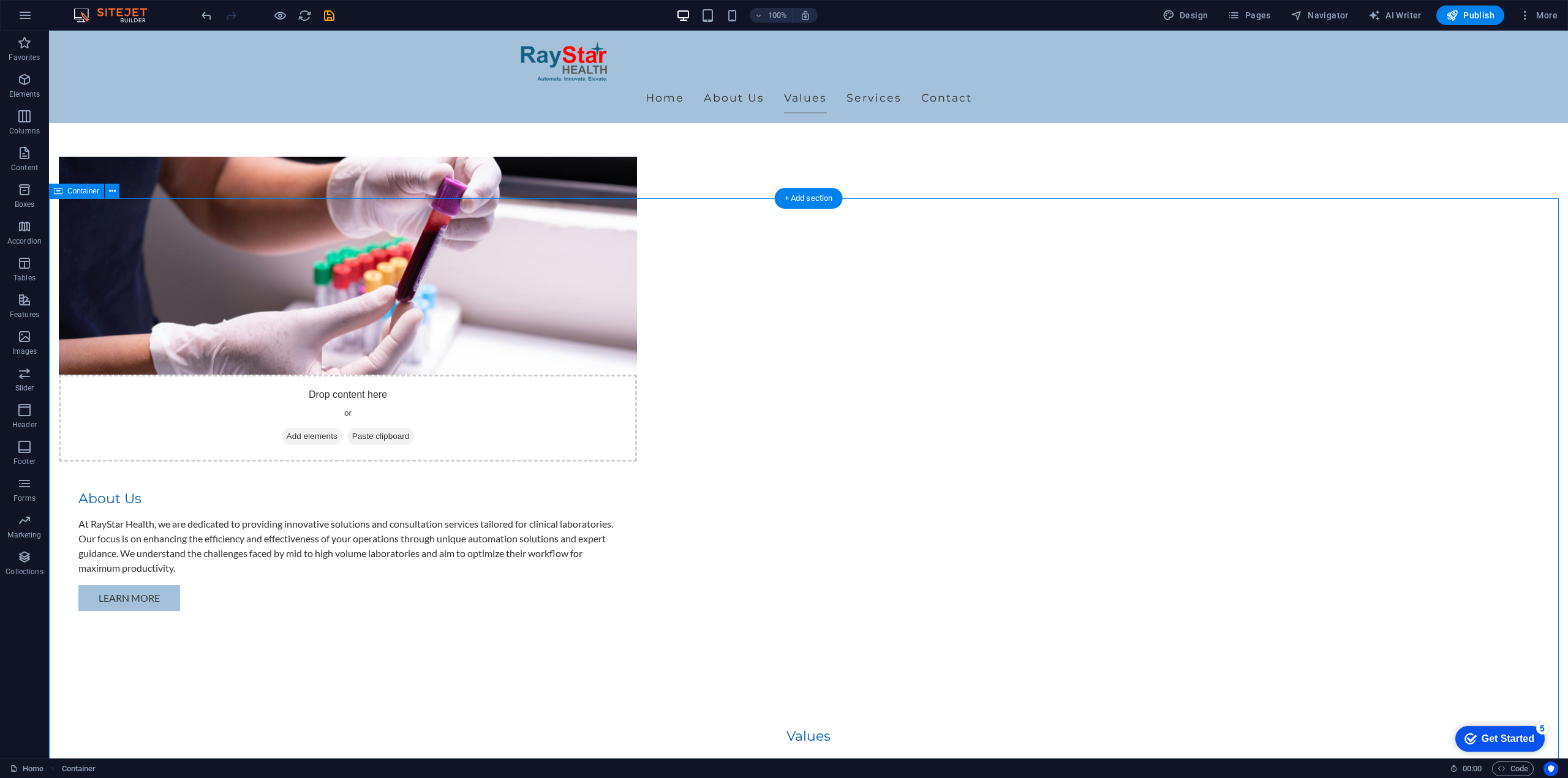
scroll to position [822, 0]
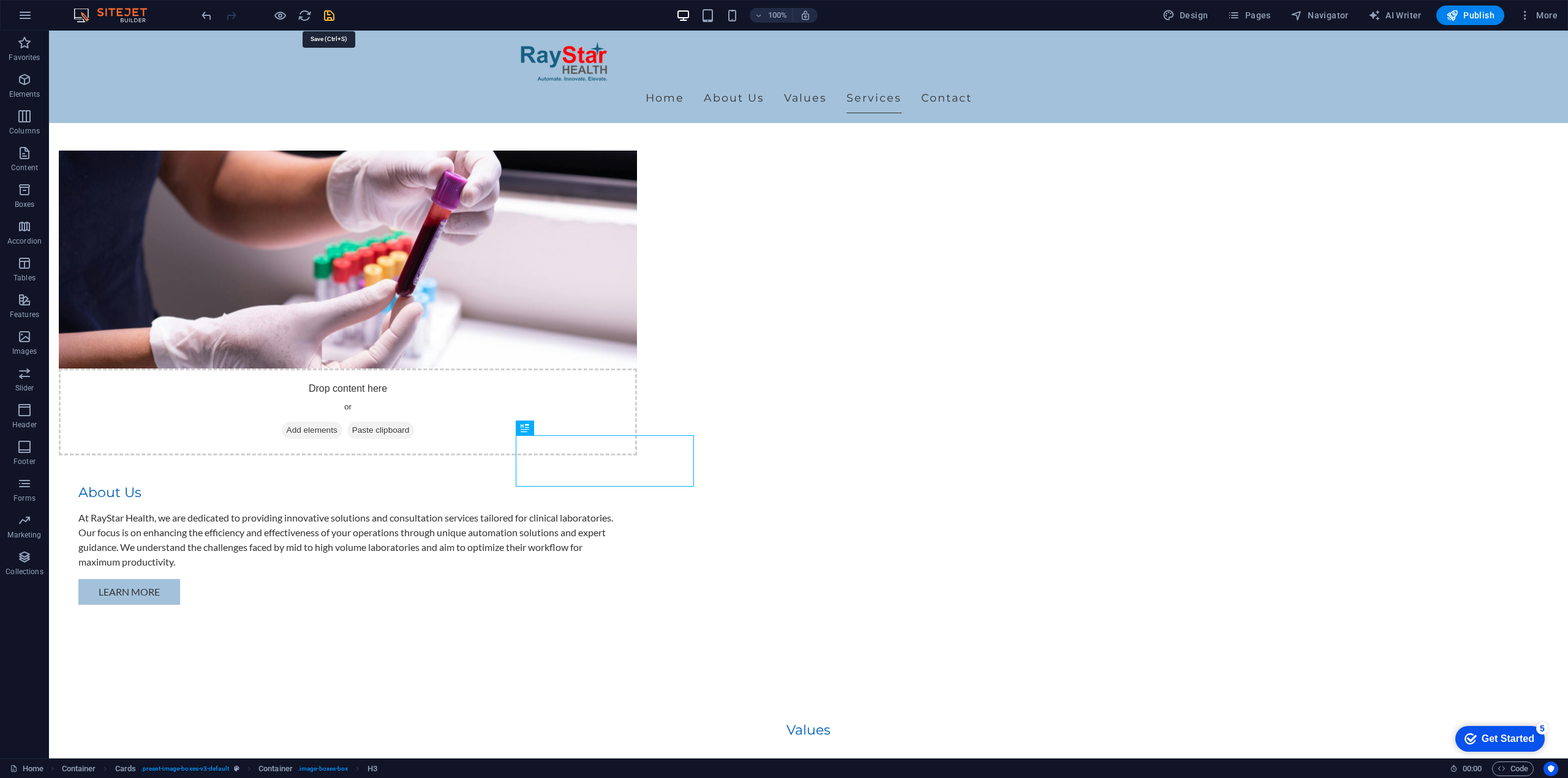
click at [332, 16] on icon "save" at bounding box center [329, 16] width 14 height 14
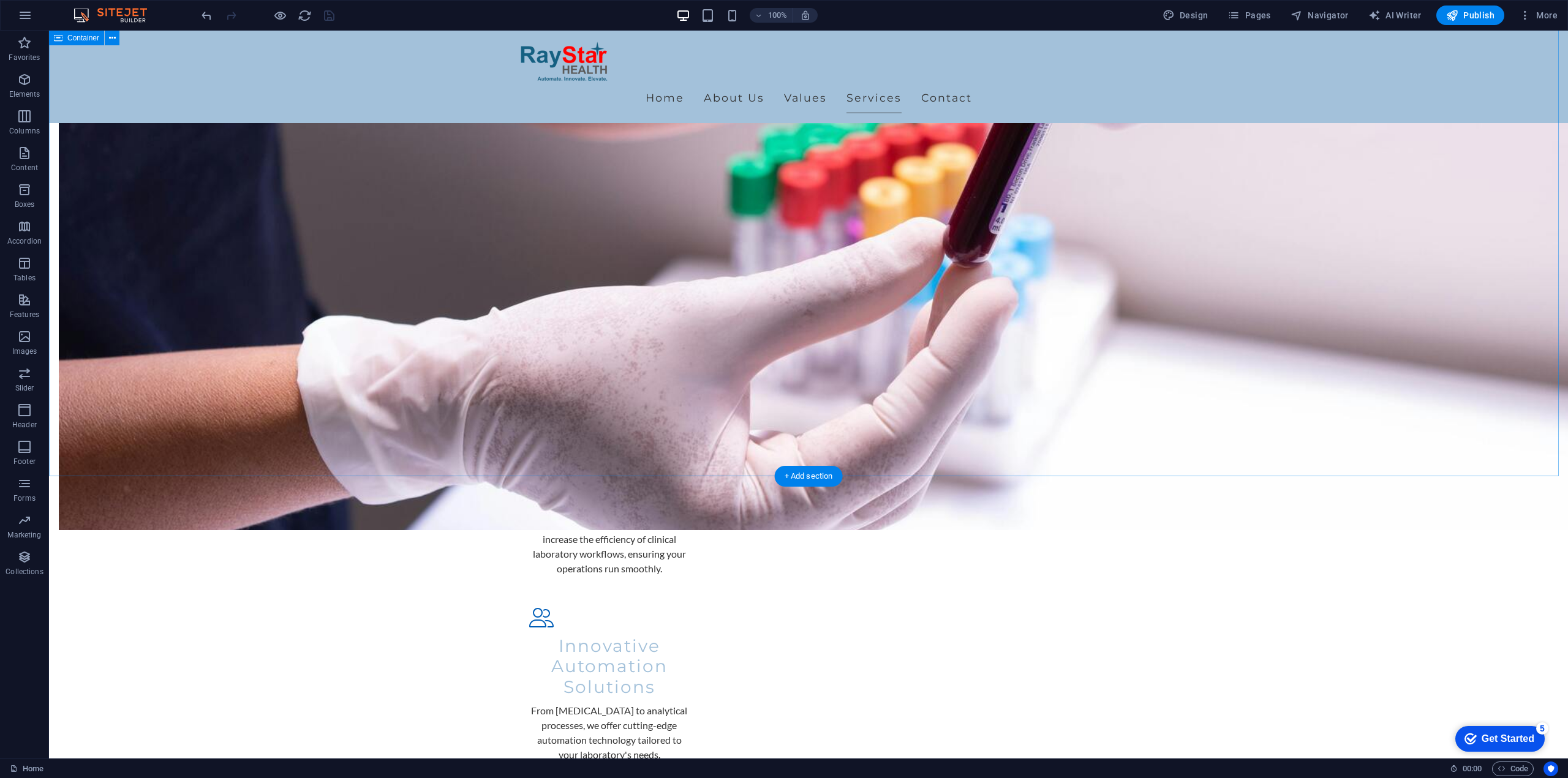
scroll to position [971, 0]
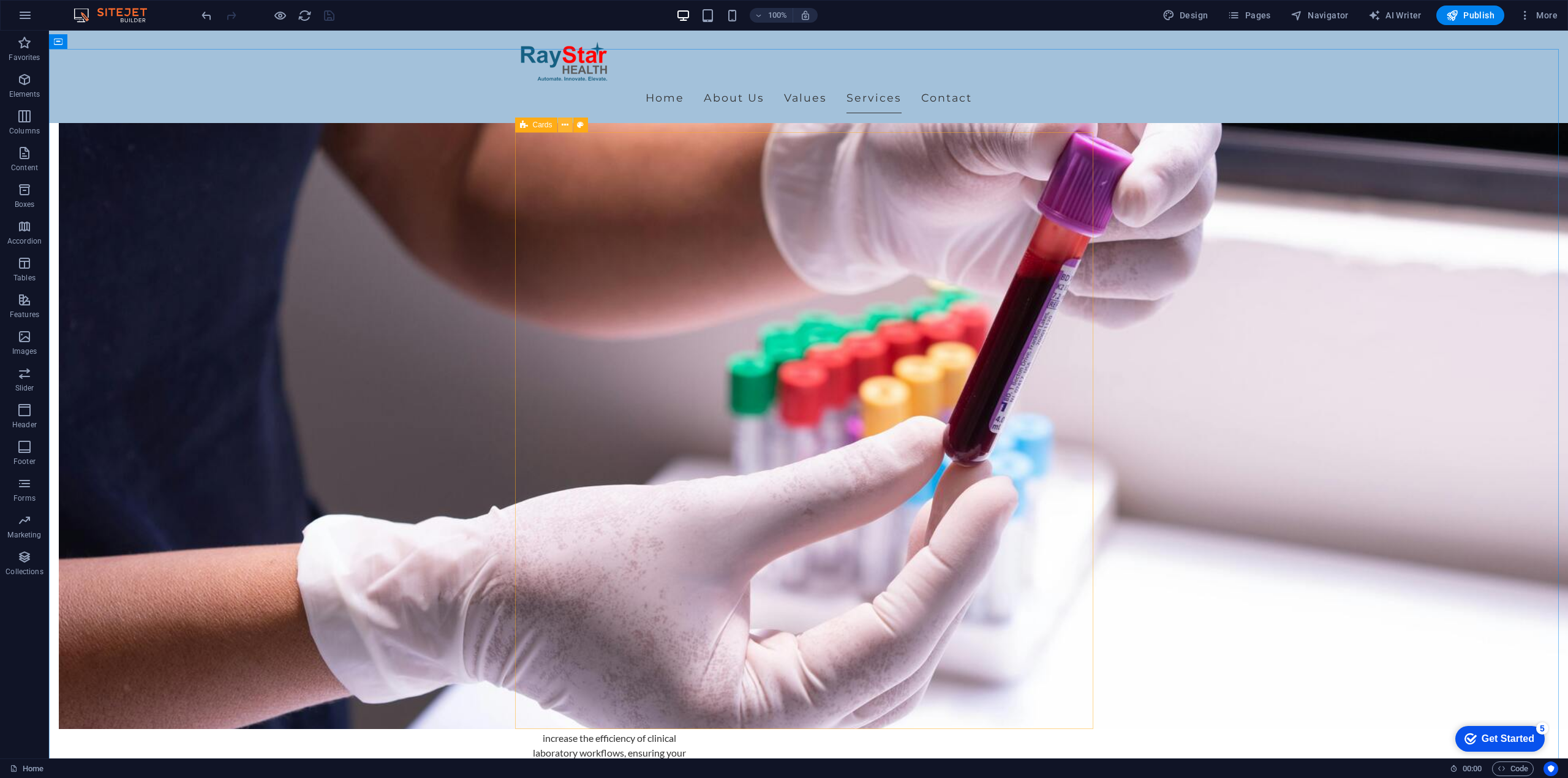
click at [566, 122] on icon at bounding box center [565, 125] width 7 height 13
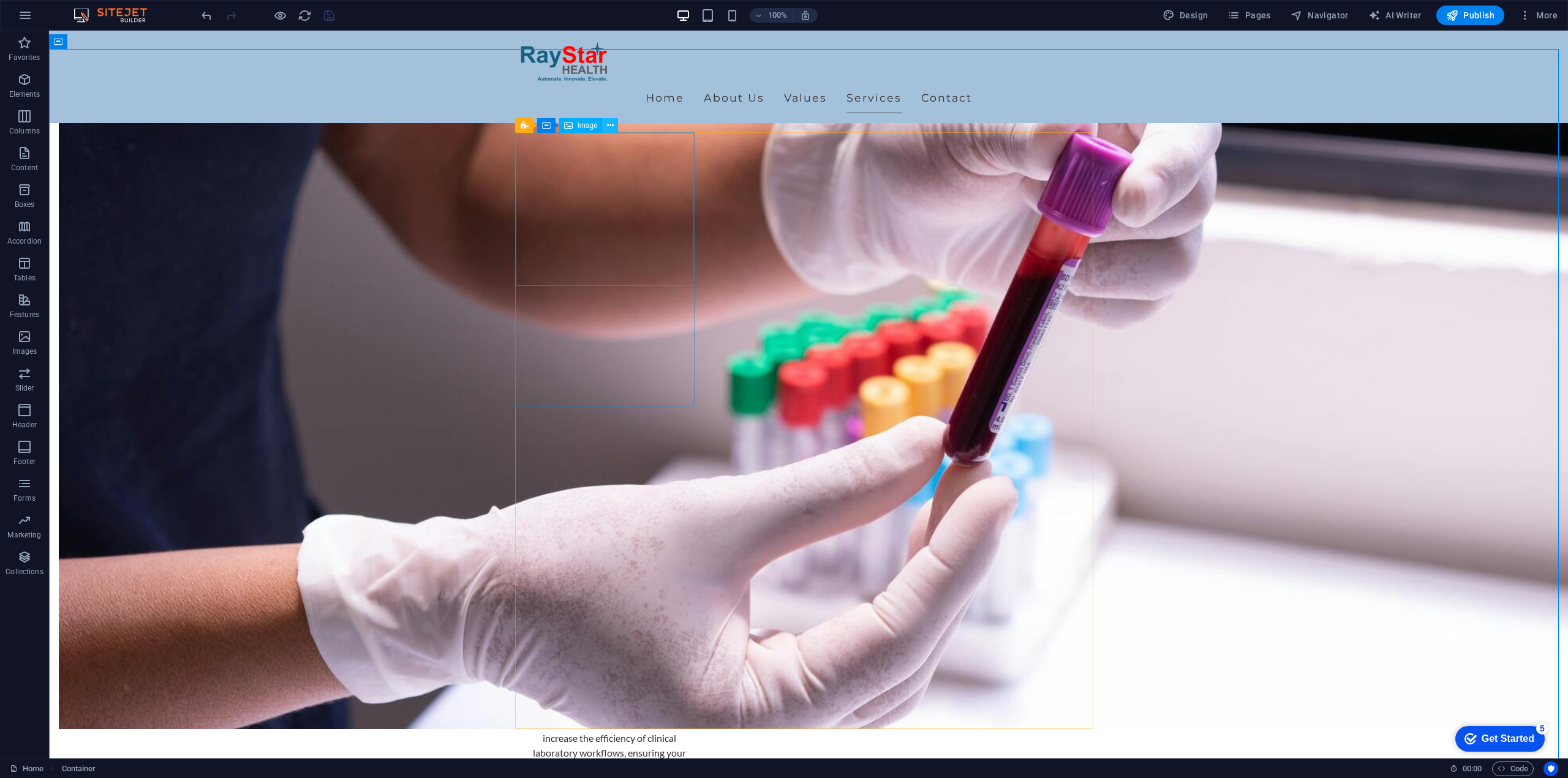
click at [611, 124] on icon at bounding box center [610, 125] width 7 height 13
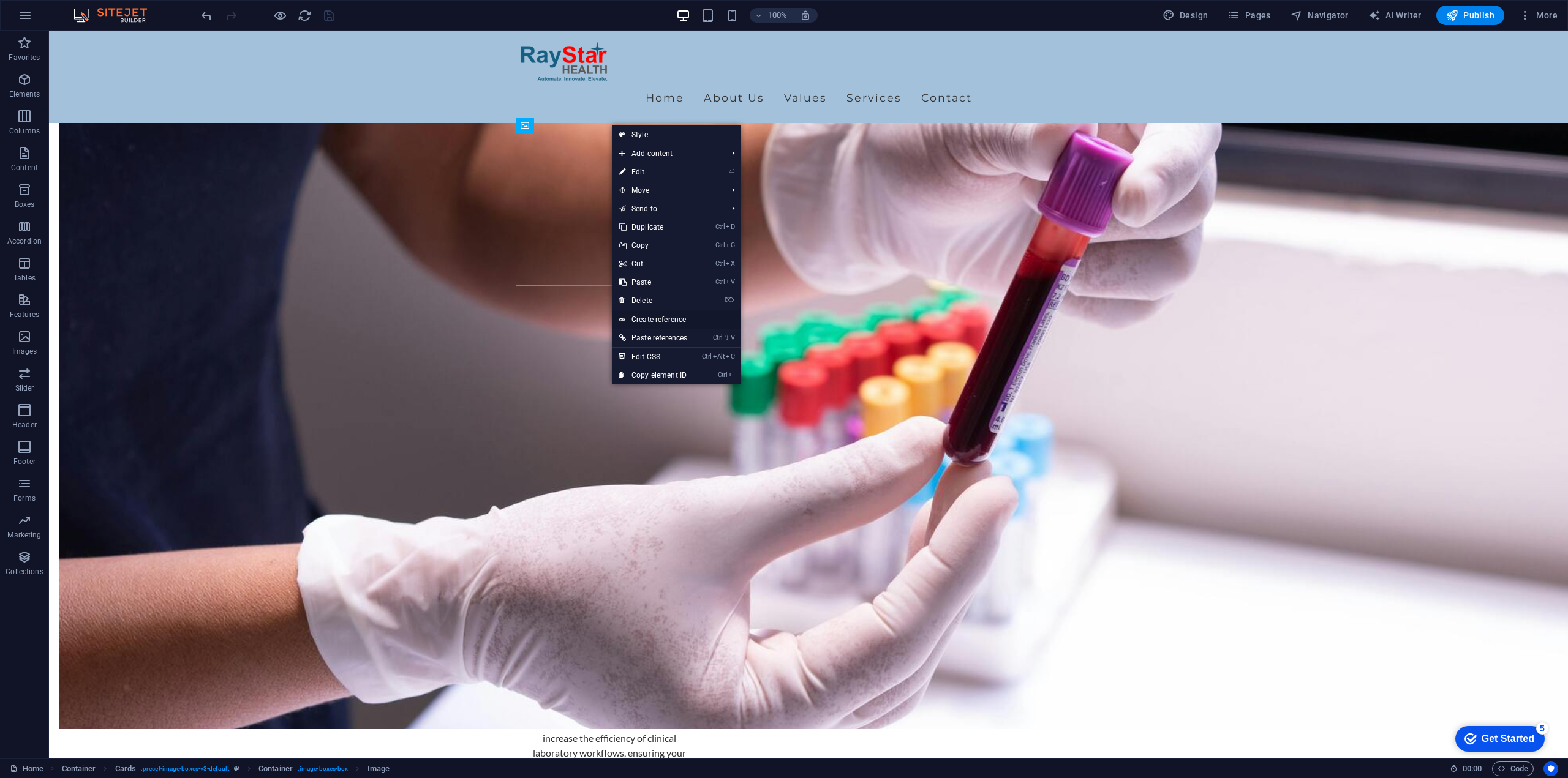
click at [661, 319] on link "Create reference" at bounding box center [676, 319] width 129 height 19
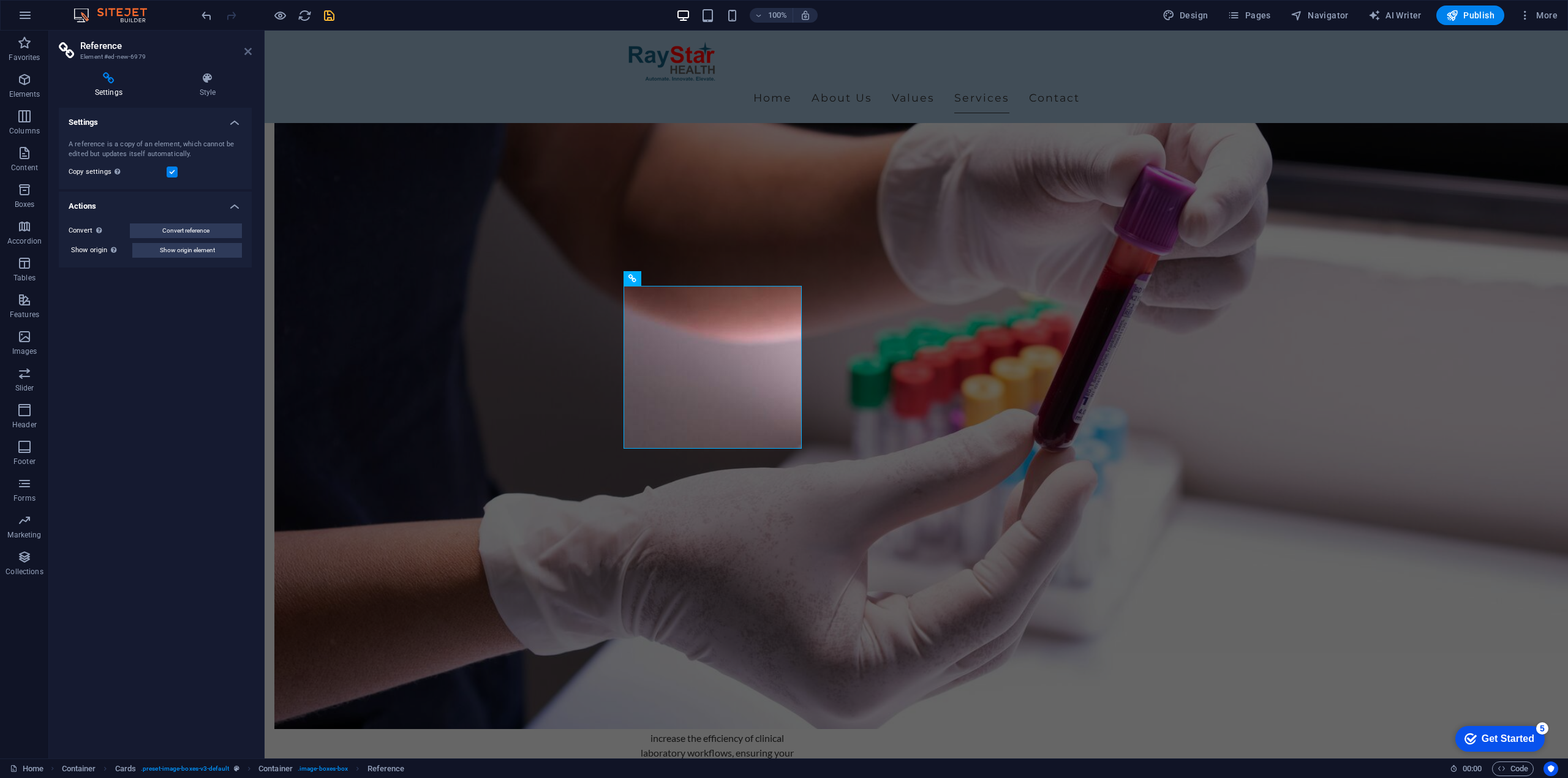
click at [246, 50] on icon at bounding box center [248, 51] width 7 height 10
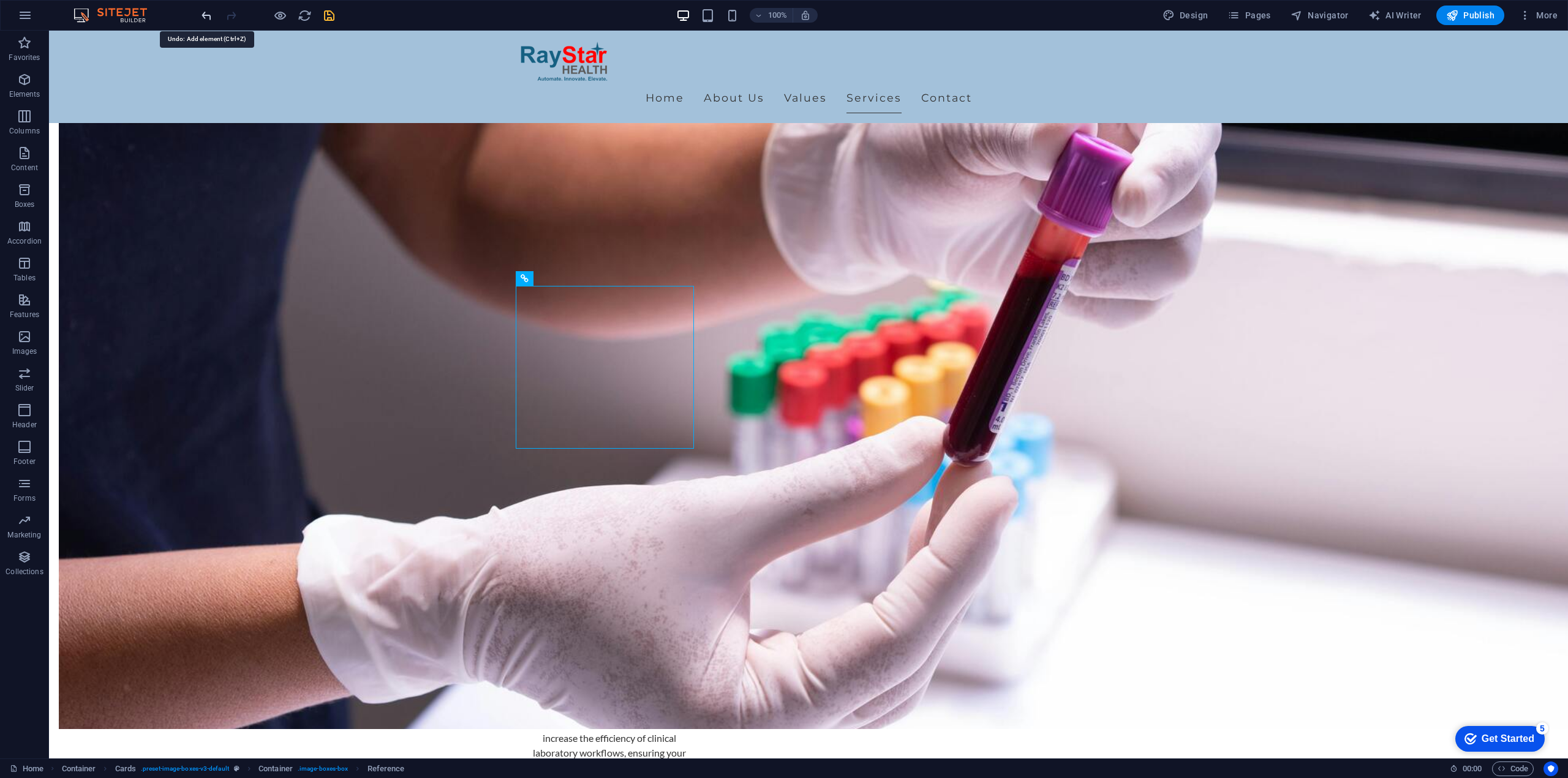
click at [204, 9] on icon "undo" at bounding box center [206, 16] width 14 height 14
click at [599, 122] on icon at bounding box center [599, 125] width 7 height 13
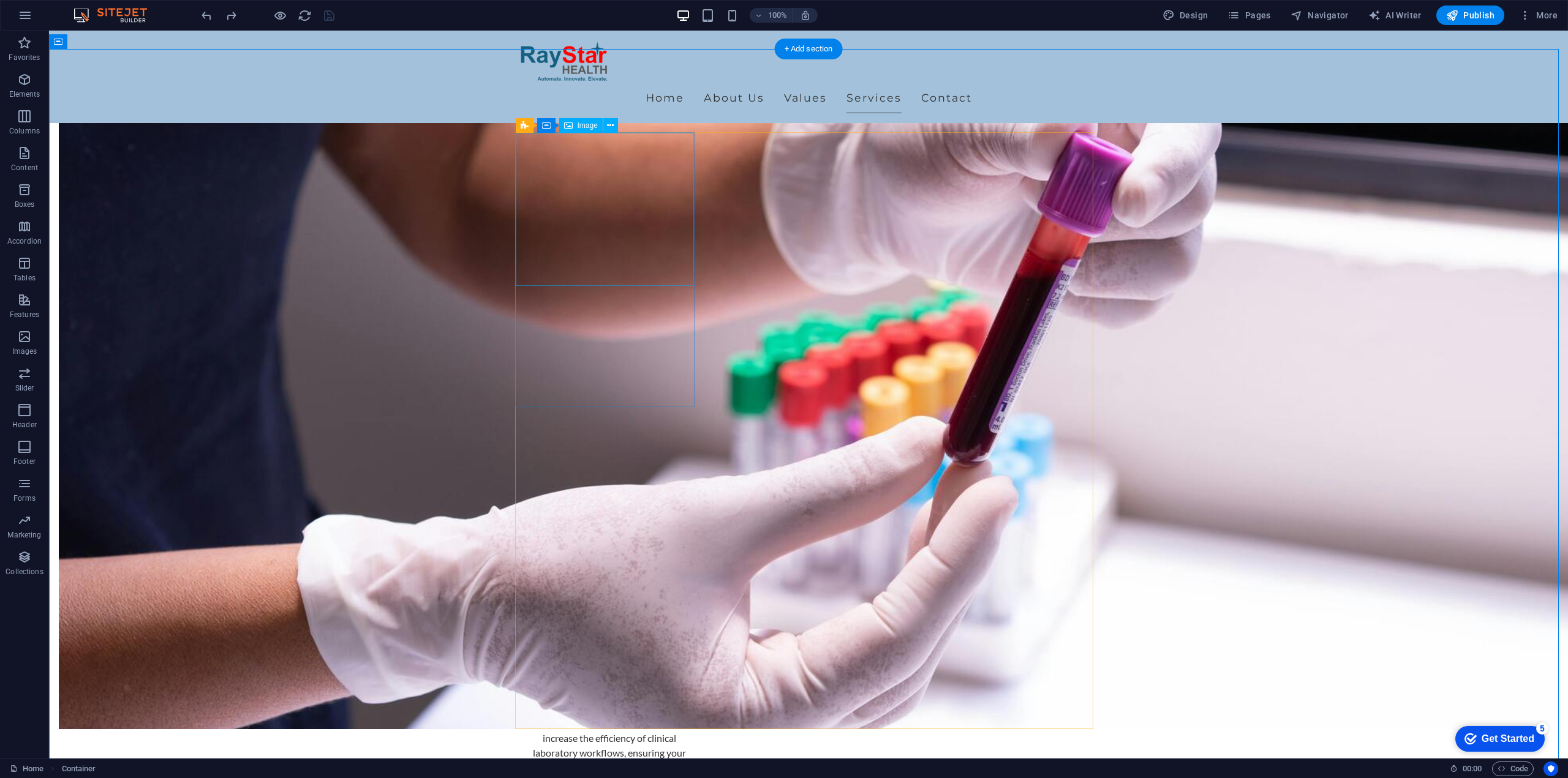
select select "vw"
select select "px"
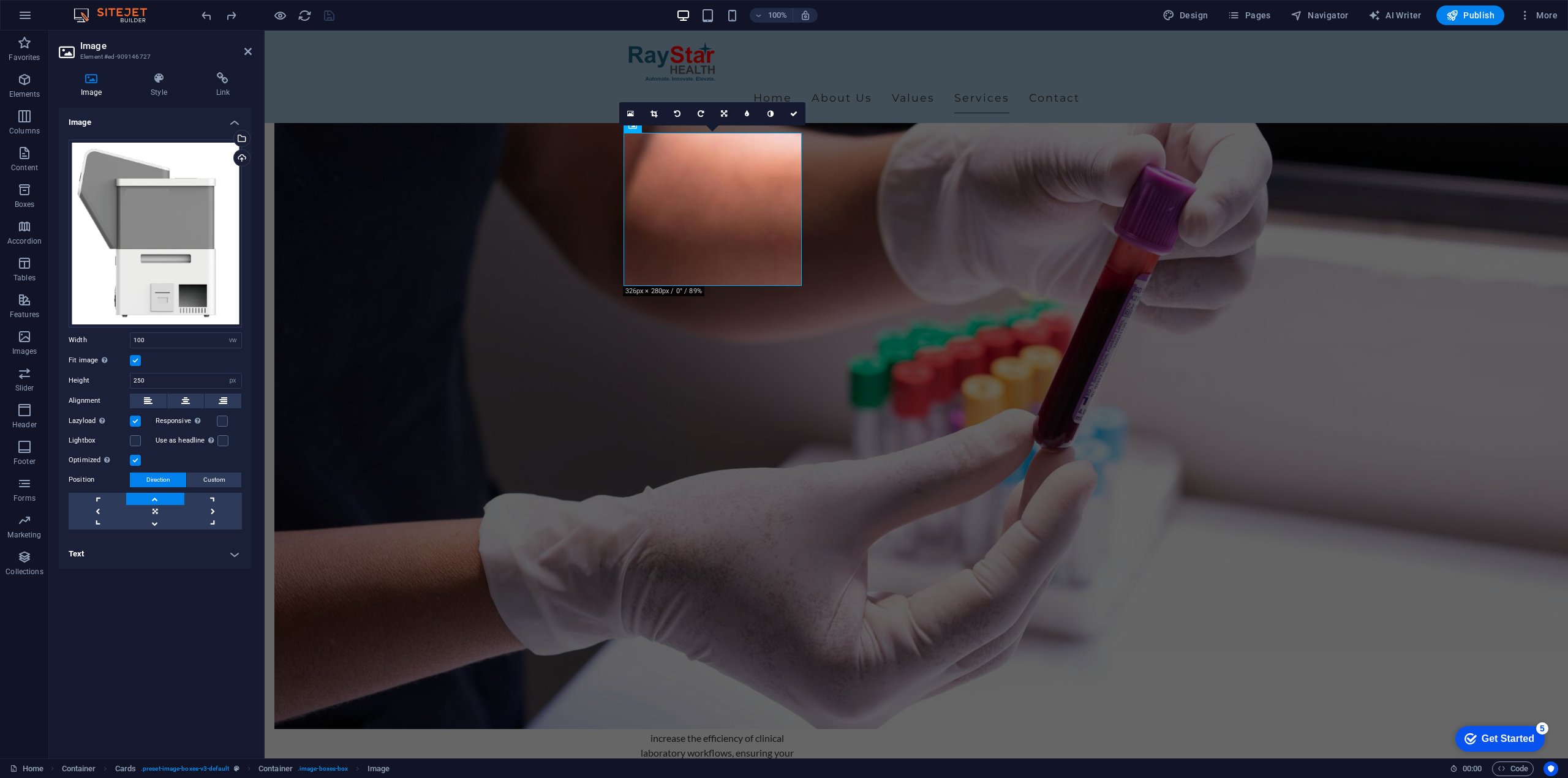
click at [230, 557] on h4 "Text" at bounding box center [155, 554] width 193 height 30
click at [249, 53] on icon at bounding box center [248, 51] width 7 height 10
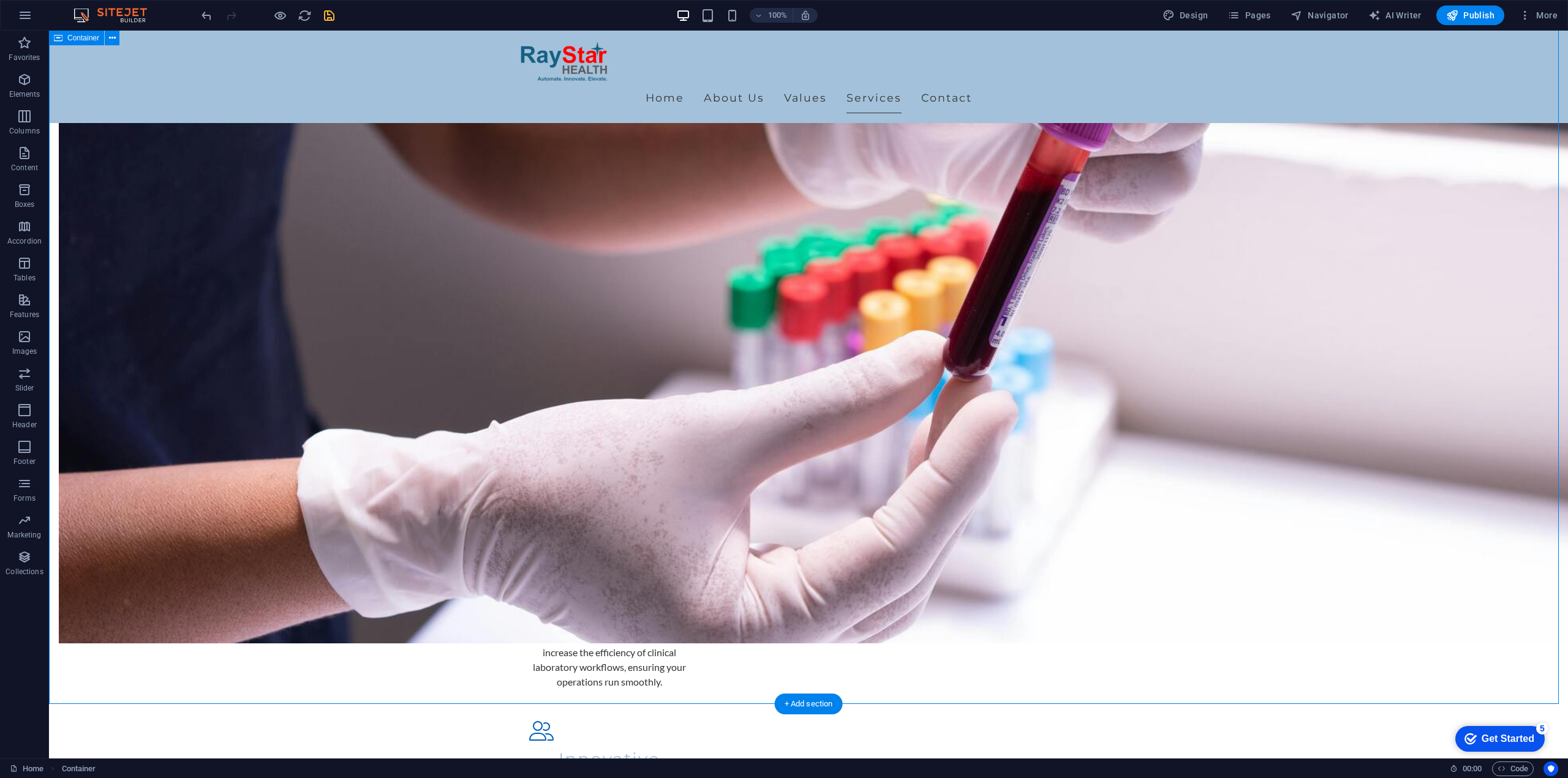
scroll to position [1094, 0]
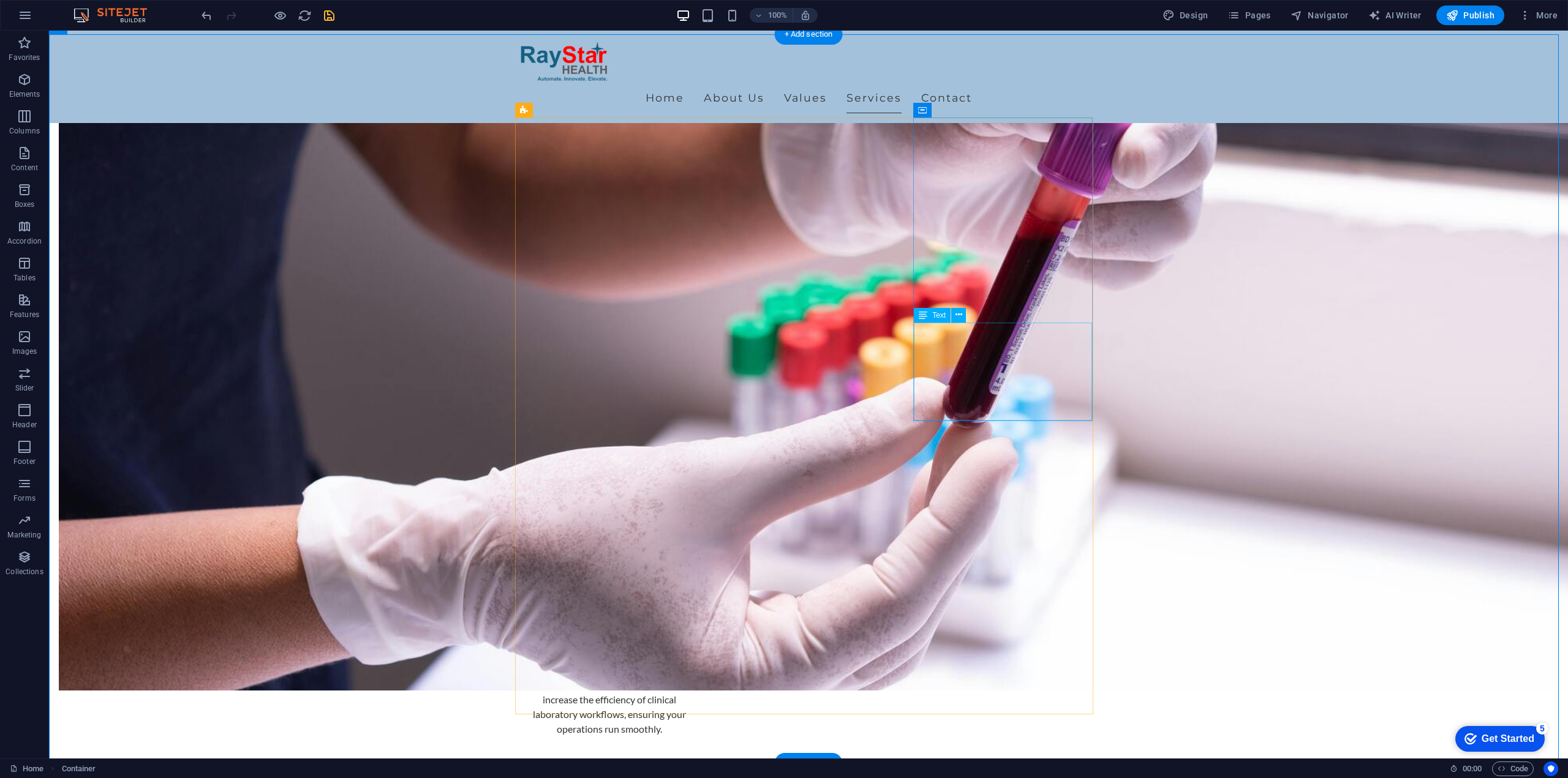
scroll to position [971, 0]
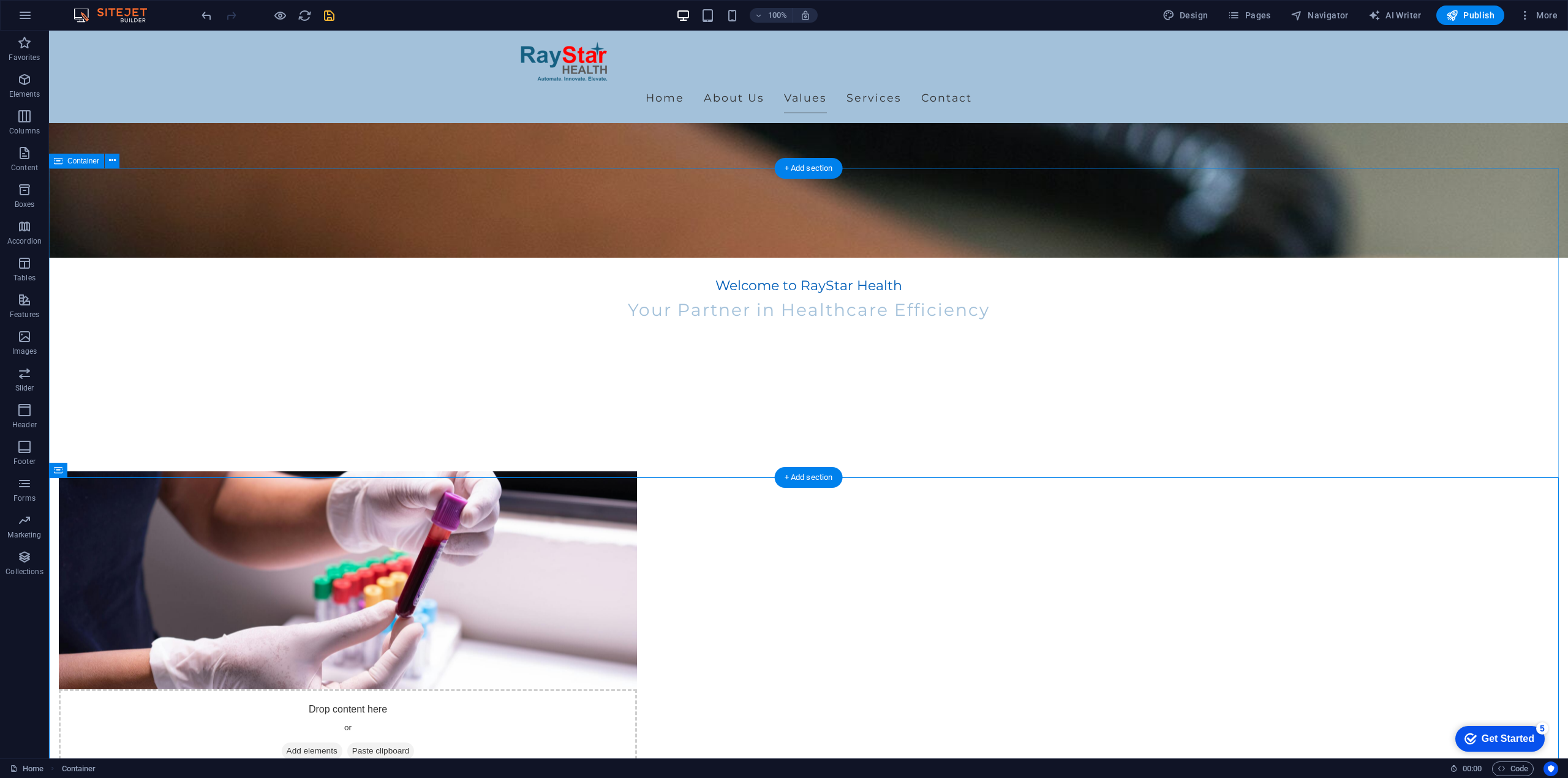
scroll to position [481, 0]
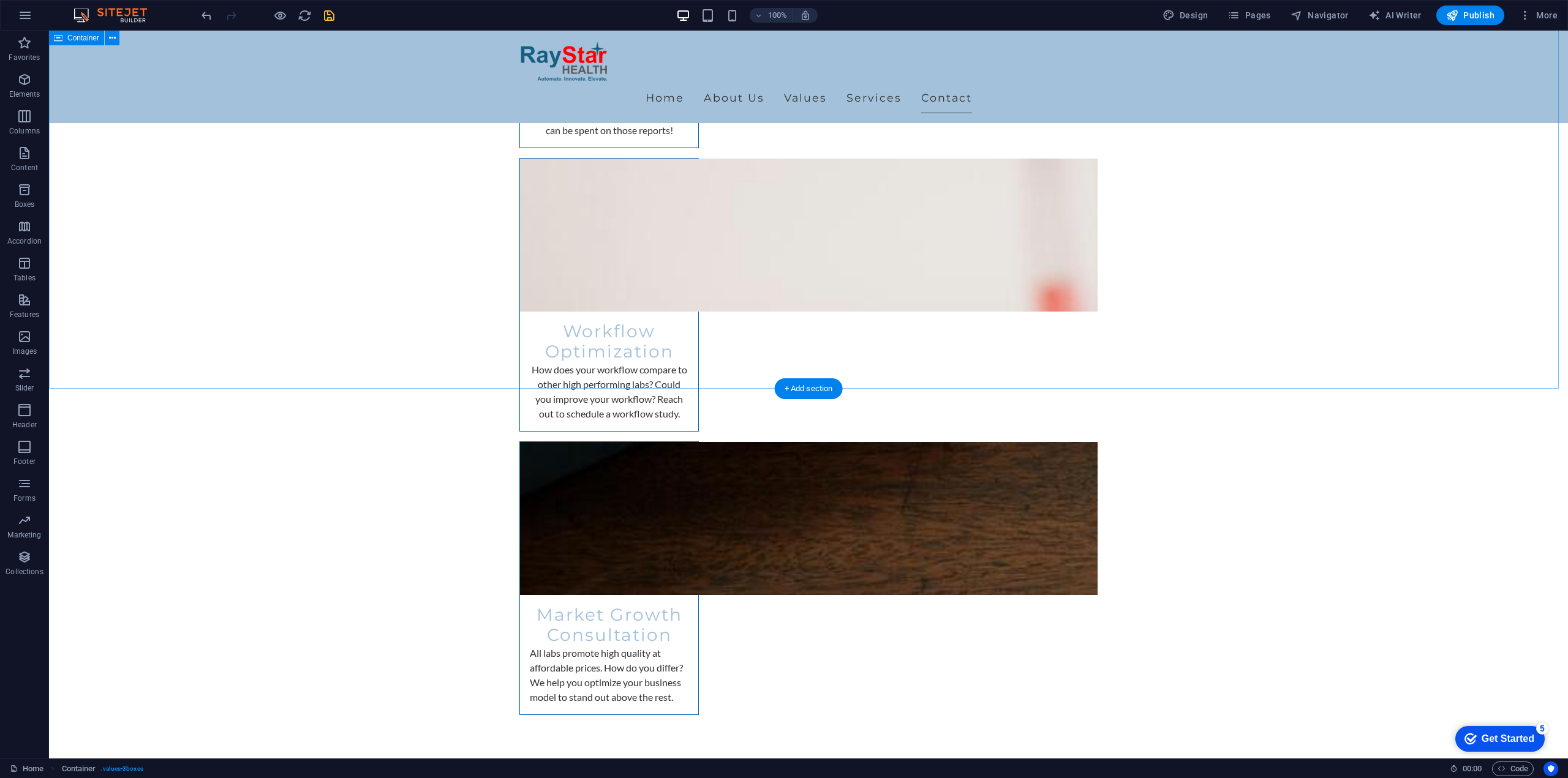
scroll to position [3297, 0]
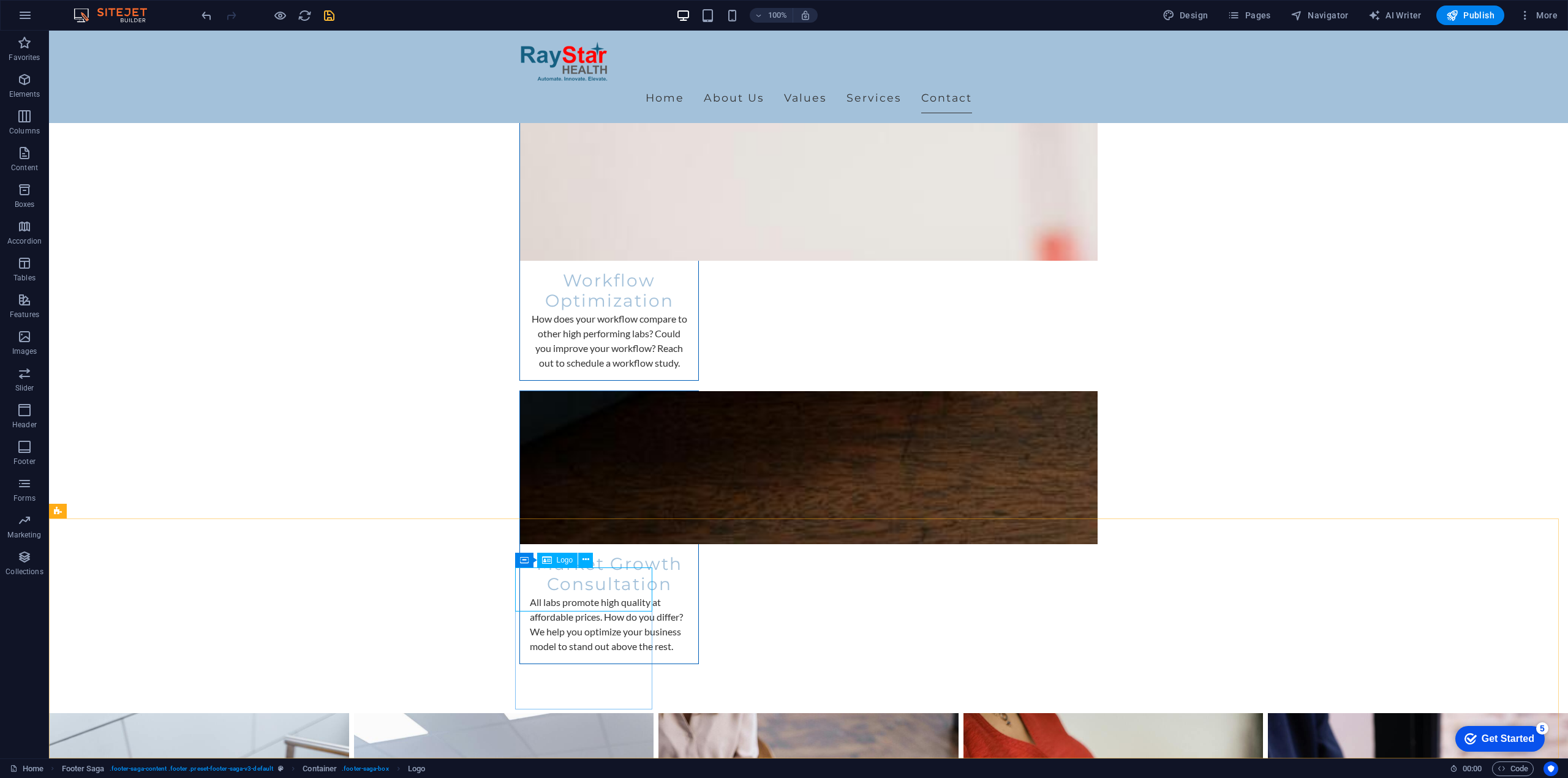
click at [563, 558] on span "Logo" at bounding box center [565, 560] width 16 height 7
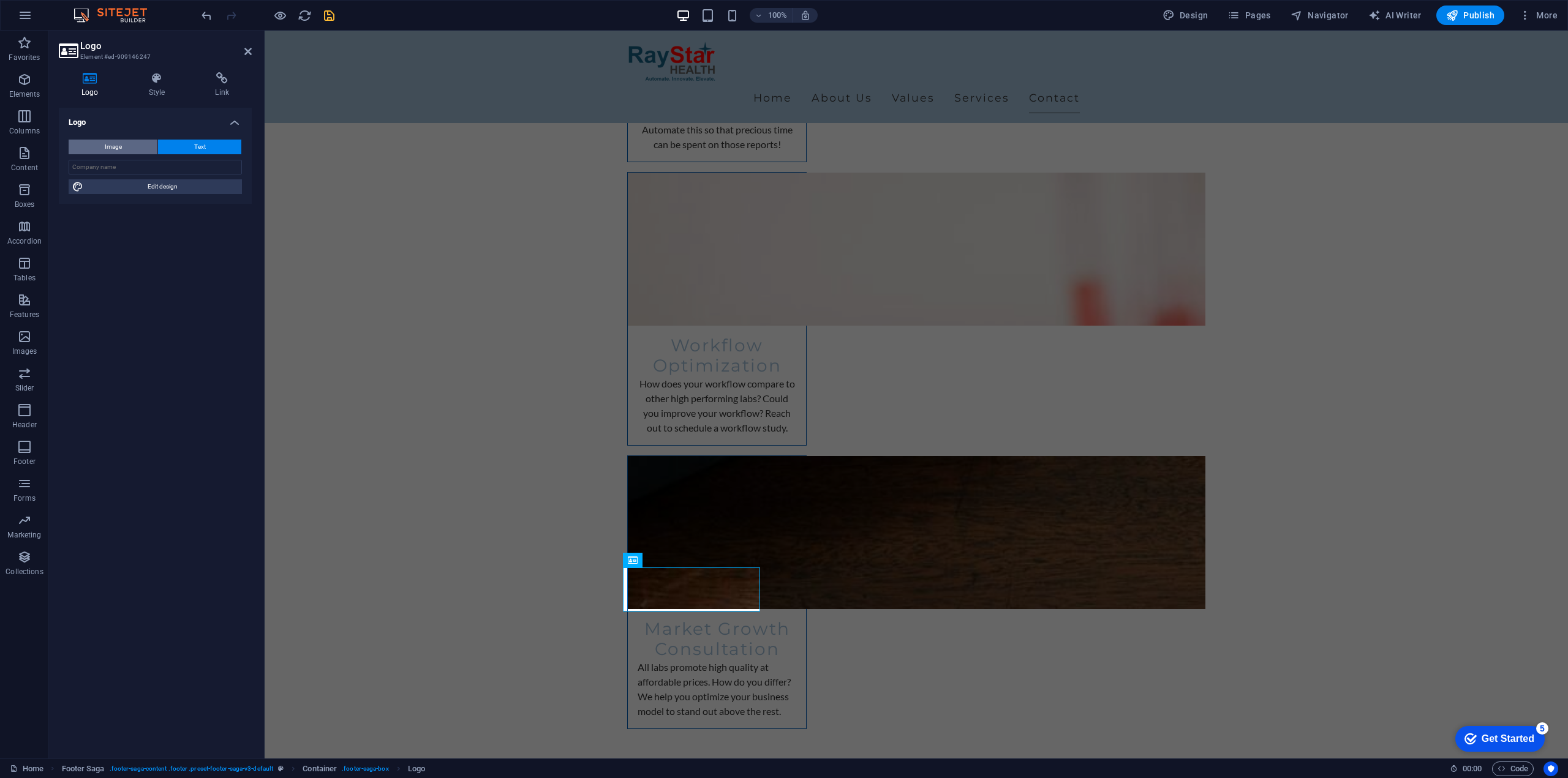
click at [120, 141] on span "Image" at bounding box center [113, 147] width 17 height 15
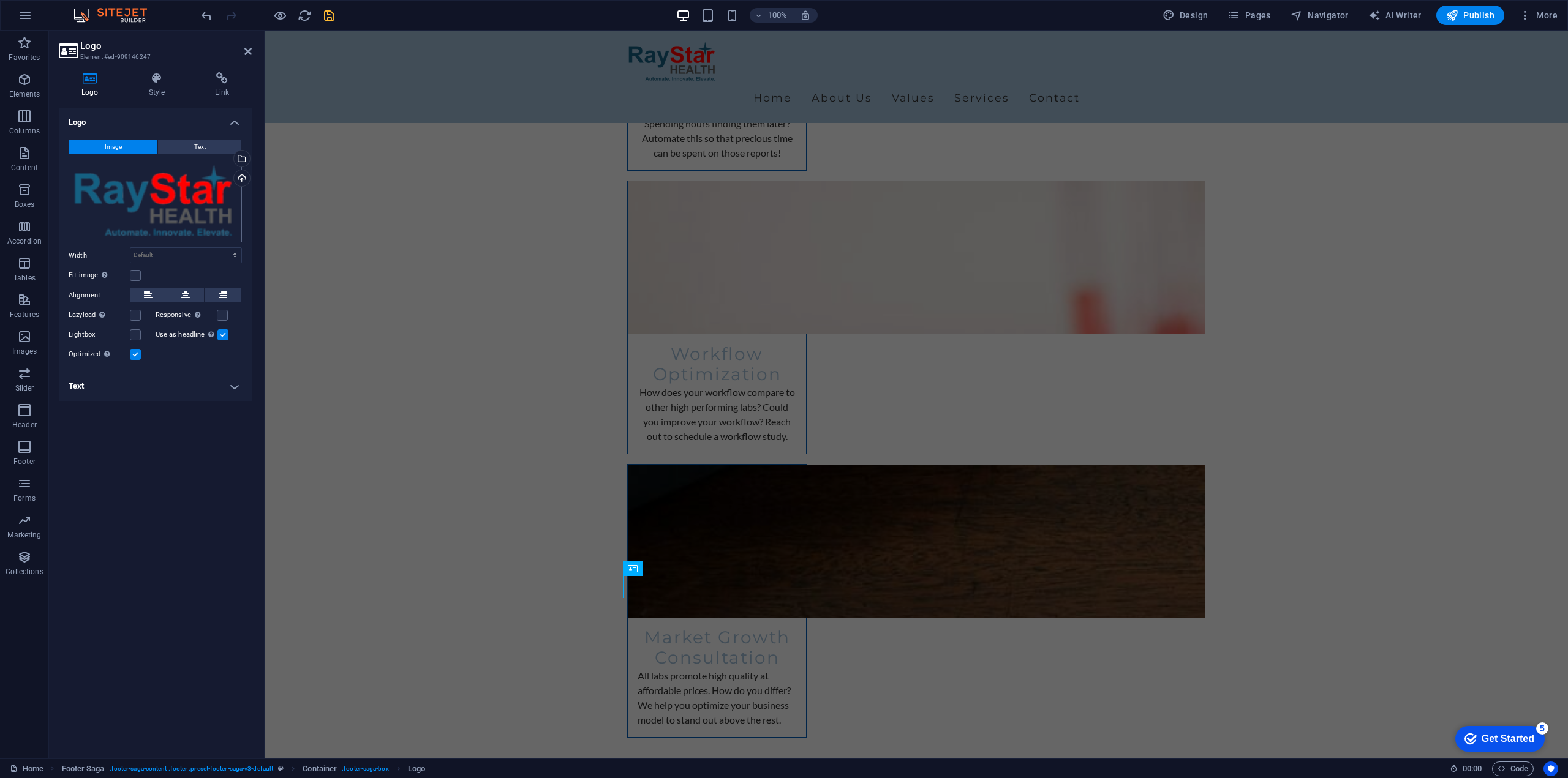
scroll to position [3230, 0]
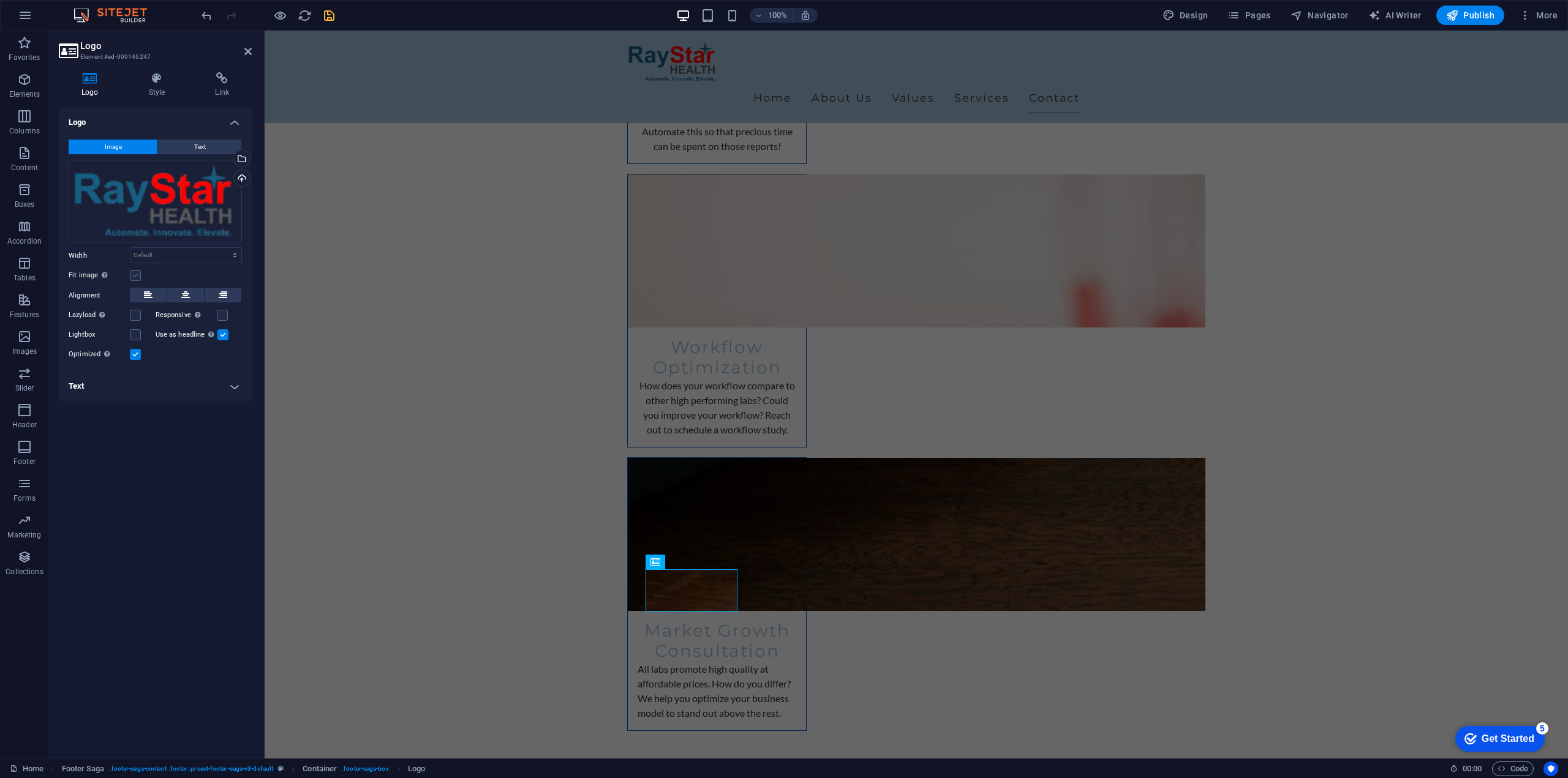
click at [138, 278] on label at bounding box center [135, 275] width 11 height 11
click at [0, 0] on input "Fit image Automatically fit image to a fixed width and height" at bounding box center [0, 0] width 0 height 0
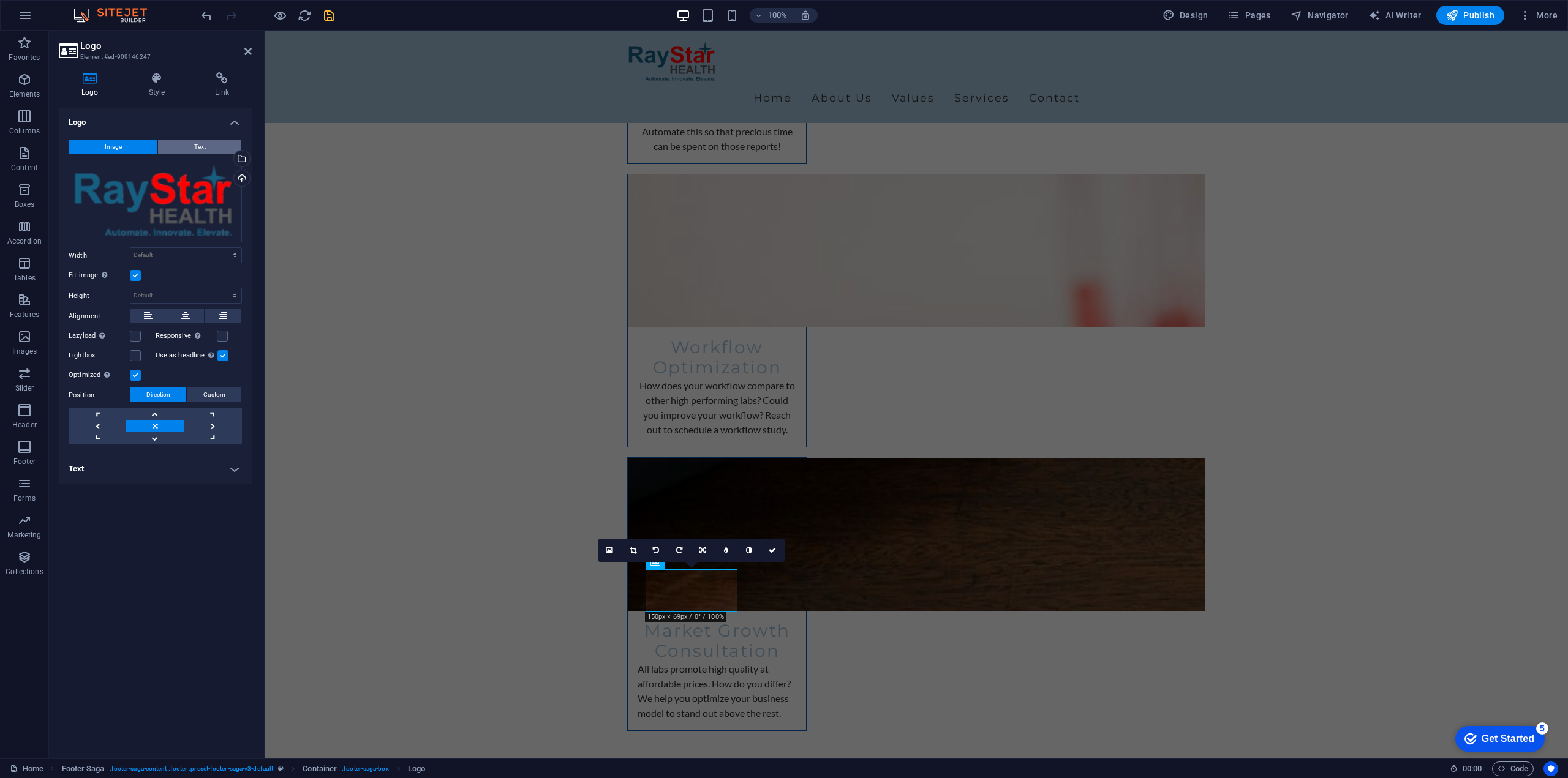
click at [195, 150] on span "Text" at bounding box center [200, 147] width 12 height 15
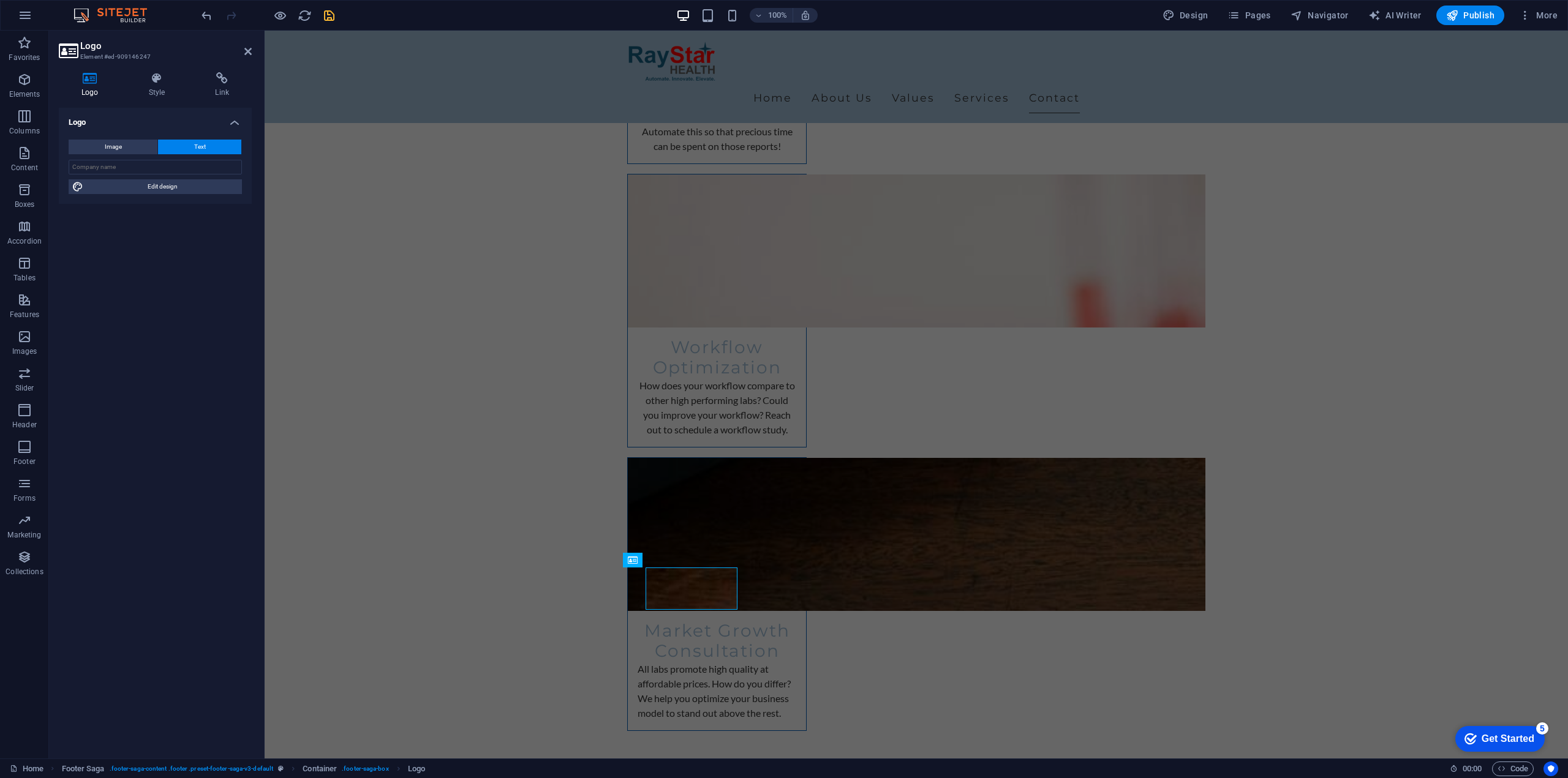
scroll to position [3232, 0]
click at [120, 166] on input "text" at bounding box center [154, 167] width 173 height 15
type input "RayStar Health Pte. Ltd."
click at [190, 250] on div "Logo Image Text Drag files here, click to choose files or select files from Fil…" at bounding box center [155, 428] width 193 height 641
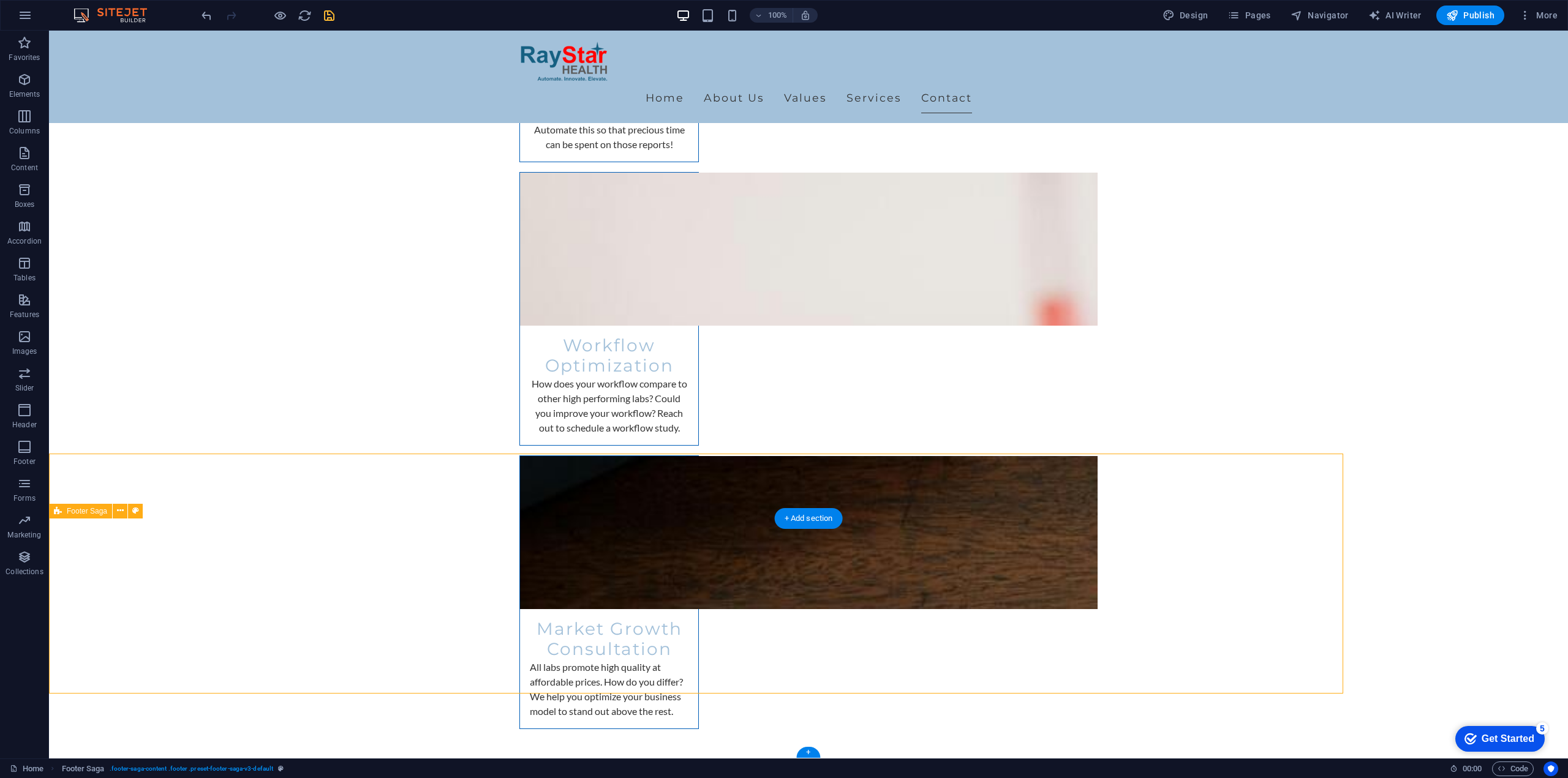
scroll to position [3297, 0]
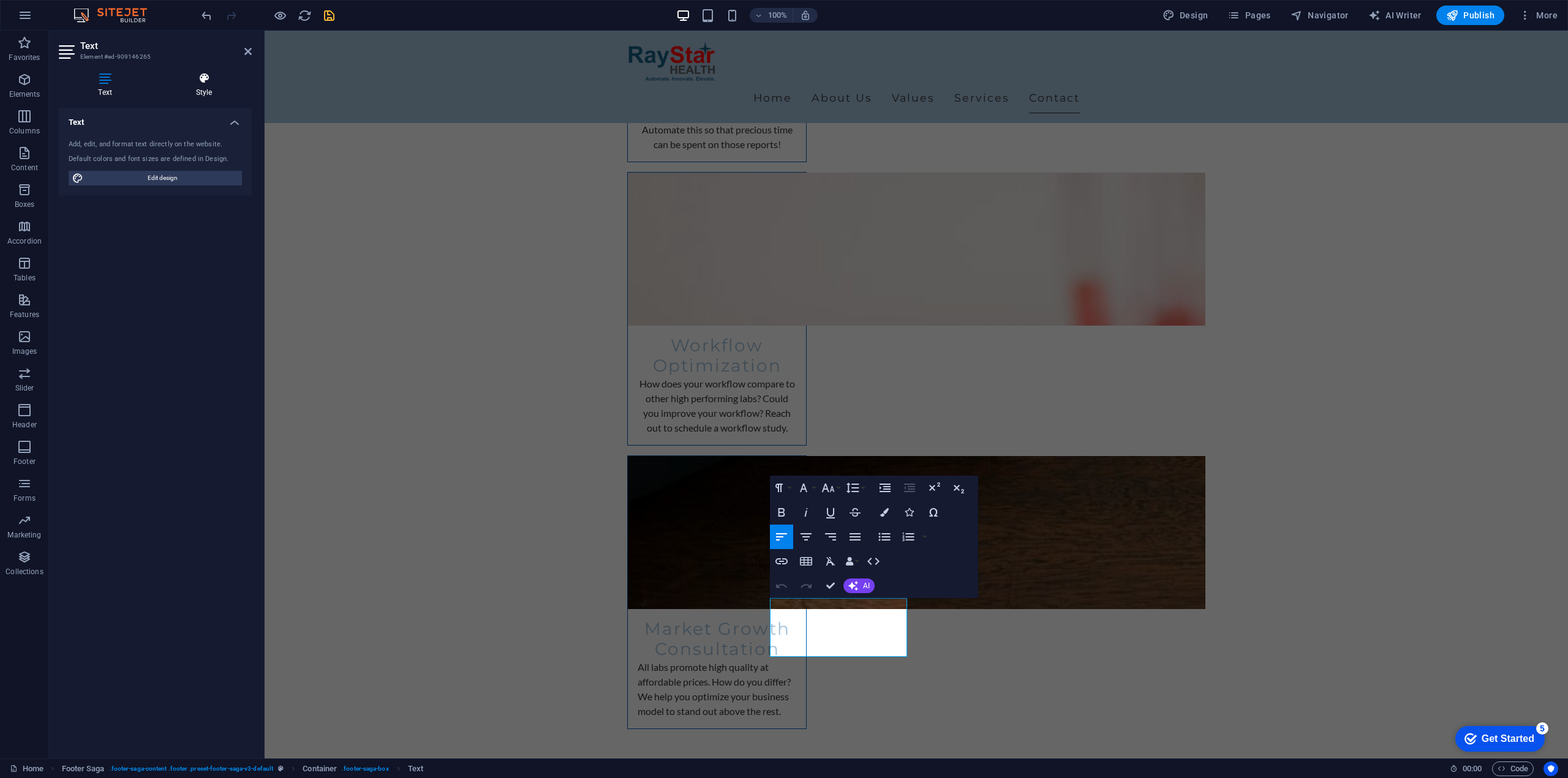
click at [212, 79] on icon at bounding box center [204, 78] width 96 height 12
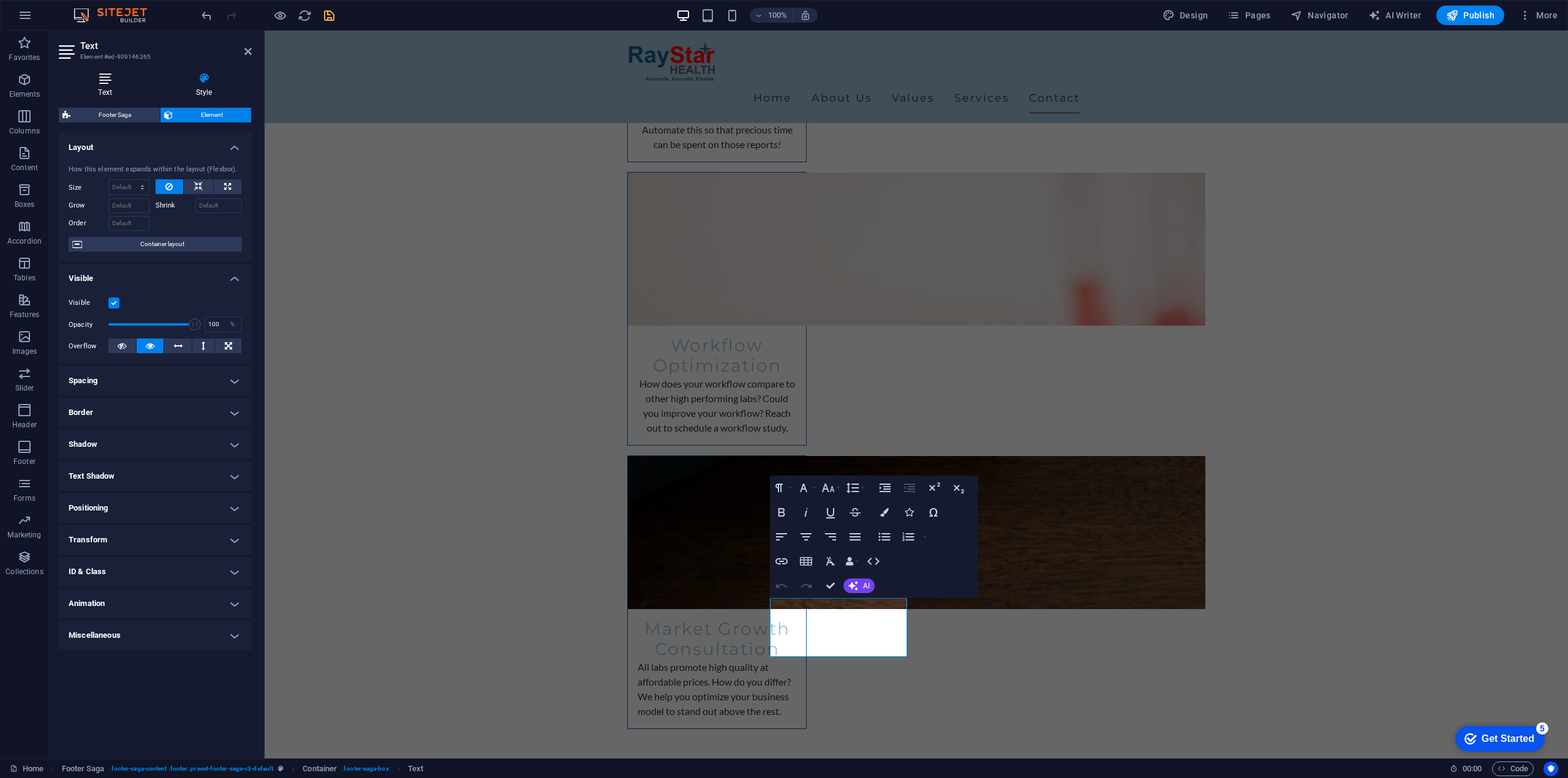
click at [122, 89] on h4 "Text" at bounding box center [107, 85] width 97 height 26
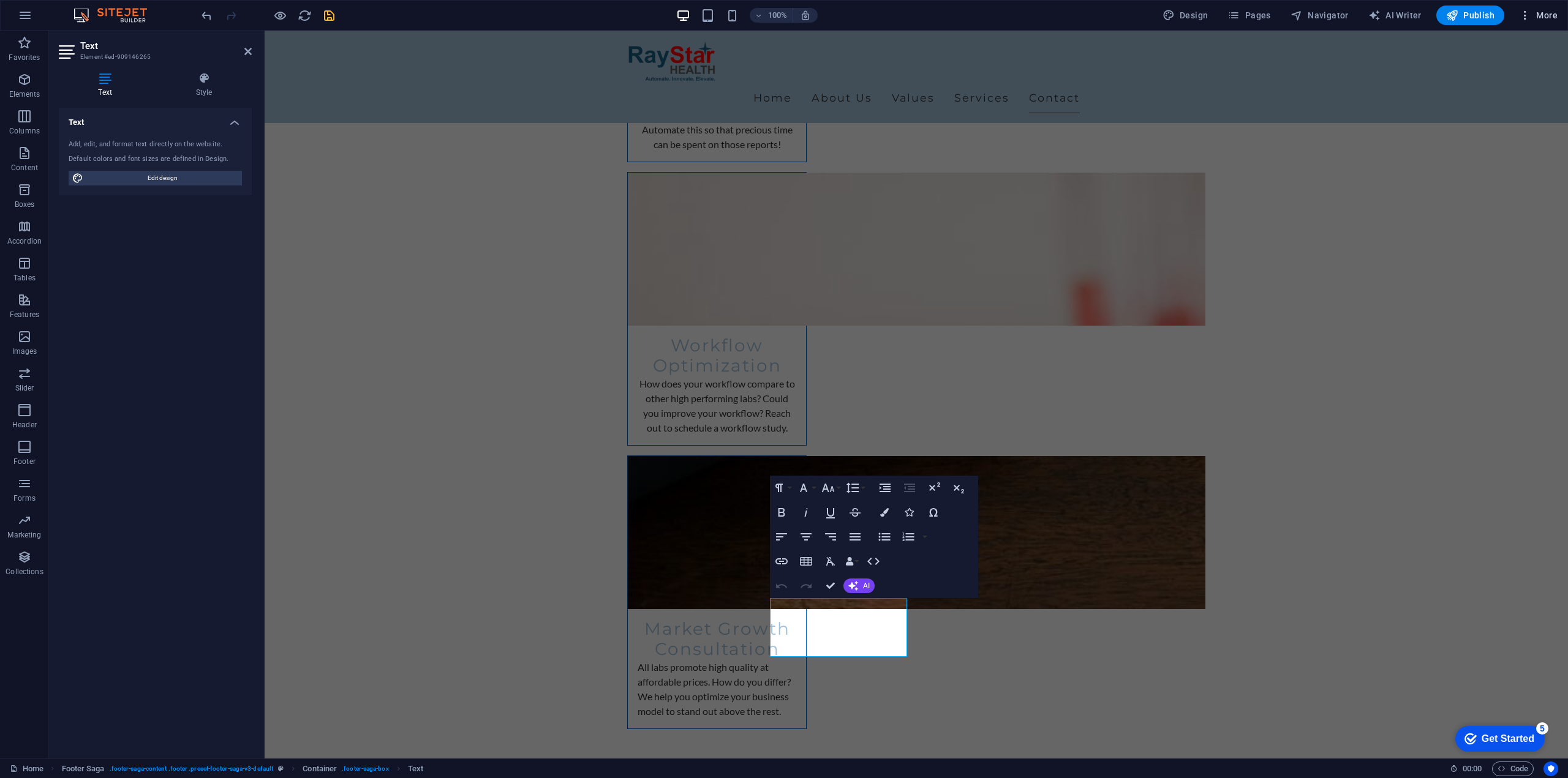
click at [1549, 8] on button "More" at bounding box center [1538, 15] width 48 height 19
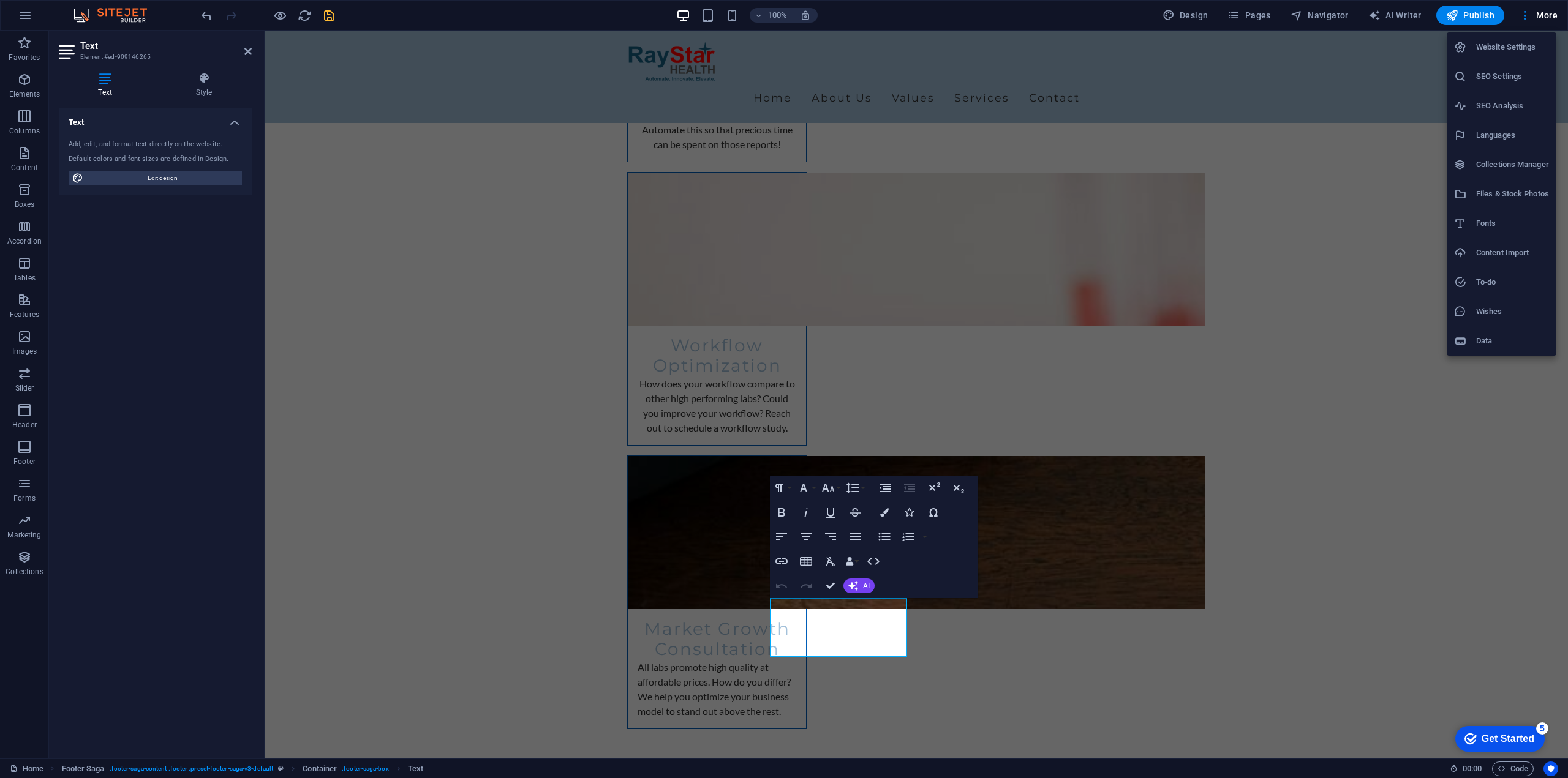
click at [1509, 43] on h6 "Website Settings" at bounding box center [1512, 48] width 73 height 15
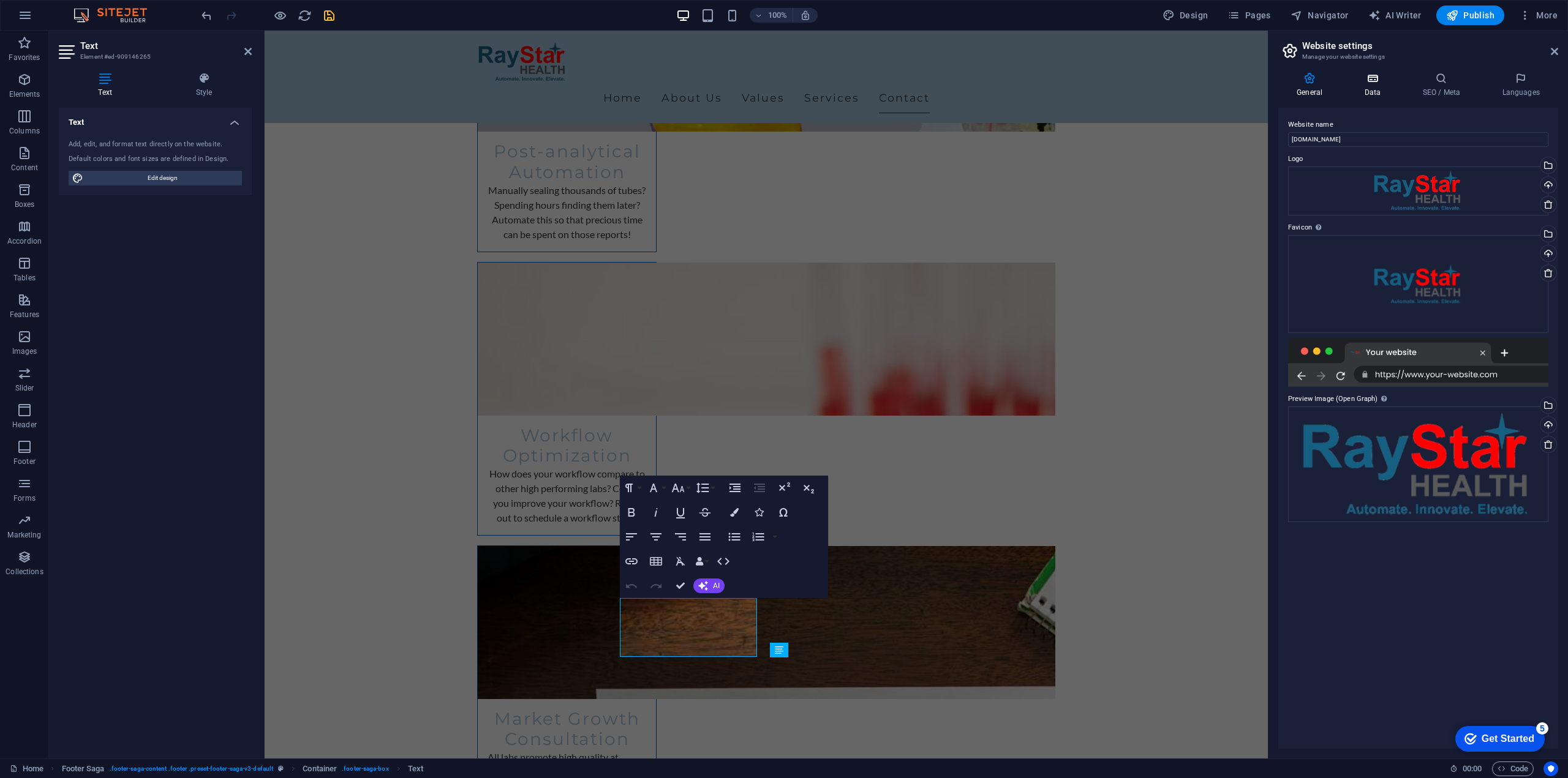
click at [1391, 89] on h4 "Data" at bounding box center [1375, 85] width 58 height 26
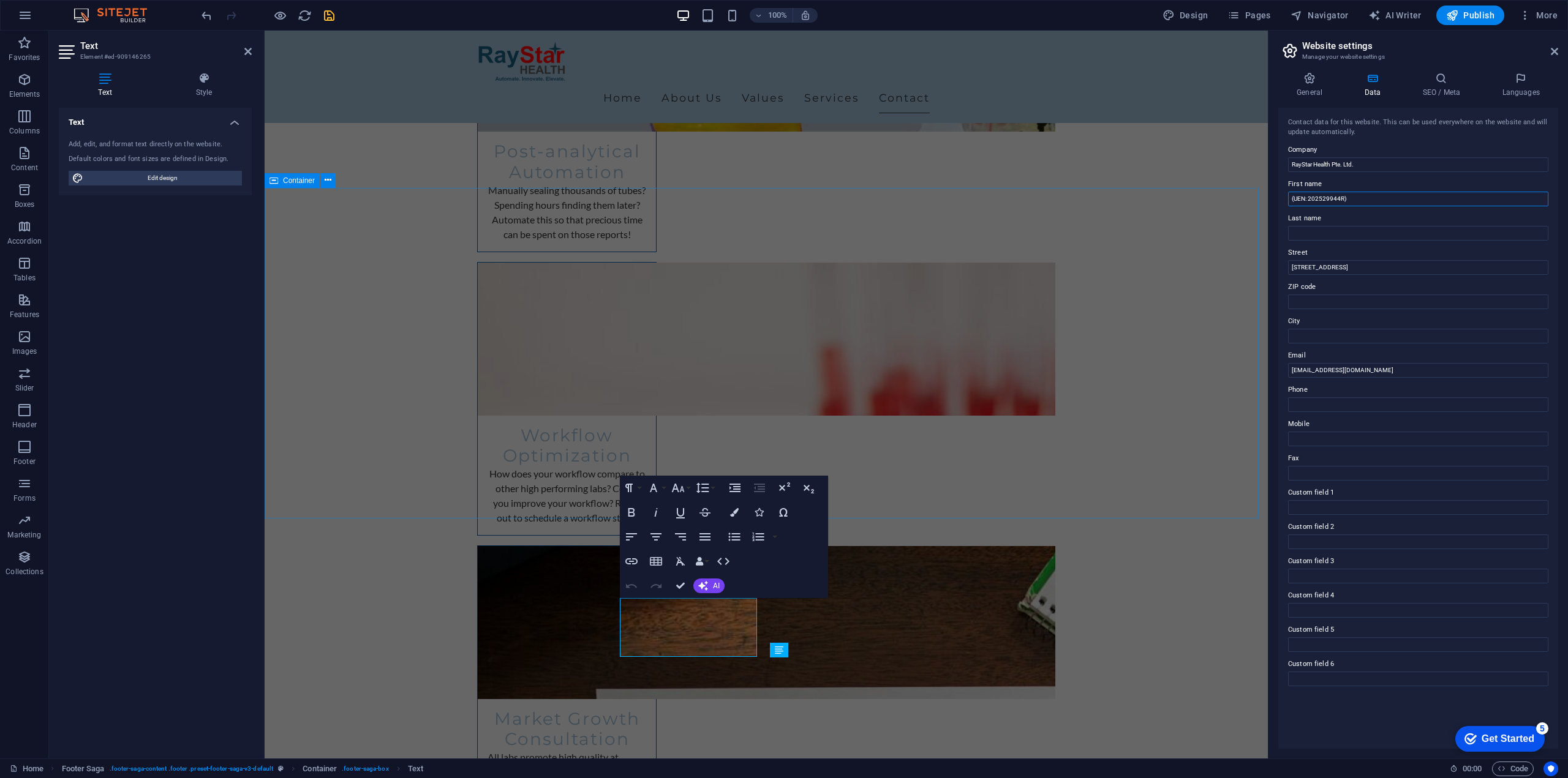
drag, startPoint x: 1634, startPoint y: 228, endPoint x: 1211, endPoint y: 197, distance: 424.1
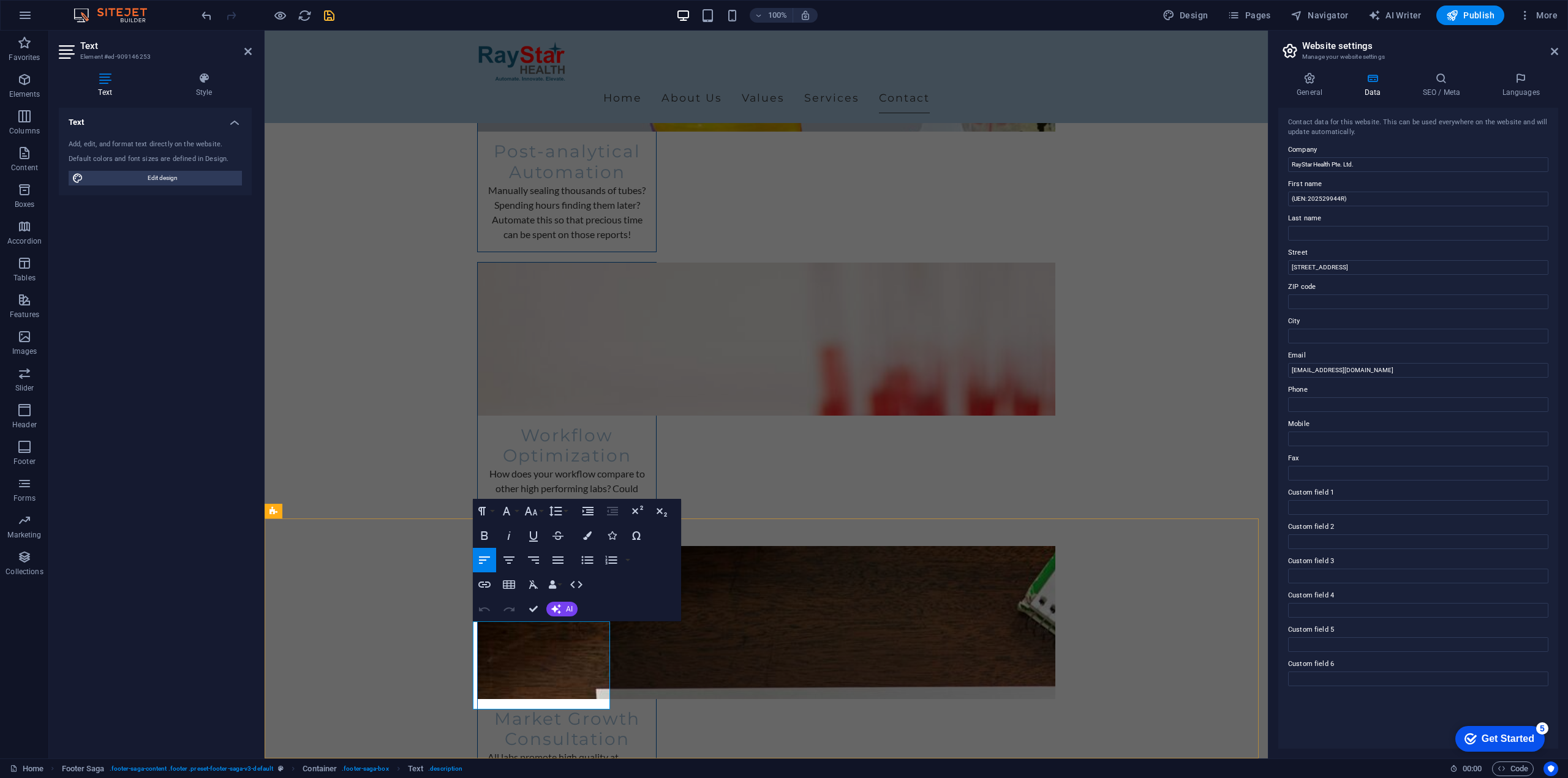
drag, startPoint x: 1622, startPoint y: 227, endPoint x: 1260, endPoint y: 197, distance: 363.2
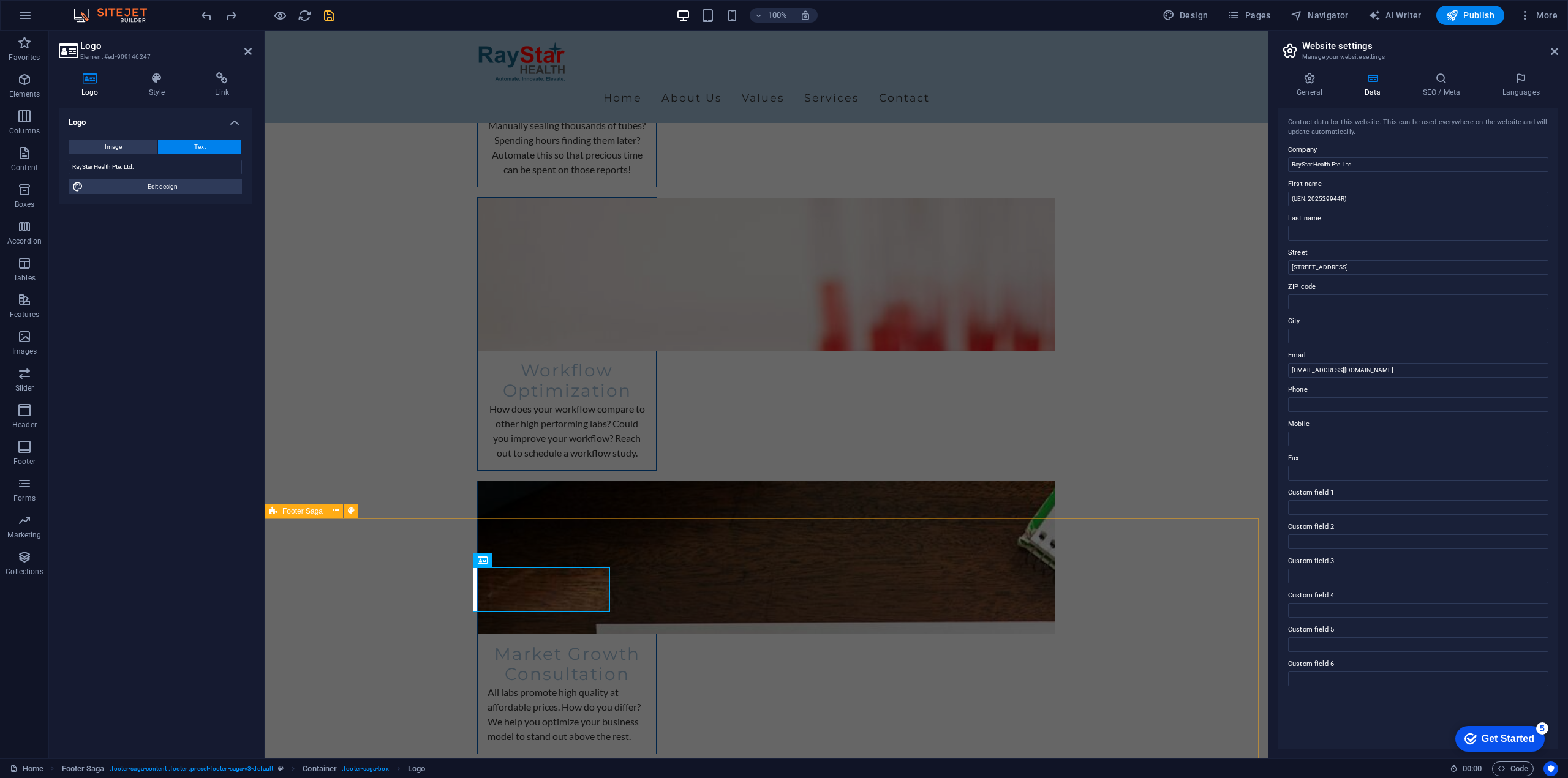
scroll to position [3142, 0]
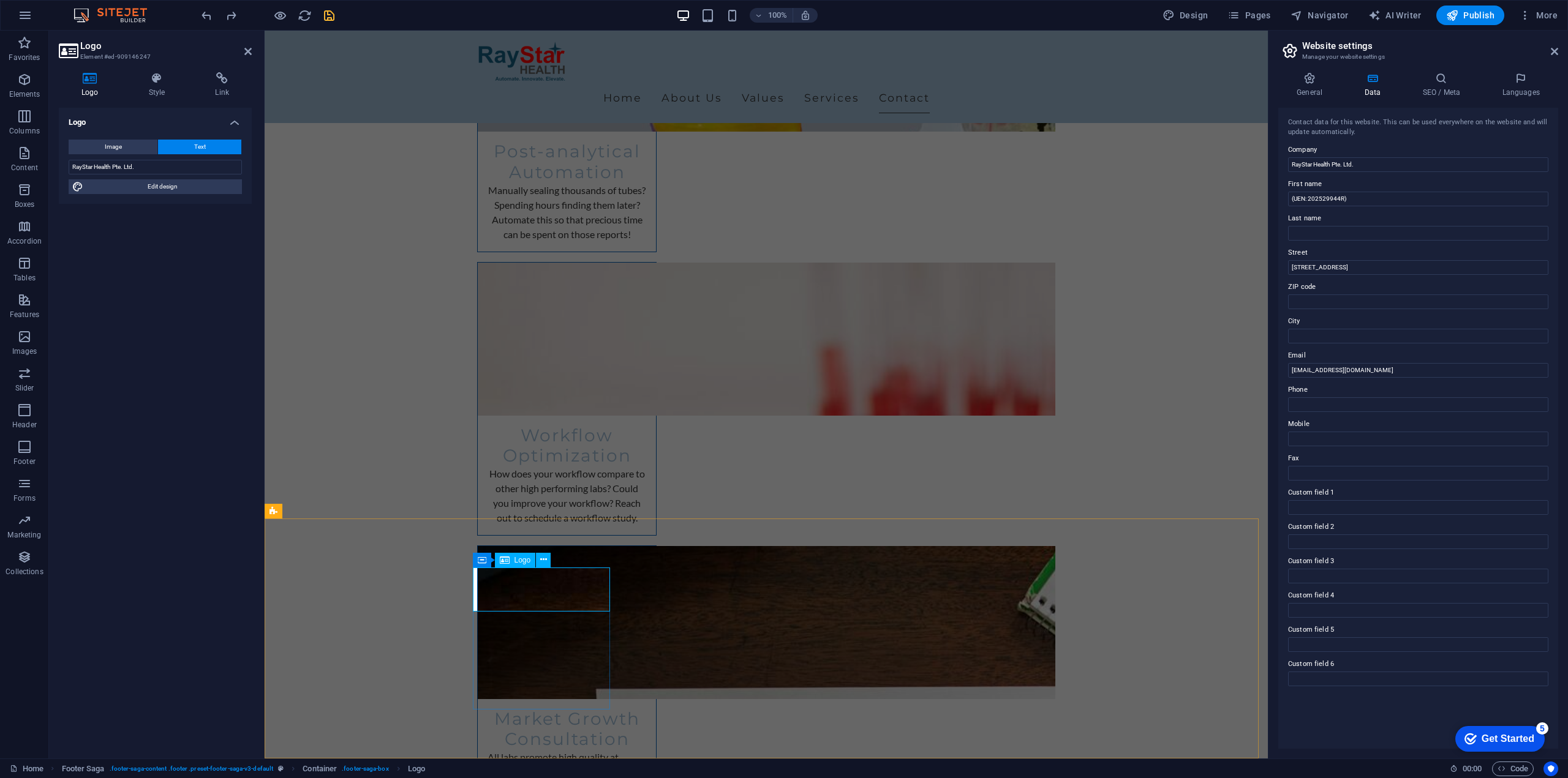
click at [180, 180] on span "Edit design" at bounding box center [163, 187] width 152 height 15
select select "px"
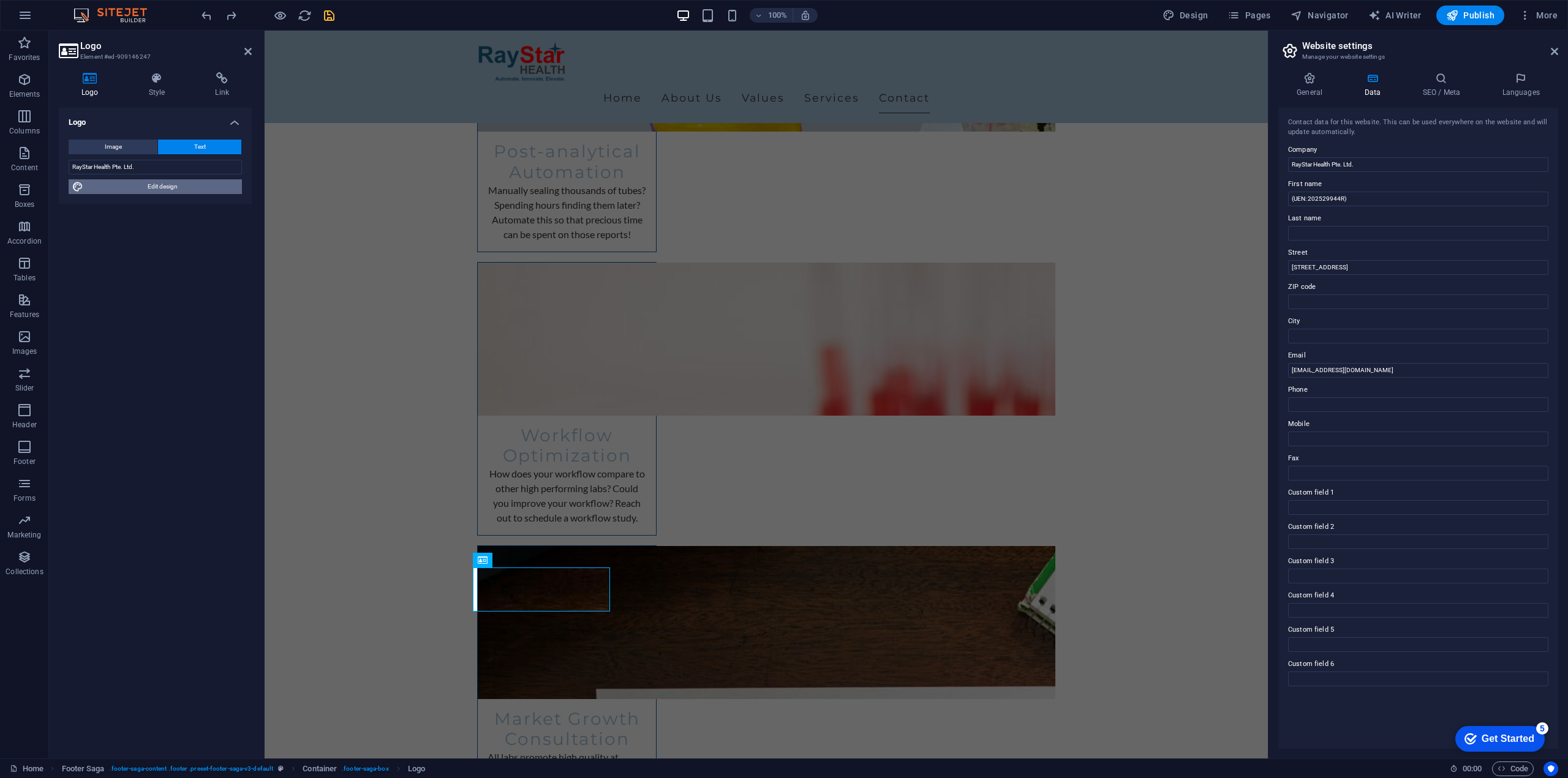
select select "200"
select select "px"
select select "rem"
select select "200"
select select "px"
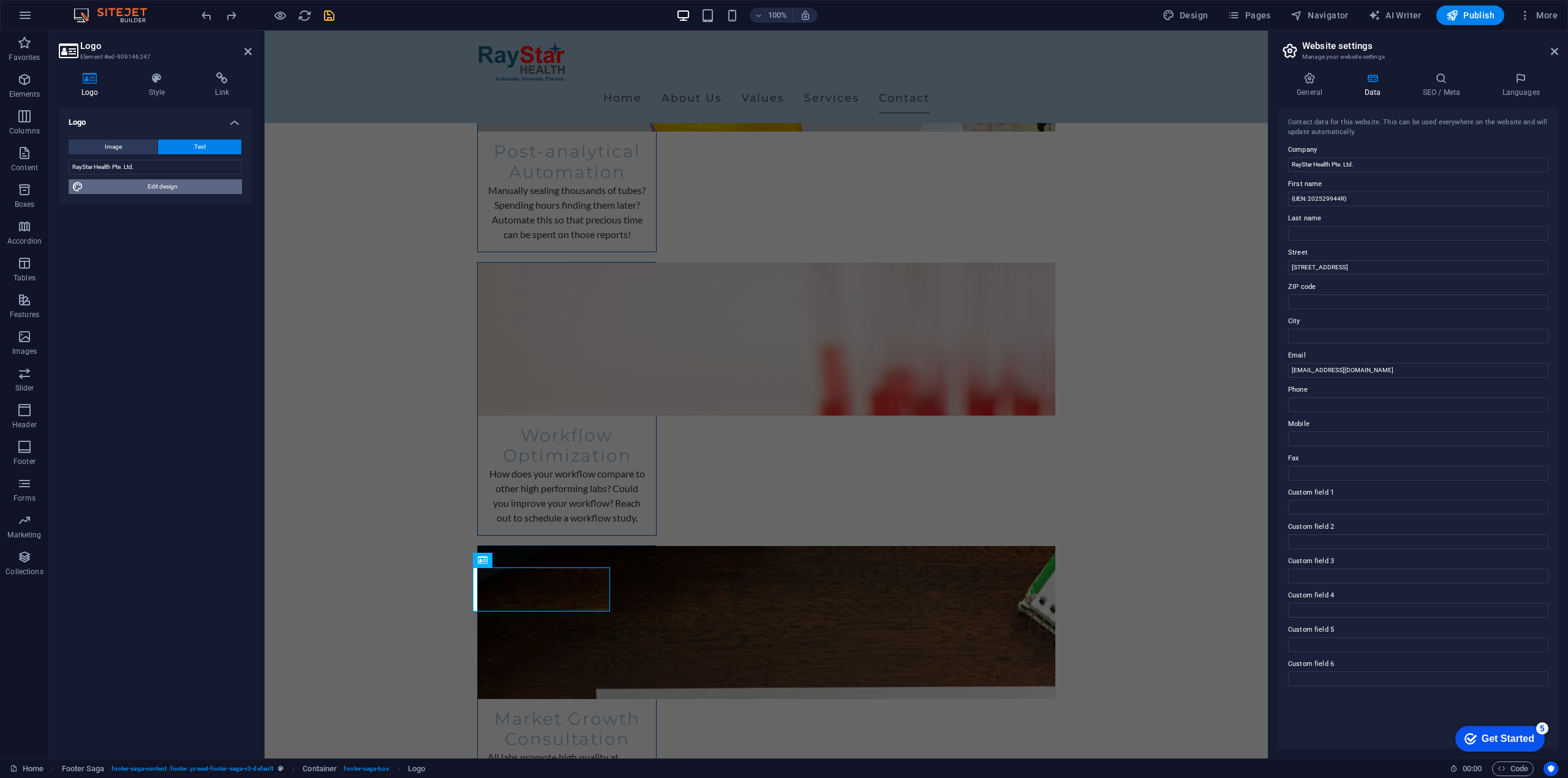
select select "rem"
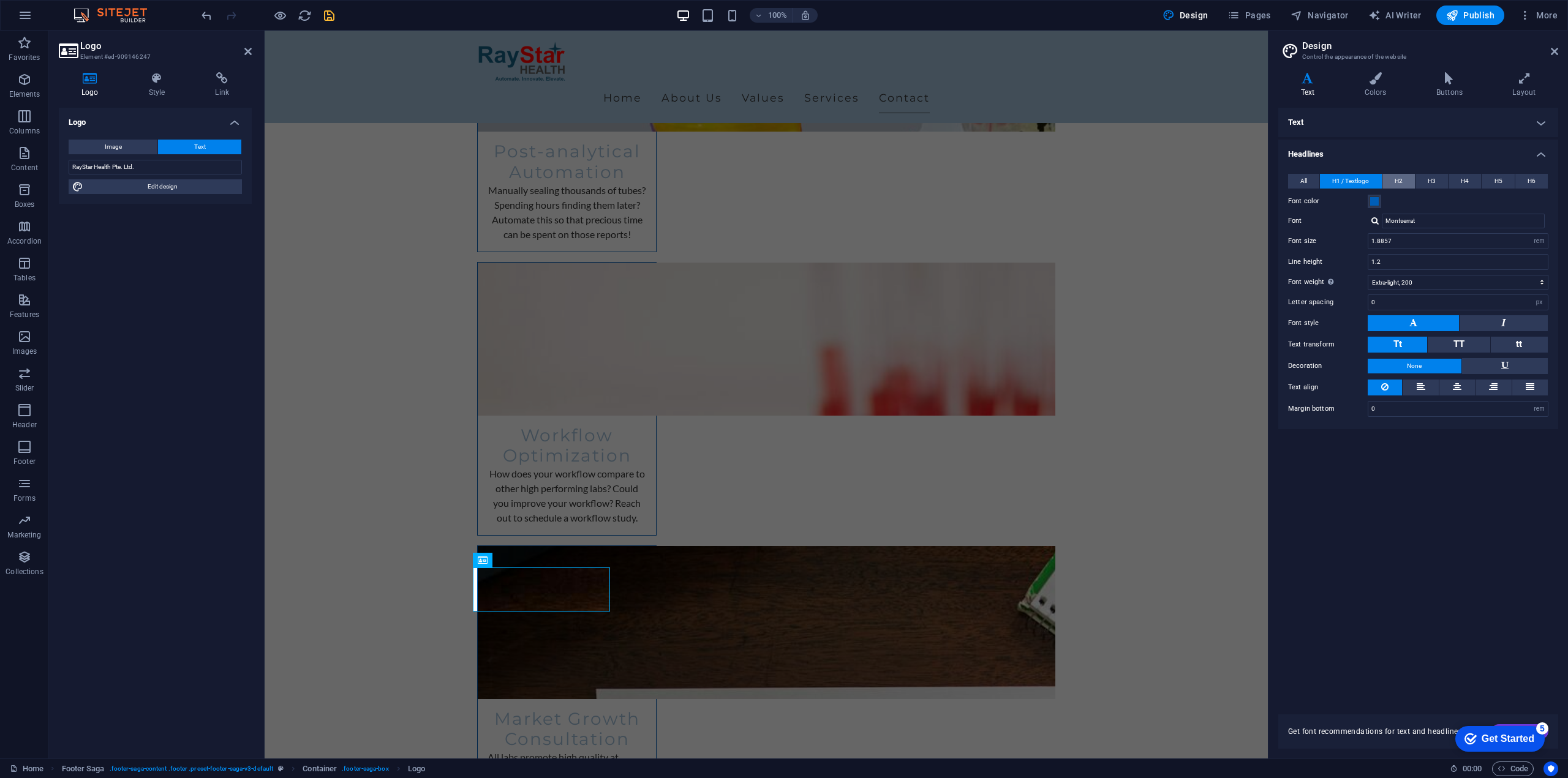
click at [1403, 177] on button "H2" at bounding box center [1399, 181] width 33 height 15
click at [1430, 177] on span "H3" at bounding box center [1431, 181] width 8 height 15
click at [1311, 176] on button "All" at bounding box center [1304, 181] width 31 height 15
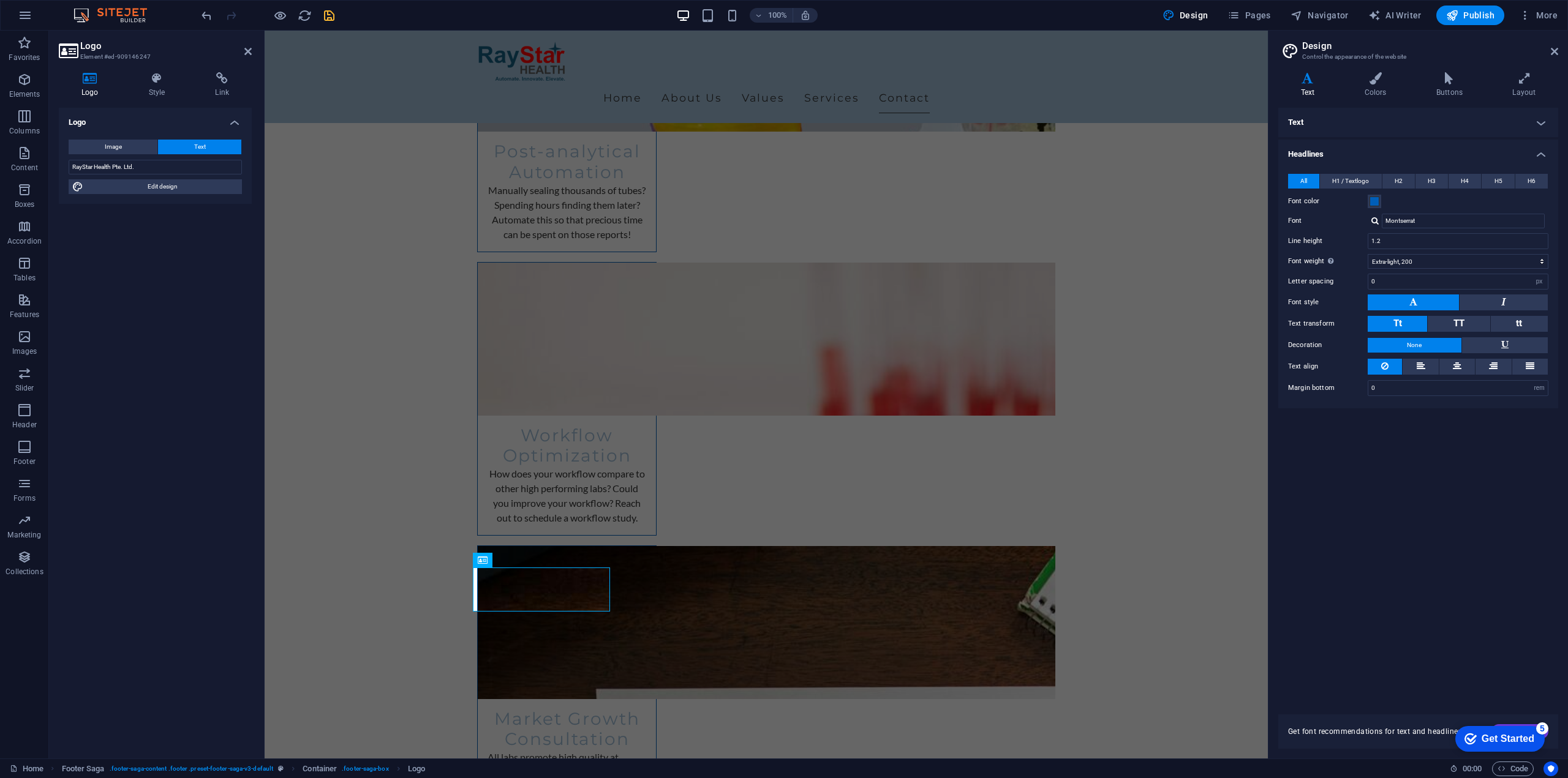
click at [1446, 131] on h4 "Text" at bounding box center [1418, 122] width 280 height 30
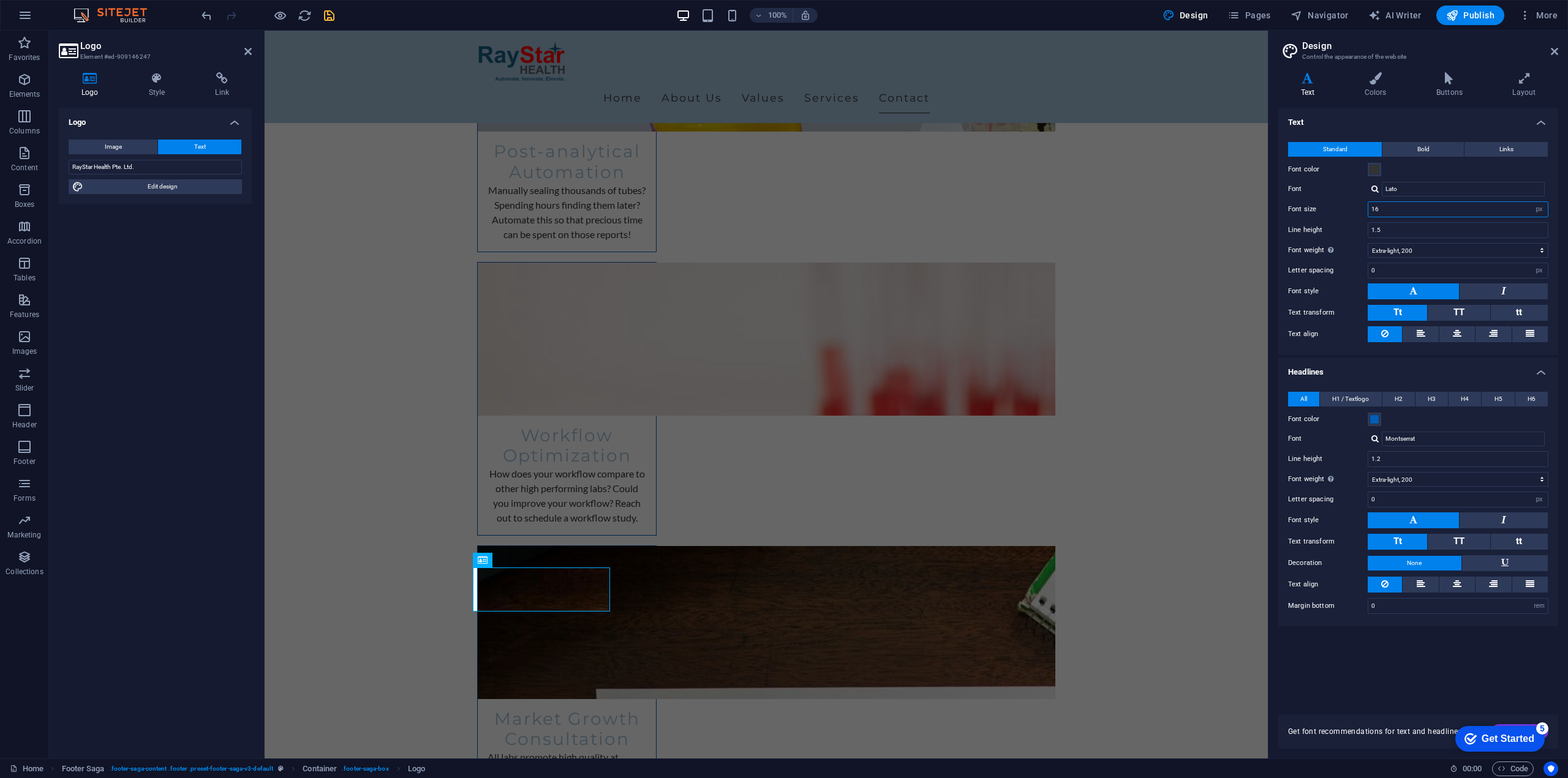
click at [1401, 208] on input "16" at bounding box center [1458, 209] width 180 height 15
drag, startPoint x: 1419, startPoint y: 206, endPoint x: 1329, endPoint y: 197, distance: 90.4
click at [1329, 197] on div "Standard Bold Links Font color Font Lato Font size 16 rem px Line height 1.5 Fo…" at bounding box center [1418, 242] width 284 height 225
type input "16"
click at [211, 14] on icon "undo" at bounding box center [206, 16] width 14 height 14
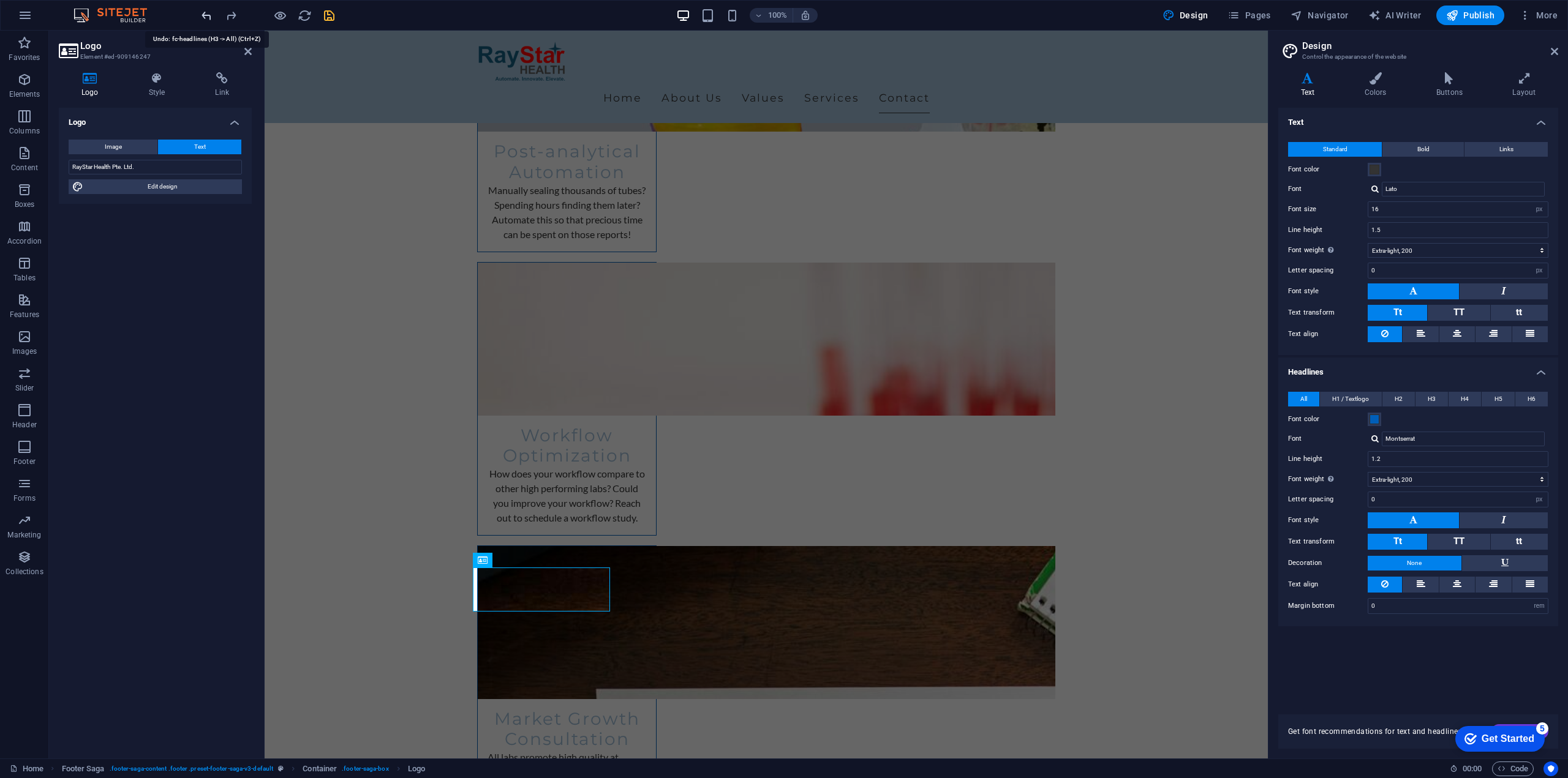
click at [211, 14] on icon "undo" at bounding box center [206, 16] width 14 height 14
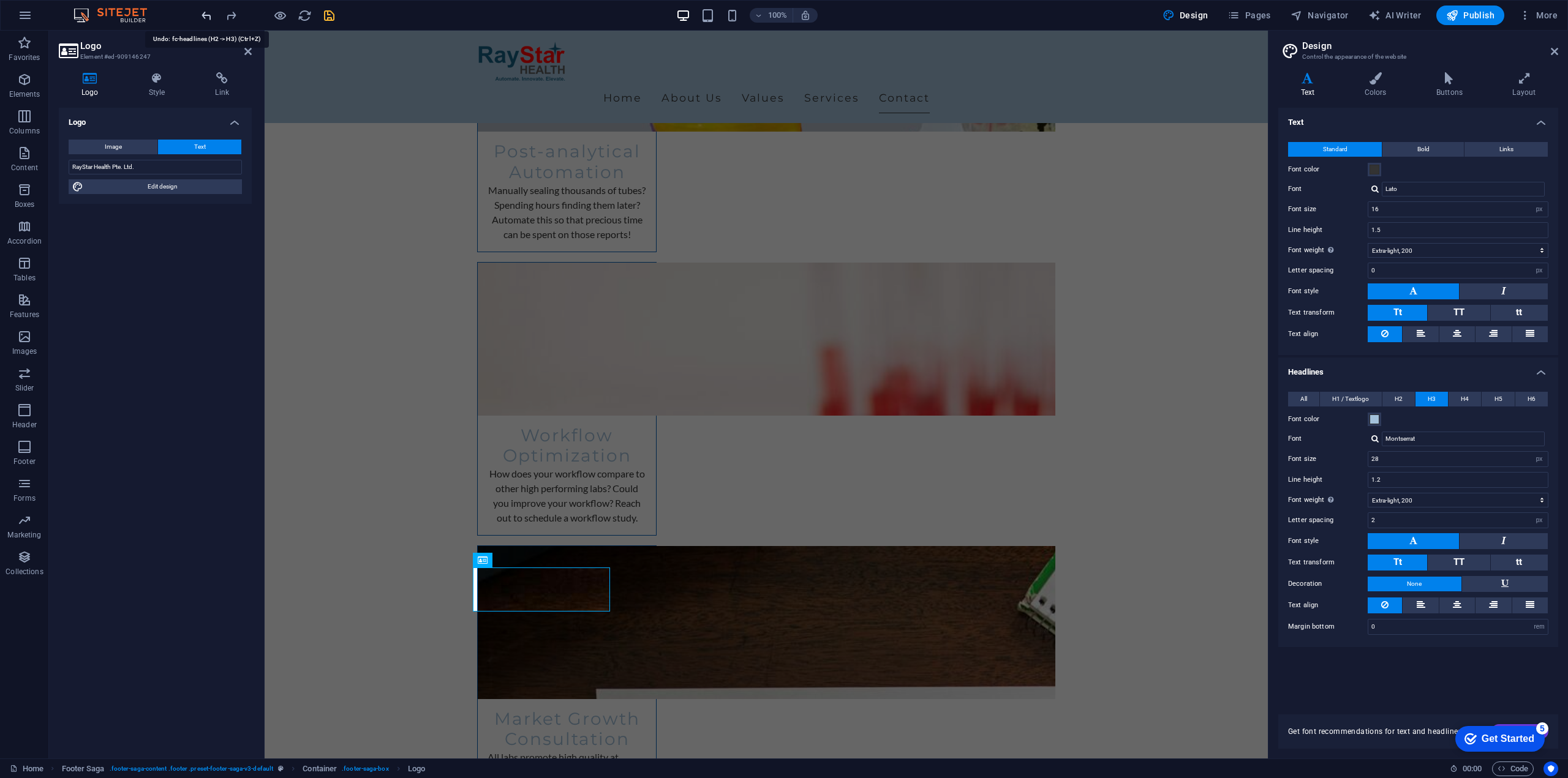
click at [211, 14] on icon "undo" at bounding box center [206, 16] width 14 height 14
click at [166, 87] on h4 "Style" at bounding box center [160, 85] width 67 height 26
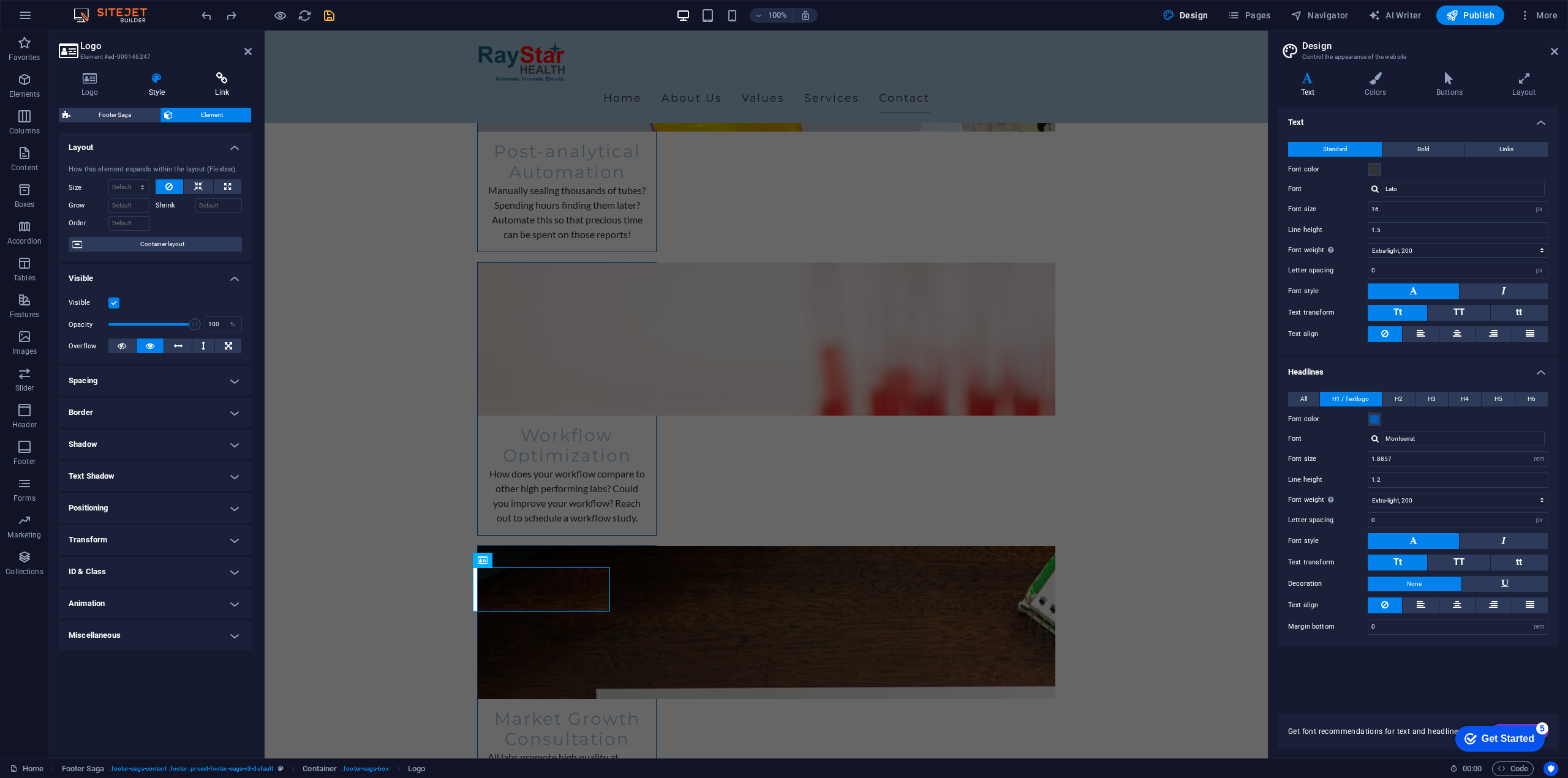
click at [218, 79] on icon at bounding box center [222, 78] width 59 height 12
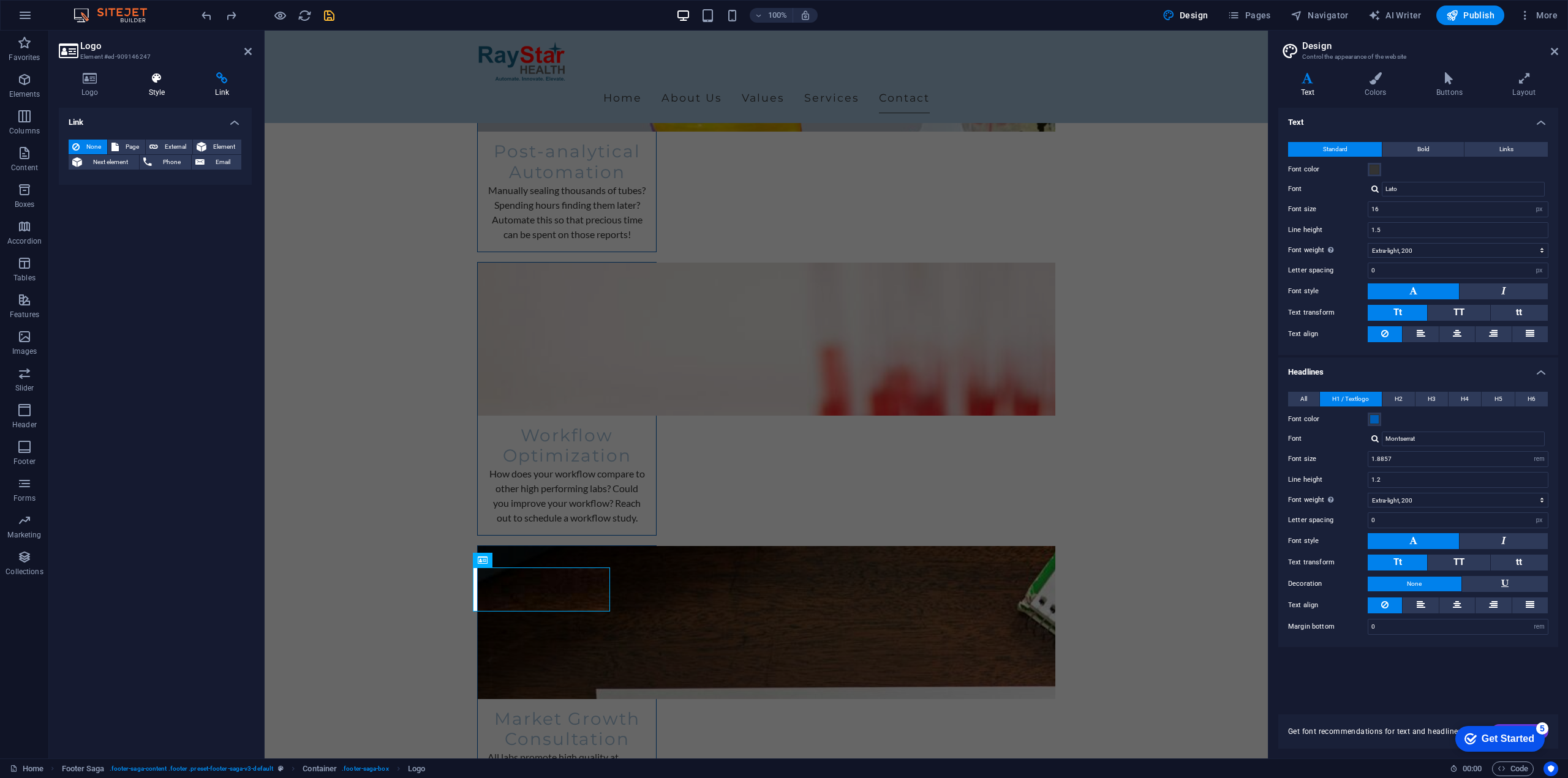
click at [169, 82] on icon at bounding box center [157, 78] width 62 height 12
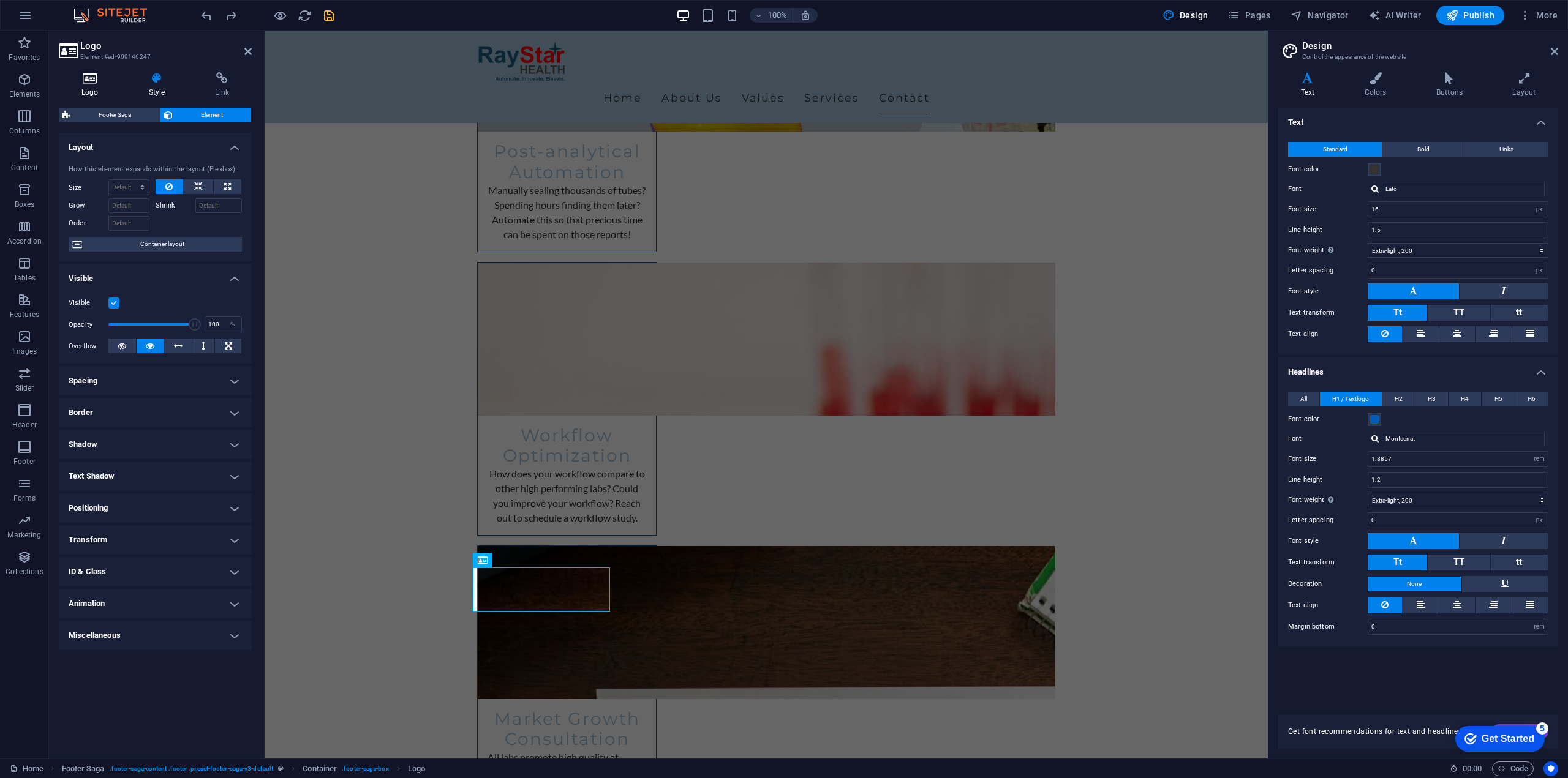
click at [86, 92] on h4 "Logo" at bounding box center [92, 85] width 68 height 26
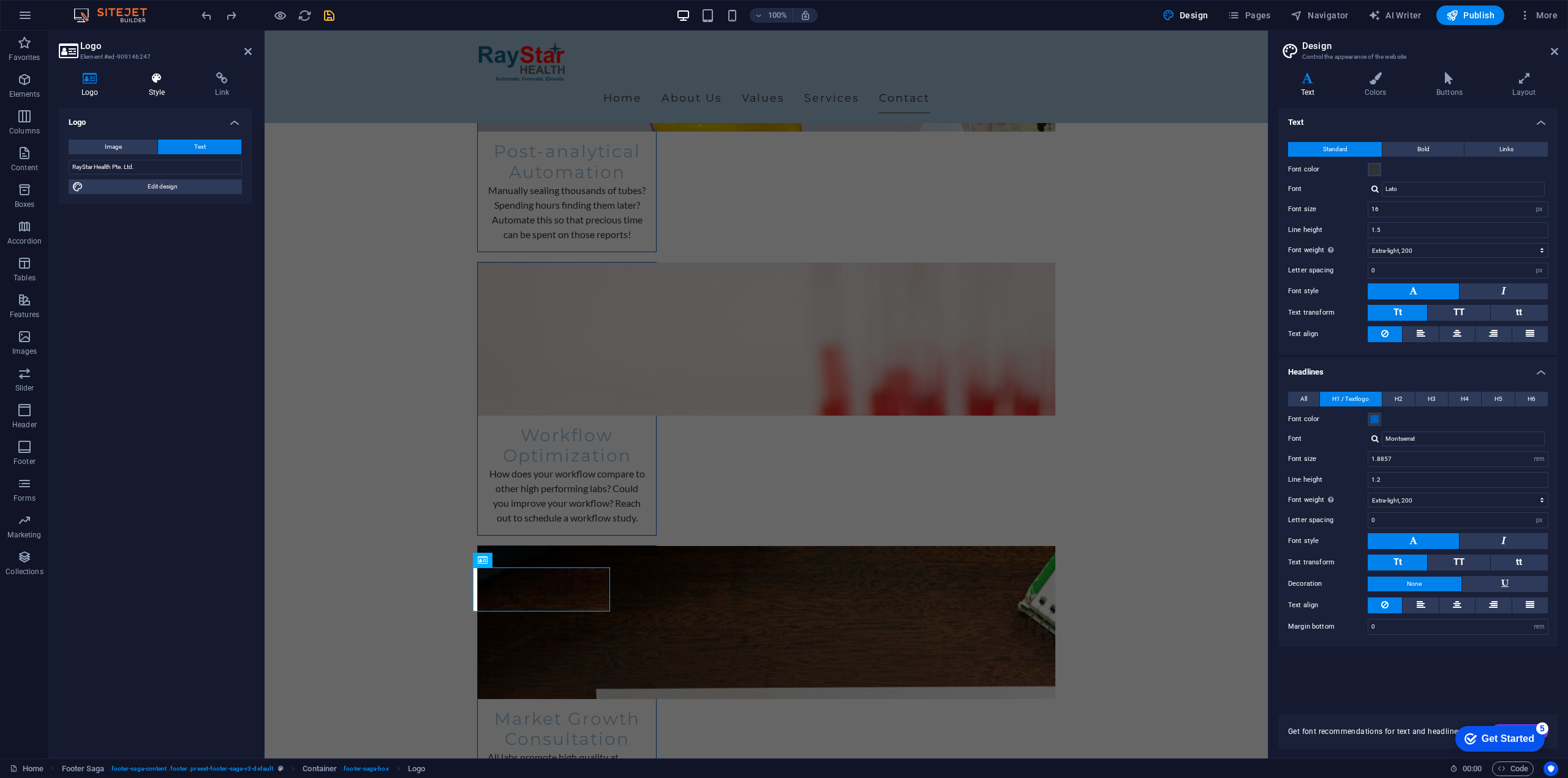
click at [153, 82] on icon at bounding box center [157, 78] width 62 height 12
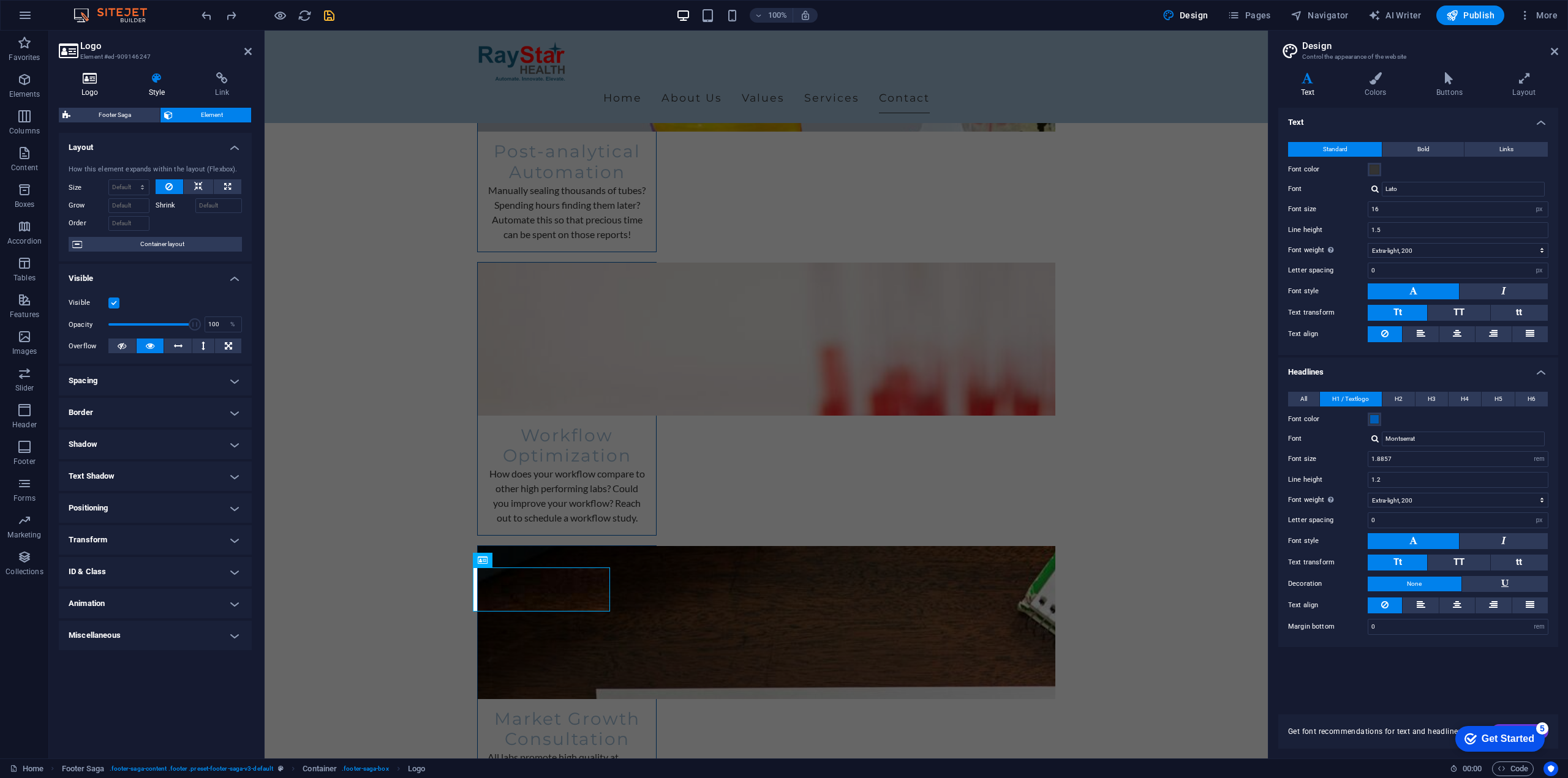
click at [88, 79] on icon at bounding box center [90, 78] width 62 height 12
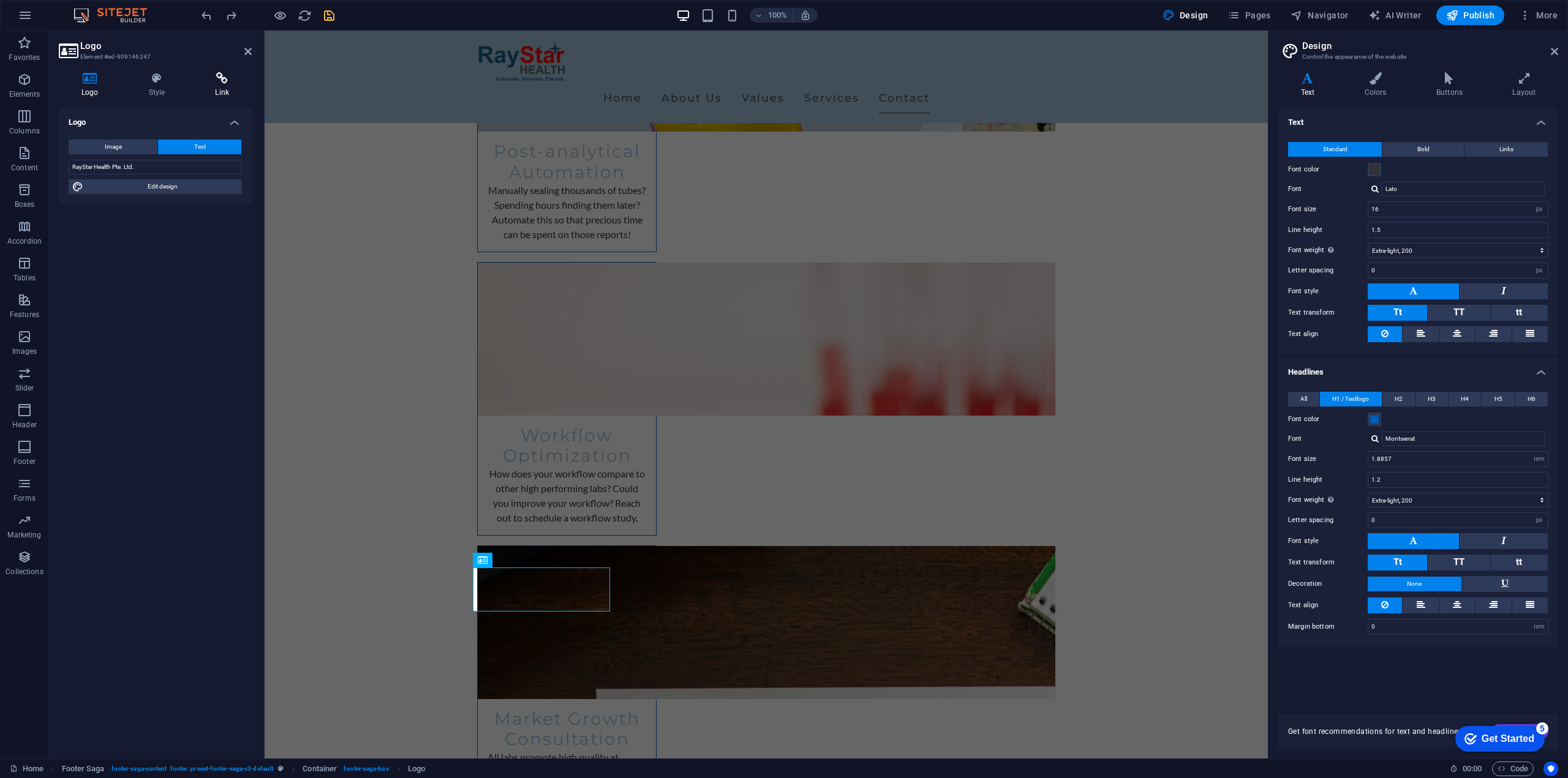
click at [216, 73] on icon at bounding box center [222, 78] width 59 height 12
click at [153, 73] on icon at bounding box center [157, 78] width 62 height 12
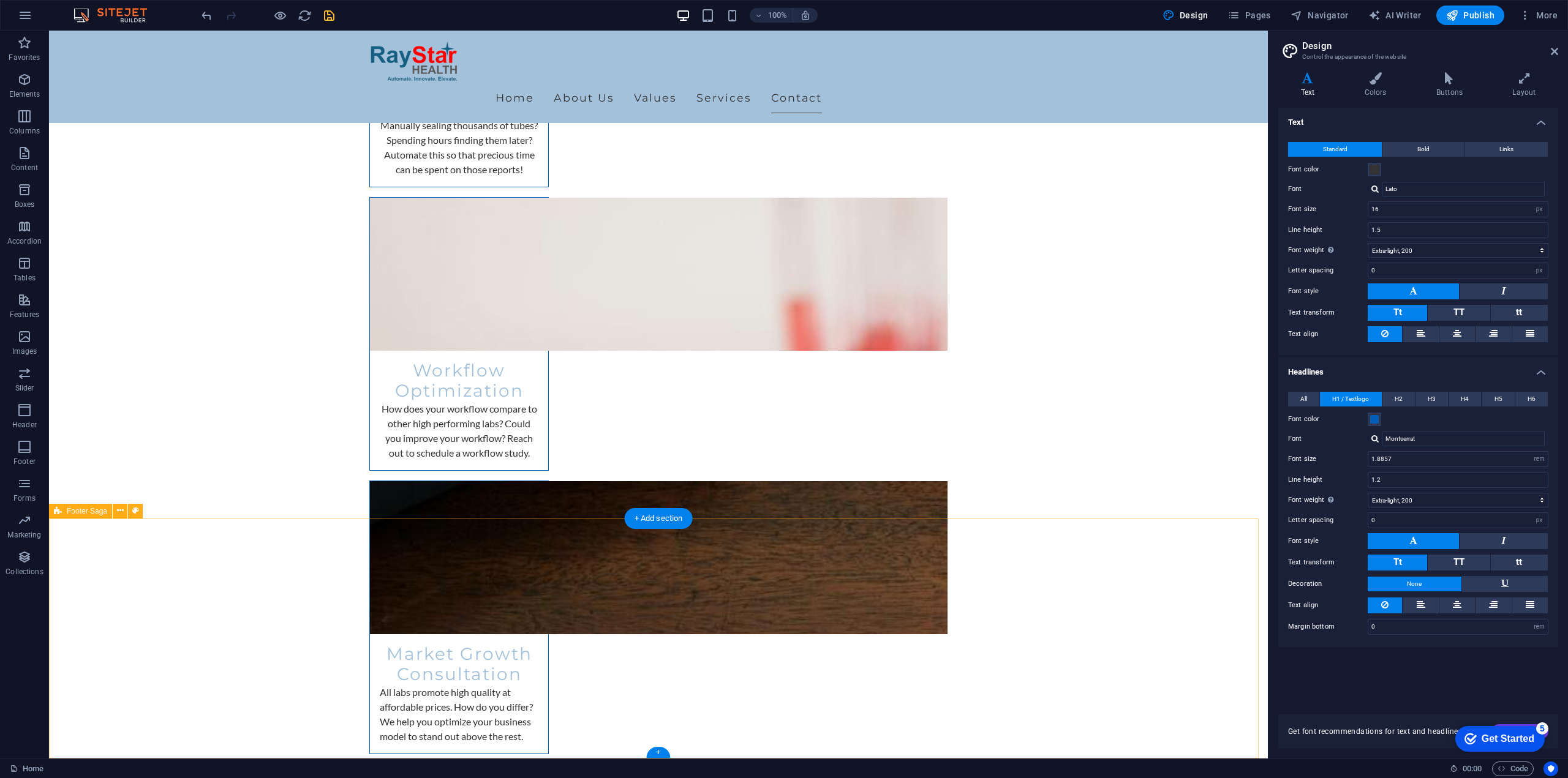
drag, startPoint x: 28, startPoint y: 117, endPoint x: 278, endPoint y: 578, distance: 524.4
click at [28, 117] on icon "button" at bounding box center [25, 117] width 15 height 15
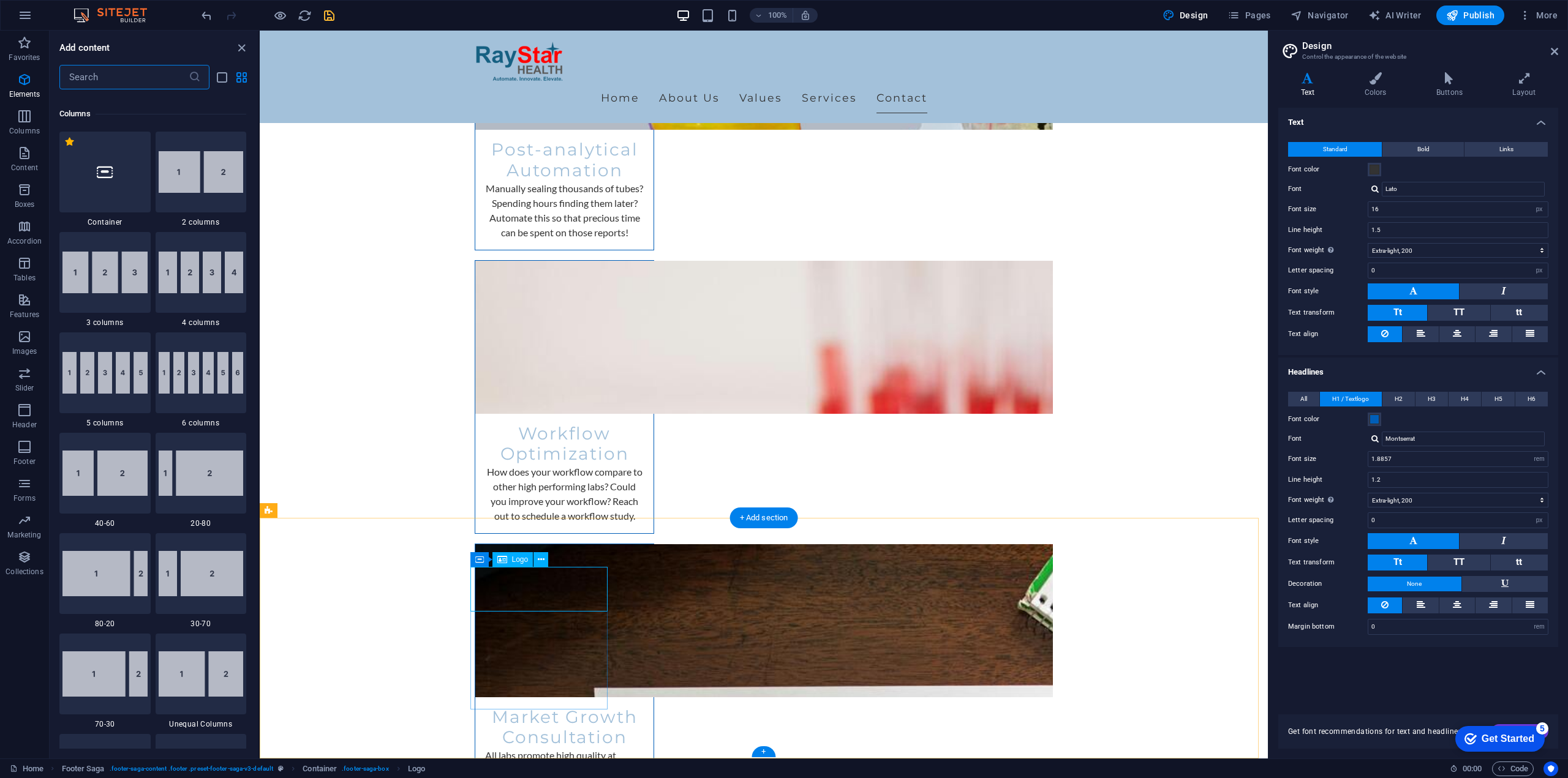
scroll to position [606, 0]
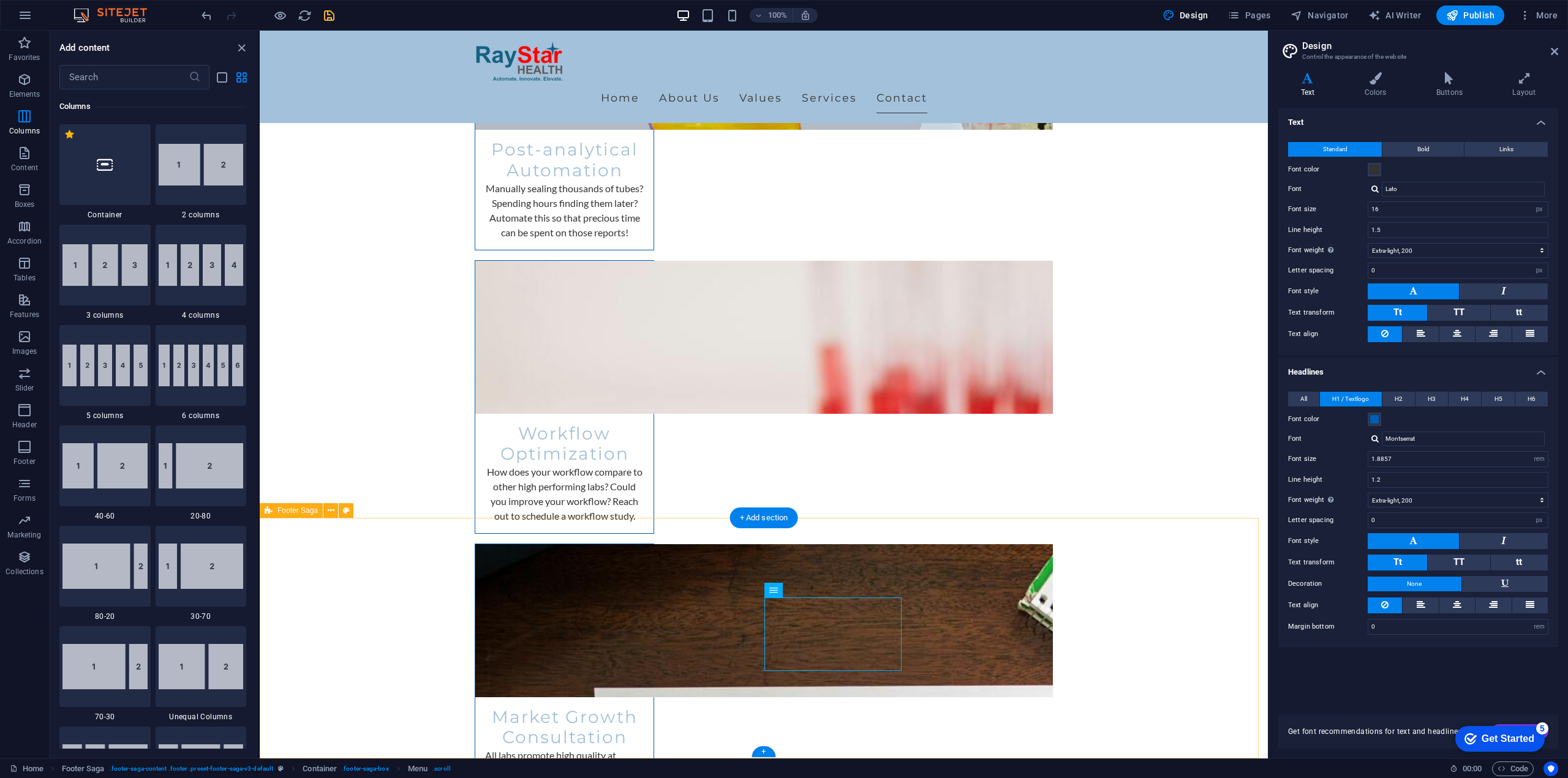
click at [331, 511] on icon at bounding box center [331, 510] width 7 height 13
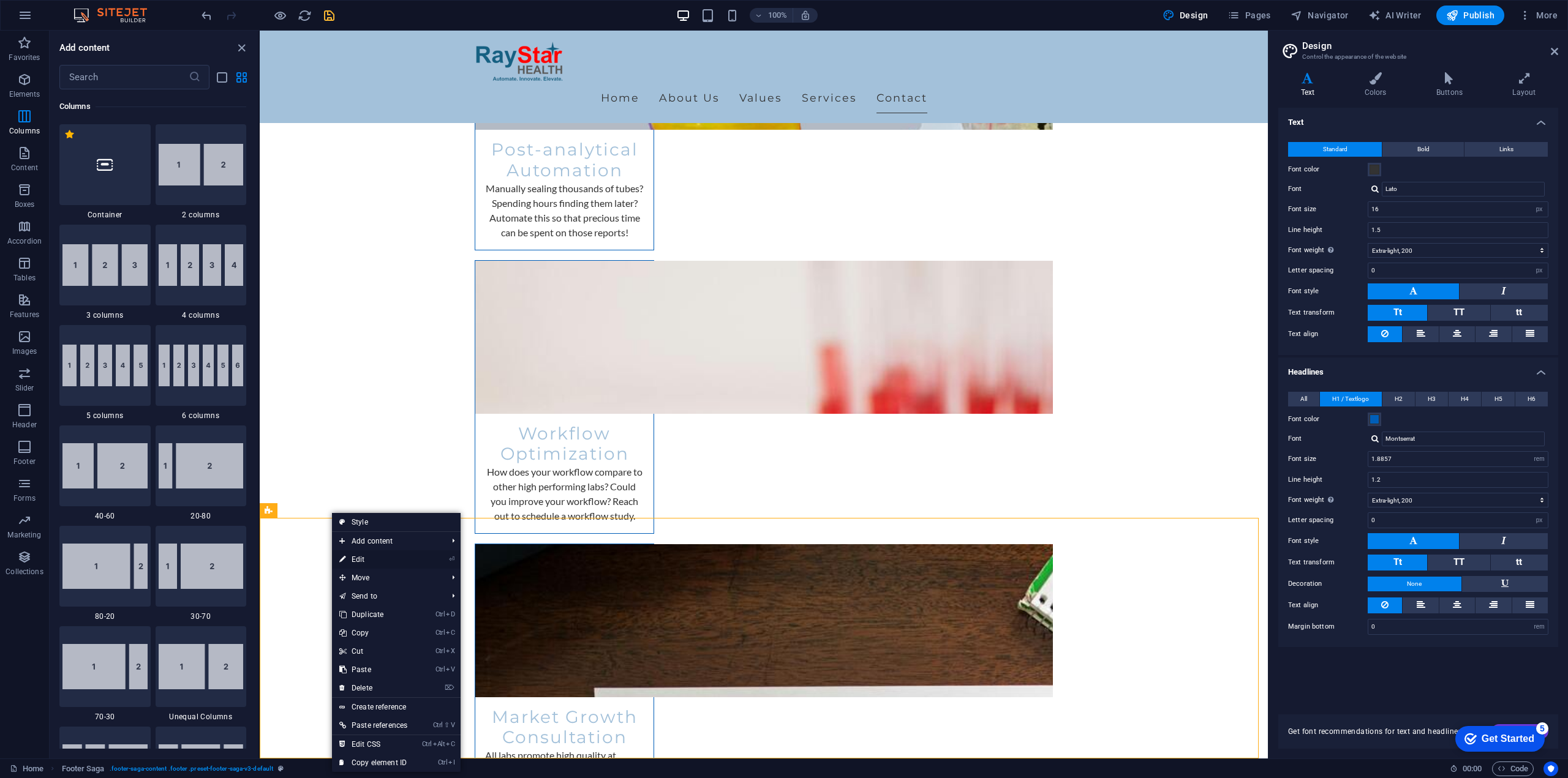
click at [375, 555] on link "⏎ Edit" at bounding box center [373, 559] width 82 height 19
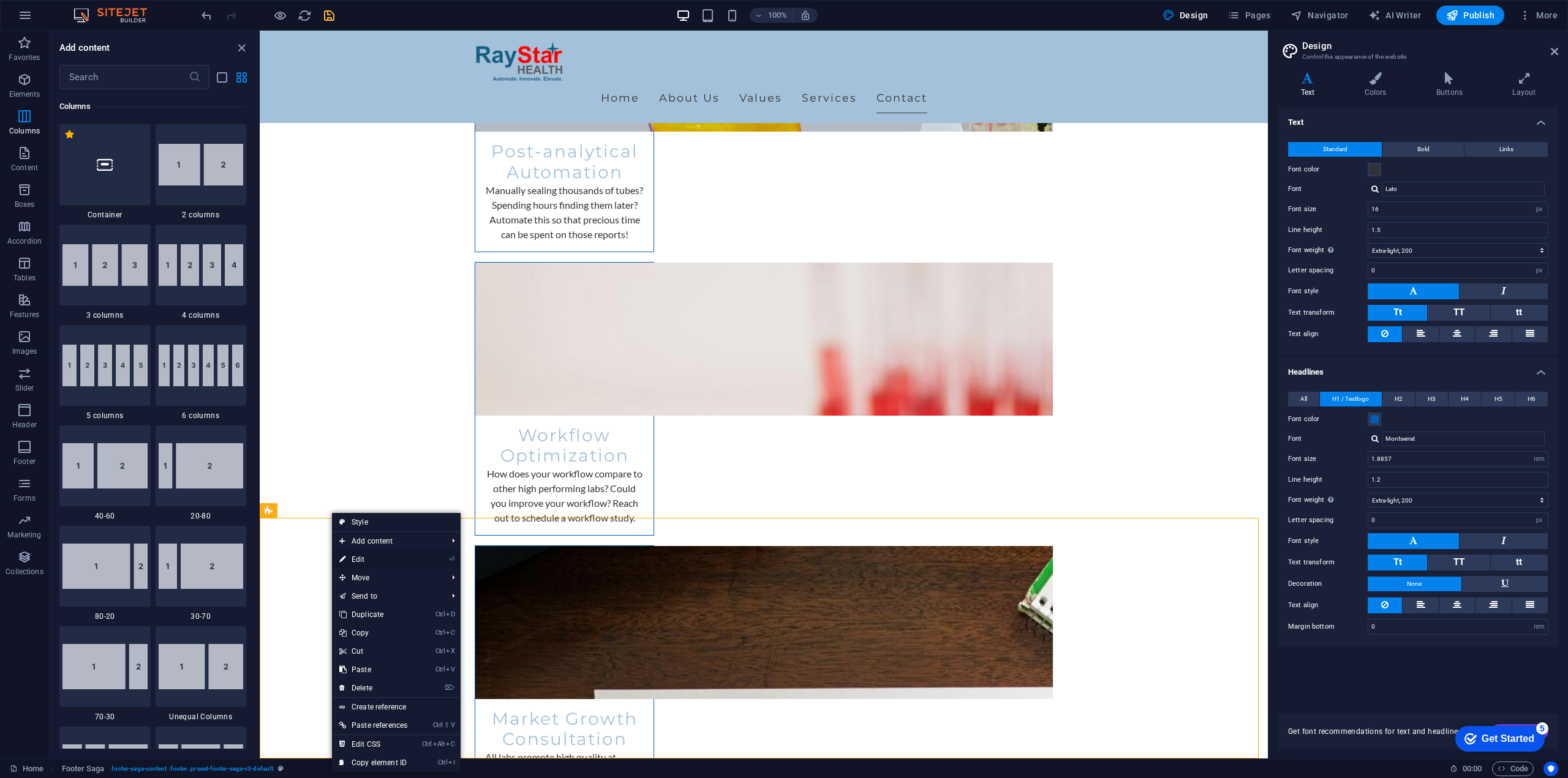
select select "footer"
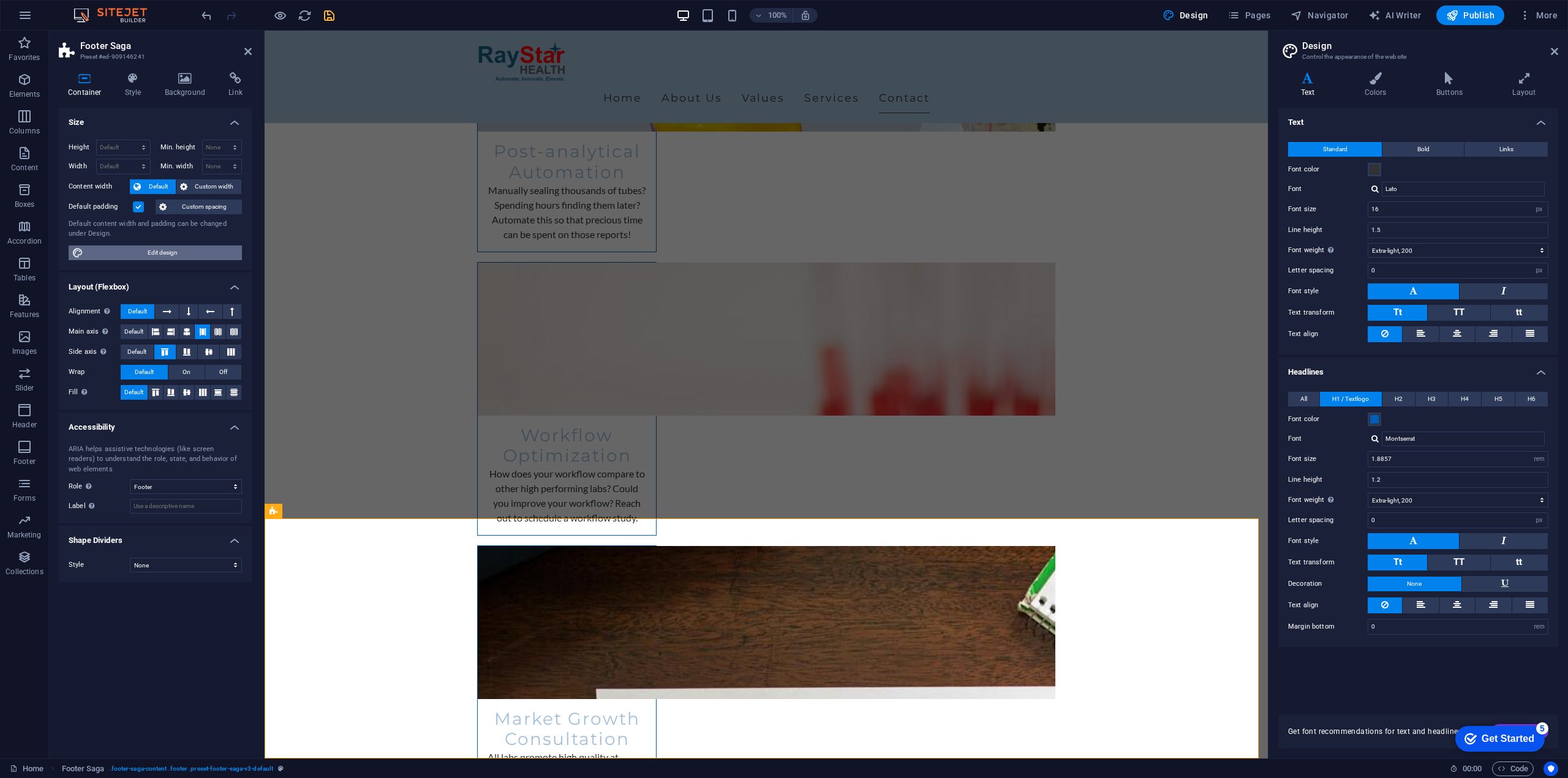
click at [152, 248] on span "Edit design" at bounding box center [163, 253] width 152 height 15
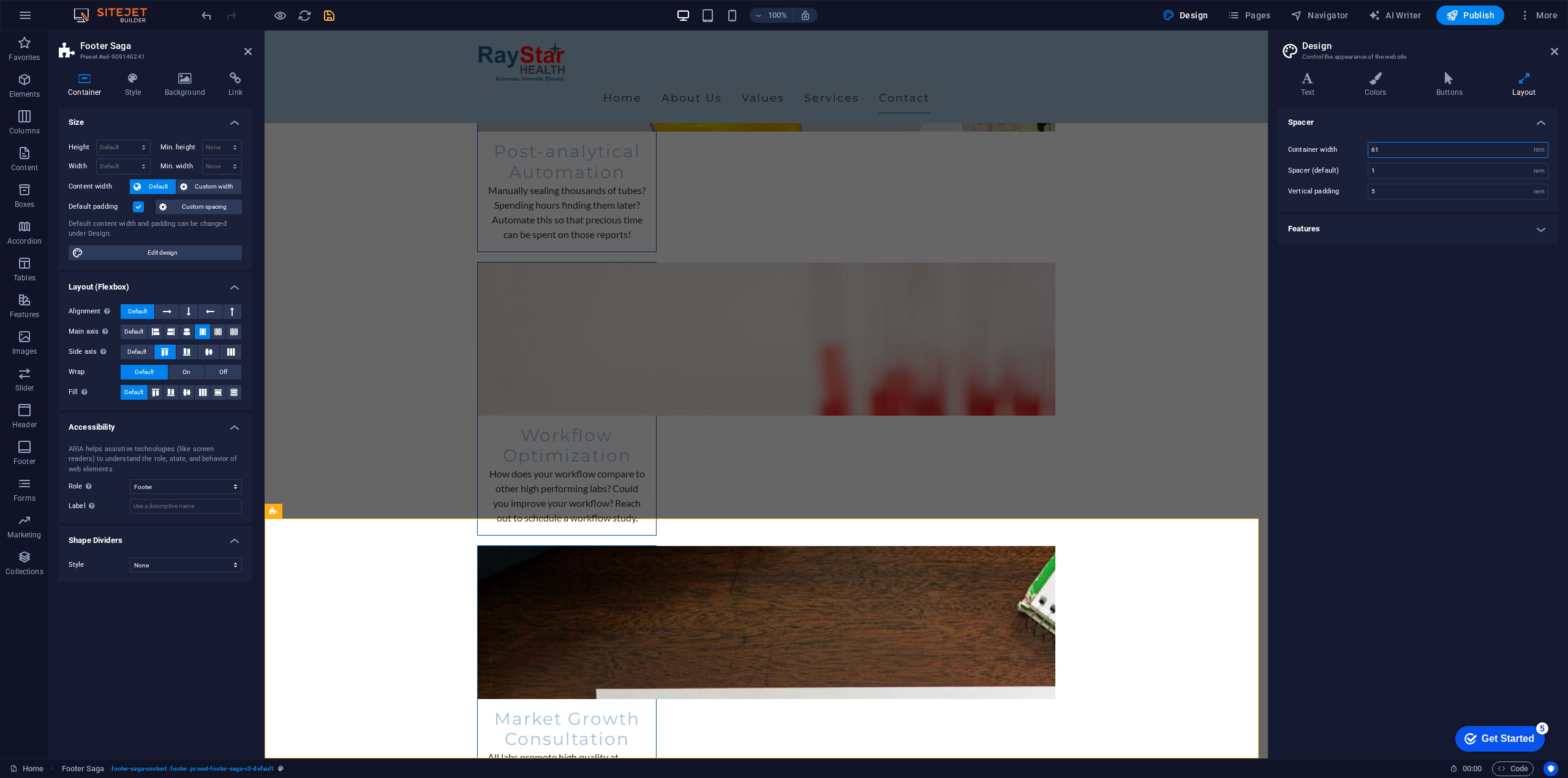
drag, startPoint x: 1484, startPoint y: 152, endPoint x: 1336, endPoint y: 148, distance: 148.1
click at [1336, 148] on div "Container width 61 rem px" at bounding box center [1418, 149] width 260 height 16
click at [1392, 225] on h4 "Features" at bounding box center [1418, 229] width 280 height 30
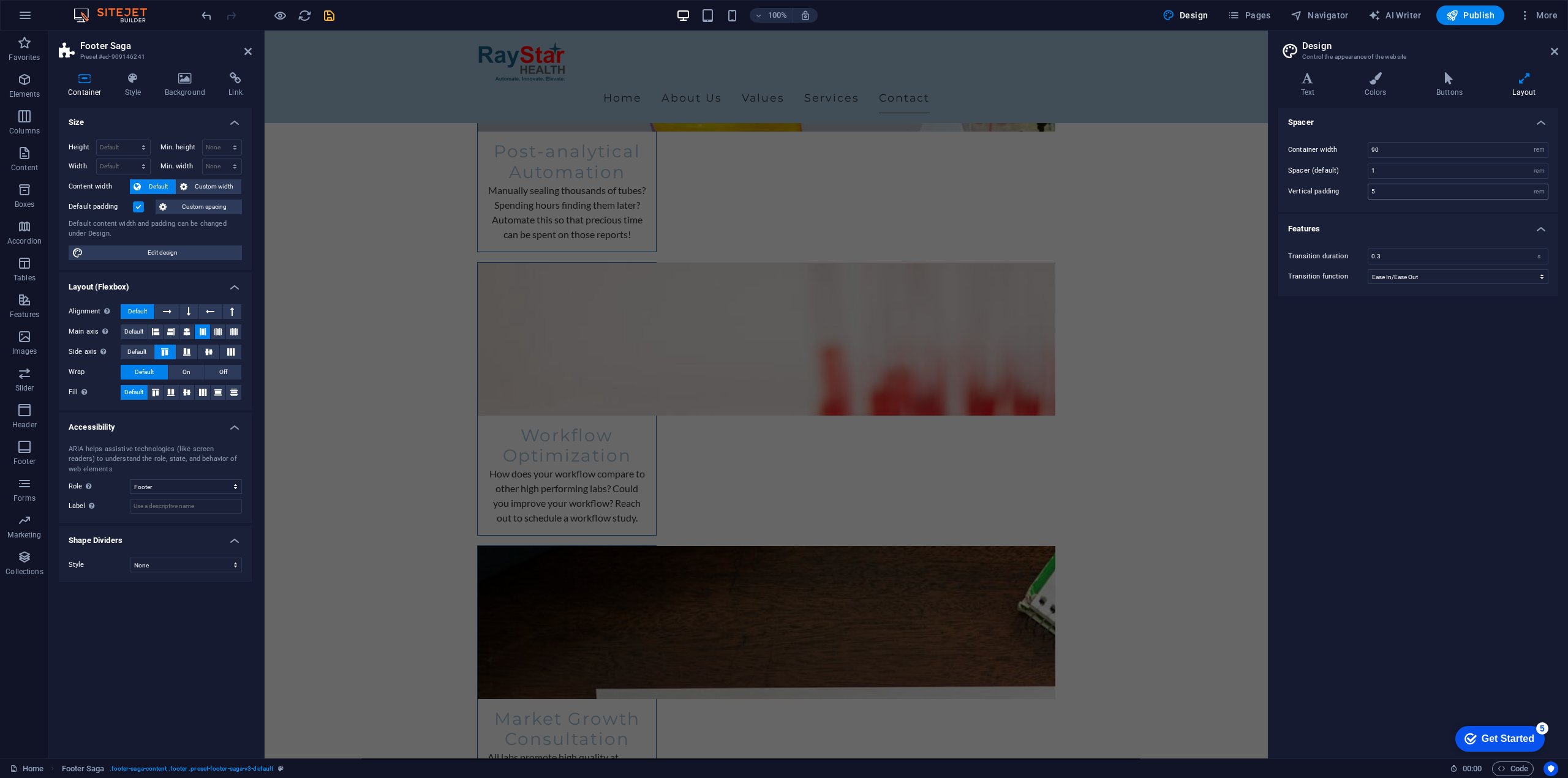
scroll to position [2848, 0]
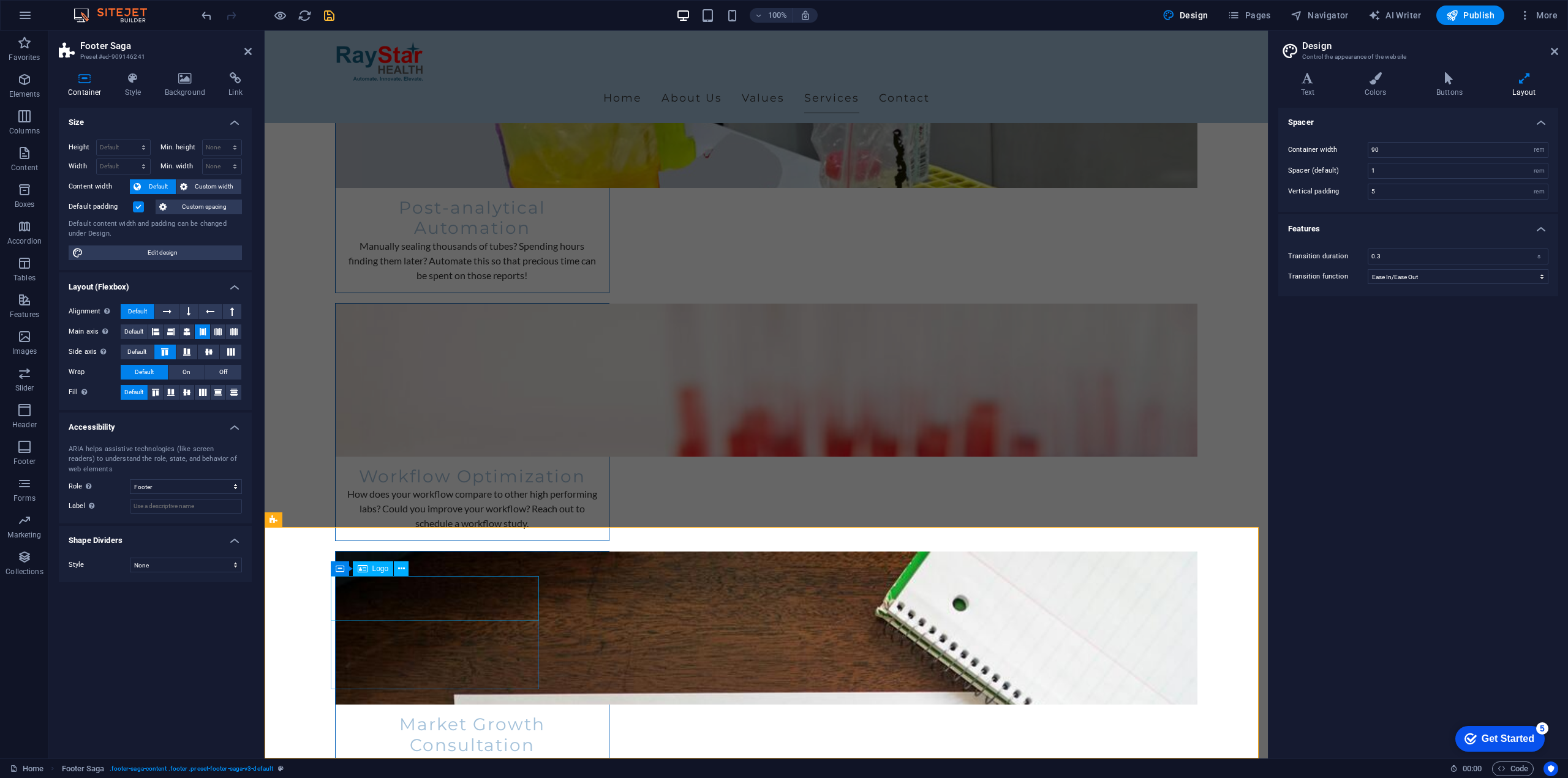
drag, startPoint x: 1393, startPoint y: 149, endPoint x: 1318, endPoint y: 149, distance: 75.0
click at [1318, 149] on div "Container width 90 rem px" at bounding box center [1418, 149] width 260 height 16
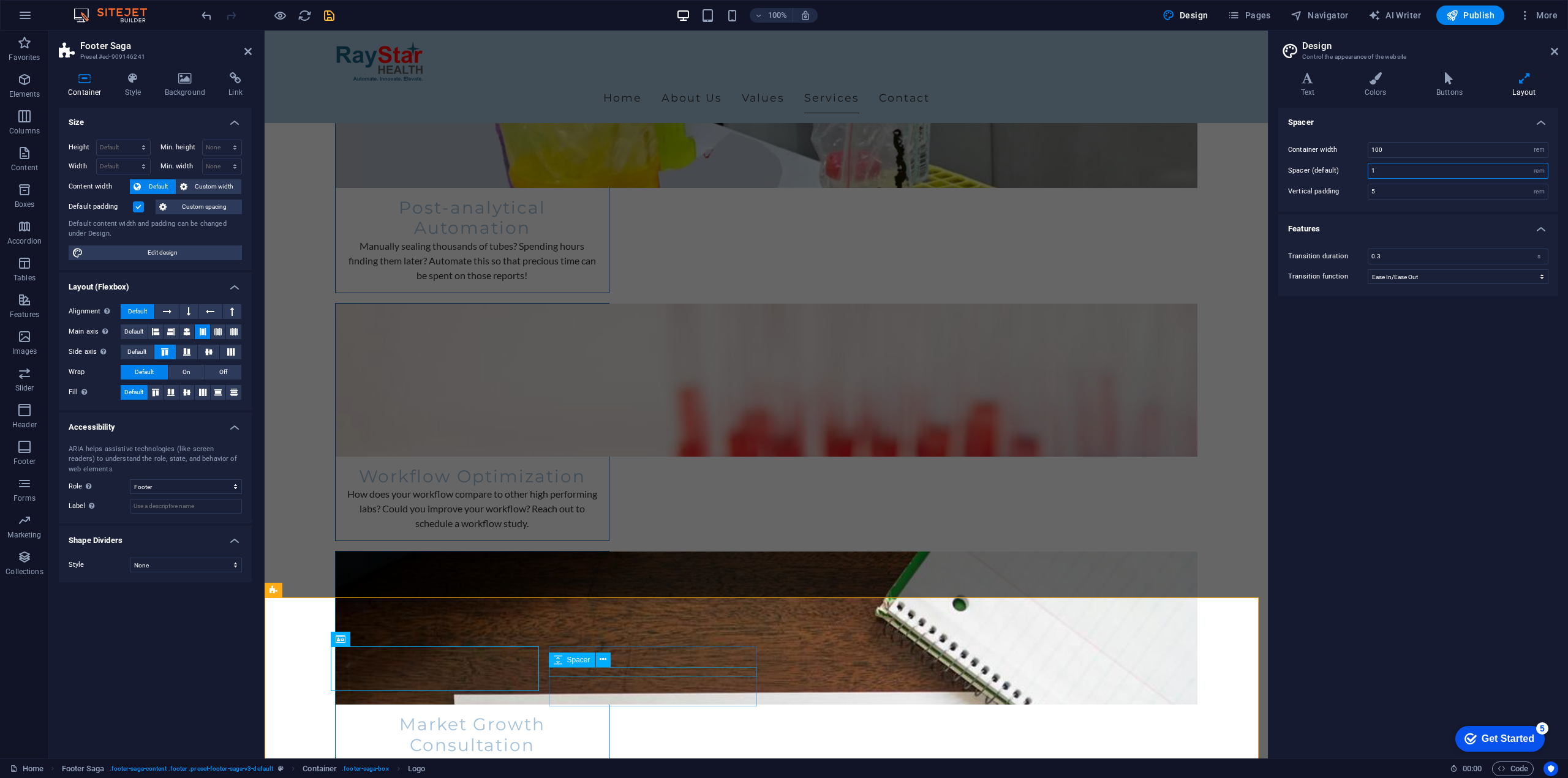
scroll to position [2778, 0]
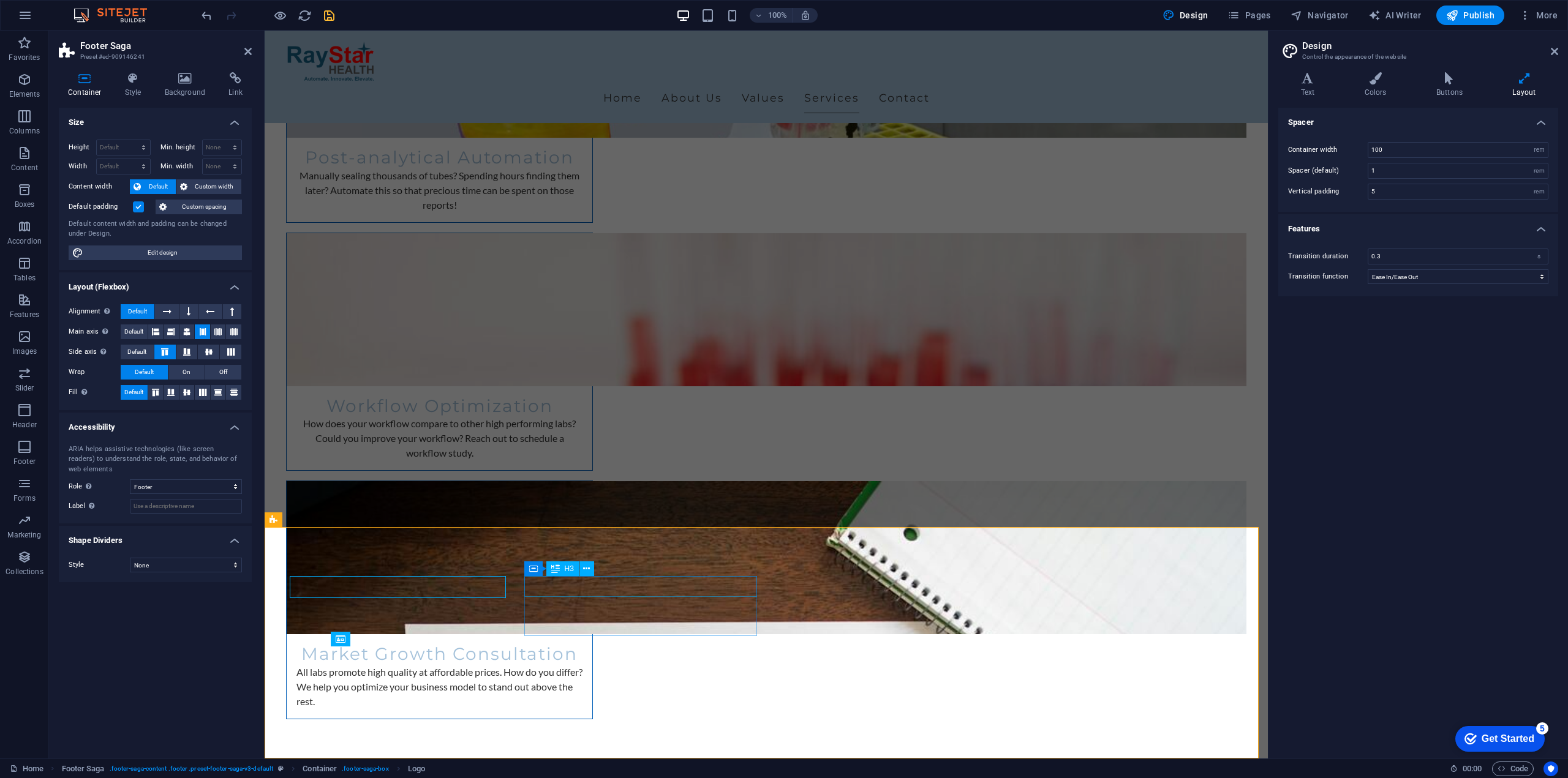
click at [1403, 150] on input "100" at bounding box center [1458, 150] width 180 height 15
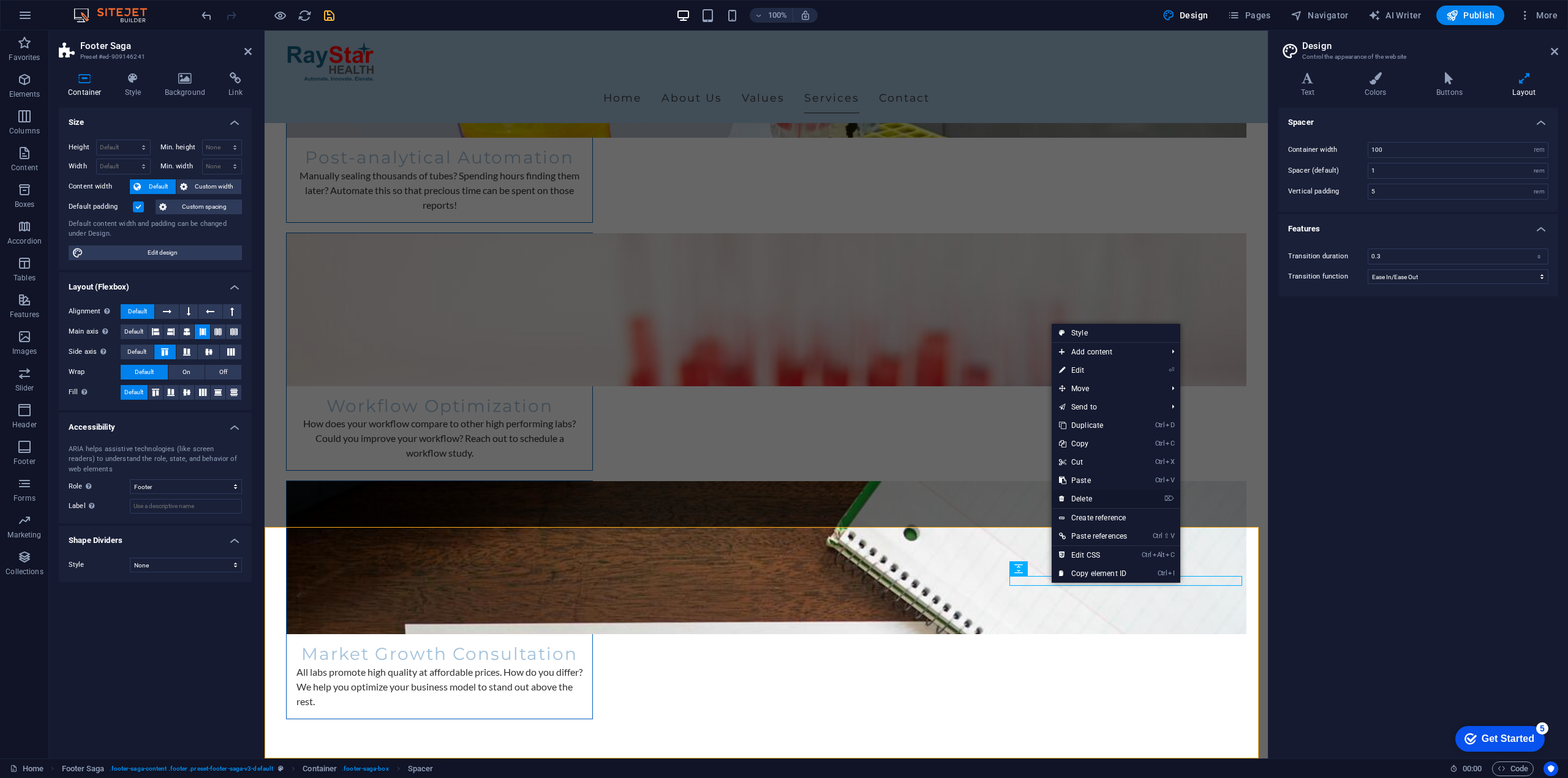
click at [1100, 497] on link "⌦ Delete" at bounding box center [1093, 499] width 82 height 19
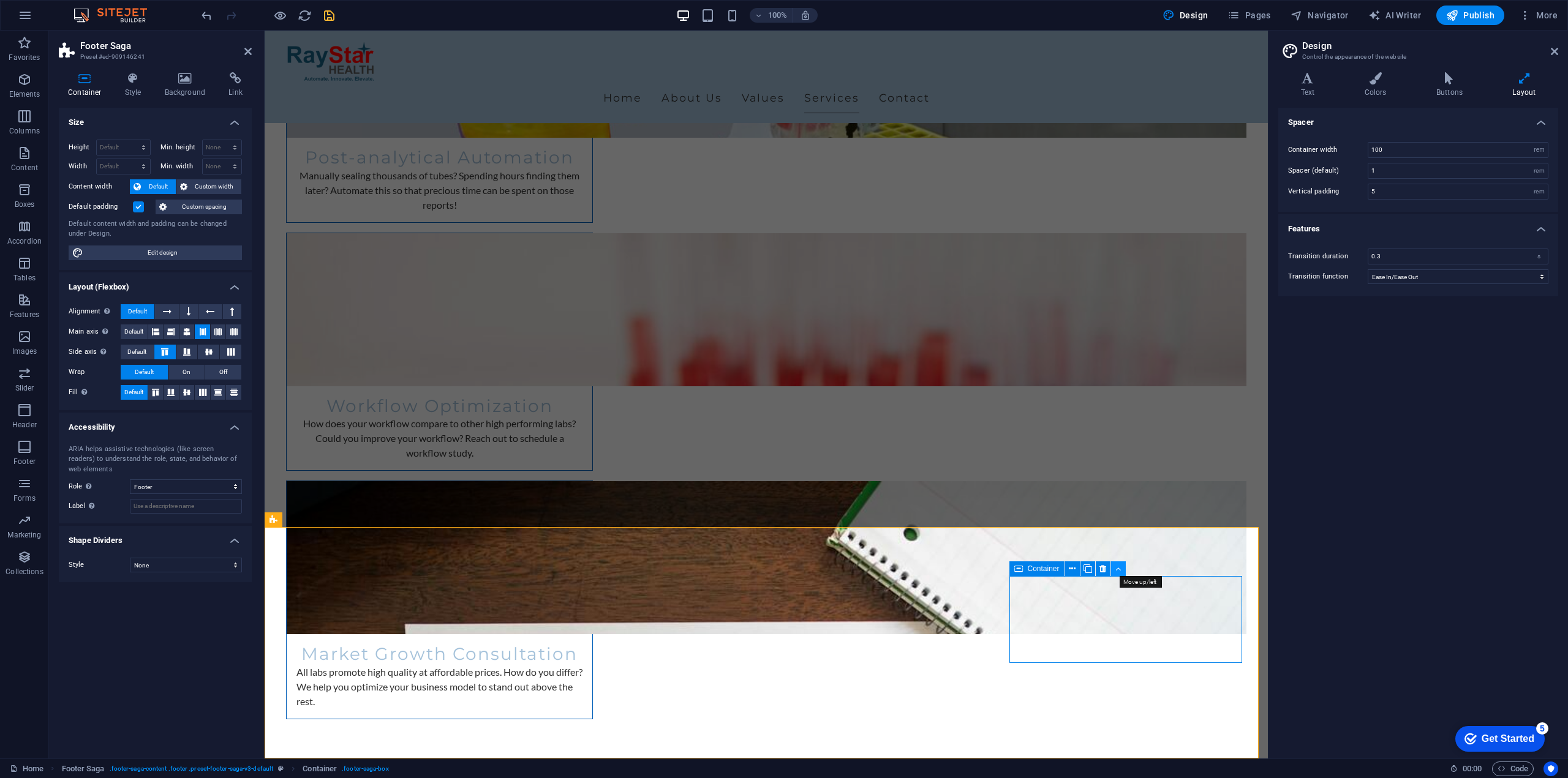
click at [1117, 572] on icon at bounding box center [1118, 569] width 5 height 13
click at [859, 569] on icon at bounding box center [860, 569] width 7 height 13
drag, startPoint x: 1406, startPoint y: 149, endPoint x: 1298, endPoint y: 155, distance: 108.2
click at [1298, 155] on div "Container width 100 rem px" at bounding box center [1418, 149] width 260 height 16
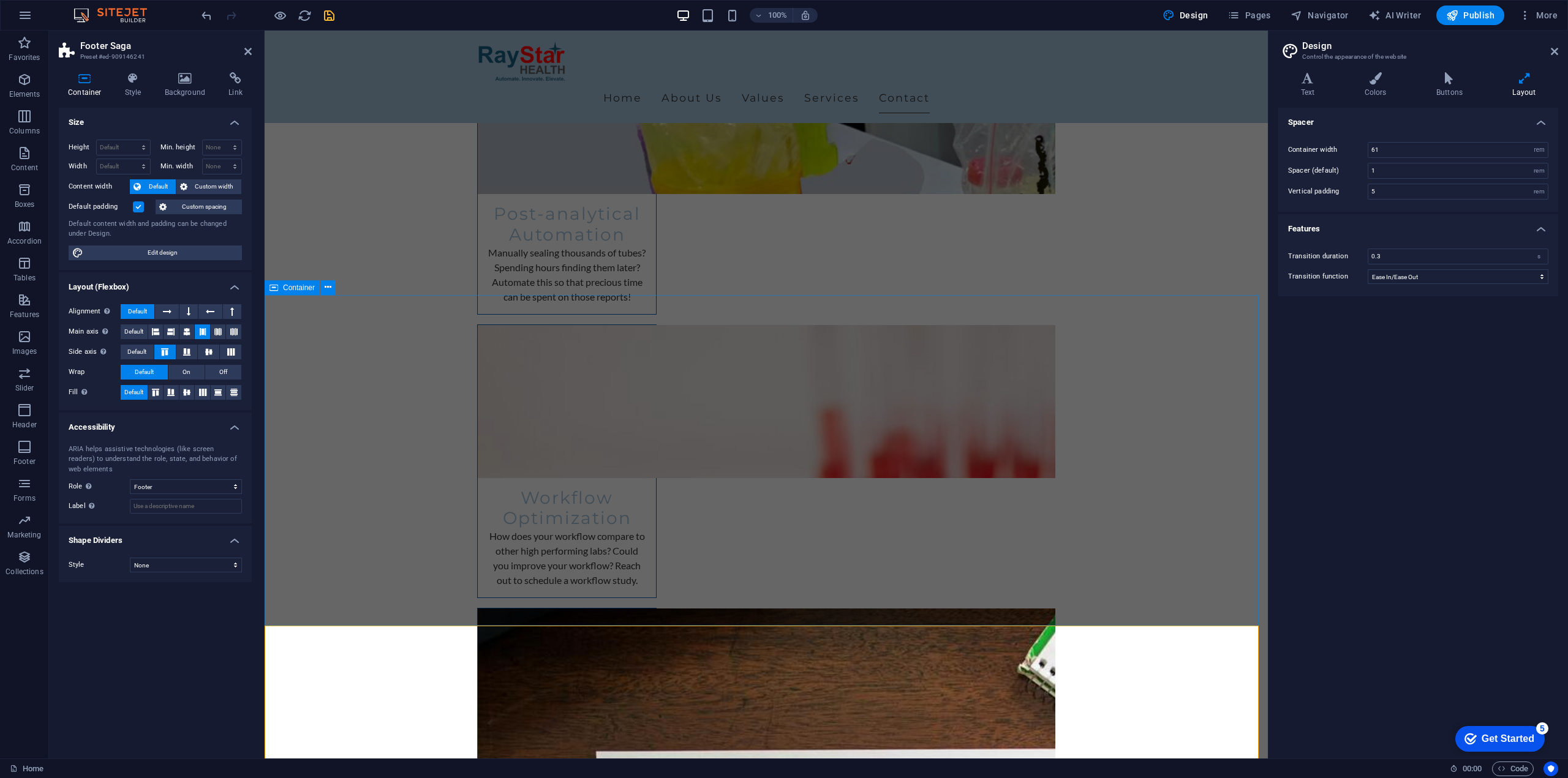
scroll to position [3142, 0]
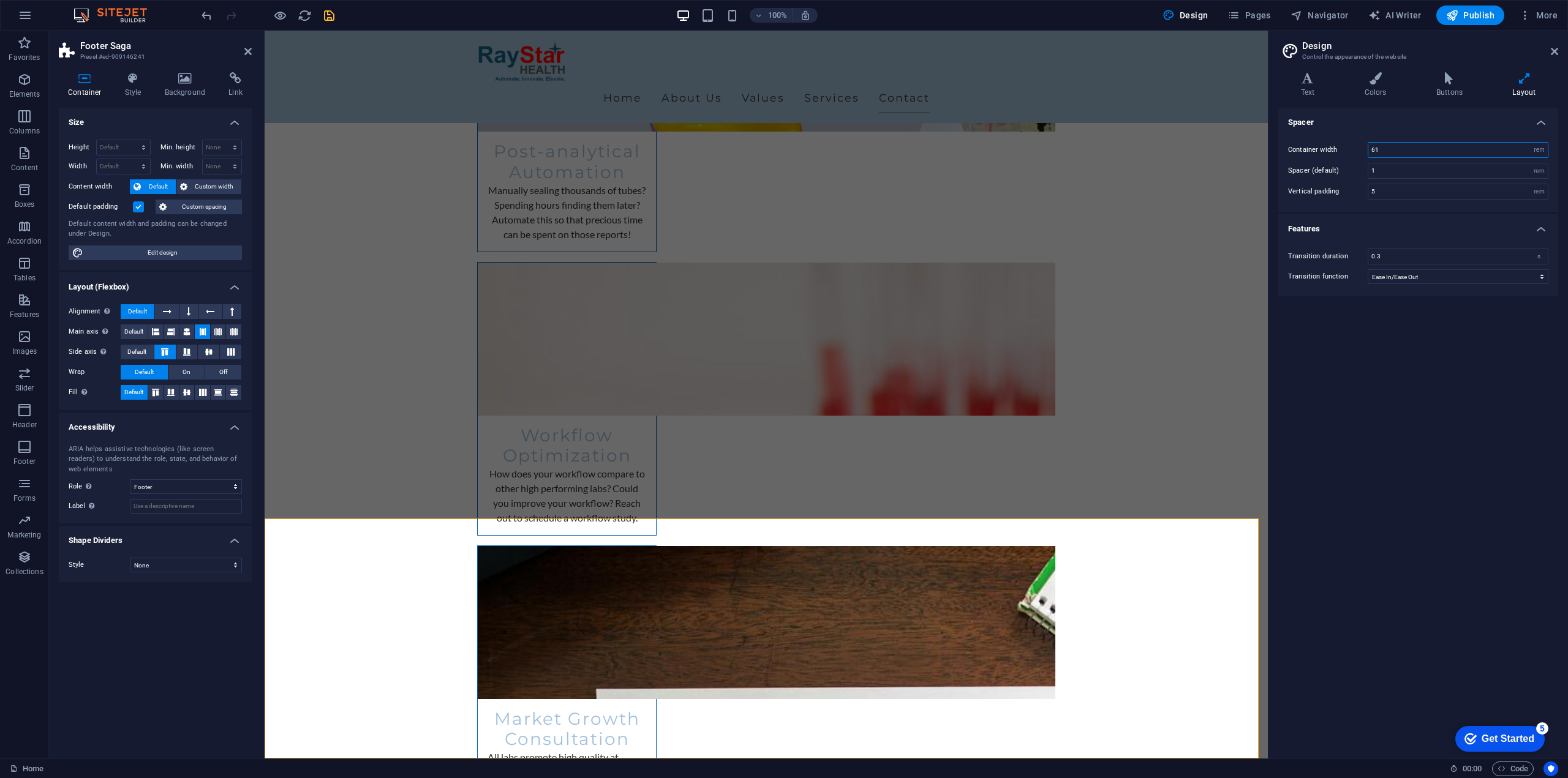
drag, startPoint x: 1387, startPoint y: 144, endPoint x: 1354, endPoint y: 150, distance: 33.5
click at [1354, 150] on div "Container width 61 rem px" at bounding box center [1418, 149] width 260 height 16
type input "100"
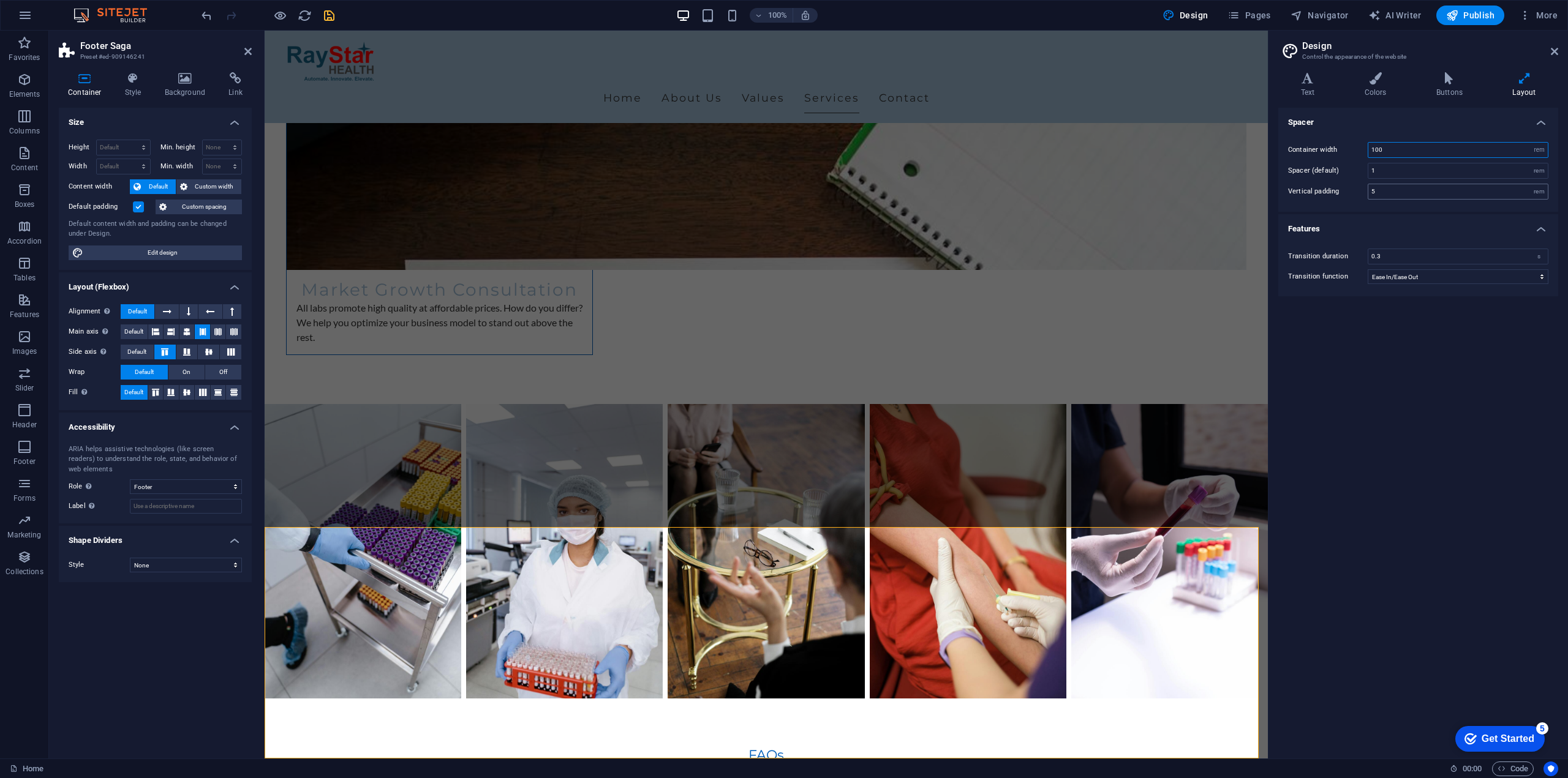
scroll to position [2778, 0]
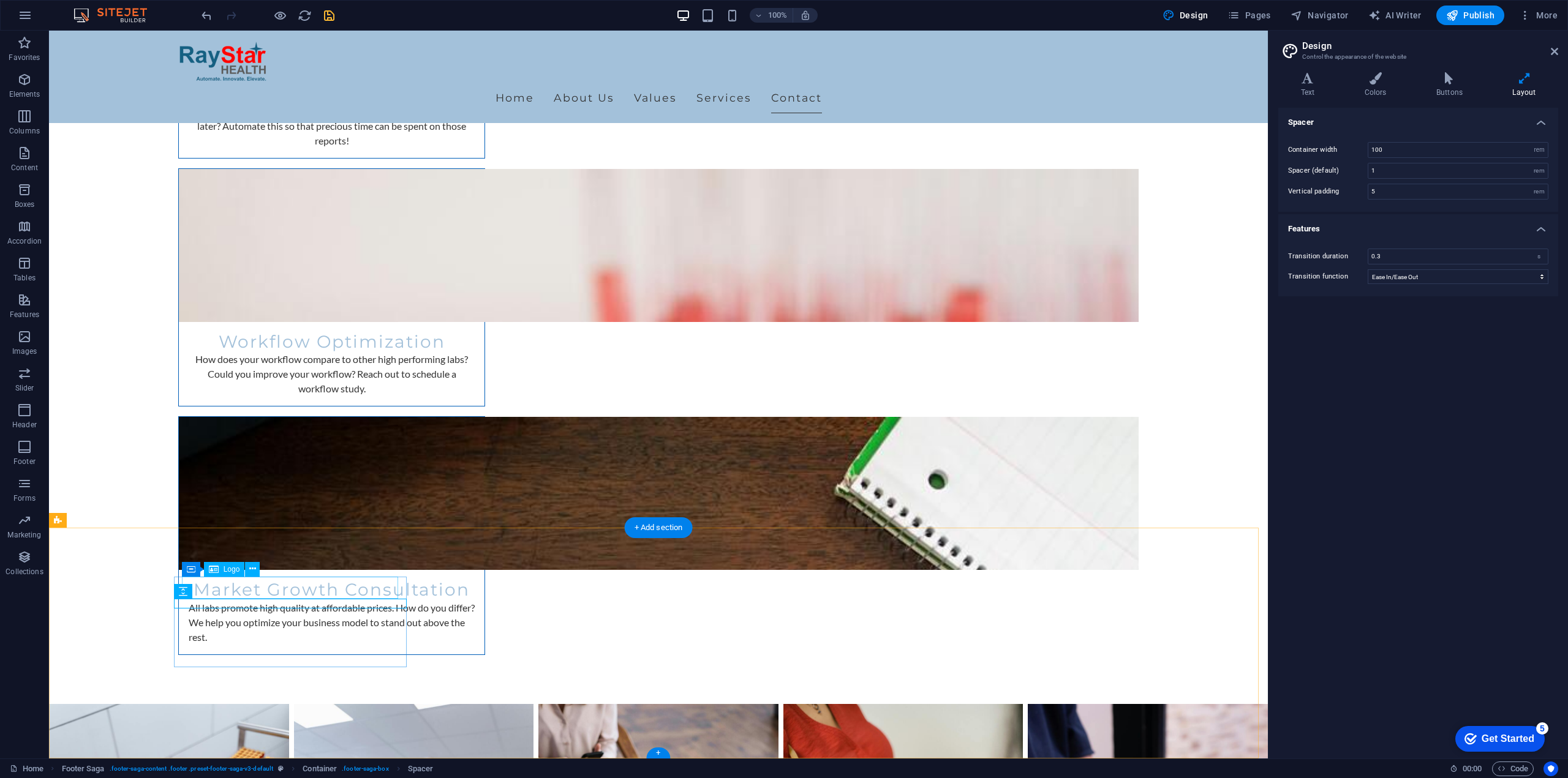
click at [236, 568] on icon at bounding box center [236, 569] width 7 height 13
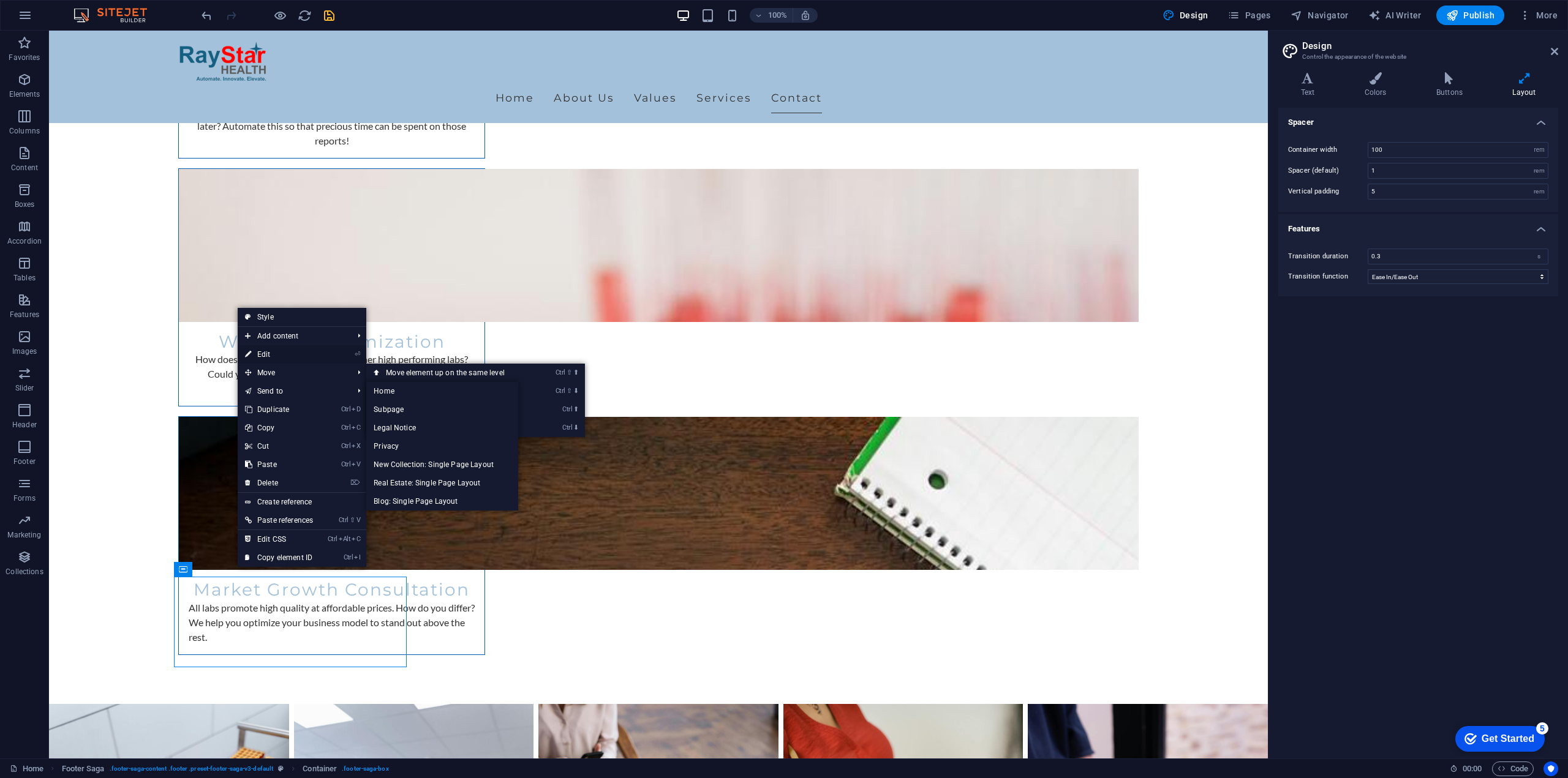
click at [294, 350] on link "⏎ Edit" at bounding box center [279, 354] width 82 height 19
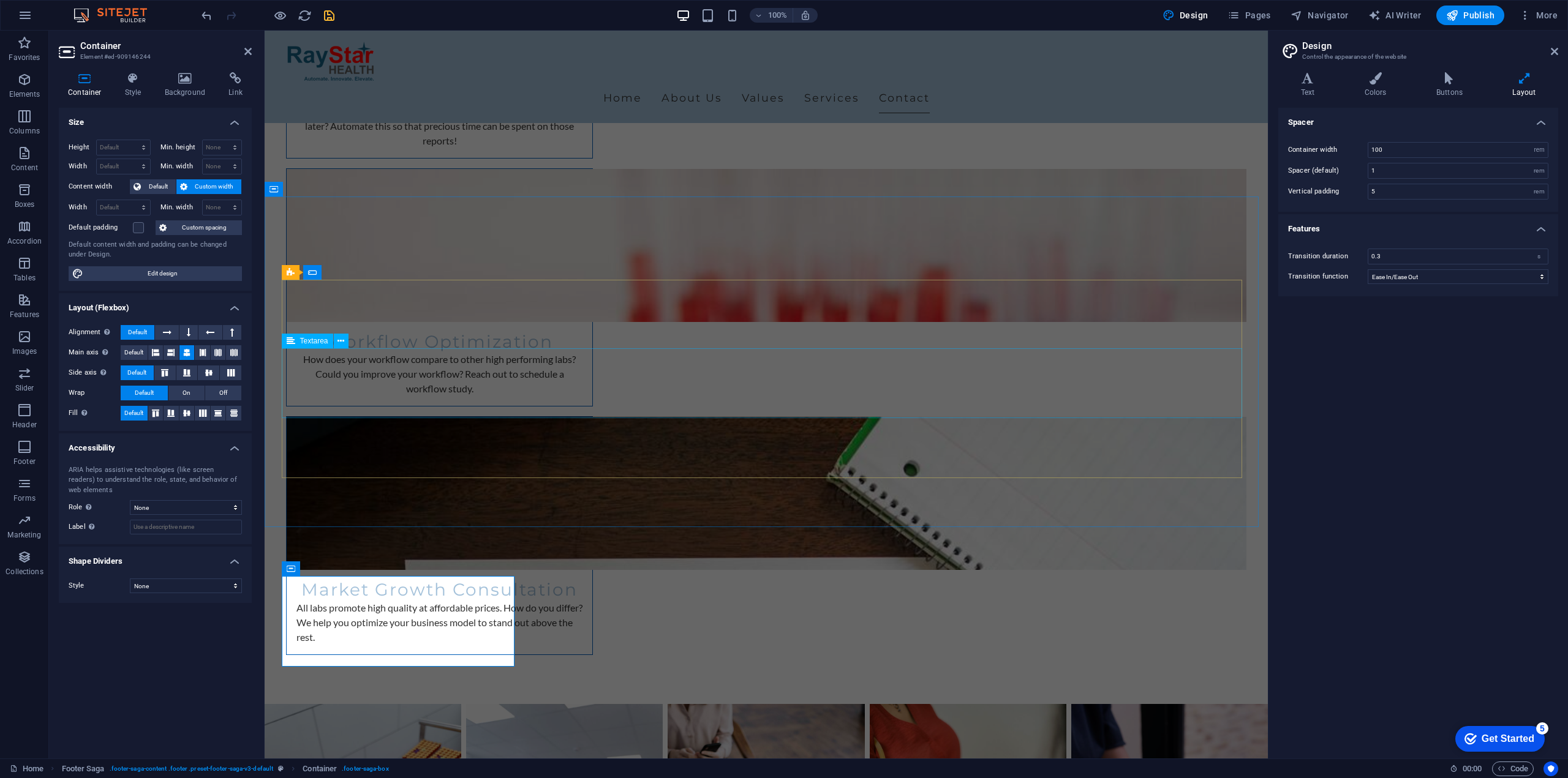
scroll to position [2778, 0]
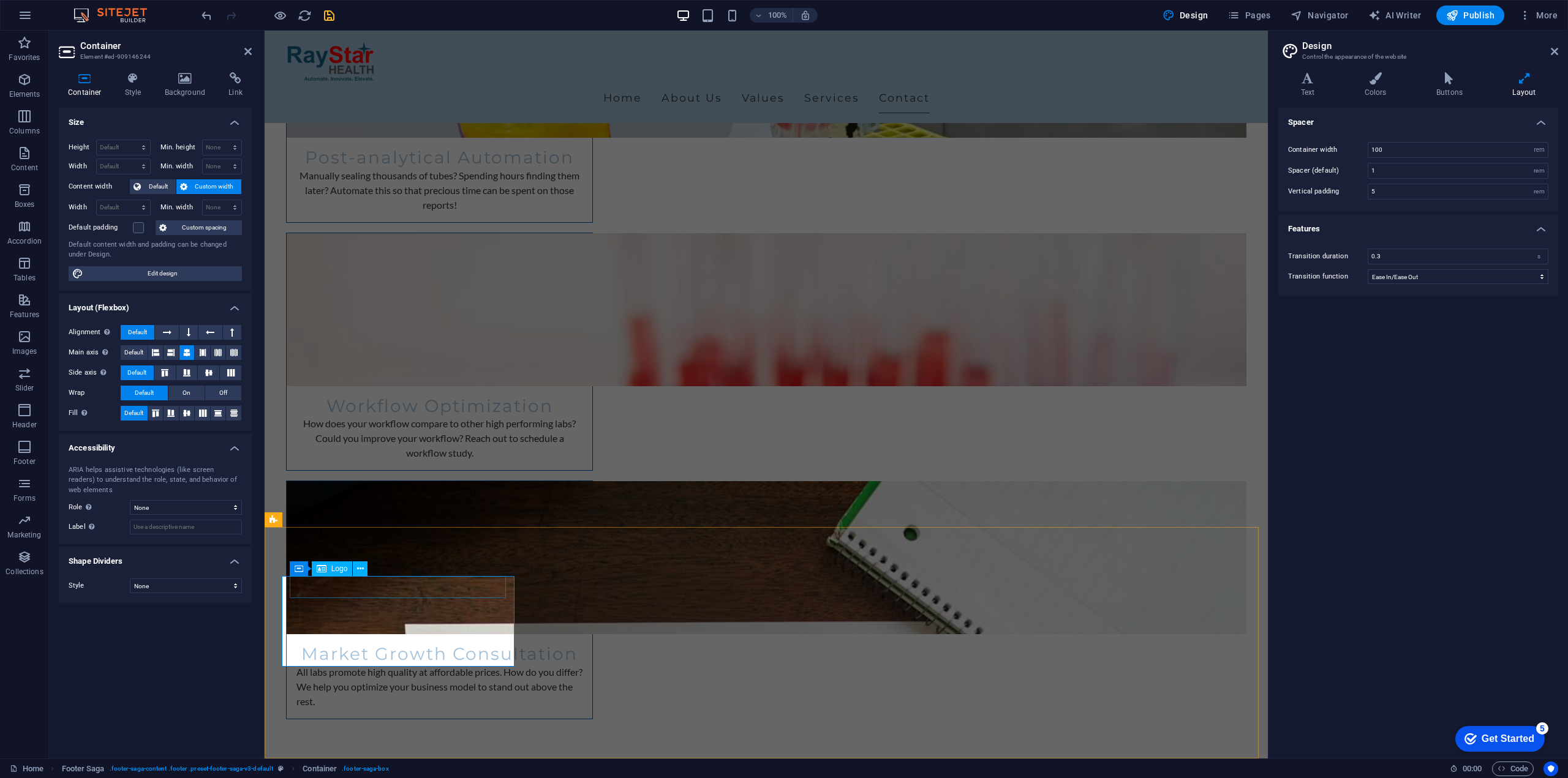
click at [345, 570] on span "Logo" at bounding box center [339, 569] width 16 height 7
click at [341, 569] on span "Logo" at bounding box center [339, 569] width 16 height 7
click at [340, 569] on span "Logo" at bounding box center [339, 569] width 16 height 7
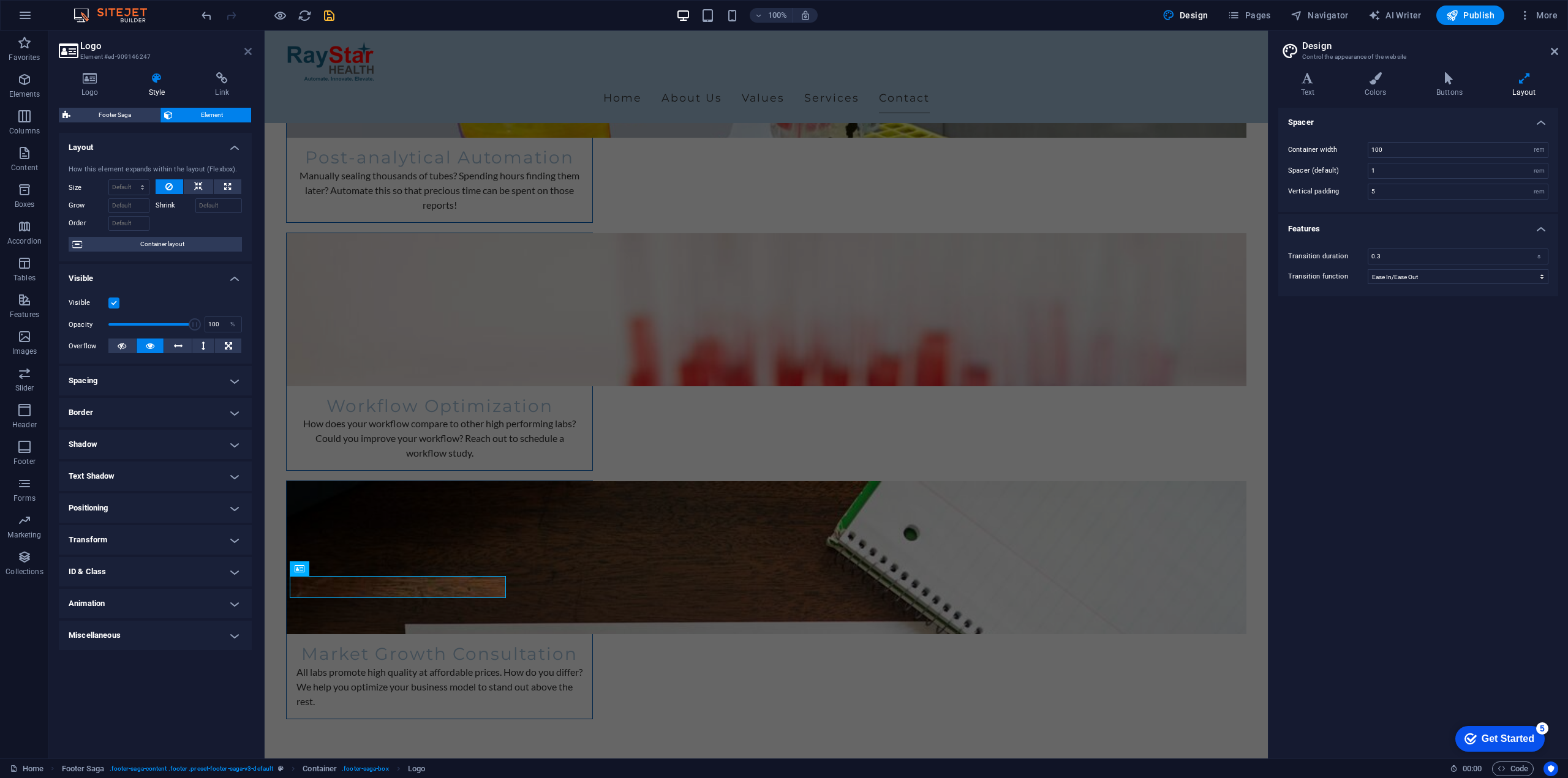
click at [246, 51] on icon at bounding box center [248, 51] width 7 height 10
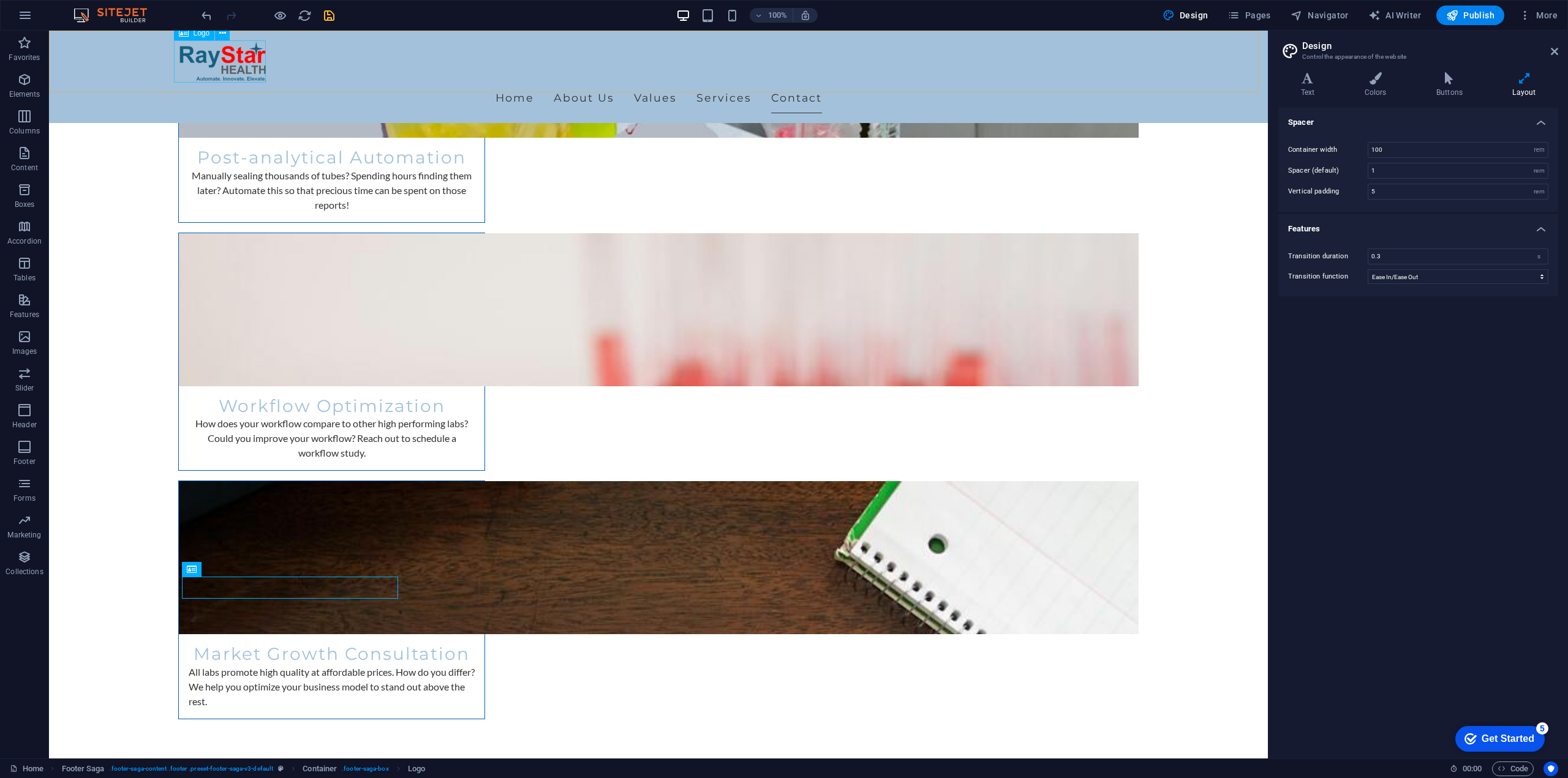
scroll to position [2843, 0]
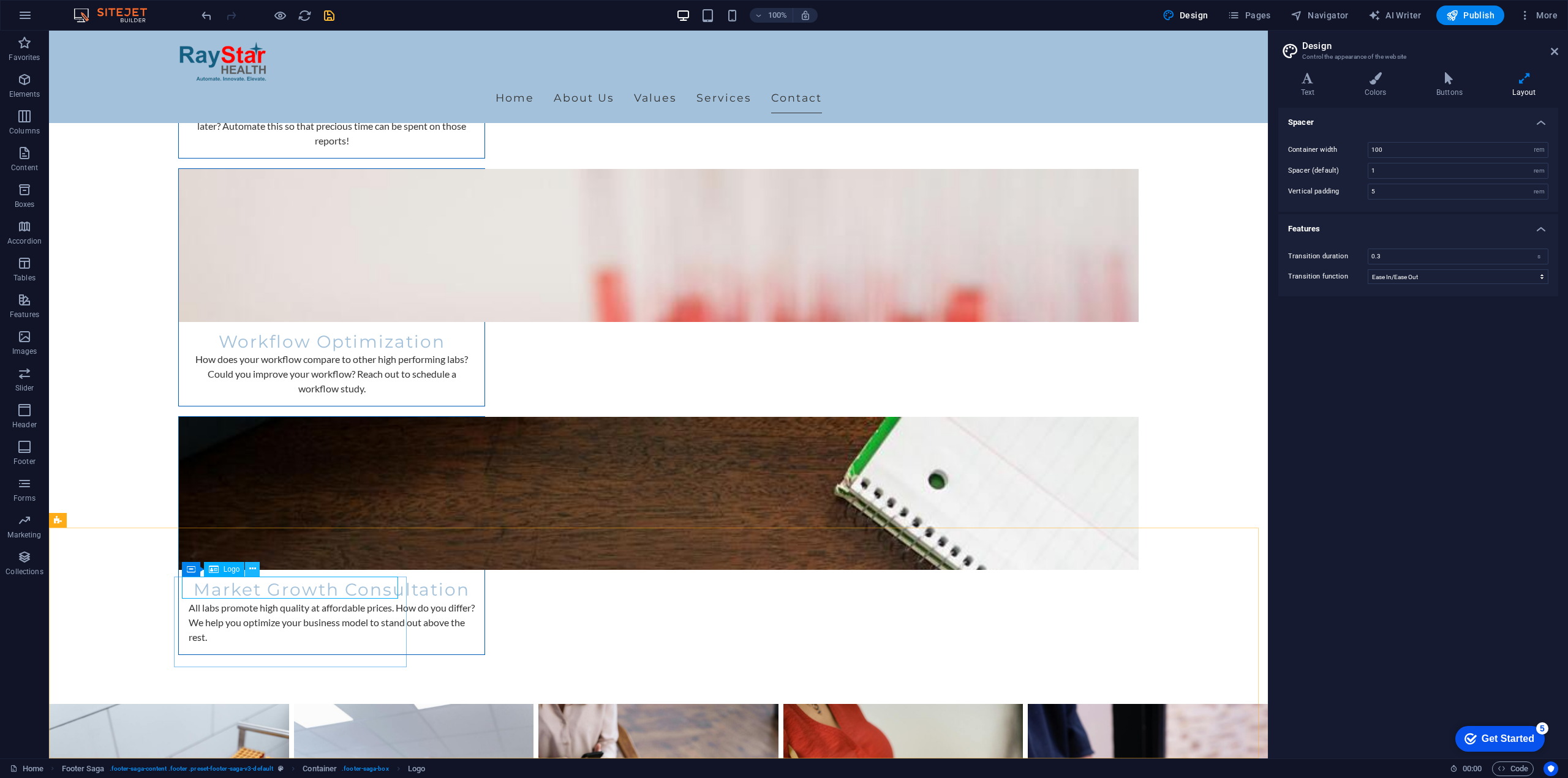
click at [250, 563] on icon at bounding box center [253, 569] width 7 height 13
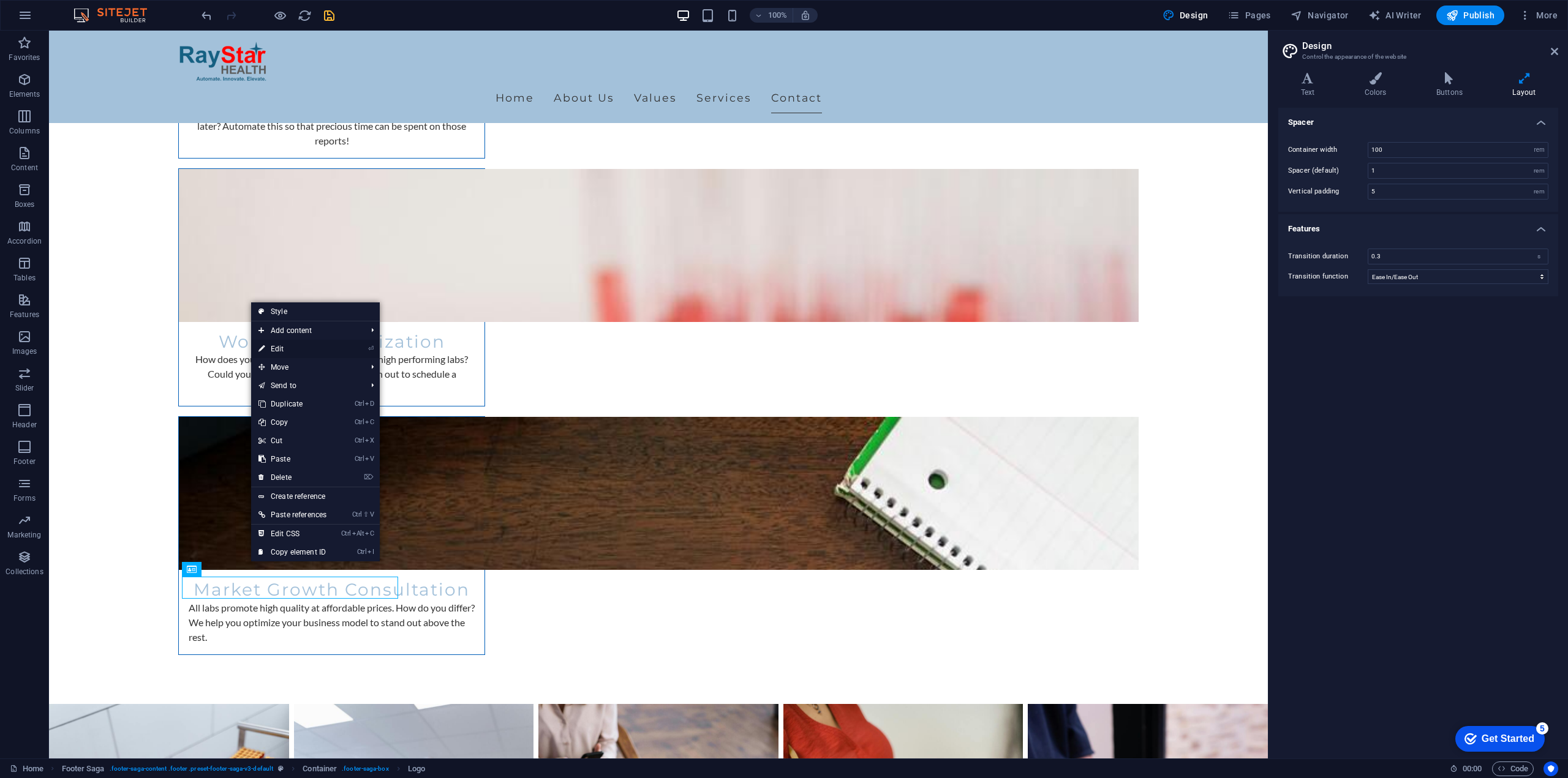
click at [281, 343] on link "⏎ Edit" at bounding box center [292, 349] width 82 height 19
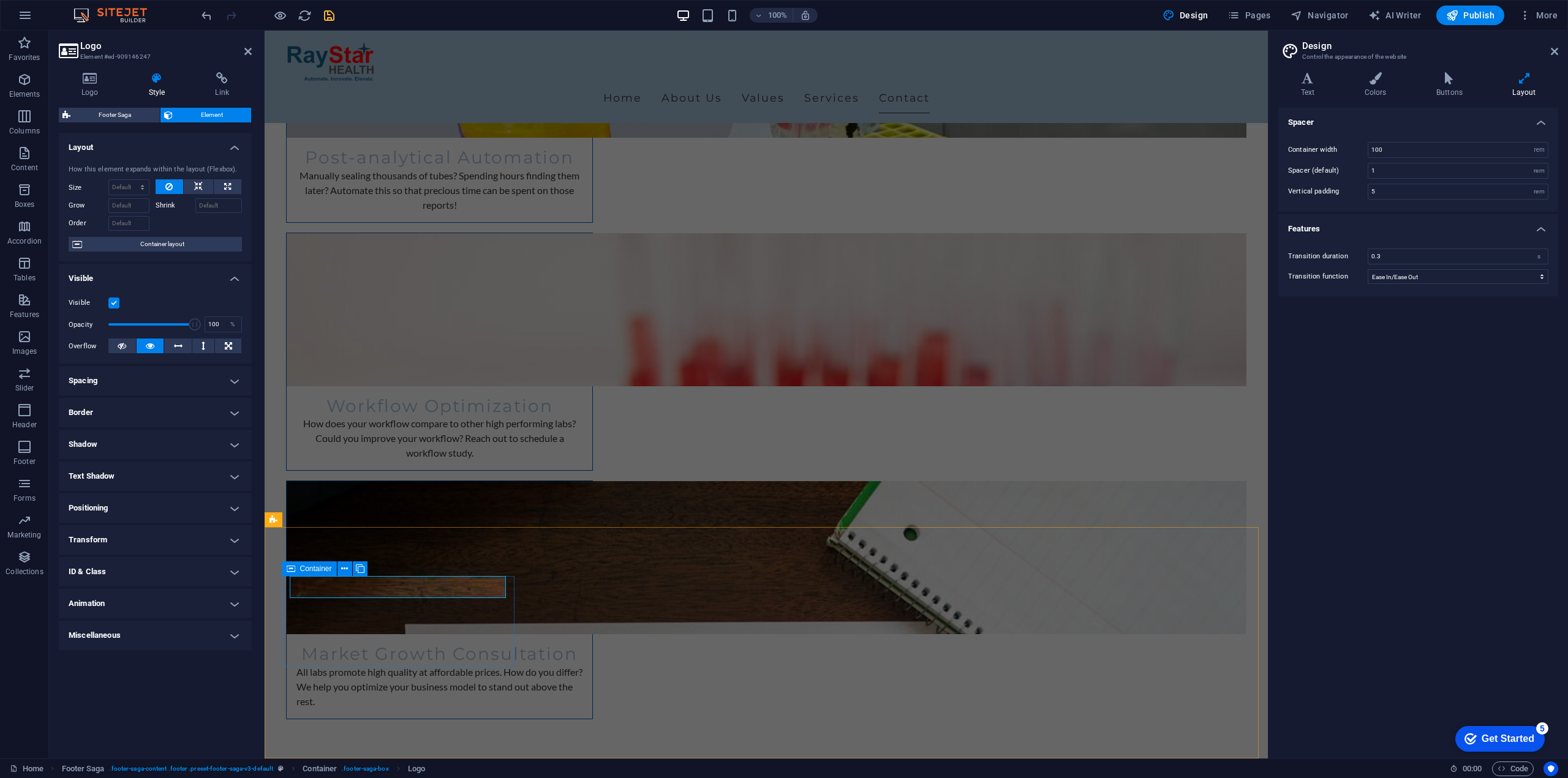
click at [296, 568] on div "Container" at bounding box center [309, 569] width 55 height 15
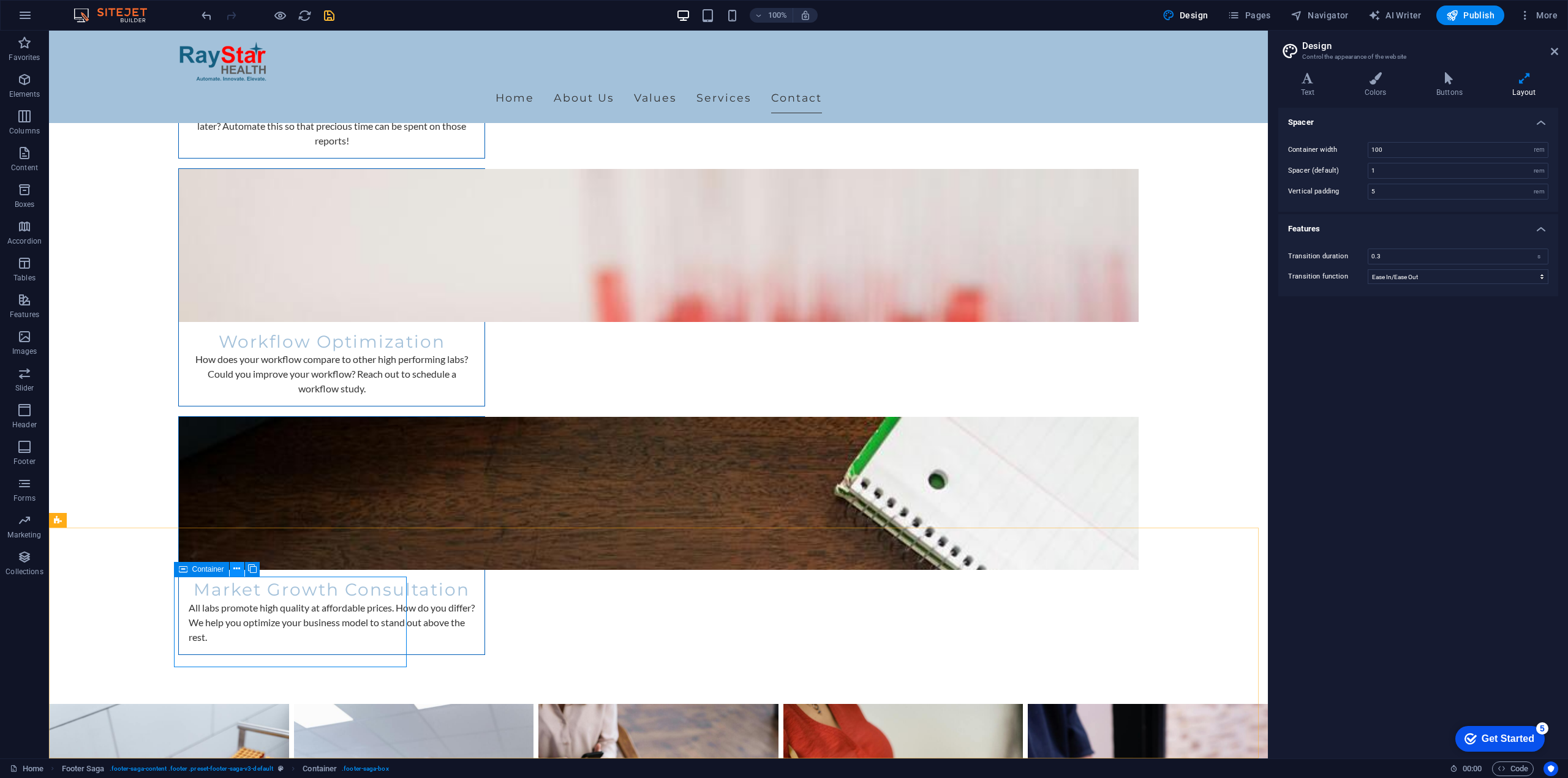
click at [242, 570] on button at bounding box center [237, 569] width 15 height 15
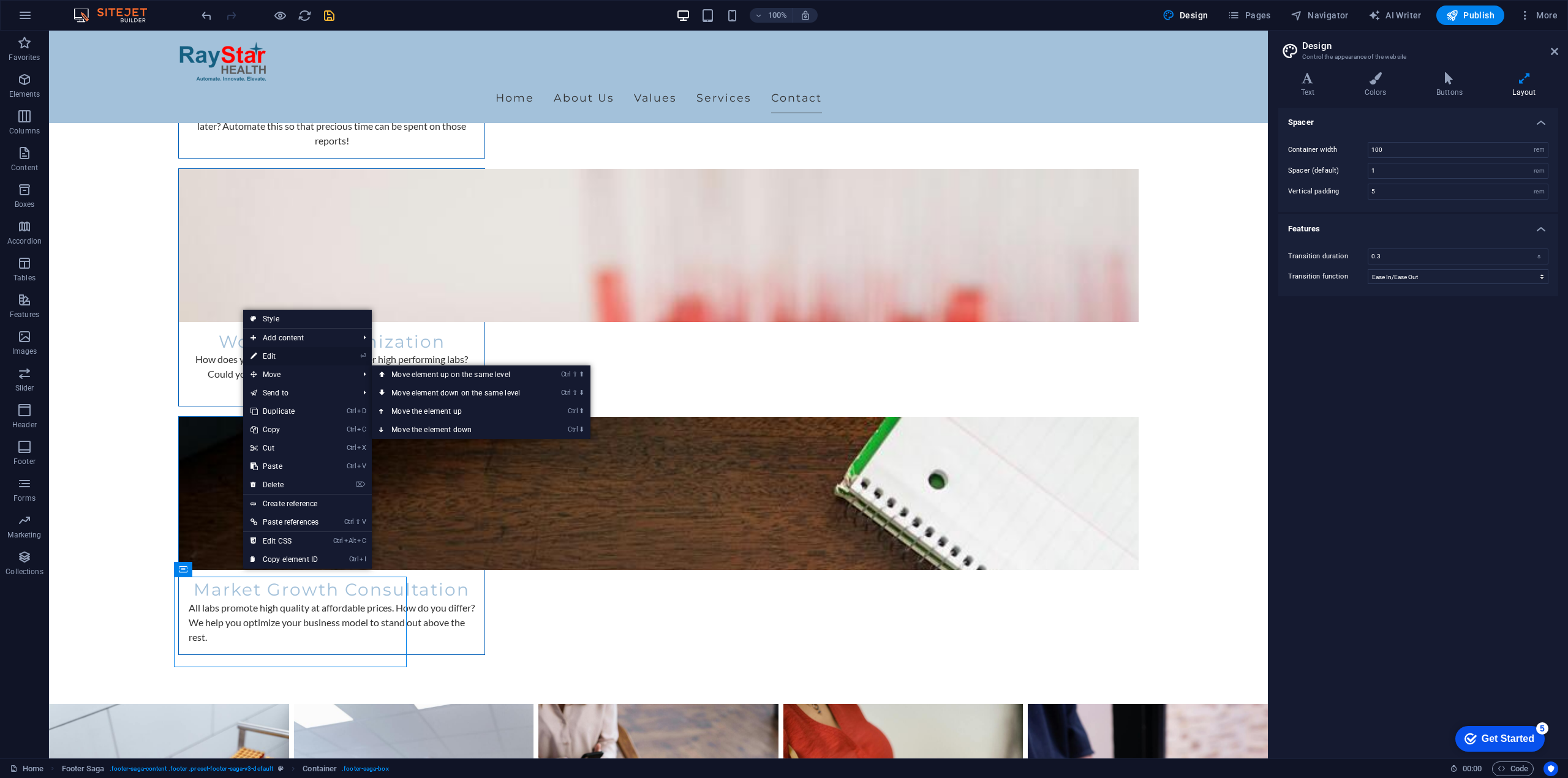
click at [287, 356] on link "⏎ Edit" at bounding box center [284, 356] width 82 height 19
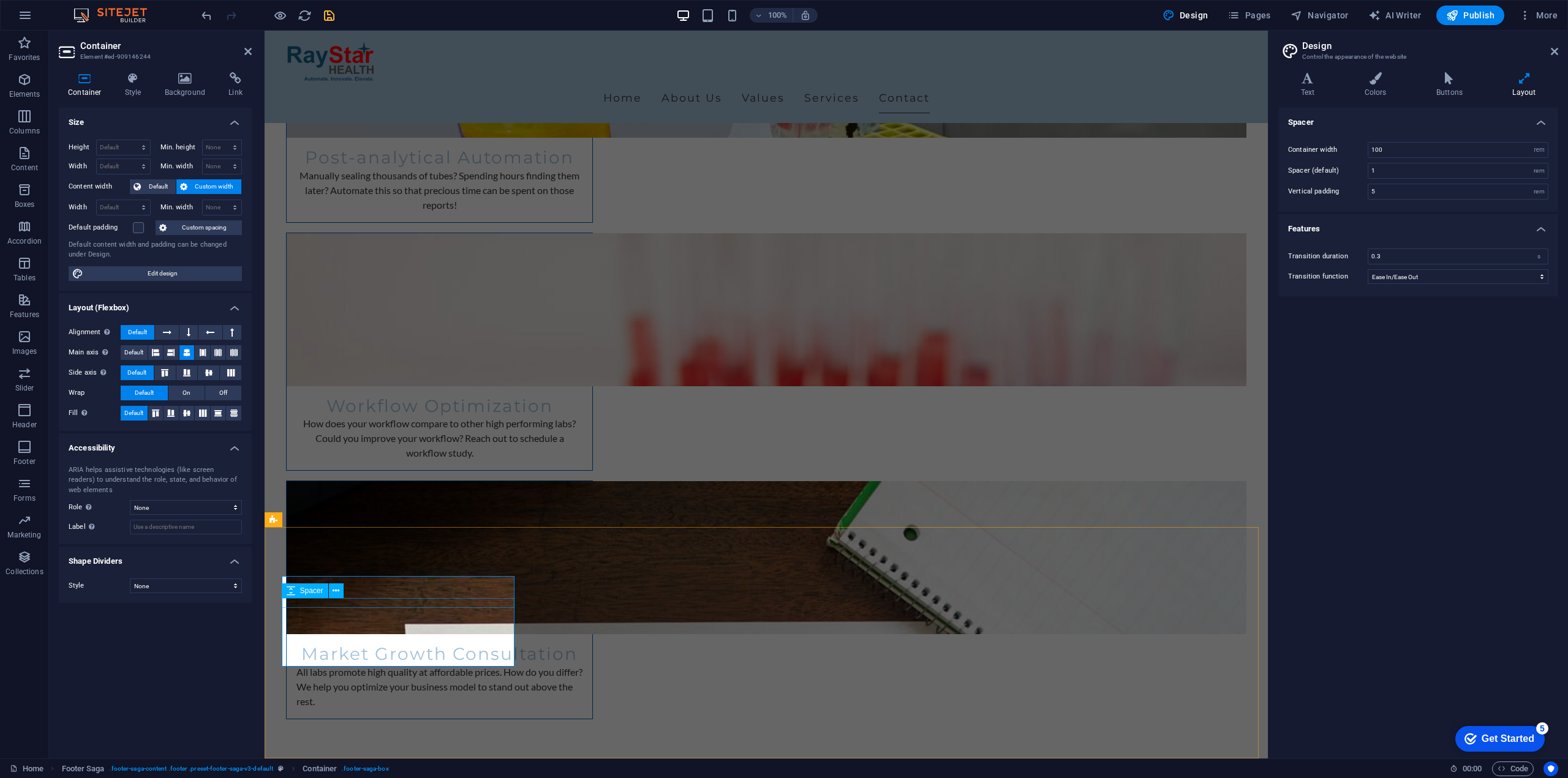
select select "px"
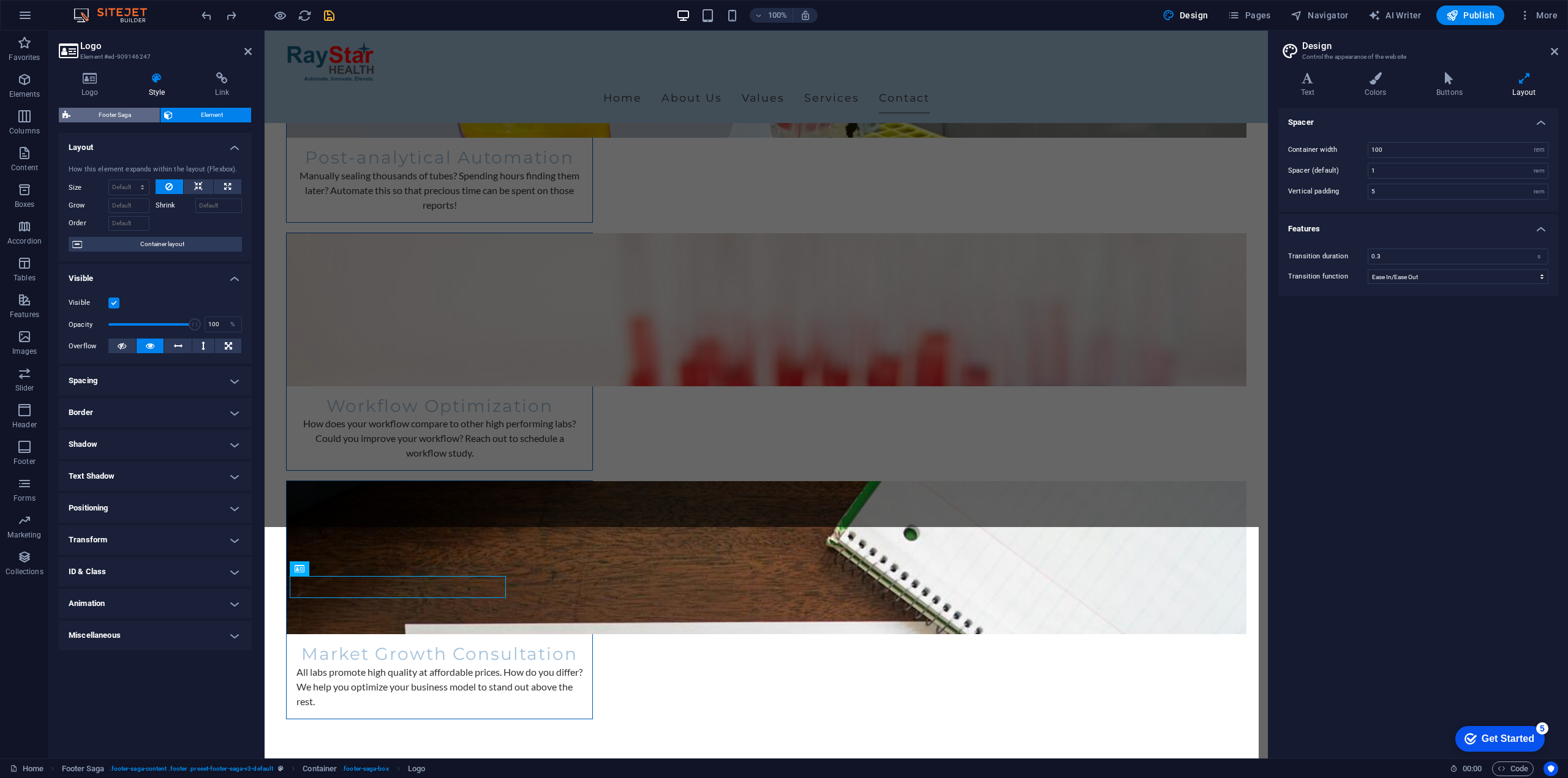
click at [129, 114] on span "Footer Saga" at bounding box center [115, 115] width 82 height 15
select select "footer"
select select "rem"
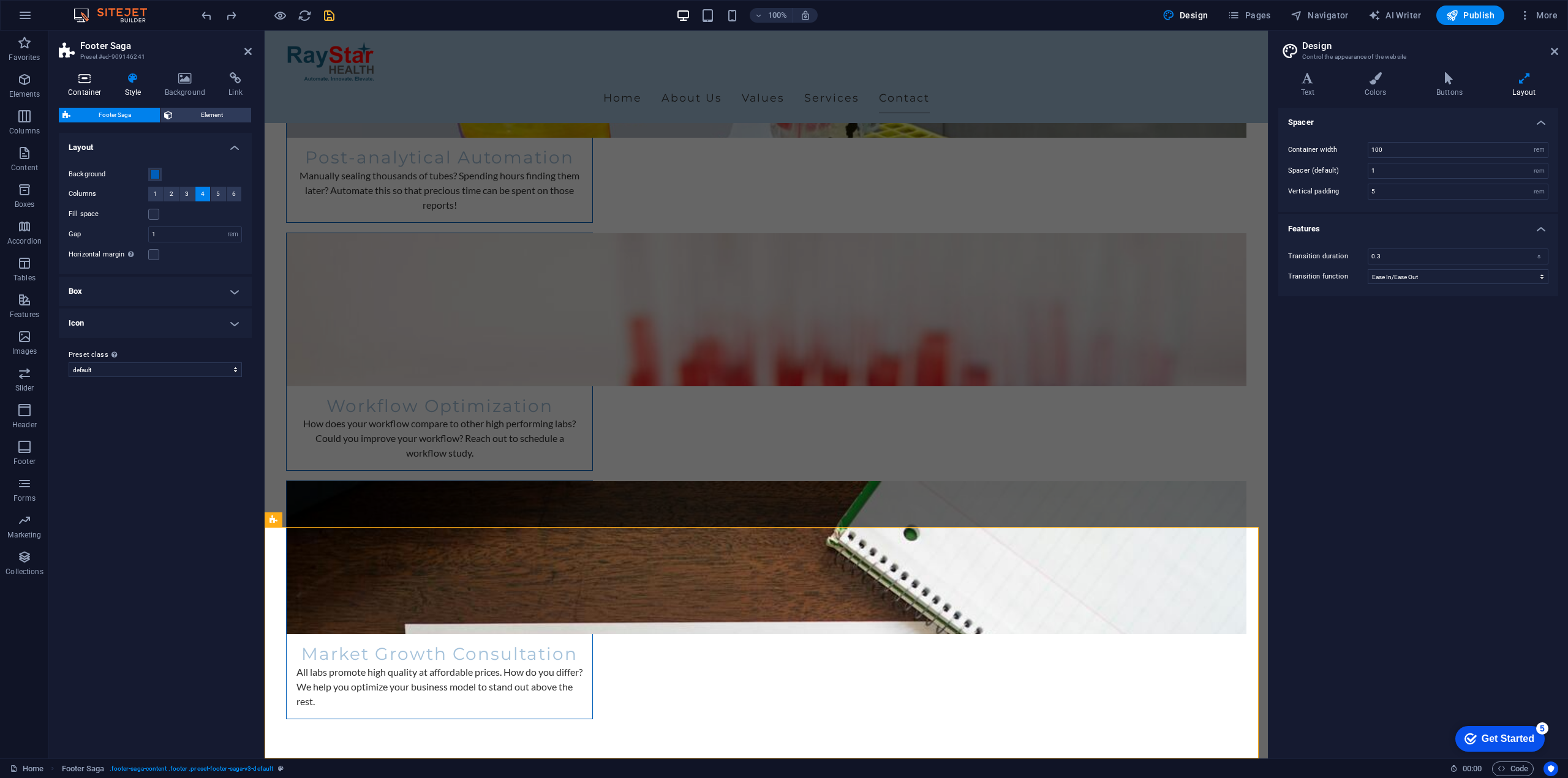
click at [86, 79] on icon at bounding box center [85, 78] width 52 height 12
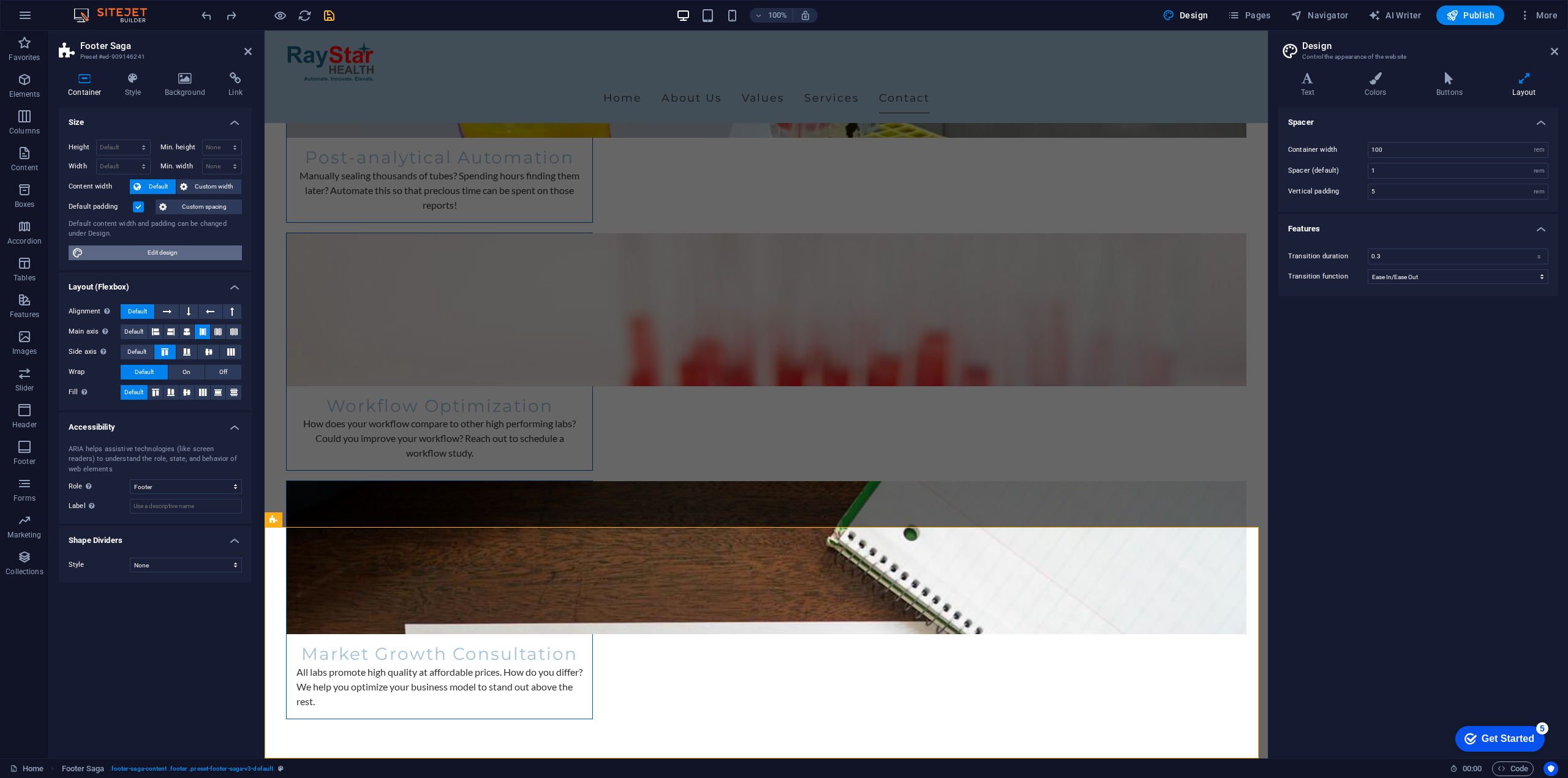
click at [152, 250] on span "Edit design" at bounding box center [163, 253] width 152 height 15
click at [1325, 75] on icon at bounding box center [1307, 78] width 59 height 12
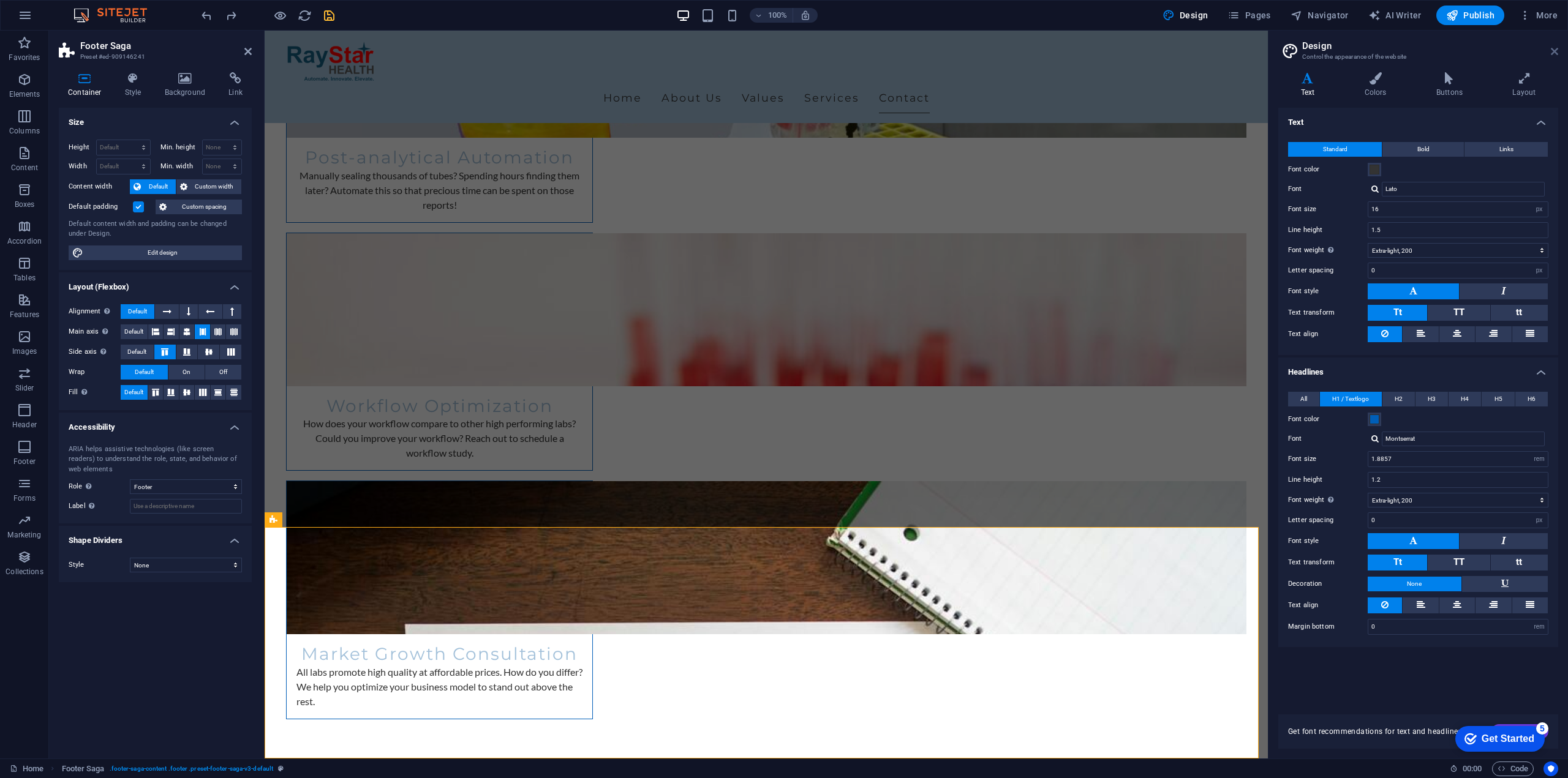
click at [1551, 51] on header "Design Control the appearance of the website" at bounding box center [1419, 46] width 278 height 32
click at [1555, 50] on icon at bounding box center [1555, 51] width 7 height 10
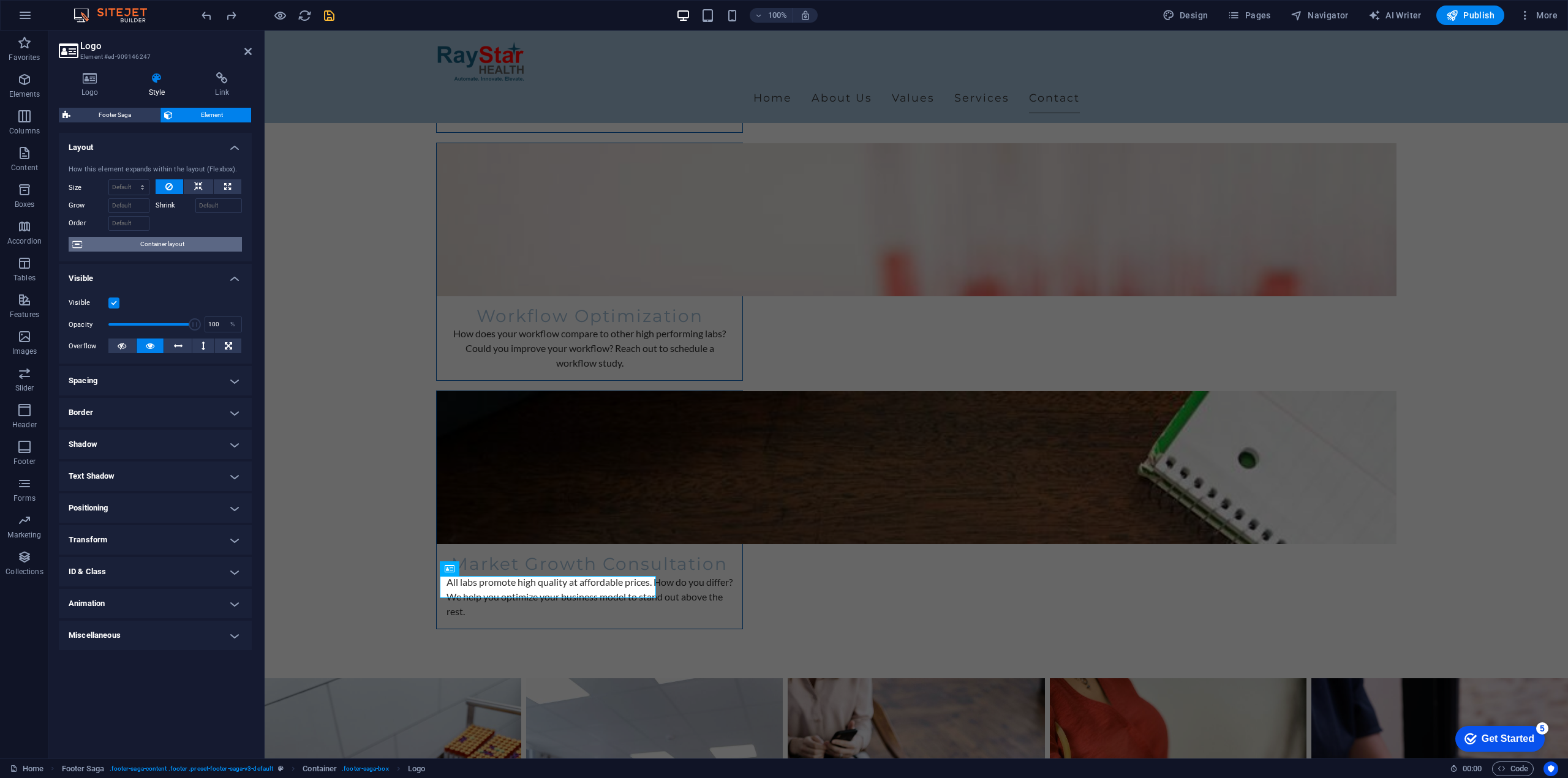
click at [107, 240] on span "Container layout" at bounding box center [161, 244] width 152 height 15
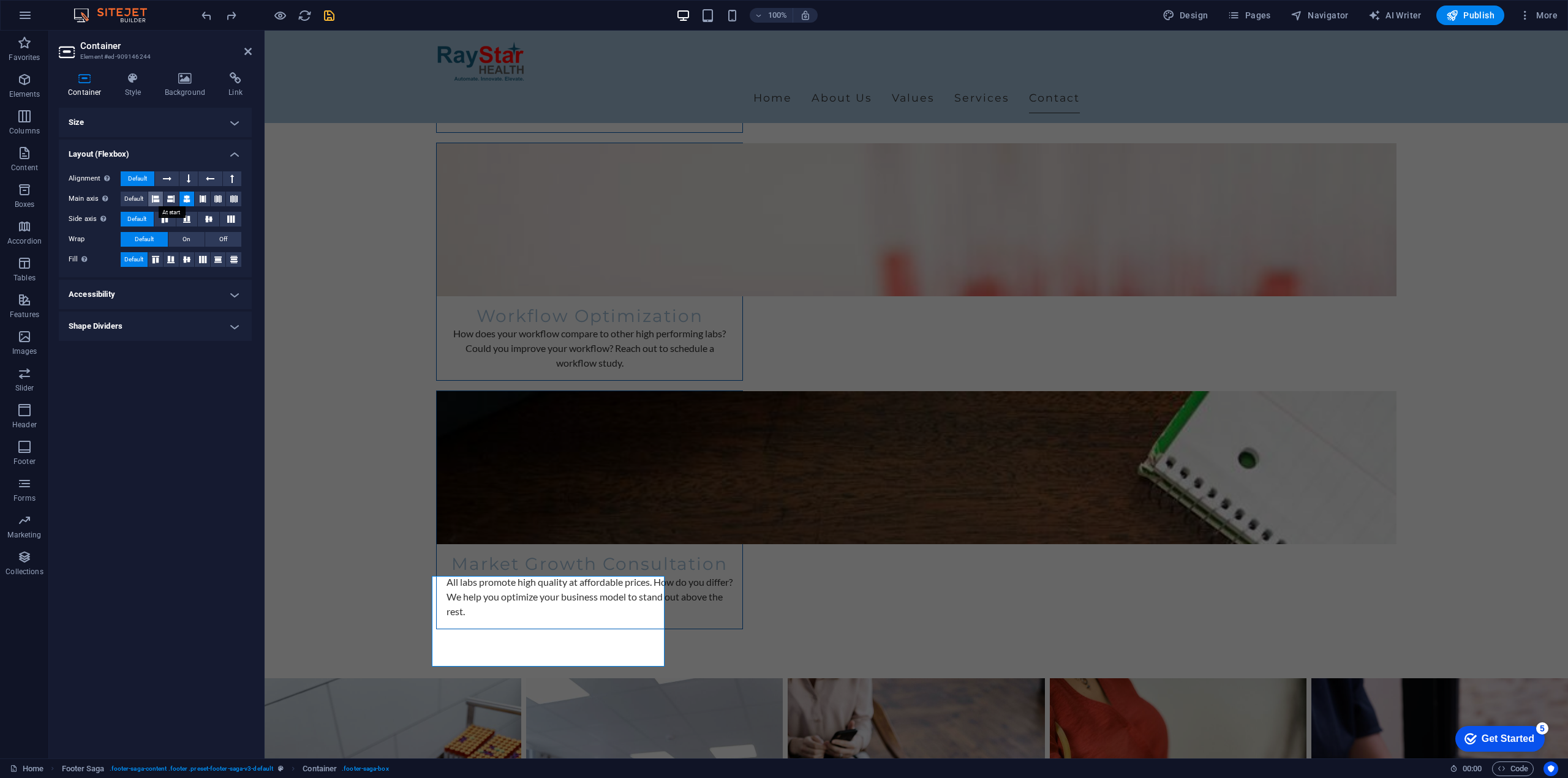
click at [156, 196] on icon at bounding box center [156, 199] width 7 height 15
click at [113, 117] on h4 "Size" at bounding box center [155, 122] width 193 height 30
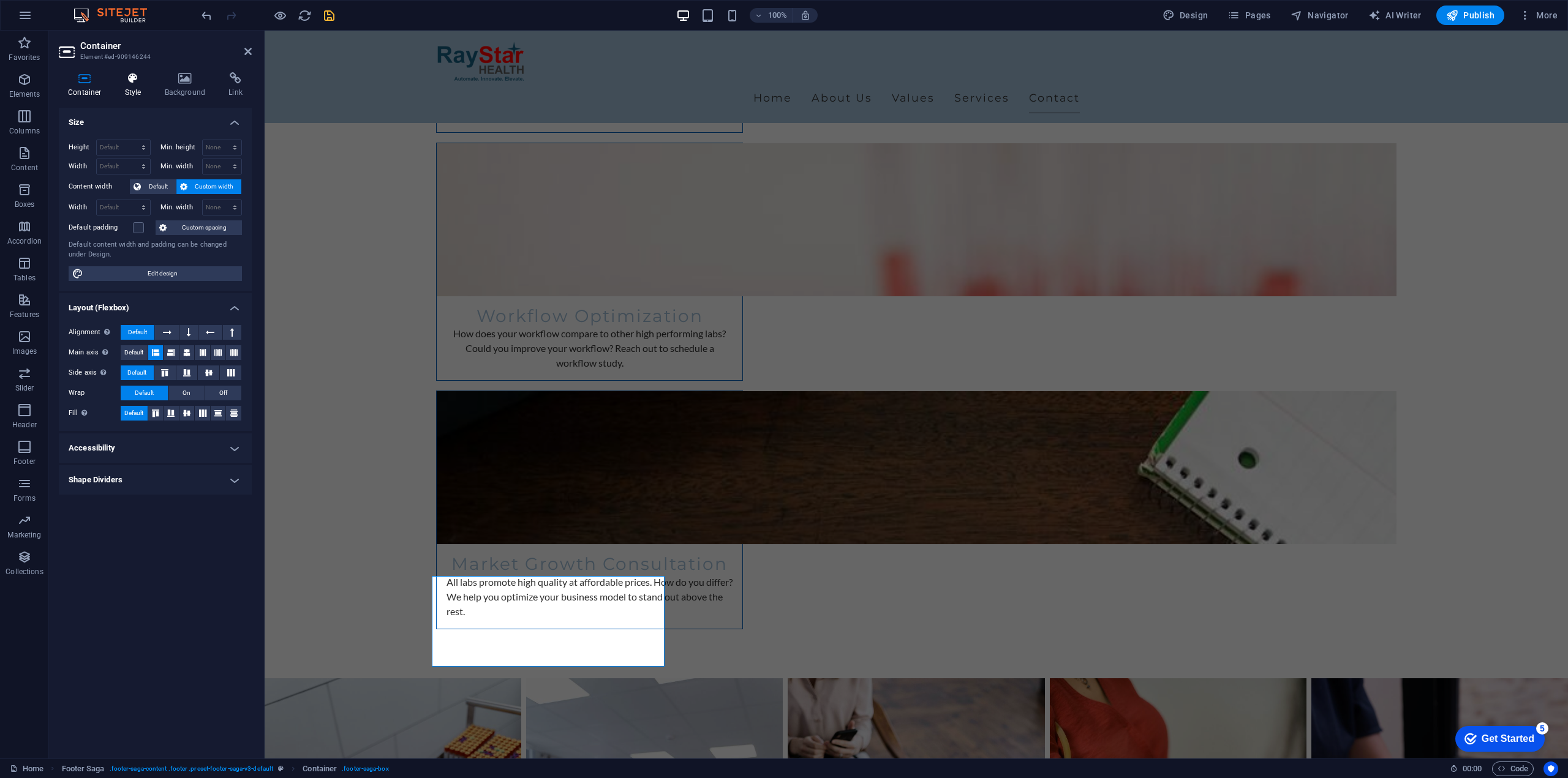
click at [135, 86] on h4 "Style" at bounding box center [136, 85] width 40 height 26
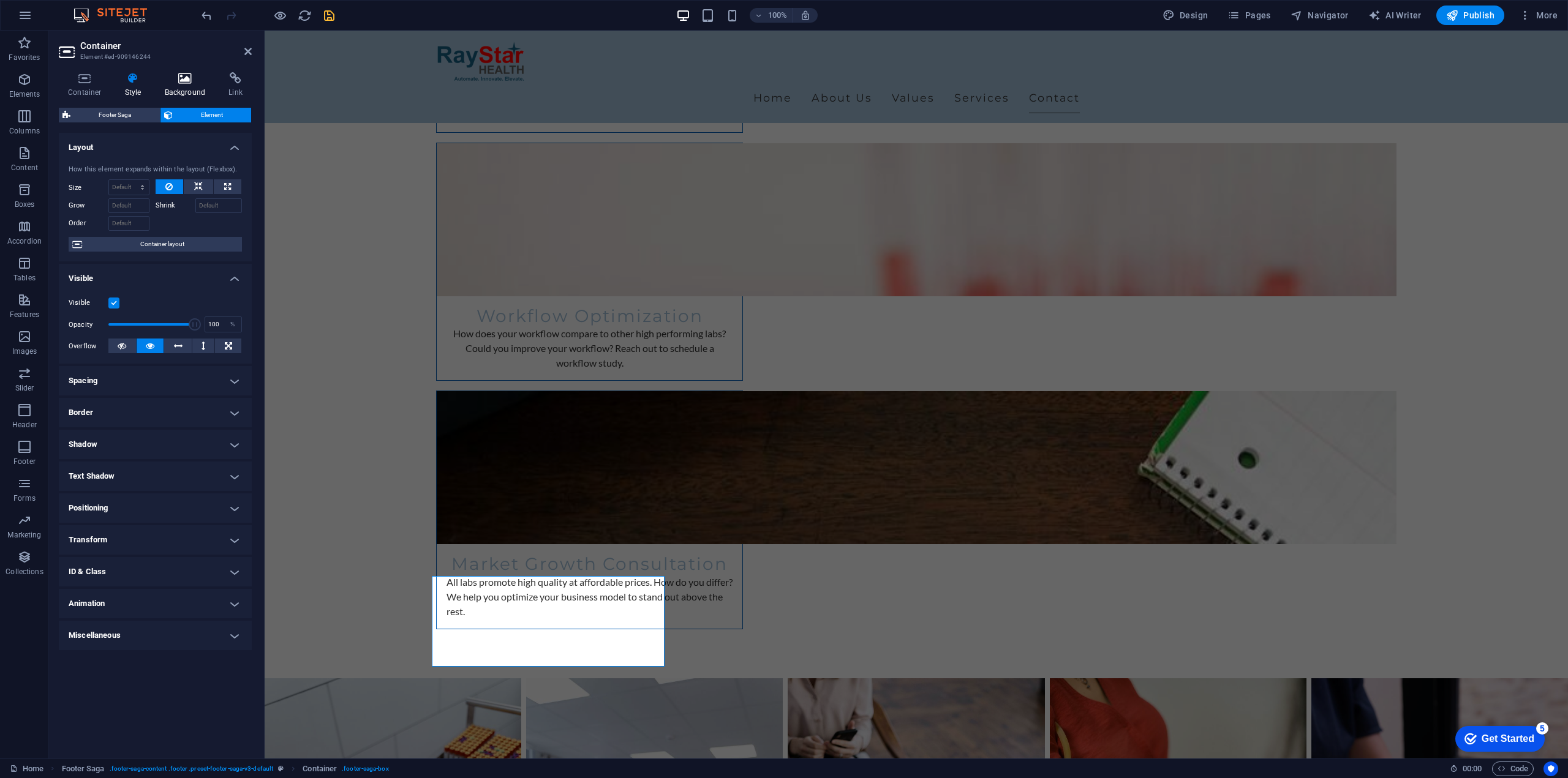
click at [180, 85] on h4 "Background" at bounding box center [187, 85] width 65 height 26
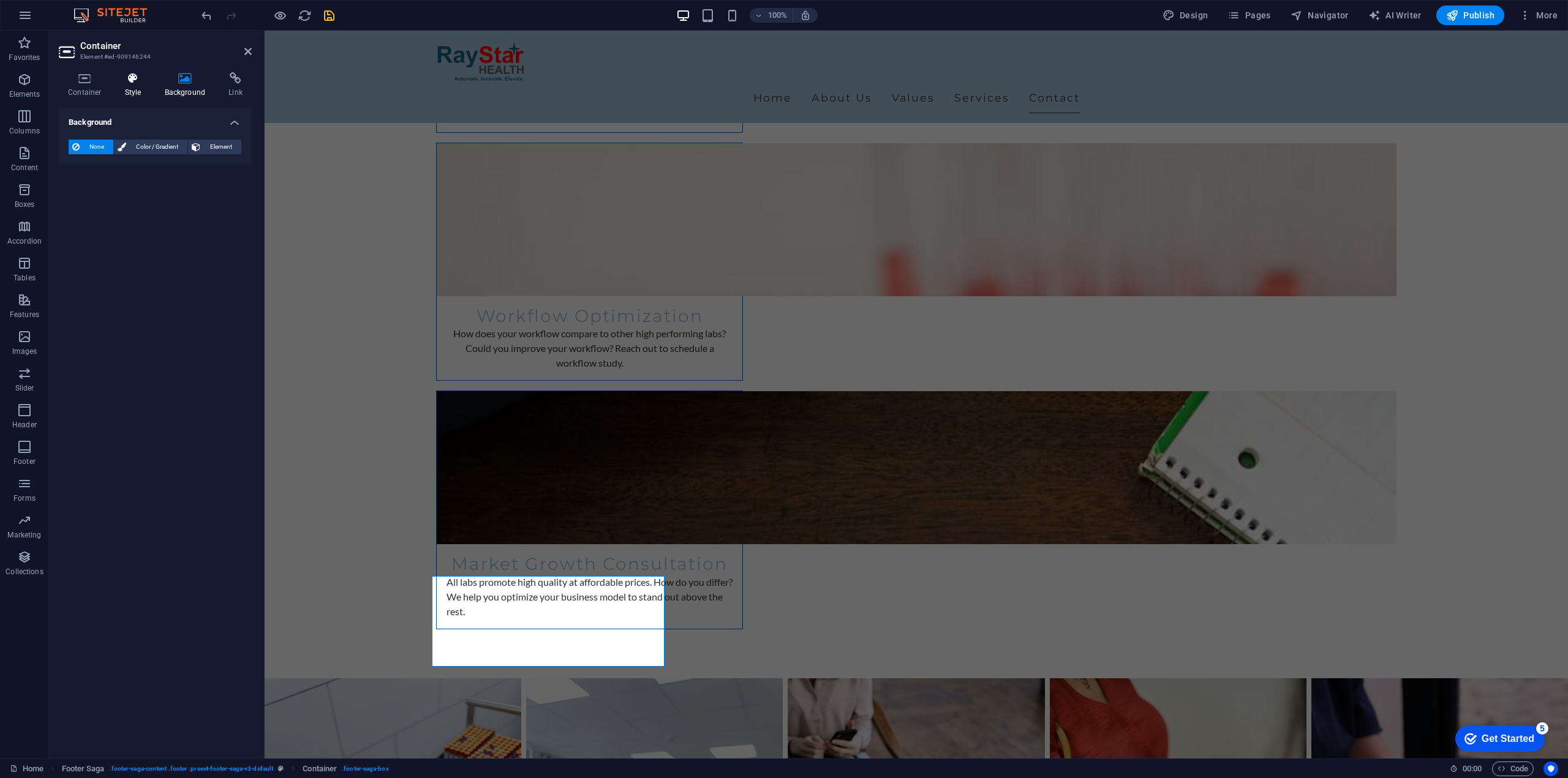
click at [143, 88] on h4 "Style" at bounding box center [136, 85] width 40 height 26
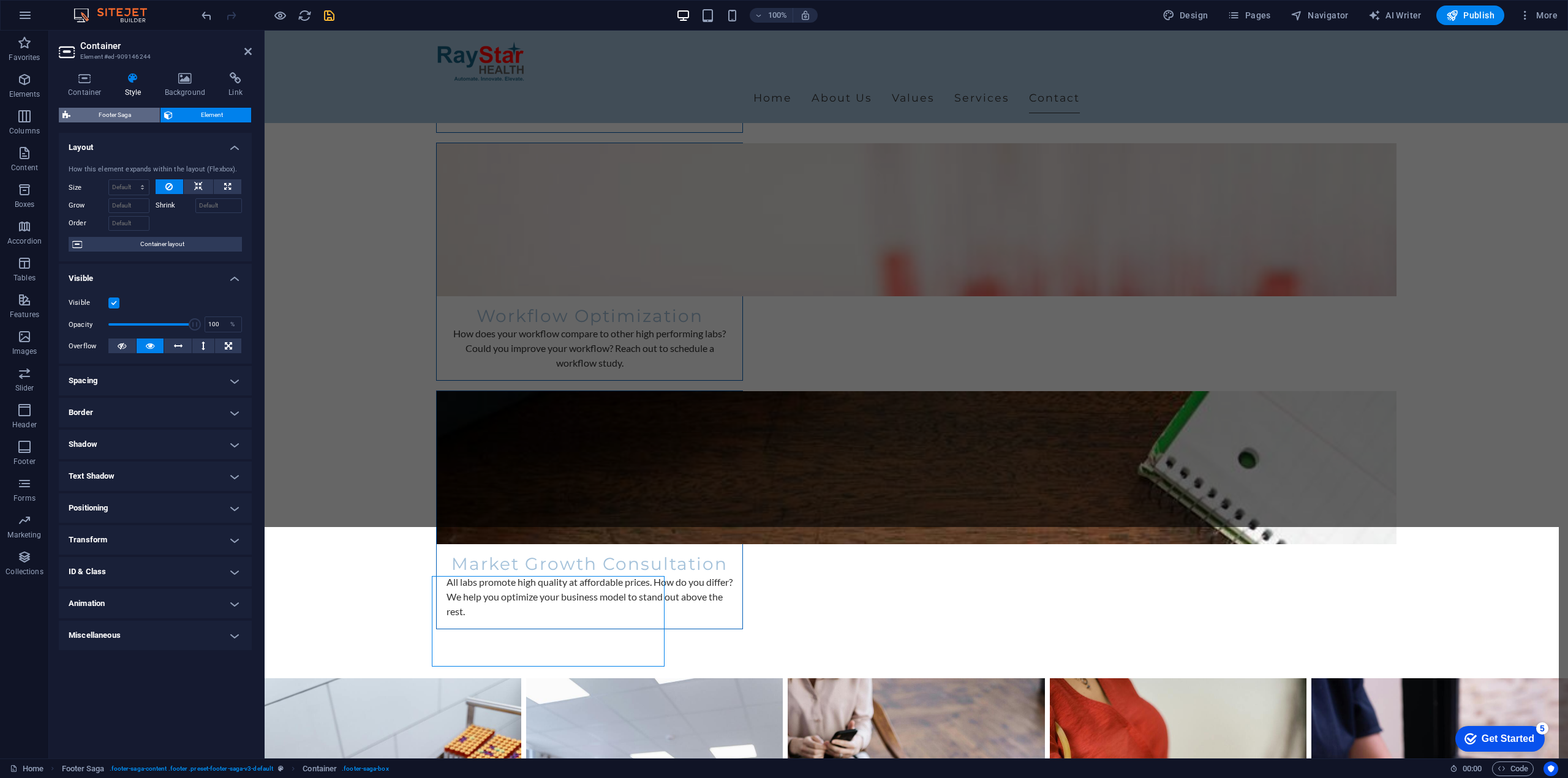
click at [141, 115] on span "Footer Saga" at bounding box center [115, 115] width 82 height 15
select select "rem"
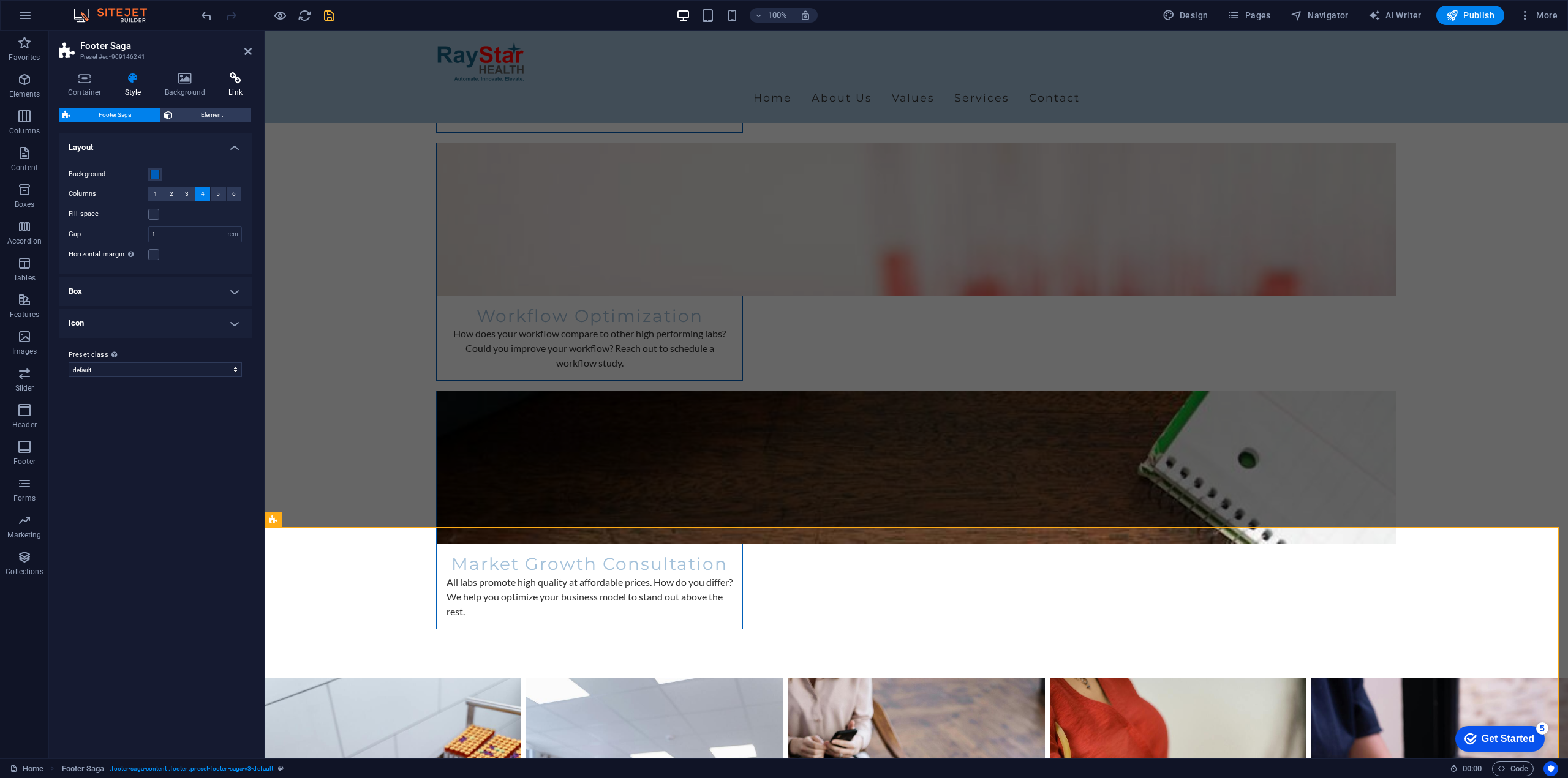
click at [240, 82] on icon at bounding box center [235, 78] width 33 height 12
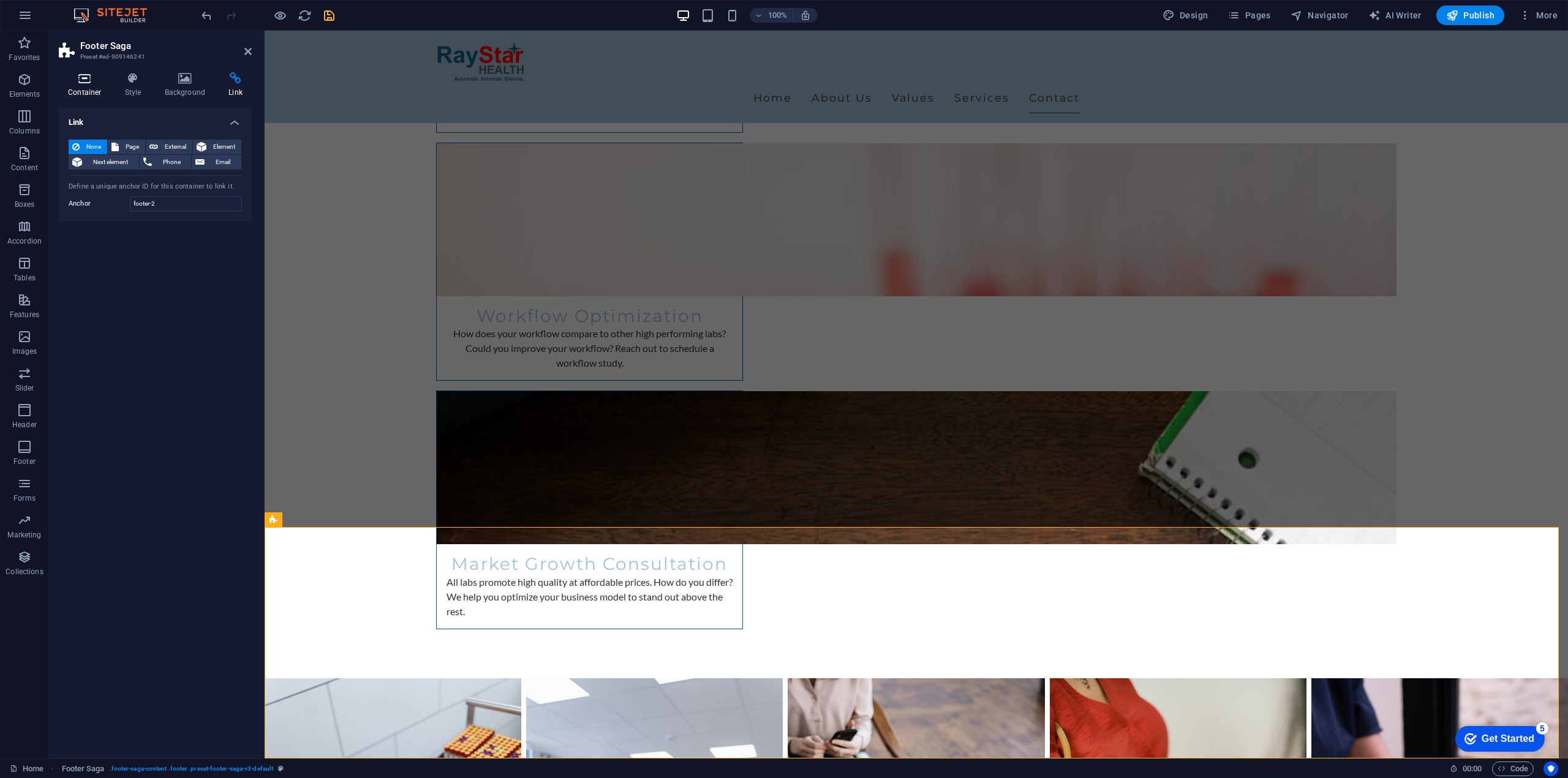
click at [85, 80] on icon at bounding box center [85, 78] width 52 height 12
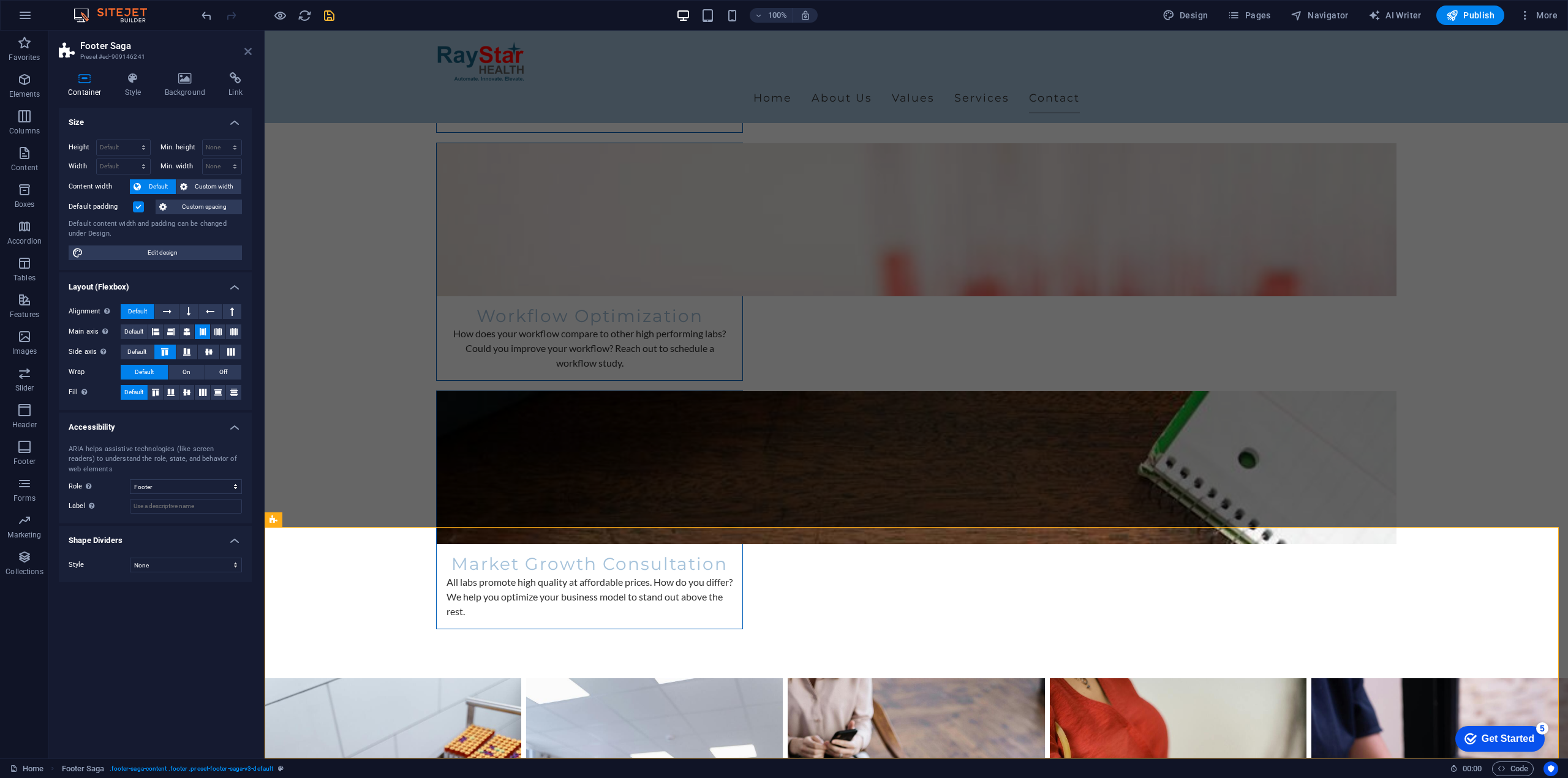
click at [250, 51] on icon at bounding box center [248, 51] width 7 height 10
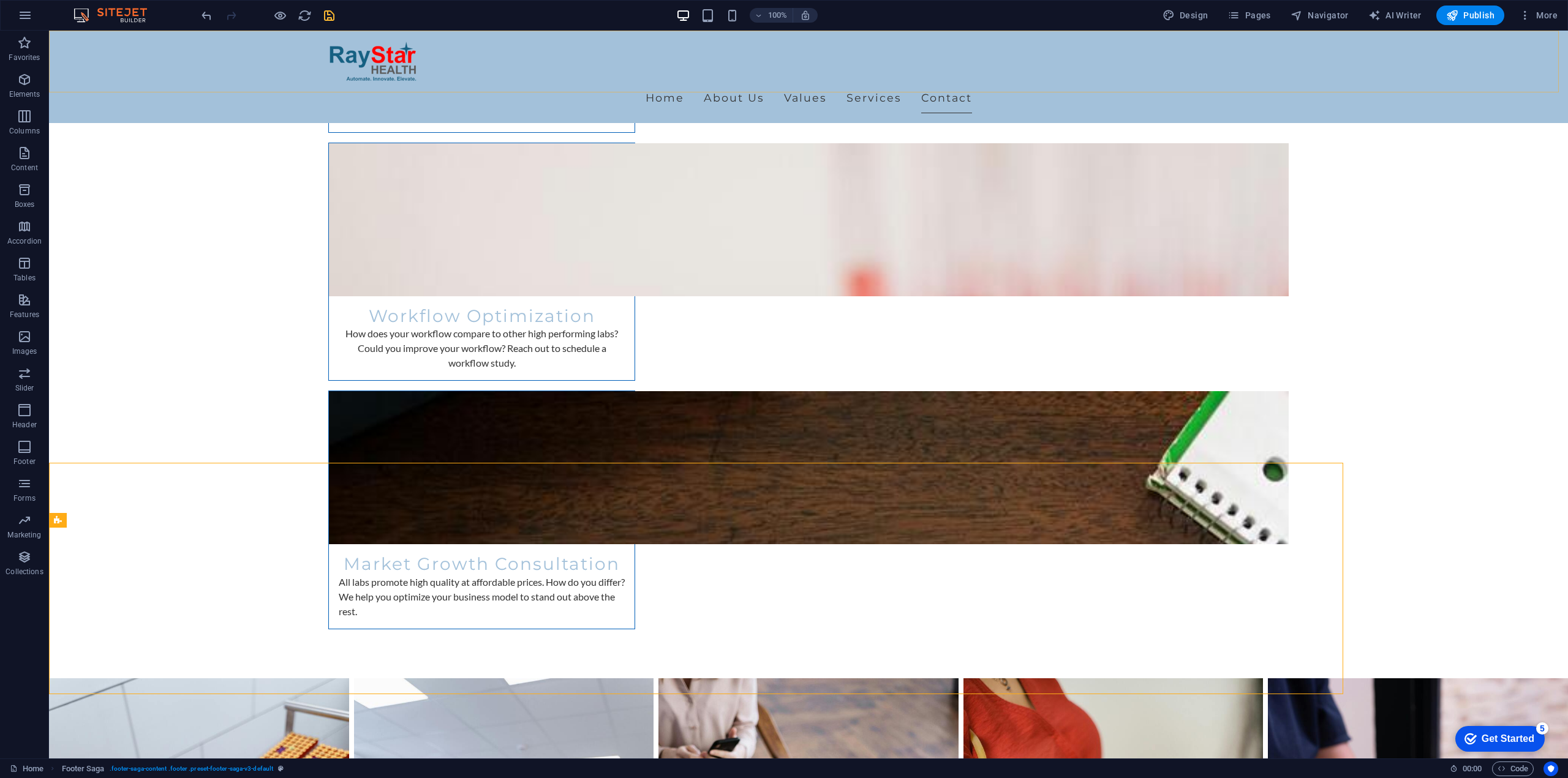
scroll to position [2932, 0]
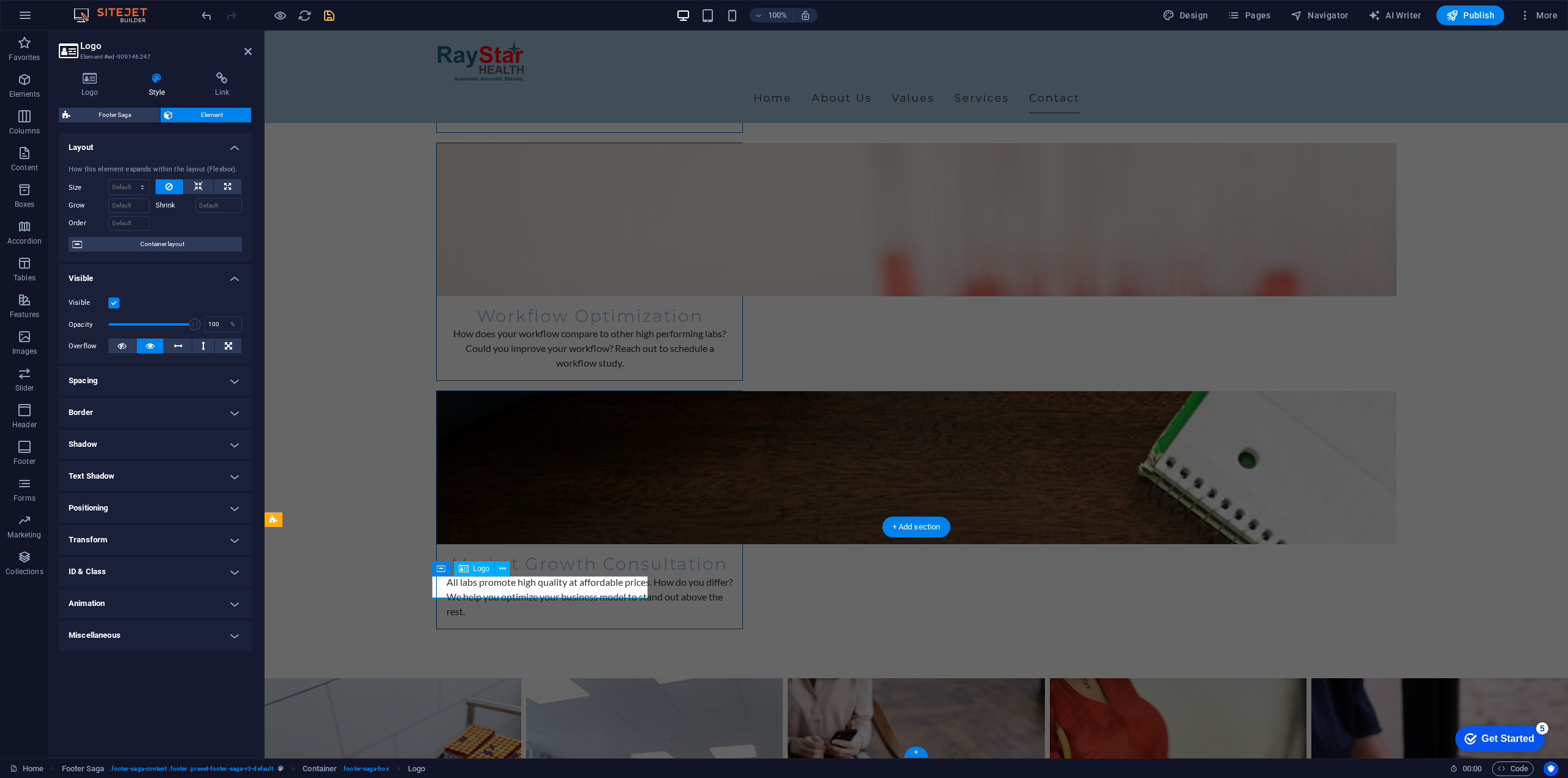
click at [498, 569] on button at bounding box center [502, 569] width 15 height 15
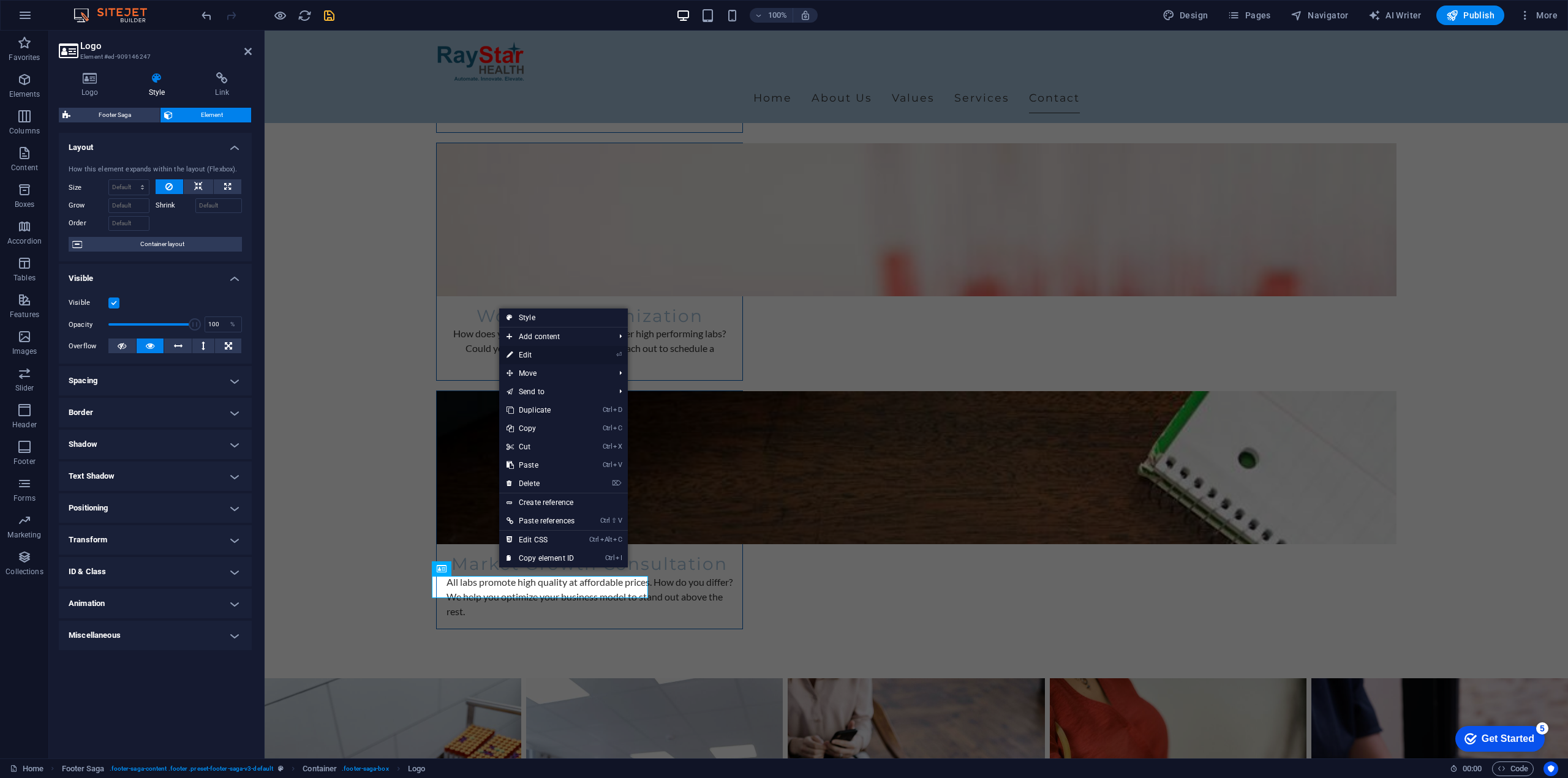
click at [532, 351] on link "⏎ Edit" at bounding box center [540, 355] width 82 height 19
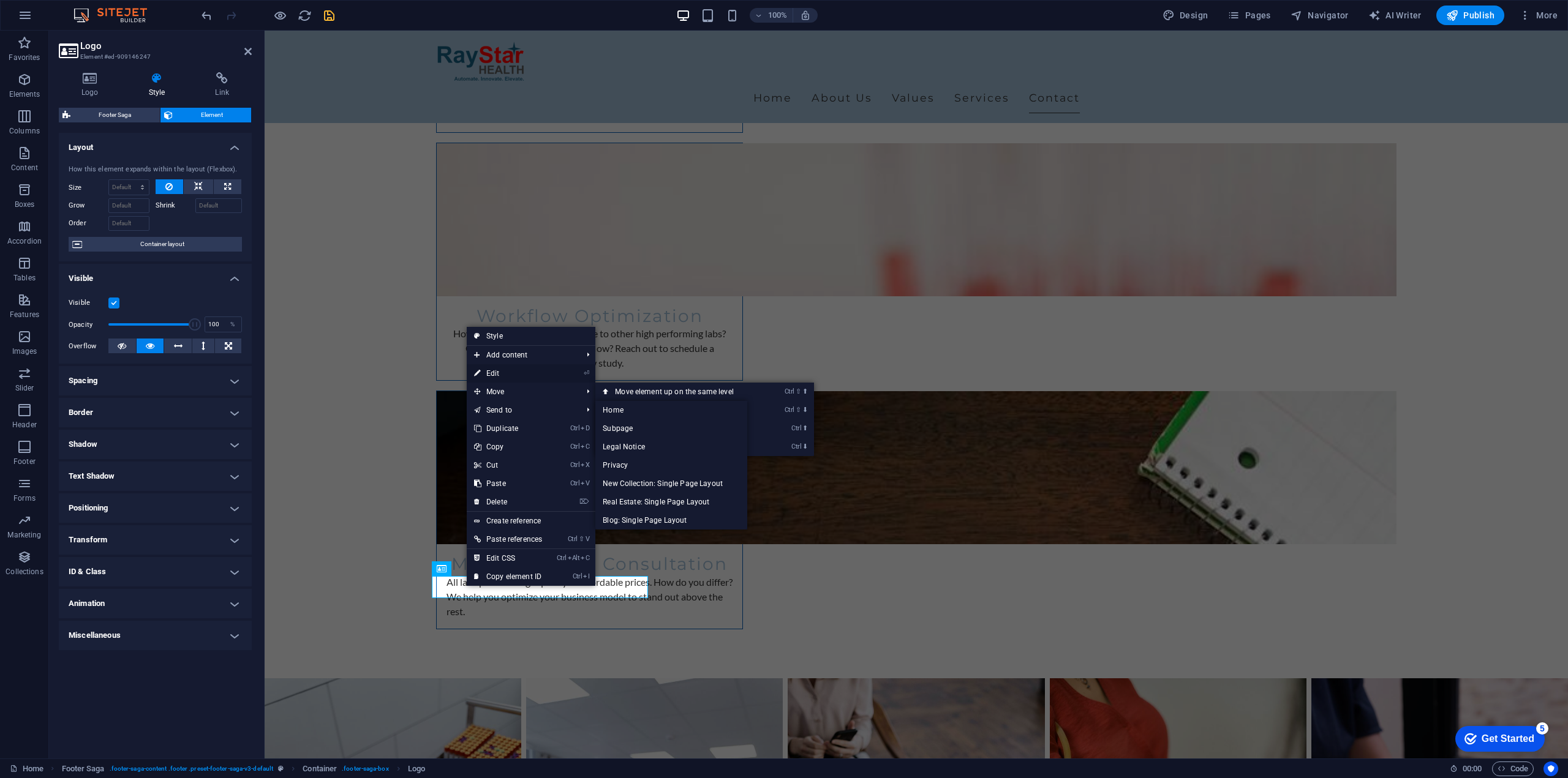
click at [498, 372] on link "⏎ Edit" at bounding box center [507, 373] width 82 height 19
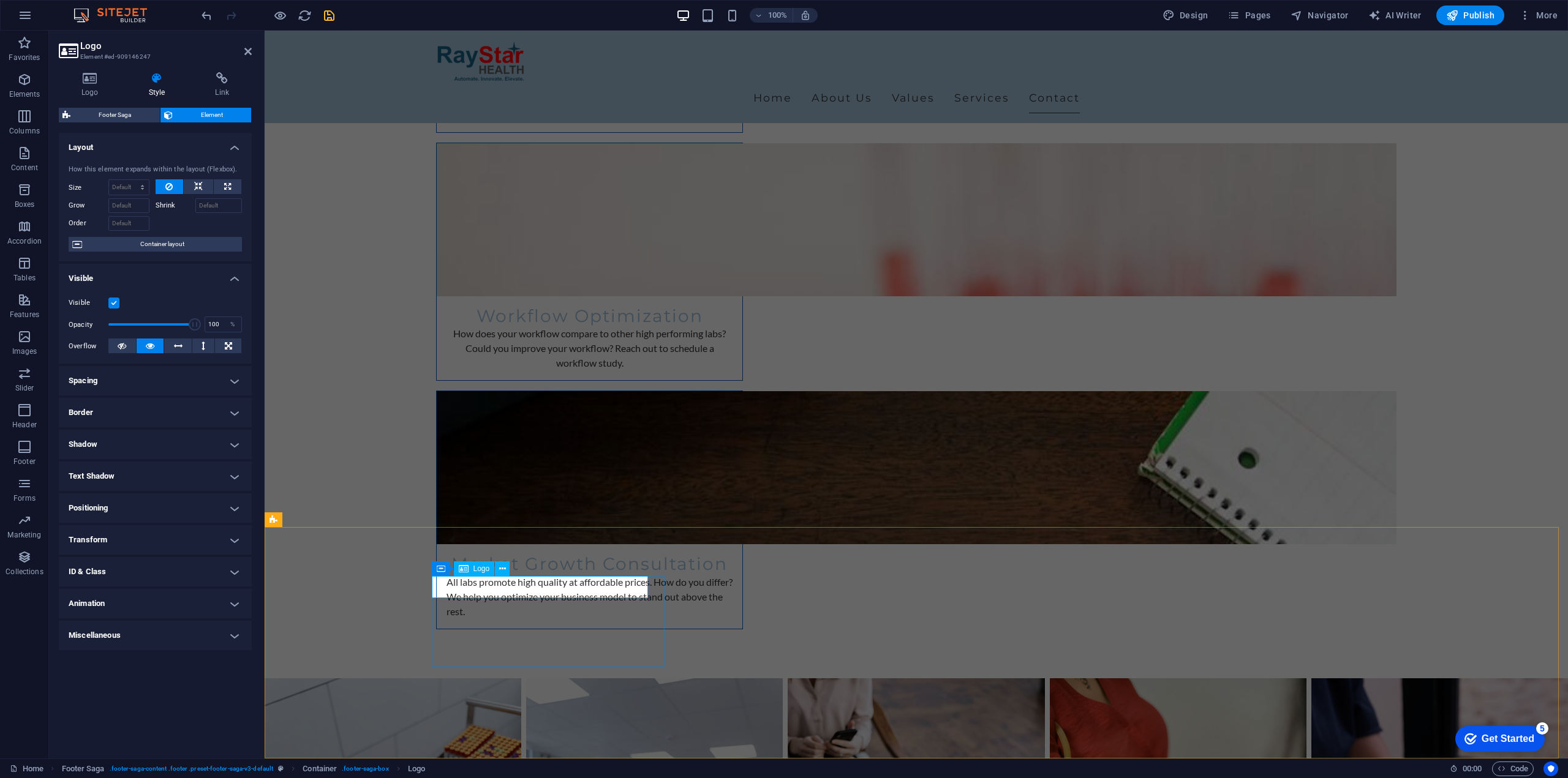
select select "px"
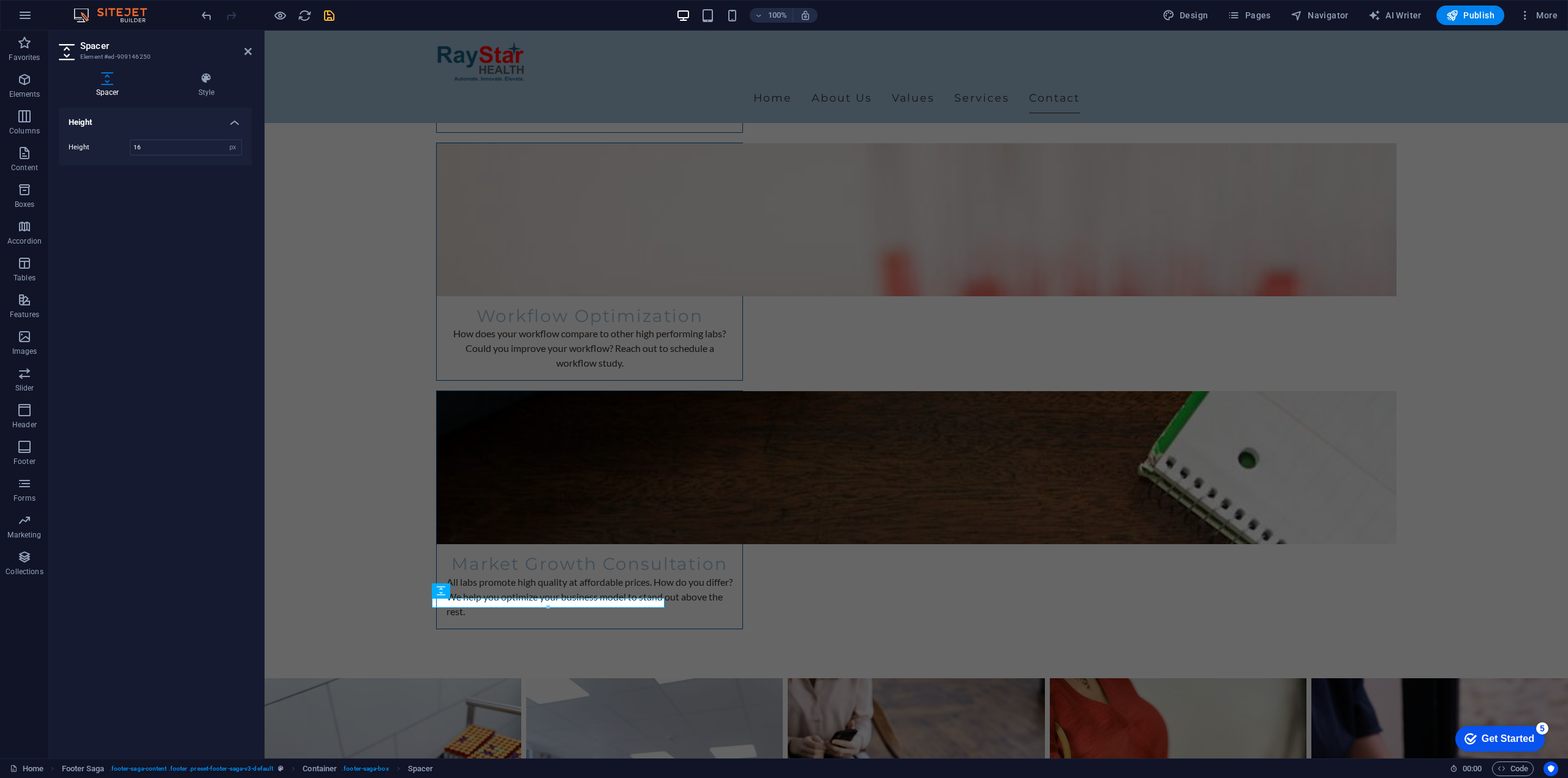
click at [504, 608] on div at bounding box center [548, 608] width 232 height 4
click at [484, 587] on icon at bounding box center [486, 591] width 7 height 13
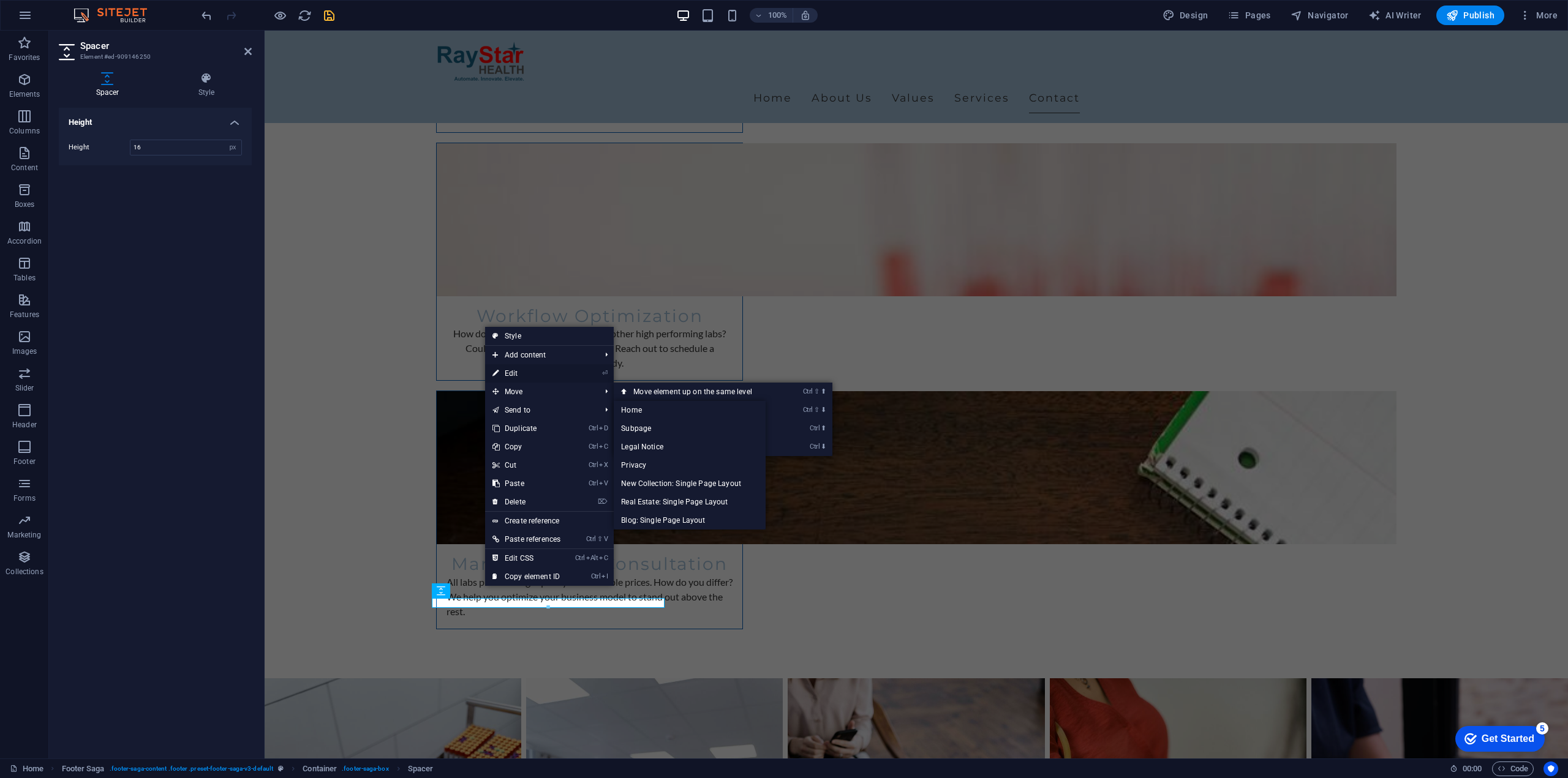
click at [518, 376] on link "⏎ Edit" at bounding box center [526, 373] width 82 height 19
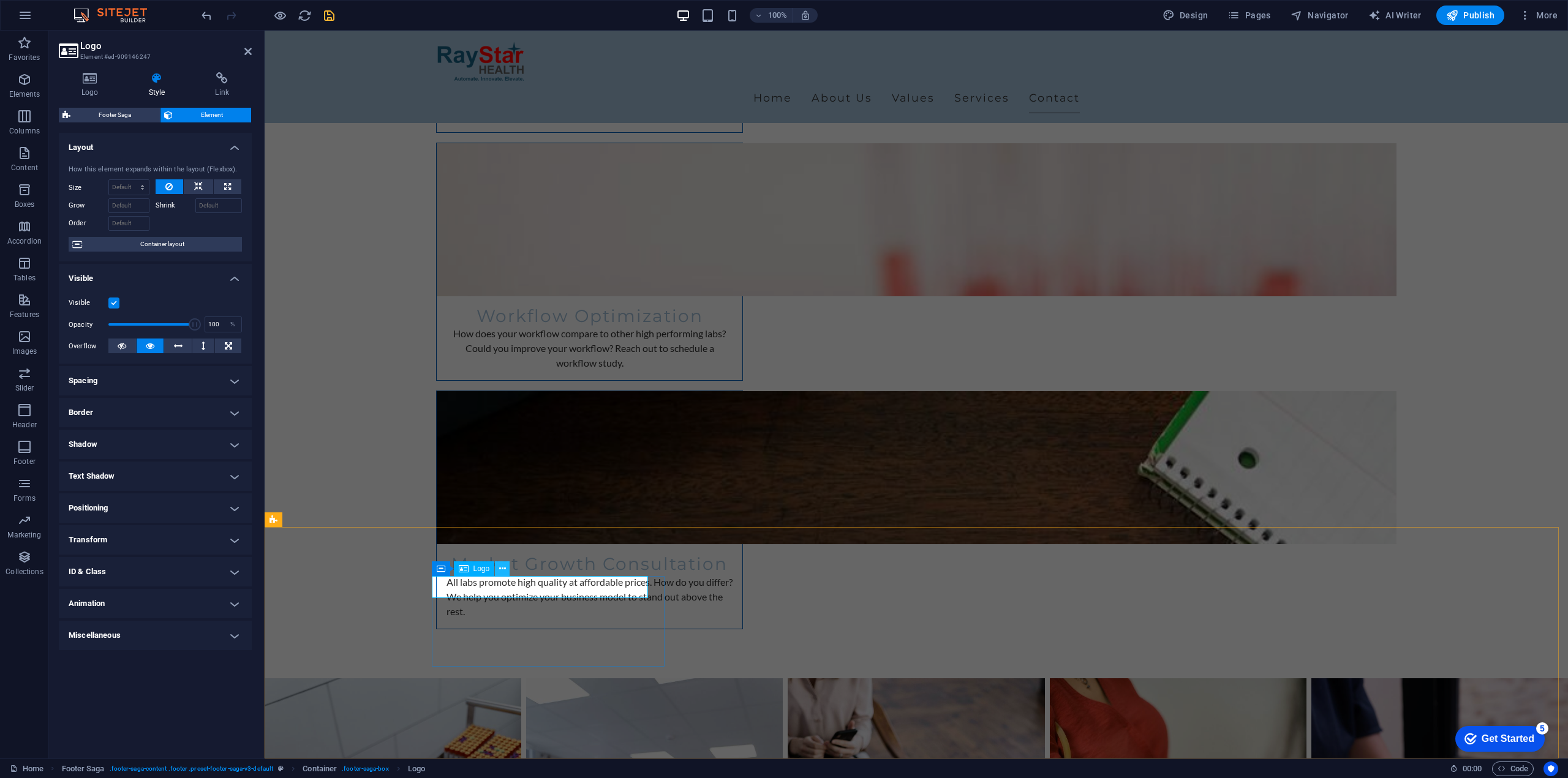
click at [501, 563] on icon at bounding box center [502, 569] width 7 height 13
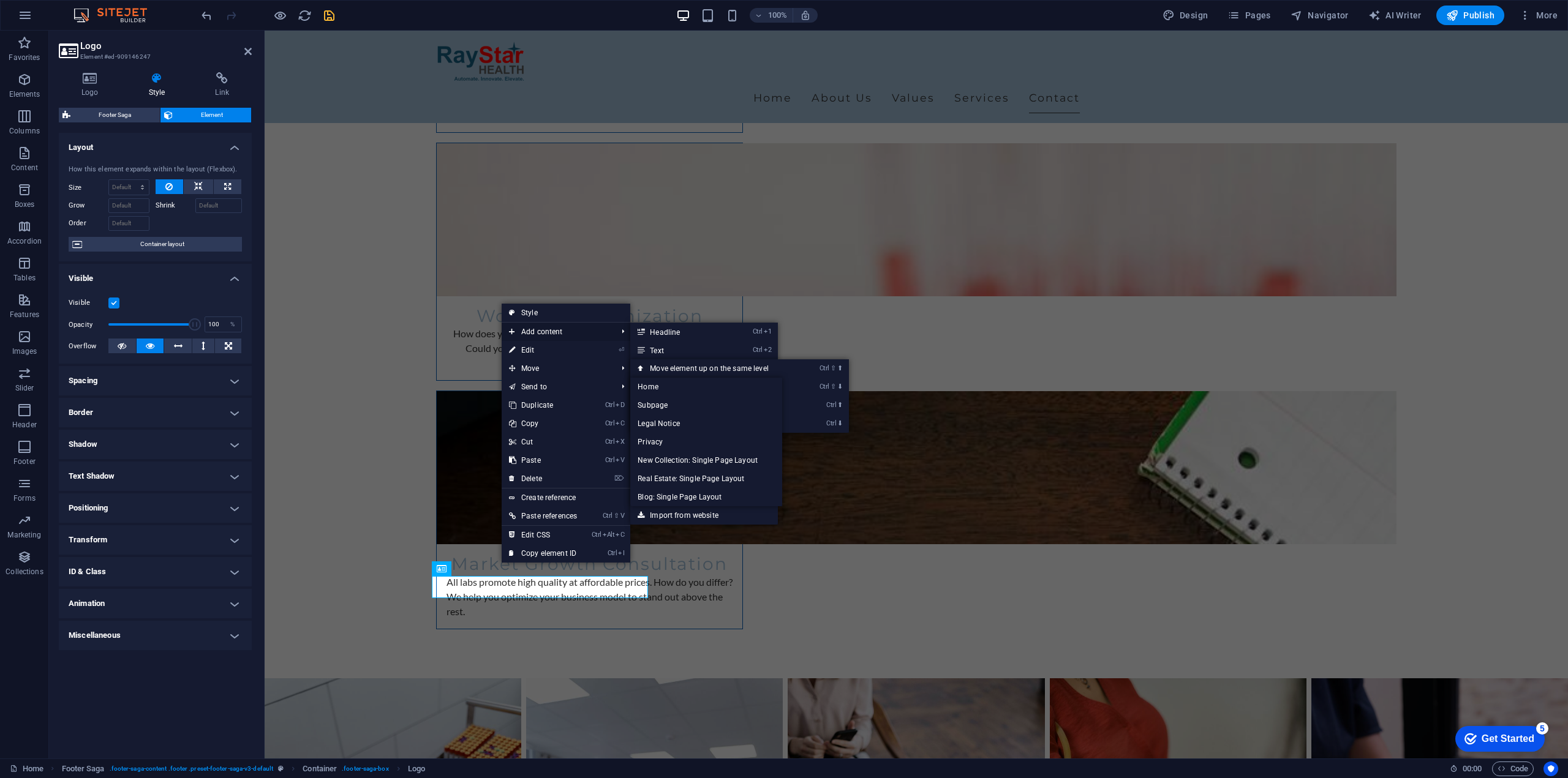
click at [550, 330] on span "Add content" at bounding box center [556, 332] width 110 height 19
click at [676, 344] on link "Ctrl 2 Text" at bounding box center [681, 350] width 101 height 19
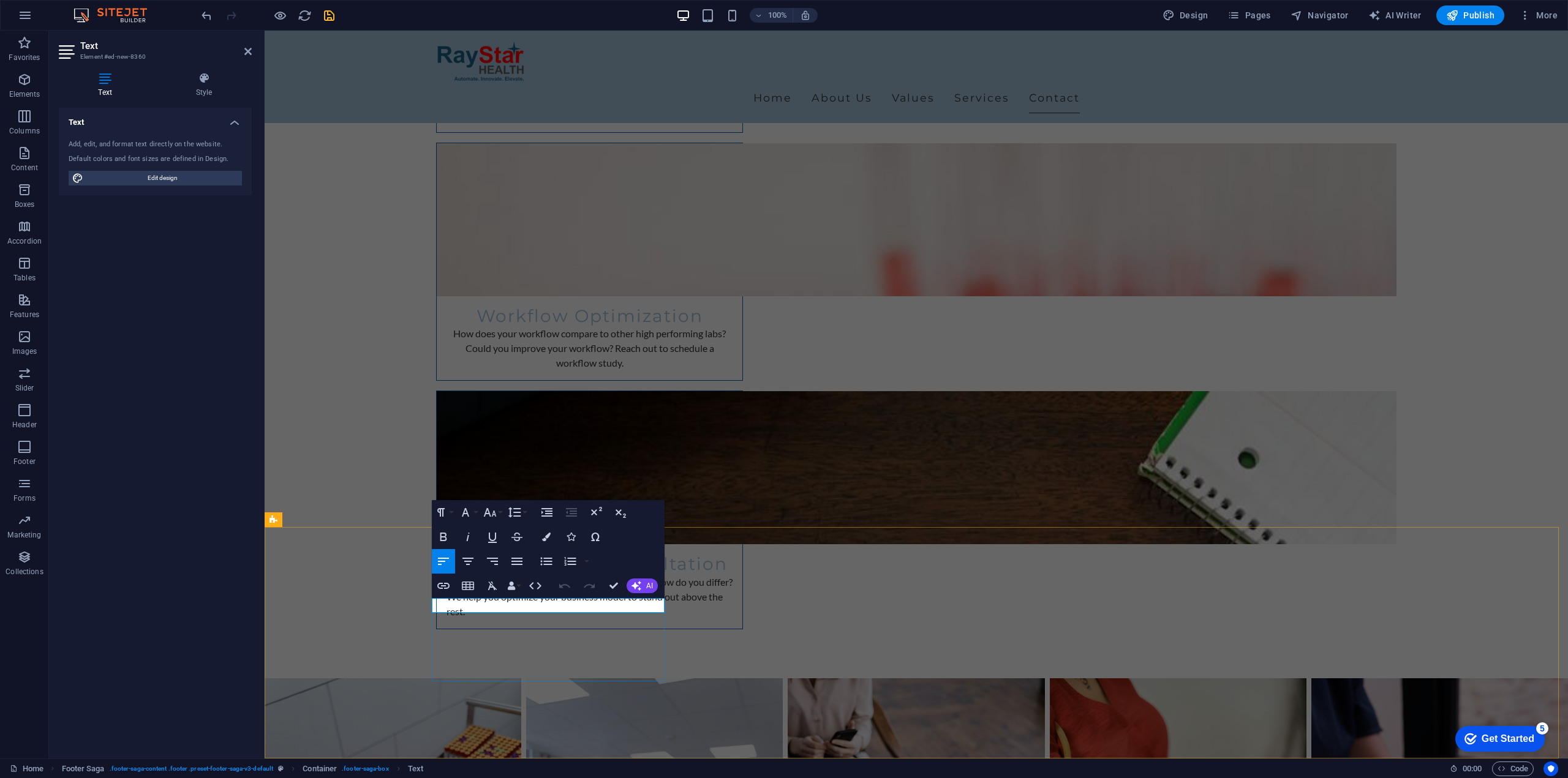
drag, startPoint x: 515, startPoint y: 604, endPoint x: 398, endPoint y: 606, distance: 117.0
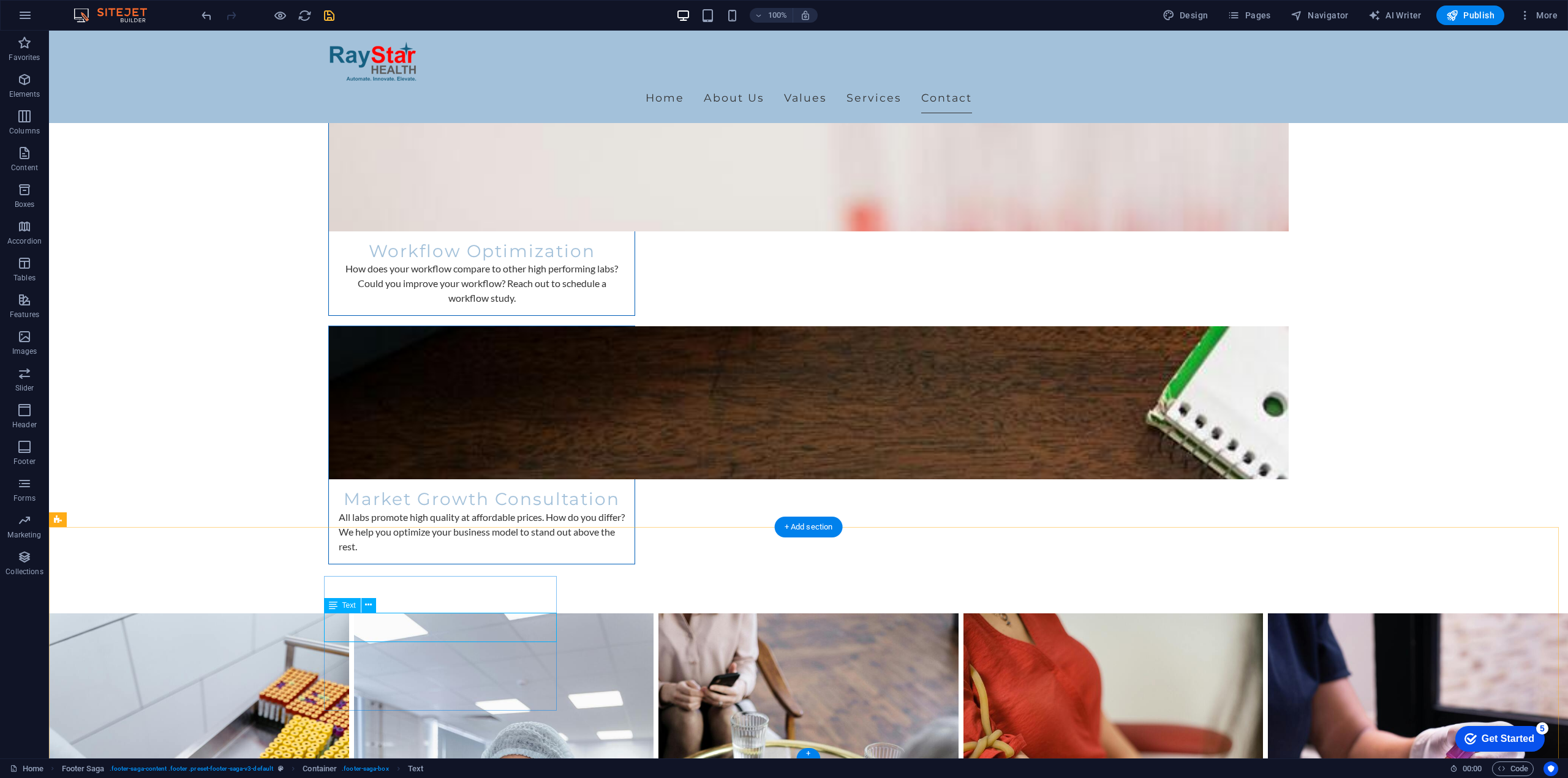
scroll to position [2932, 0]
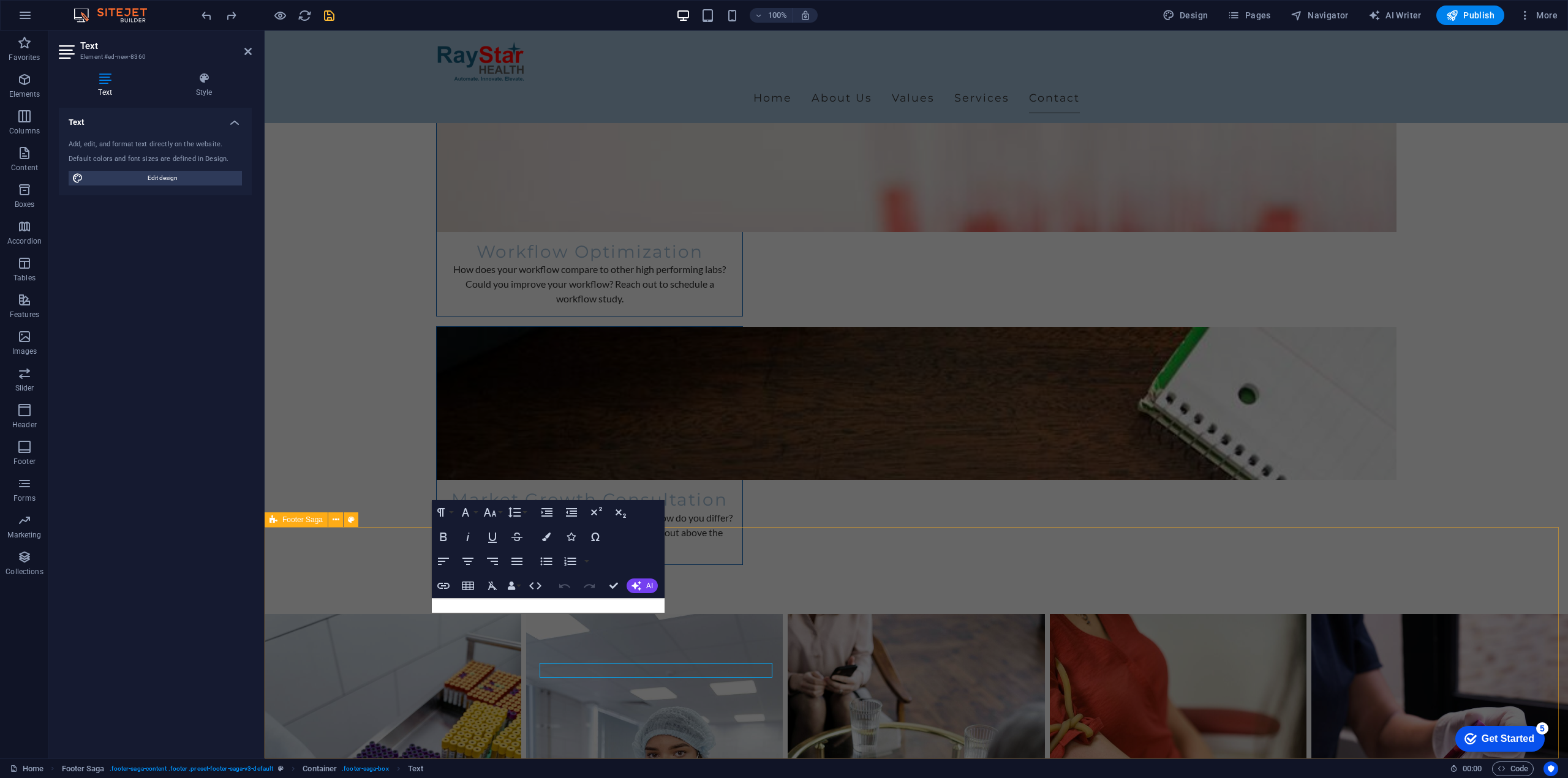
scroll to position [2868, 0]
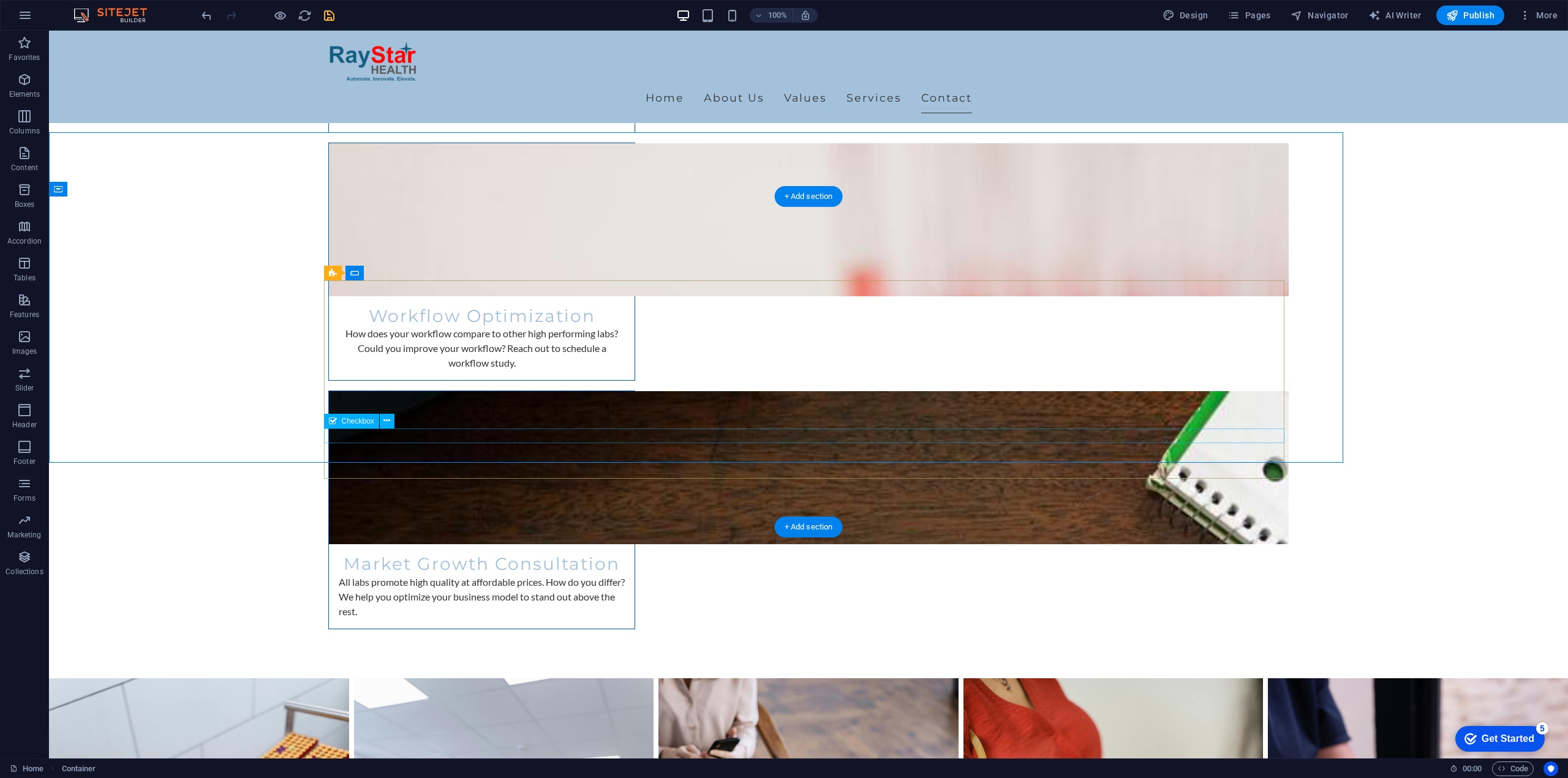
scroll to position [2932, 0]
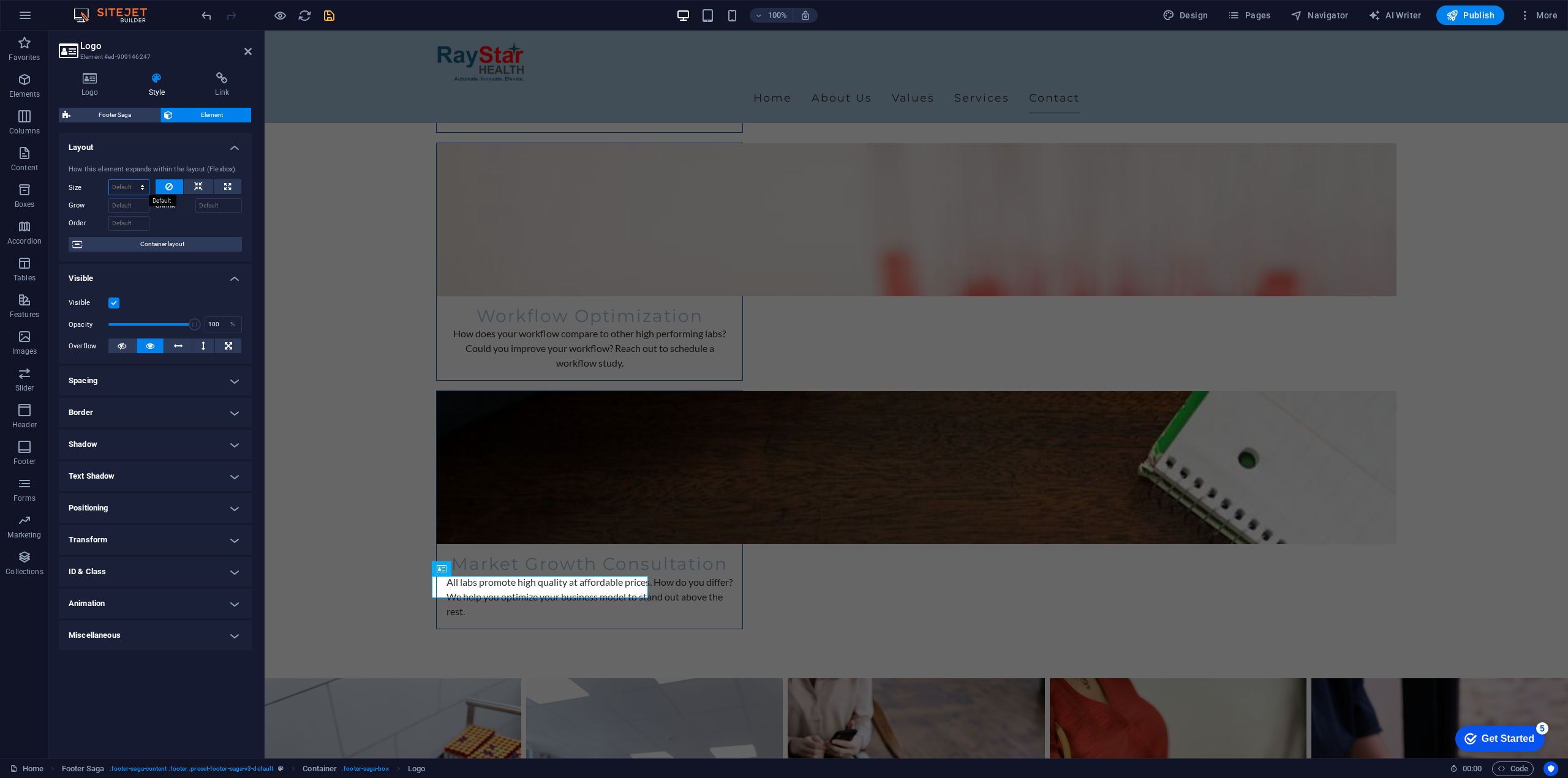
click at [126, 184] on select "Default auto px % 1/1 1/2 1/3 1/4 1/5 1/6 1/7 1/8 1/9 1/10" at bounding box center [129, 187] width 40 height 15
click at [109, 180] on select "Default auto px % 1/1 1/2 1/3 1/4 1/5 1/6 1/7 1/8 1/9 1/10" at bounding box center [129, 187] width 40 height 15
click at [134, 185] on select "Default auto px % 1/1 1/2 1/3 1/4 1/5 1/6 1/7 1/8 1/9 1/10" at bounding box center [129, 187] width 40 height 15
click at [109, 180] on select "Default auto px % 1/1 1/2 1/3 1/4 1/5 1/6 1/7 1/8 1/9 1/10" at bounding box center [129, 187] width 40 height 15
click at [134, 186] on select "Default auto px % 1/1 1/2 1/3 1/4 1/5 1/6 1/7 1/8 1/9 1/10" at bounding box center [129, 187] width 40 height 15
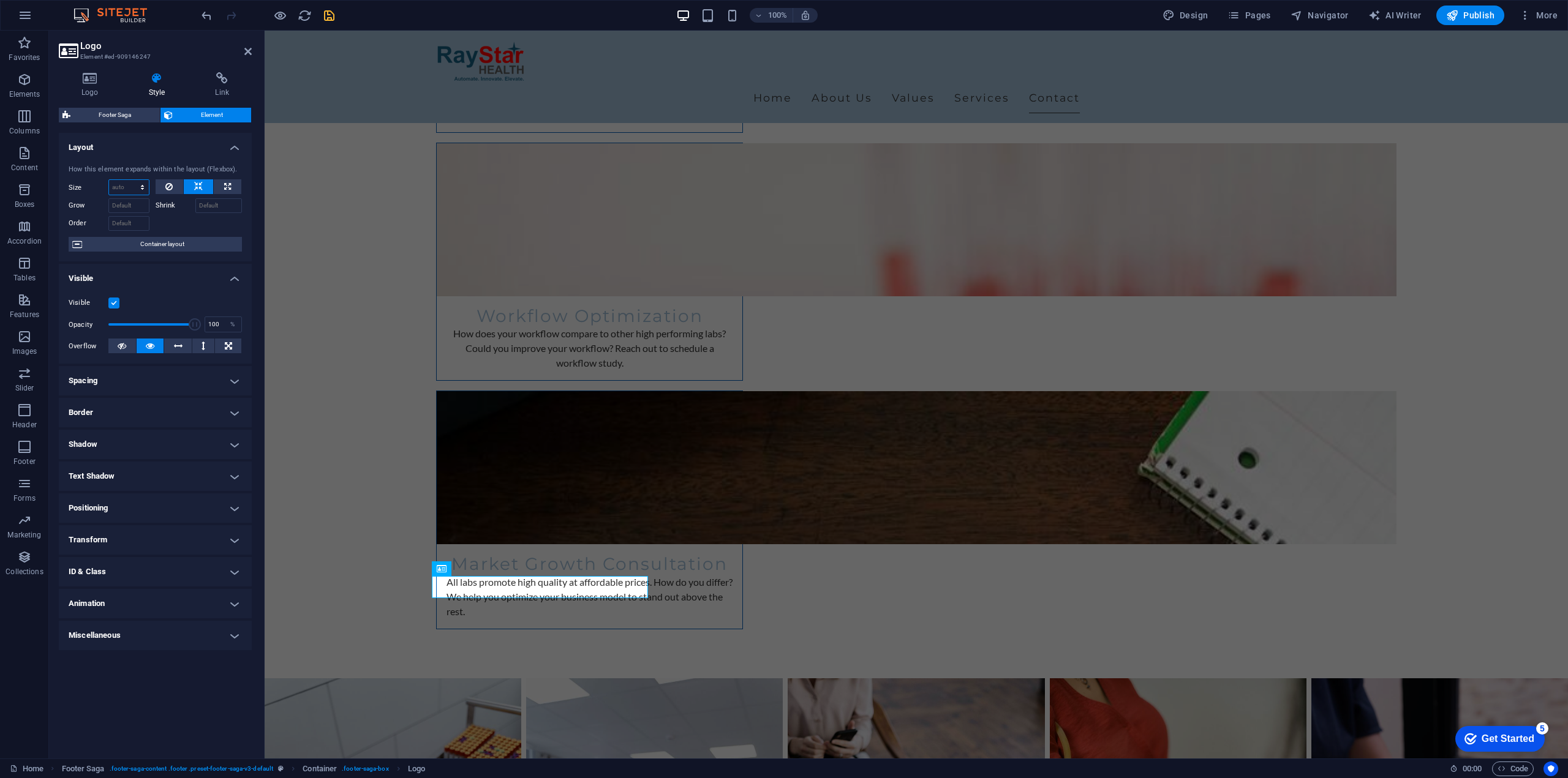
select select "1/3"
click at [131, 180] on select "Default auto px % 1/1 1/2 1/3 1/4 1/5 1/6 1/7 1/8 1/9 1/10" at bounding box center [129, 187] width 40 height 15
type input "33.33"
select select "%"
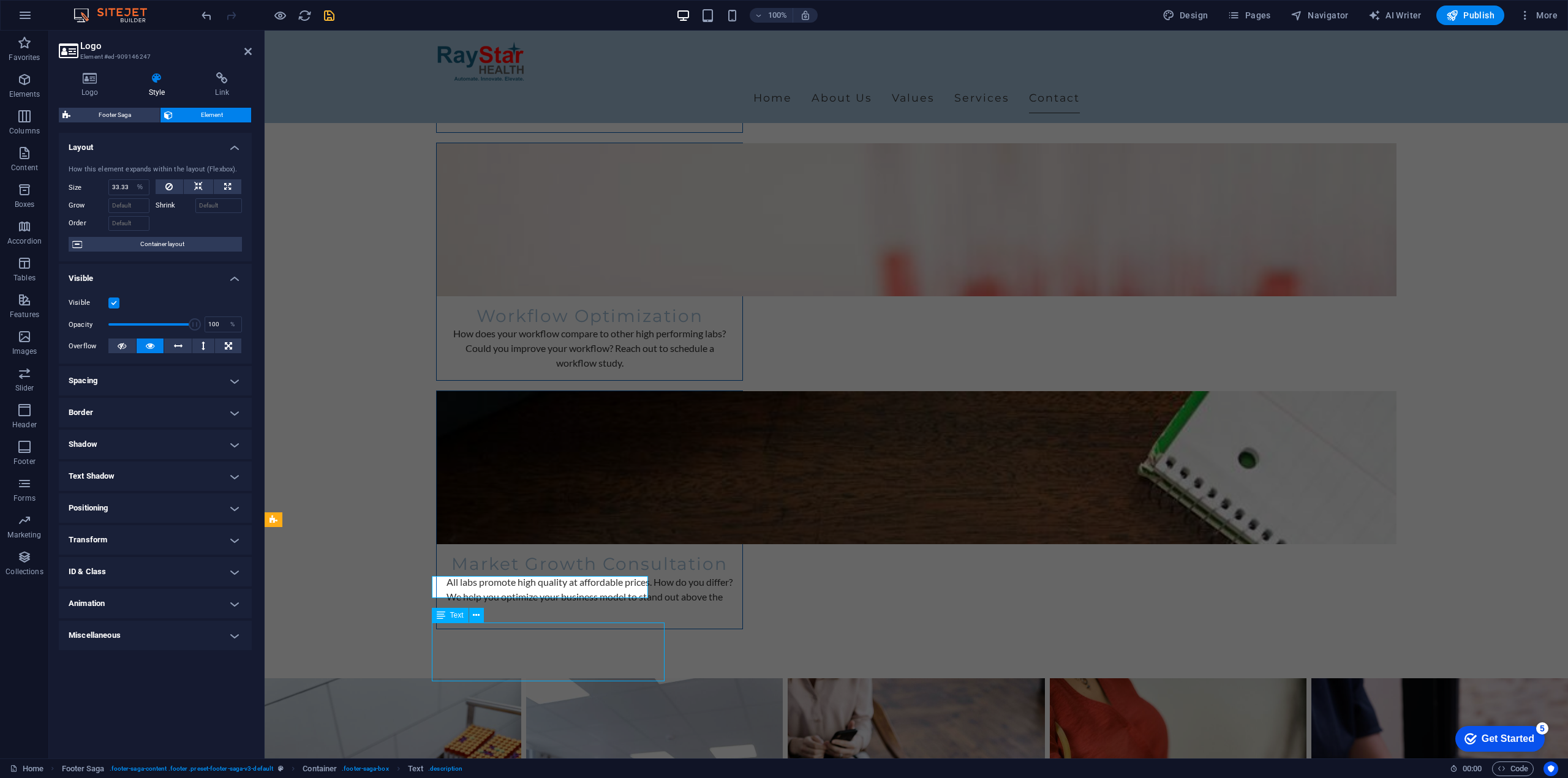
scroll to position [2932, 0]
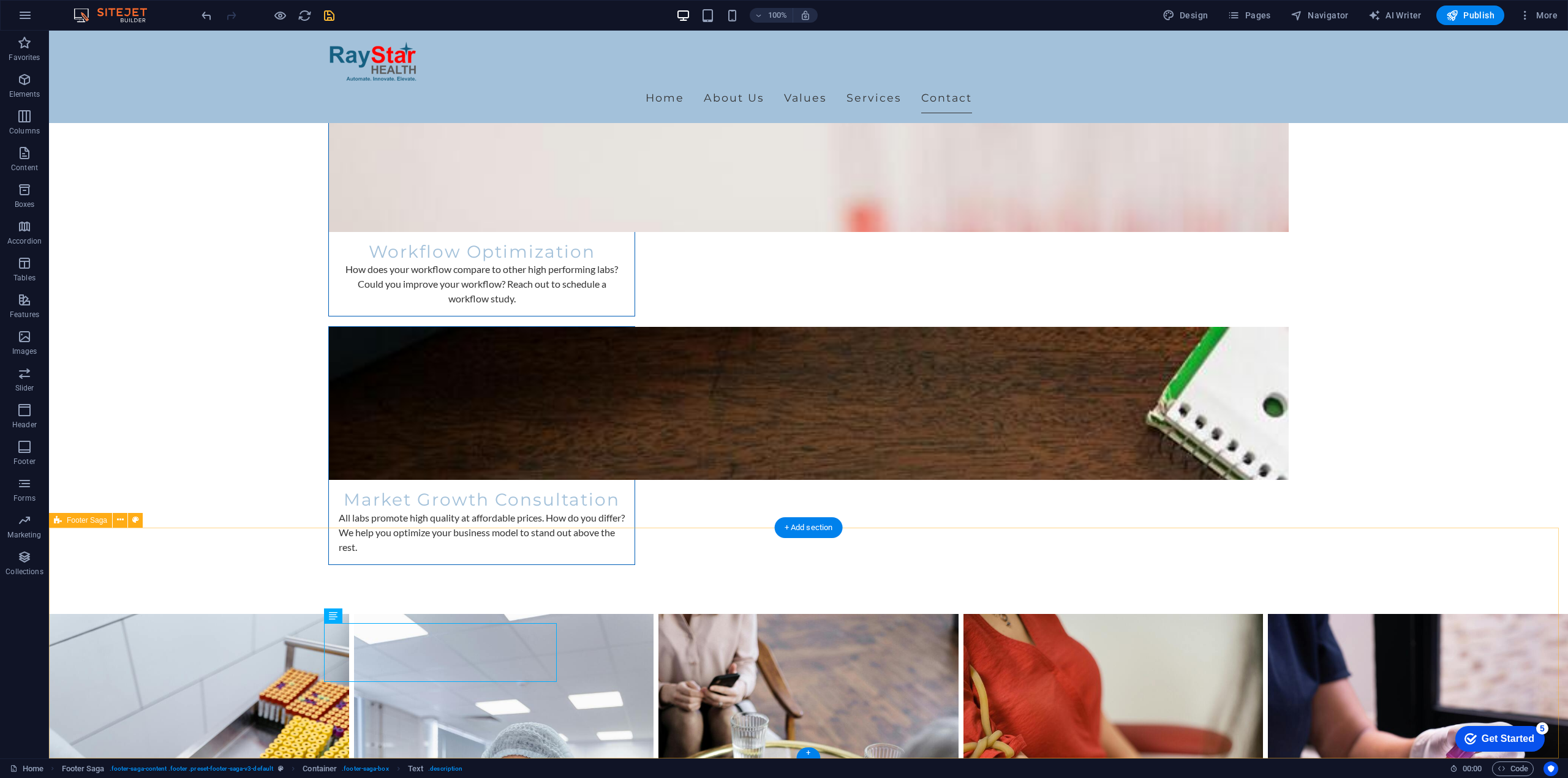
click at [208, 15] on icon "undo" at bounding box center [206, 16] width 14 height 14
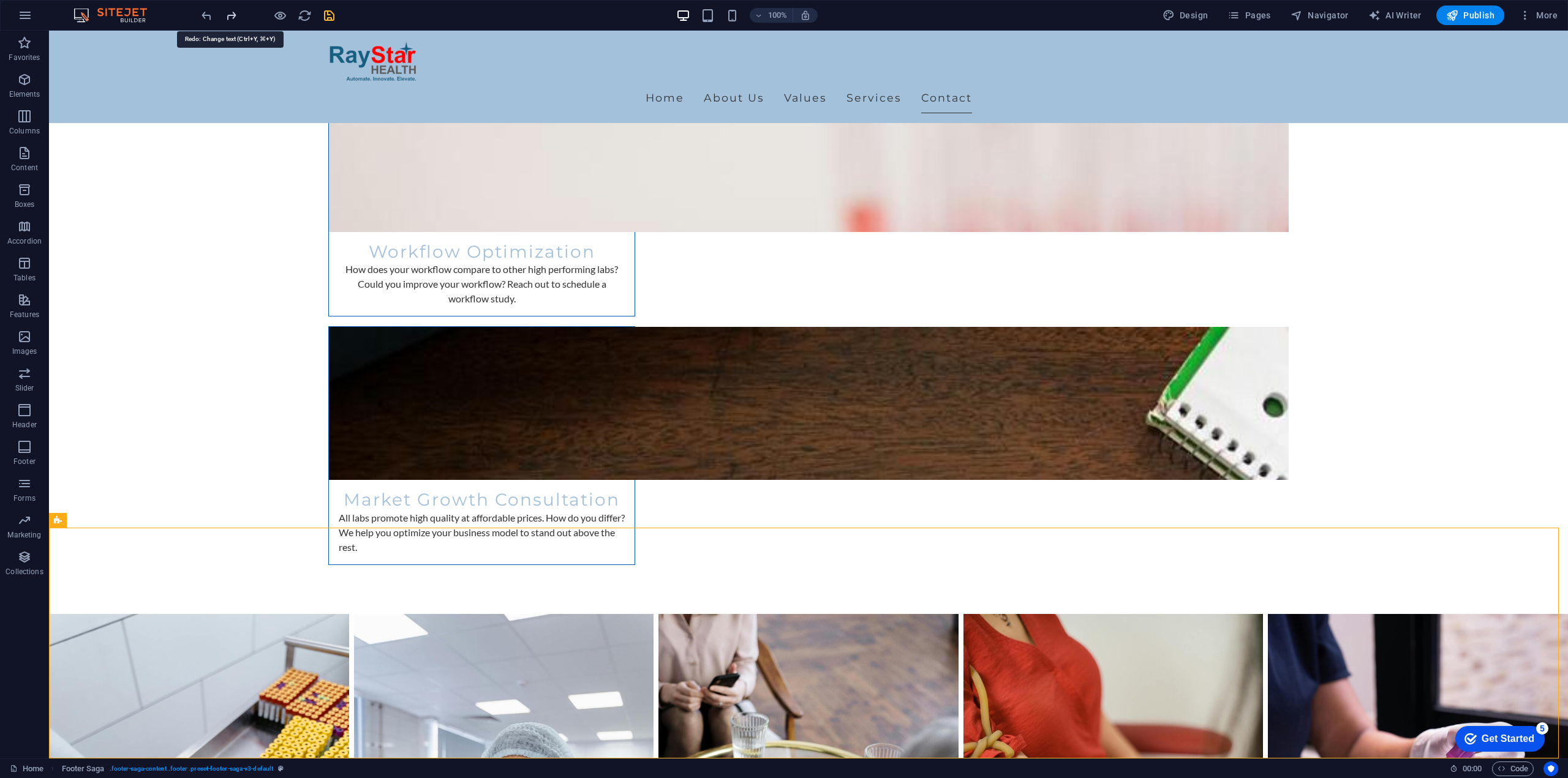
click at [231, 14] on icon "redo" at bounding box center [231, 16] width 14 height 14
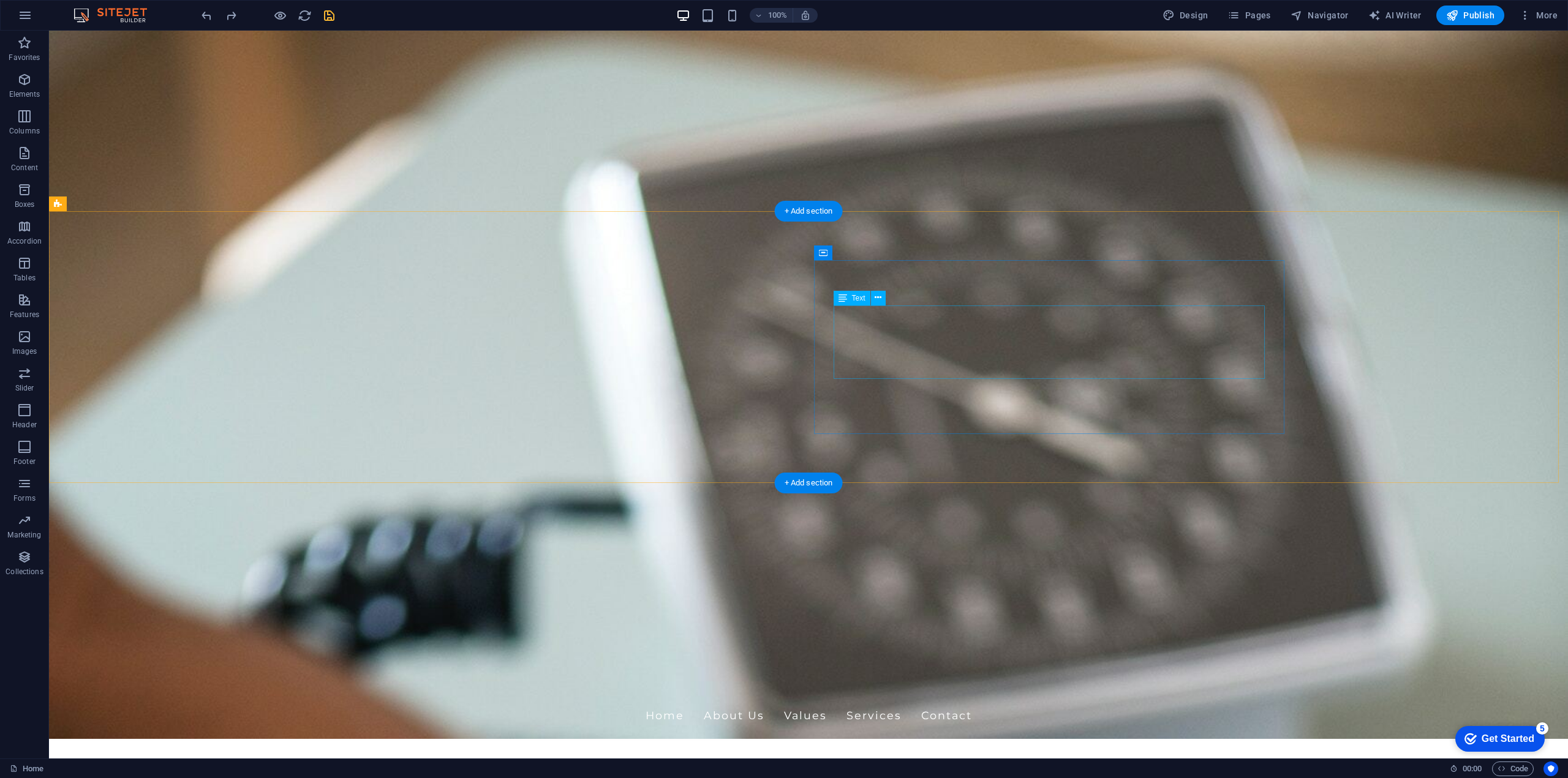
scroll to position [0, 0]
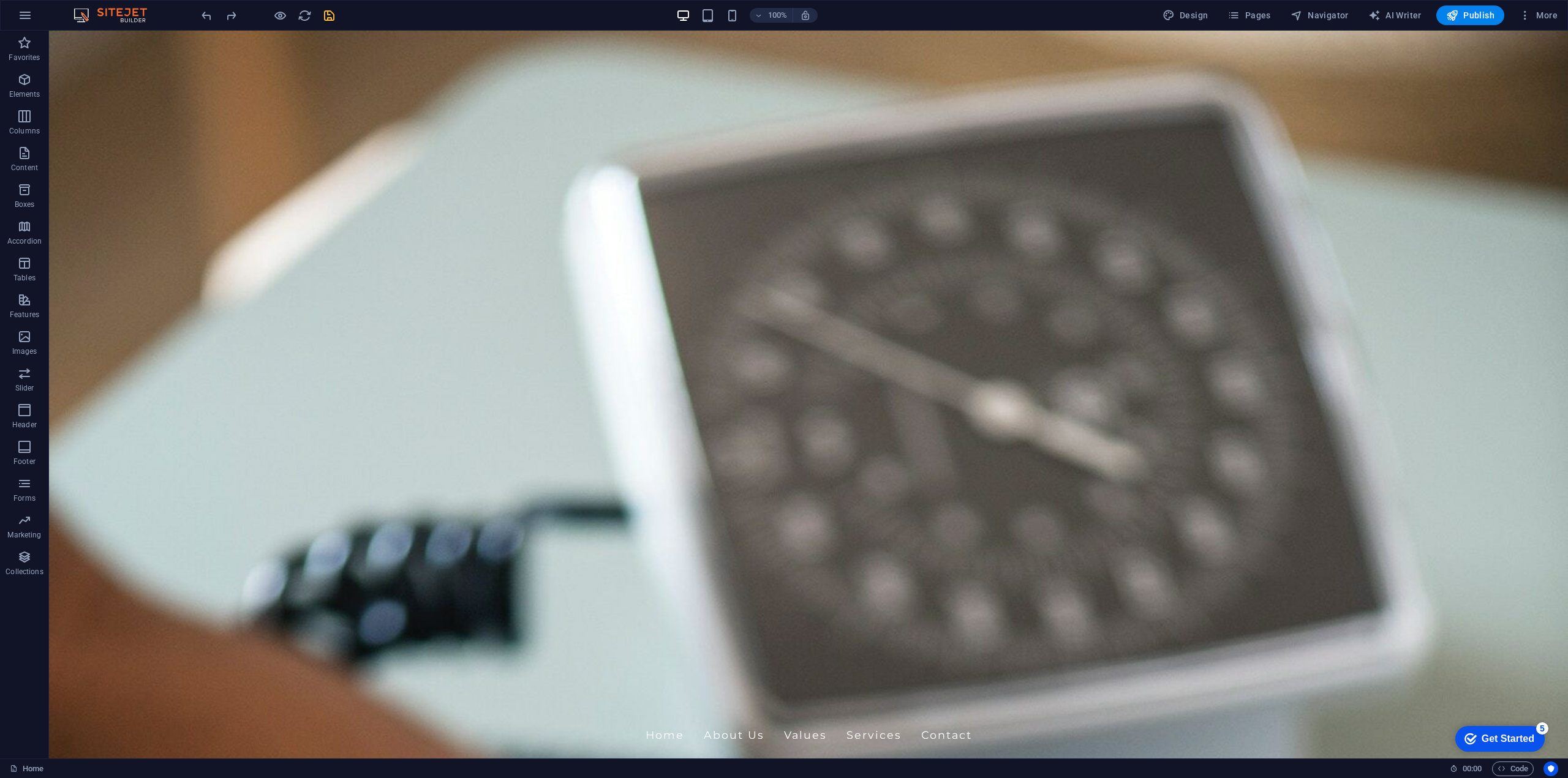
click at [329, 15] on icon "save" at bounding box center [329, 16] width 14 height 14
click at [111, 668] on div "Home About Us Values Services Contact" at bounding box center [808, 714] width 1519 height 93
click at [115, 85] on icon at bounding box center [112, 85] width 7 height 13
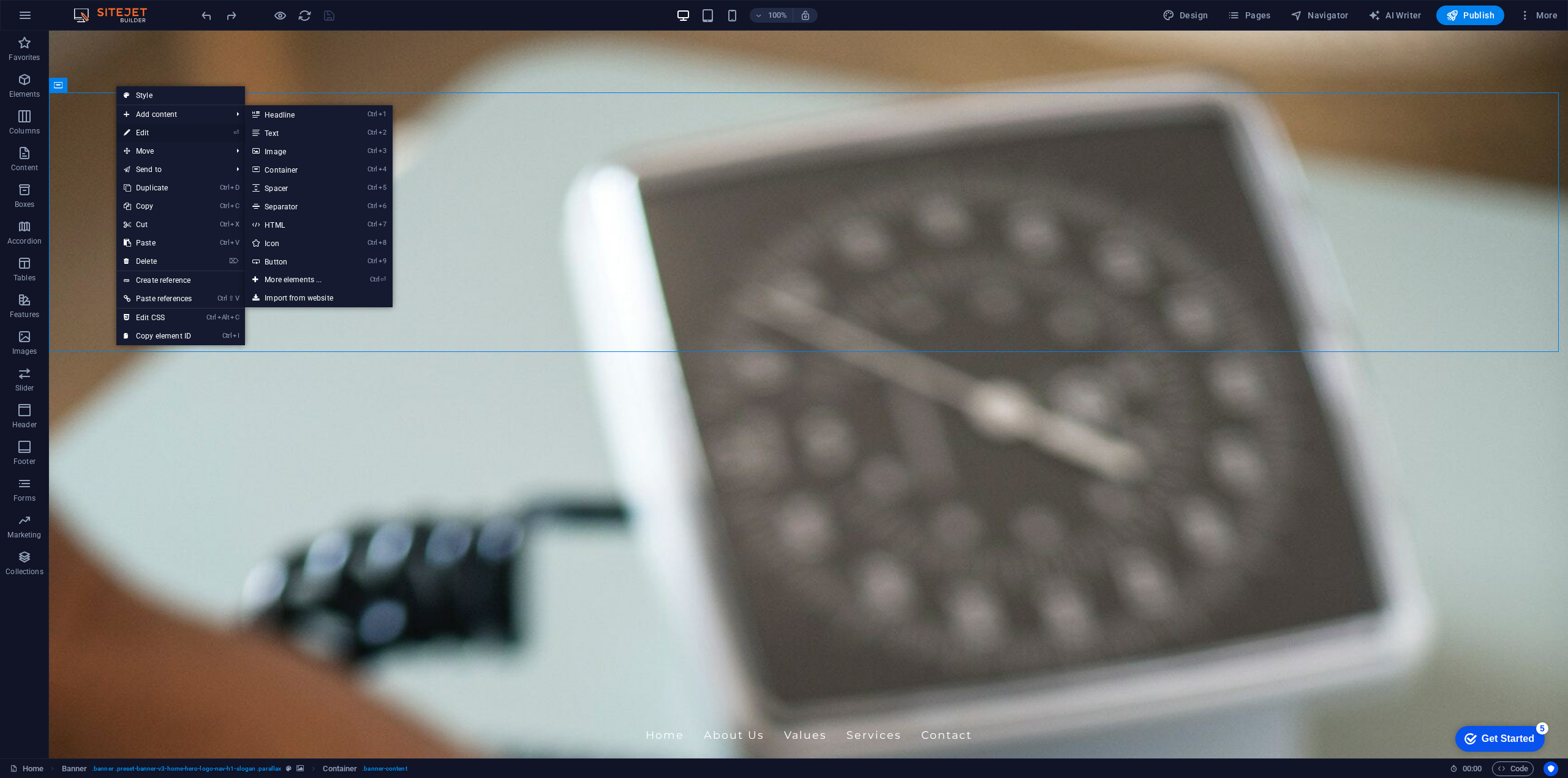
click at [152, 135] on link "⏎ Edit" at bounding box center [157, 133] width 82 height 19
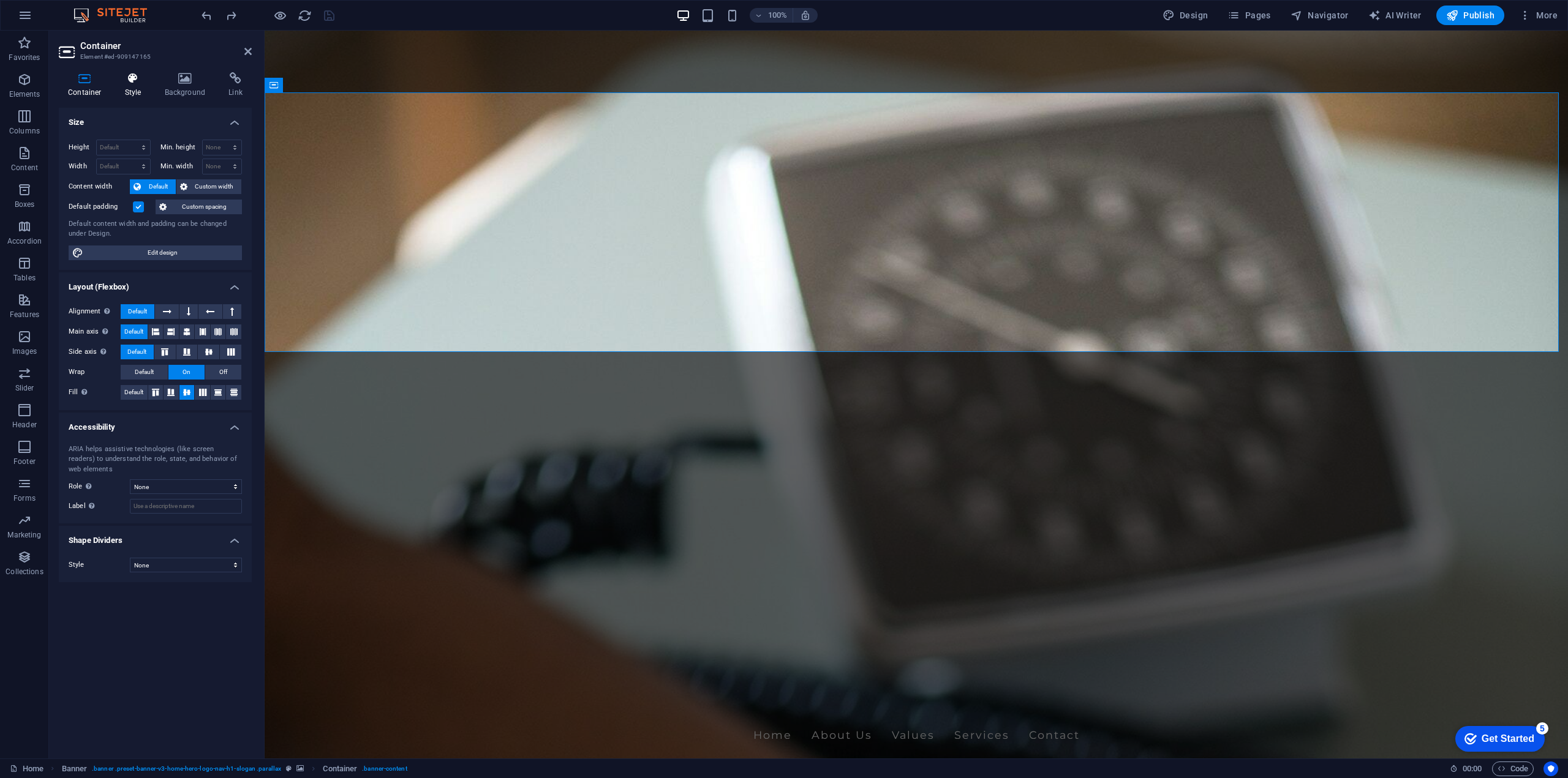
click at [134, 85] on h4 "Style" at bounding box center [136, 85] width 40 height 26
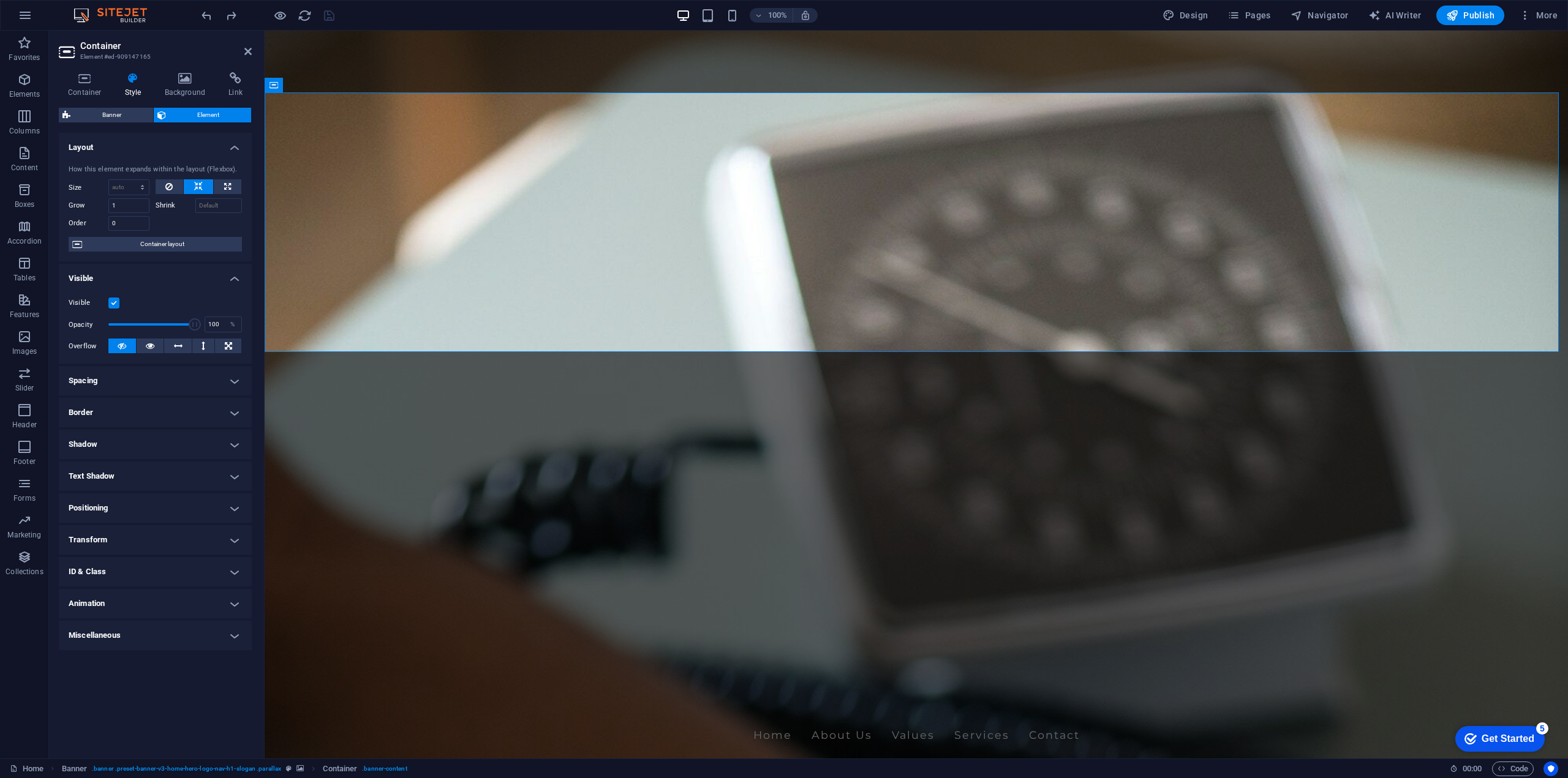
click at [204, 386] on h4 "Spacing" at bounding box center [155, 381] width 193 height 30
click at [210, 462] on h4 "Border" at bounding box center [155, 462] width 193 height 30
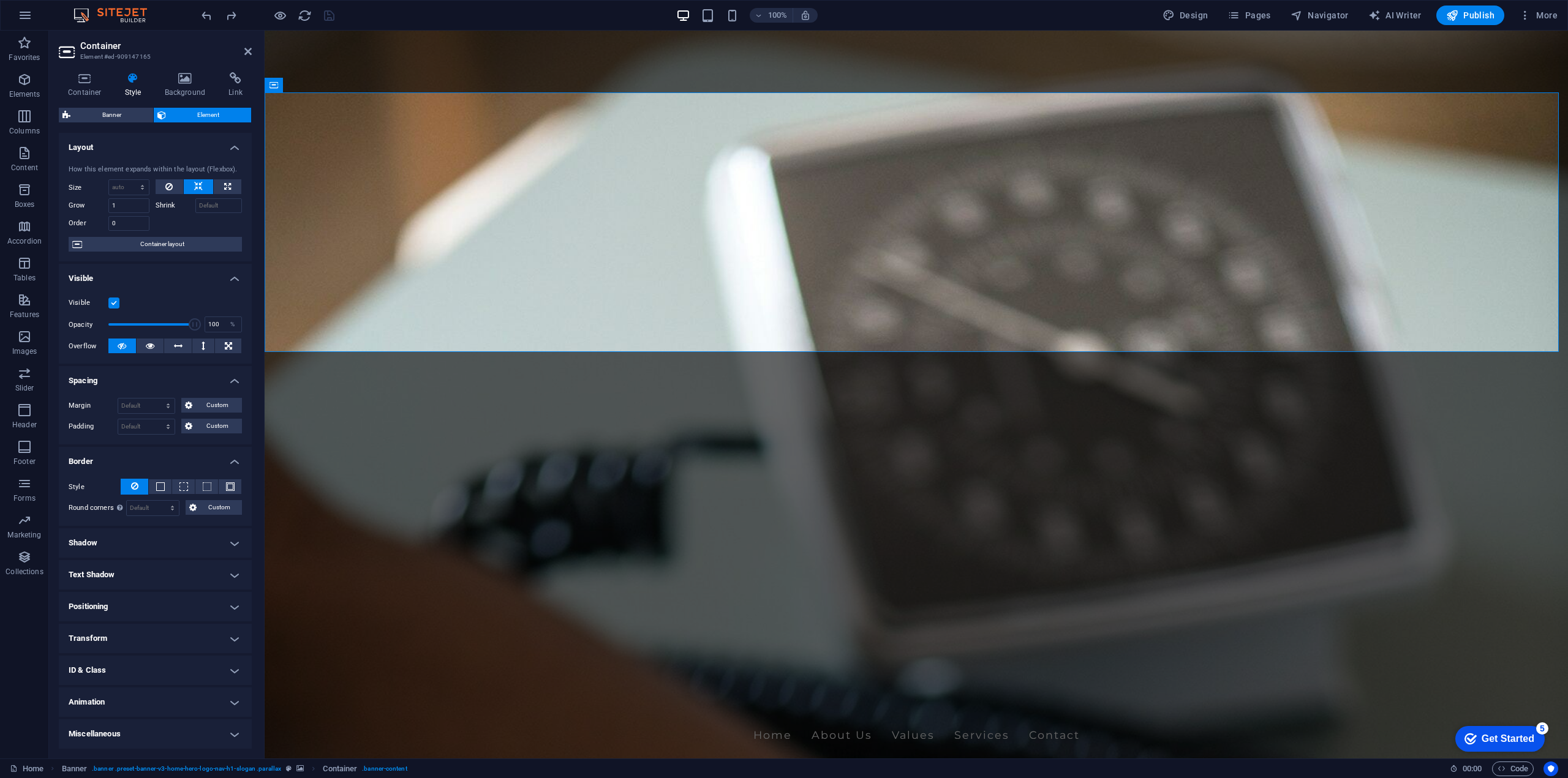
click at [202, 641] on h4 "Transform" at bounding box center [155, 638] width 193 height 30
click at [200, 635] on h4 "Transform" at bounding box center [155, 635] width 193 height 22
click at [208, 736] on h4 "Miscellaneous" at bounding box center [155, 734] width 193 height 30
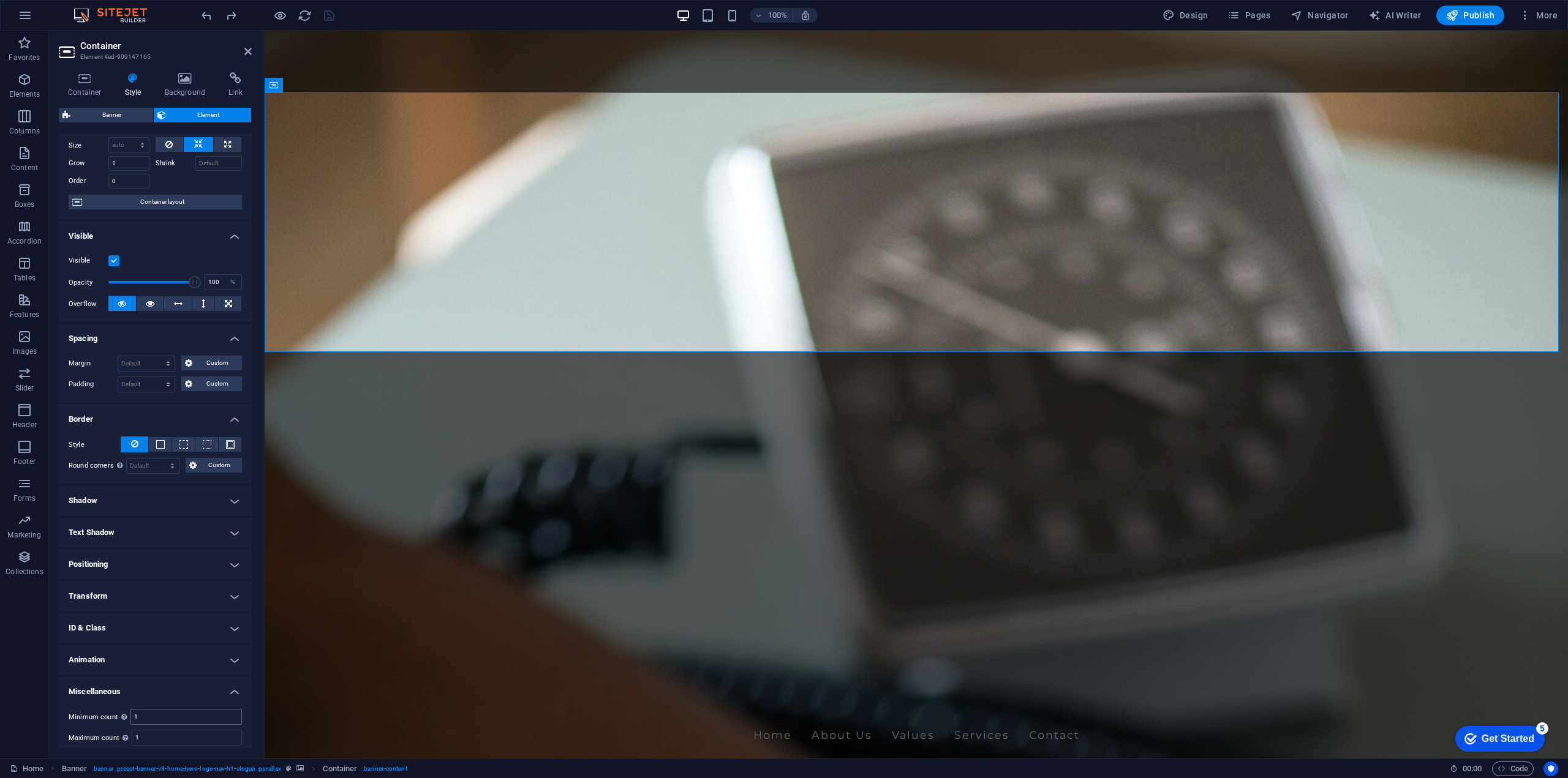
scroll to position [76, 0]
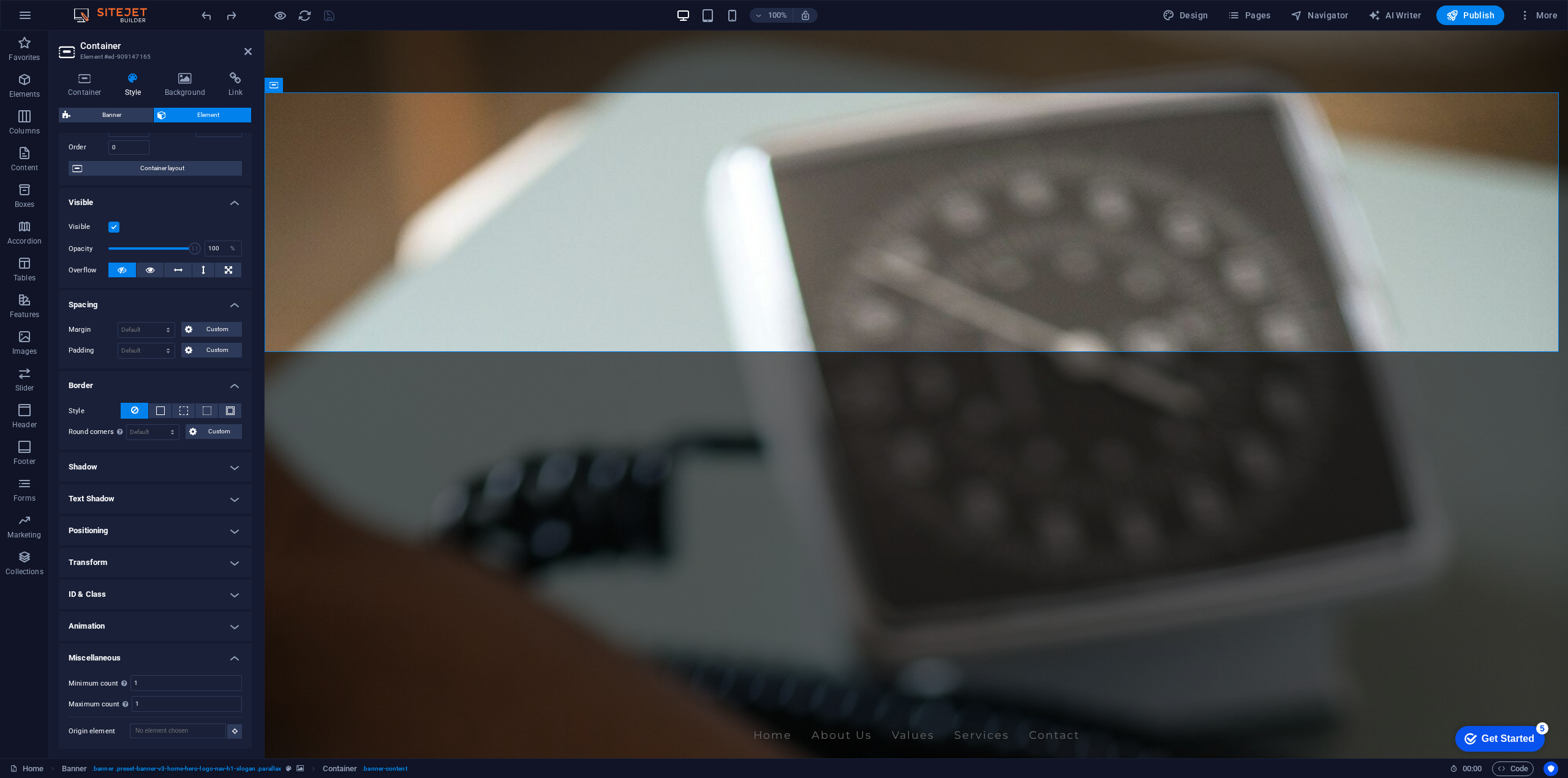
click at [169, 485] on h4 "Text Shadow" at bounding box center [155, 499] width 193 height 30
click at [169, 485] on h4 "Text Shadow" at bounding box center [155, 495] width 193 height 22
click at [169, 465] on h4 "Shadow" at bounding box center [155, 467] width 193 height 30
click at [169, 465] on h4 "Shadow" at bounding box center [155, 463] width 193 height 22
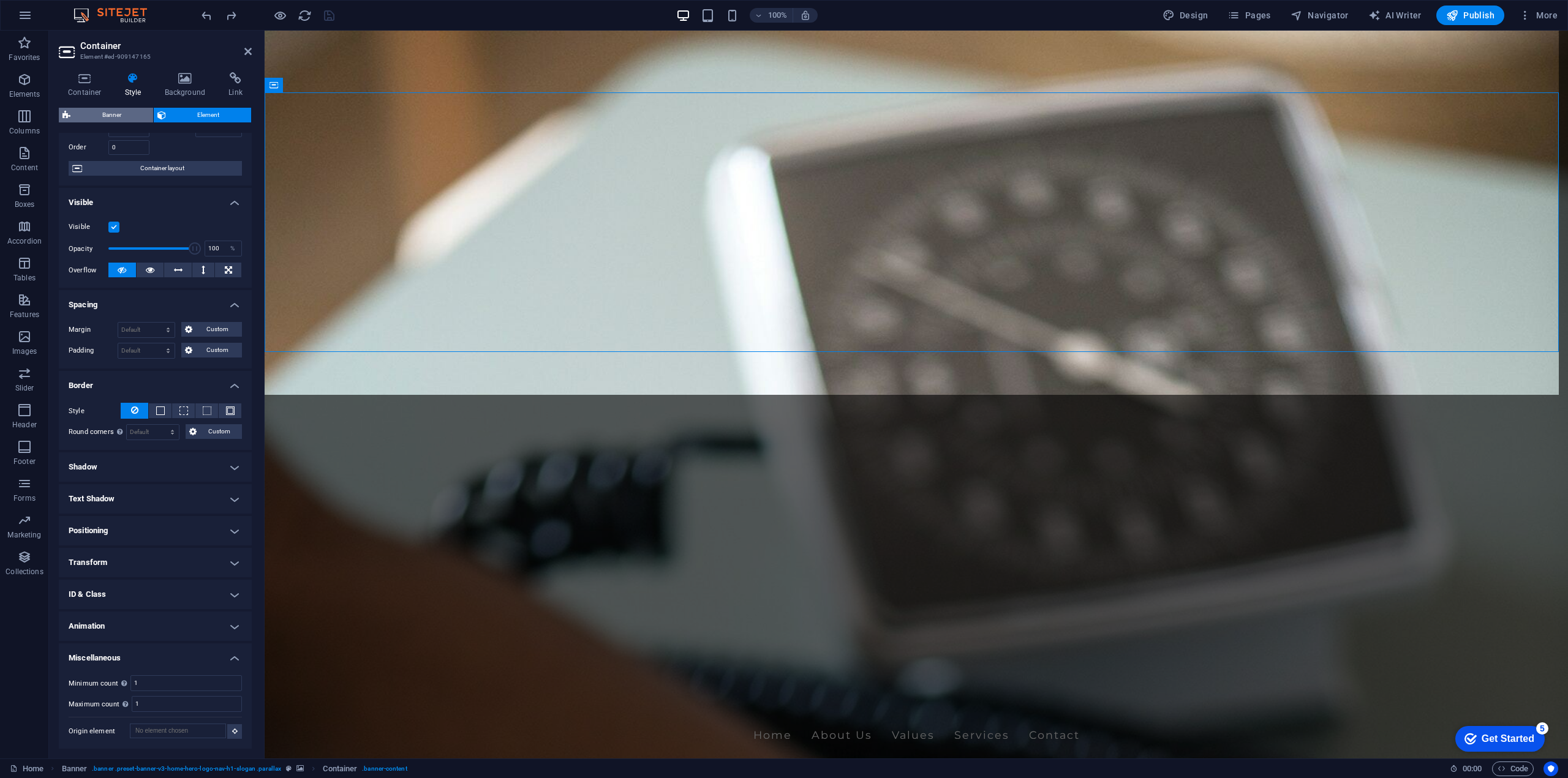
click at [141, 114] on span "Banner" at bounding box center [111, 115] width 75 height 15
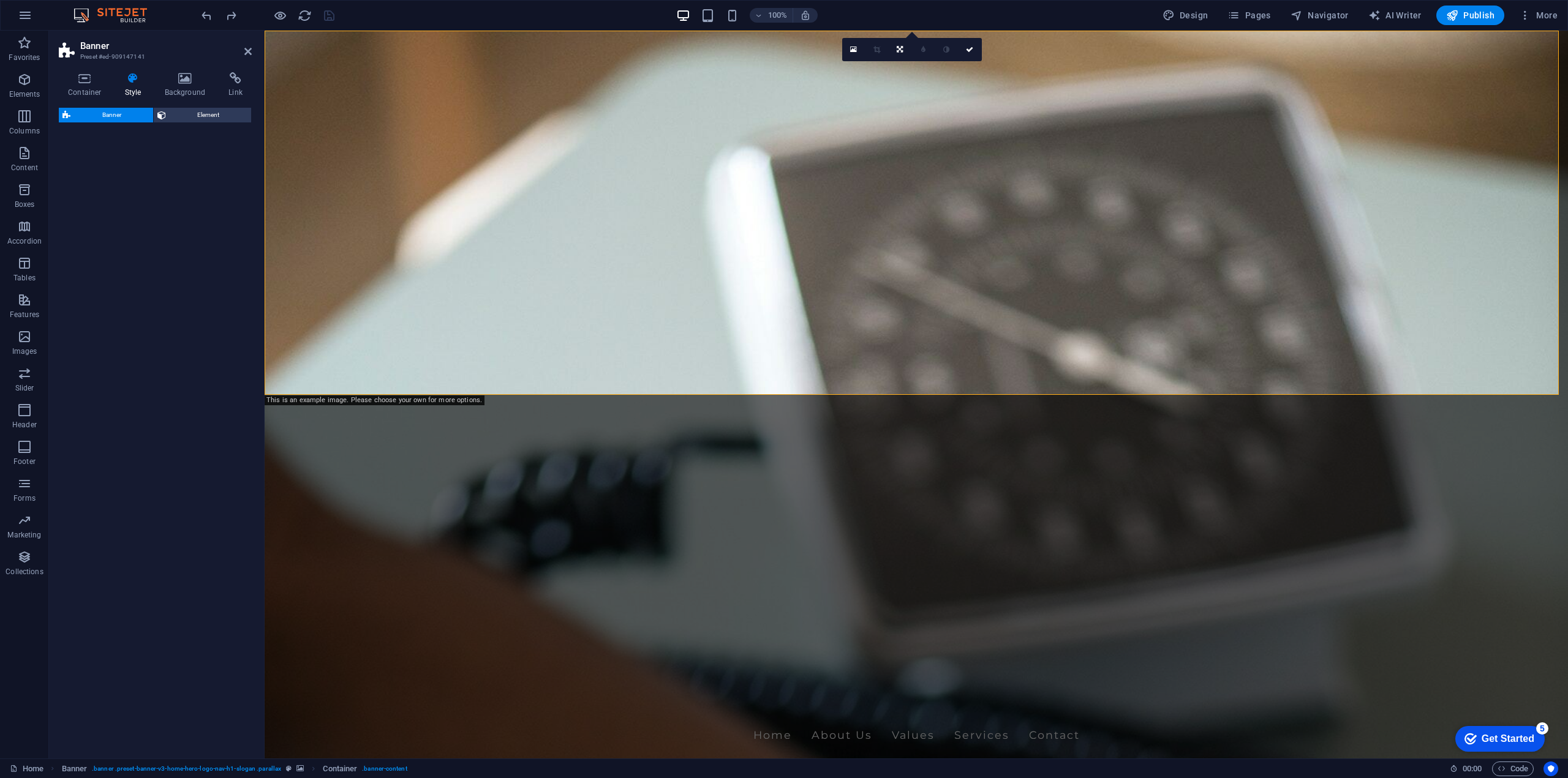
select select "preset-banner-v3-home-hero-logo-nav-h1-slogan"
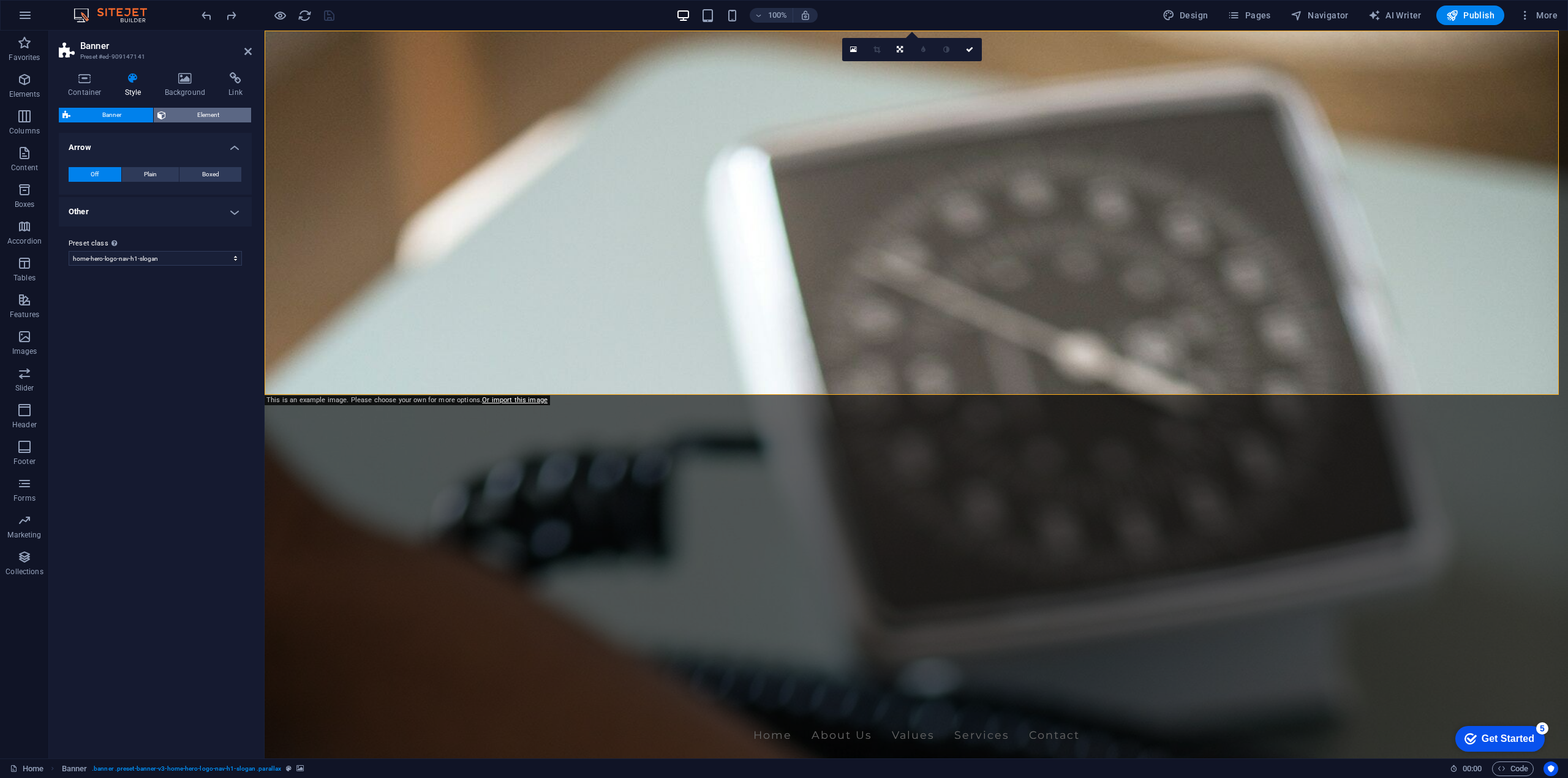
click at [187, 114] on span "Element" at bounding box center [209, 115] width 79 height 15
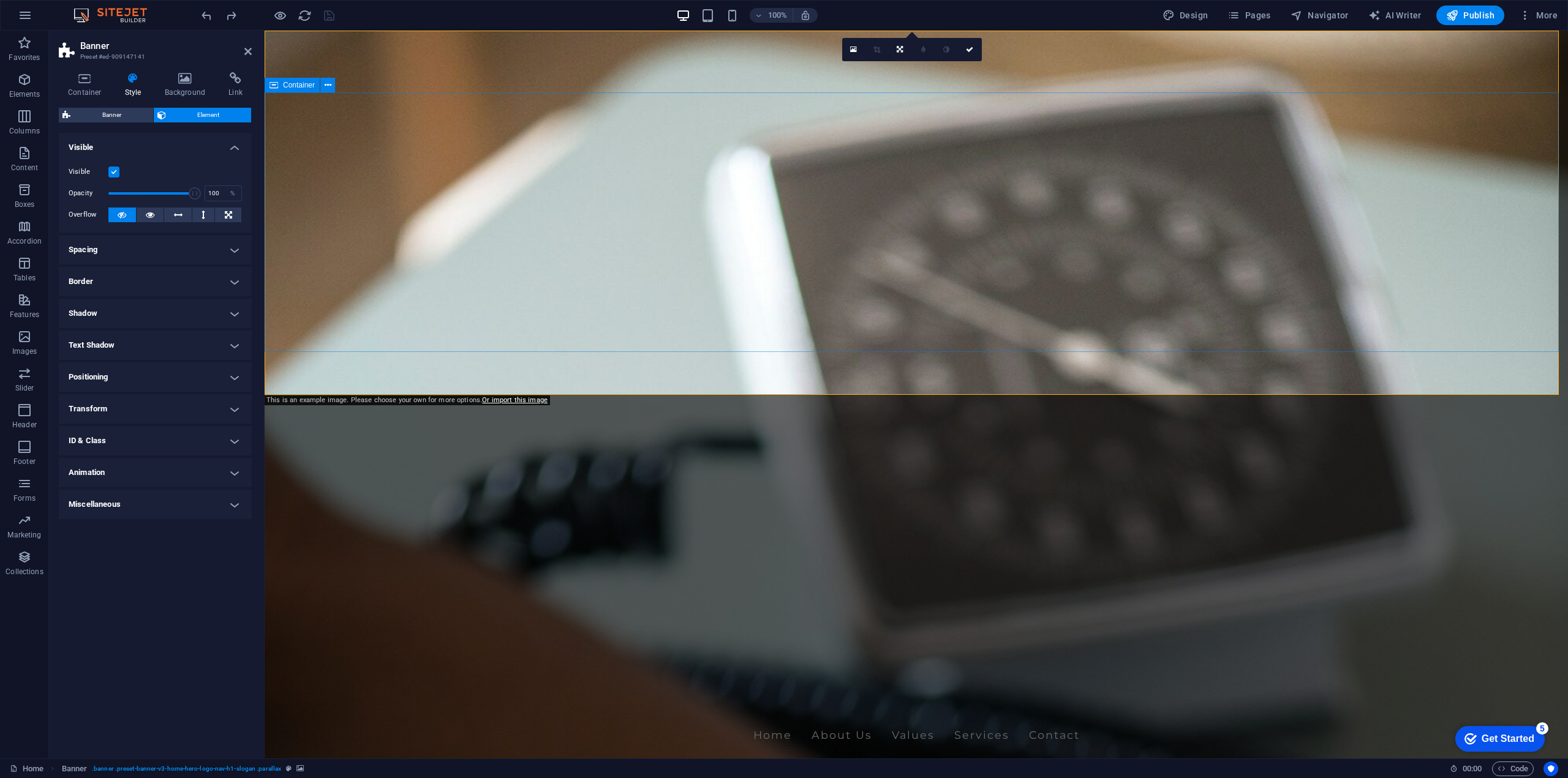
click at [327, 86] on icon at bounding box center [328, 85] width 7 height 13
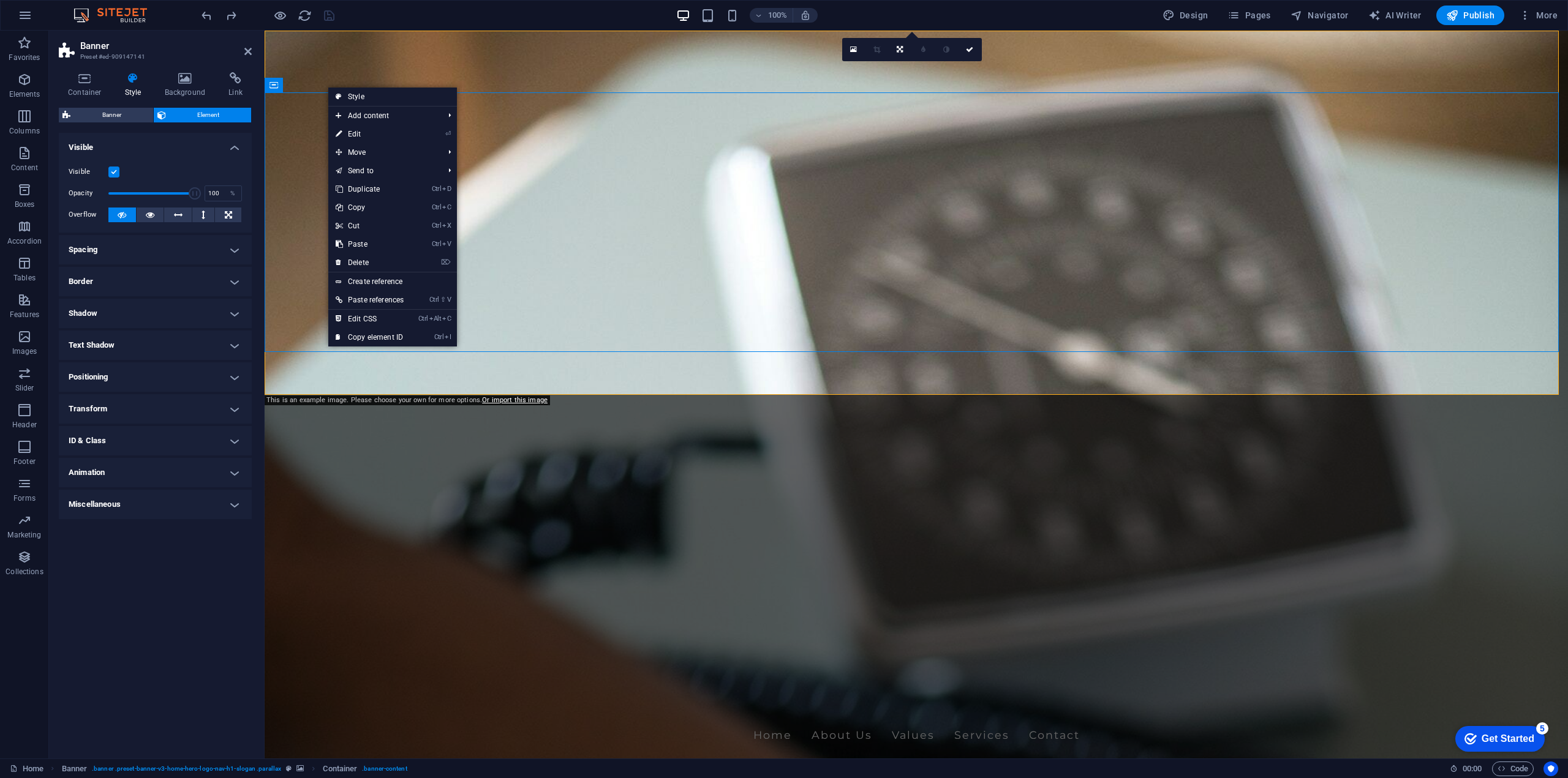
click at [207, 251] on h4 "Spacing" at bounding box center [155, 250] width 193 height 30
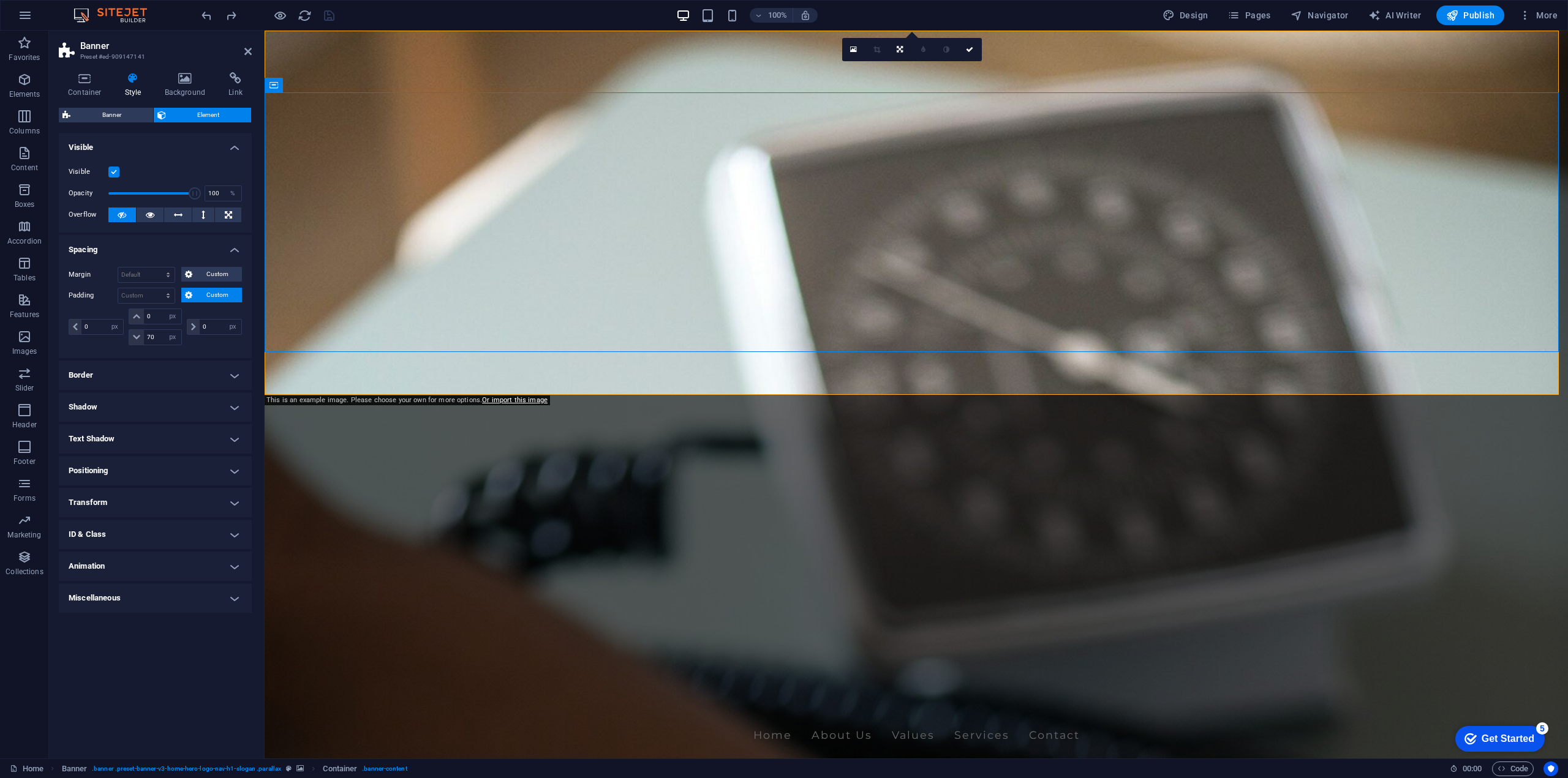
click at [194, 294] on button "Custom" at bounding box center [212, 295] width 61 height 15
click at [133, 319] on icon at bounding box center [137, 316] width 7 height 7
click at [133, 339] on icon at bounding box center [137, 337] width 7 height 7
click at [145, 337] on div "70 px rem % vh vw" at bounding box center [154, 337] width 53 height 16
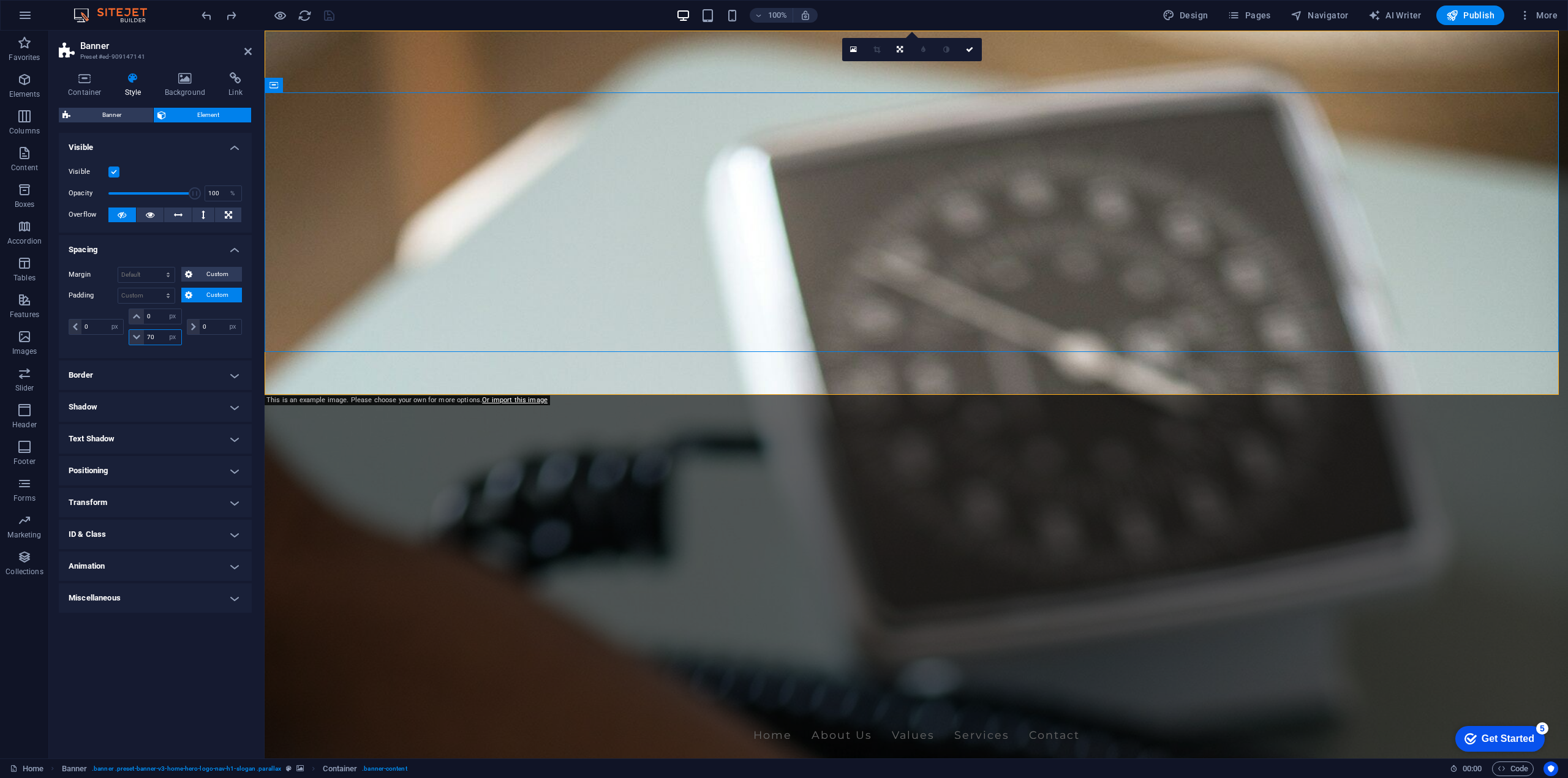
click at [152, 334] on input "70" at bounding box center [162, 337] width 36 height 15
click at [152, 336] on input "70" at bounding box center [162, 337] width 36 height 15
type input "100"
click at [154, 316] on input "0" at bounding box center [162, 316] width 36 height 15
type input "0"
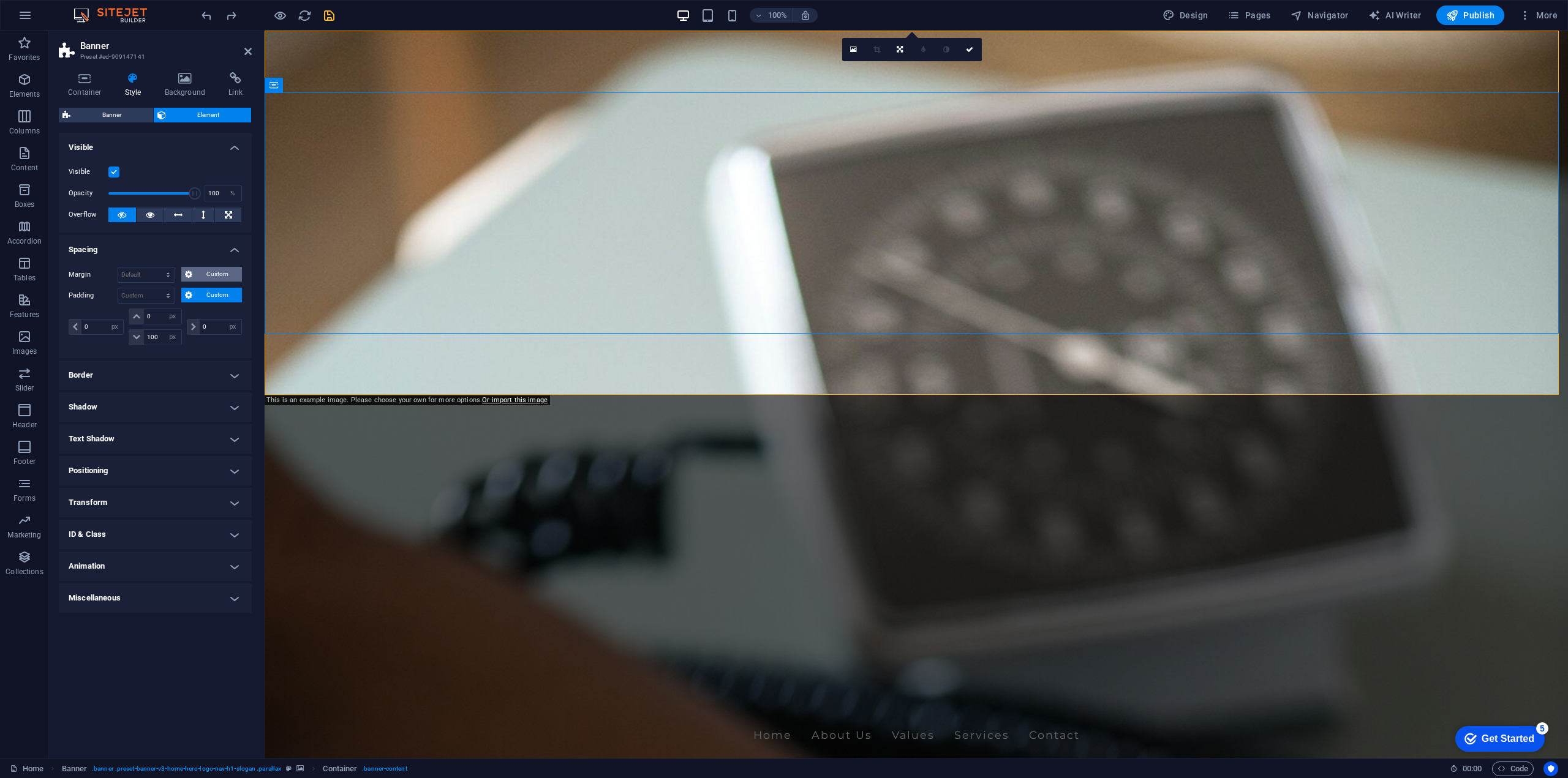
click at [201, 276] on span "Custom" at bounding box center [217, 275] width 42 height 15
click at [349, 363] on figure at bounding box center [916, 394] width 1304 height 728
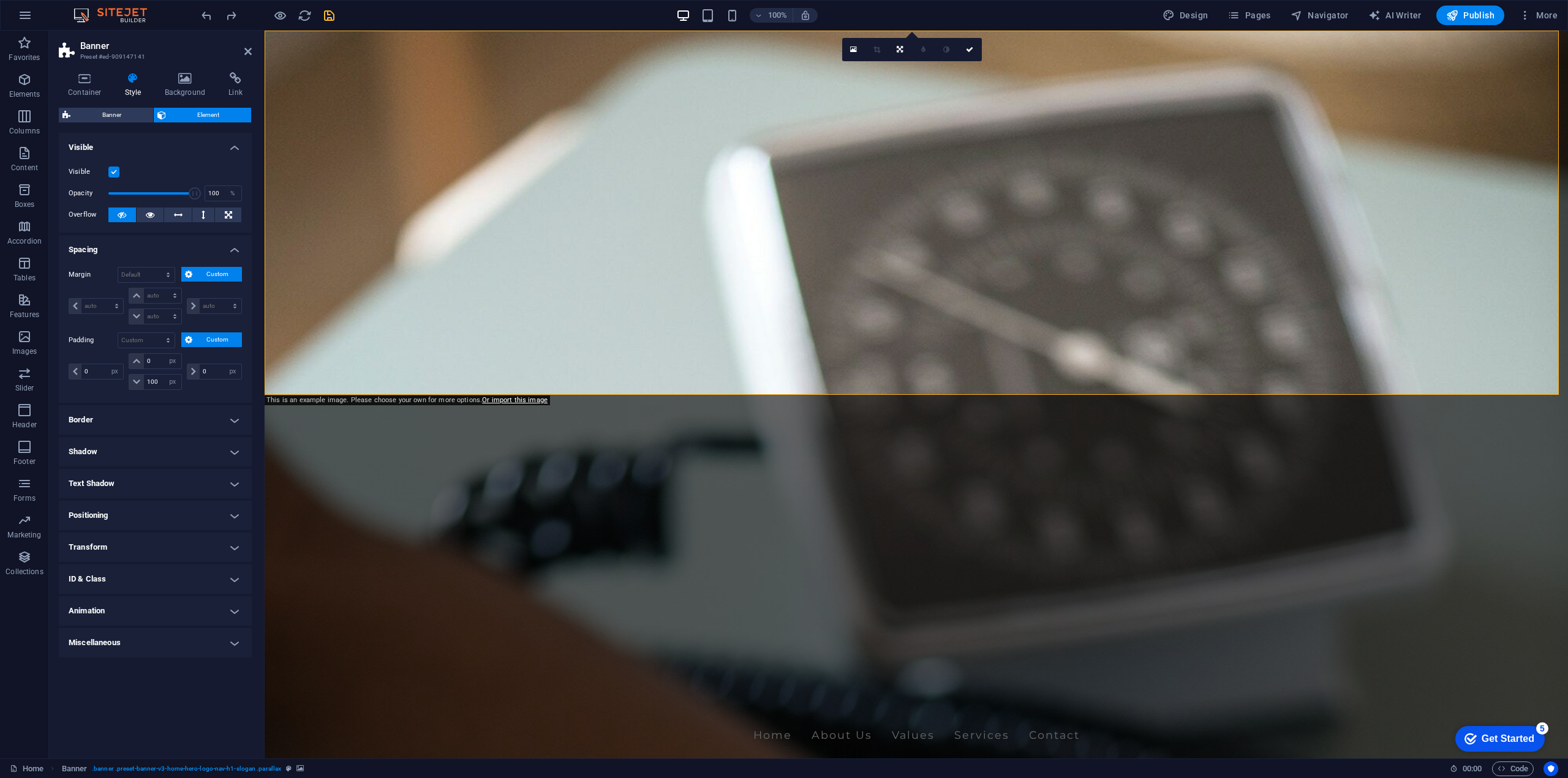
click at [349, 363] on figure at bounding box center [916, 394] width 1304 height 728
drag, startPoint x: 162, startPoint y: 380, endPoint x: 103, endPoint y: 382, distance: 59.0
click at [103, 382] on div "0 px rem % vh vw 0 px rem % vh vw 100 px rem % vh vw 0 px rem % vh vw" at bounding box center [154, 371] width 173 height 36
type input "70"
click at [141, 215] on button at bounding box center [150, 215] width 27 height 15
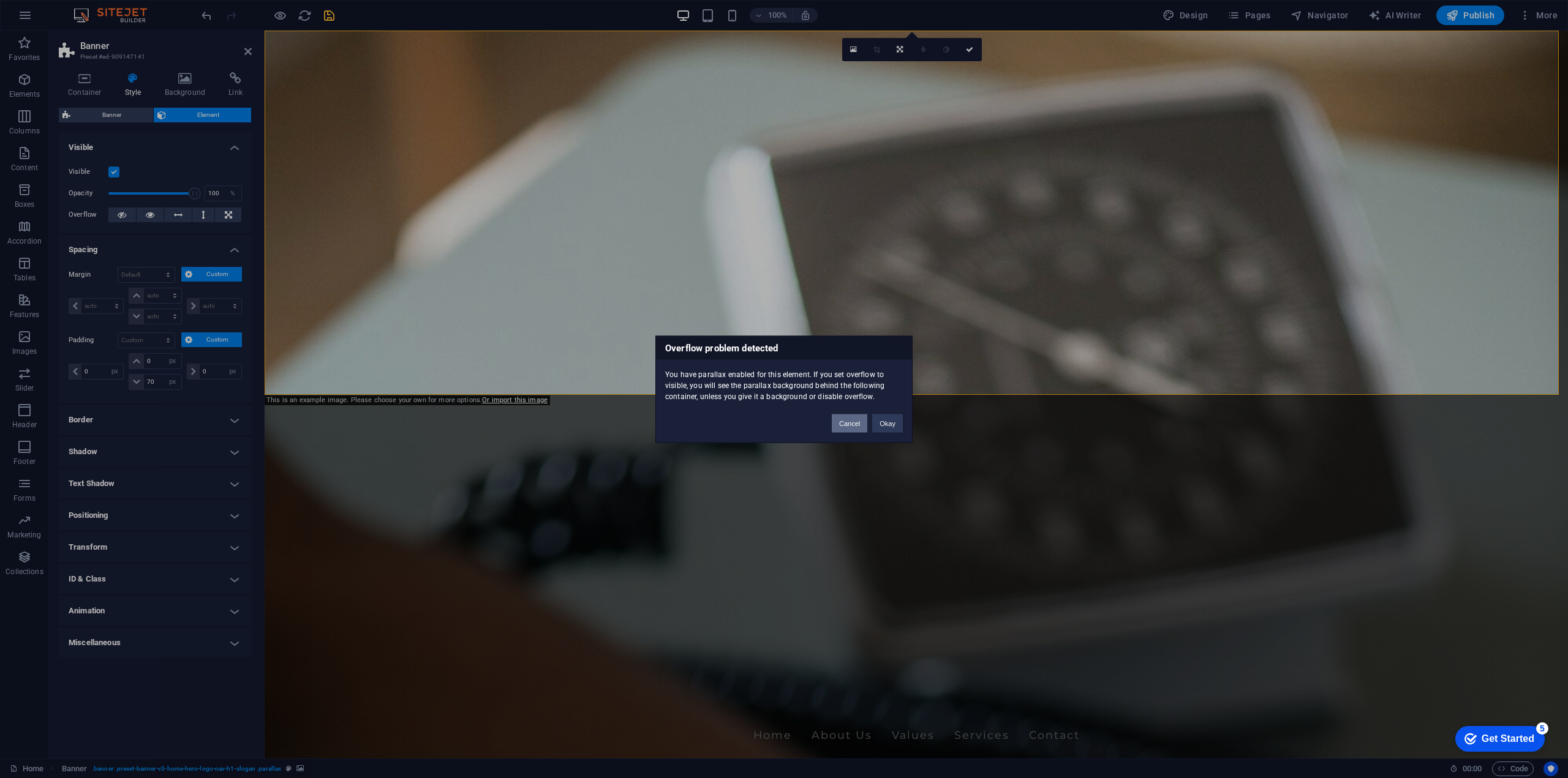
click at [853, 422] on button "Cancel" at bounding box center [850, 422] width 36 height 19
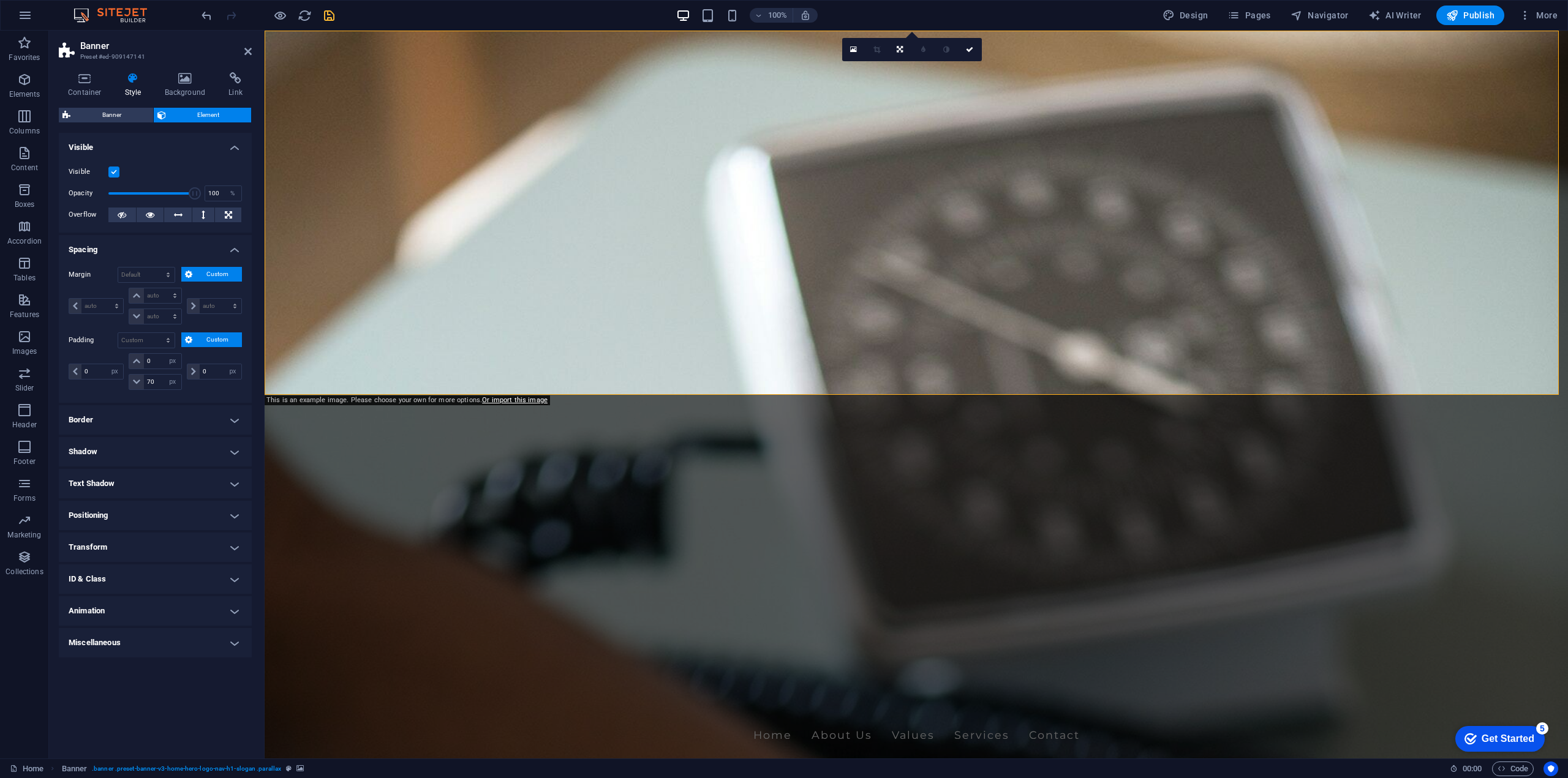
click at [235, 252] on h4 "Spacing" at bounding box center [155, 246] width 193 height 22
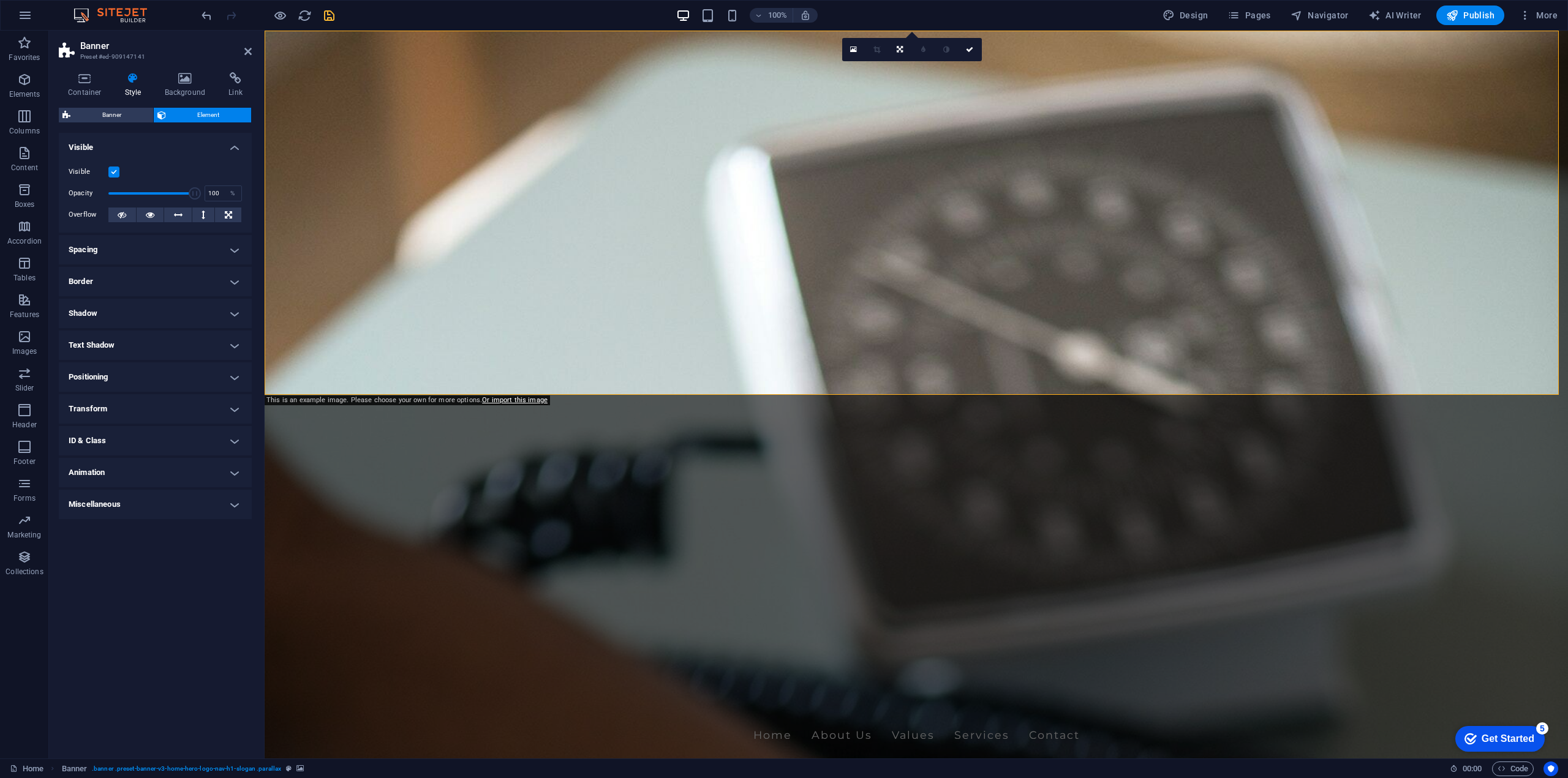
click at [230, 151] on h4 "Visible" at bounding box center [155, 144] width 193 height 22
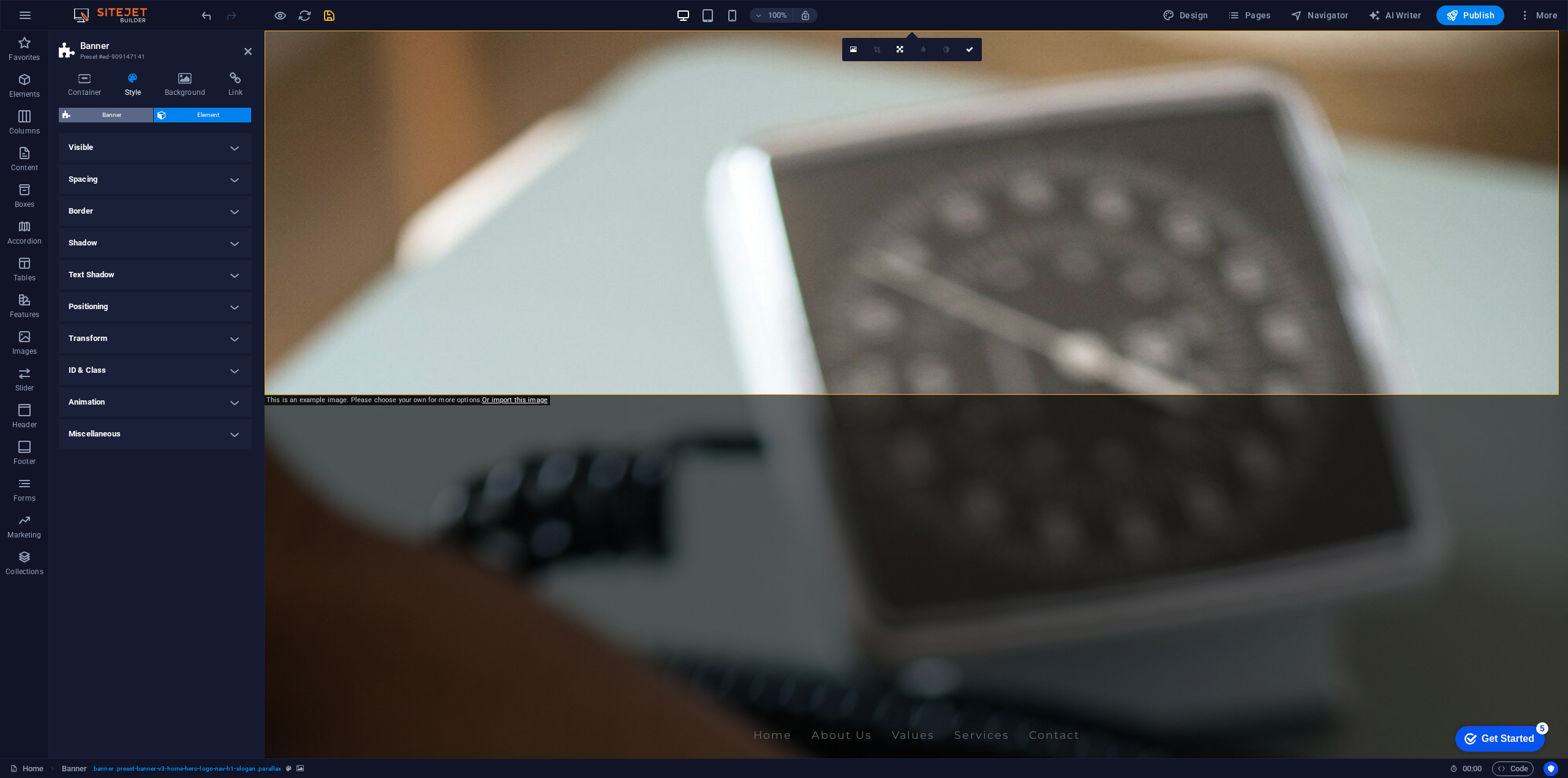
click at [126, 111] on span "Banner" at bounding box center [111, 115] width 75 height 15
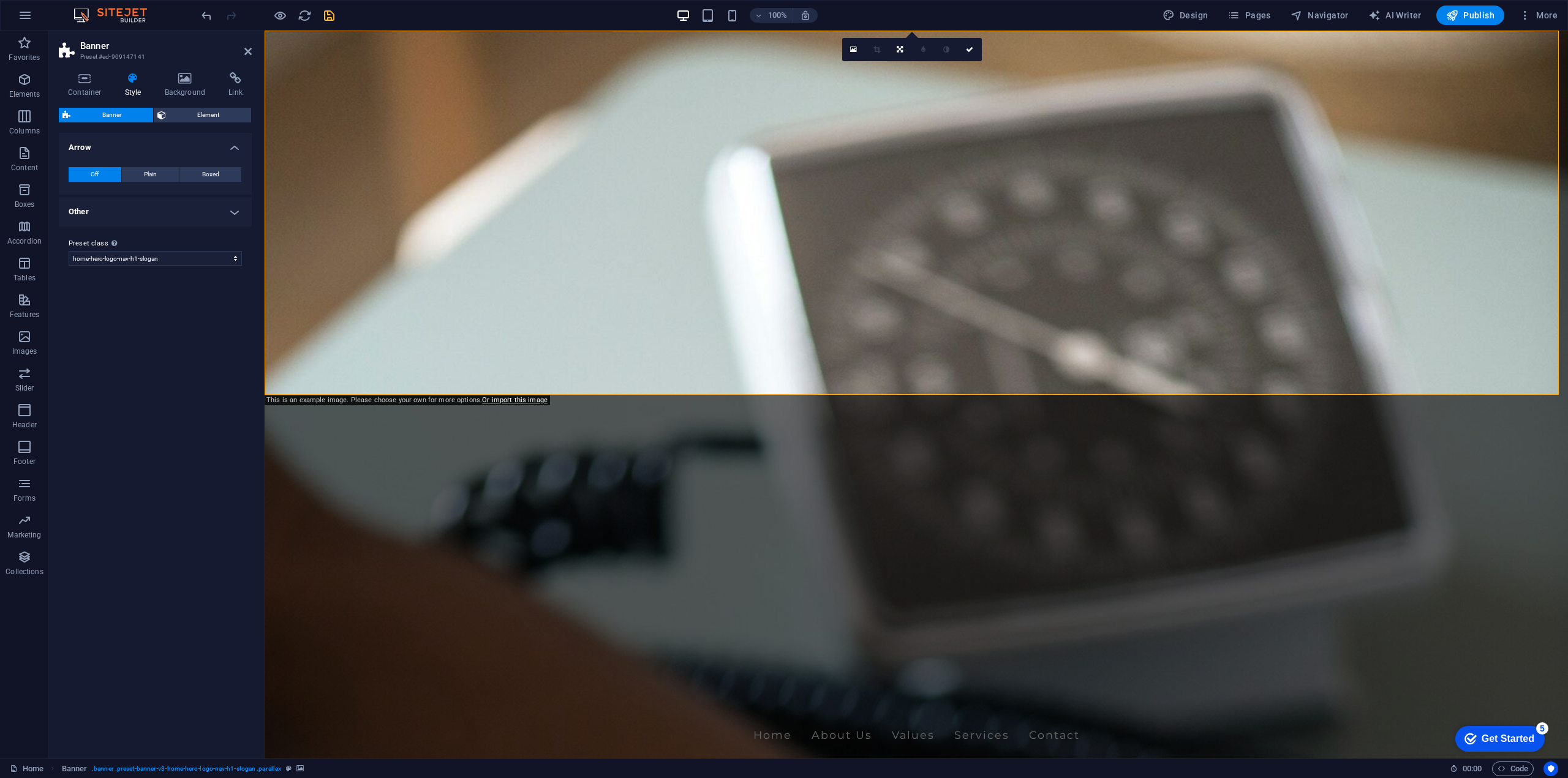
click at [168, 212] on h4 "Other" at bounding box center [155, 212] width 193 height 30
click at [218, 237] on span "Adjust" at bounding box center [218, 239] width 18 height 15
drag, startPoint x: 155, startPoint y: 259, endPoint x: 148, endPoint y: 259, distance: 7.0
click at [148, 259] on div "Min. height Minimum height of the header on subpages. Header height adapts if c…" at bounding box center [154, 259] width 173 height 16
click at [208, 13] on icon "undo" at bounding box center [206, 16] width 14 height 14
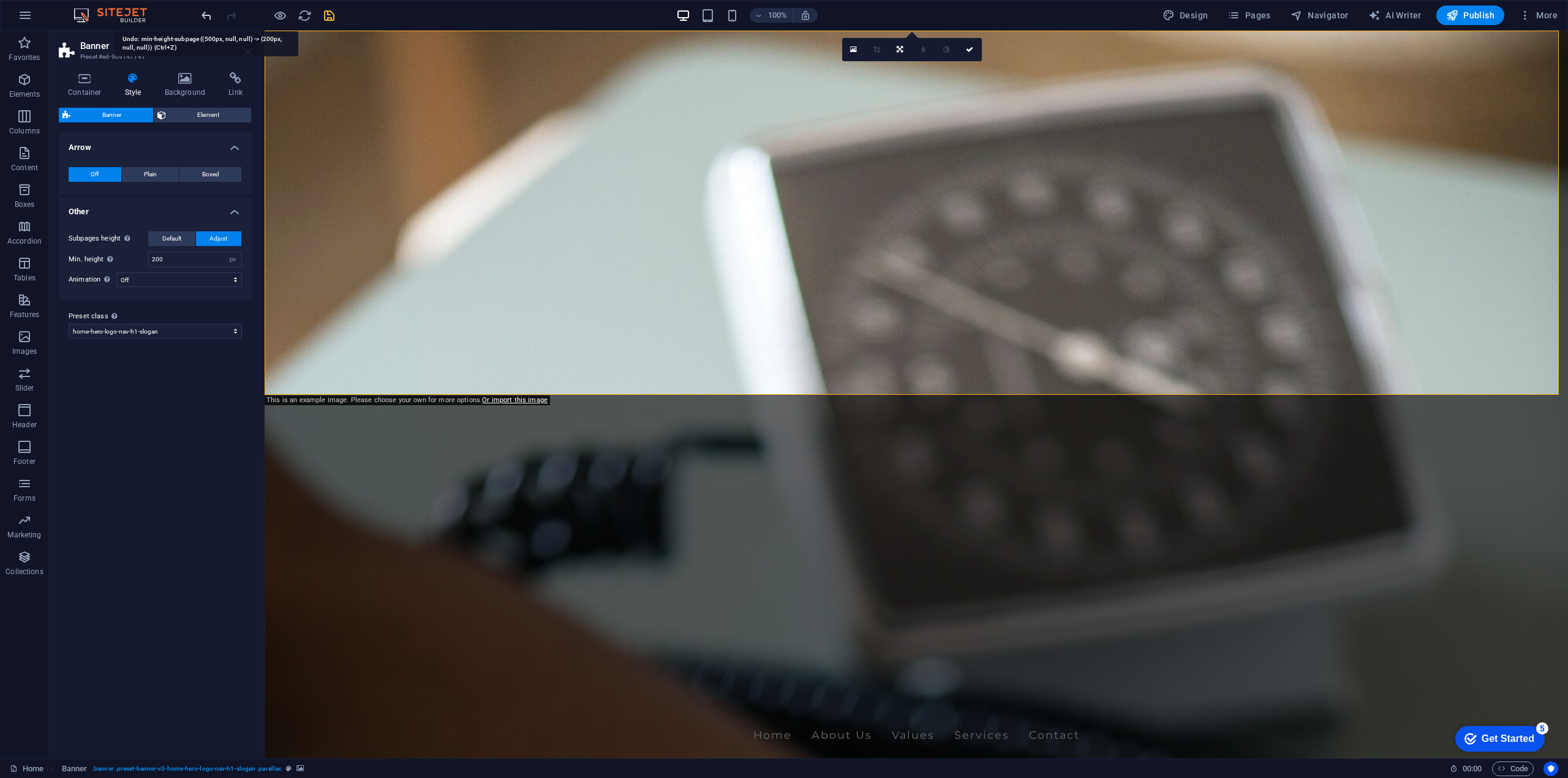
type input "500"
click at [183, 110] on span "Element" at bounding box center [209, 115] width 79 height 15
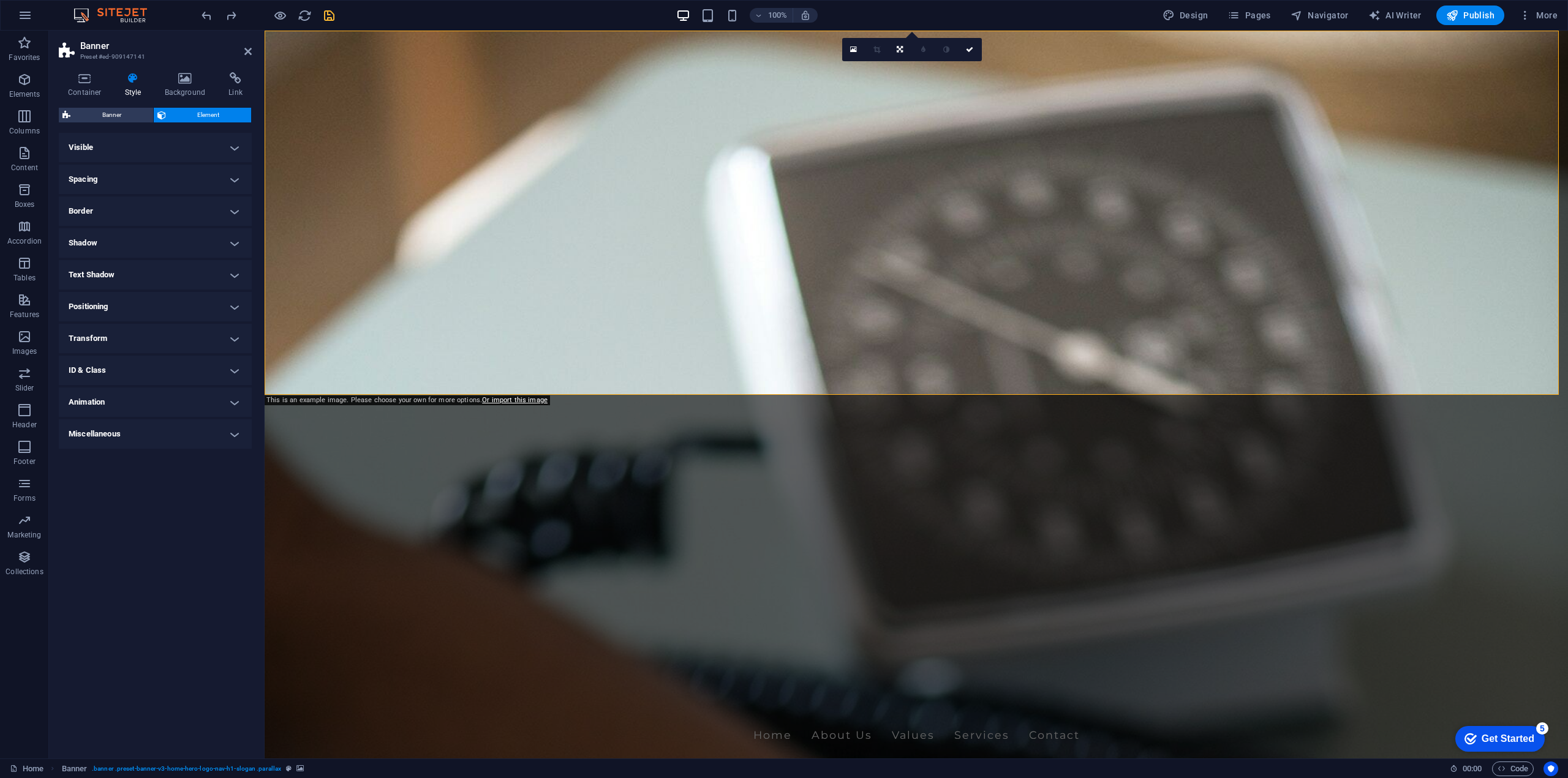
click at [169, 143] on h4 "Visible" at bounding box center [155, 148] width 193 height 30
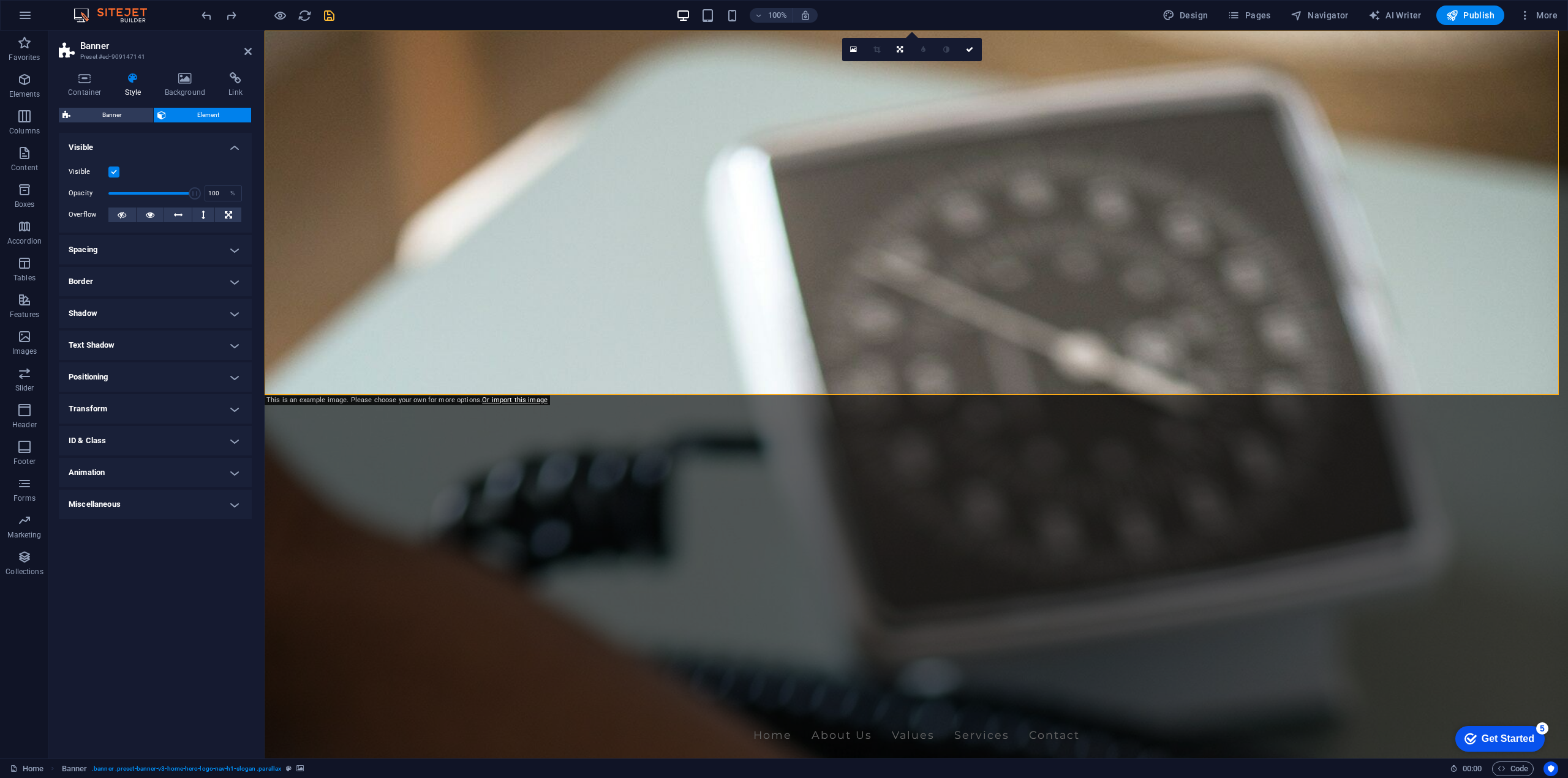
click at [169, 143] on h4 "Visible" at bounding box center [155, 144] width 193 height 22
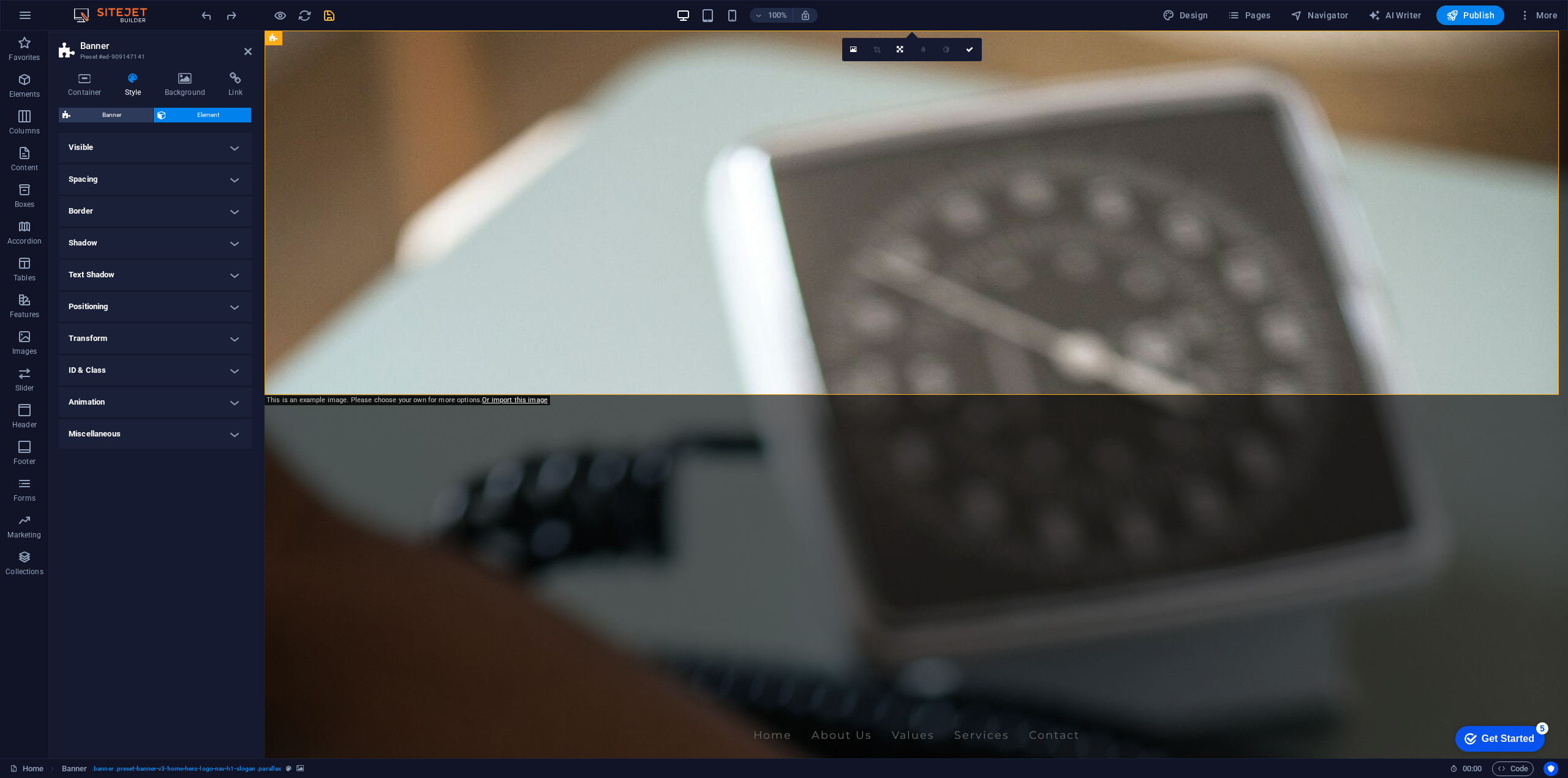
click at [336, 10] on div "100% Design Pages Navigator AI Writer Publish More" at bounding box center [881, 15] width 1364 height 19
click at [253, 49] on aside "Banner Preset #ed-909147141 Container Style Background Link Size Height Default…" at bounding box center [157, 394] width 215 height 728
click at [250, 49] on icon at bounding box center [248, 51] width 7 height 10
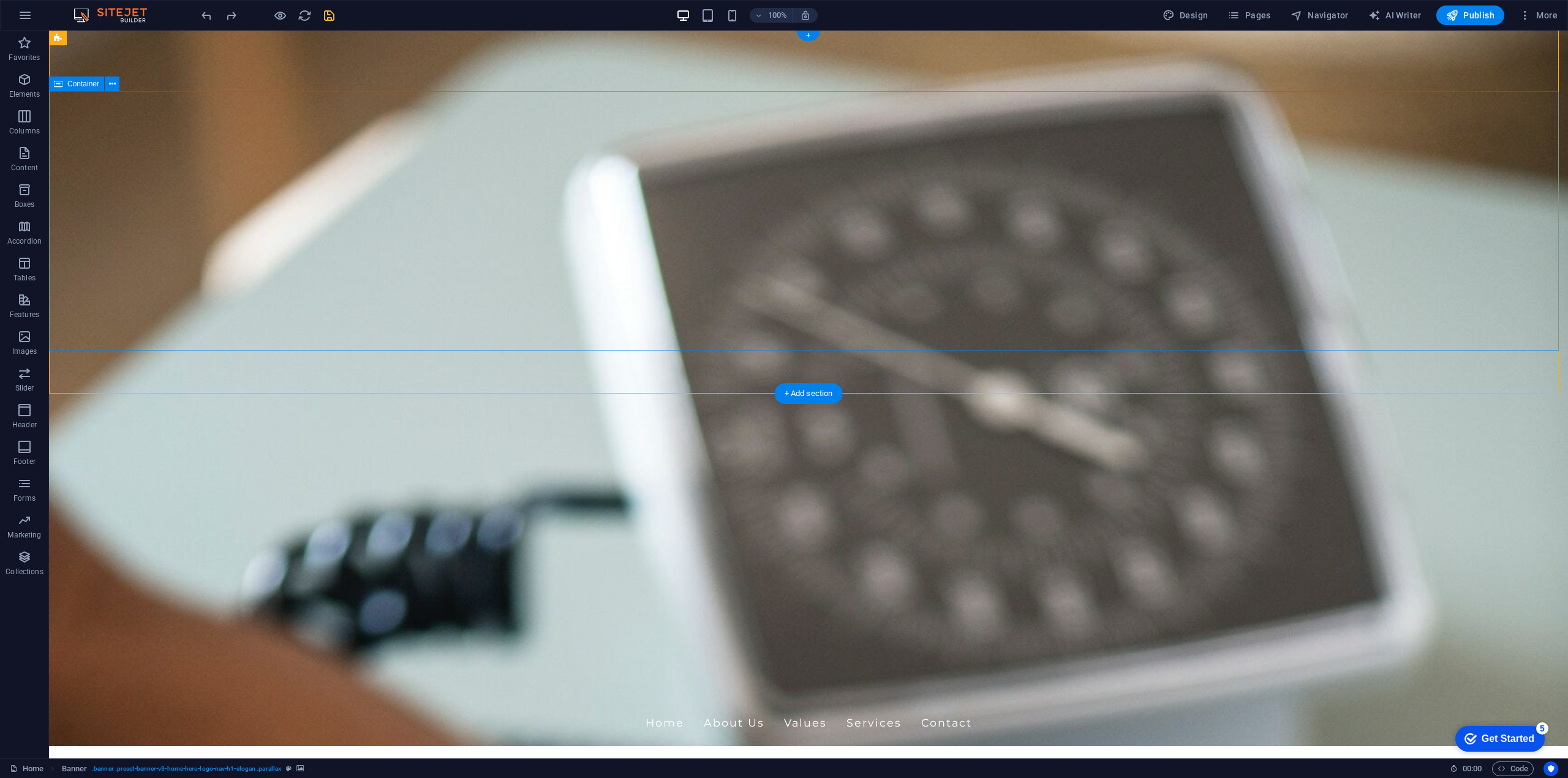
scroll to position [0, 0]
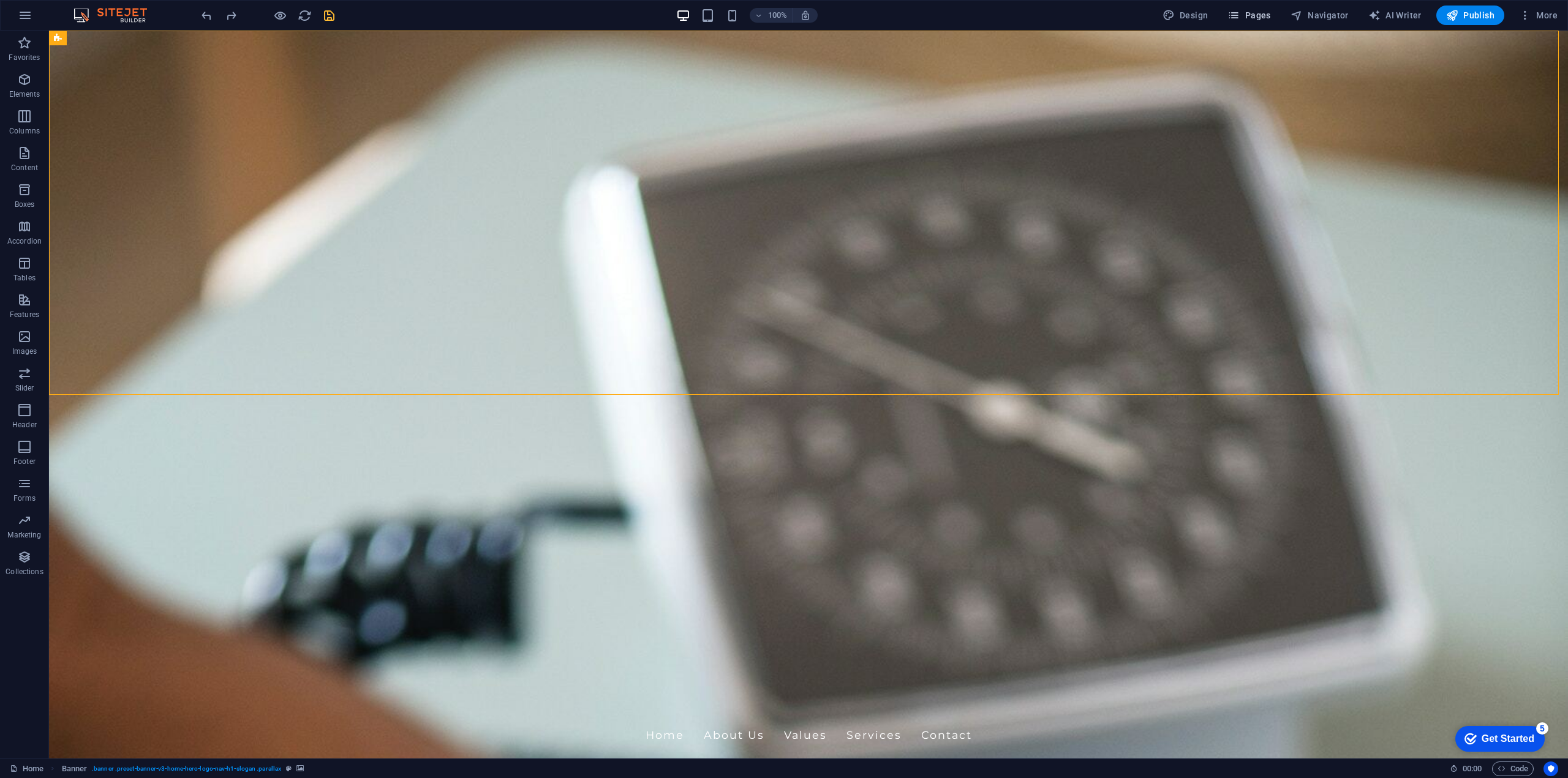
click at [1255, 15] on span "Pages" at bounding box center [1249, 15] width 43 height 12
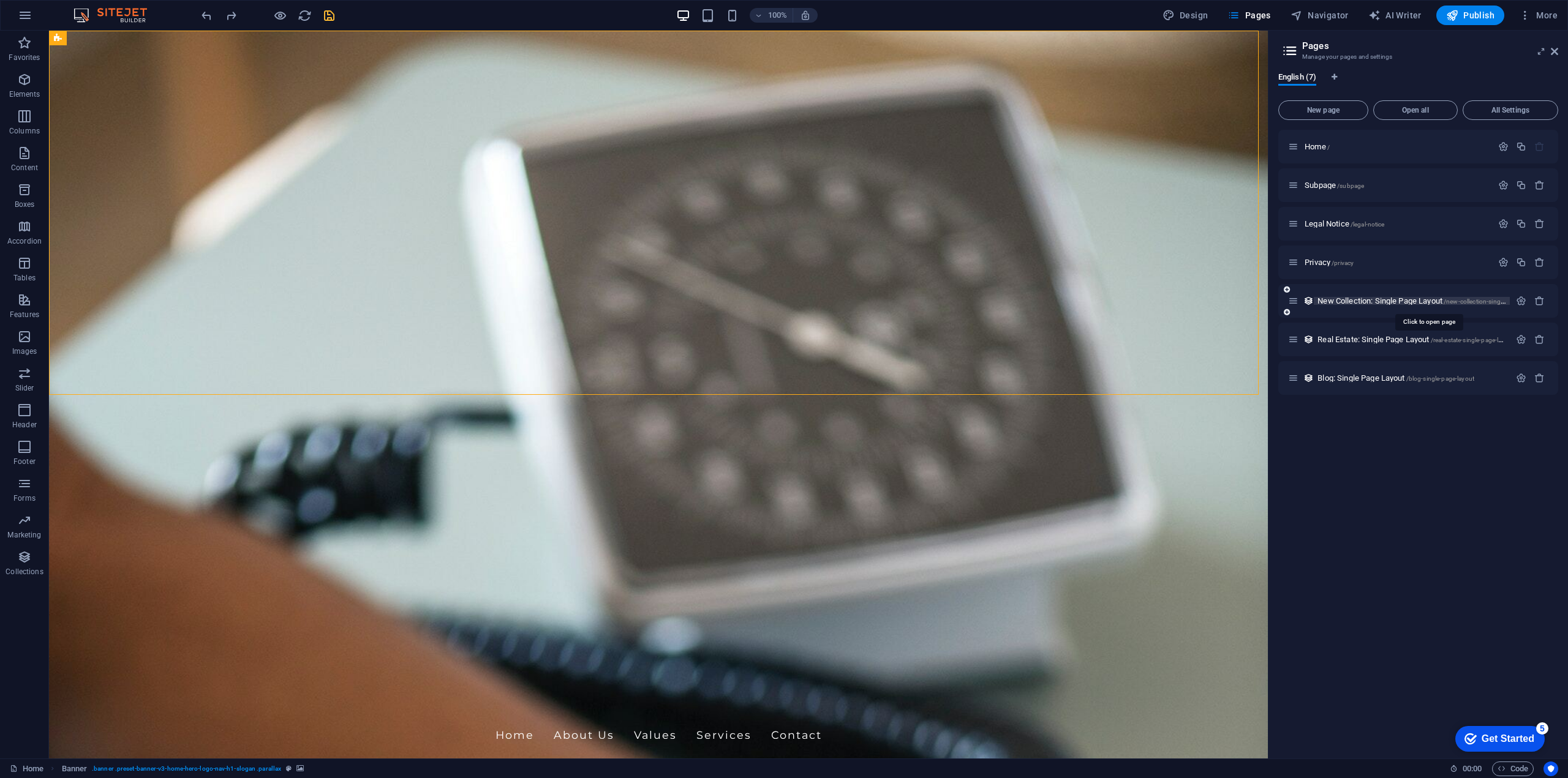
click at [1347, 301] on span "New Collection: Single Page Layout /new-collection-single-page-layout" at bounding box center [1428, 301] width 222 height 9
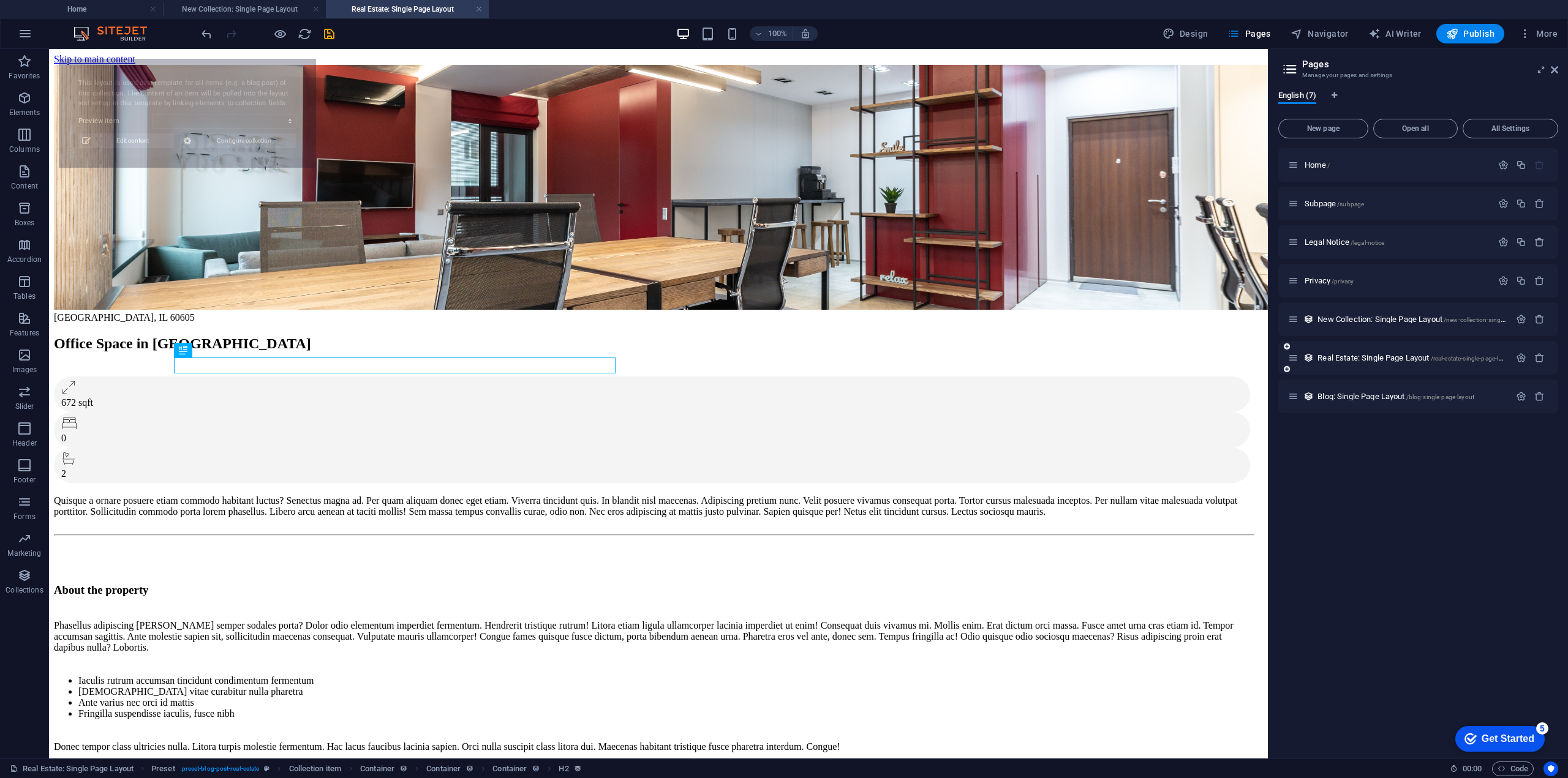
select select "68baf4042aef2b444009cf12"
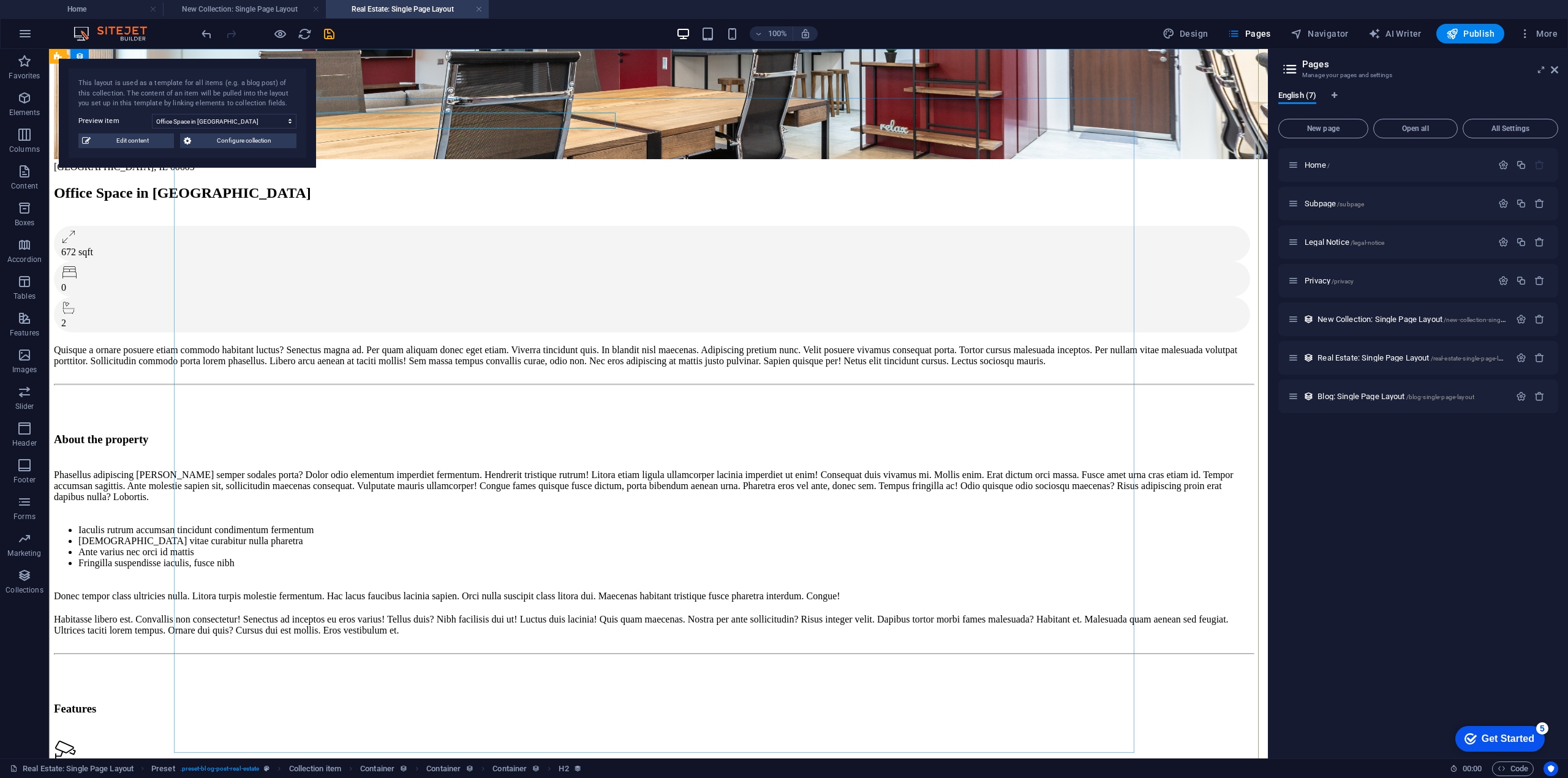
scroll to position [61, 0]
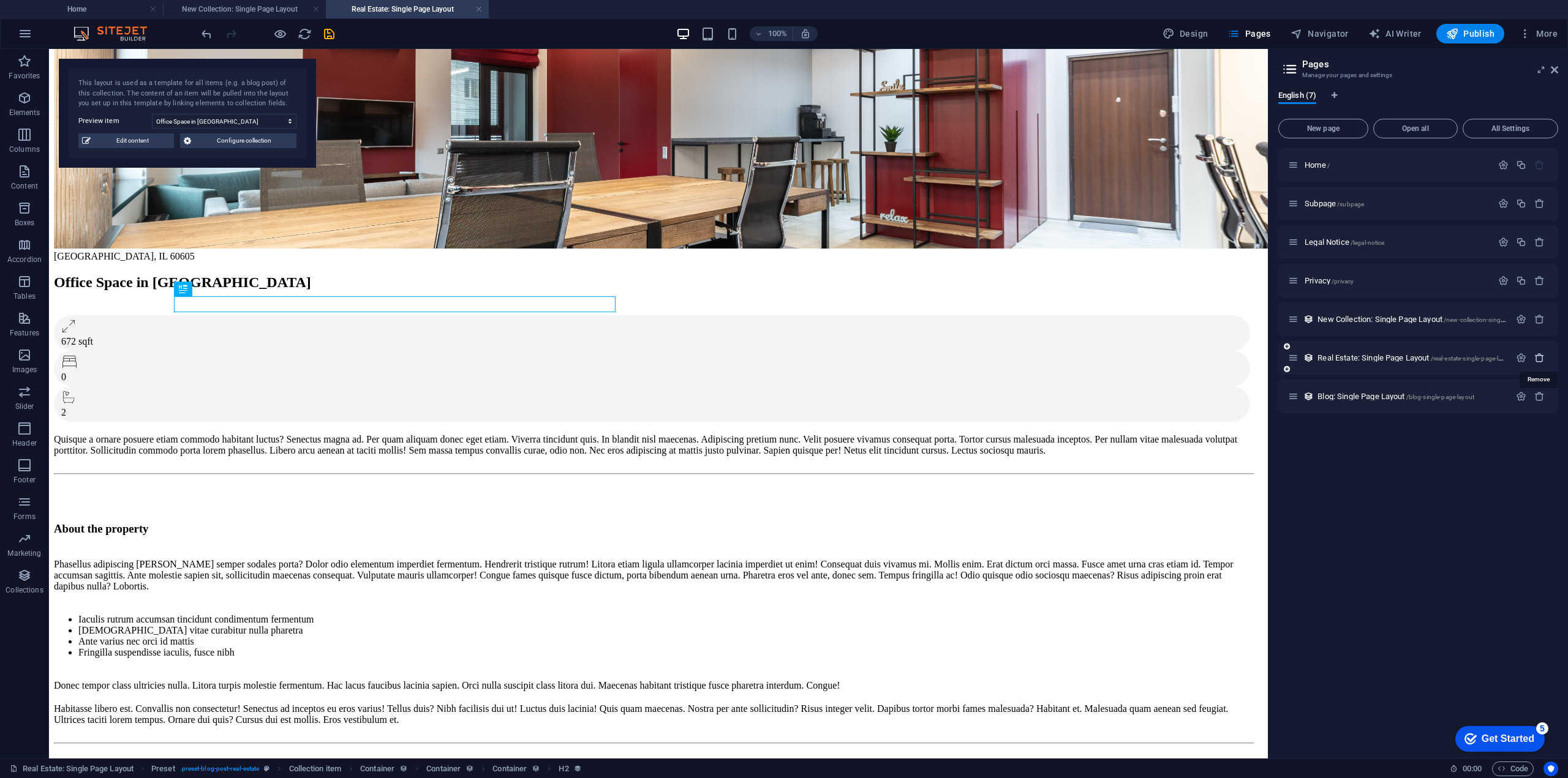
click at [1542, 353] on icon "button" at bounding box center [1540, 358] width 10 height 10
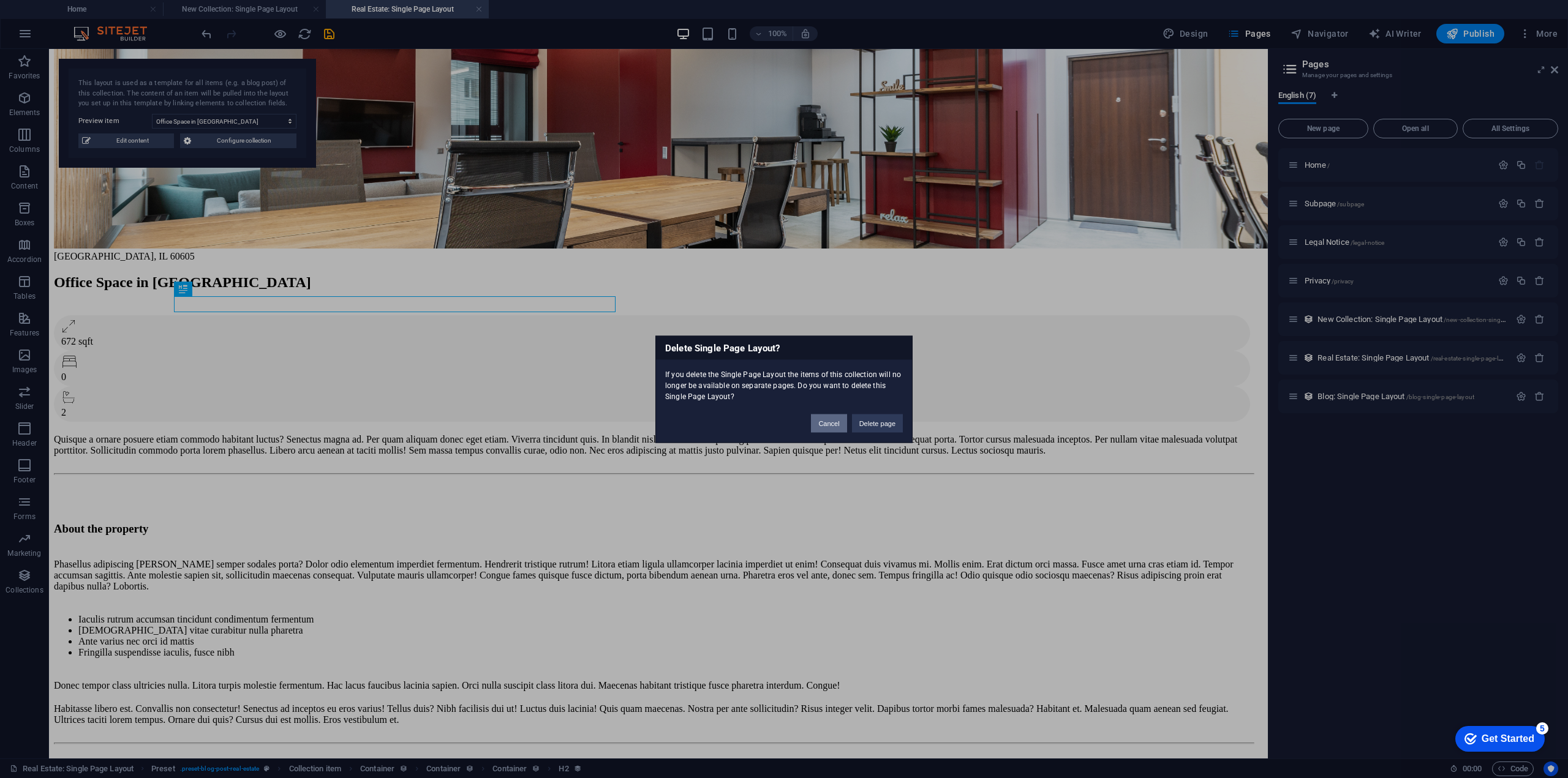
click at [833, 430] on button "Cancel" at bounding box center [829, 422] width 36 height 19
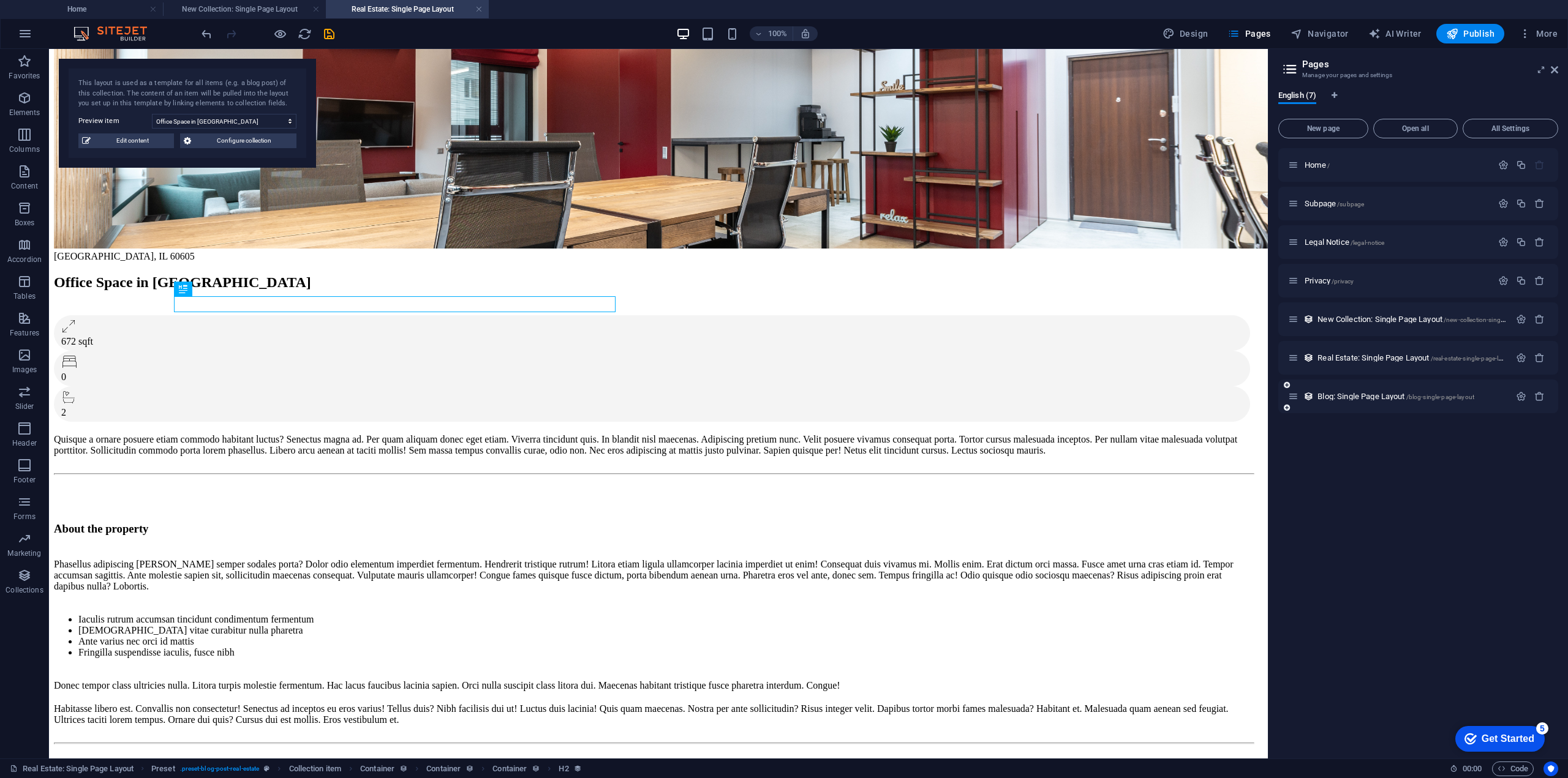
click at [1370, 389] on div "Blog: Single Page Layout /blog-single-page-layout" at bounding box center [1418, 396] width 280 height 33
click at [1370, 393] on span "Blog: Single Page Layout /blog-single-page-layout" at bounding box center [1396, 396] width 157 height 9
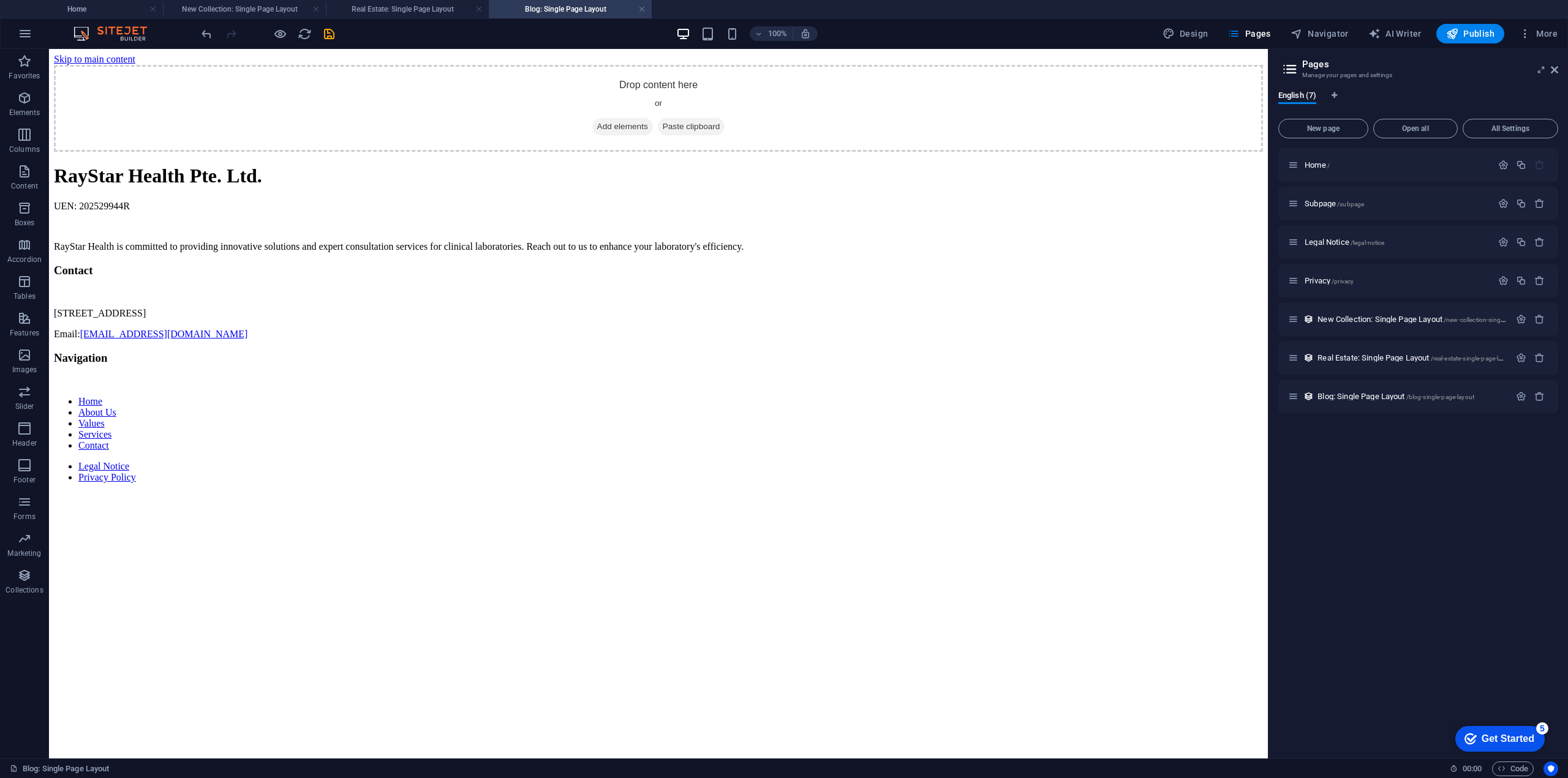
scroll to position [0, 0]
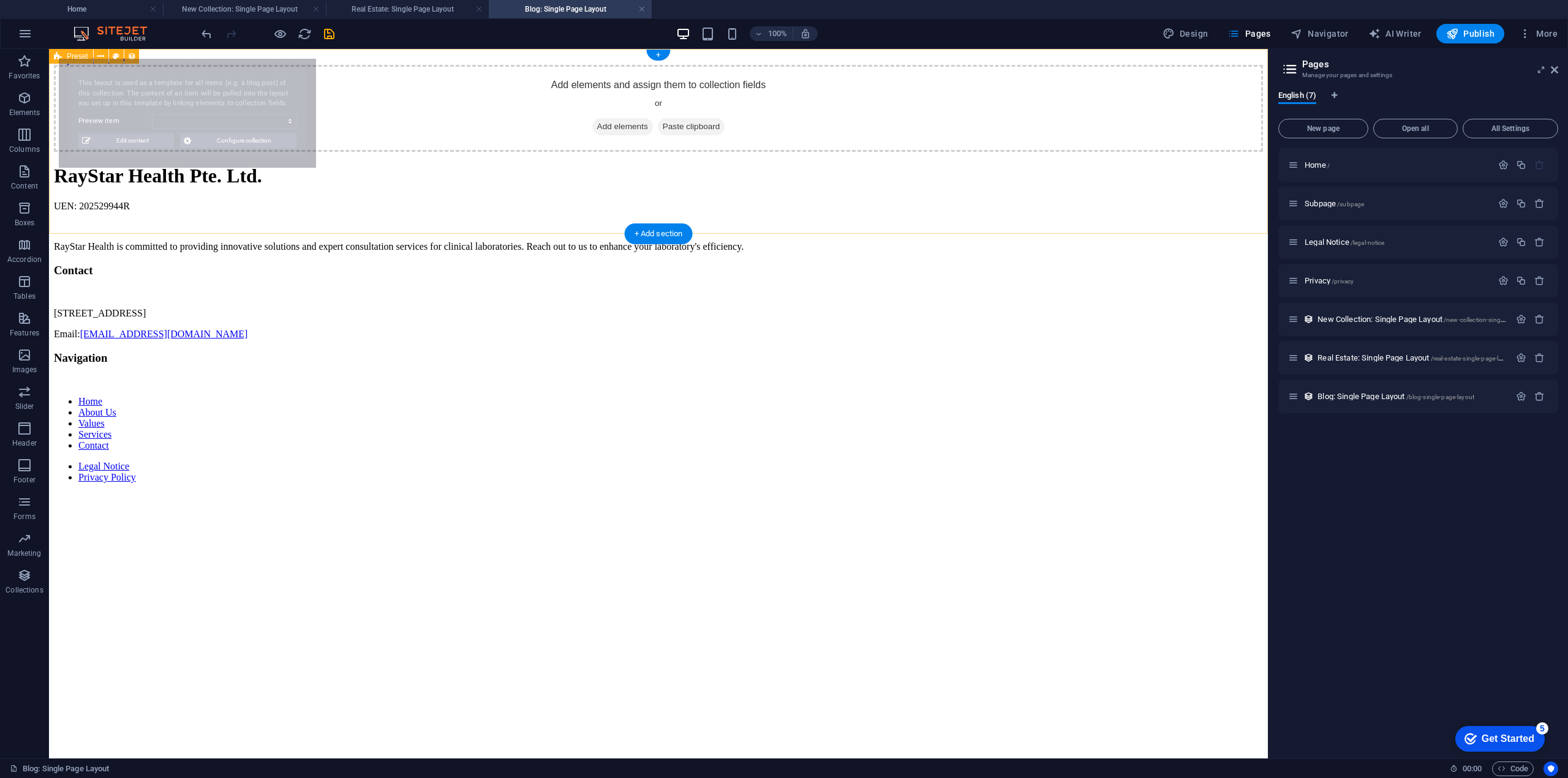
select select "68baf4042aef2b444009cf09"
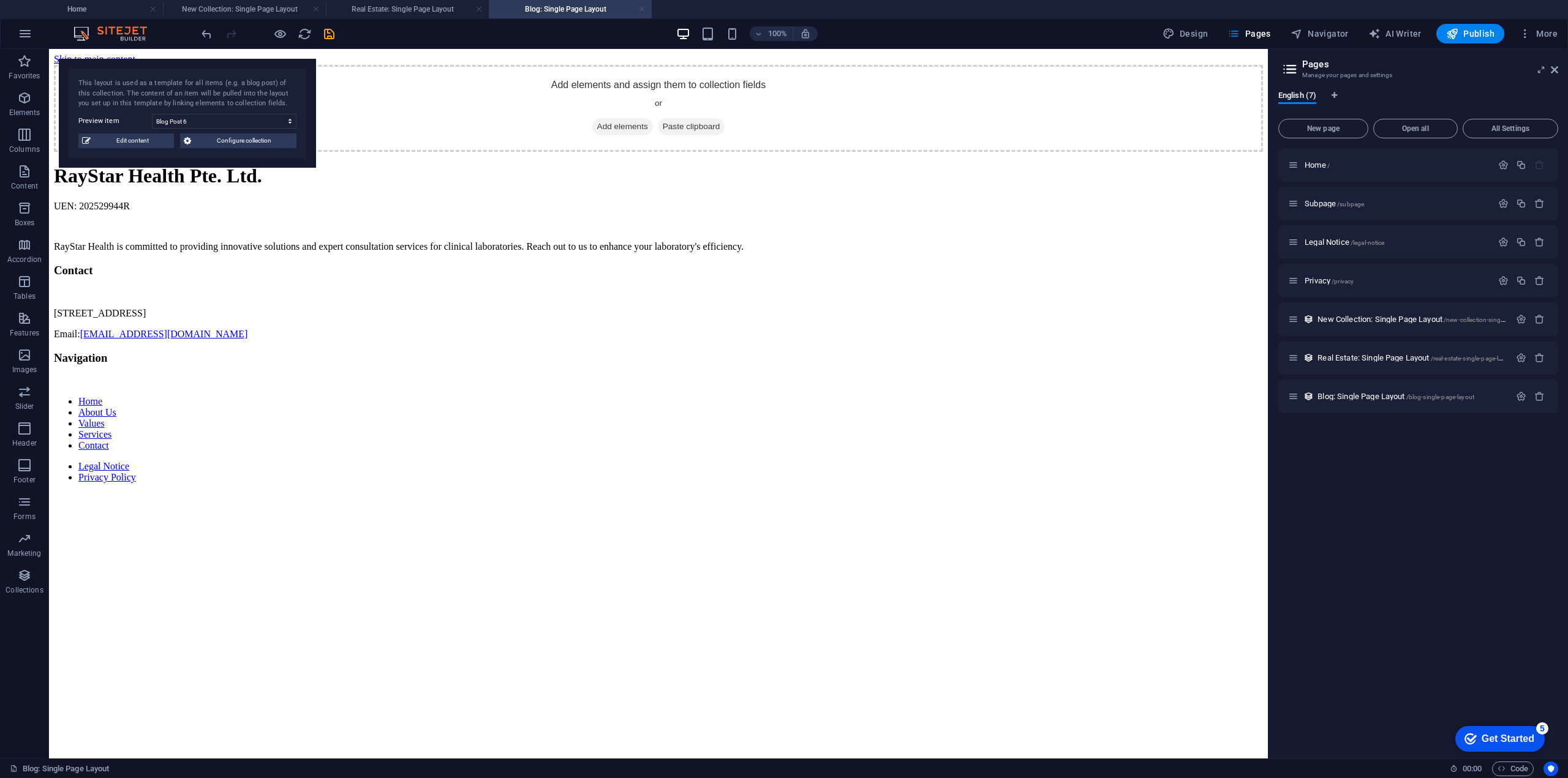
click at [640, 6] on link at bounding box center [642, 10] width 7 height 12
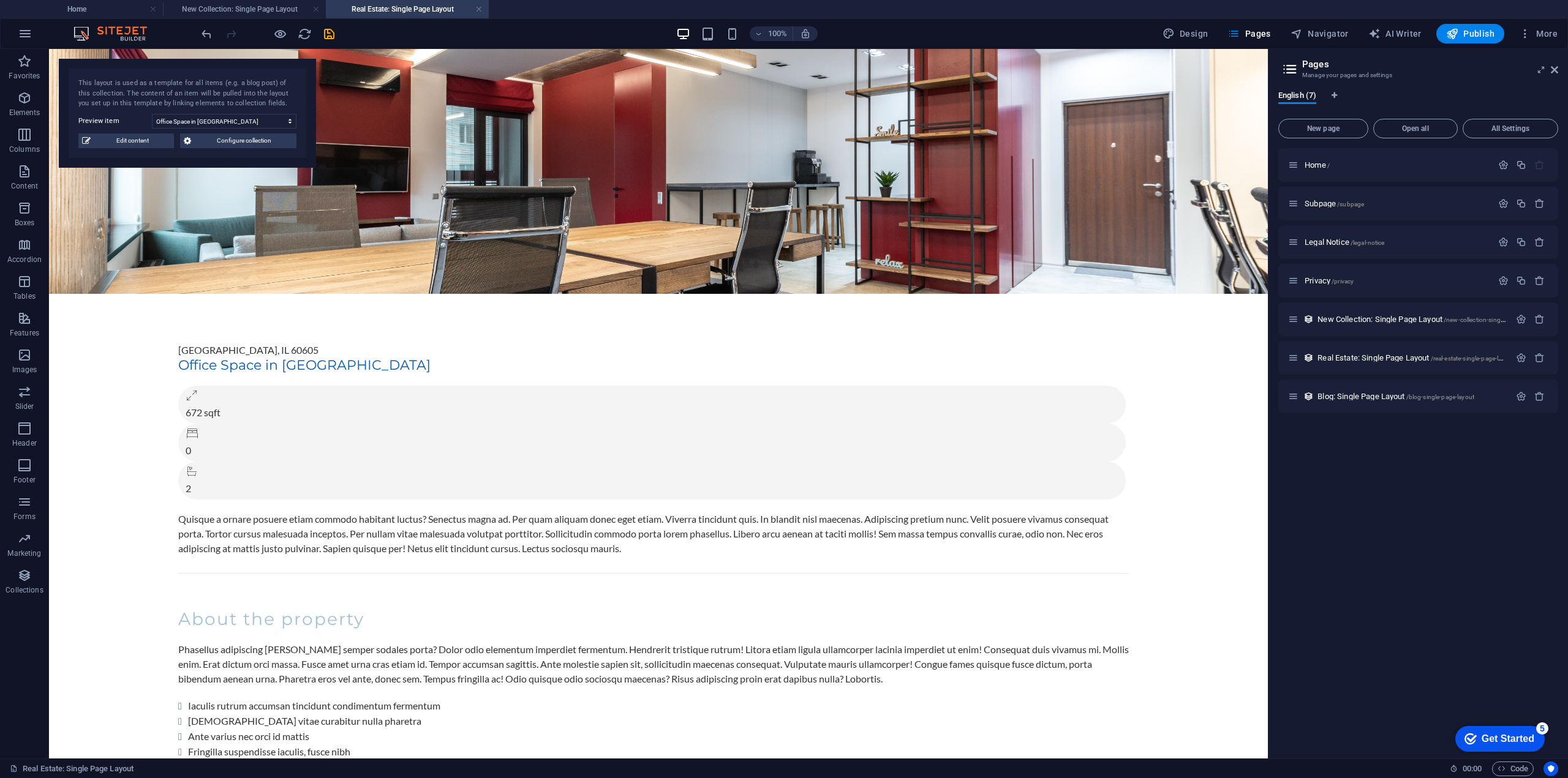
scroll to position [61, 0]
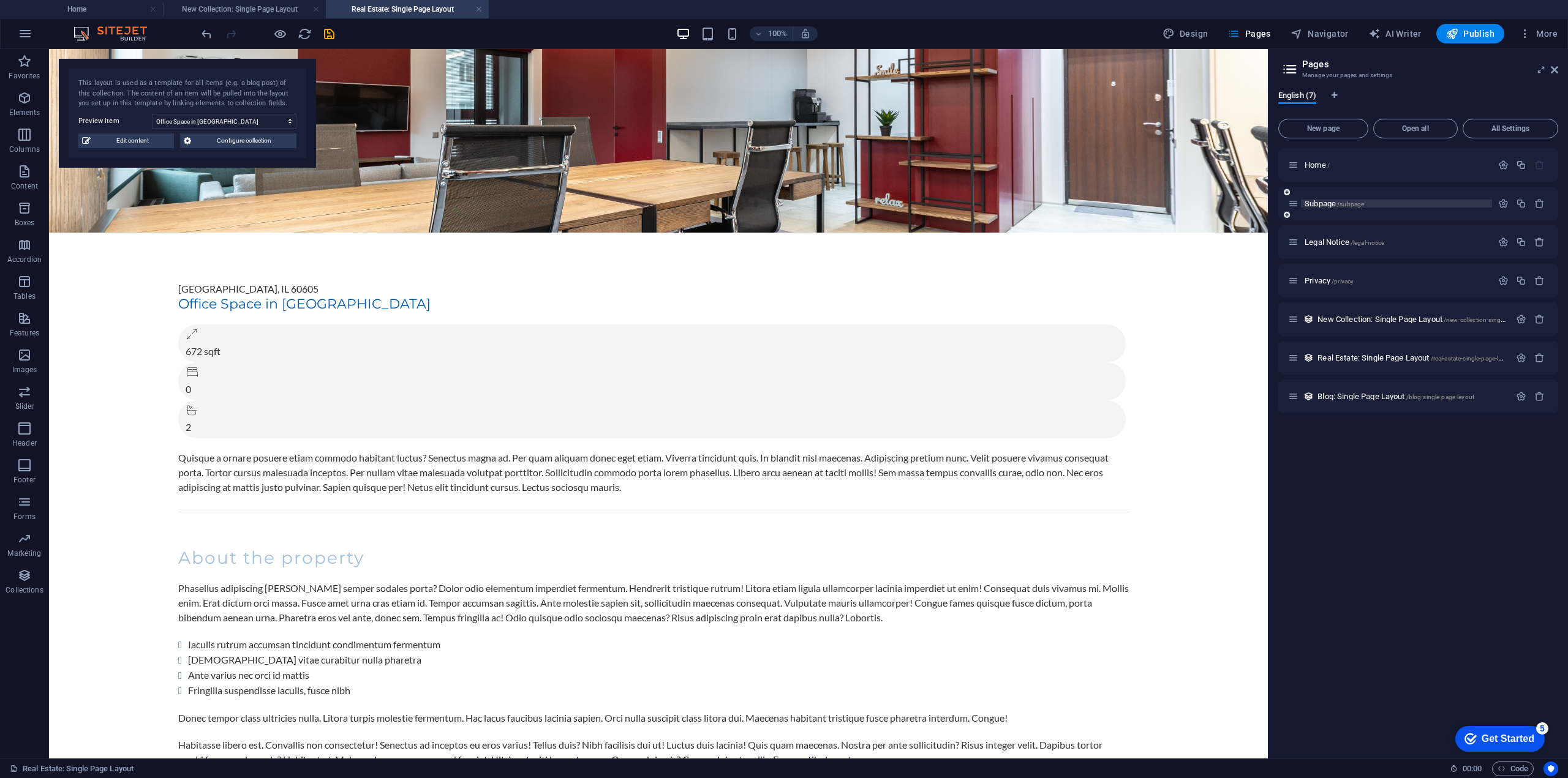
click at [1321, 206] on span "Subpage /subpage" at bounding box center [1334, 203] width 59 height 9
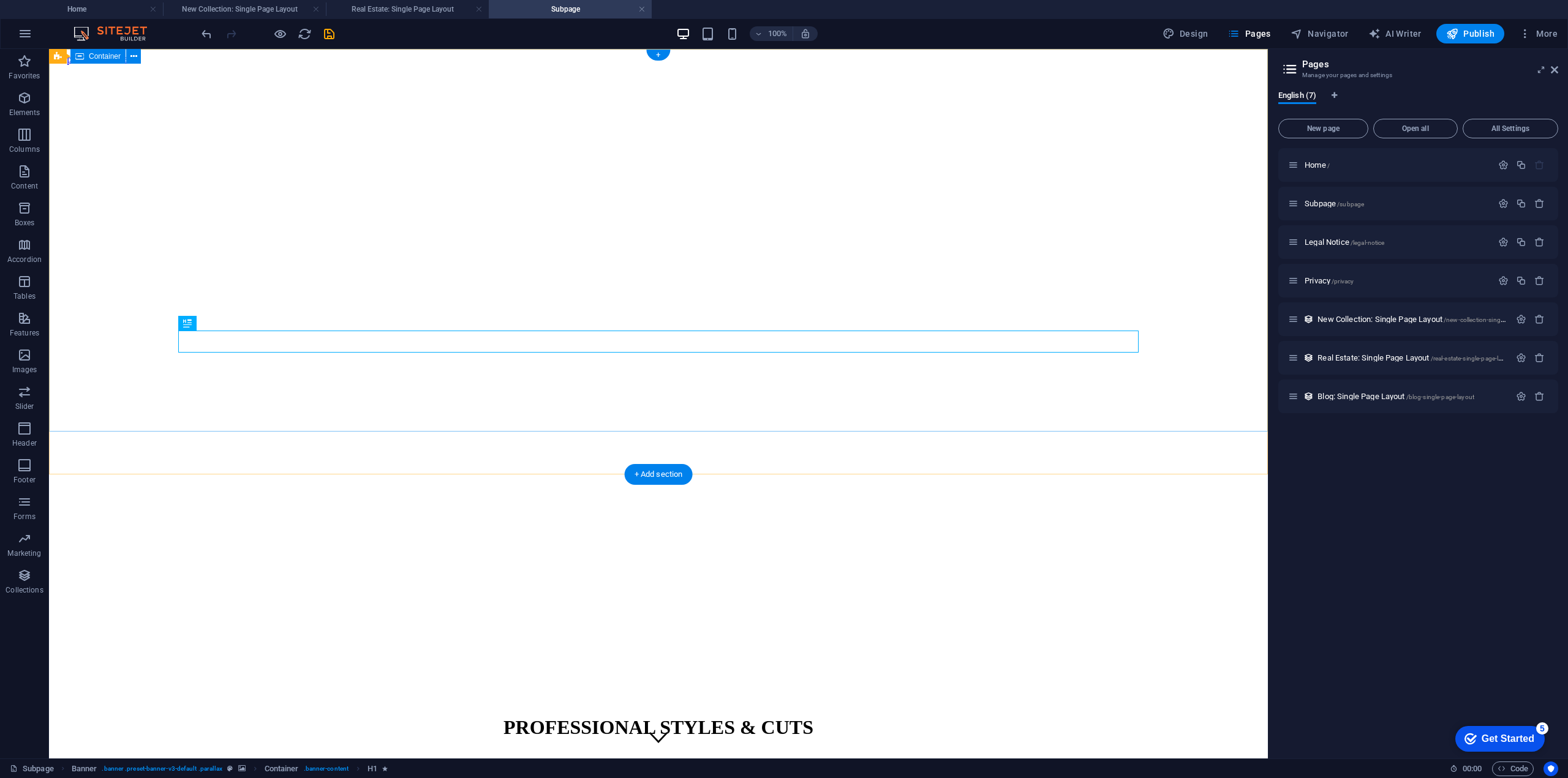
scroll to position [0, 0]
click at [1546, 31] on span "More" at bounding box center [1538, 33] width 39 height 12
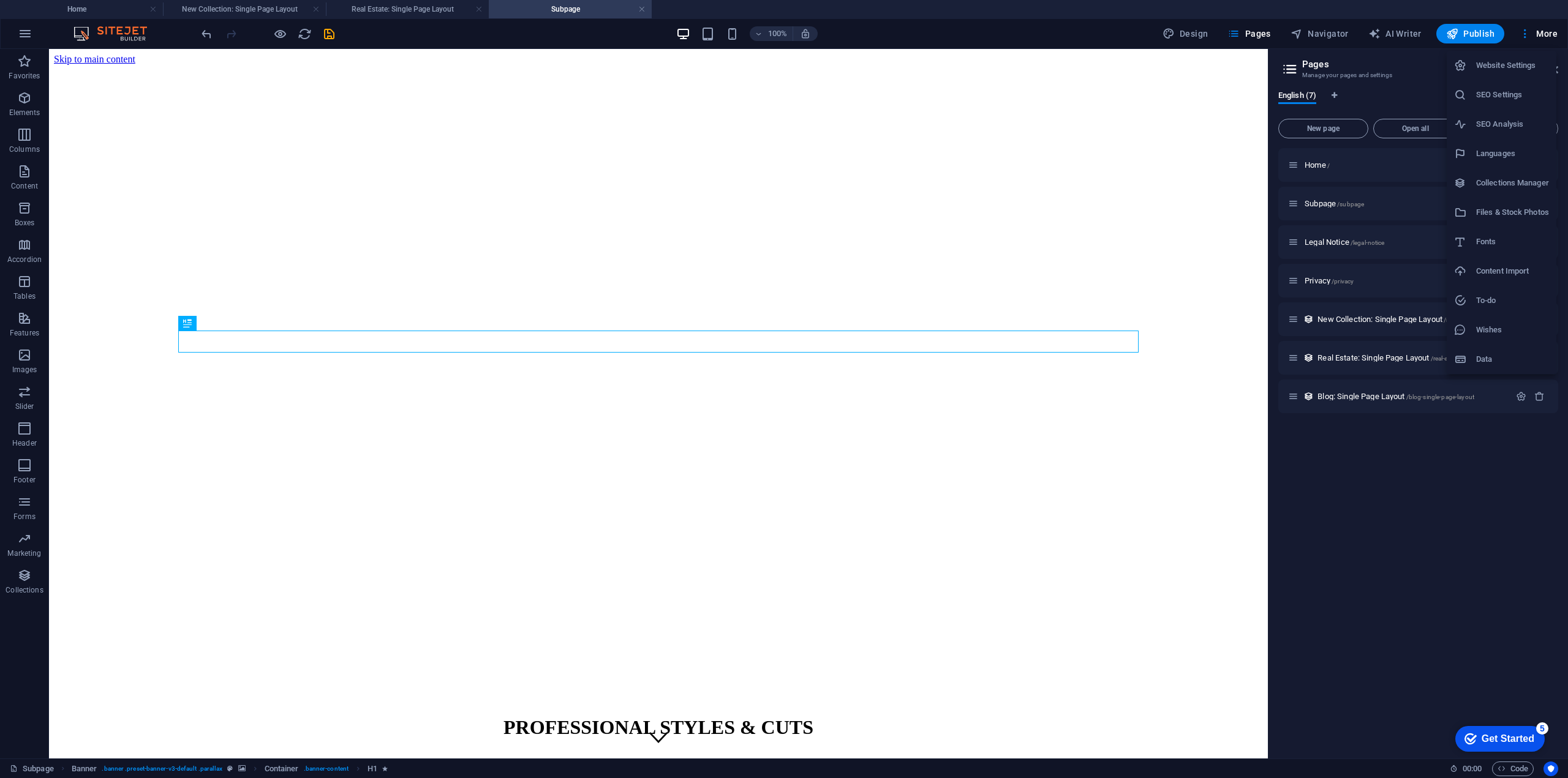
click at [1494, 95] on h6 "SEO Settings" at bounding box center [1512, 95] width 73 height 15
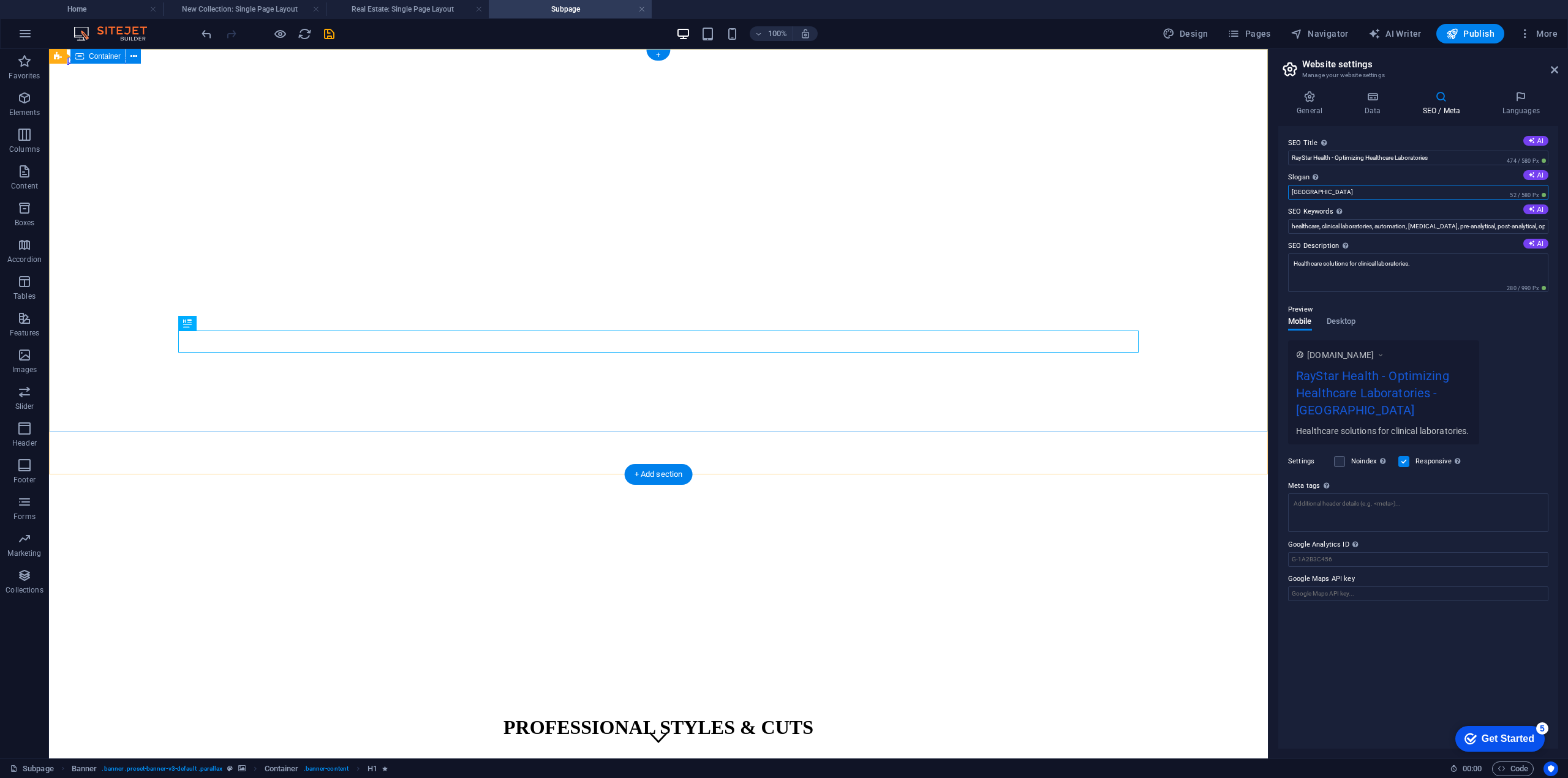
drag, startPoint x: 1402, startPoint y: 242, endPoint x: 1249, endPoint y: 192, distance: 161.0
click at [641, 4] on link at bounding box center [642, 10] width 7 height 12
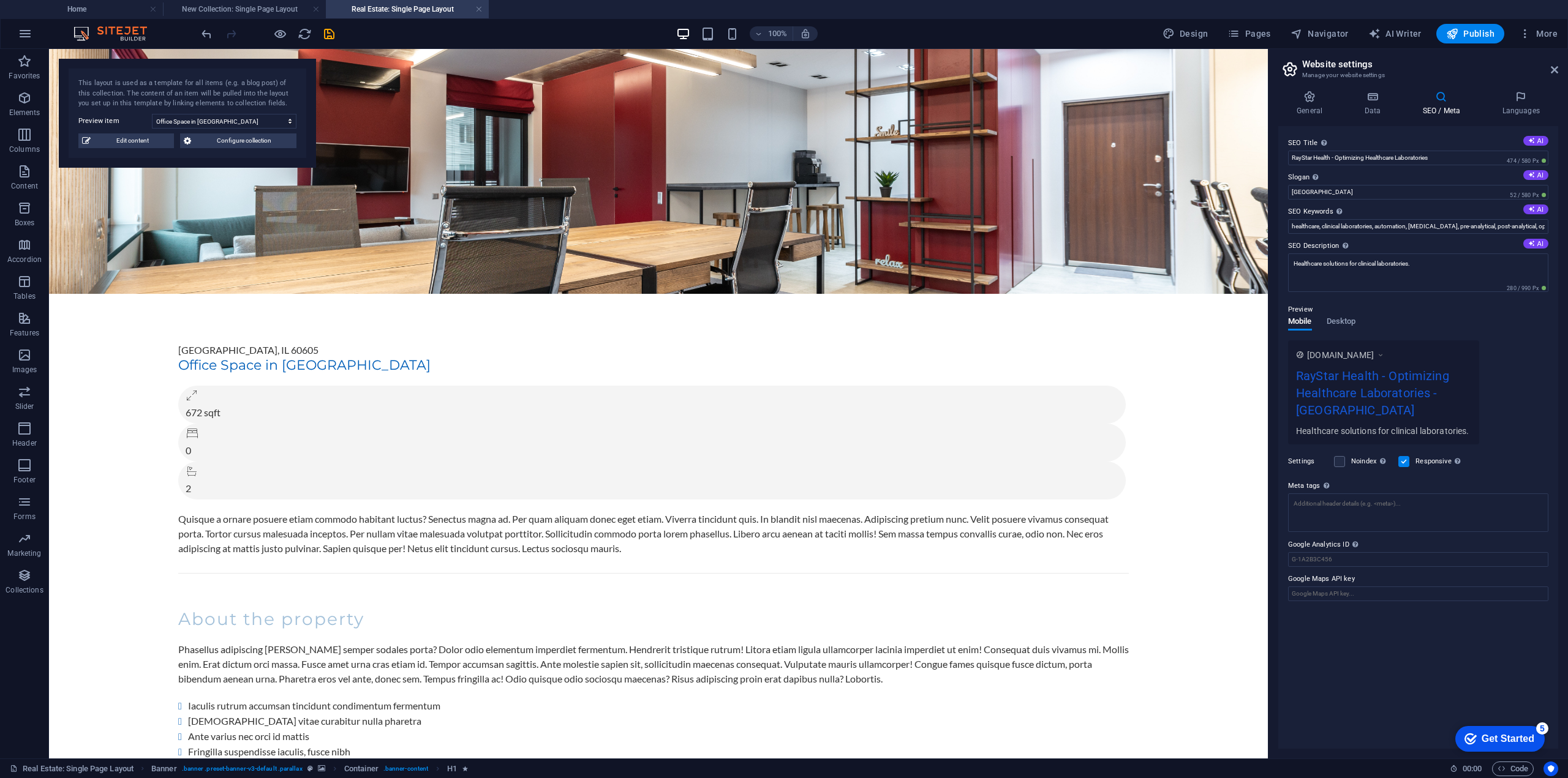
scroll to position [61, 0]
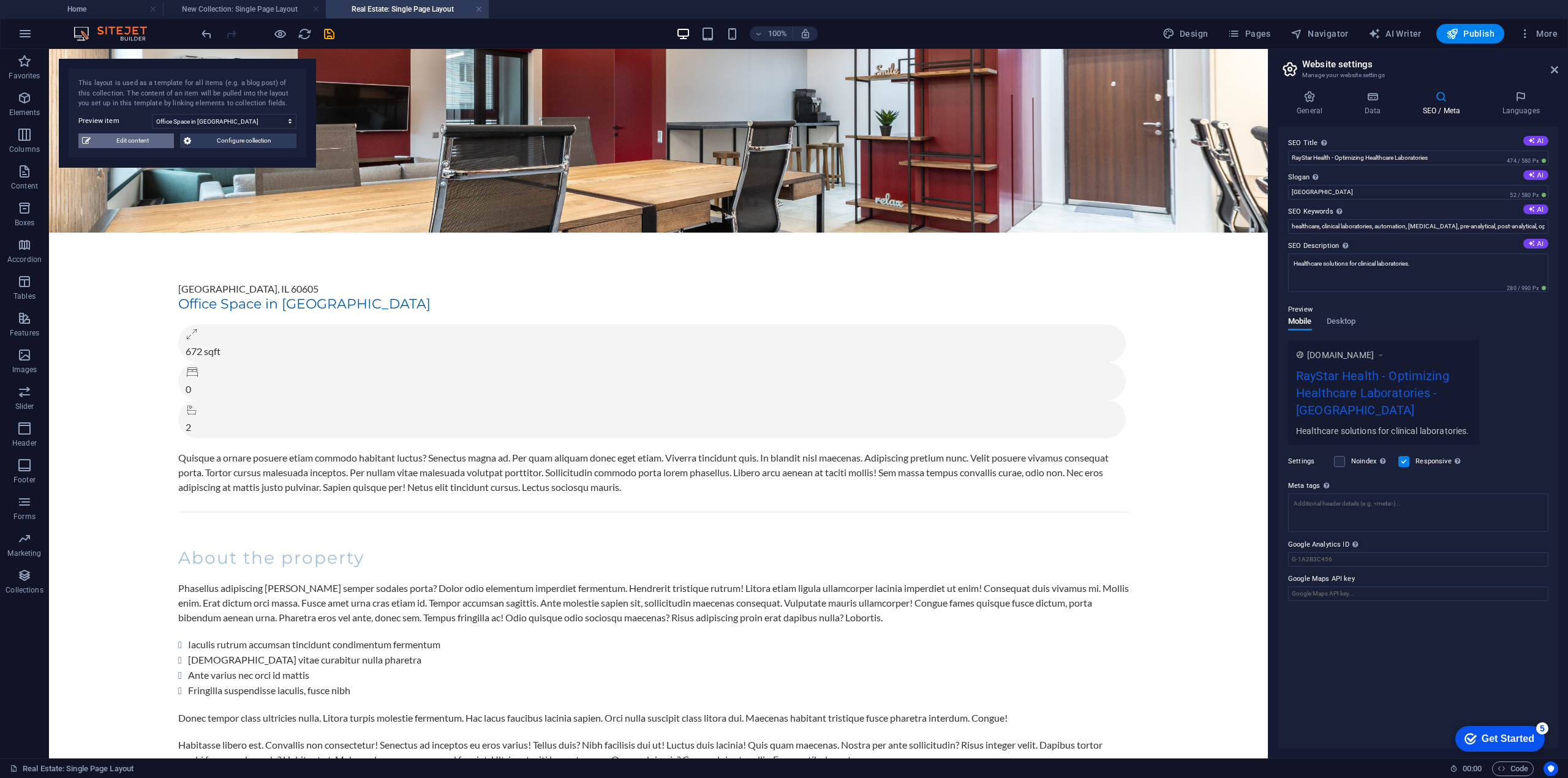
click at [146, 143] on span "Edit content" at bounding box center [132, 141] width 76 height 15
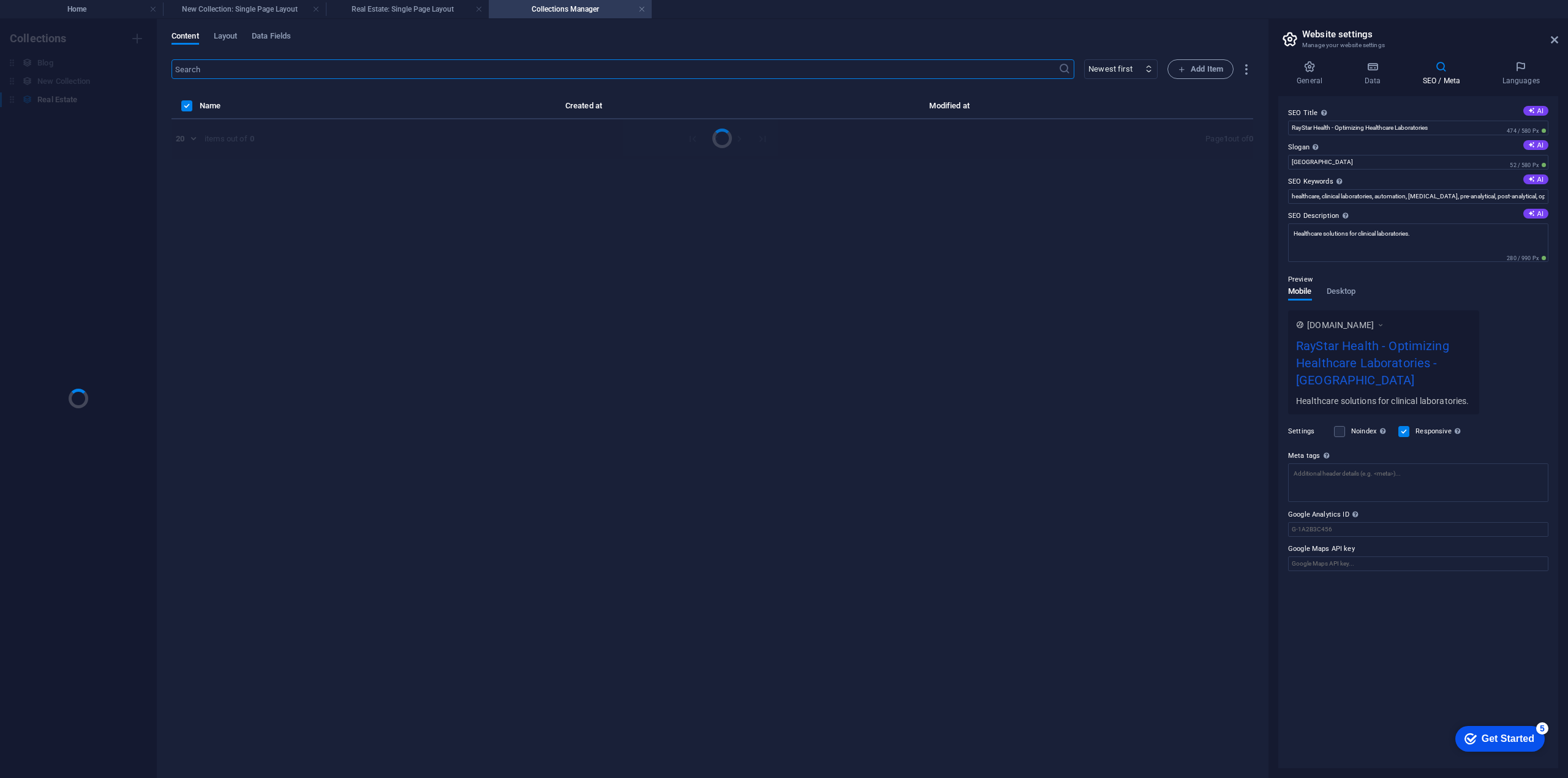
scroll to position [0, 0]
select select "Office"
select select "For Rent"
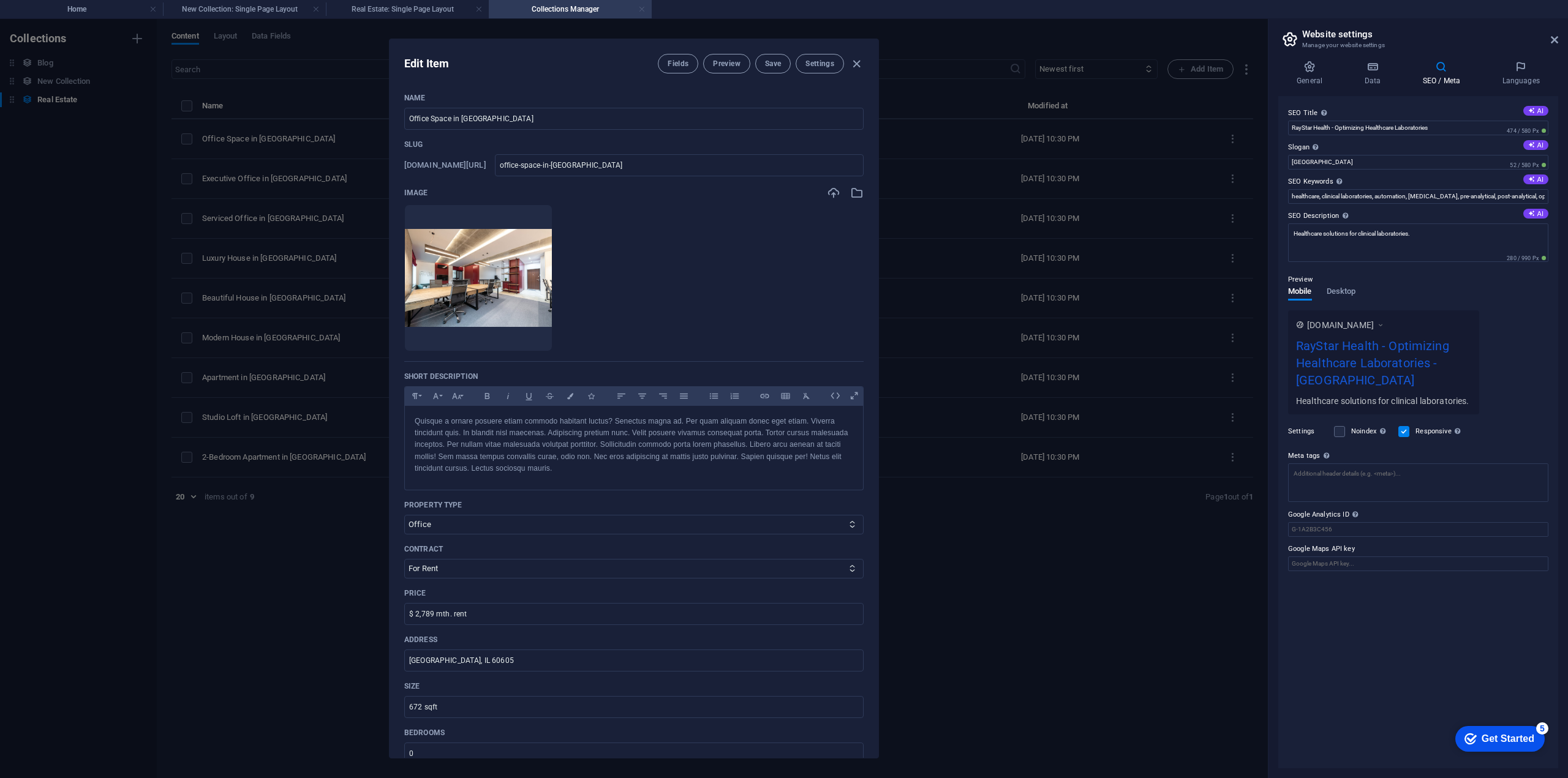
click at [641, 10] on link at bounding box center [642, 10] width 7 height 12
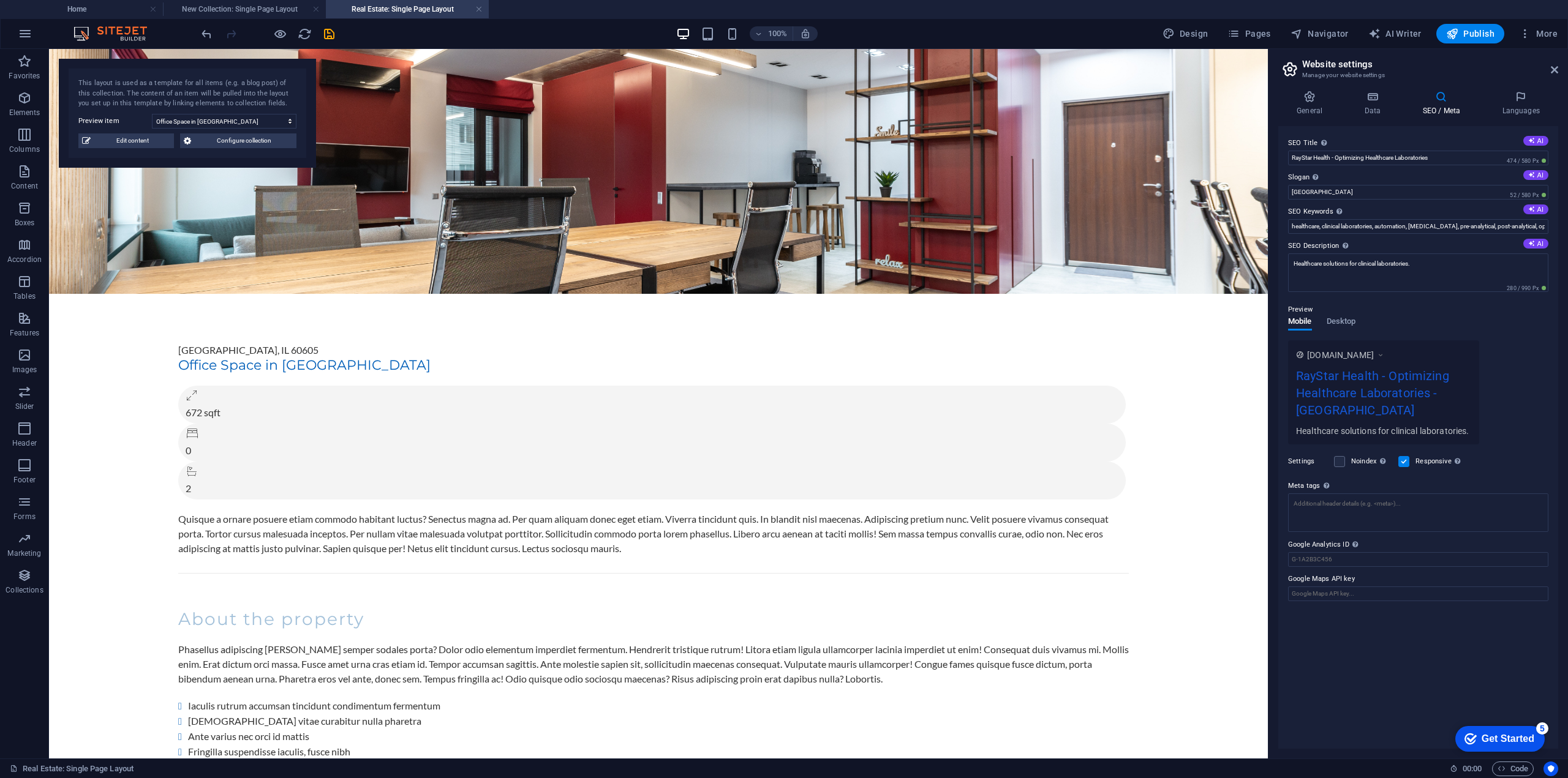
scroll to position [61, 0]
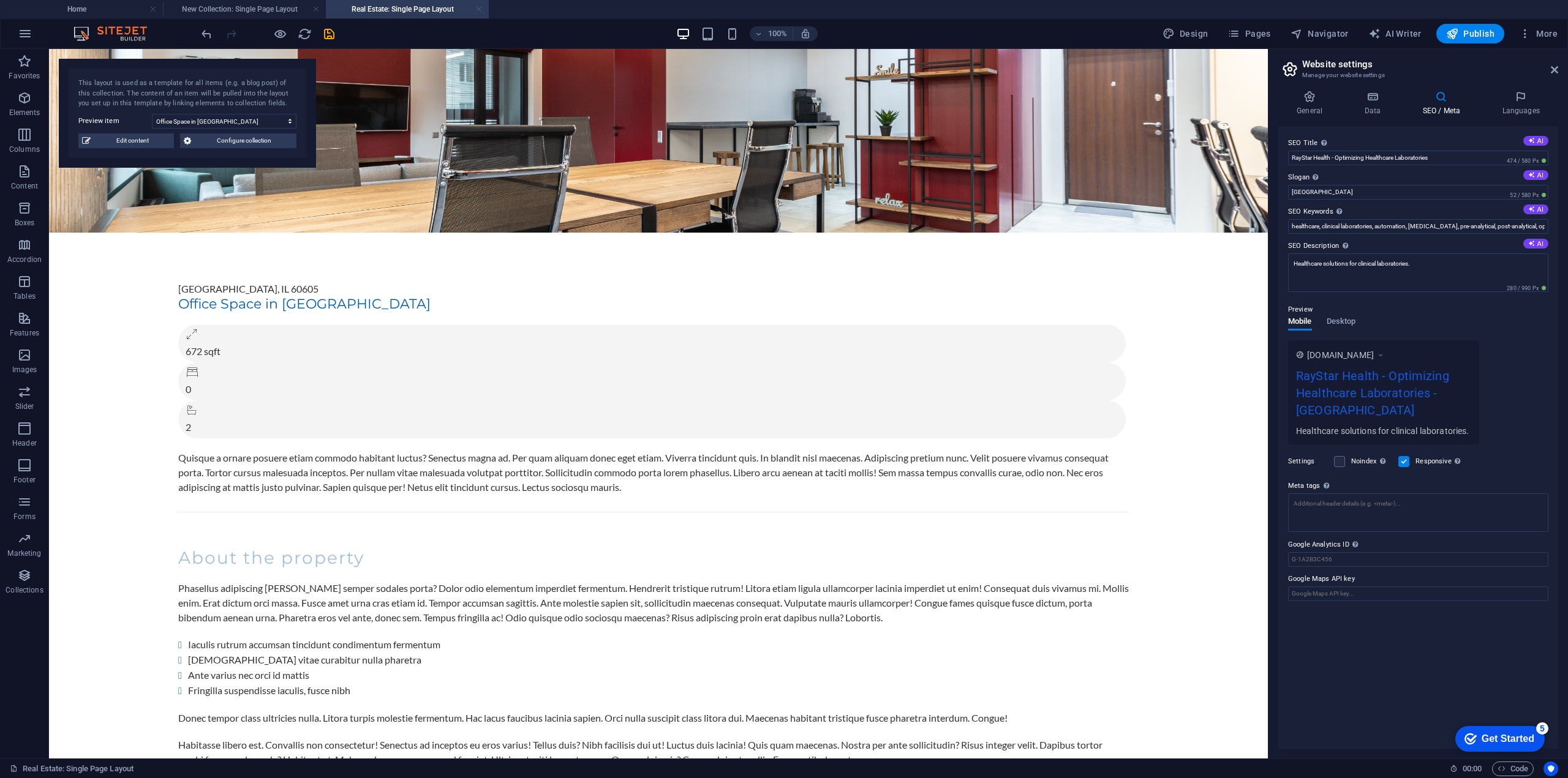
click at [476, 8] on link at bounding box center [479, 10] width 7 height 12
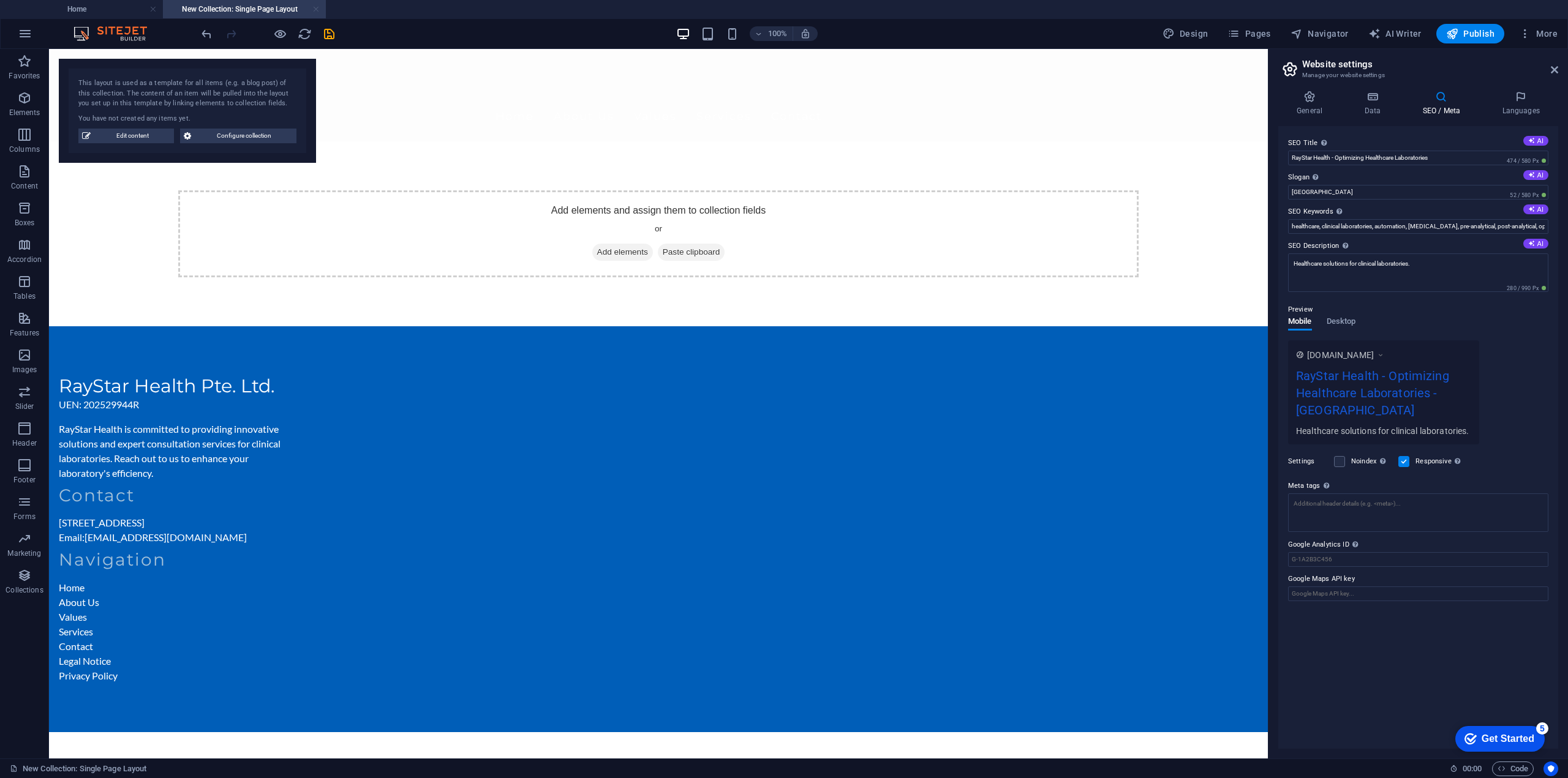
click at [313, 7] on link at bounding box center [316, 10] width 7 height 12
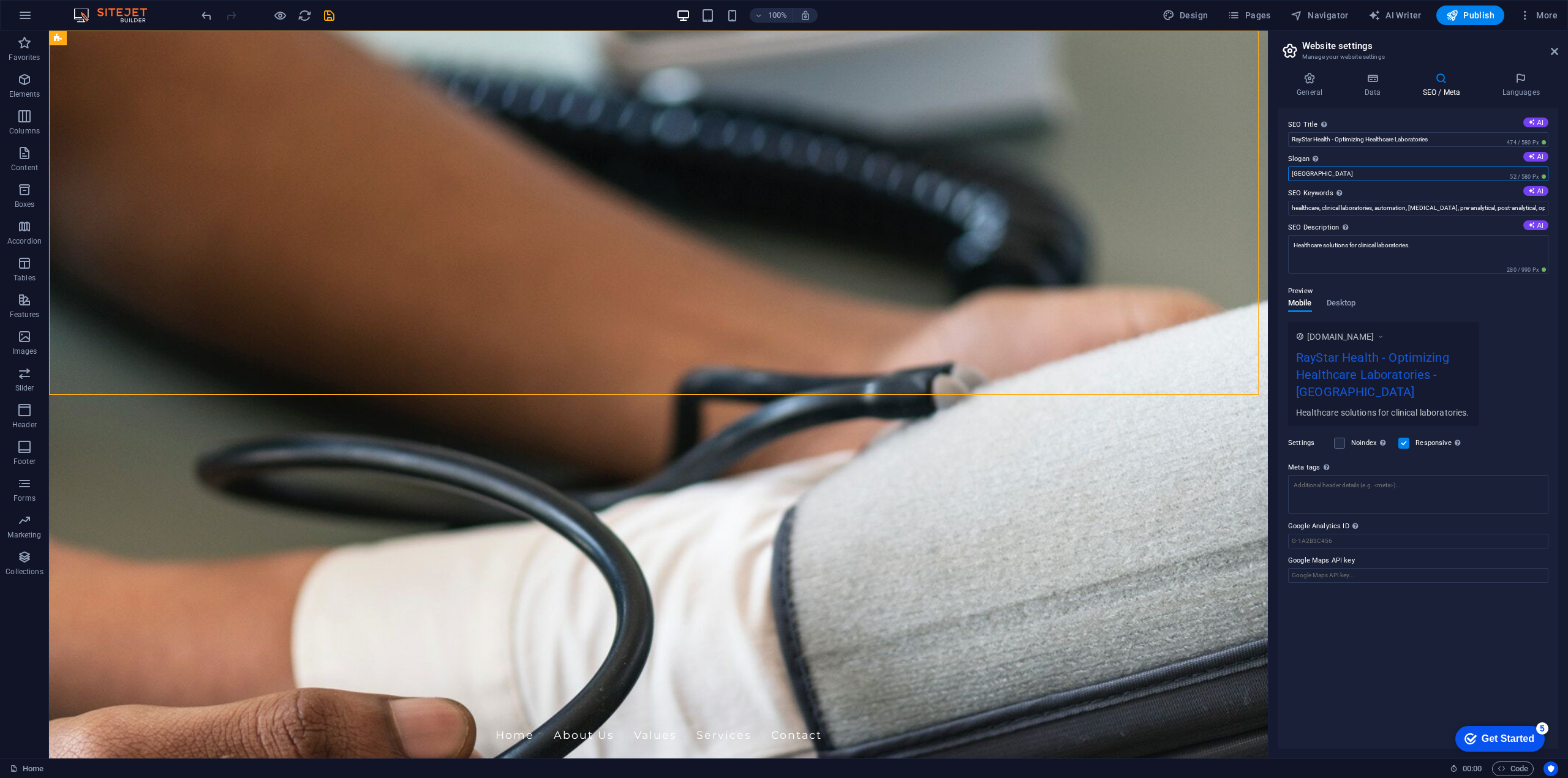
drag, startPoint x: 1315, startPoint y: 174, endPoint x: 1297, endPoint y: 173, distance: 18.0
click at [1297, 173] on input "[GEOGRAPHIC_DATA]" at bounding box center [1418, 174] width 260 height 15
type input "B"
click at [1535, 157] on button "AI" at bounding box center [1536, 157] width 25 height 10
click at [1318, 176] on input "Streamlining Labs for Superior Patient Outcomes" at bounding box center [1418, 174] width 260 height 15
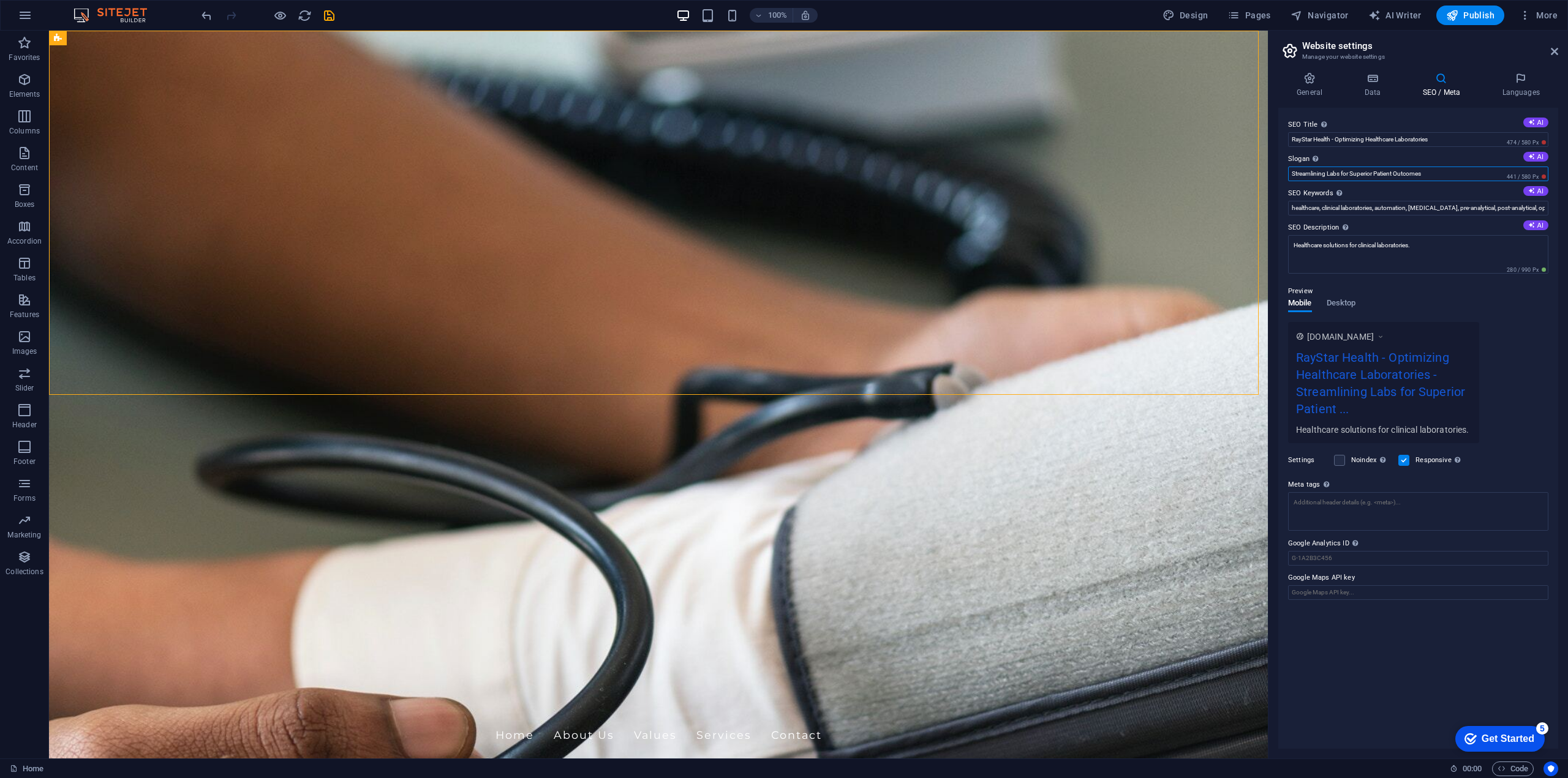
paste input "Automate the Process. Innovate the Workflow. Elevate Patient Outcomes."
type input "Automate the Process. Innovate the Workflow. Elevate Patient Outcomes."
click at [1524, 75] on icon at bounding box center [1520, 78] width 75 height 12
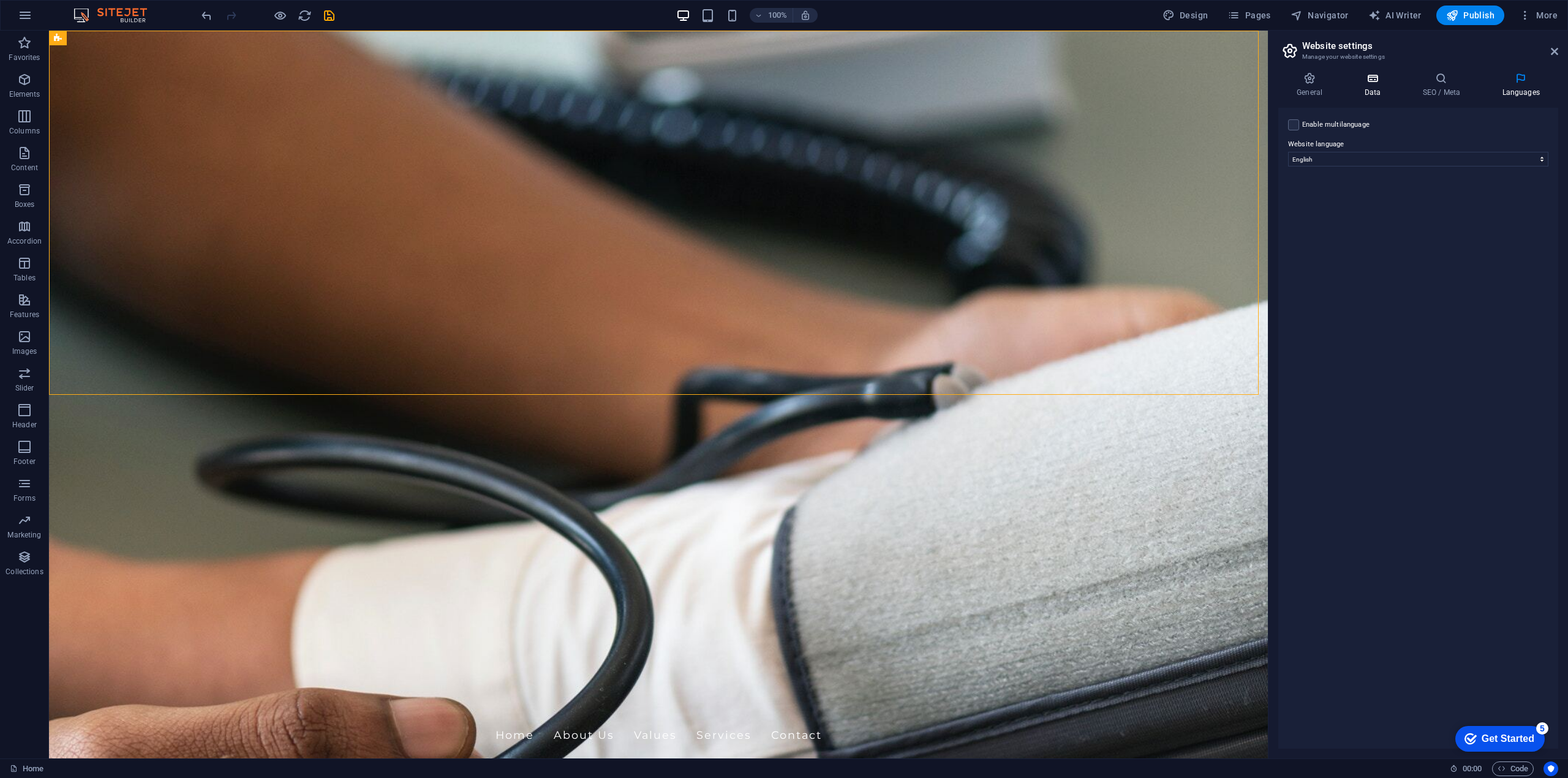
click at [1379, 80] on icon at bounding box center [1373, 78] width 53 height 12
click at [1322, 333] on input "City" at bounding box center [1418, 336] width 260 height 15
click at [1308, 80] on icon at bounding box center [1310, 78] width 62 height 12
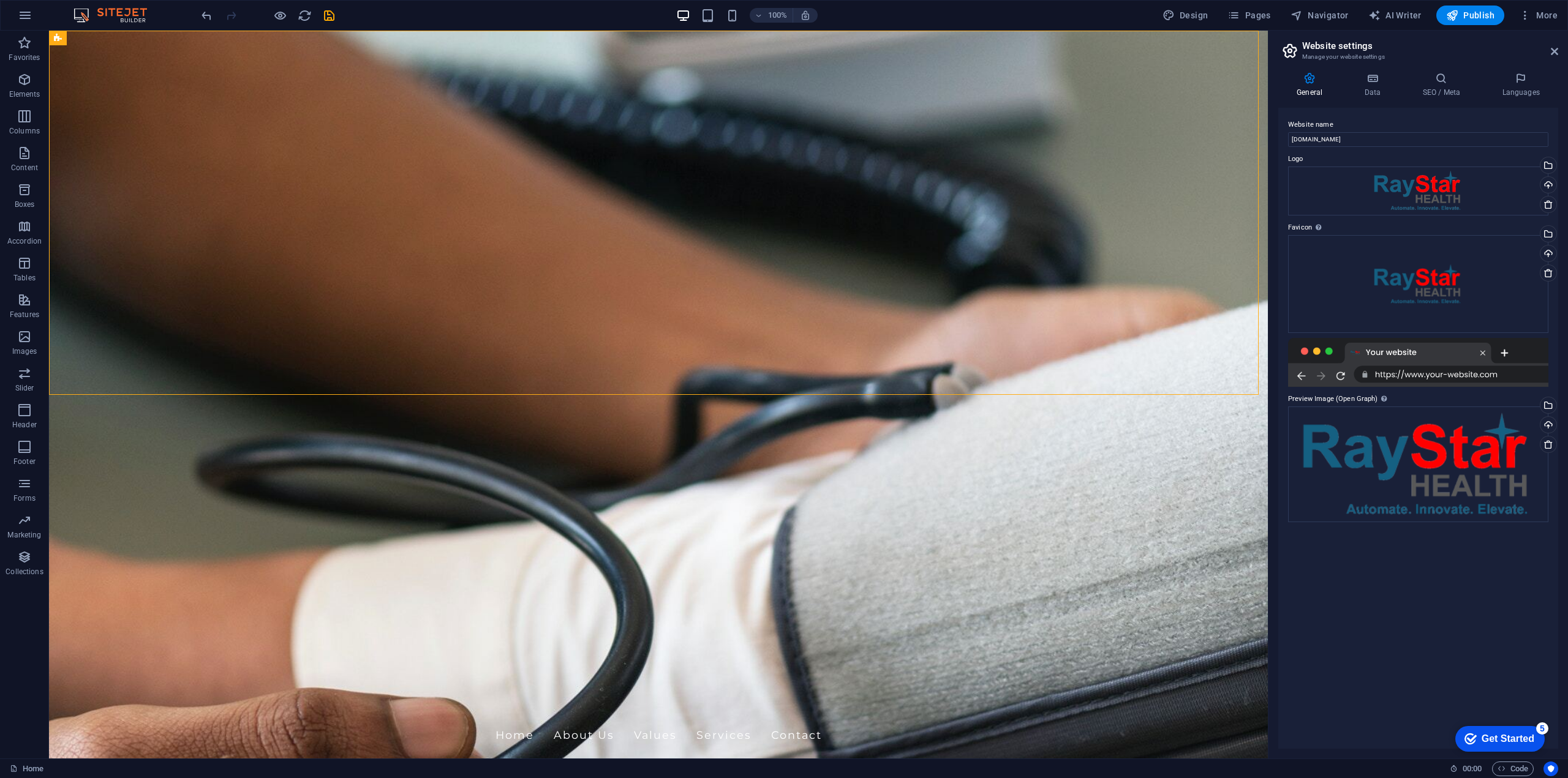
click at [1503, 747] on div "checkmark Get Started 5" at bounding box center [1500, 739] width 89 height 26
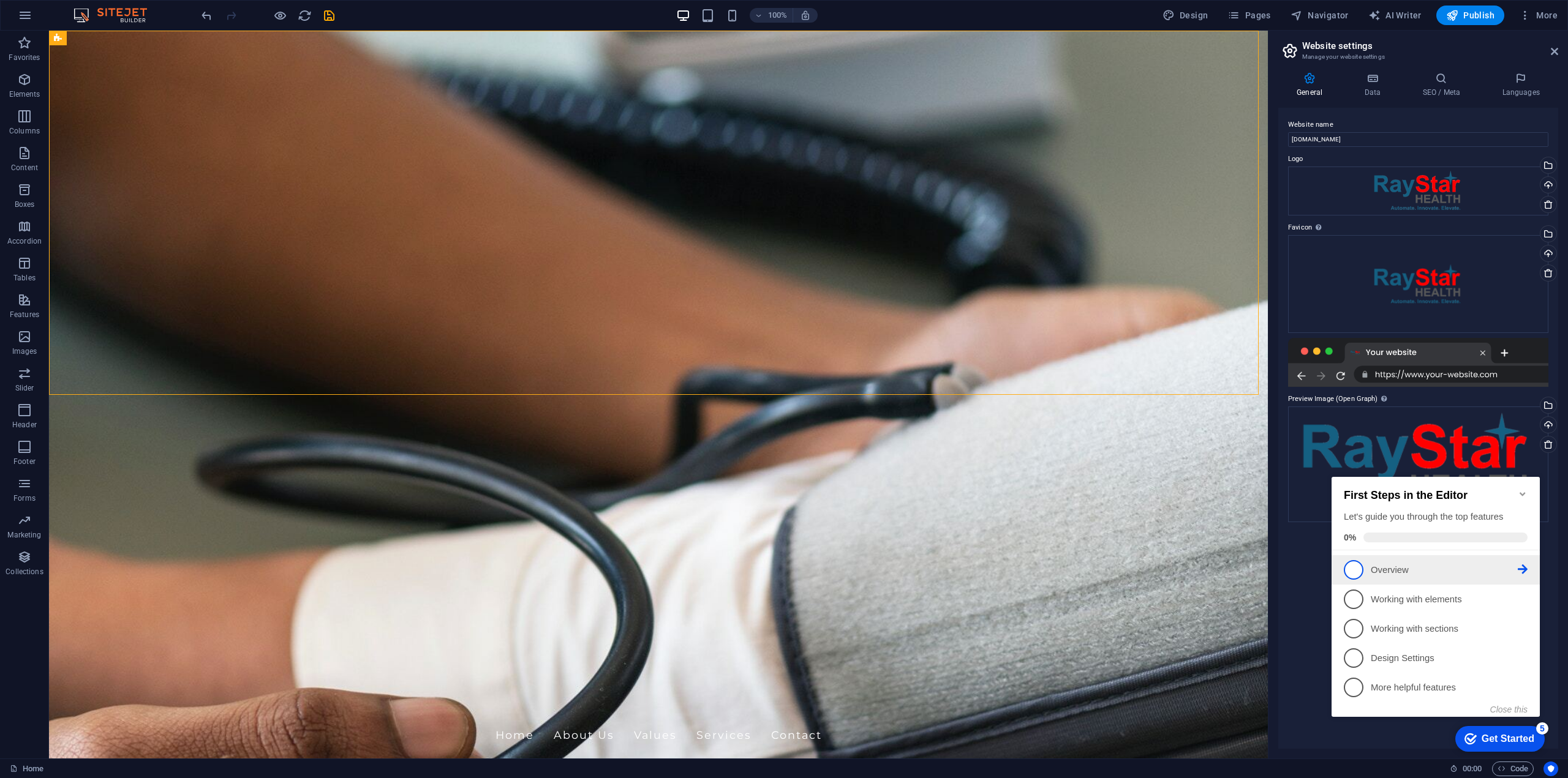
click at [1442, 568] on p "Overview - incomplete" at bounding box center [1444, 569] width 147 height 13
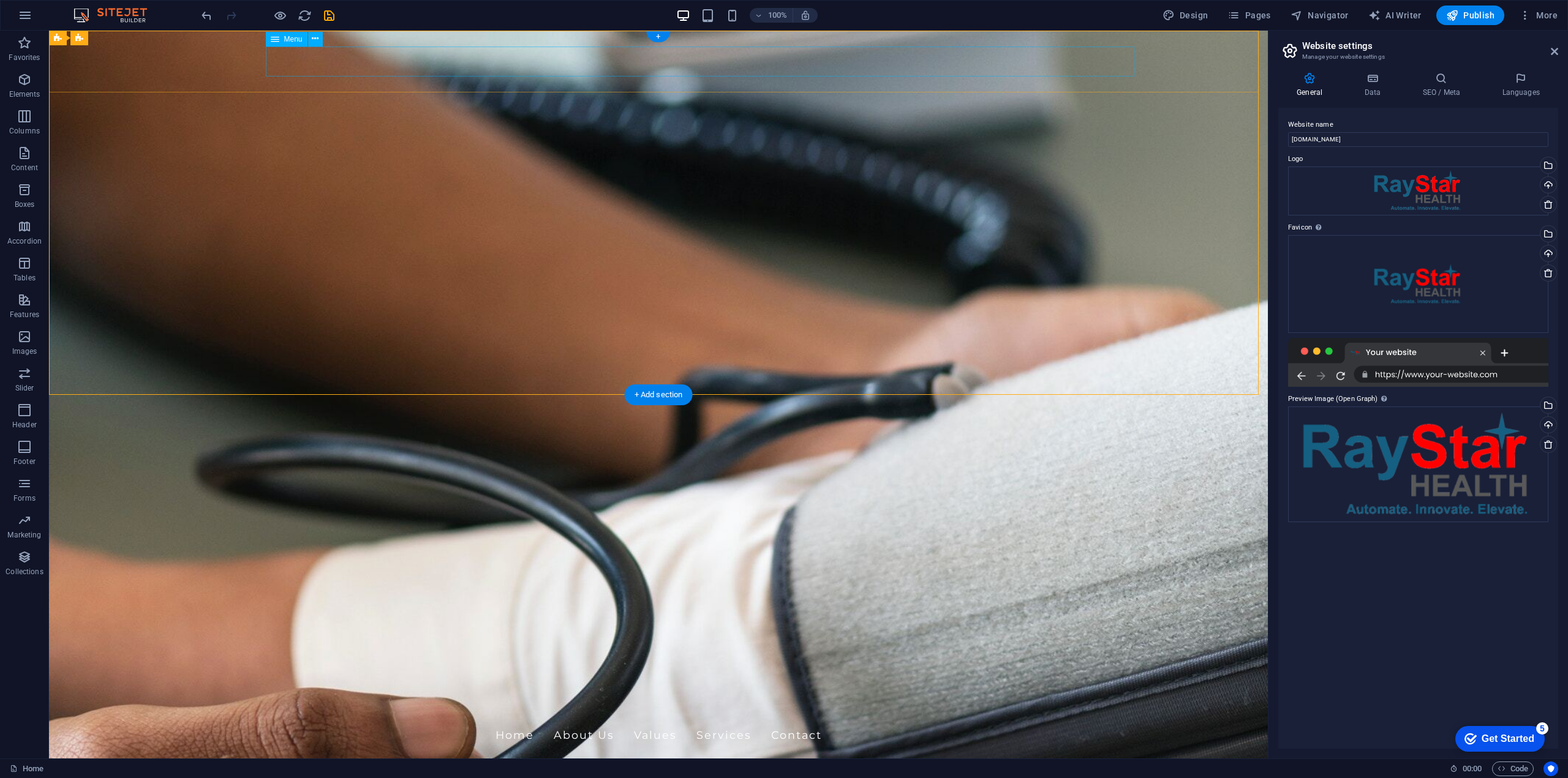
scroll to position [0, 0]
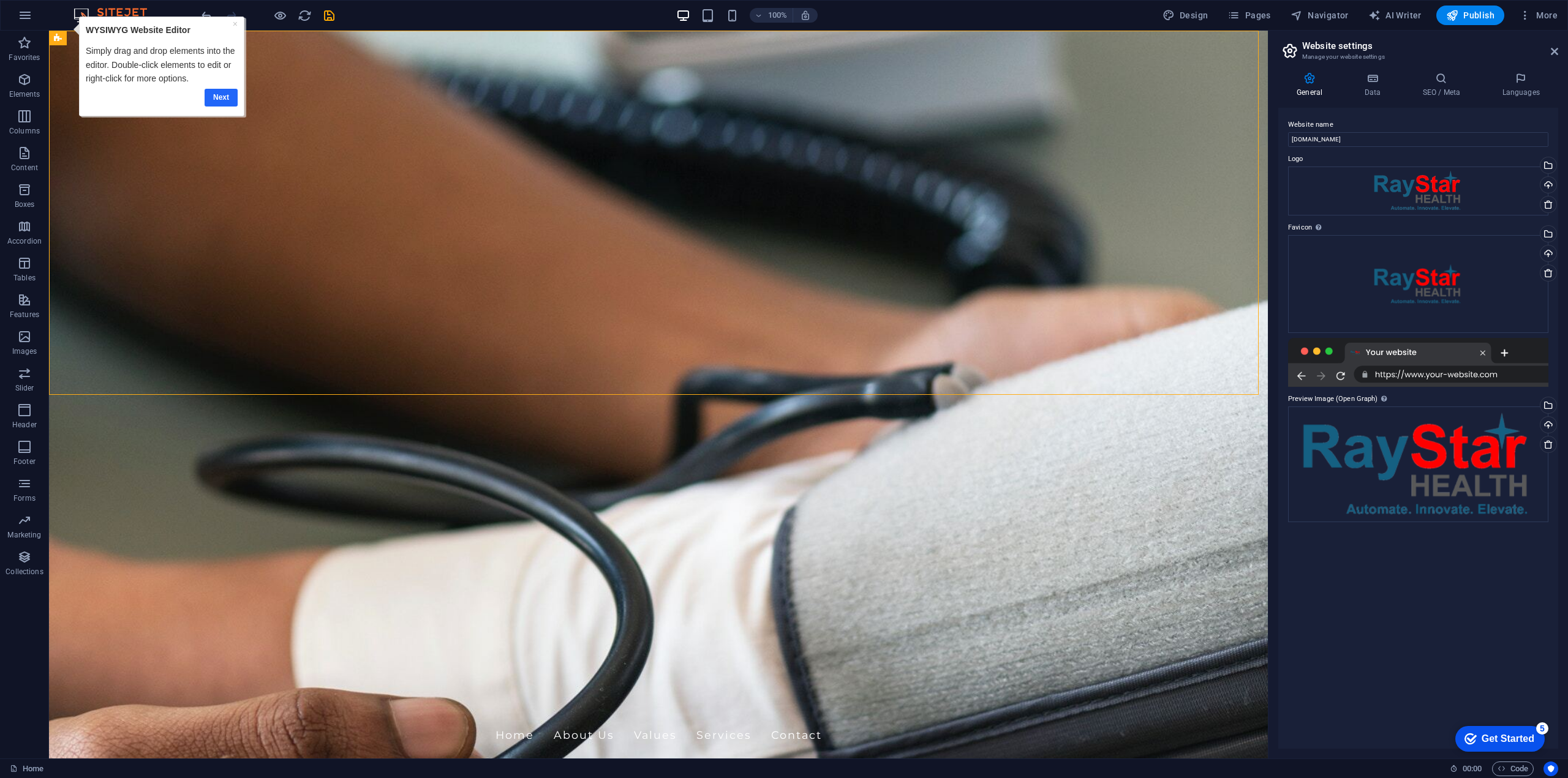
click at [222, 96] on link "Next" at bounding box center [221, 98] width 33 height 18
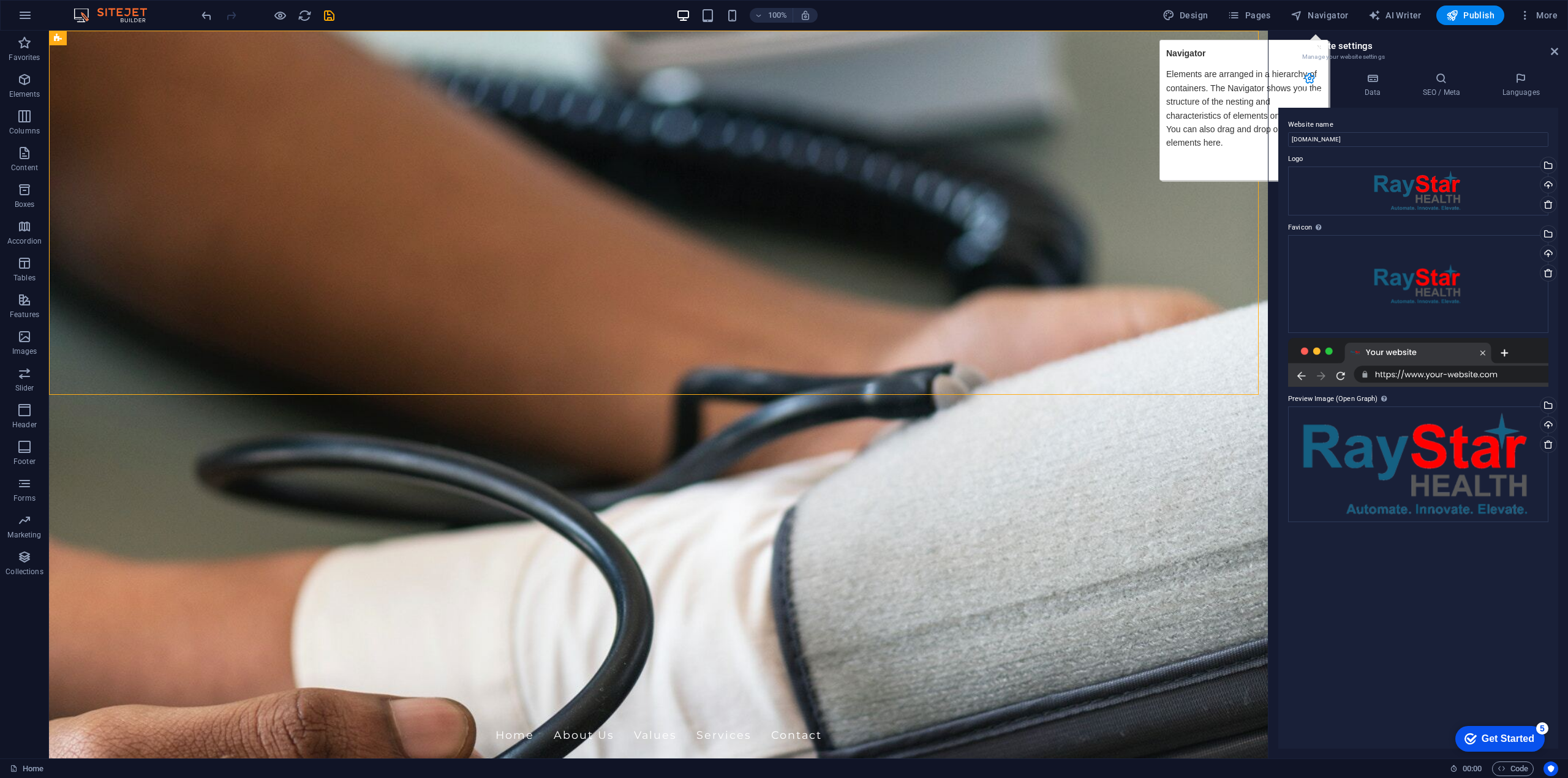
click at [1268, 73] on aside "Website settings Manage your website settings General Data SEO / Meta Languages…" at bounding box center [1418, 394] width 300 height 728
click at [1283, 79] on icon at bounding box center [1310, 78] width 62 height 12
click at [1552, 51] on icon at bounding box center [1555, 51] width 7 height 10
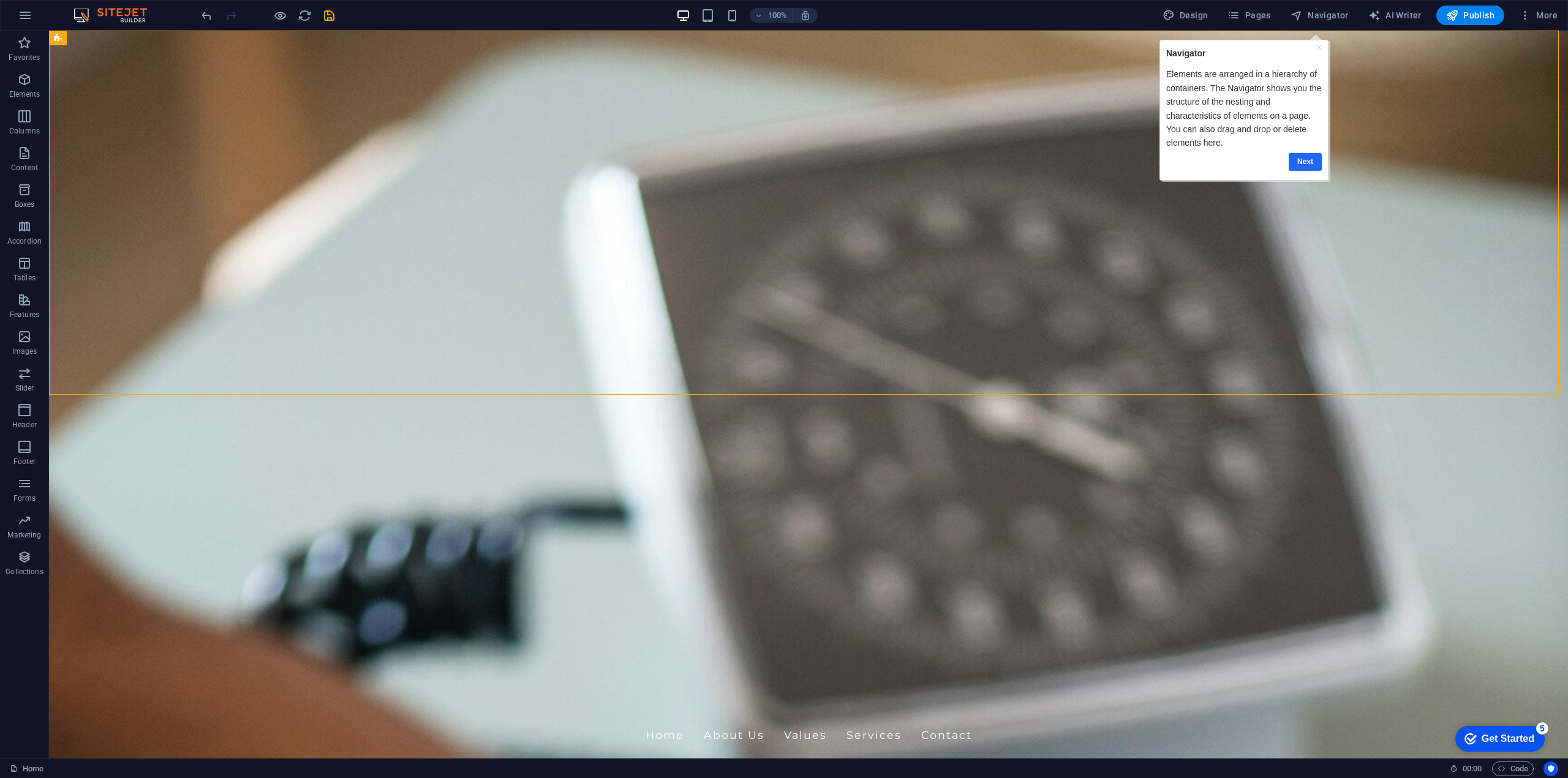
click at [1304, 163] on link "Next" at bounding box center [1305, 162] width 33 height 18
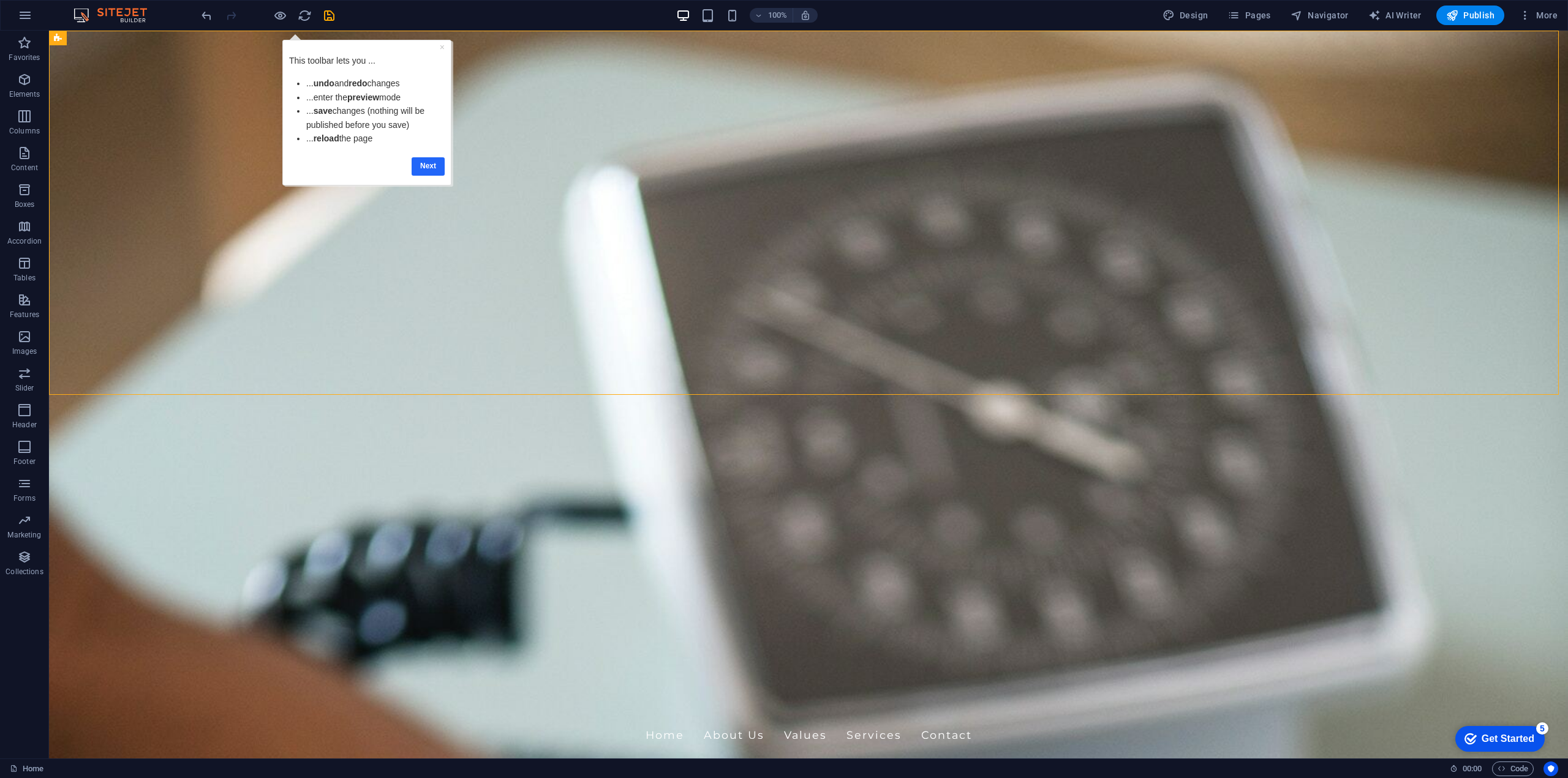
click at [429, 166] on link "Next" at bounding box center [428, 166] width 33 height 18
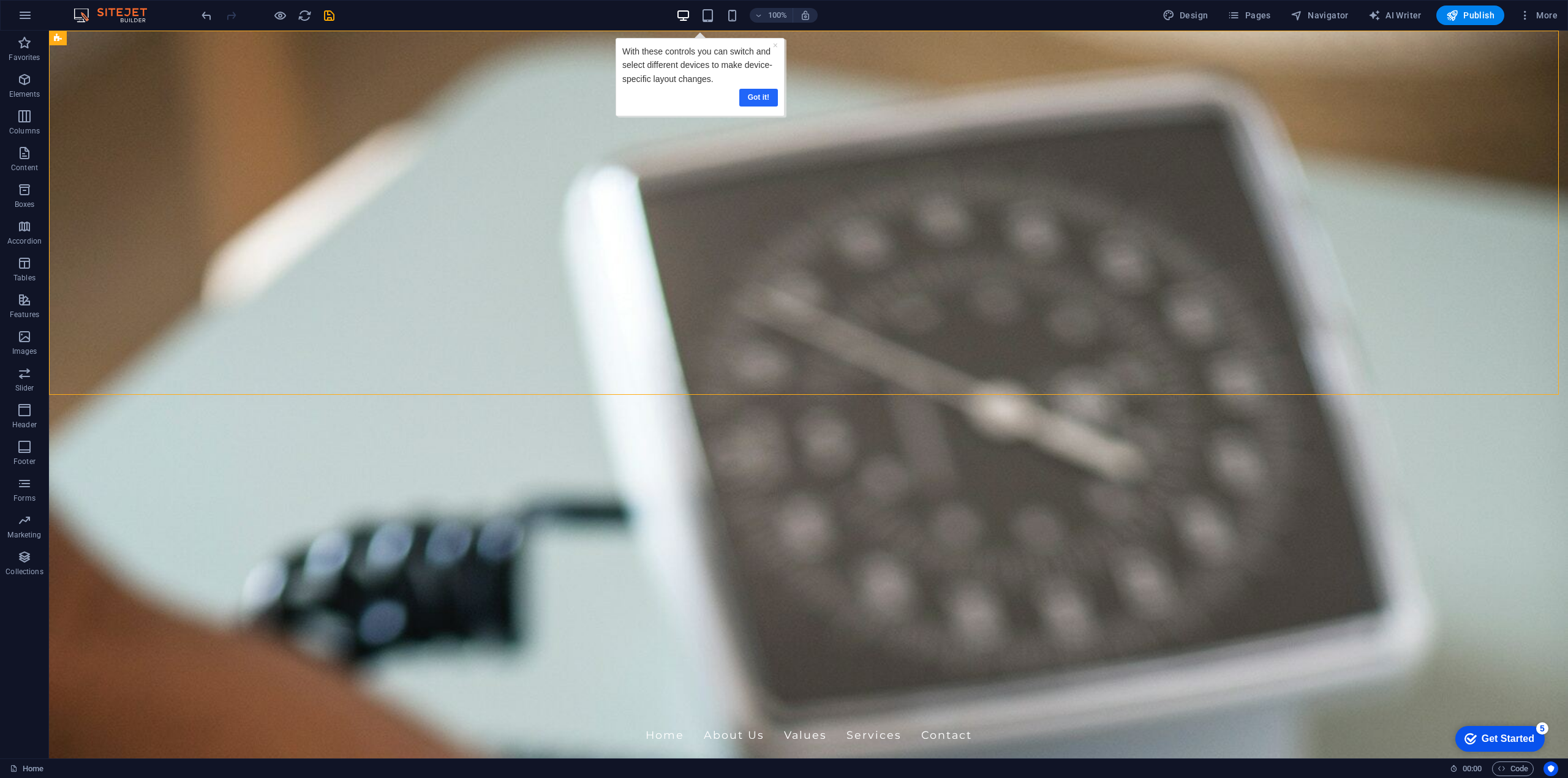
click at [762, 95] on link "Got it!" at bounding box center [758, 98] width 39 height 18
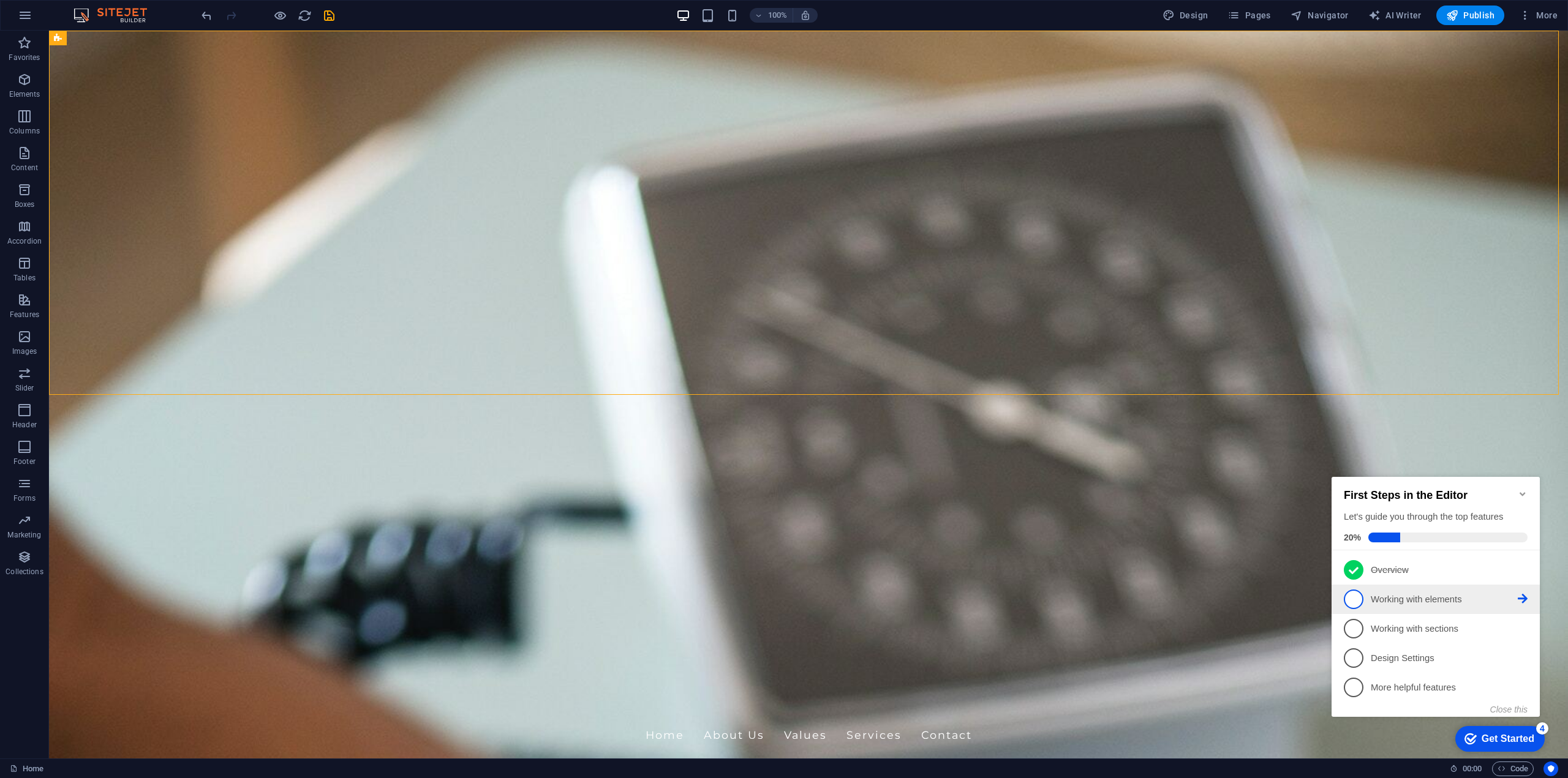
click at [1422, 602] on p "Working with elements - incomplete" at bounding box center [1444, 599] width 147 height 13
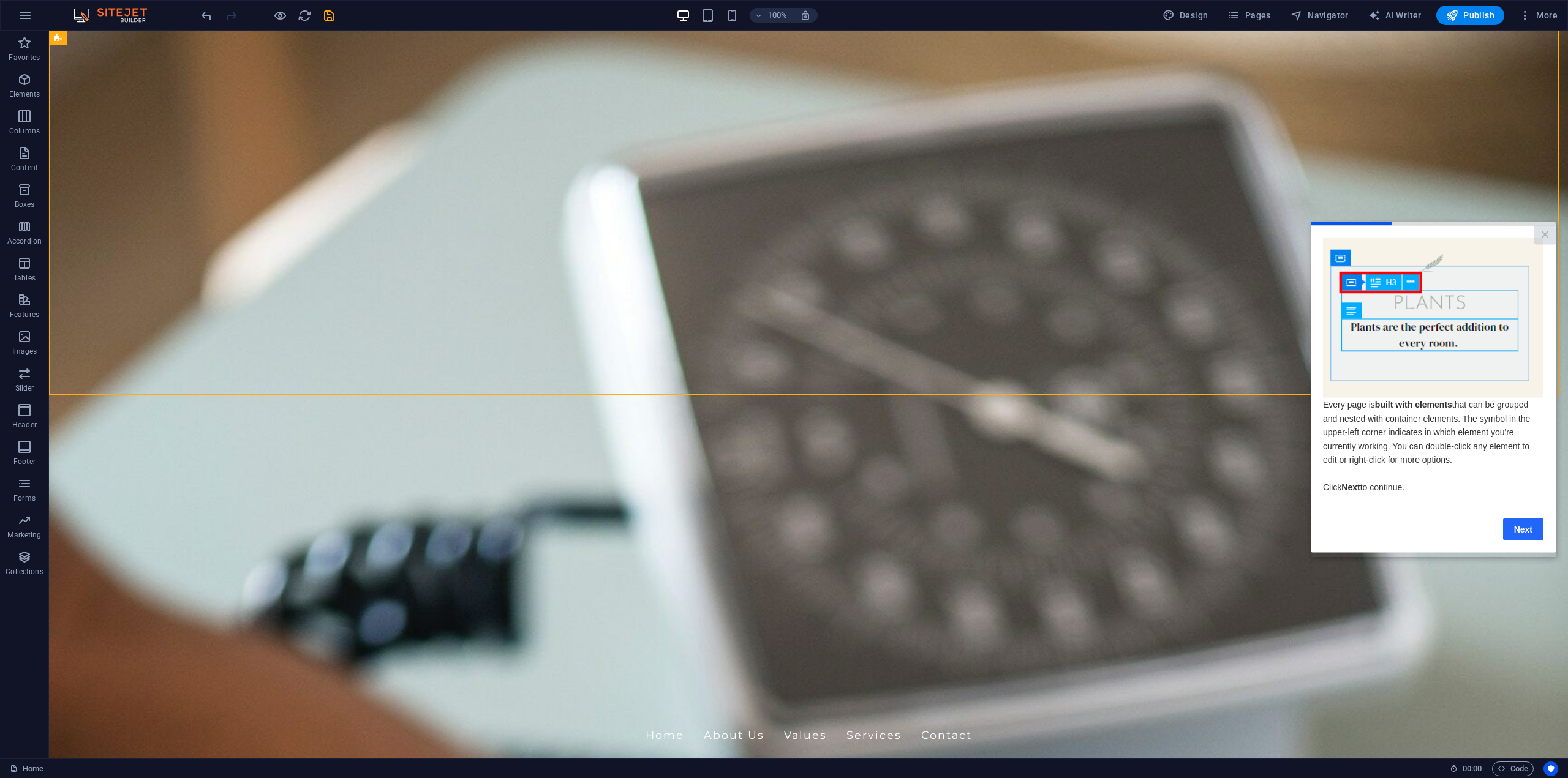
click at [1515, 535] on link "Next" at bounding box center [1523, 529] width 40 height 22
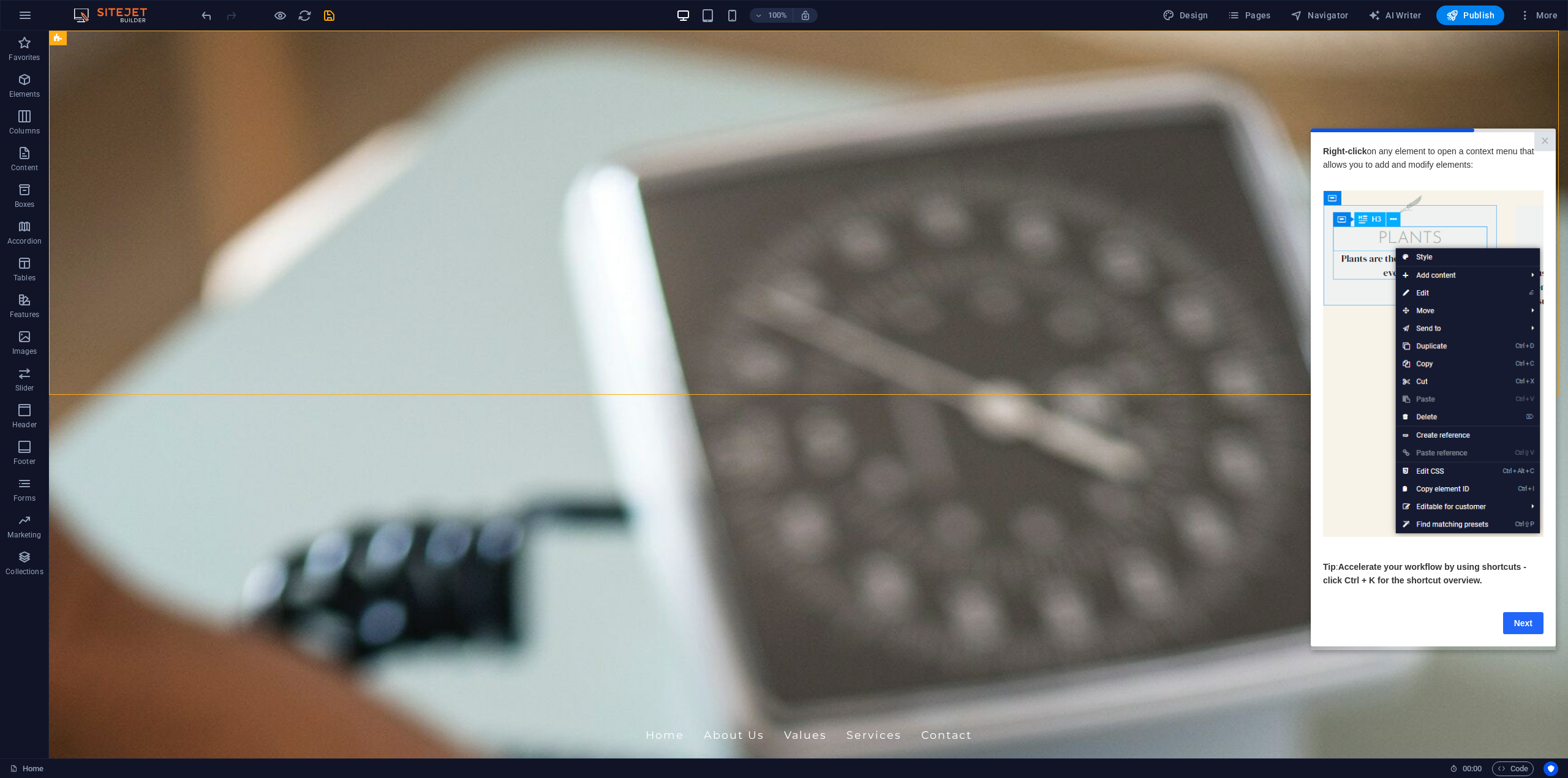
click at [1532, 627] on link "Next" at bounding box center [1523, 623] width 40 height 22
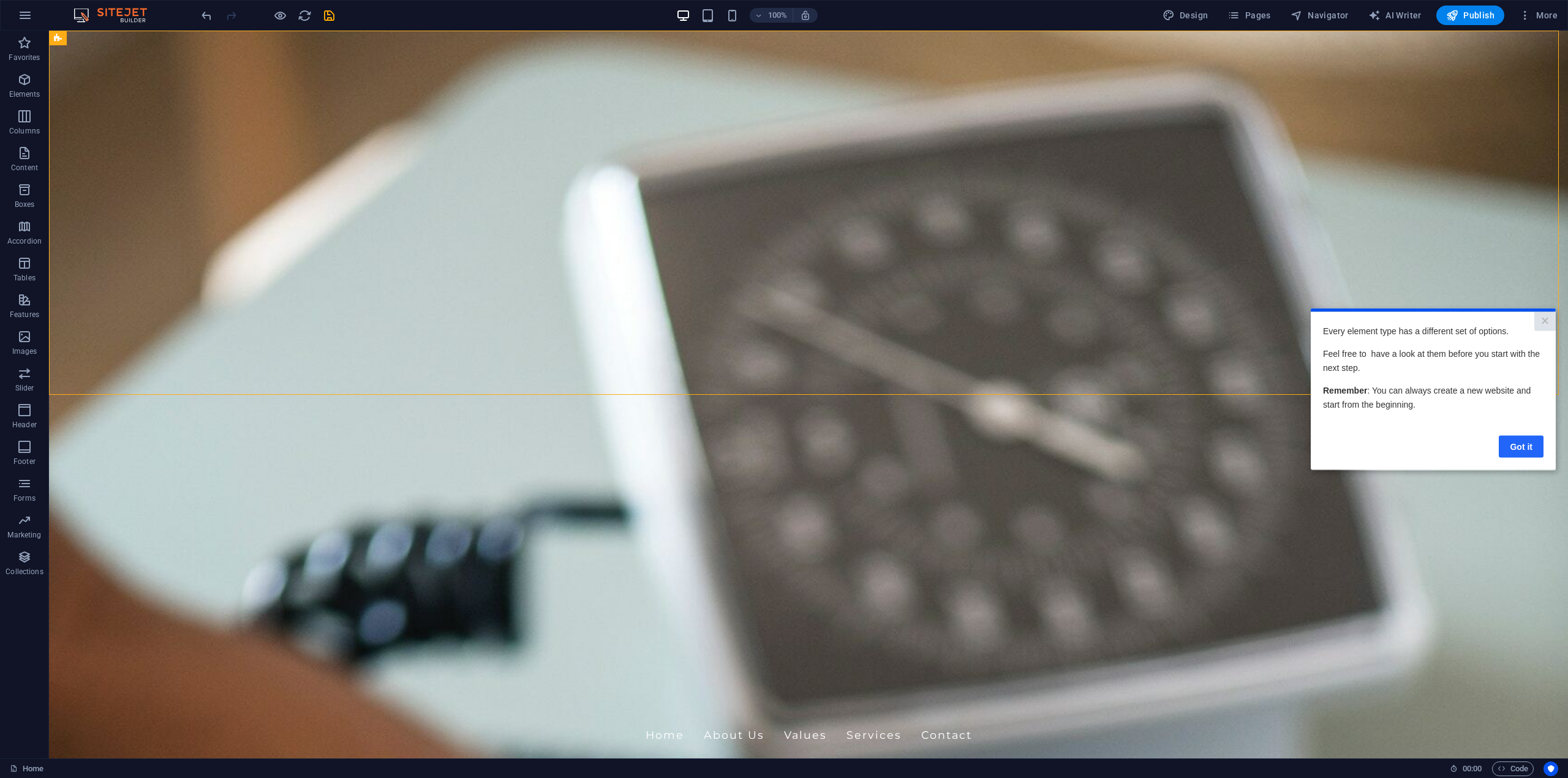
click at [1514, 445] on link "Got it" at bounding box center [1521, 446] width 45 height 22
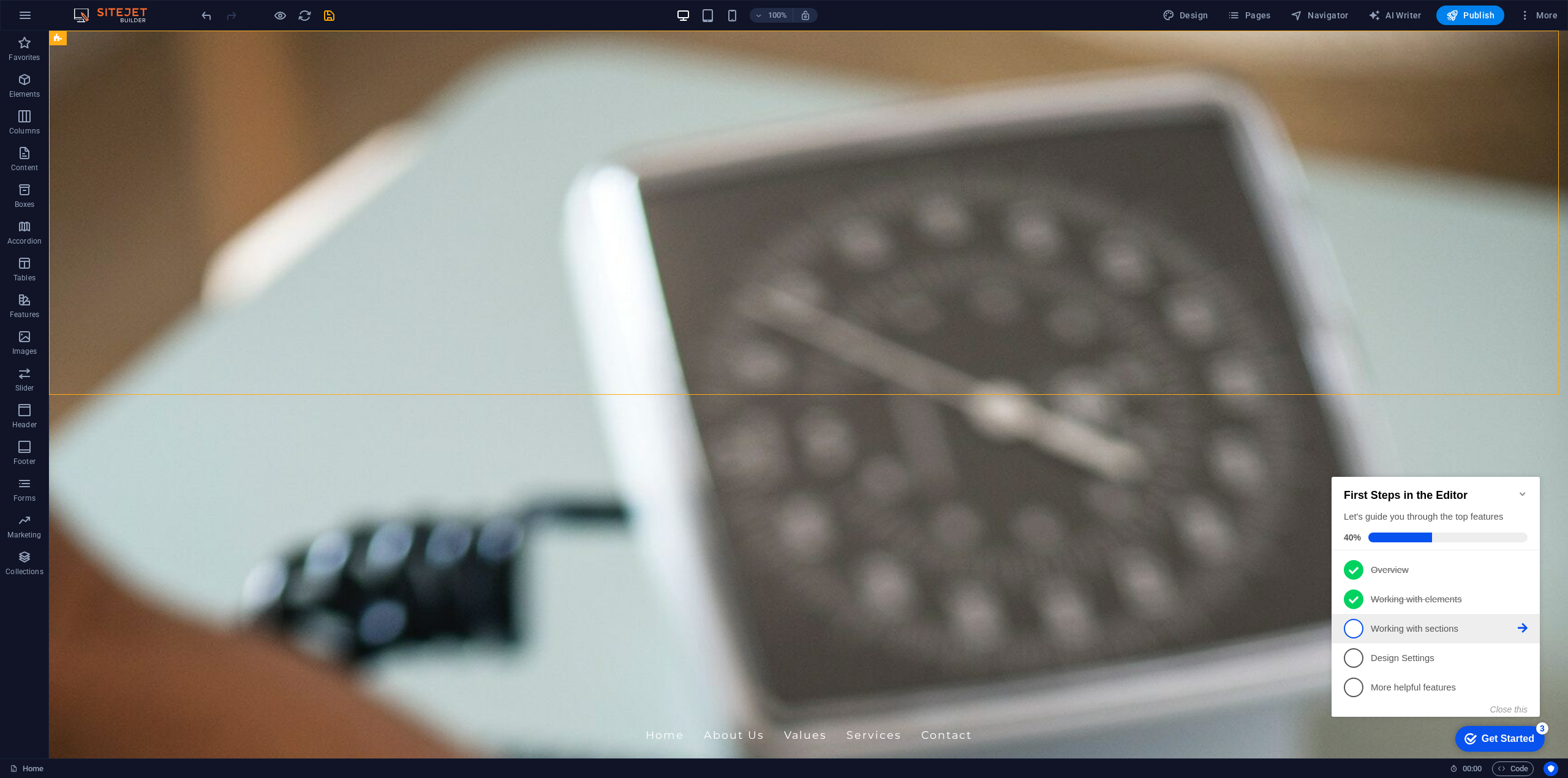
click at [1431, 627] on p "Working with sections - incomplete" at bounding box center [1444, 629] width 147 height 13
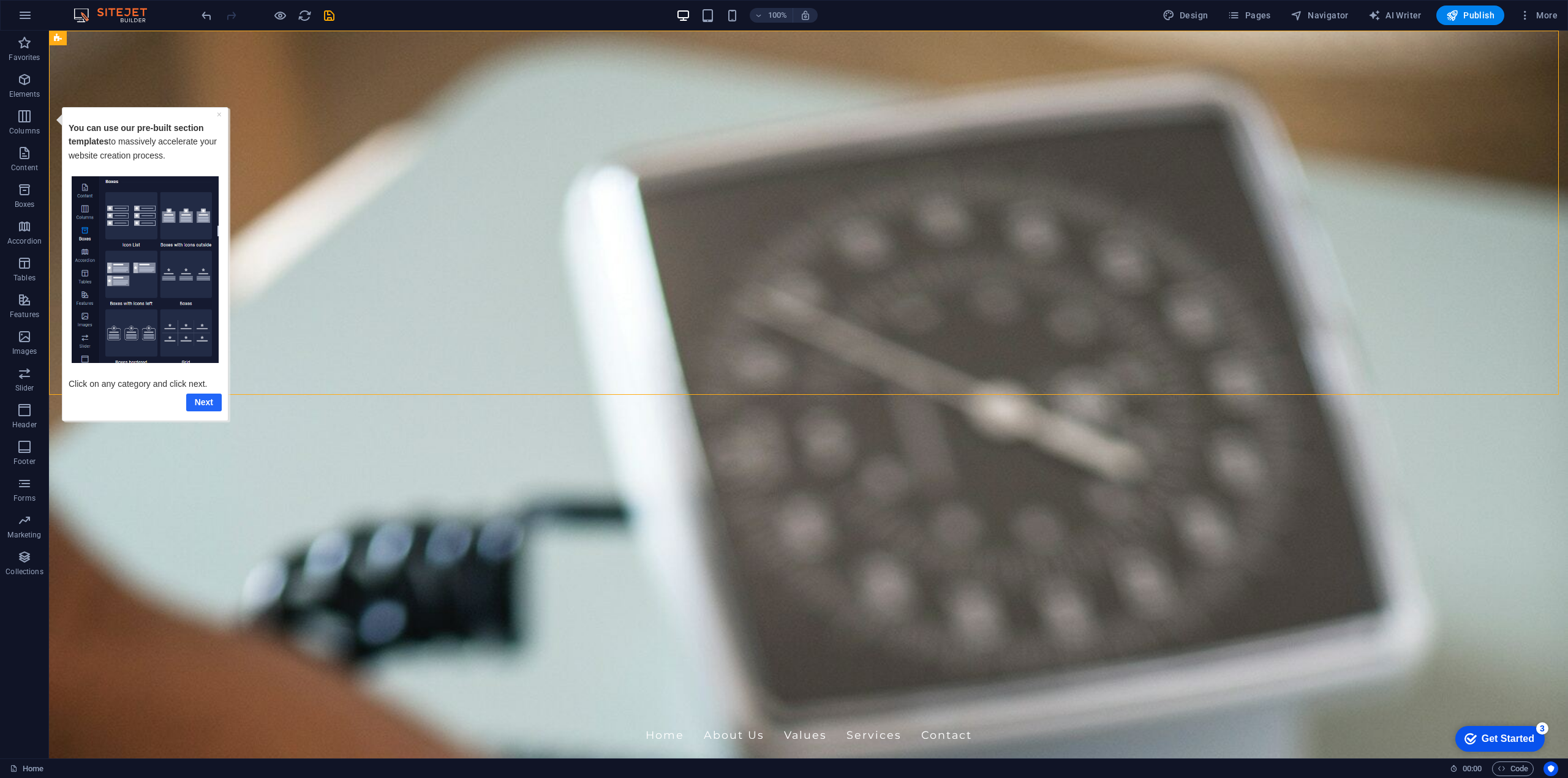
click at [201, 405] on link "Next" at bounding box center [204, 402] width 36 height 18
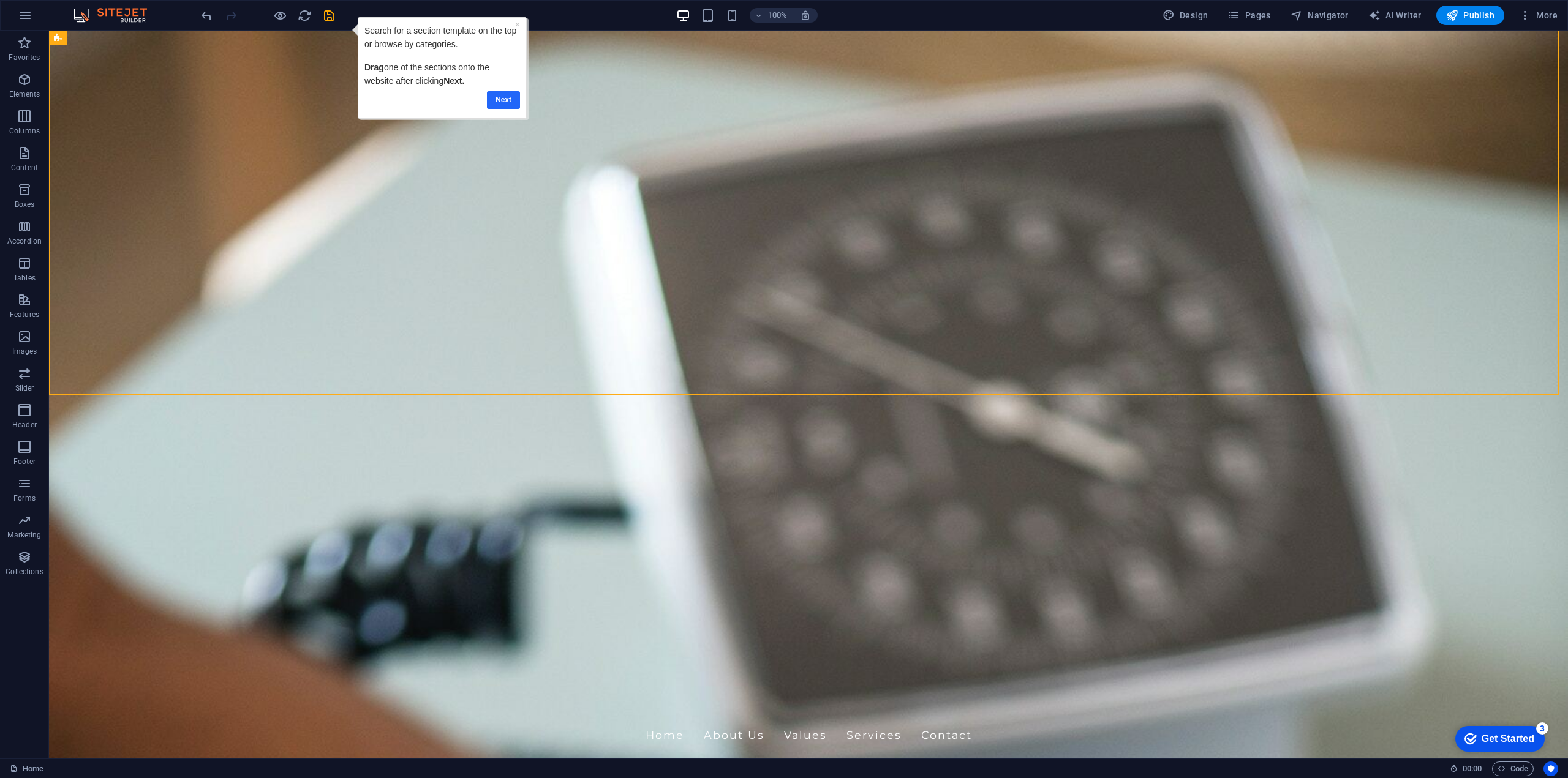
click at [503, 98] on link "Next" at bounding box center [504, 100] width 33 height 18
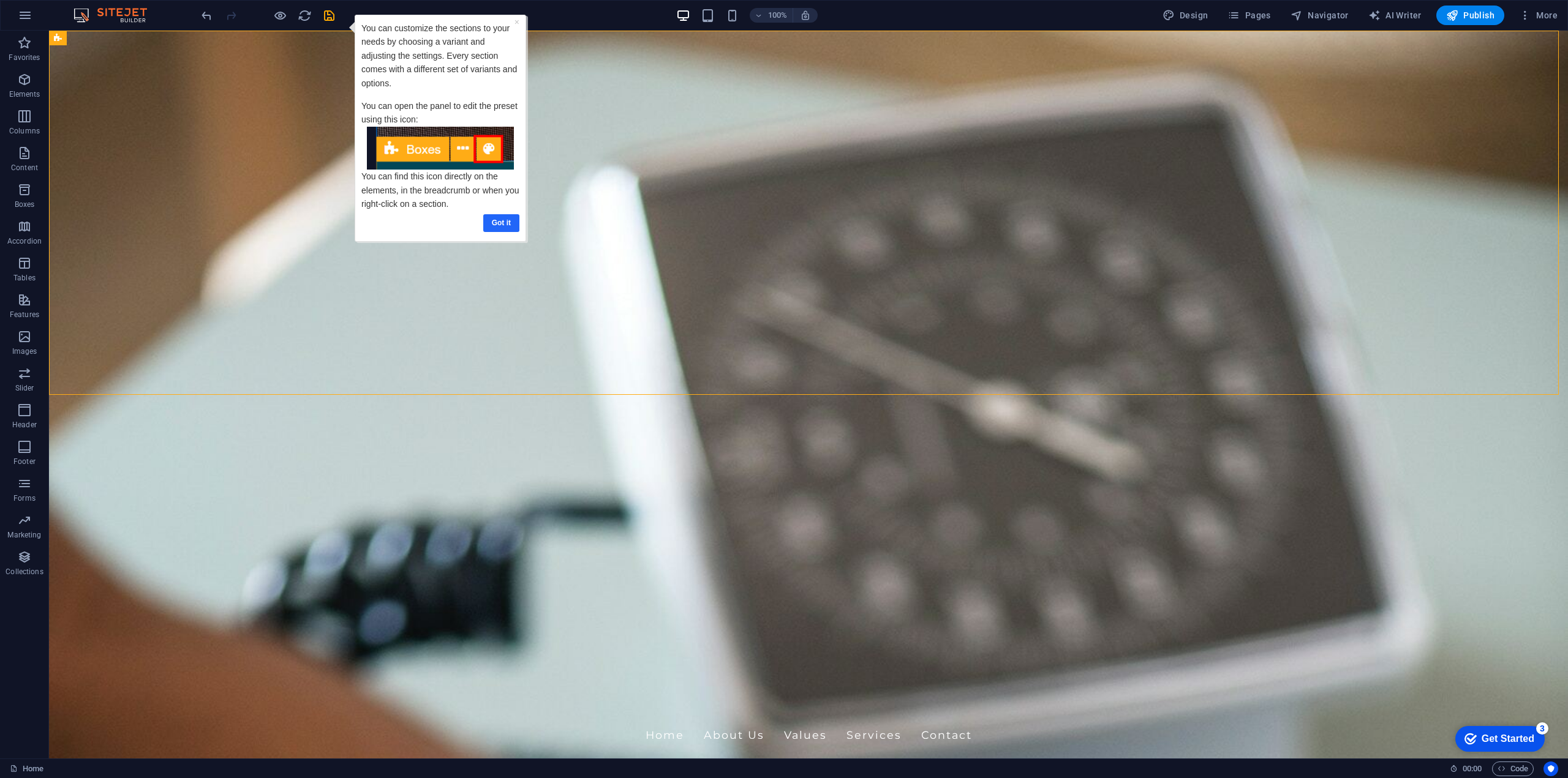
click at [492, 225] on link "Got it" at bounding box center [501, 223] width 36 height 18
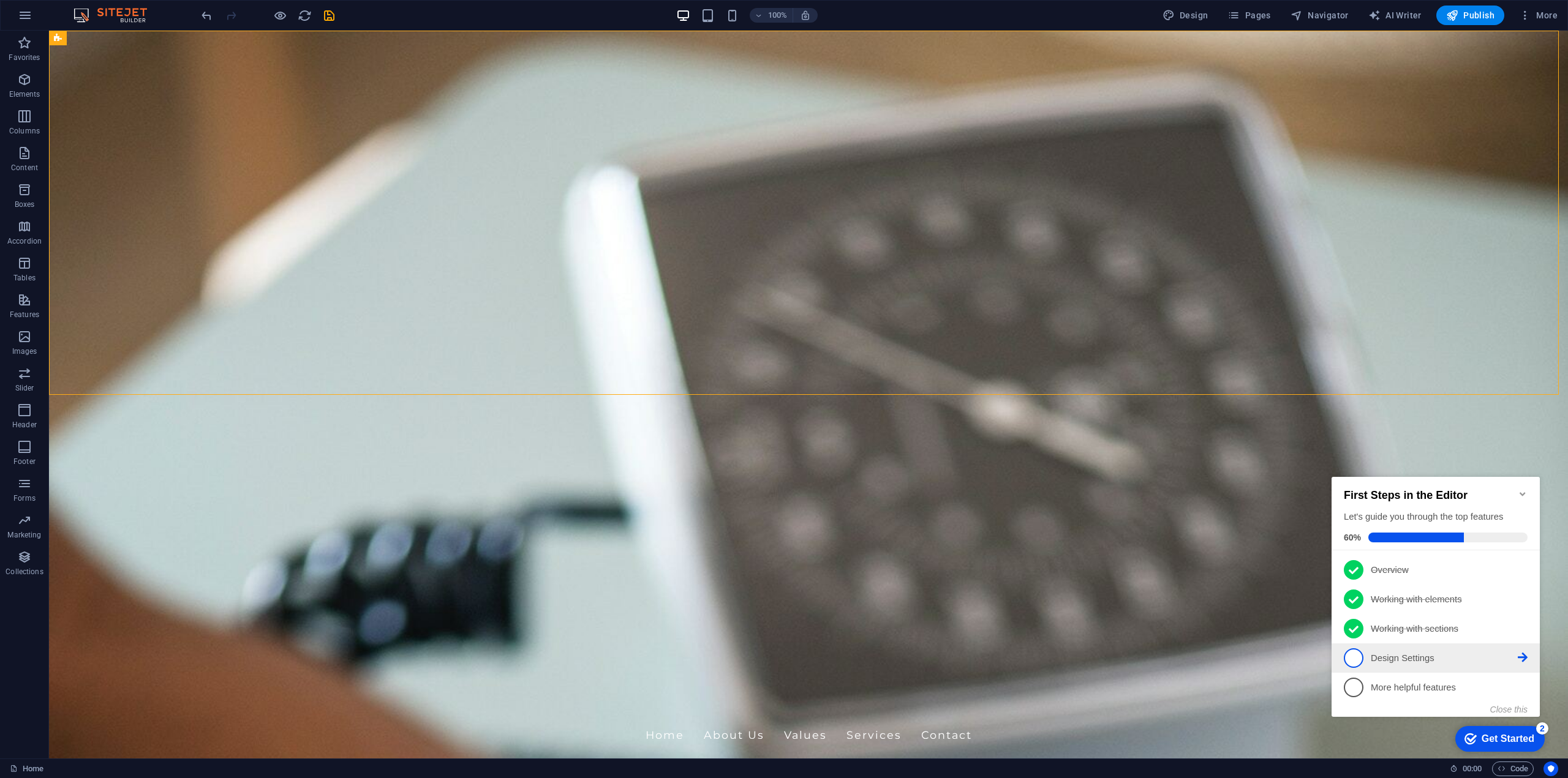
click at [1429, 658] on p "Design Settings - incomplete" at bounding box center [1444, 658] width 147 height 13
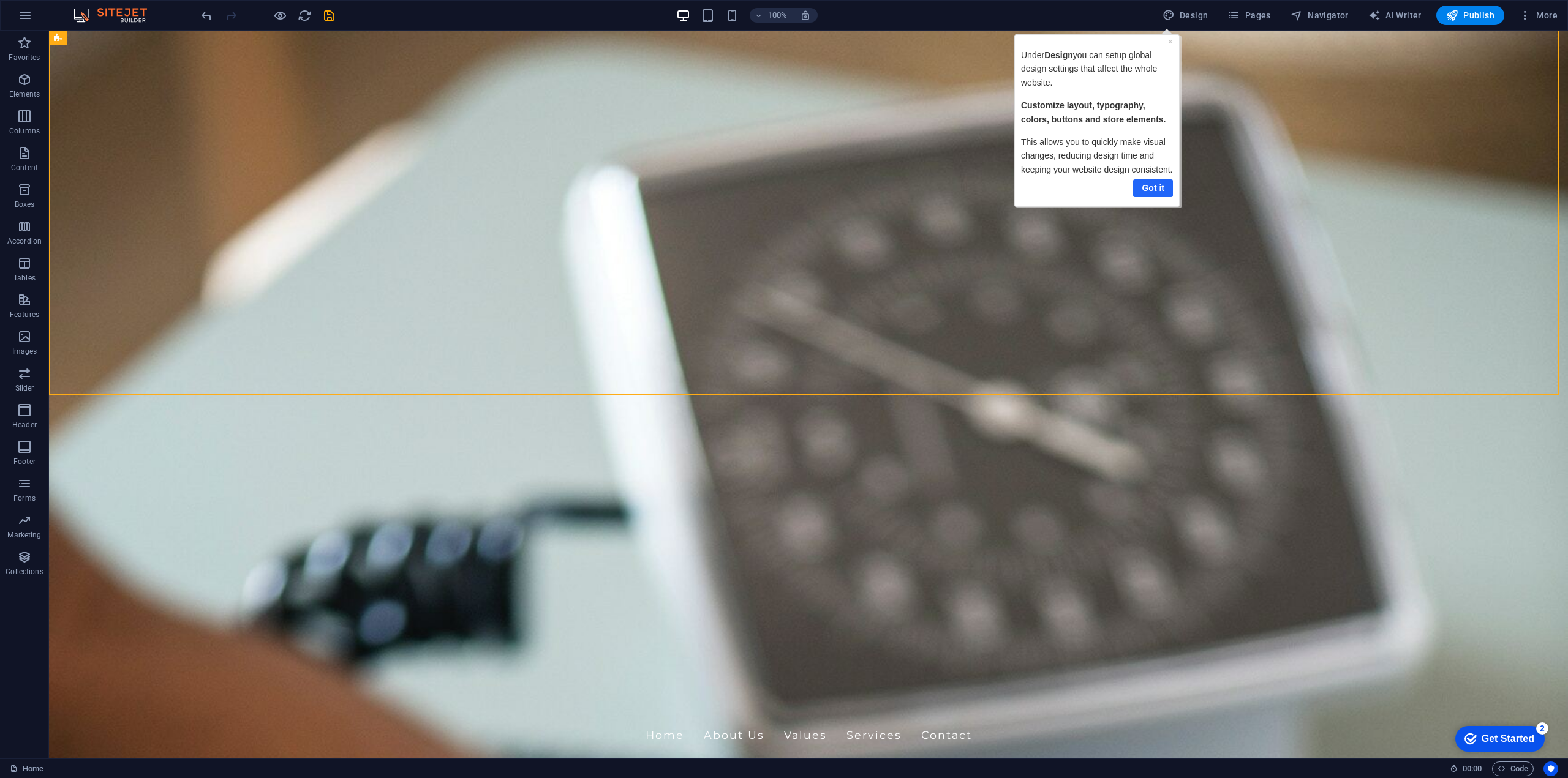
click at [1151, 186] on link "Got it" at bounding box center [1153, 189] width 40 height 18
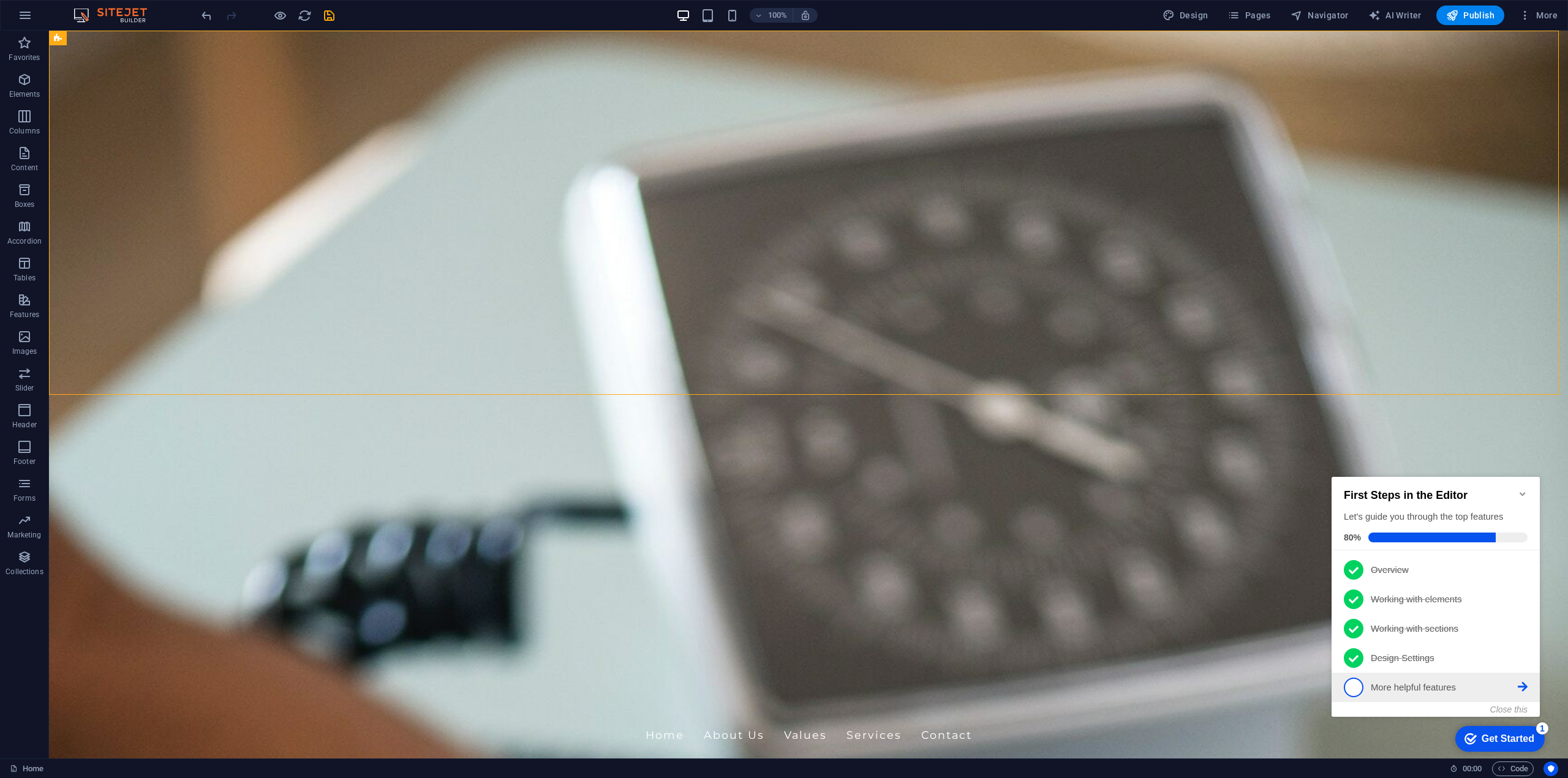
click at [1388, 678] on link "5 More helpful features - incomplete" at bounding box center [1435, 687] width 183 height 19
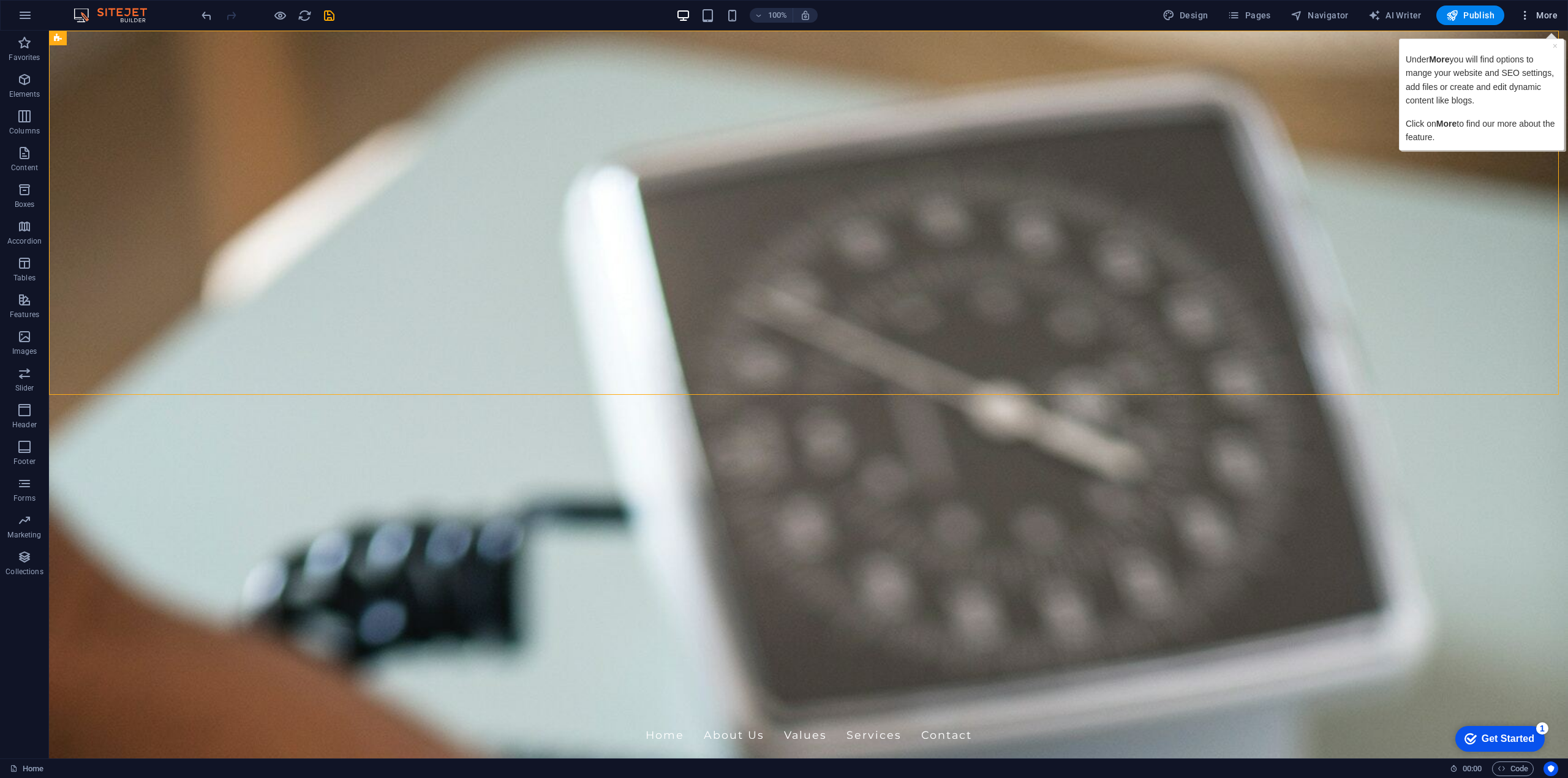
click at [1542, 12] on span "More" at bounding box center [1538, 15] width 39 height 12
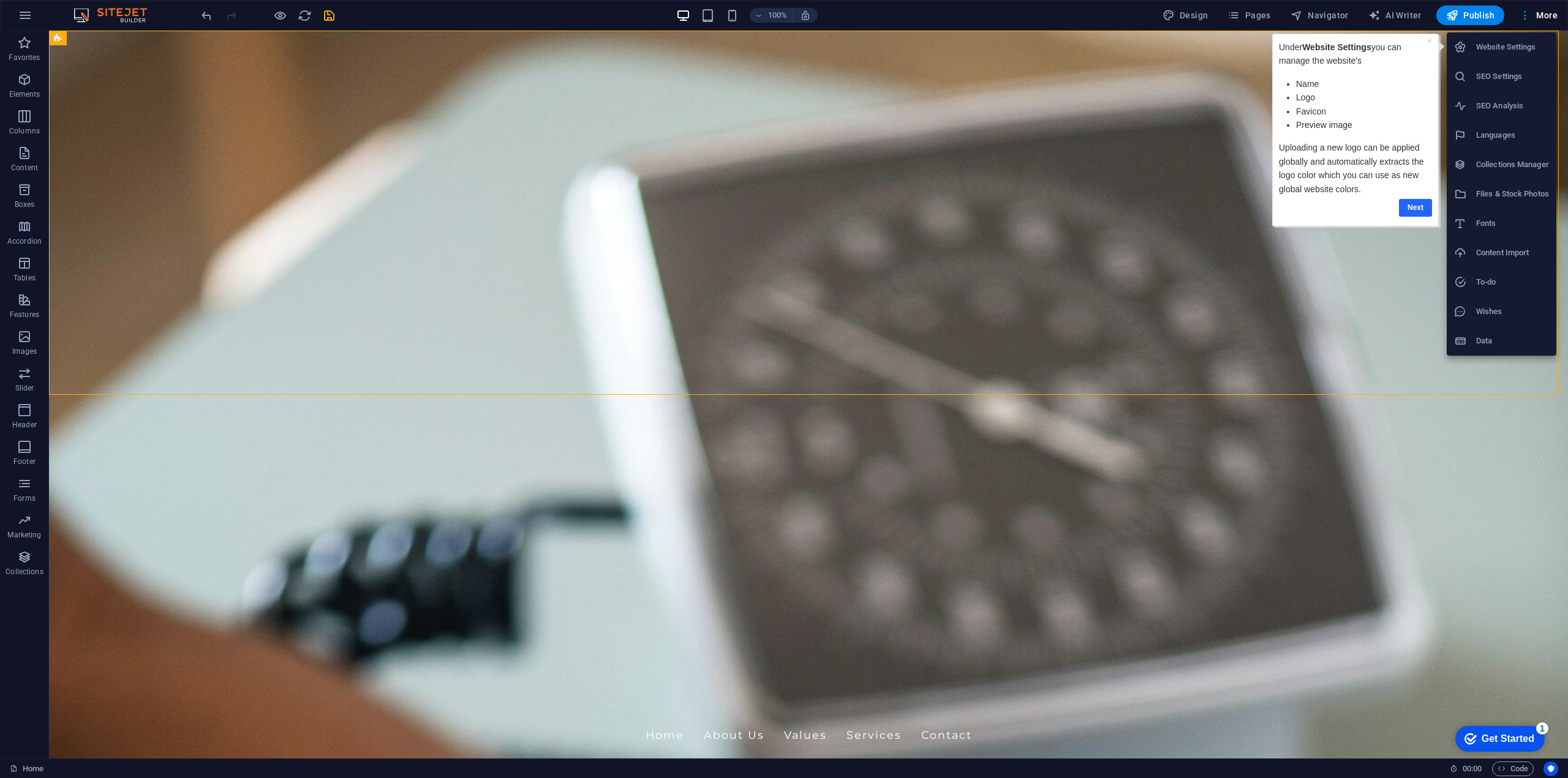
click at [1409, 205] on link "Next" at bounding box center [1415, 208] width 33 height 18
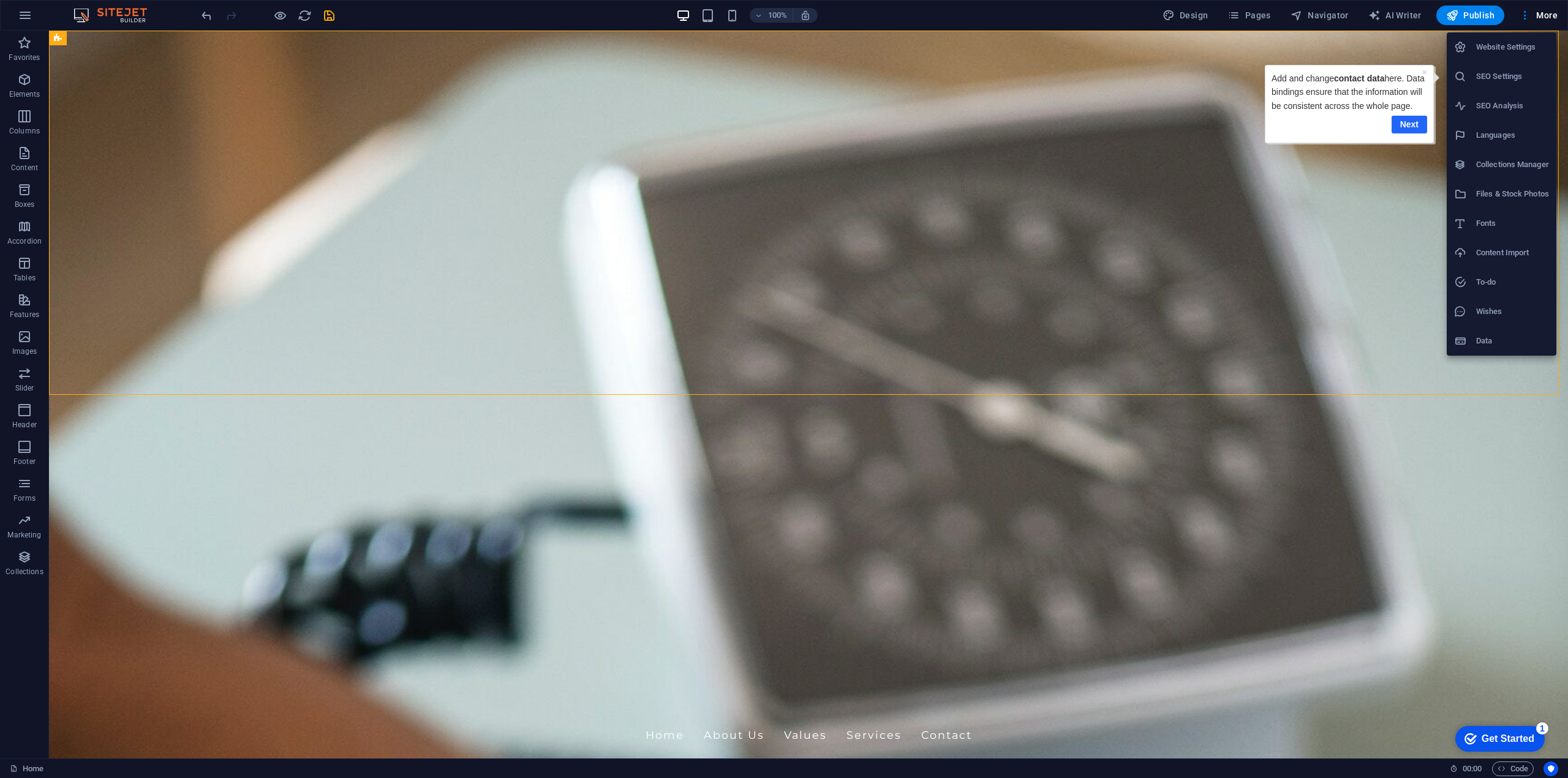
click at [1414, 134] on link "Next" at bounding box center [1410, 125] width 36 height 18
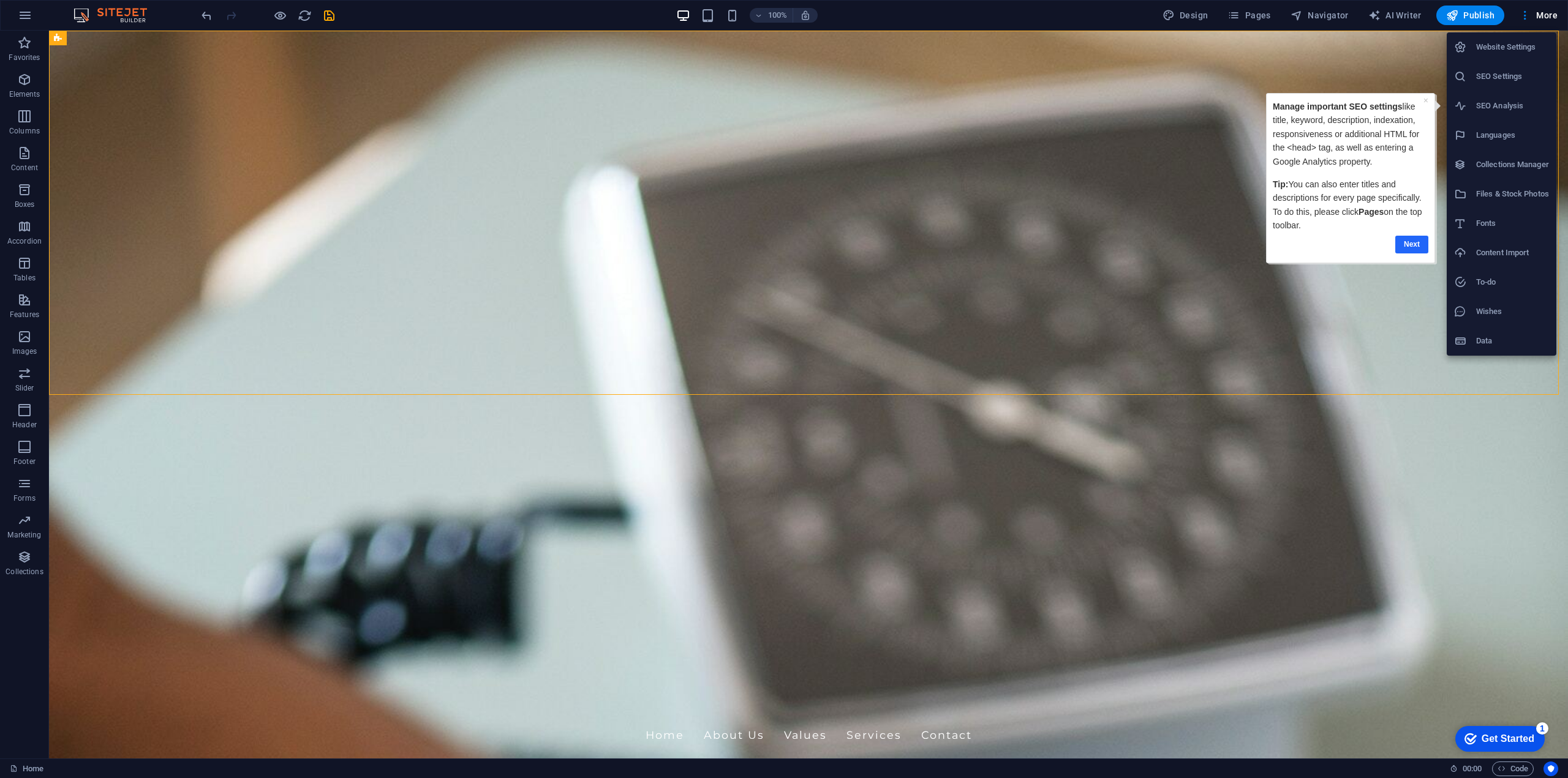
click at [1411, 243] on link "Next" at bounding box center [1411, 244] width 33 height 18
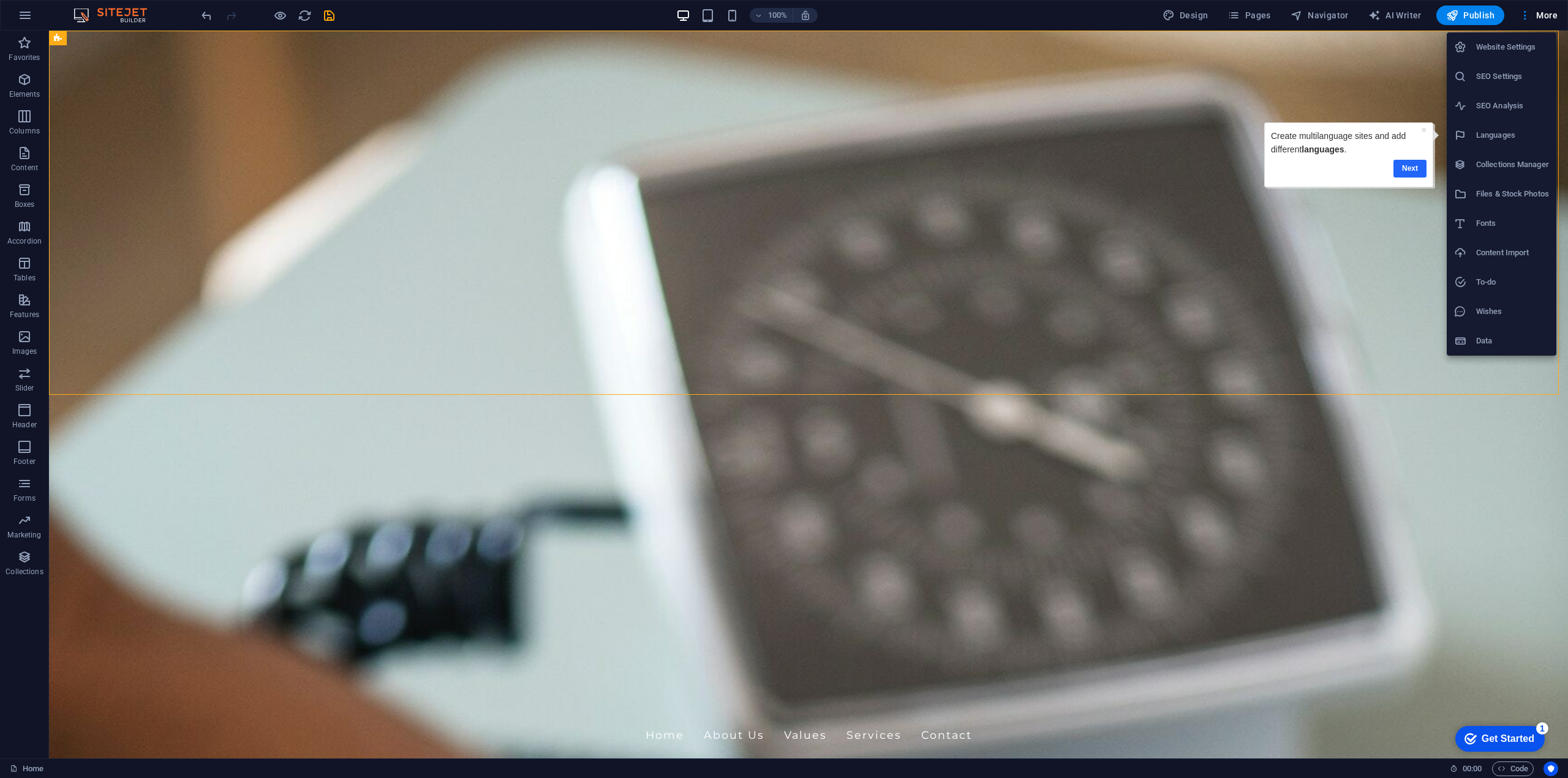
click at [1421, 175] on link "Next" at bounding box center [1410, 169] width 33 height 18
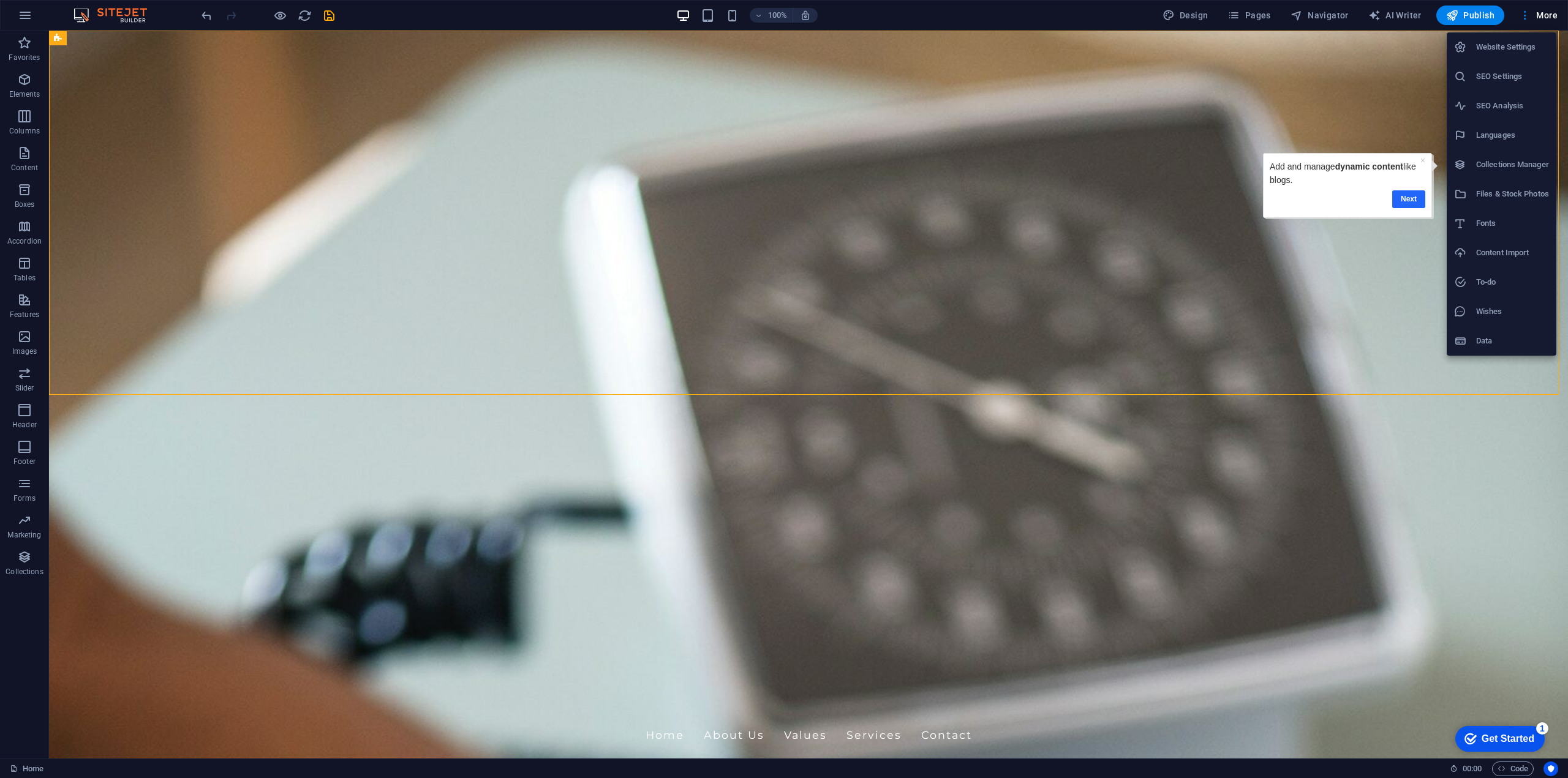
click at [1413, 194] on link "Next" at bounding box center [1408, 199] width 33 height 18
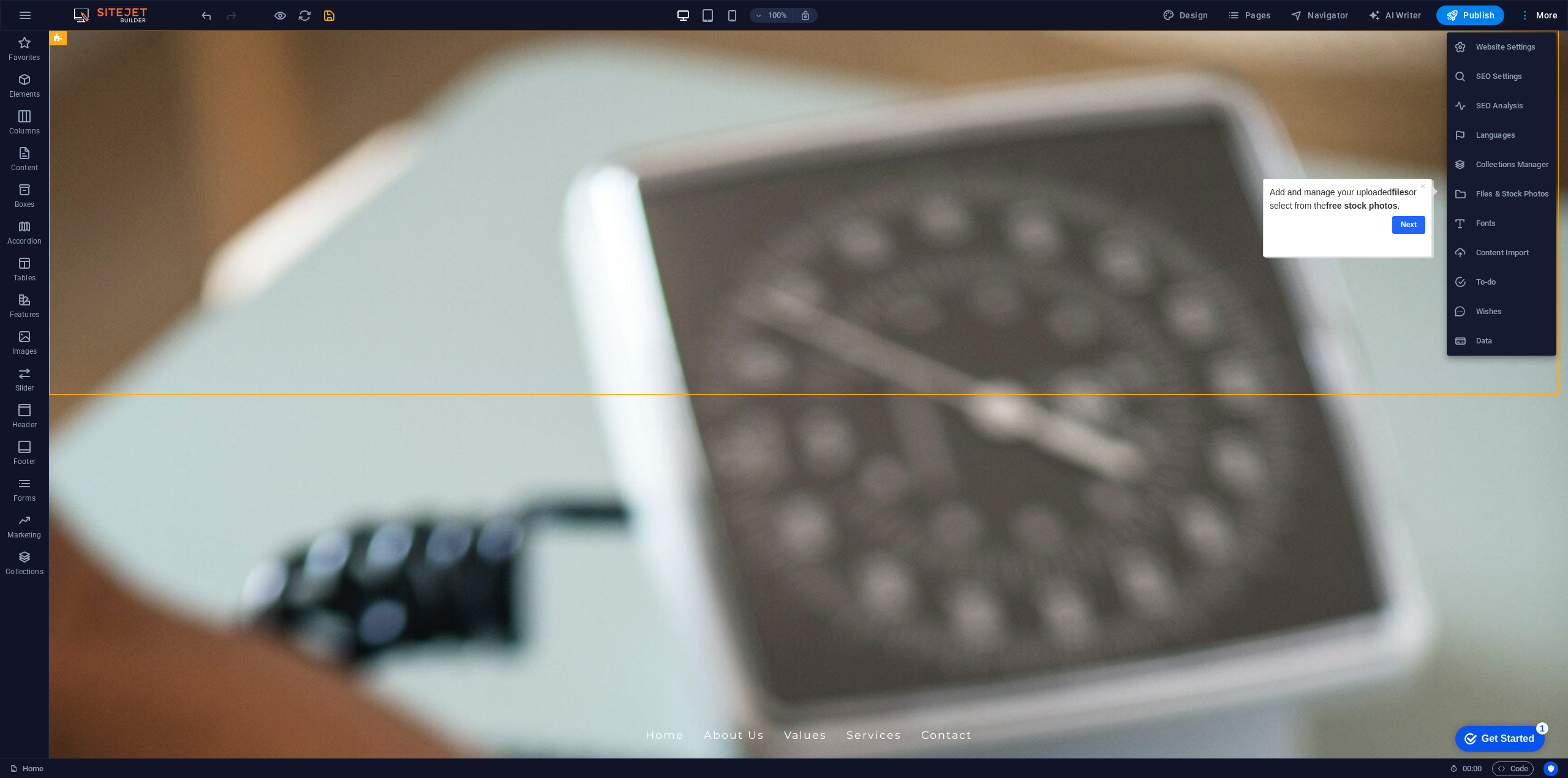
click at [1409, 223] on link "Next" at bounding box center [1408, 225] width 33 height 18
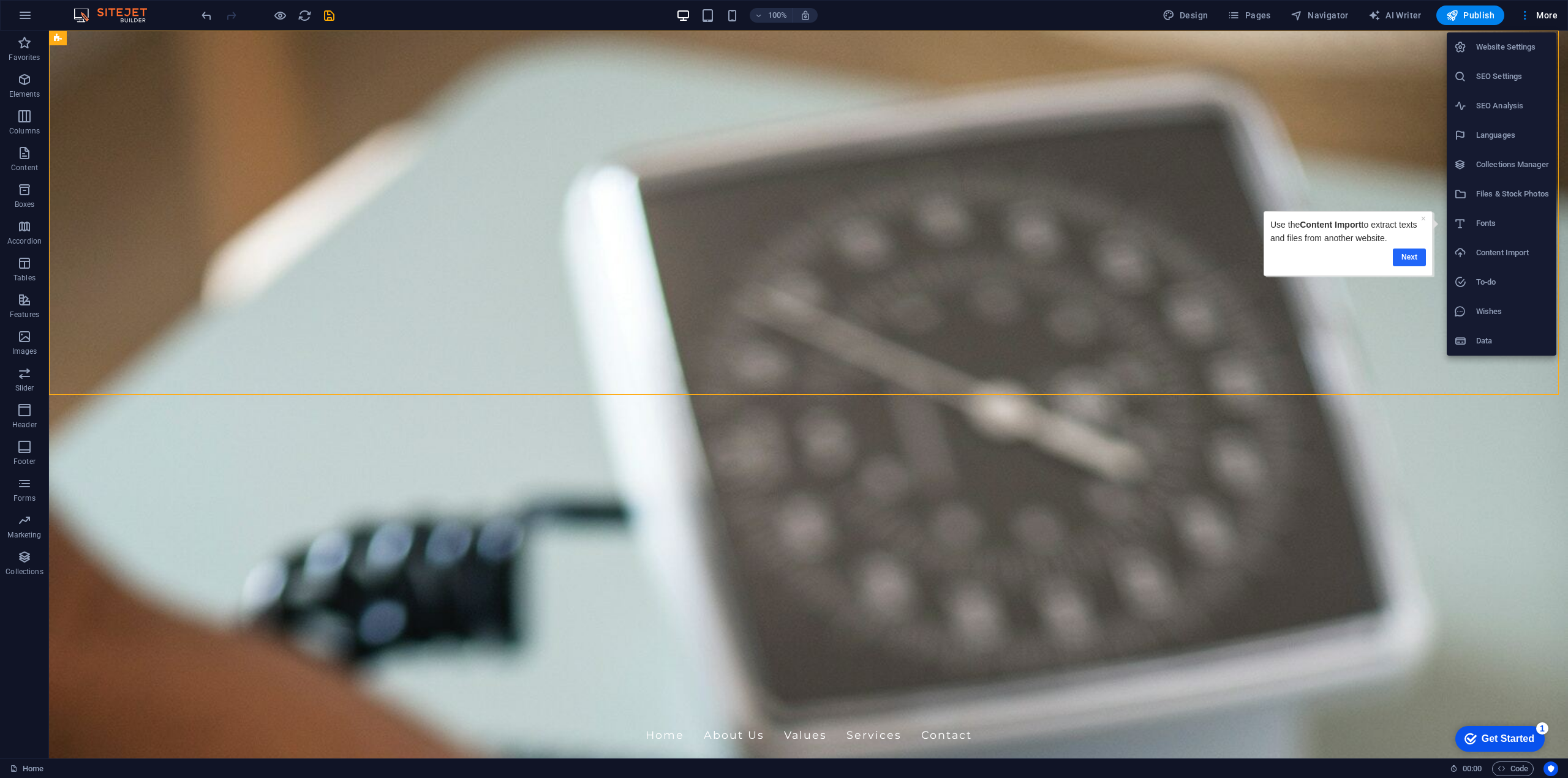
click at [1409, 255] on link "Next" at bounding box center [1409, 258] width 33 height 18
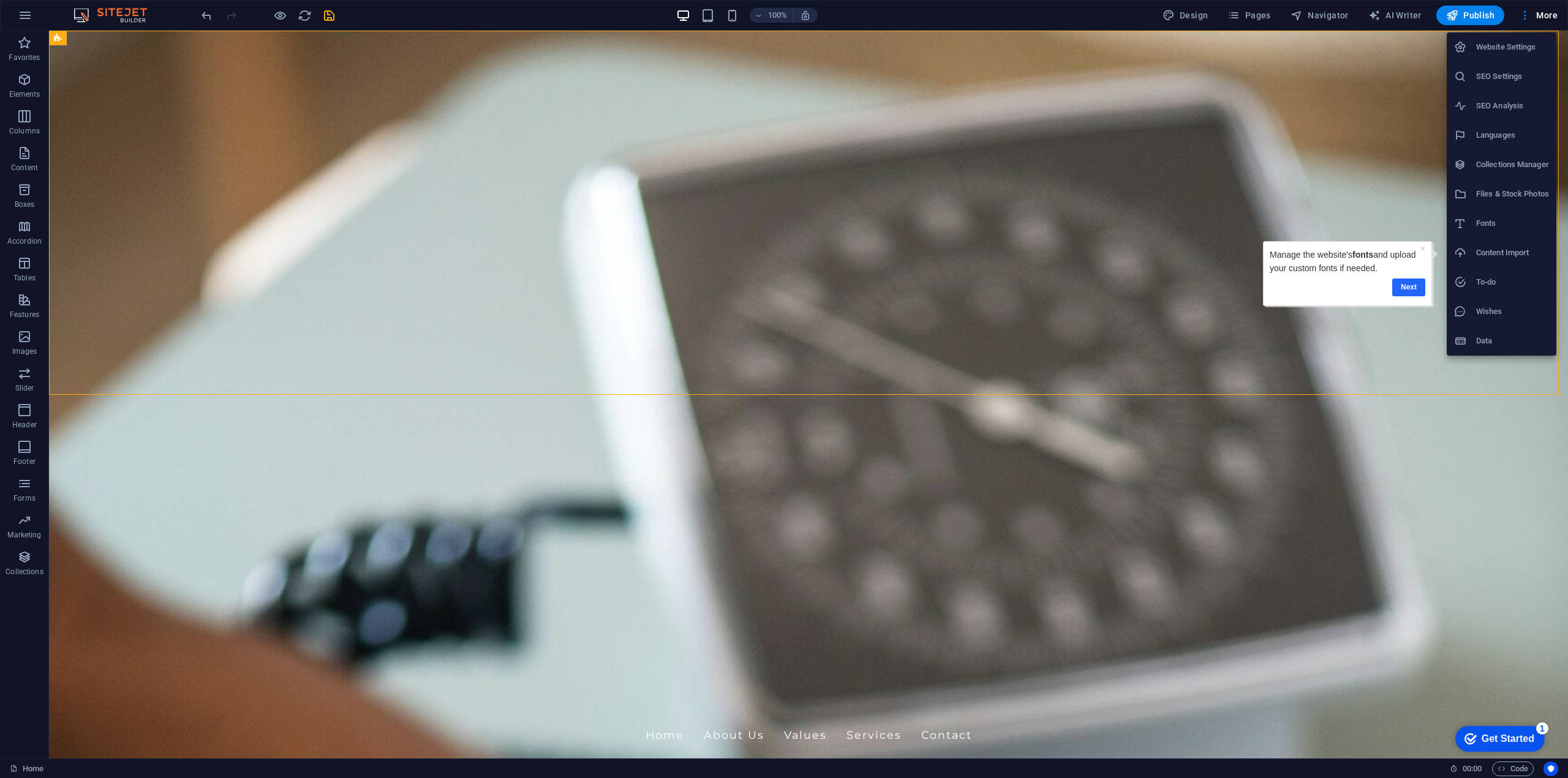
click at [1413, 288] on link "Next" at bounding box center [1408, 287] width 33 height 18
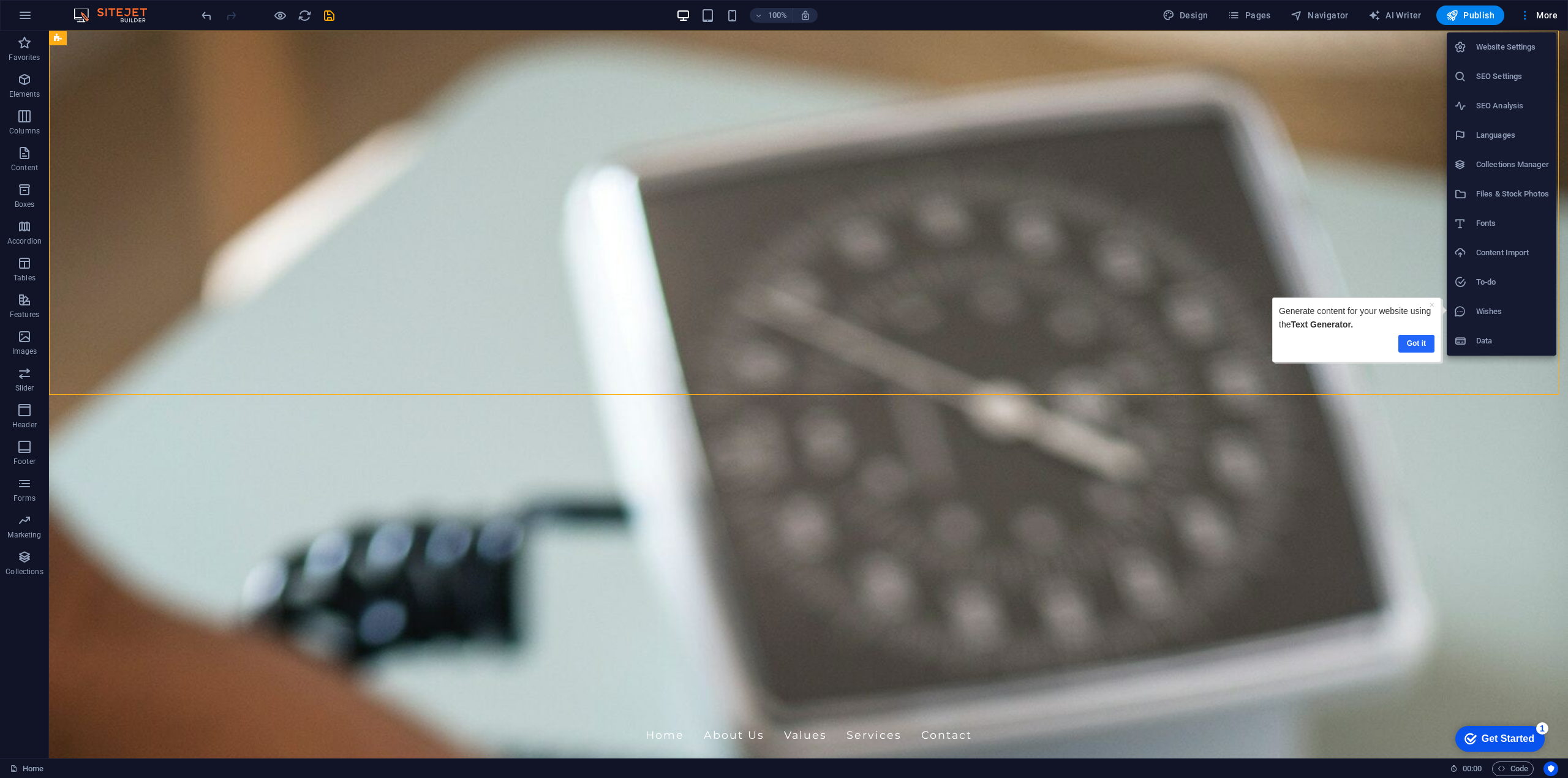
click at [1414, 339] on link "Got it" at bounding box center [1416, 344] width 36 height 18
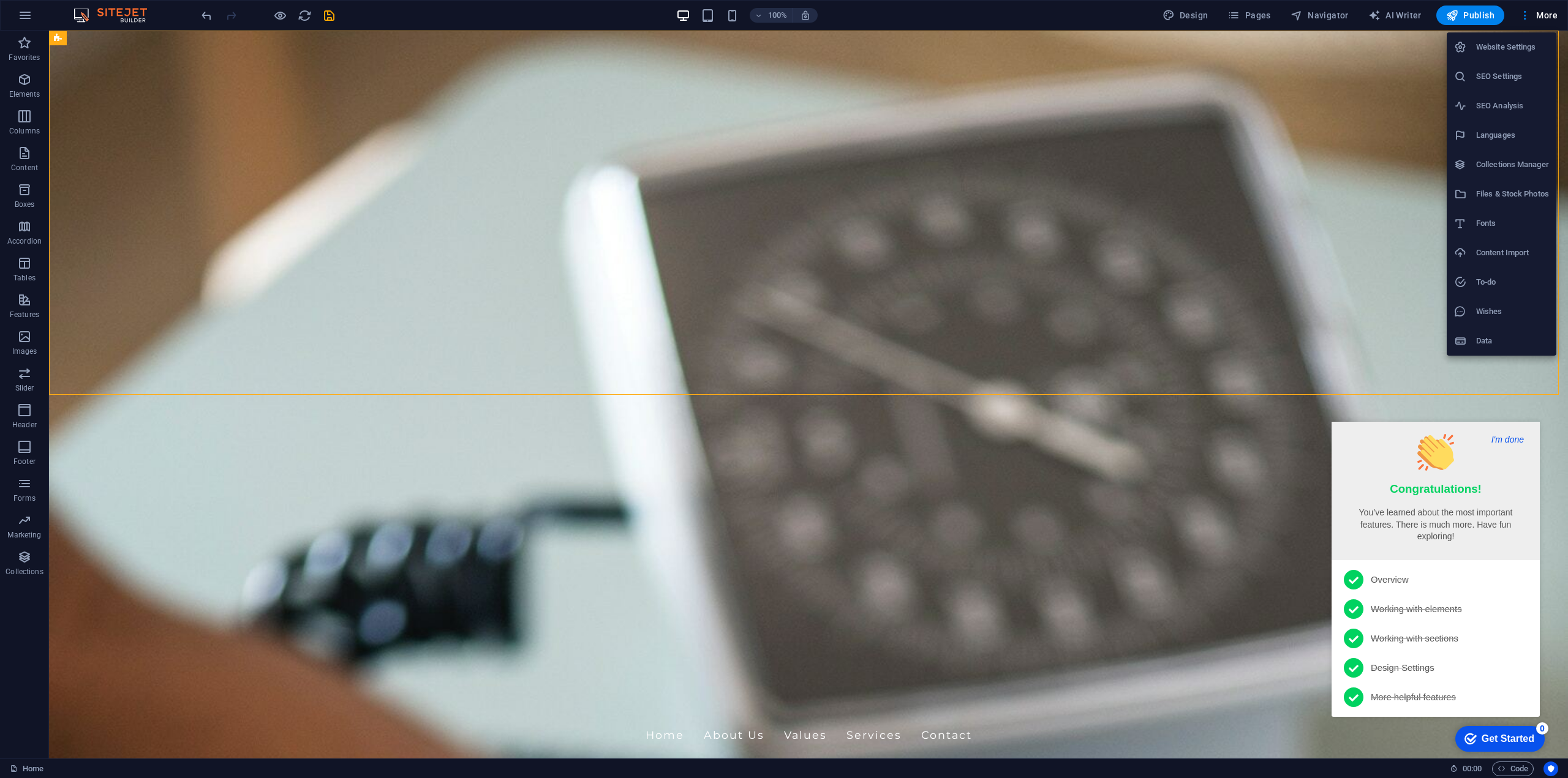
click at [1506, 439] on button "I'm done" at bounding box center [1508, 439] width 40 height 11
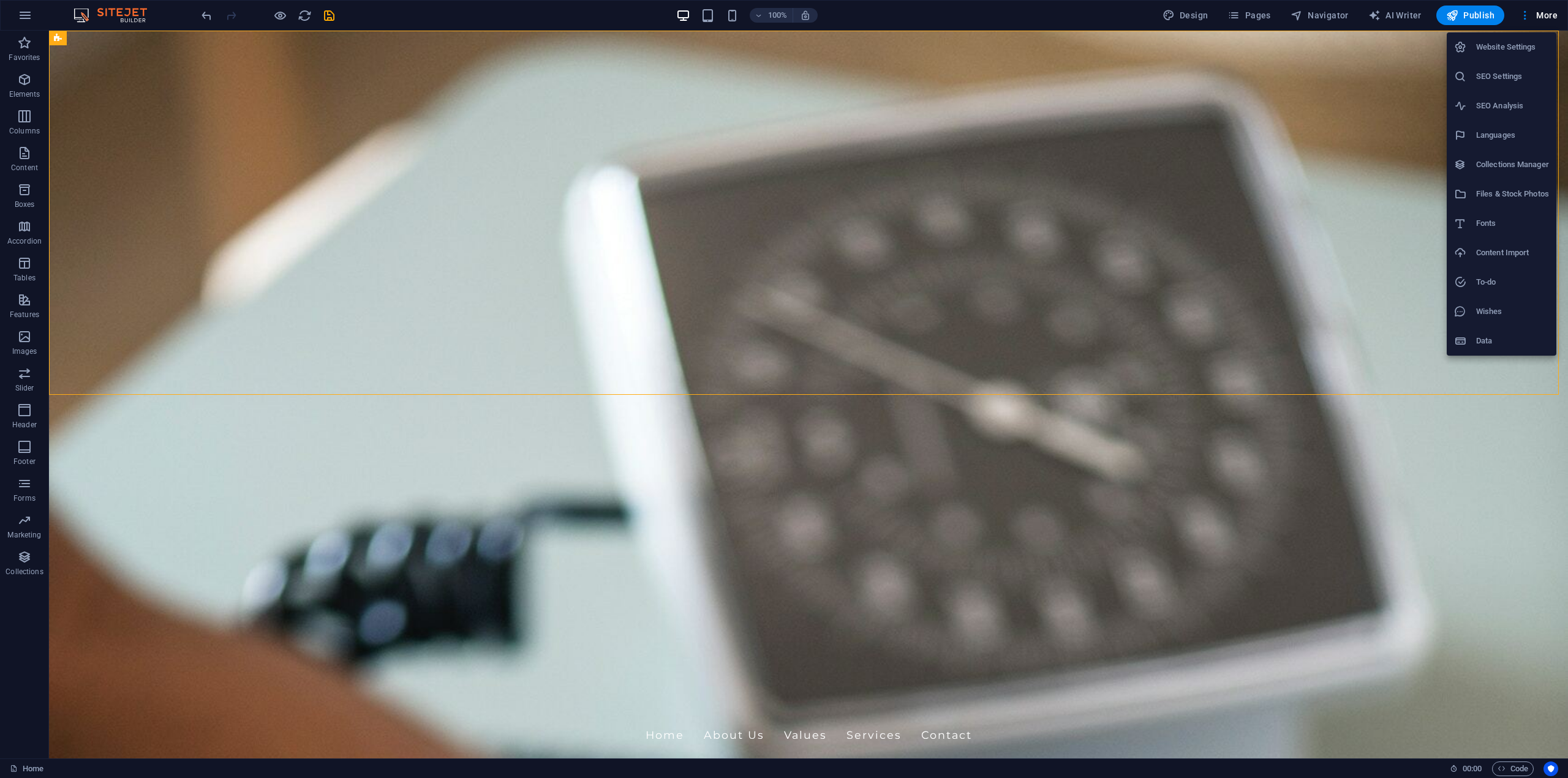
click at [1494, 195] on h6 "Files & Stock Photos" at bounding box center [1512, 194] width 73 height 15
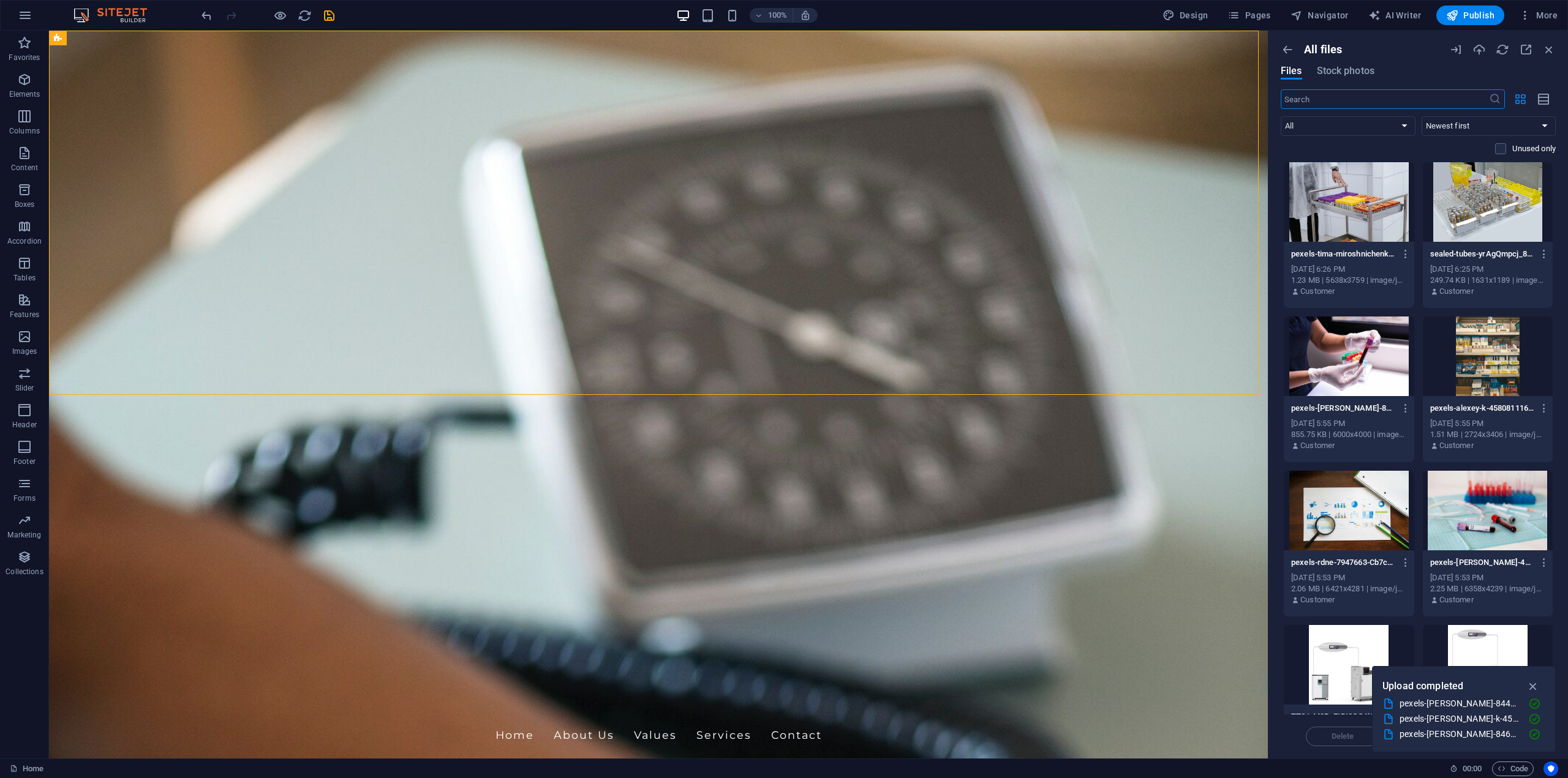
click at [1353, 104] on input "text" at bounding box center [1385, 99] width 208 height 19
click at [1357, 73] on span "Stock photos" at bounding box center [1346, 71] width 58 height 15
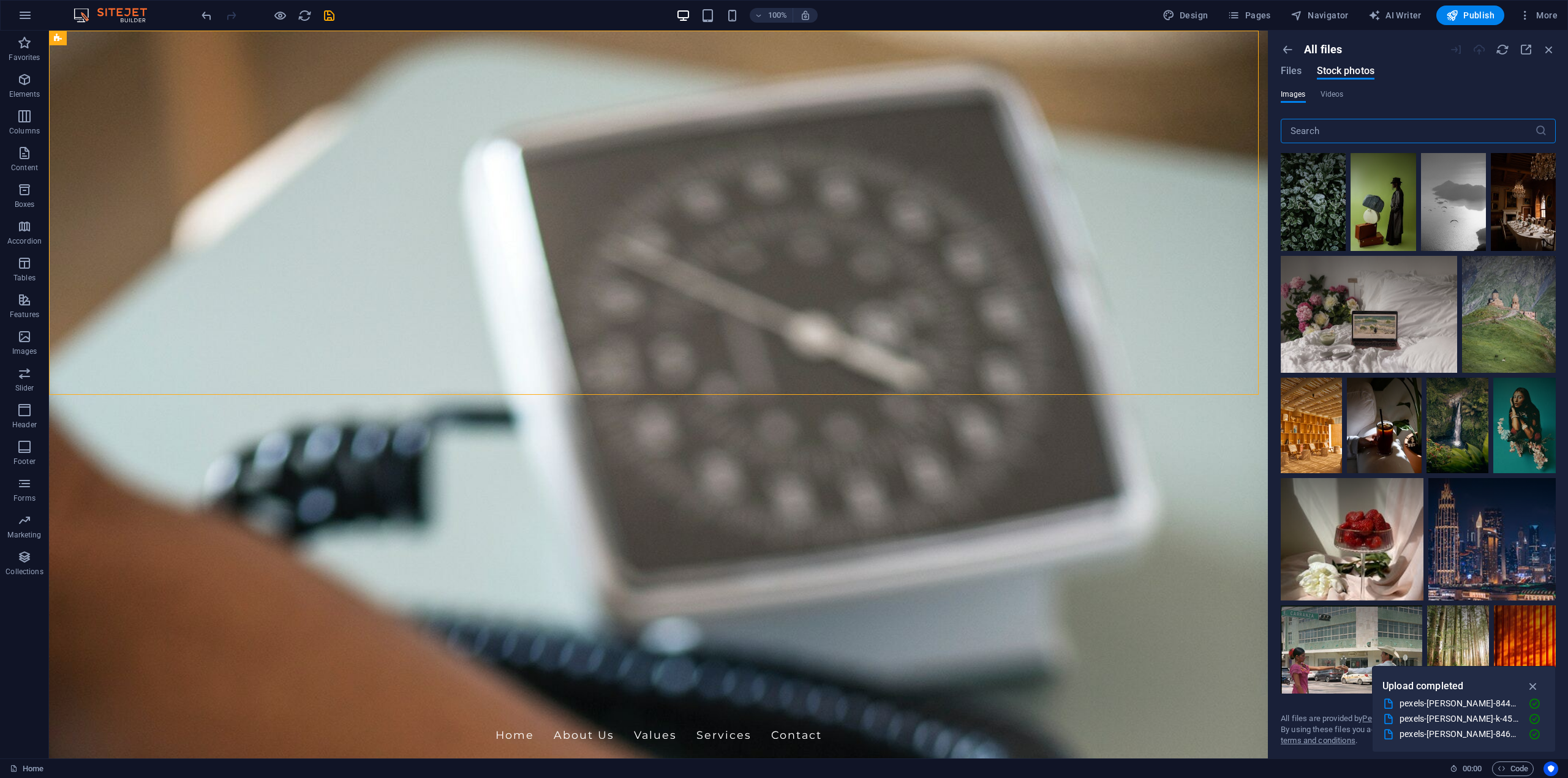
click at [1353, 128] on input "text" at bounding box center [1408, 131] width 254 height 24
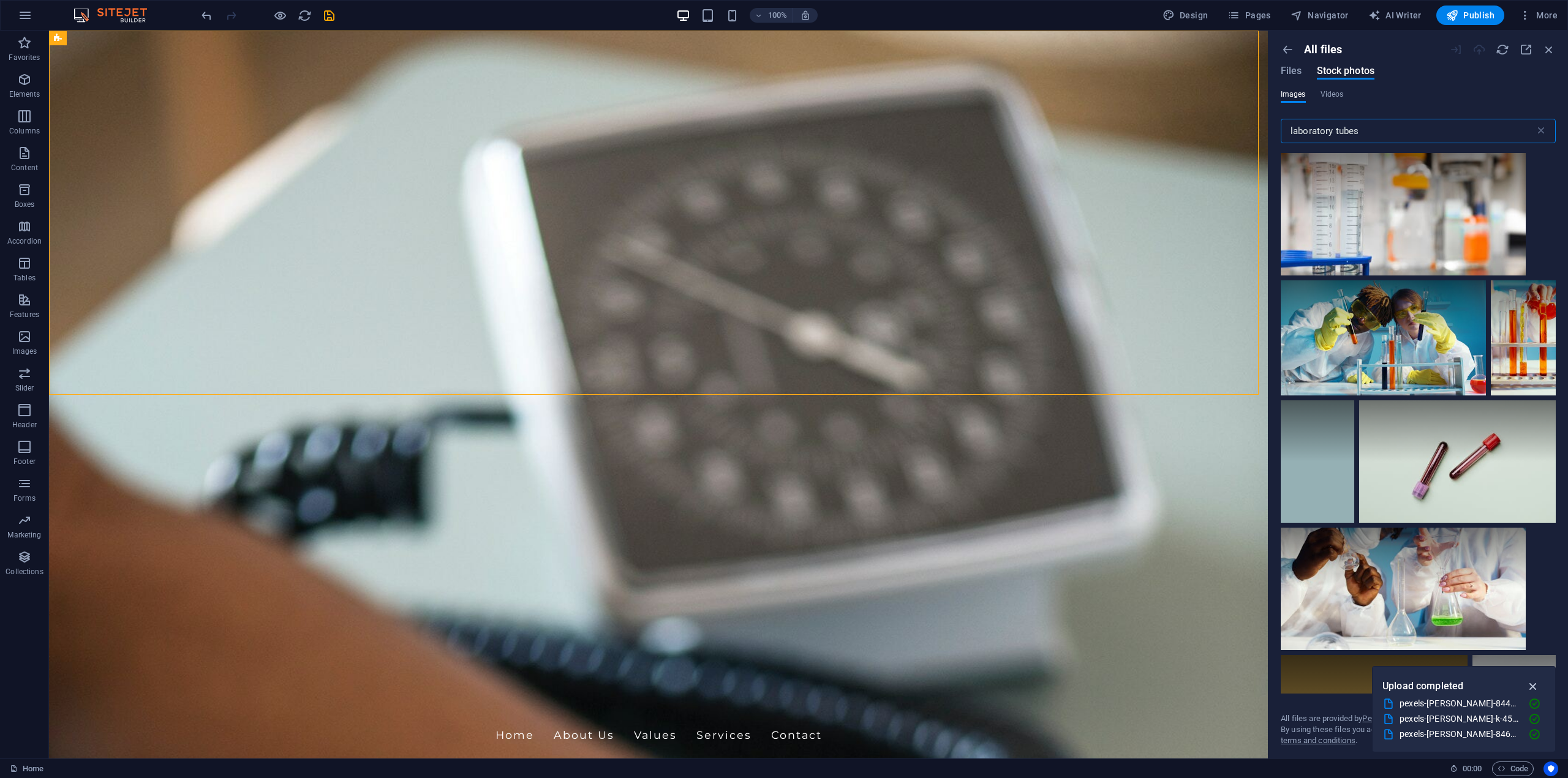
type input "laboratory tubes"
click at [1531, 688] on icon "button" at bounding box center [1533, 686] width 14 height 13
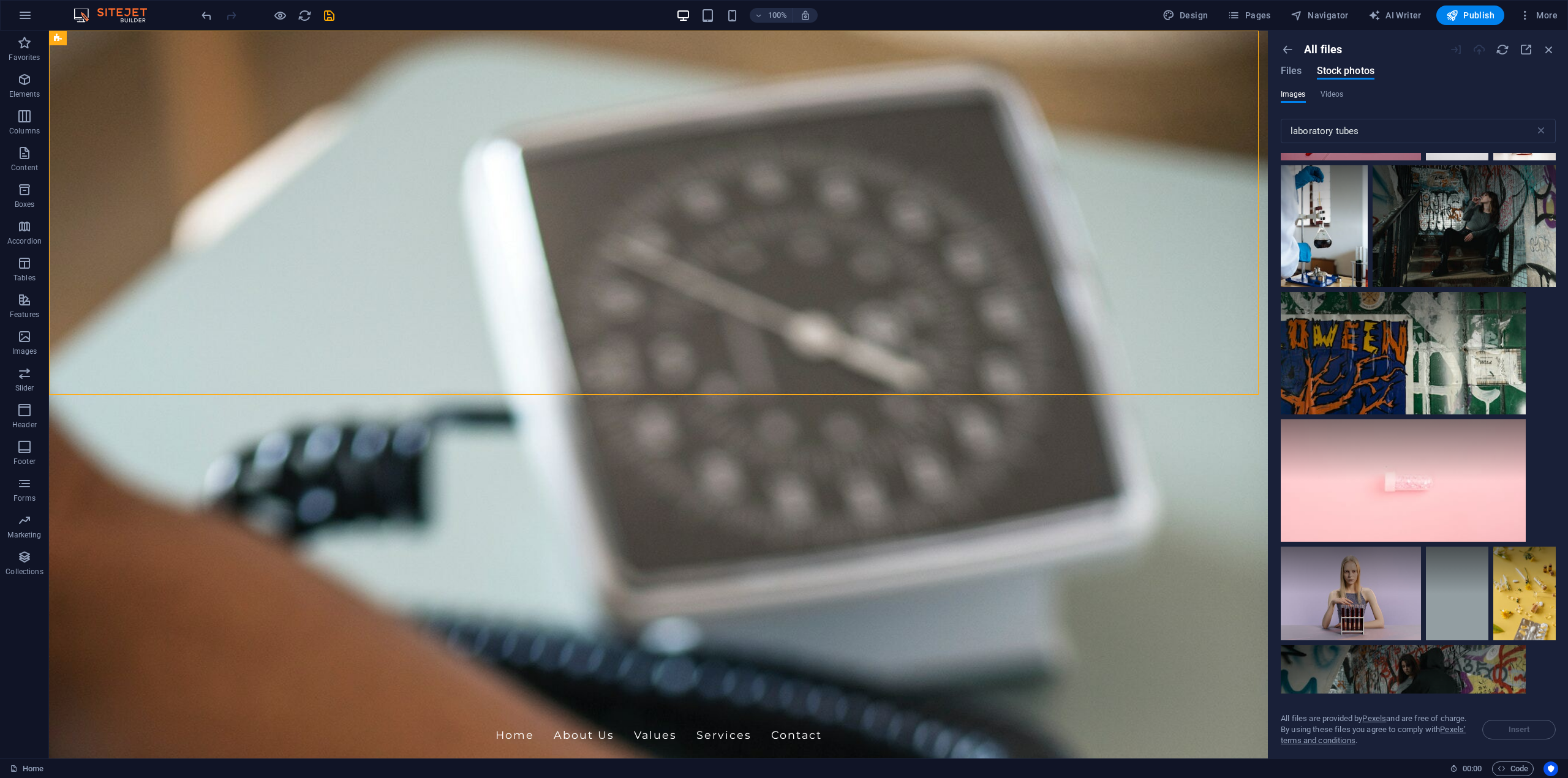
scroll to position [14631, 0]
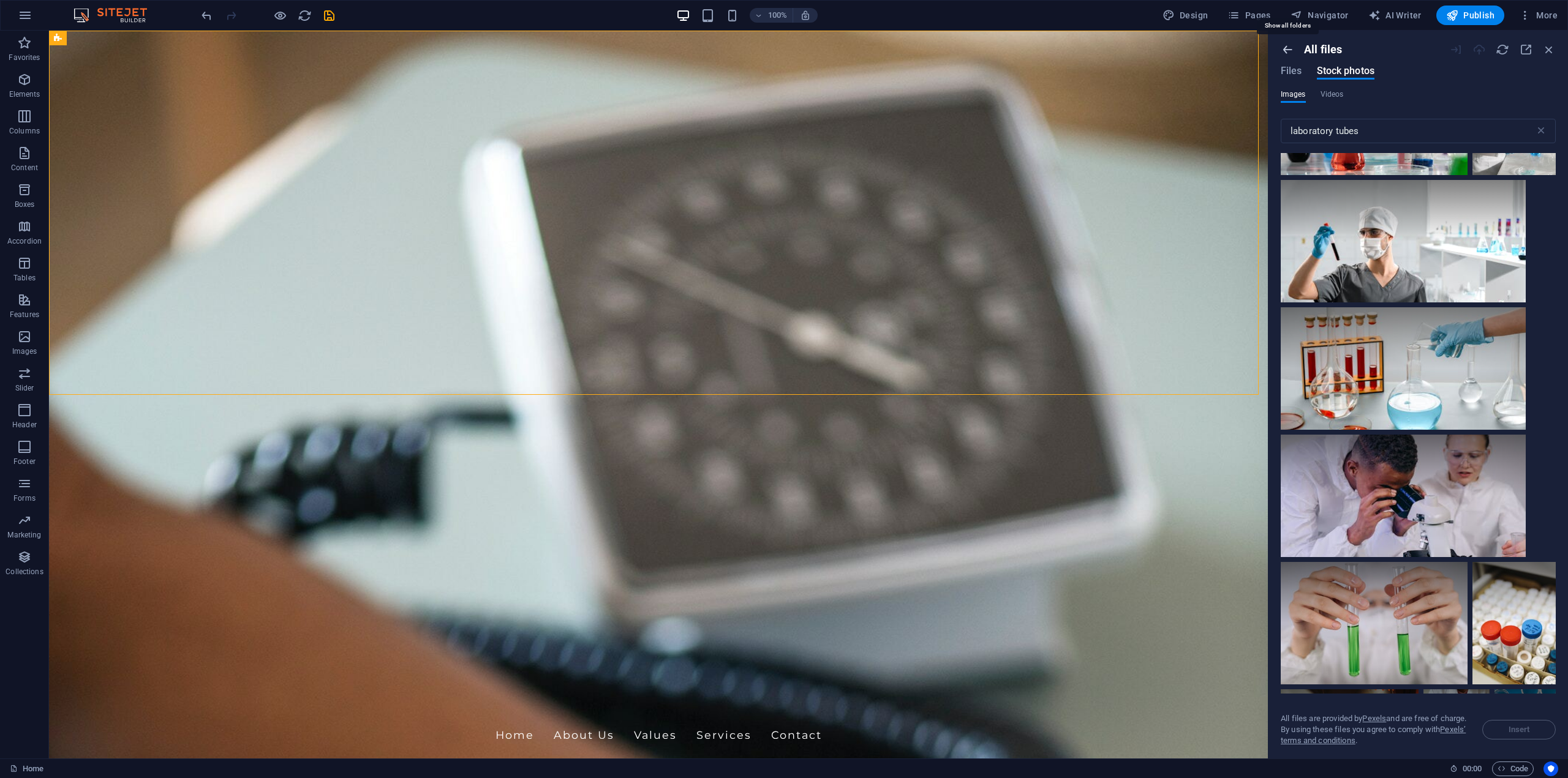
click at [1288, 50] on icon "button" at bounding box center [1287, 50] width 13 height 13
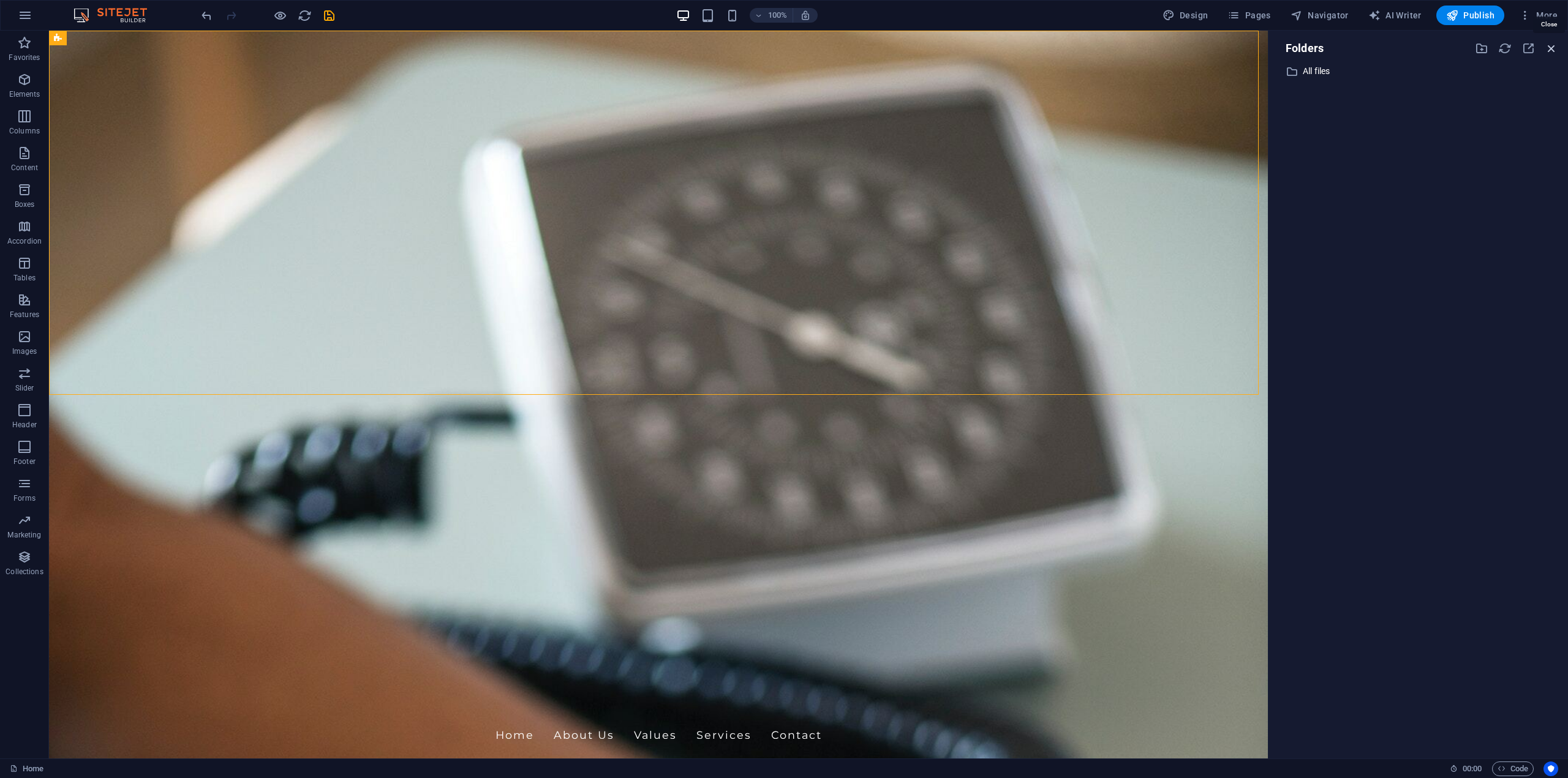
click at [1551, 48] on icon "button" at bounding box center [1552, 48] width 13 height 13
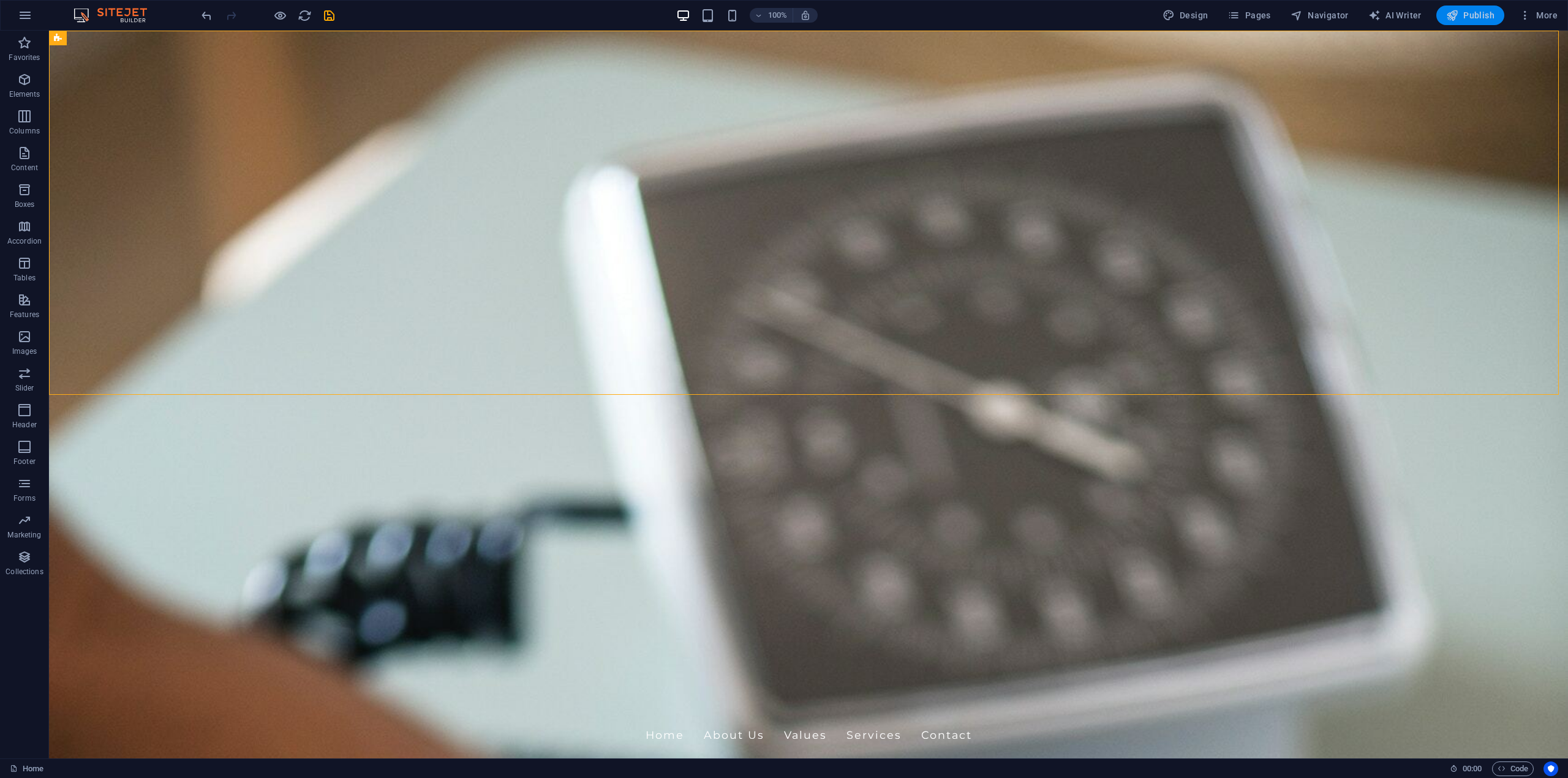
click at [1468, 18] on span "Publish" at bounding box center [1470, 15] width 48 height 12
click at [1460, 16] on span "Publish" at bounding box center [1470, 15] width 48 height 12
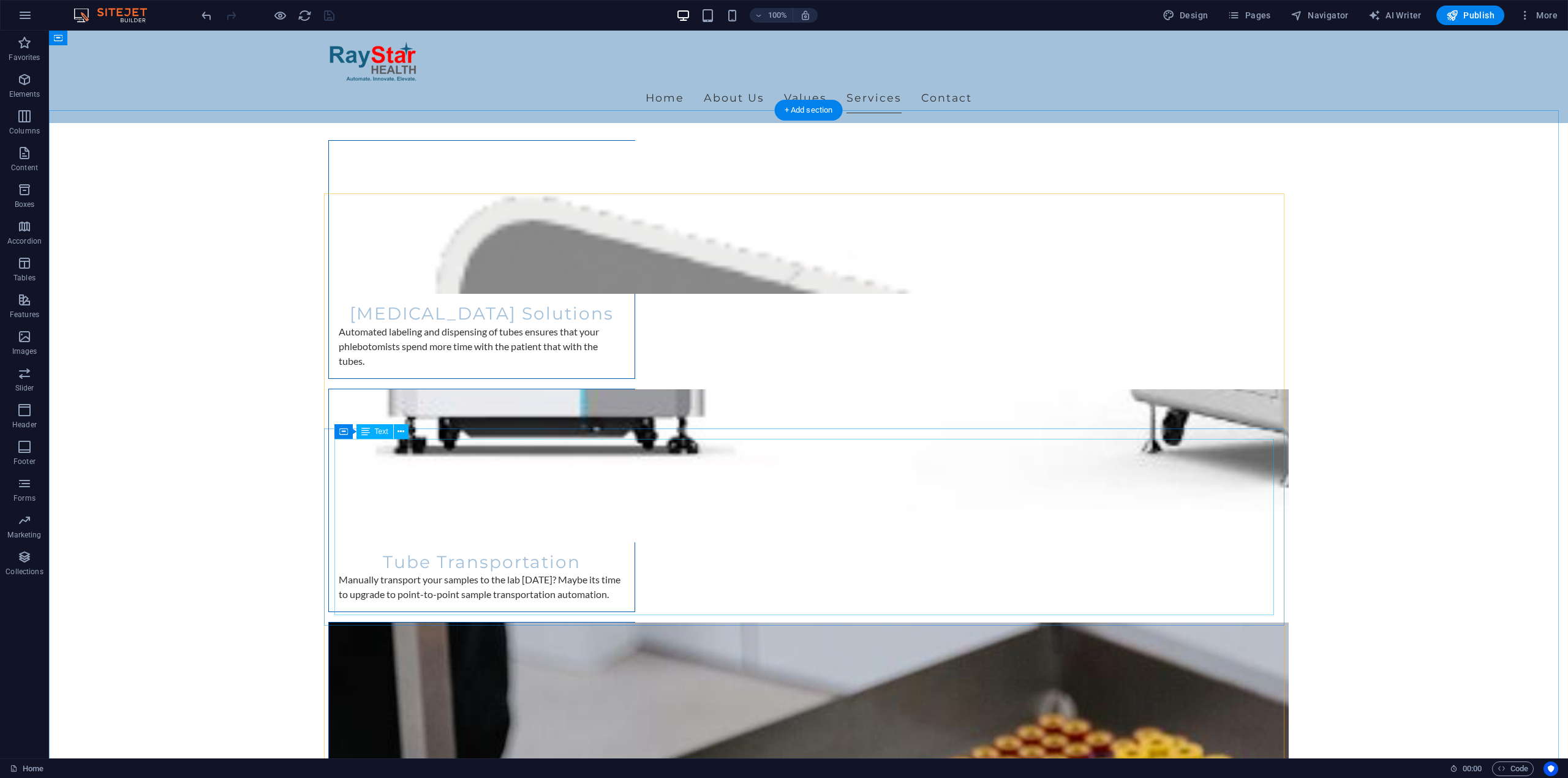
scroll to position [1647, 0]
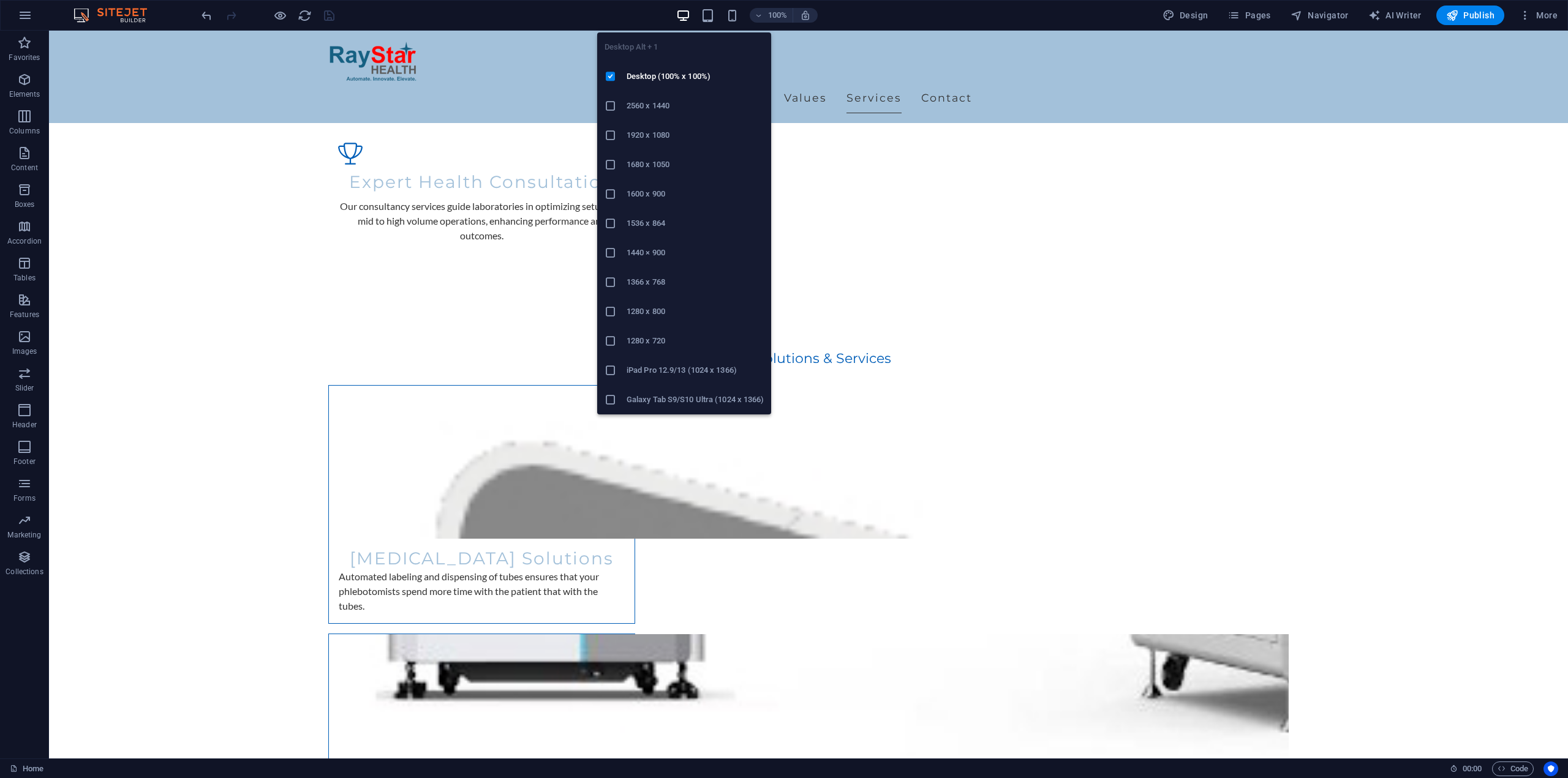
click at [687, 16] on icon "button" at bounding box center [683, 16] width 14 height 14
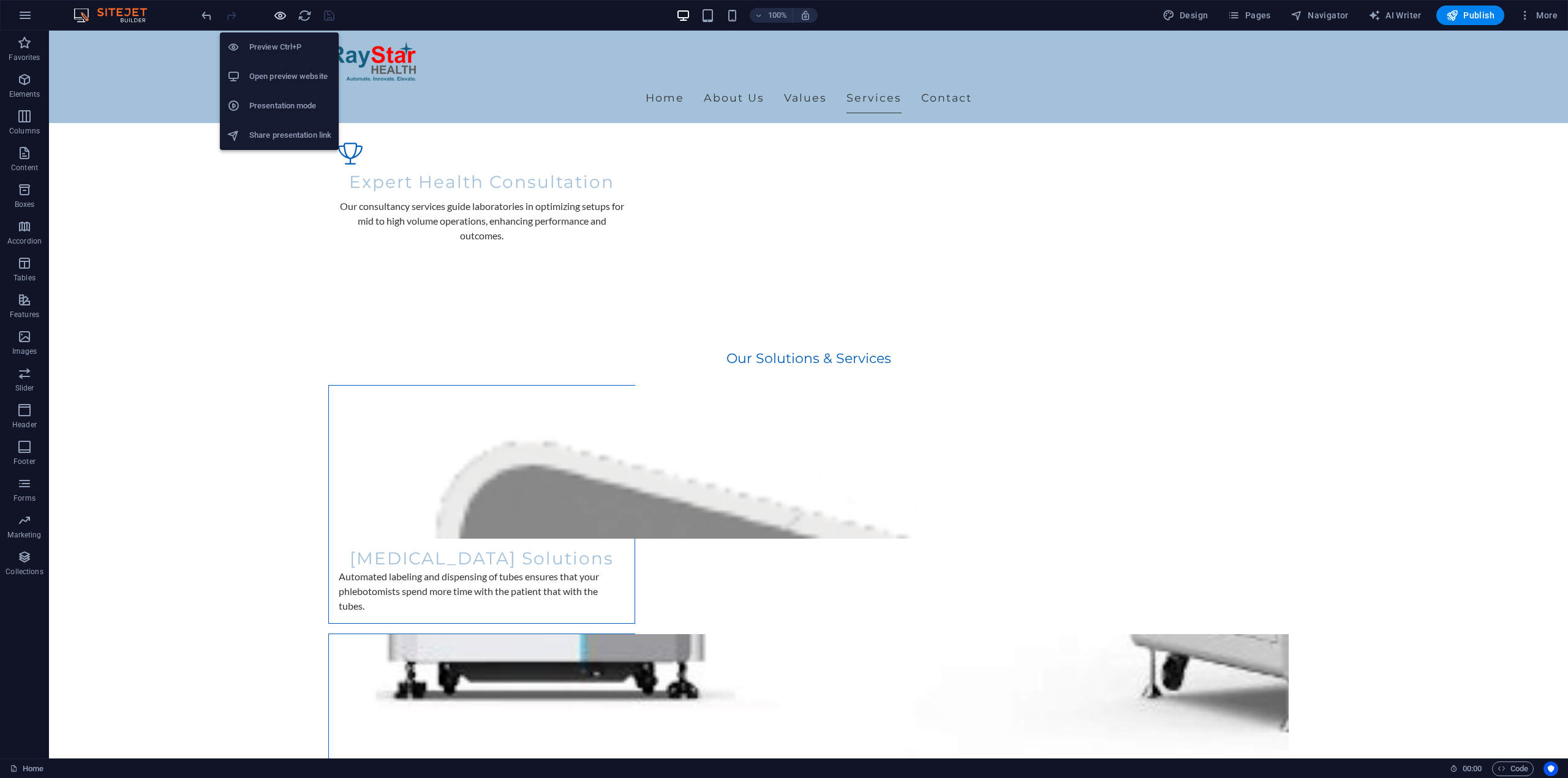
click at [282, 16] on icon "button" at bounding box center [280, 16] width 14 height 14
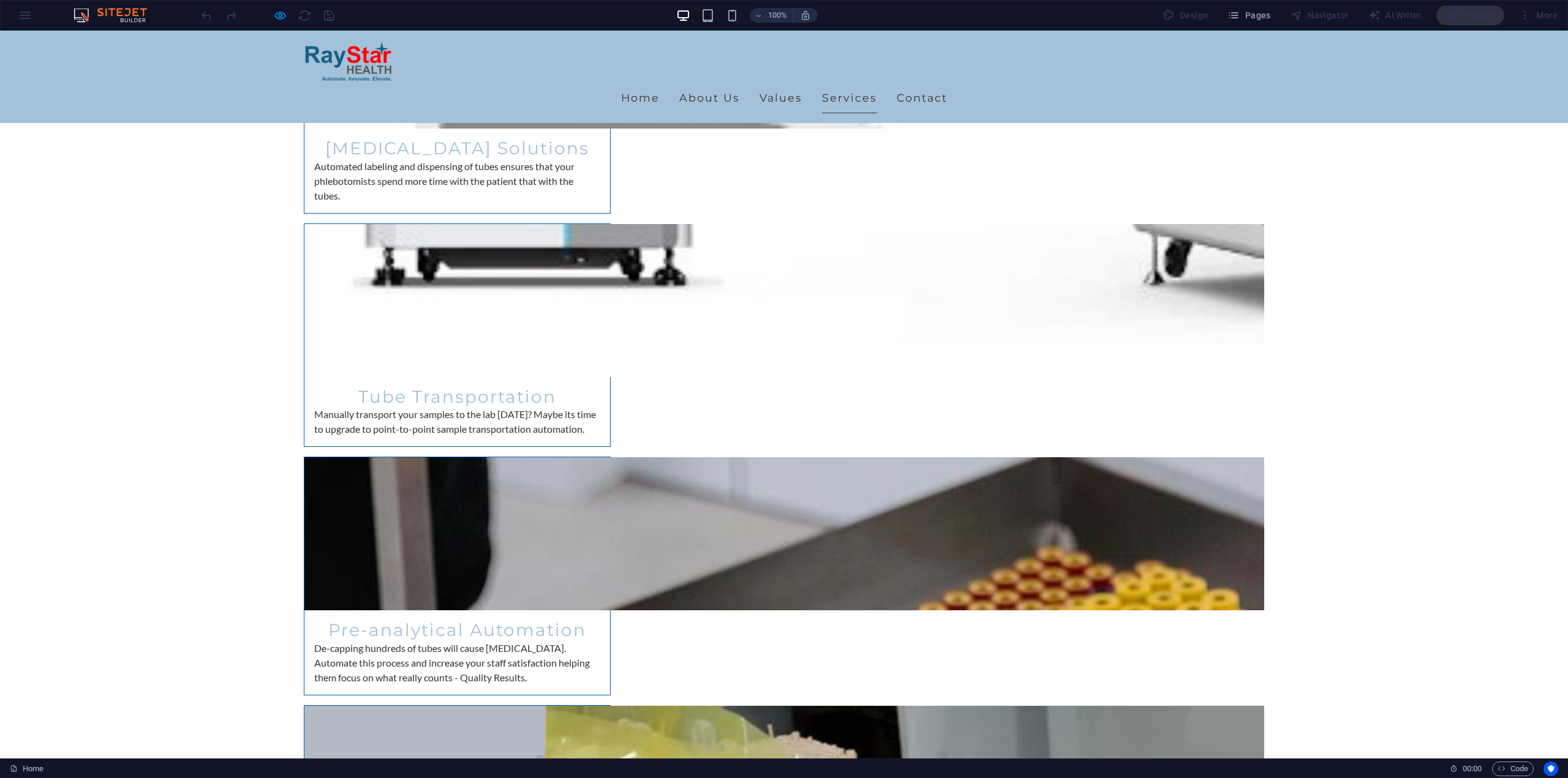
scroll to position [1953, 0]
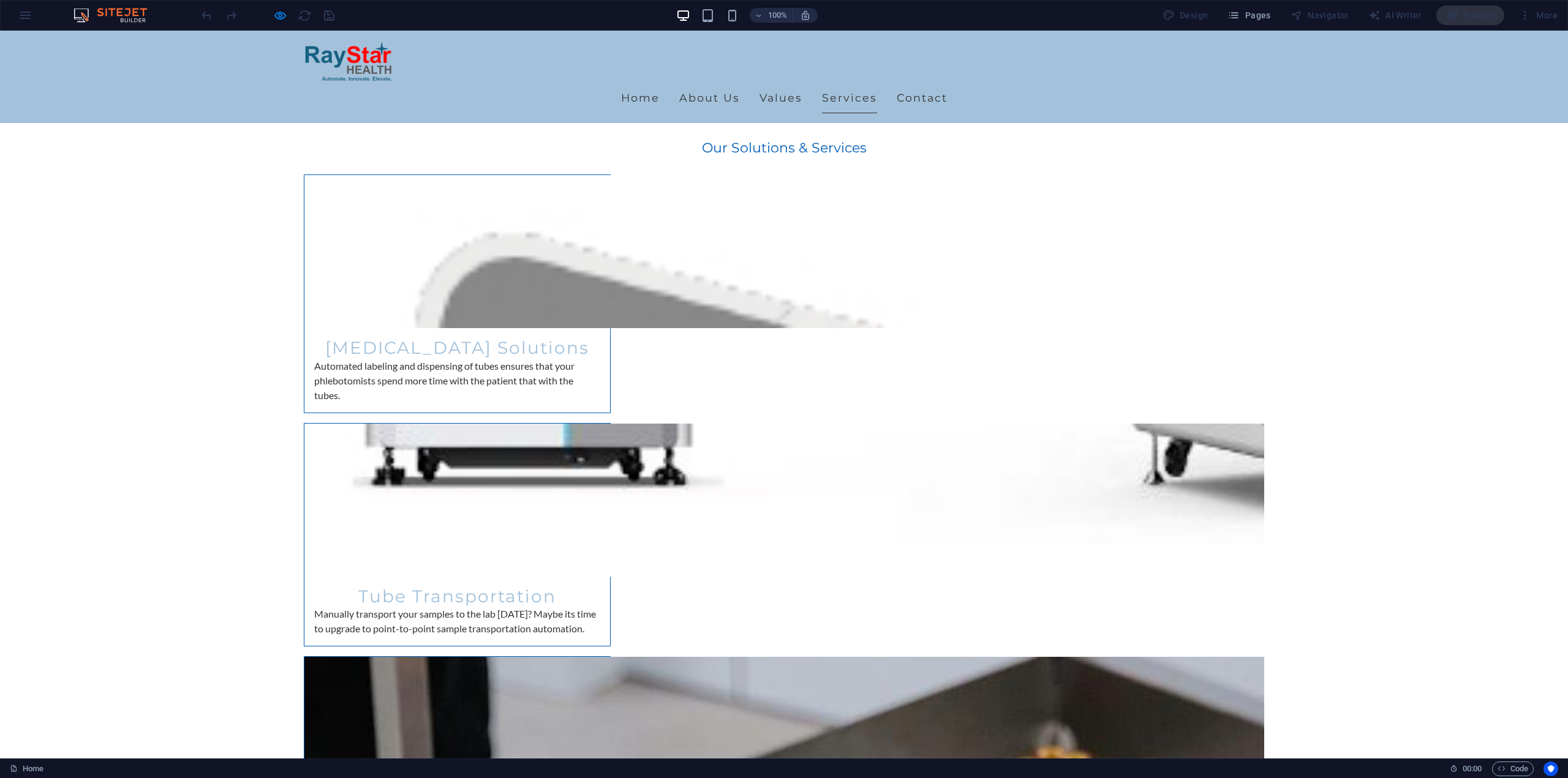
scroll to position [1769, 0]
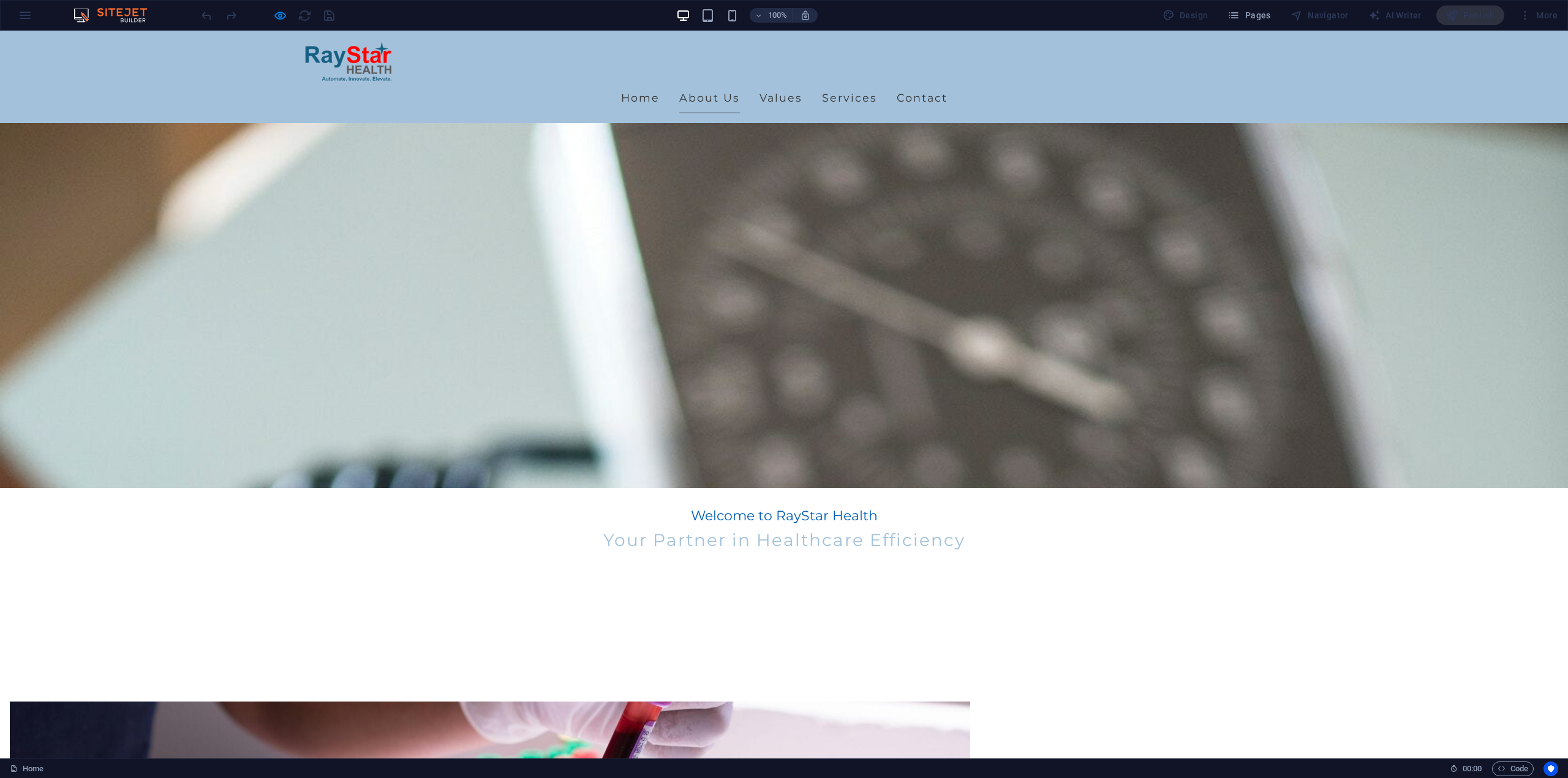
scroll to position [300, 0]
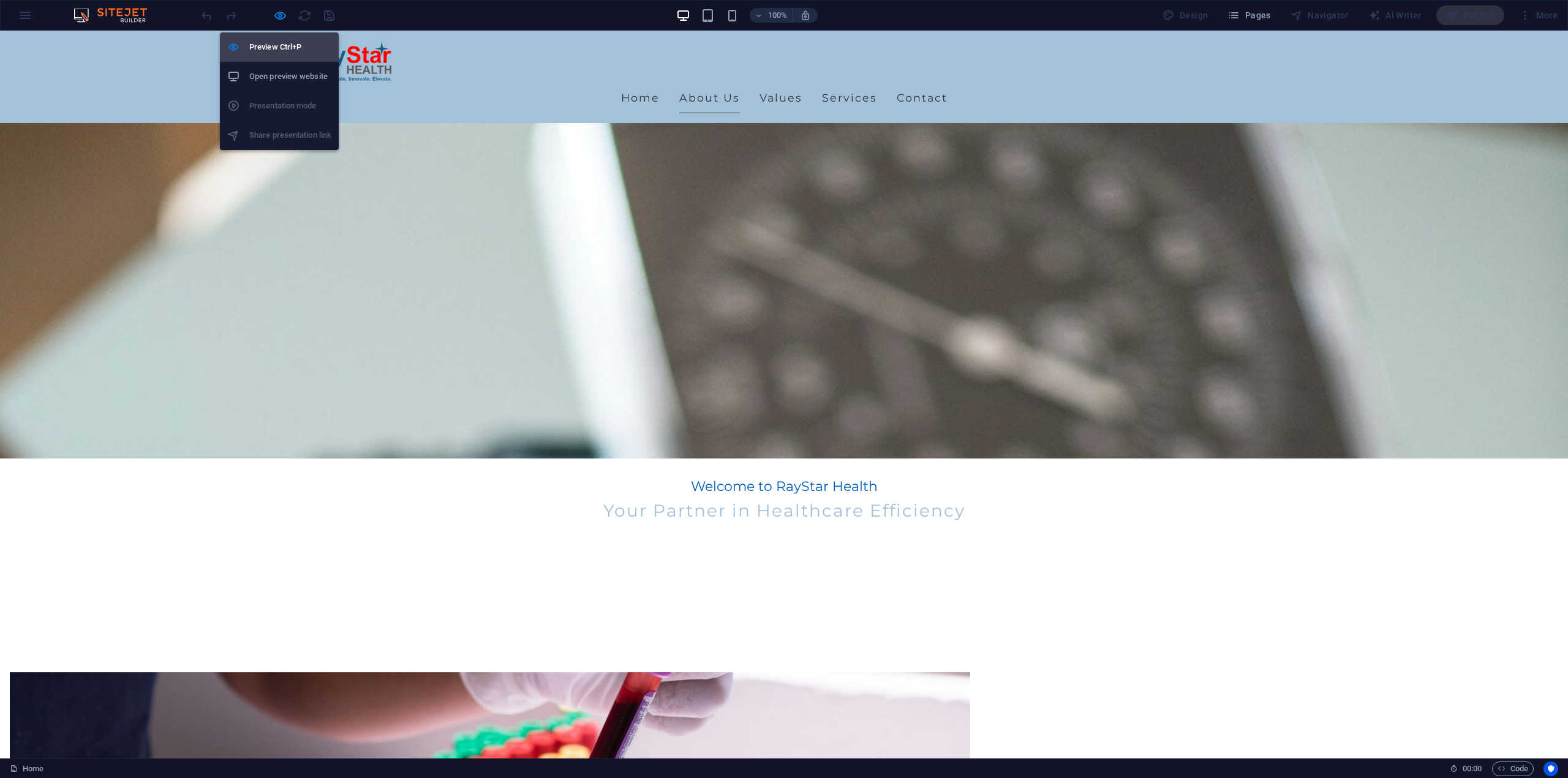
click at [283, 48] on h6 "Preview Ctrl+P" at bounding box center [290, 48] width 82 height 15
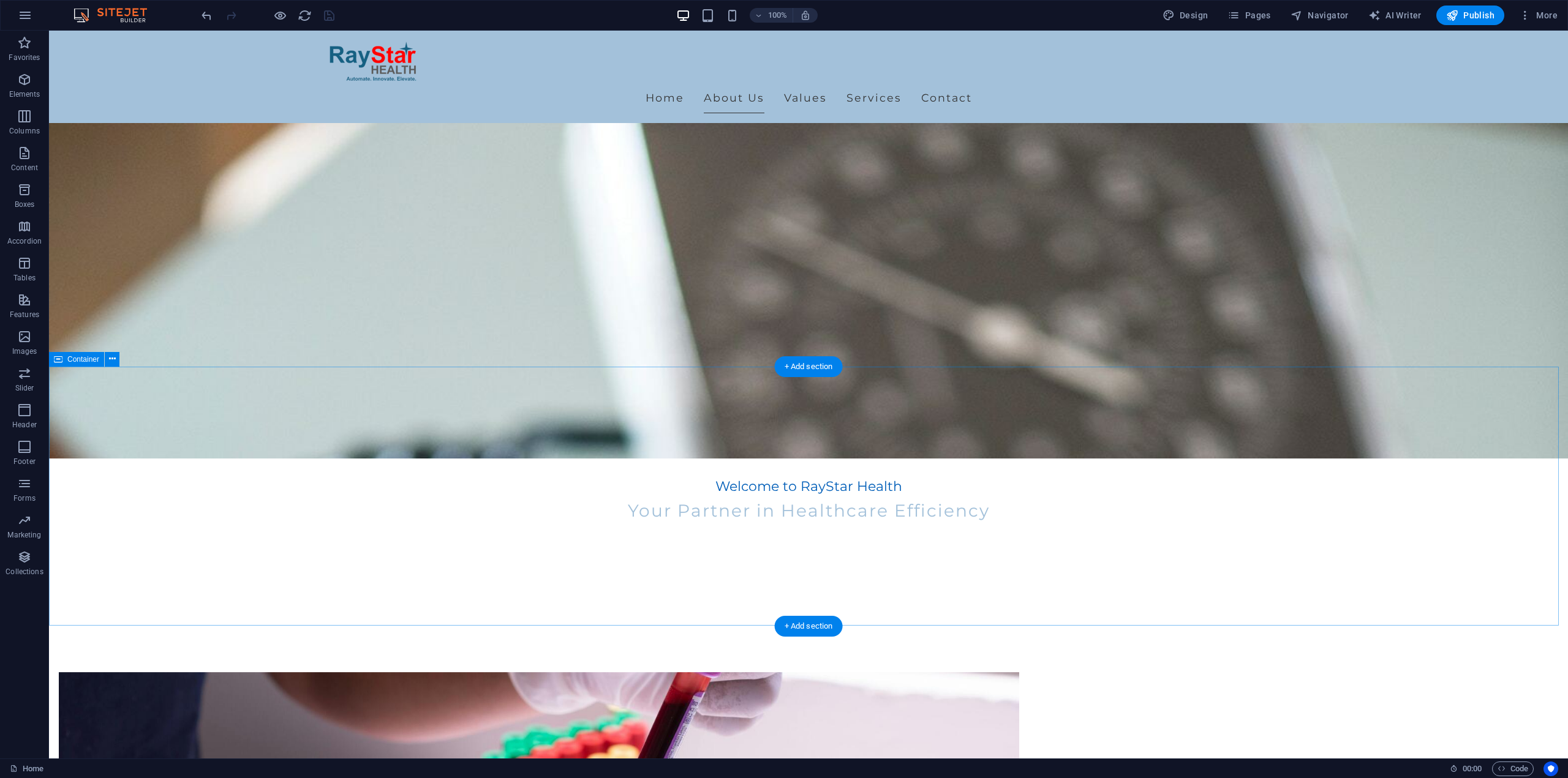
click at [111, 356] on icon at bounding box center [112, 359] width 7 height 13
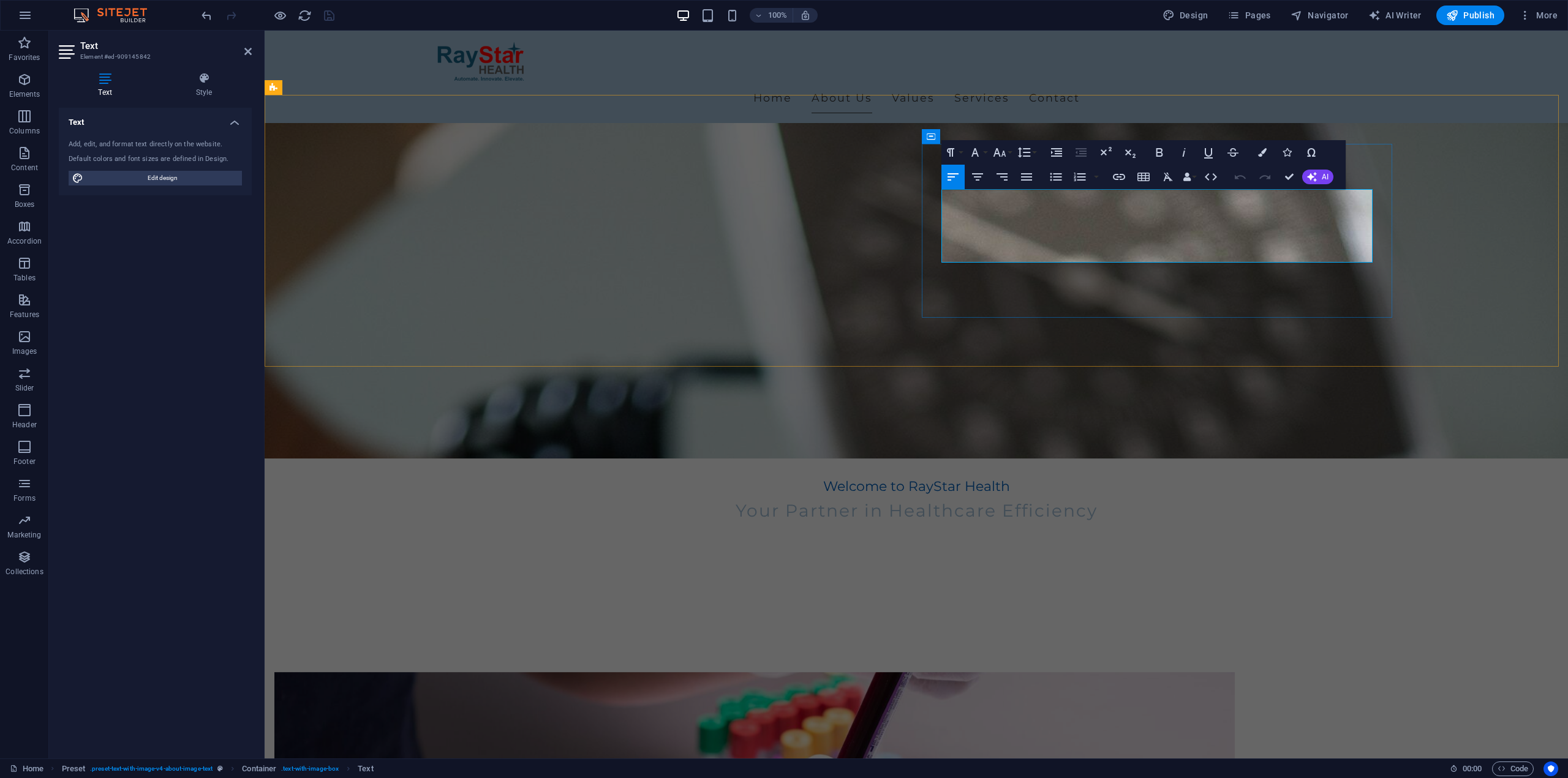
drag, startPoint x: 1148, startPoint y: 197, endPoint x: 1237, endPoint y: 196, distance: 89.0
click at [1162, 150] on icon "button" at bounding box center [1159, 152] width 15 height 15
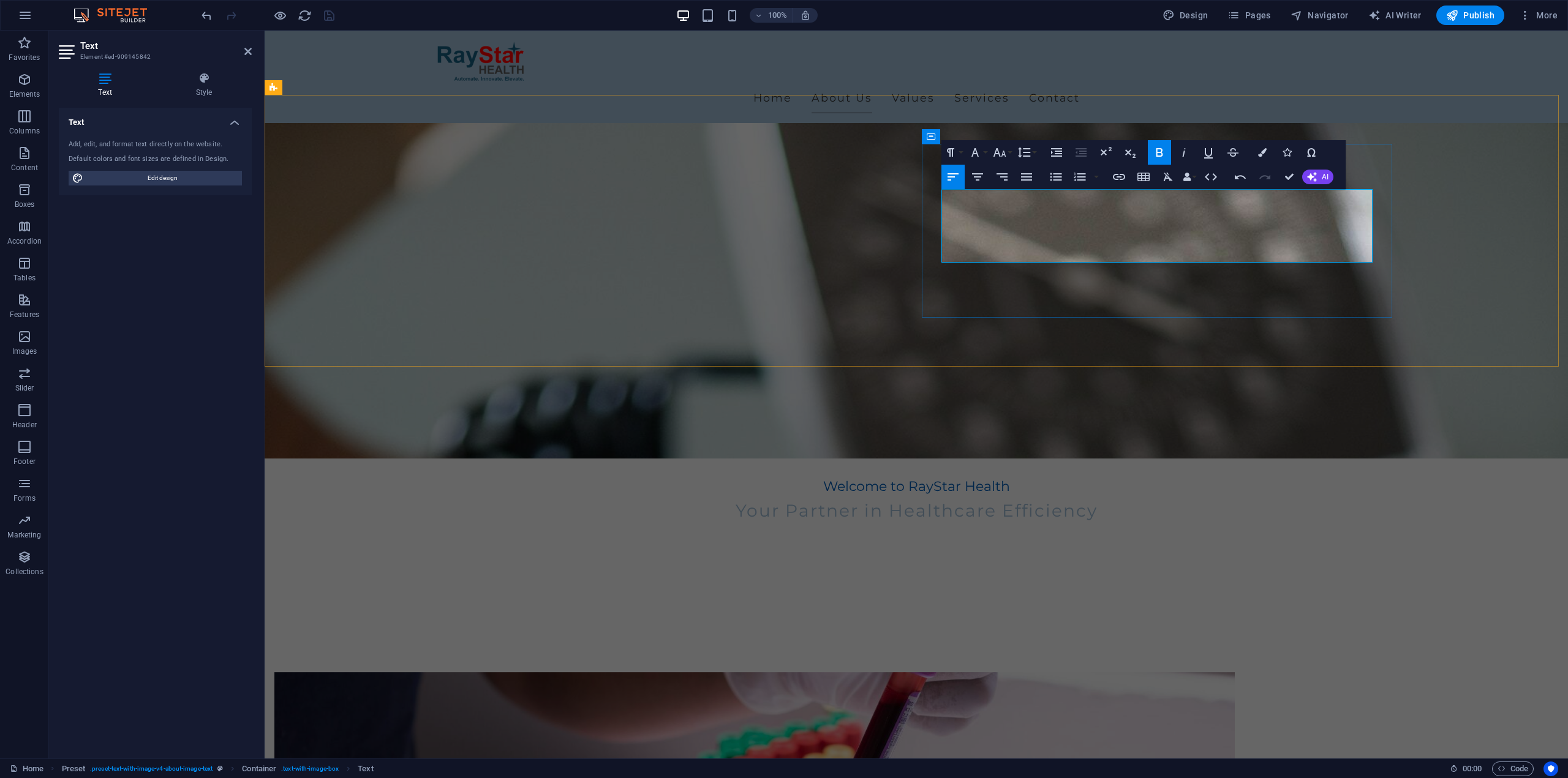
drag, startPoint x: 1149, startPoint y: 194, endPoint x: 1500, endPoint y: 218, distance: 351.8
click at [1260, 154] on icon "button" at bounding box center [1263, 153] width 9 height 9
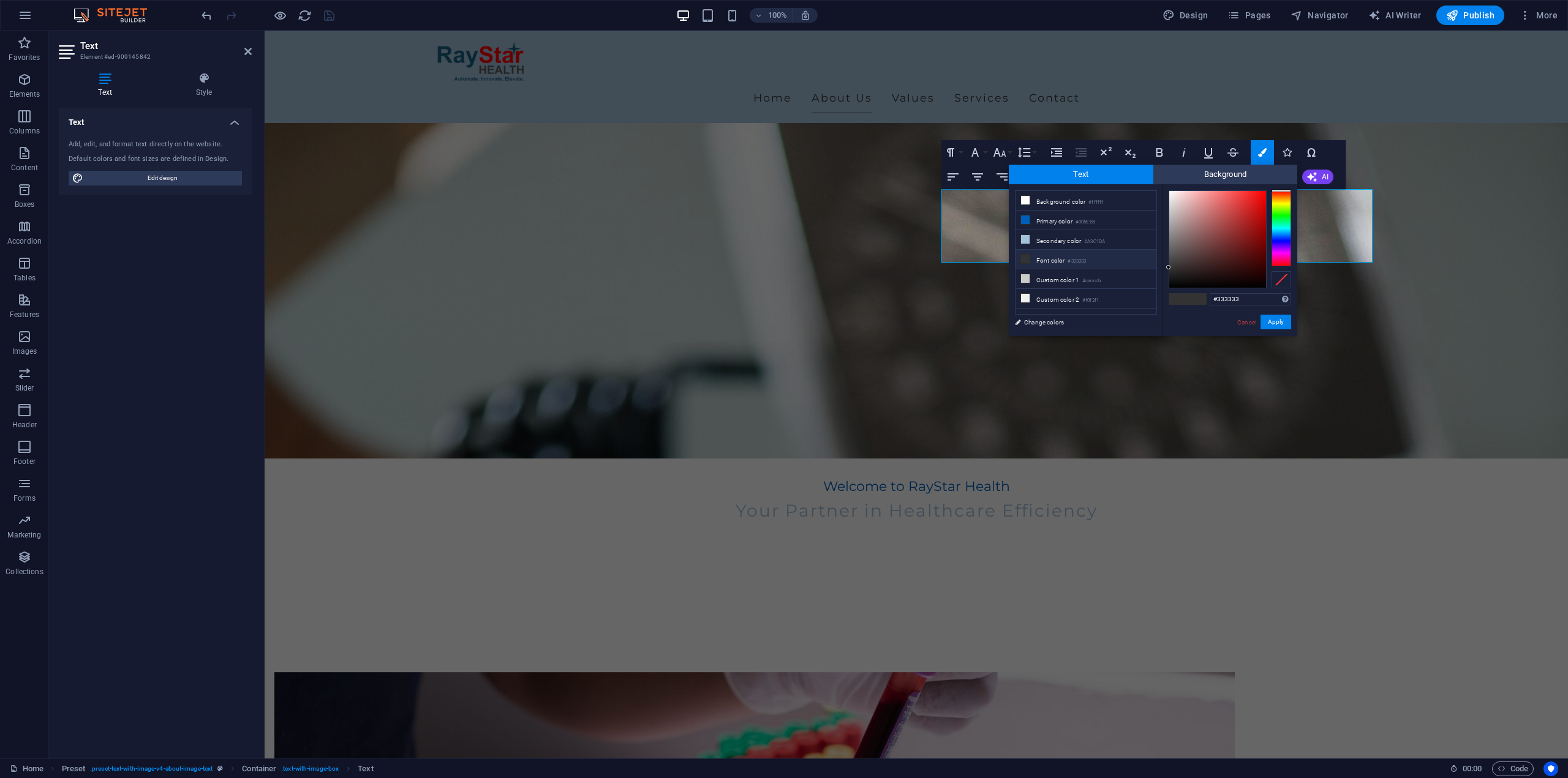
click at [1263, 193] on div "#333333 Supported formats #0852ed rgb(8, 82, 237) rgba(8, 82, 237, 90%) hsv(221…" at bounding box center [1229, 349] width 135 height 330
drag, startPoint x: 1263, startPoint y: 193, endPoint x: 1275, endPoint y: 189, distance: 12.6
click at [1275, 190] on div at bounding box center [1229, 239] width 123 height 98
click at [1273, 320] on button "Apply" at bounding box center [1275, 322] width 30 height 15
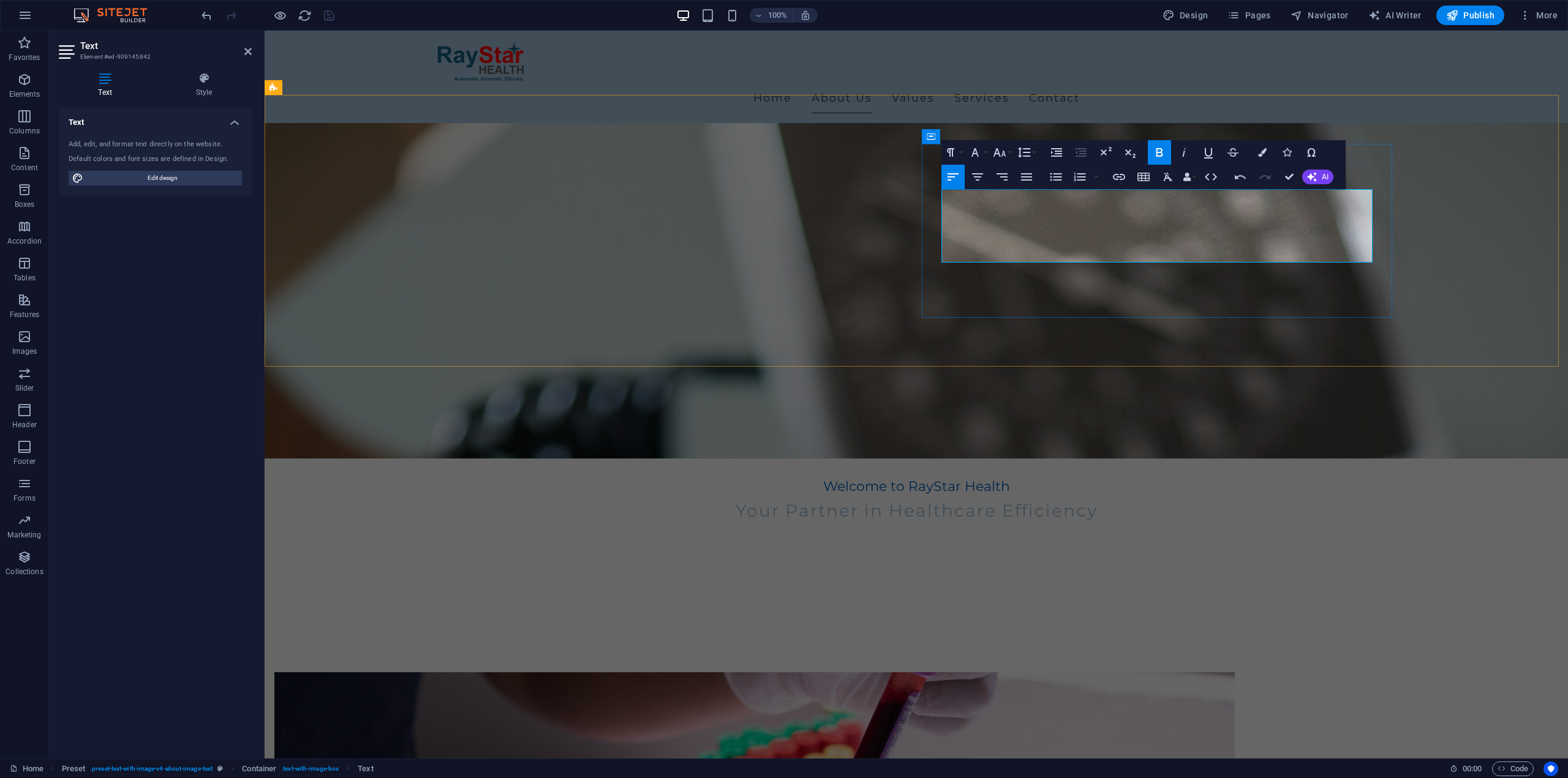
drag, startPoint x: 1256, startPoint y: 197, endPoint x: 1345, endPoint y: 192, distance: 89.1
click at [1266, 146] on button "Colors" at bounding box center [1262, 152] width 23 height 24
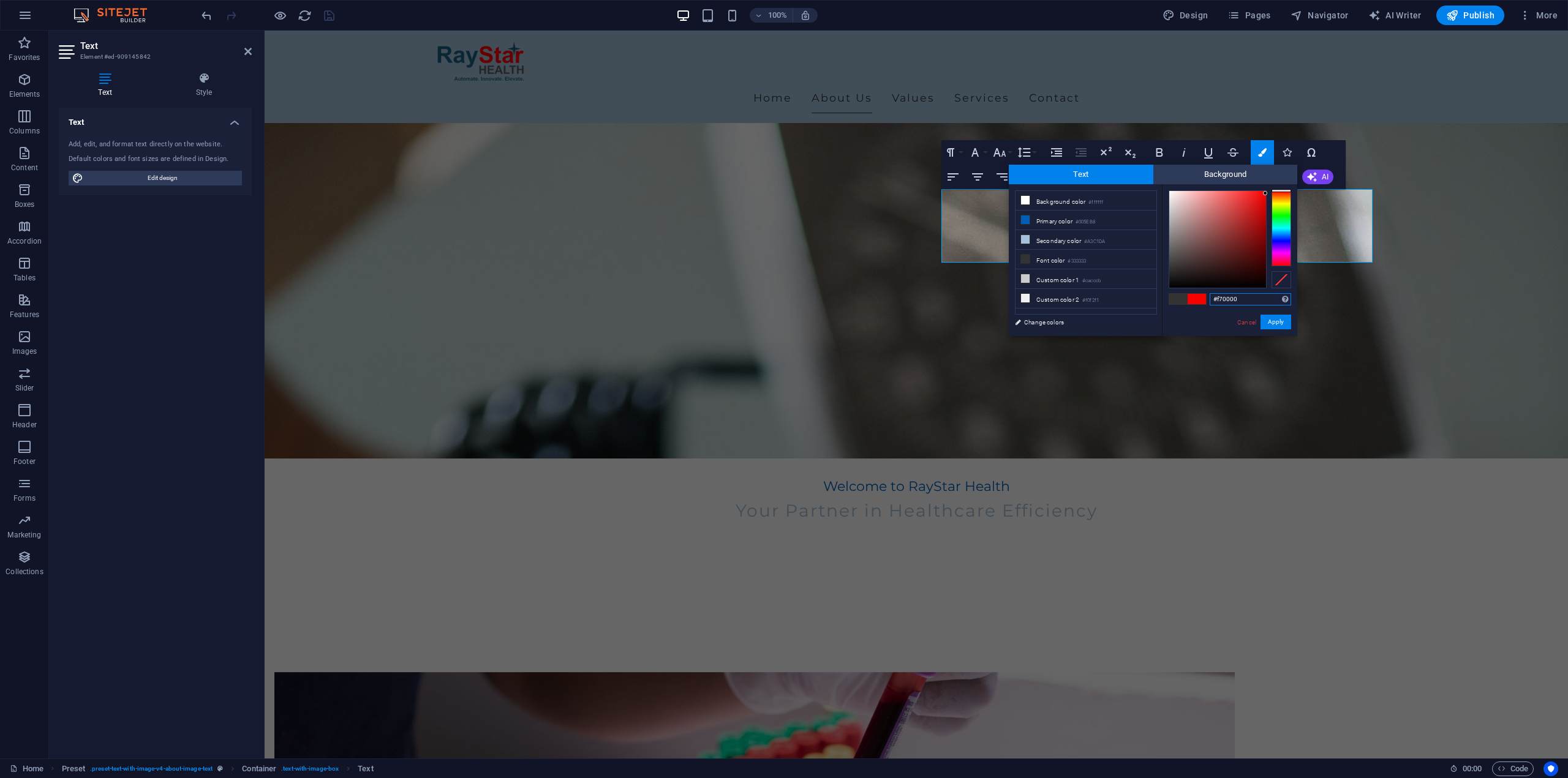
drag, startPoint x: 1263, startPoint y: 194, endPoint x: 1272, endPoint y: 194, distance: 9.0
click at [1272, 194] on div at bounding box center [1229, 239] width 123 height 98
drag, startPoint x: 1261, startPoint y: 204, endPoint x: 1276, endPoint y: 176, distance: 31.8
click at [1276, 176] on div "Text Background less Background color #ffffff Primary color #005EB8 Secondary c…" at bounding box center [1153, 250] width 288 height 171
click at [1266, 192] on div at bounding box center [1265, 192] width 4 height 4
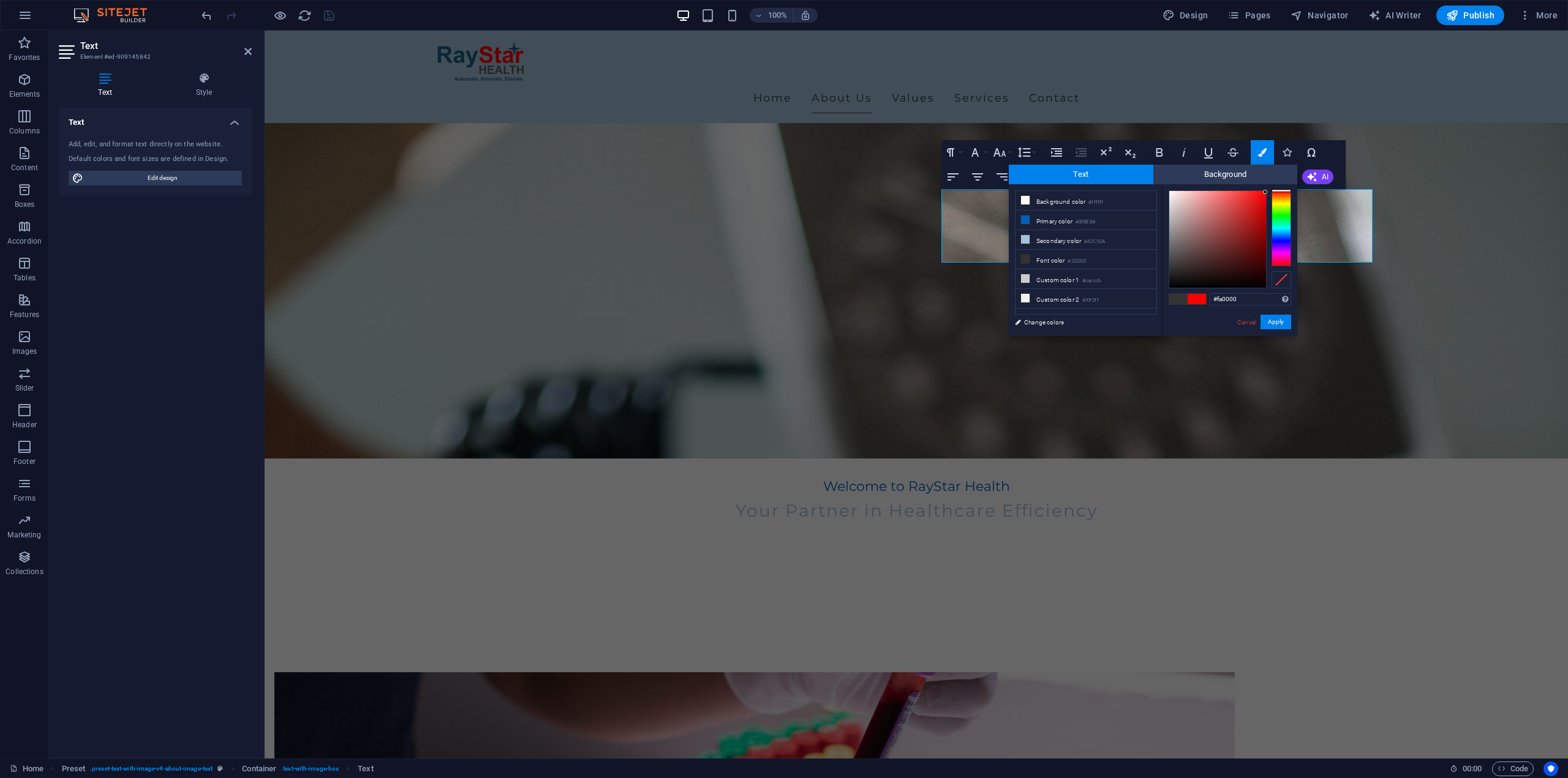
click at [1266, 192] on div at bounding box center [1265, 192] width 4 height 4
click at [1268, 194] on div at bounding box center [1229, 239] width 123 height 98
click at [1280, 193] on div at bounding box center [1281, 228] width 19 height 76
drag, startPoint x: 1280, startPoint y: 193, endPoint x: 1284, endPoint y: 184, distance: 9.8
click at [1284, 184] on div "#f80000 Supported formats #0852ed rgb(8, 82, 237) rgba(8, 82, 237, 90%) hsv(221…" at bounding box center [1229, 349] width 135 height 330
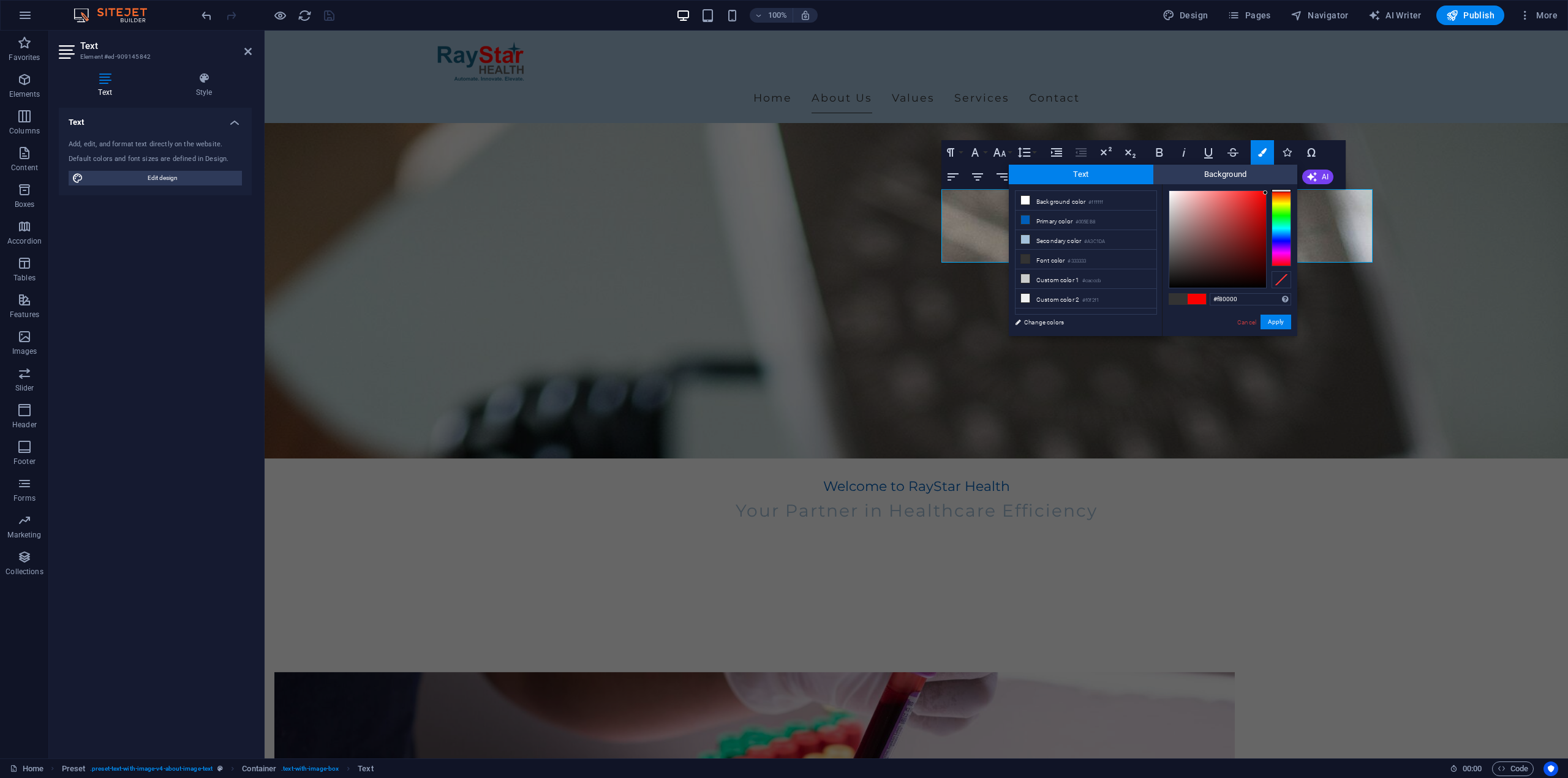
click at [1280, 190] on div at bounding box center [1281, 191] width 19 height 3
click at [1221, 299] on input "#f80000" at bounding box center [1251, 299] width 82 height 12
click at [1276, 319] on button "Apply" at bounding box center [1275, 322] width 30 height 15
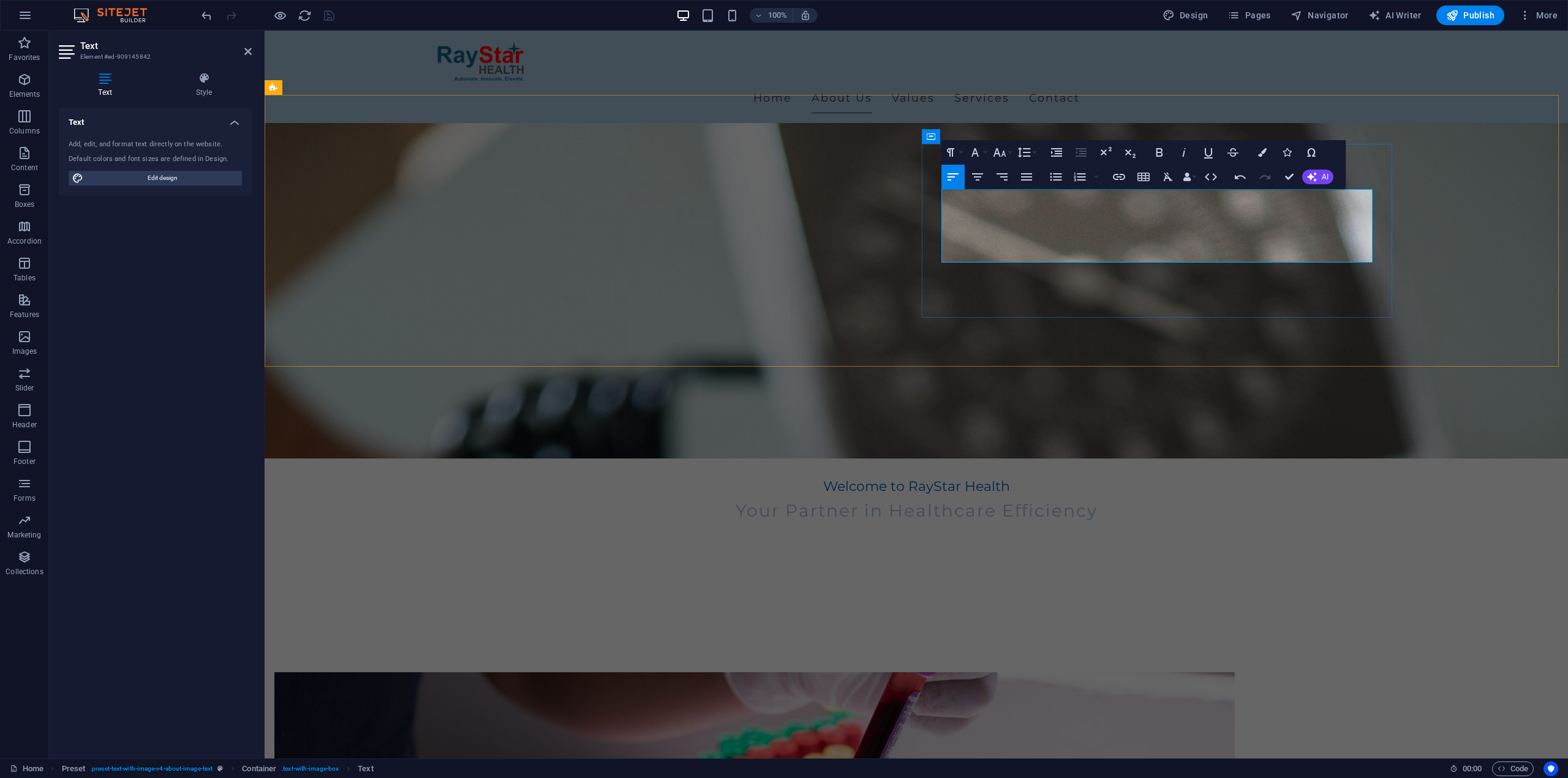
drag, startPoint x: 1025, startPoint y: 226, endPoint x: 1145, endPoint y: 229, distance: 120.0
click at [1263, 151] on icon "button" at bounding box center [1263, 153] width 9 height 9
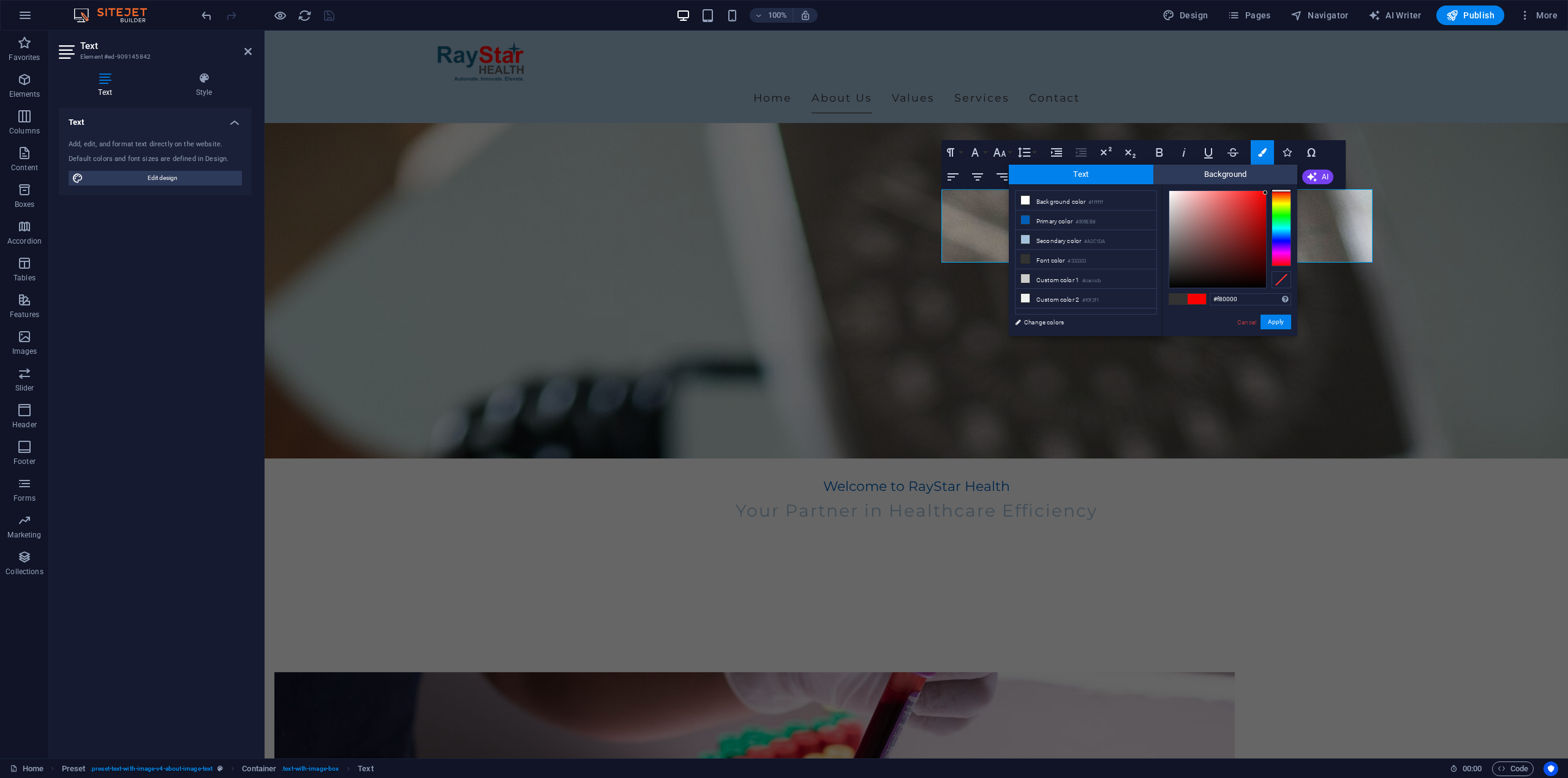
drag, startPoint x: 1262, startPoint y: 192, endPoint x: 1272, endPoint y: 193, distance: 10.0
click at [1272, 193] on div at bounding box center [1229, 239] width 123 height 98
click at [1278, 186] on div "#ff0000 Supported formats #0852ed rgb(8, 82, 237) rgba(8, 82, 237, 90%) hsv(221…" at bounding box center [1229, 349] width 135 height 330
click at [1221, 297] on input "#000000" at bounding box center [1251, 299] width 82 height 12
click at [1223, 299] on input "#000000" at bounding box center [1251, 299] width 82 height 12
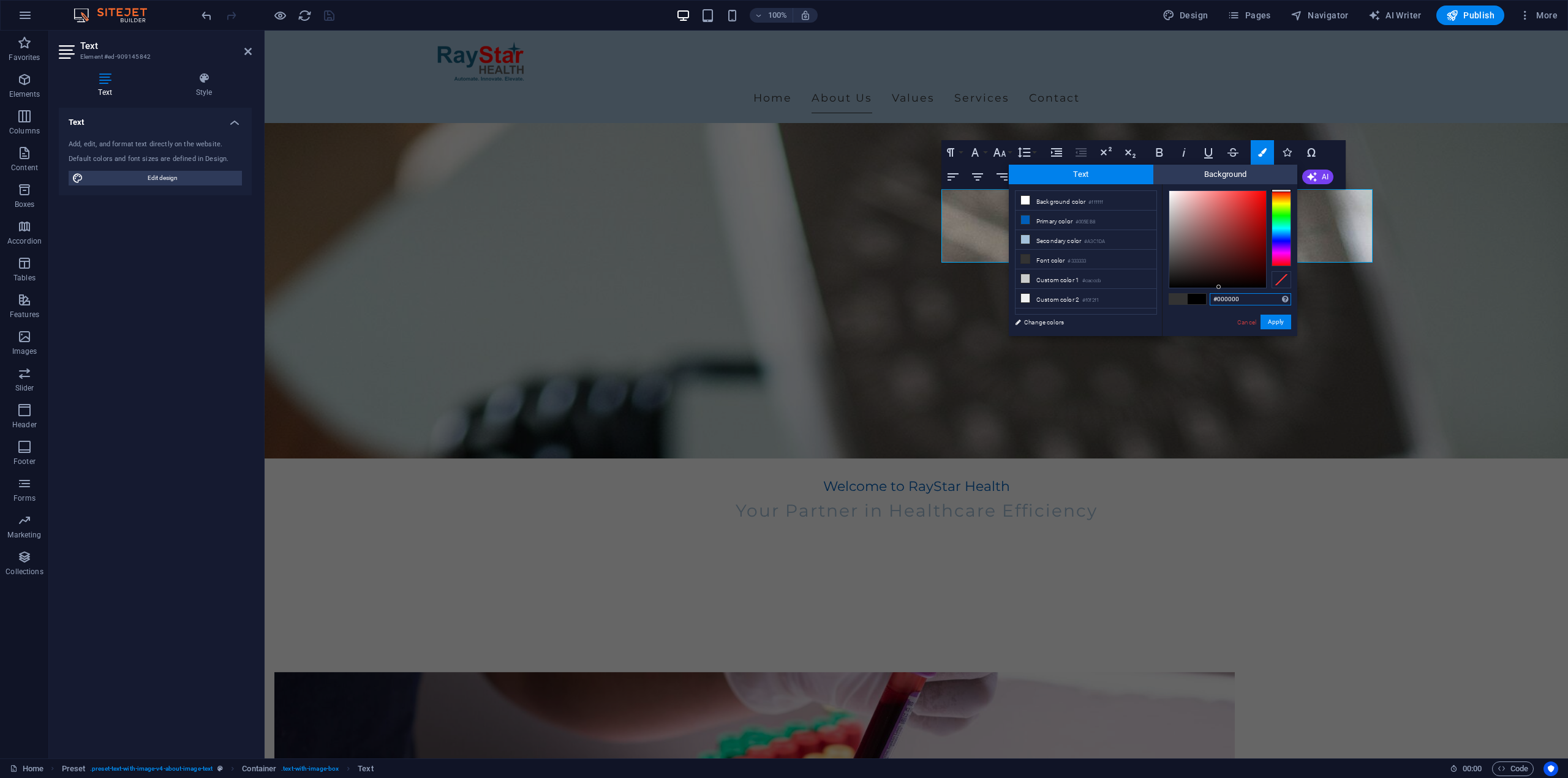
click at [1219, 301] on input "#000000" at bounding box center [1251, 299] width 82 height 12
type input "#000000"
click at [1271, 324] on button "Apply" at bounding box center [1275, 322] width 30 height 15
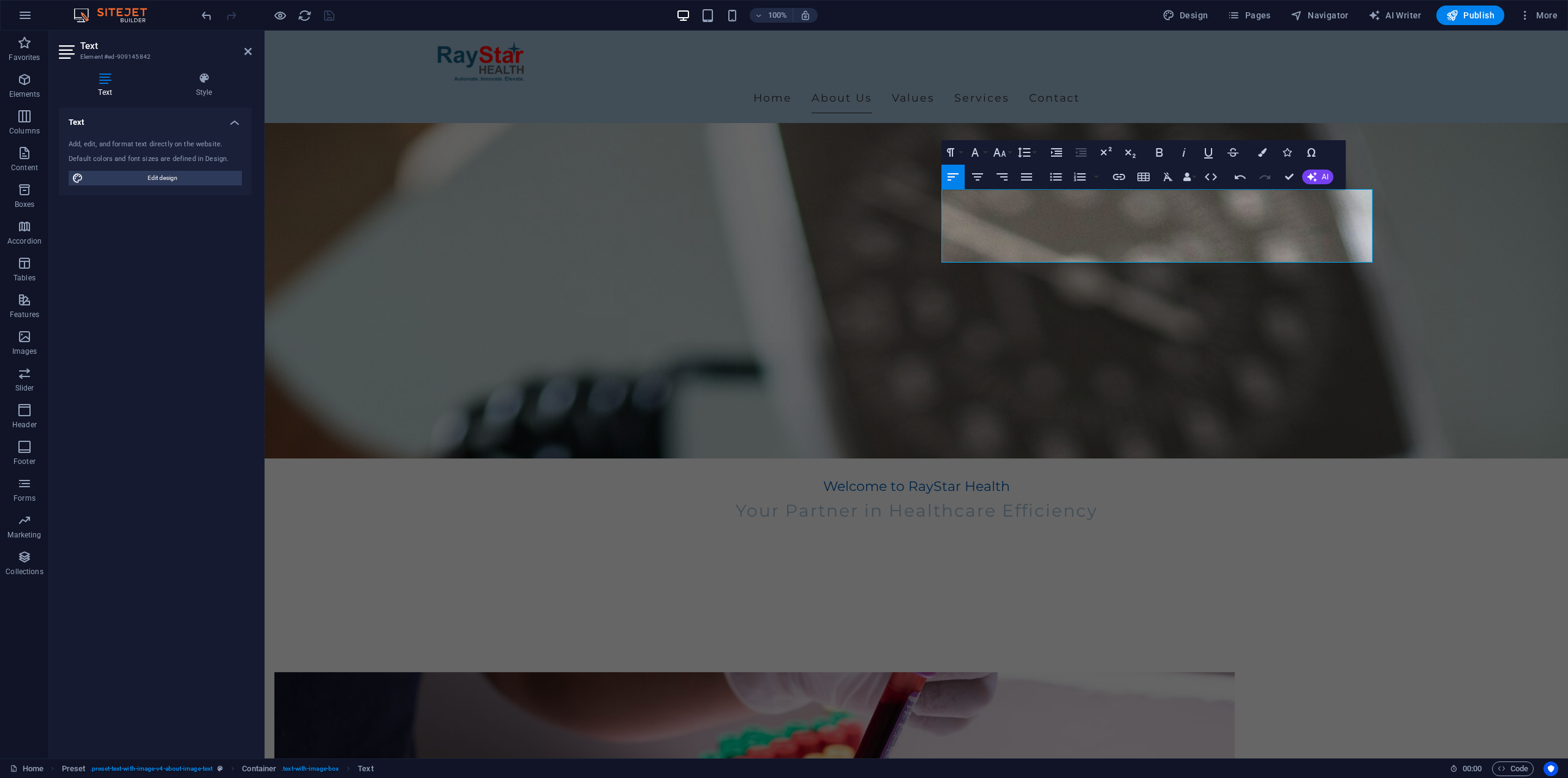
click at [937, 486] on div "Drag here to replace the existing content. Press “Ctrl” if you want to create a…" at bounding box center [916, 394] width 1304 height 728
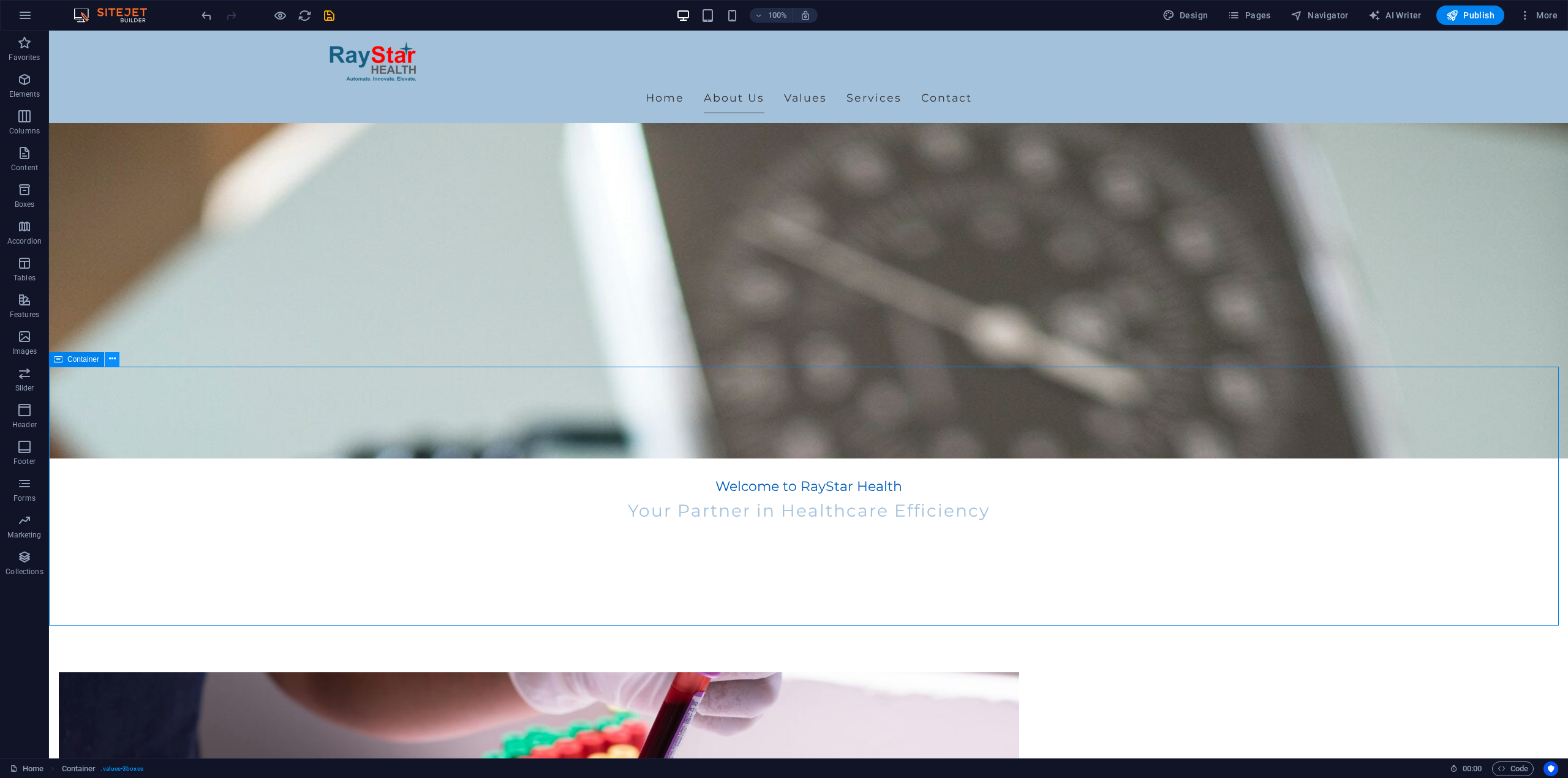
click at [112, 362] on icon at bounding box center [112, 359] width 7 height 13
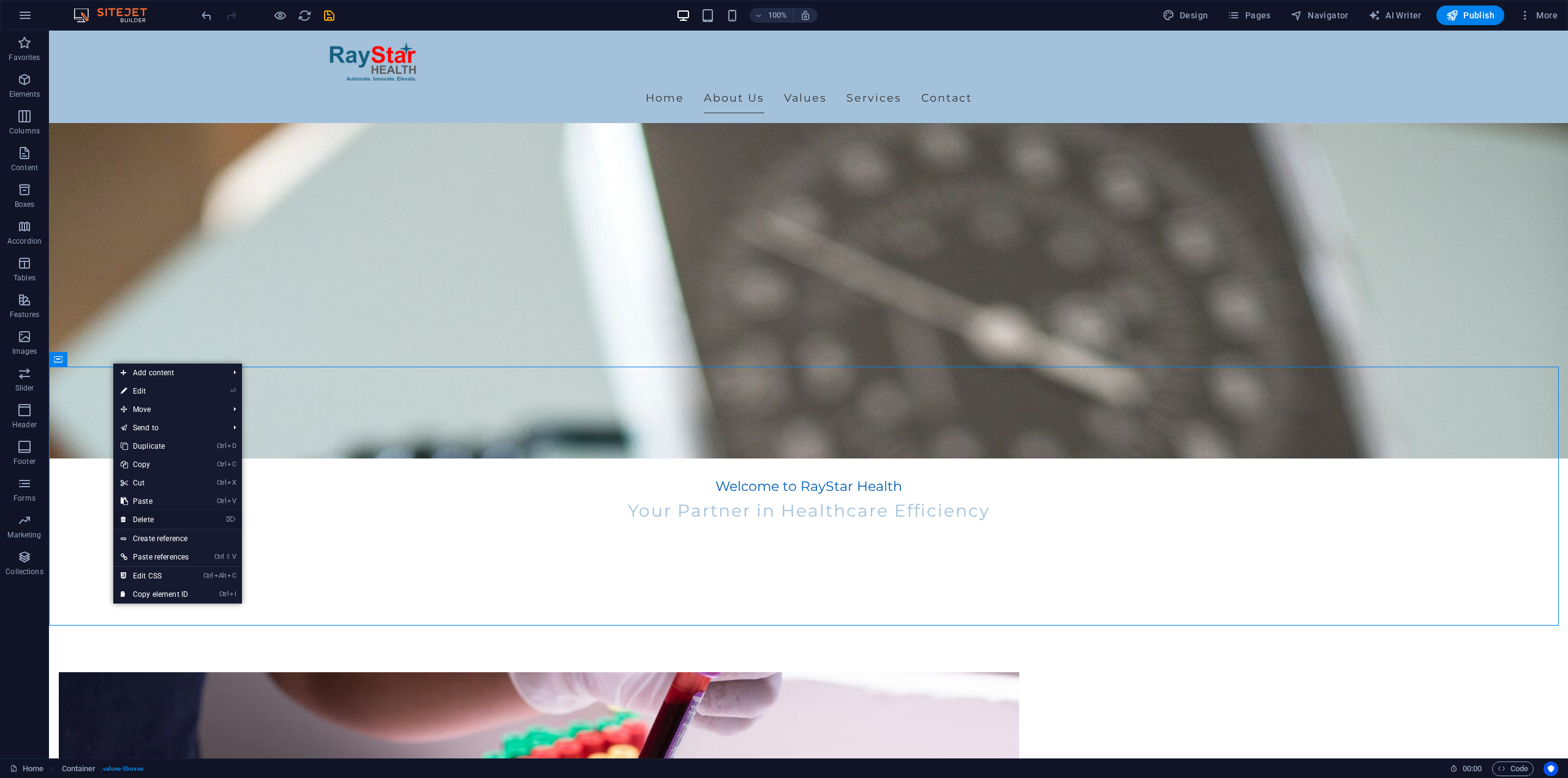
click at [160, 517] on link "⌦ Delete" at bounding box center [154, 520] width 82 height 19
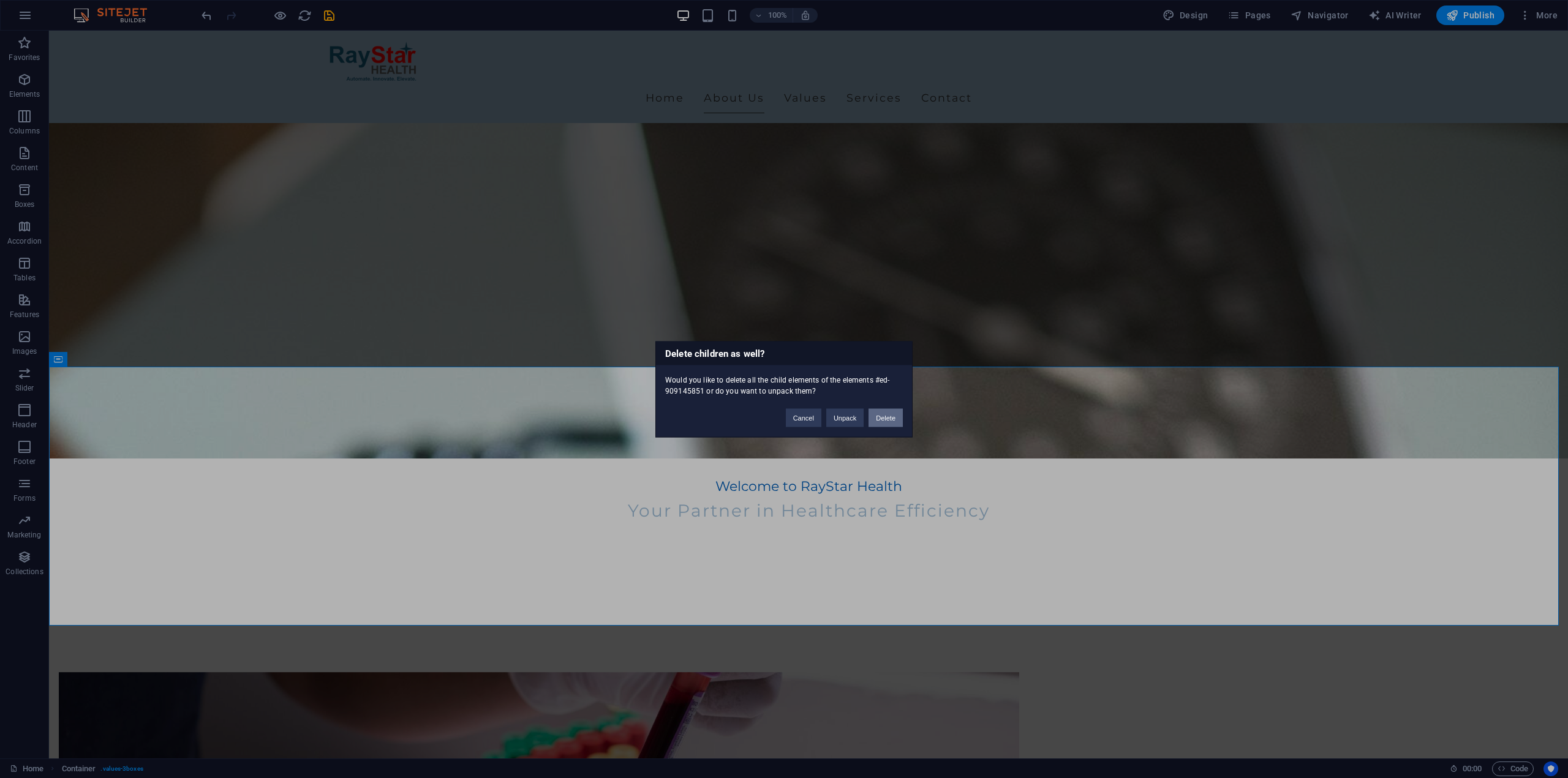
click at [889, 417] on button "Delete" at bounding box center [885, 417] width 34 height 19
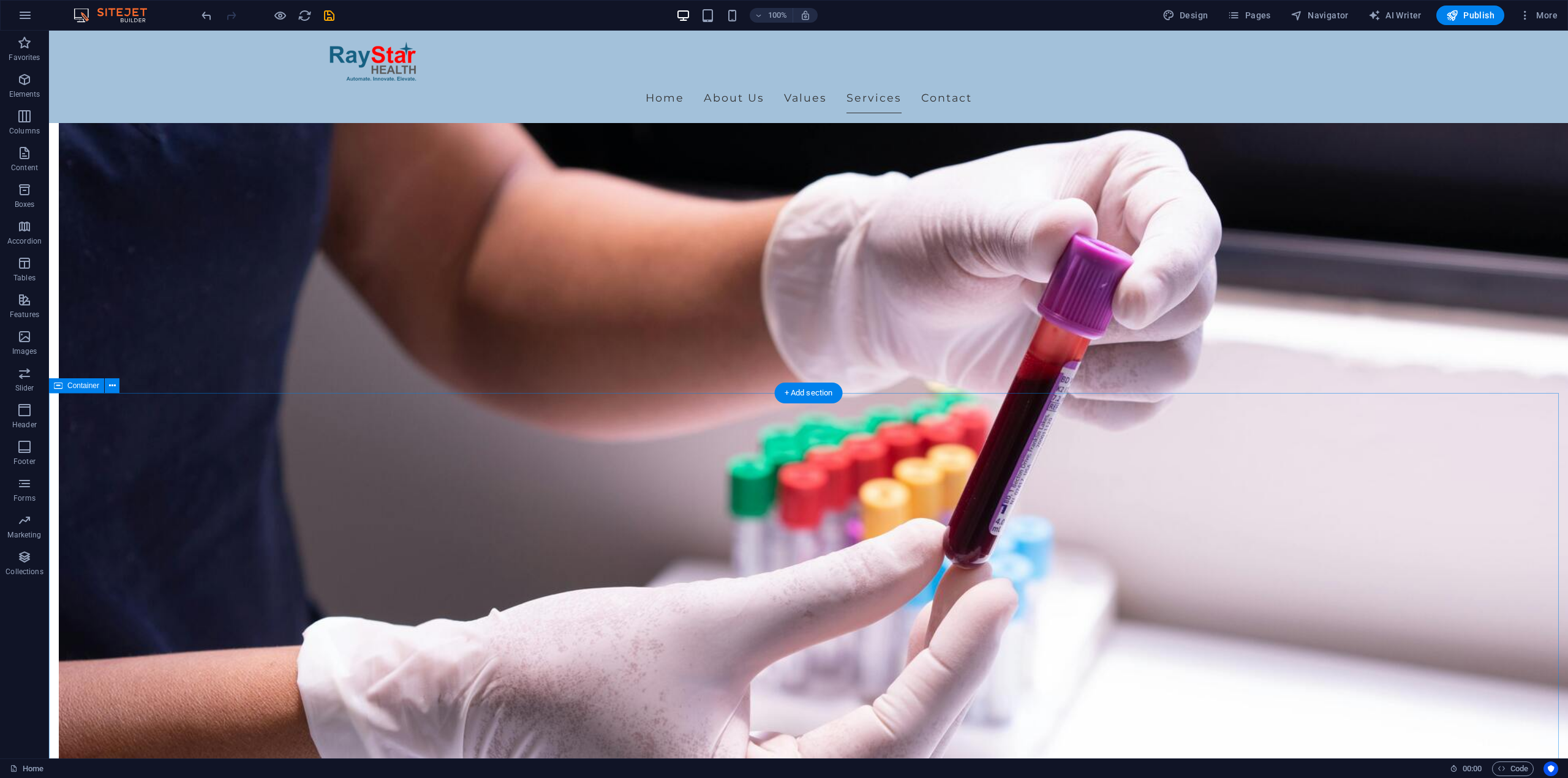
scroll to position [0, 0]
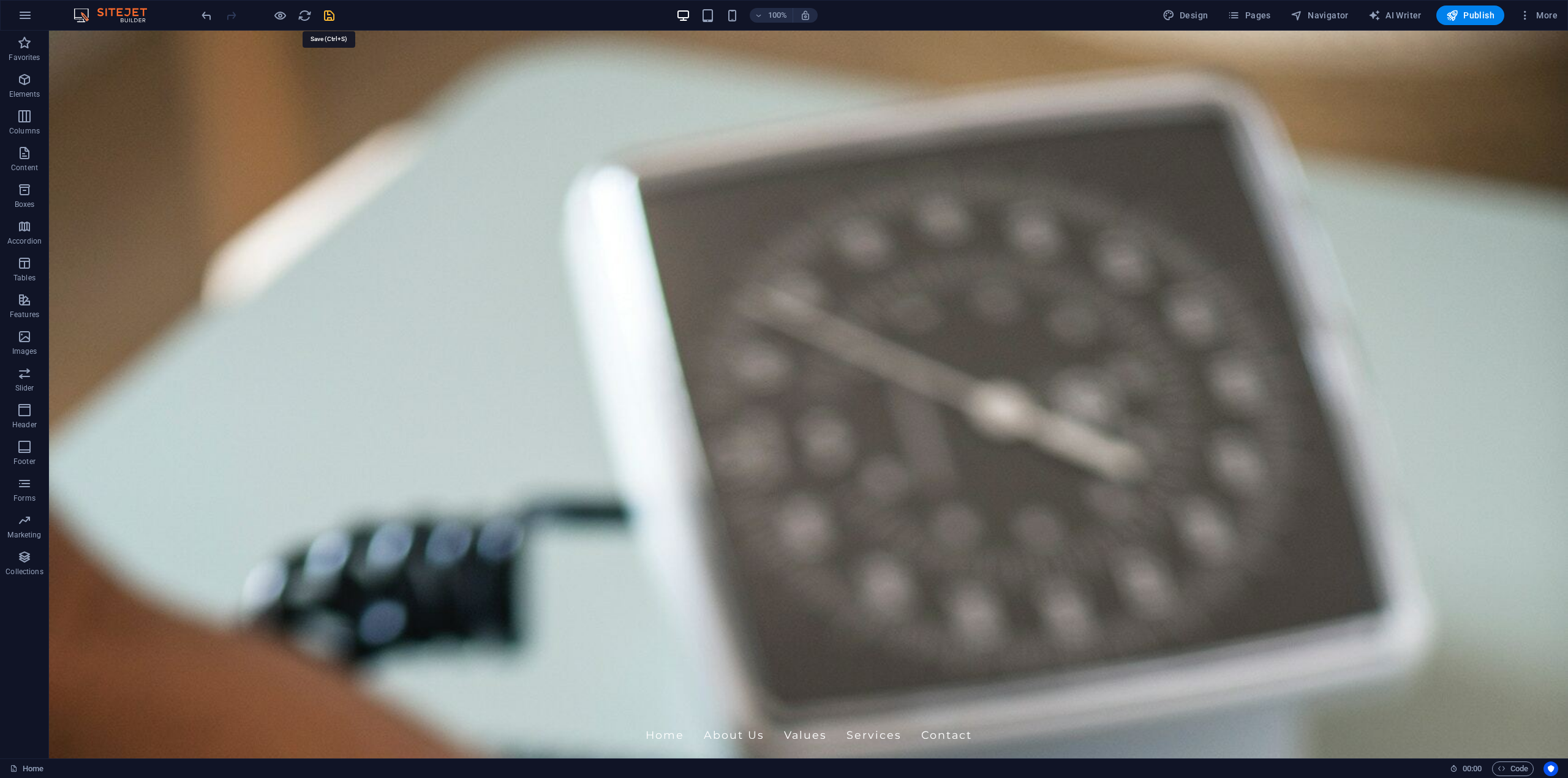
click at [330, 16] on icon "save" at bounding box center [329, 16] width 14 height 14
click at [1441, 10] on button "Publish" at bounding box center [1471, 15] width 68 height 19
